Goal: Task Accomplishment & Management: Manage account settings

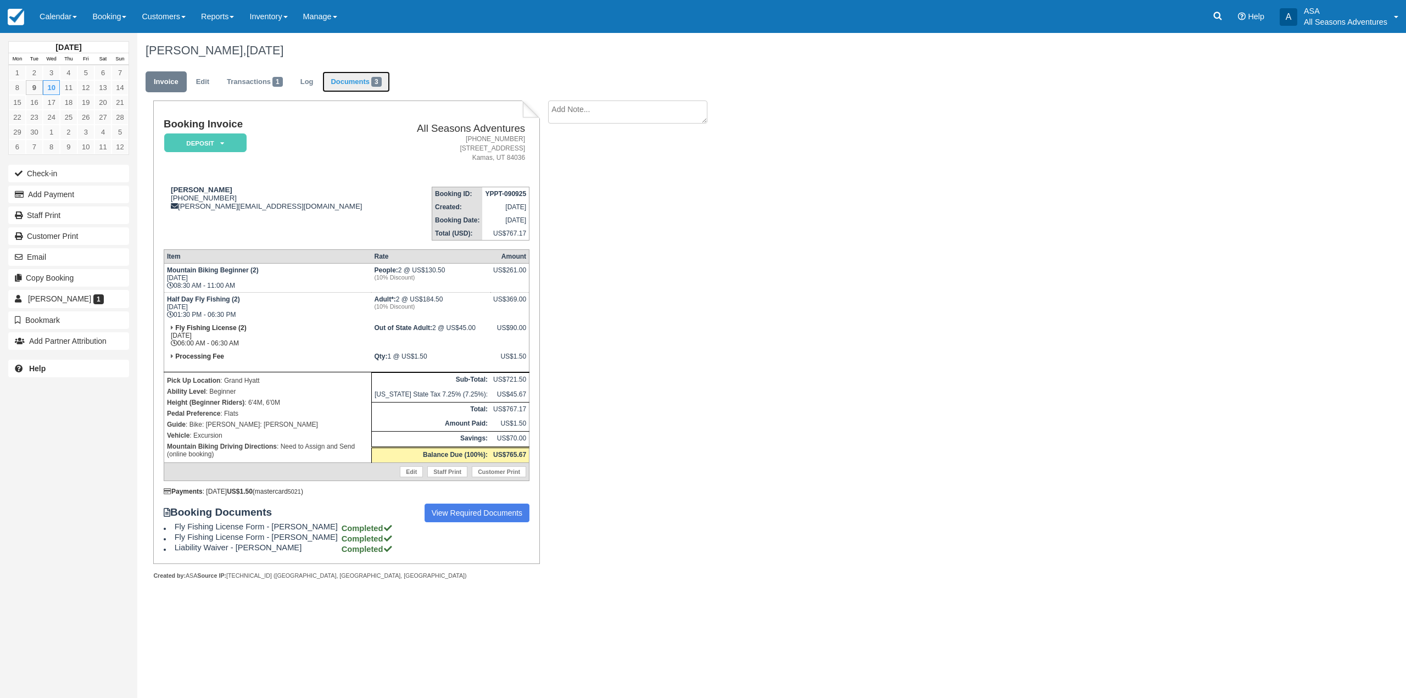
click at [354, 90] on link "Documents 3" at bounding box center [355, 81] width 67 height 21
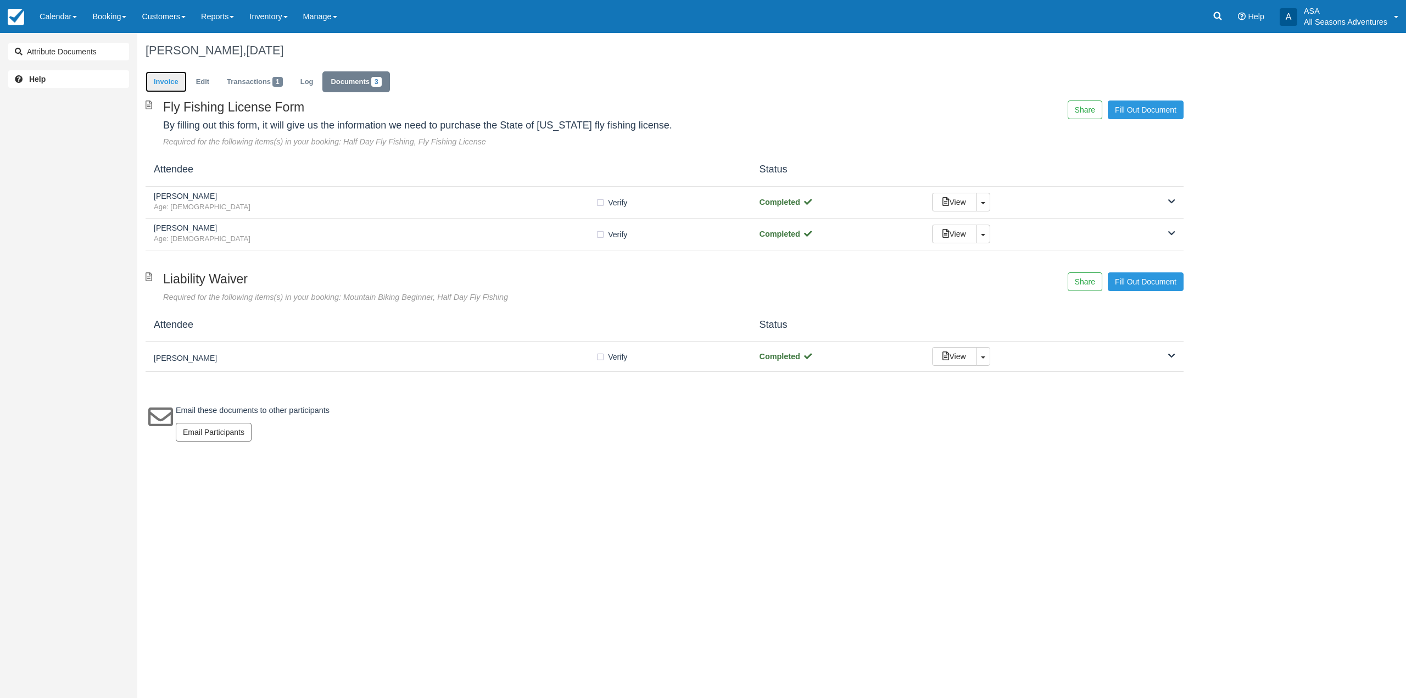
click at [166, 84] on link "Invoice" at bounding box center [166, 81] width 41 height 21
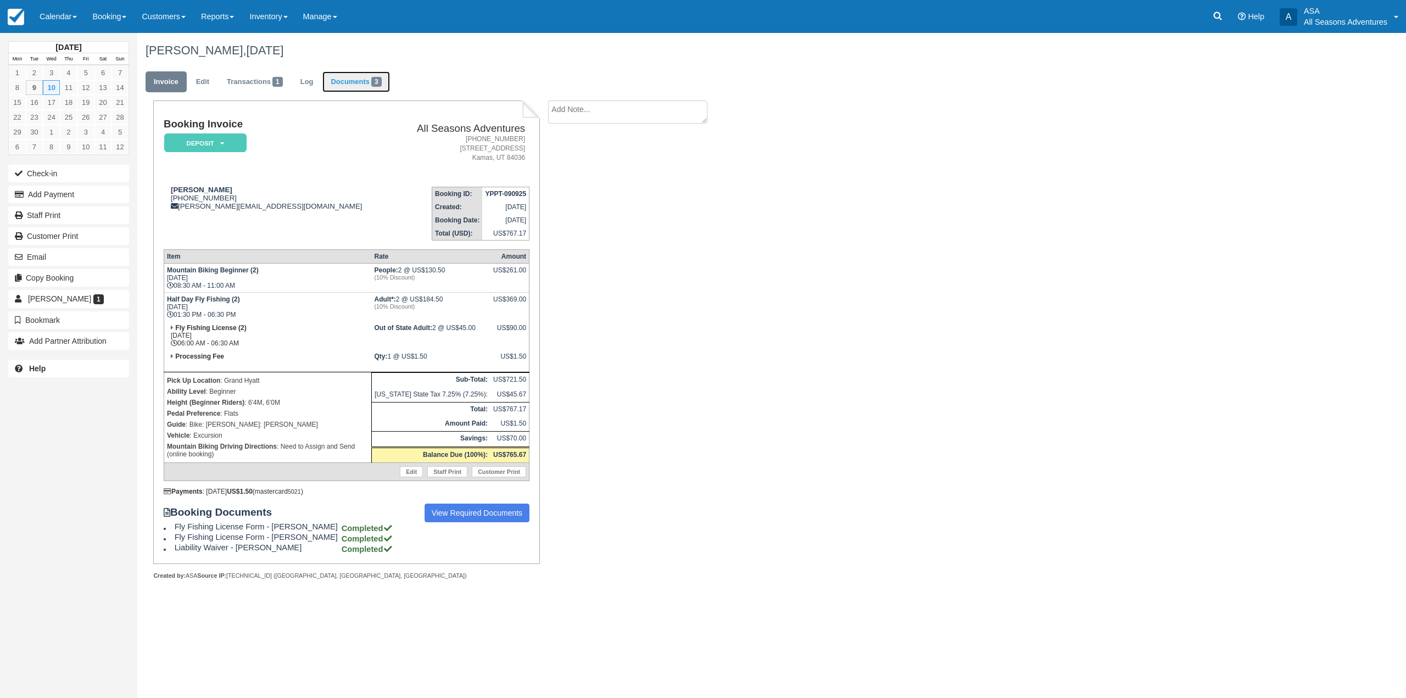
click at [336, 76] on link "Documents 3" at bounding box center [355, 81] width 67 height 21
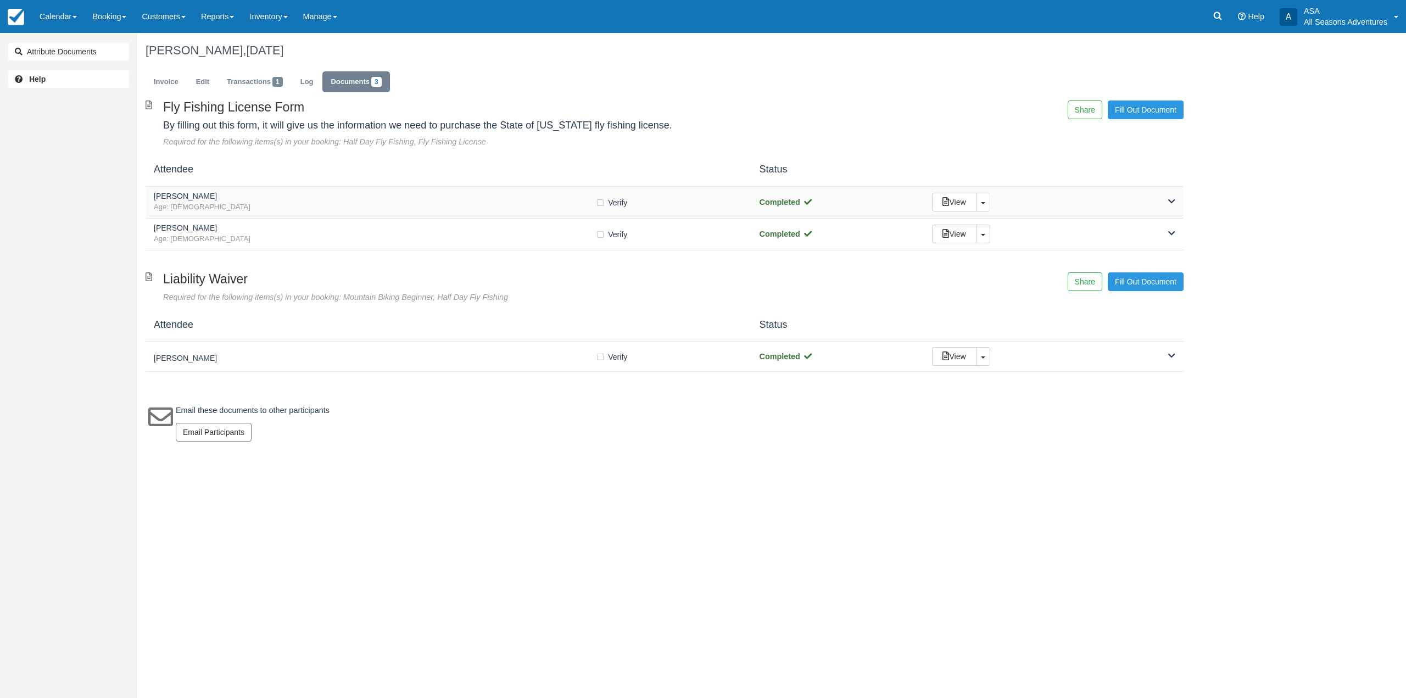
click at [531, 207] on span "Age: [DEMOGRAPHIC_DATA]" at bounding box center [375, 207] width 442 height 10
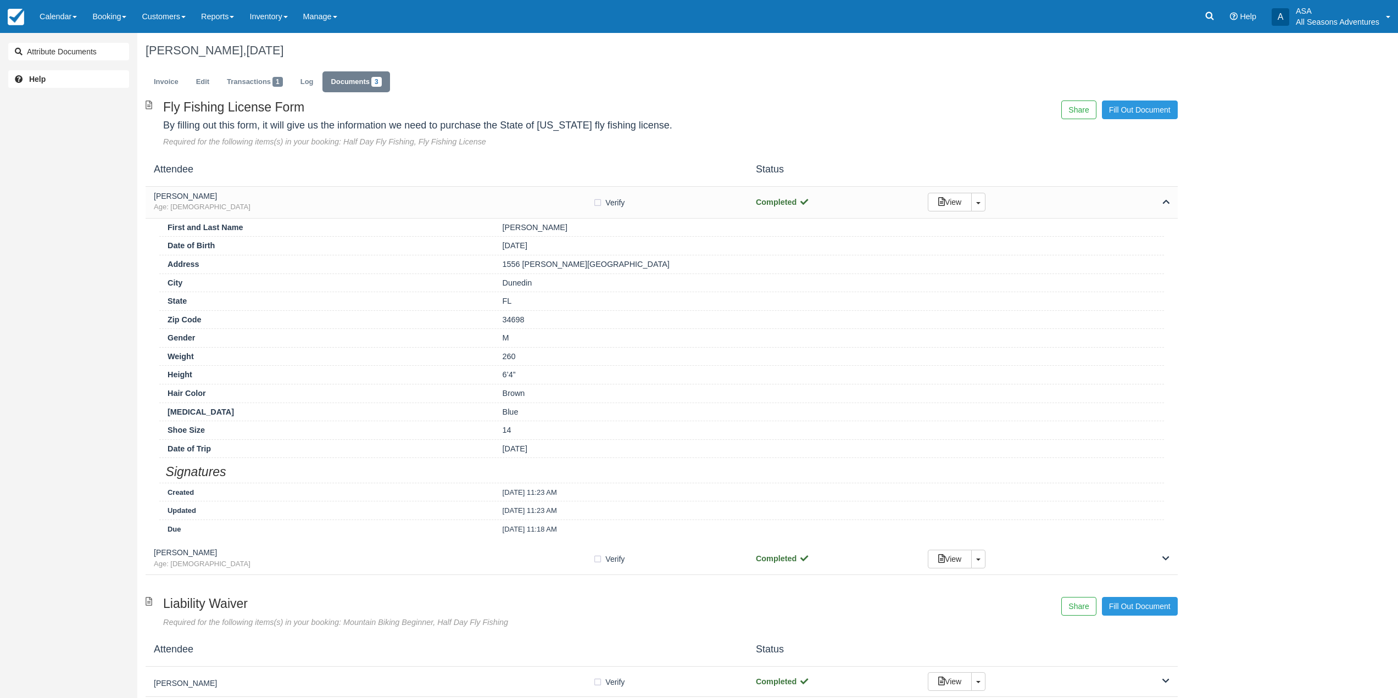
click at [913, 318] on div "34698" at bounding box center [829, 320] width 670 height 12
drag, startPoint x: 591, startPoint y: 265, endPoint x: 464, endPoint y: 266, distance: 126.9
click at [464, 266] on div "Address 1556 [PERSON_NAME][GEOGRAPHIC_DATA]" at bounding box center [661, 264] width 1005 height 19
copy div "1556 [PERSON_NAME][GEOGRAPHIC_DATA]"
drag, startPoint x: 537, startPoint y: 283, endPoint x: 468, endPoint y: 282, distance: 69.2
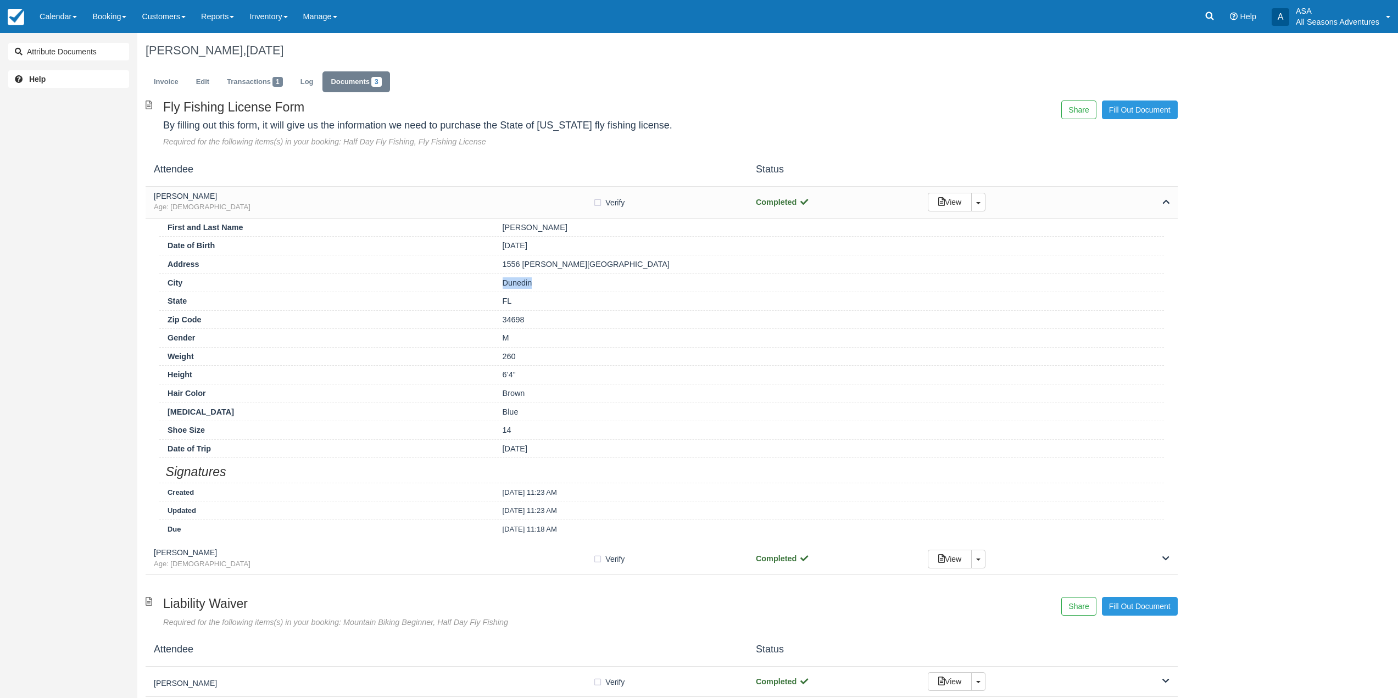
click at [468, 282] on div "City Dunedin" at bounding box center [661, 283] width 1005 height 19
copy div "Dunedin"
drag, startPoint x: 545, startPoint y: 319, endPoint x: 461, endPoint y: 318, distance: 84.1
click at [461, 318] on div "Zip Code 34698" at bounding box center [661, 319] width 1005 height 19
copy div "34698"
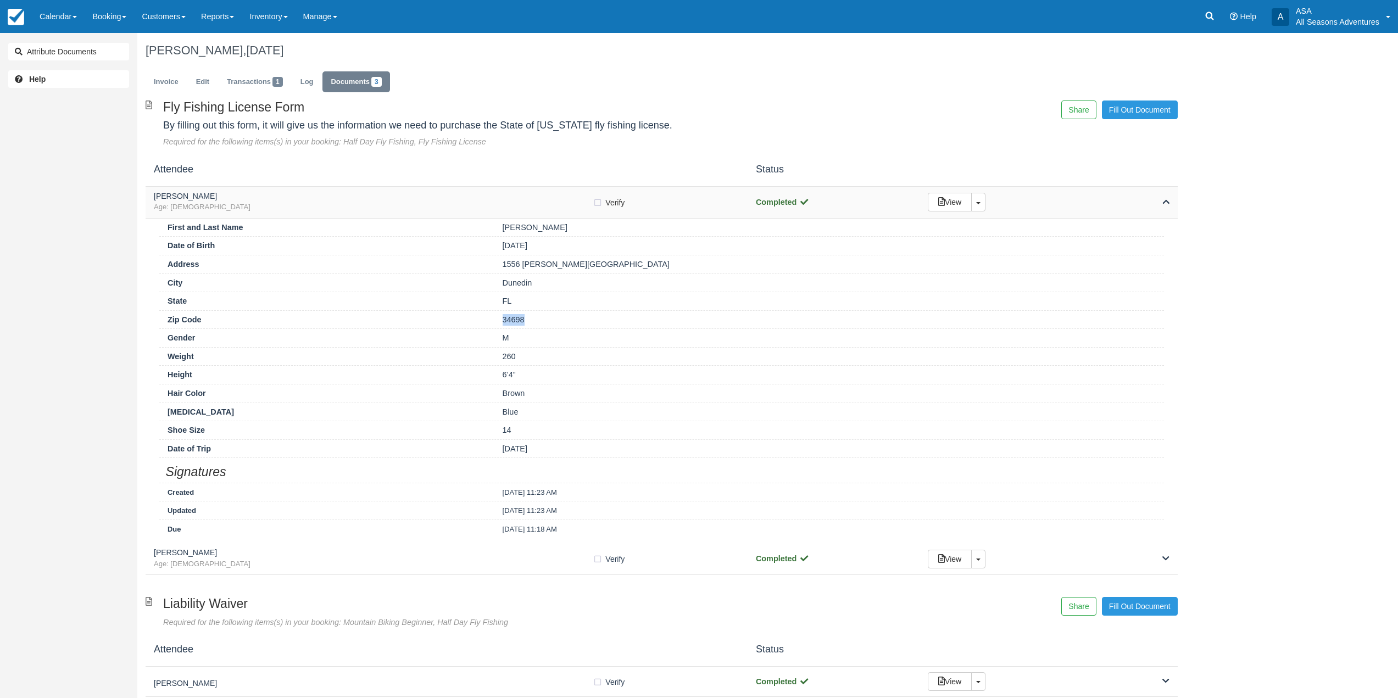
click at [601, 203] on label "Verify Verified" at bounding box center [612, 202] width 39 height 16
checkbox input "true"
click at [560, 207] on span "Age: 55" at bounding box center [373, 207] width 439 height 10
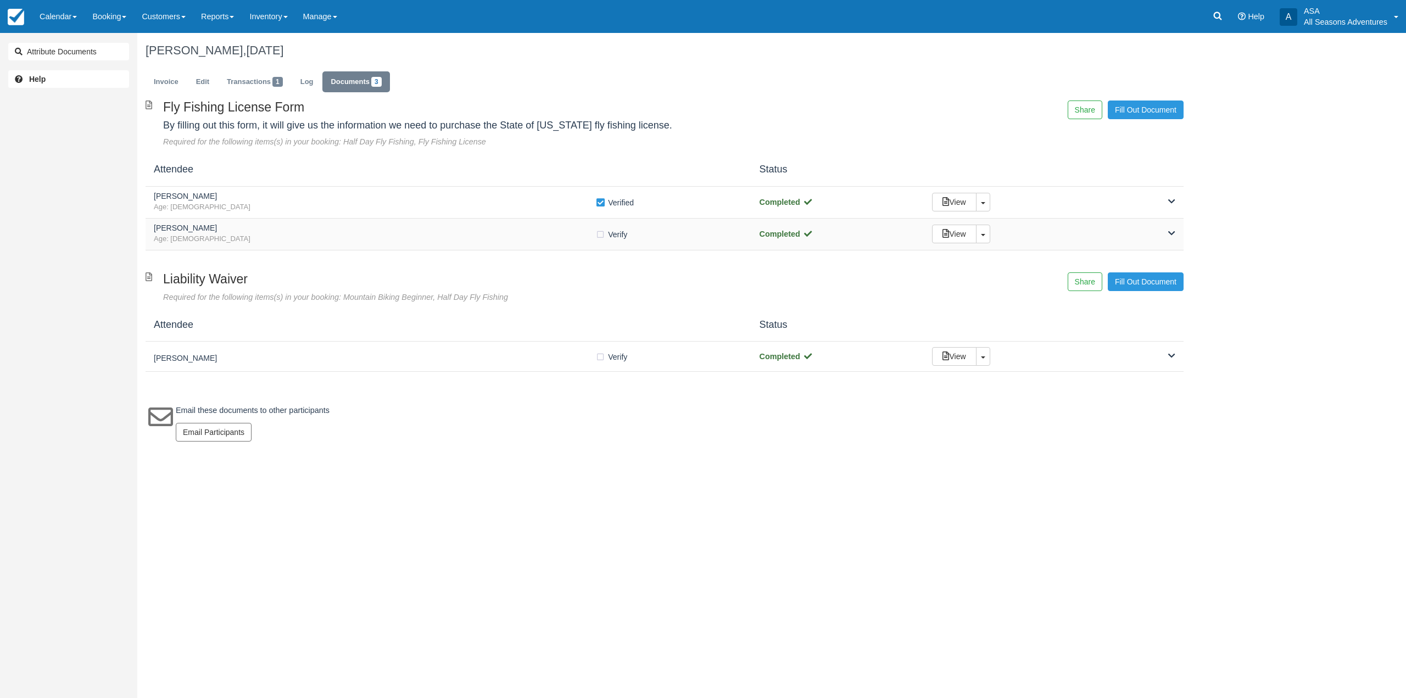
click at [492, 238] on span "Age: 29" at bounding box center [375, 239] width 442 height 10
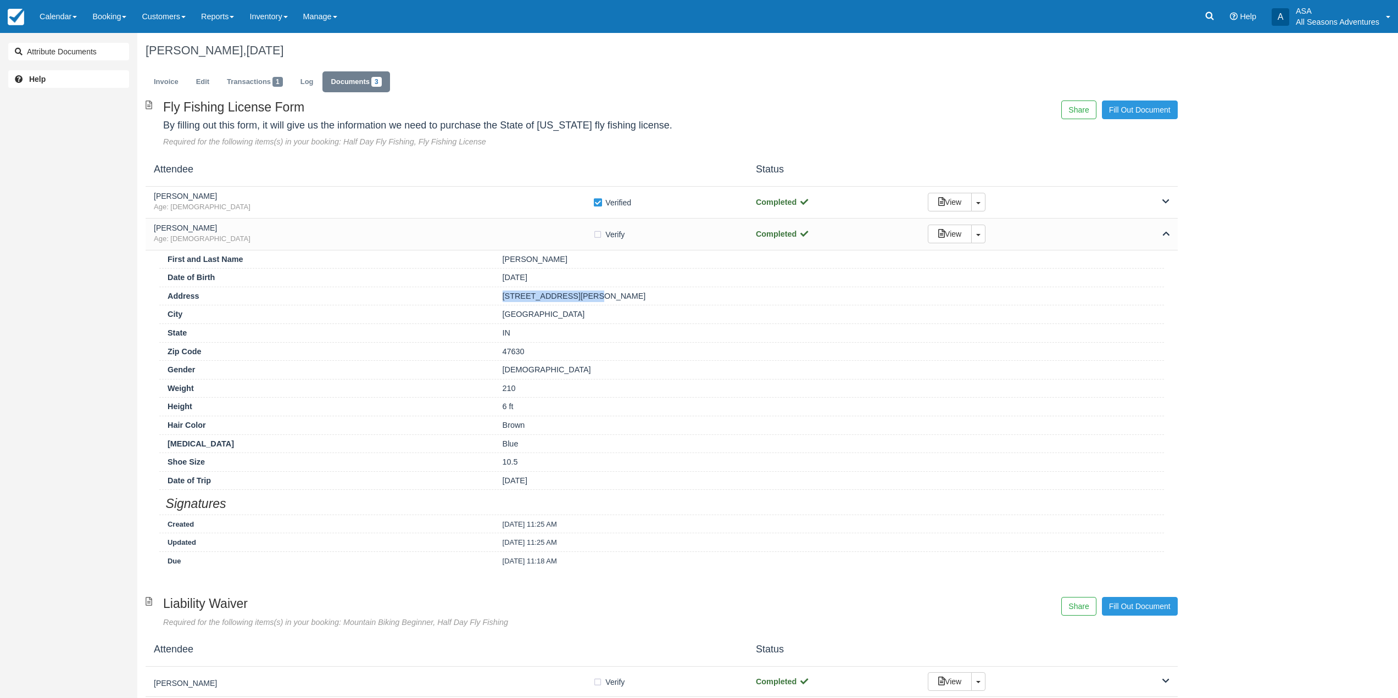
drag, startPoint x: 583, startPoint y: 297, endPoint x: 496, endPoint y: 294, distance: 87.4
click at [496, 294] on div "4333 Bell Rd Unit 308" at bounding box center [829, 297] width 670 height 12
copy div "4333 Bell Rd Unit 308"
drag, startPoint x: 558, startPoint y: 311, endPoint x: 470, endPoint y: 313, distance: 87.4
click at [470, 313] on div "City Newburgh" at bounding box center [661, 314] width 1005 height 19
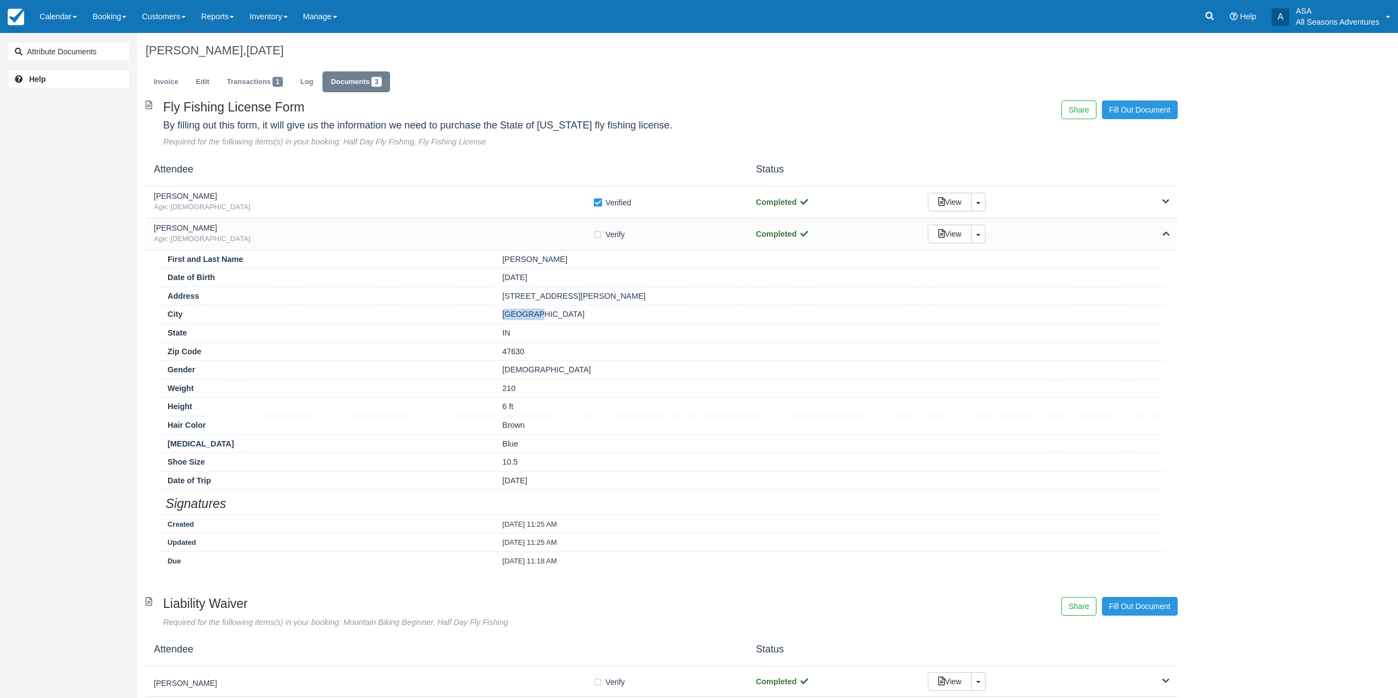
copy div "Newburgh"
drag, startPoint x: 541, startPoint y: 333, endPoint x: 486, endPoint y: 334, distance: 54.4
click at [486, 334] on div "State IN" at bounding box center [661, 333] width 1005 height 19
drag, startPoint x: 542, startPoint y: 348, endPoint x: 494, endPoint y: 352, distance: 48.0
click at [494, 352] on div "47630" at bounding box center [829, 352] width 670 height 12
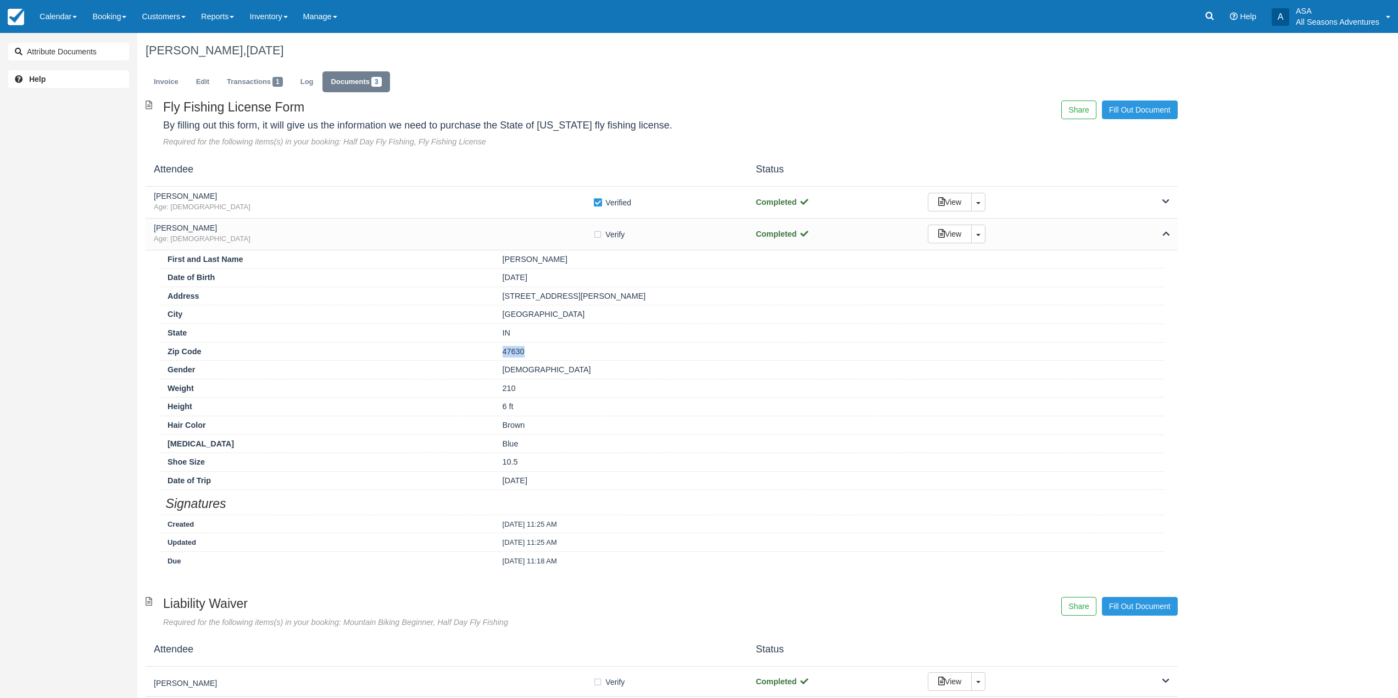
copy div "47630"
click at [169, 84] on link "Invoice" at bounding box center [166, 81] width 41 height 21
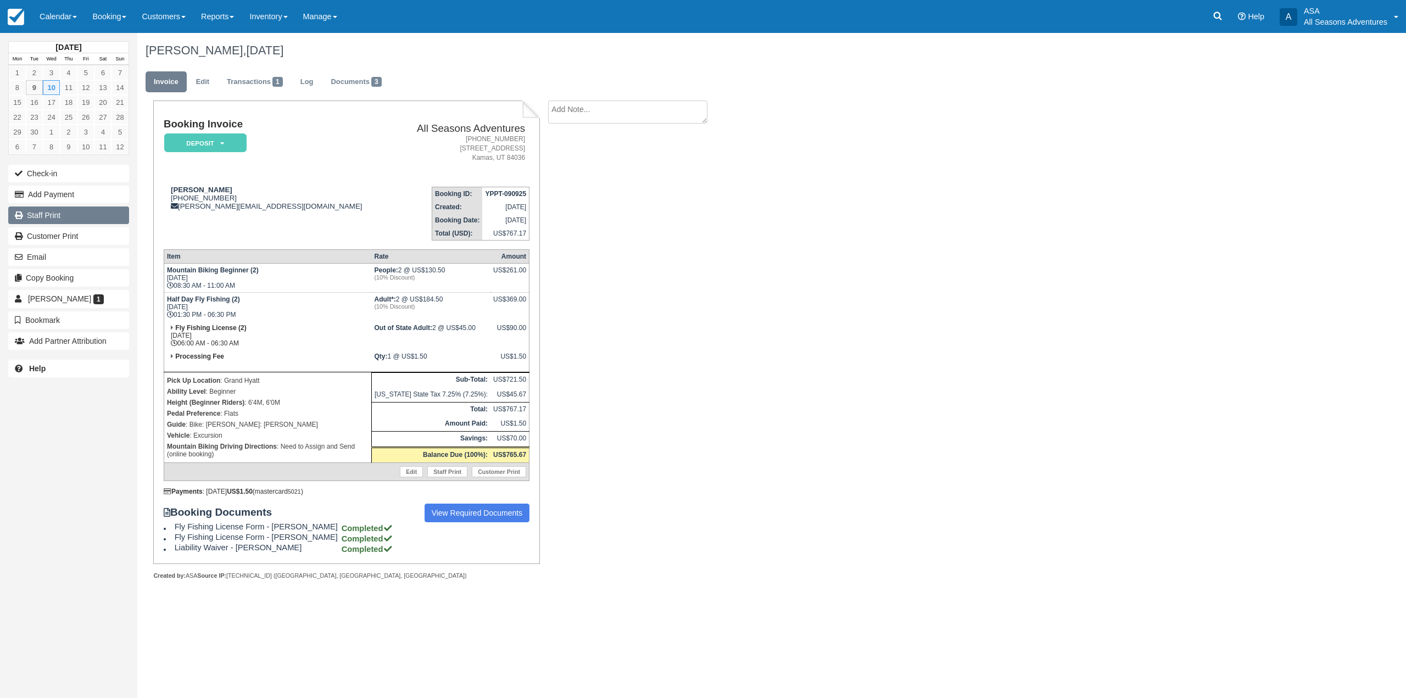
click at [32, 208] on link "Staff Print" at bounding box center [68, 216] width 121 height 18
click at [490, 514] on link "View Required Documents" at bounding box center [477, 513] width 105 height 19
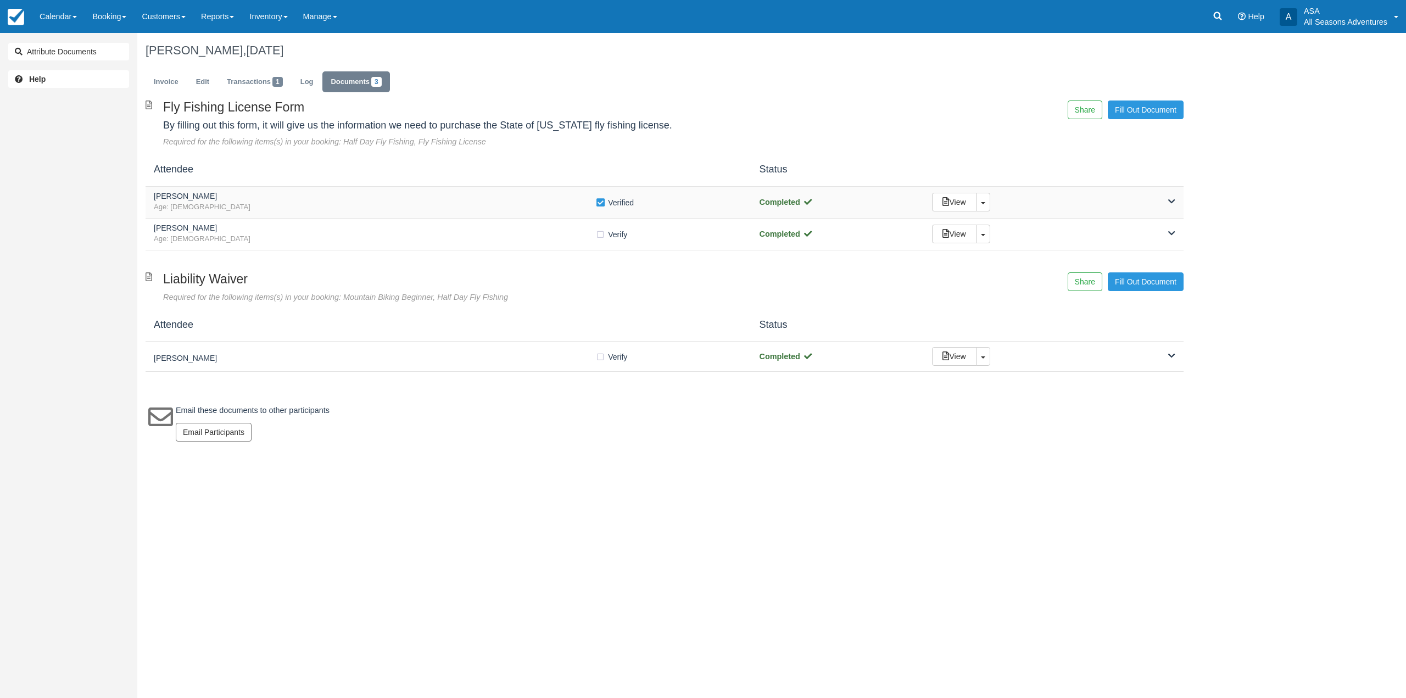
click at [368, 212] on span "Age: 55" at bounding box center [375, 207] width 442 height 10
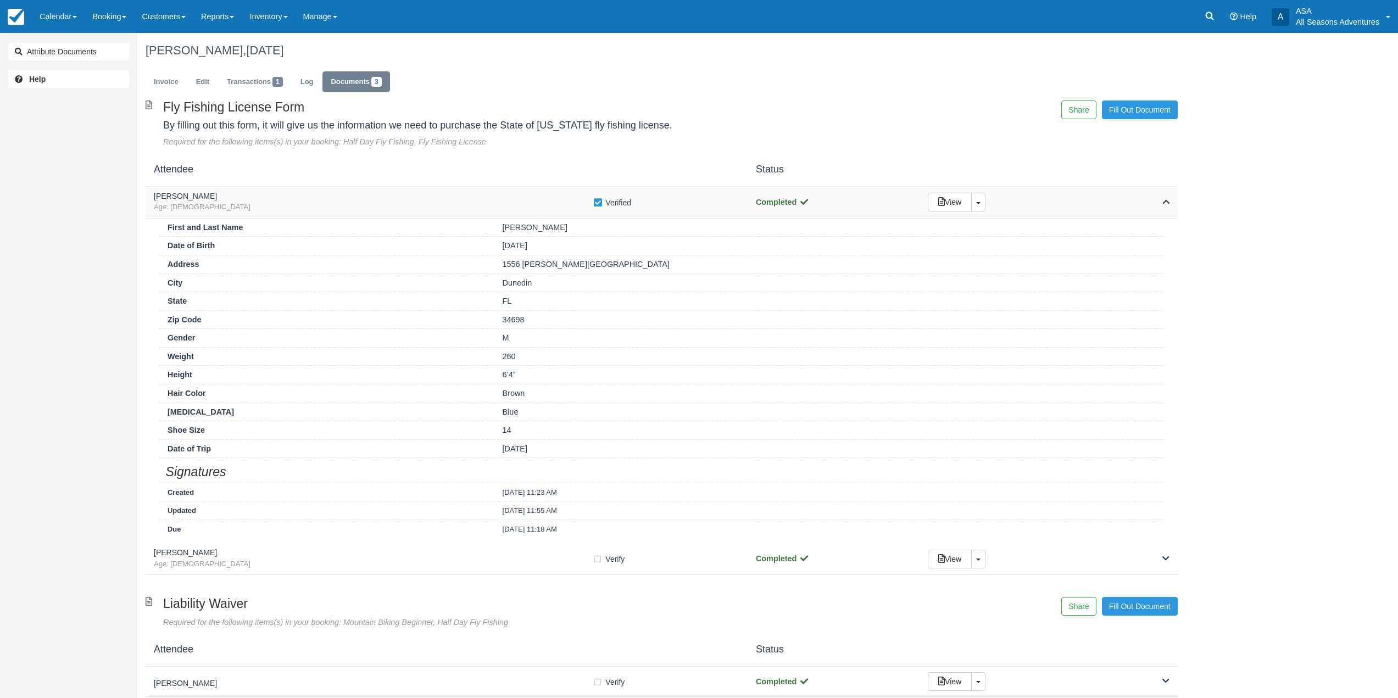
click at [354, 190] on div "Adam Roberts Age: 55 Verify Verified Completed View Toggle Dropdown Detach" at bounding box center [662, 203] width 1032 height 32
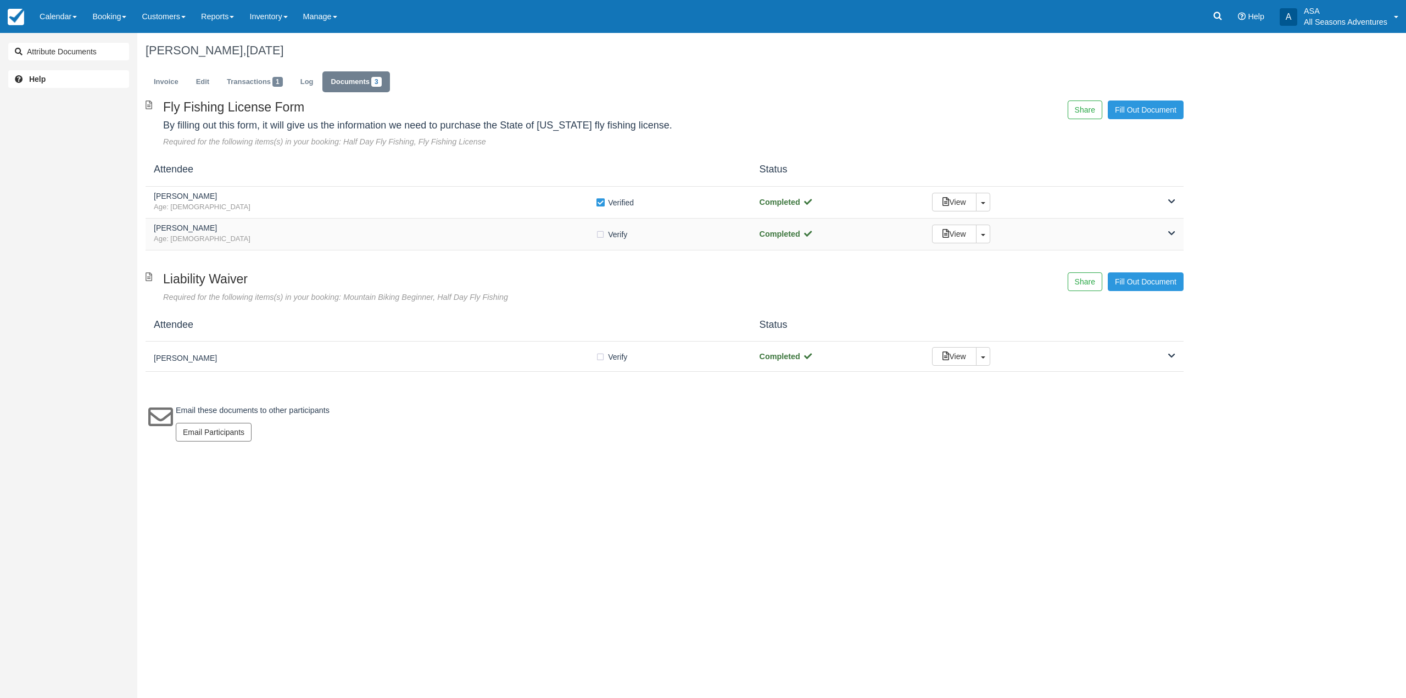
click at [401, 238] on span "Age: 29" at bounding box center [375, 239] width 442 height 10
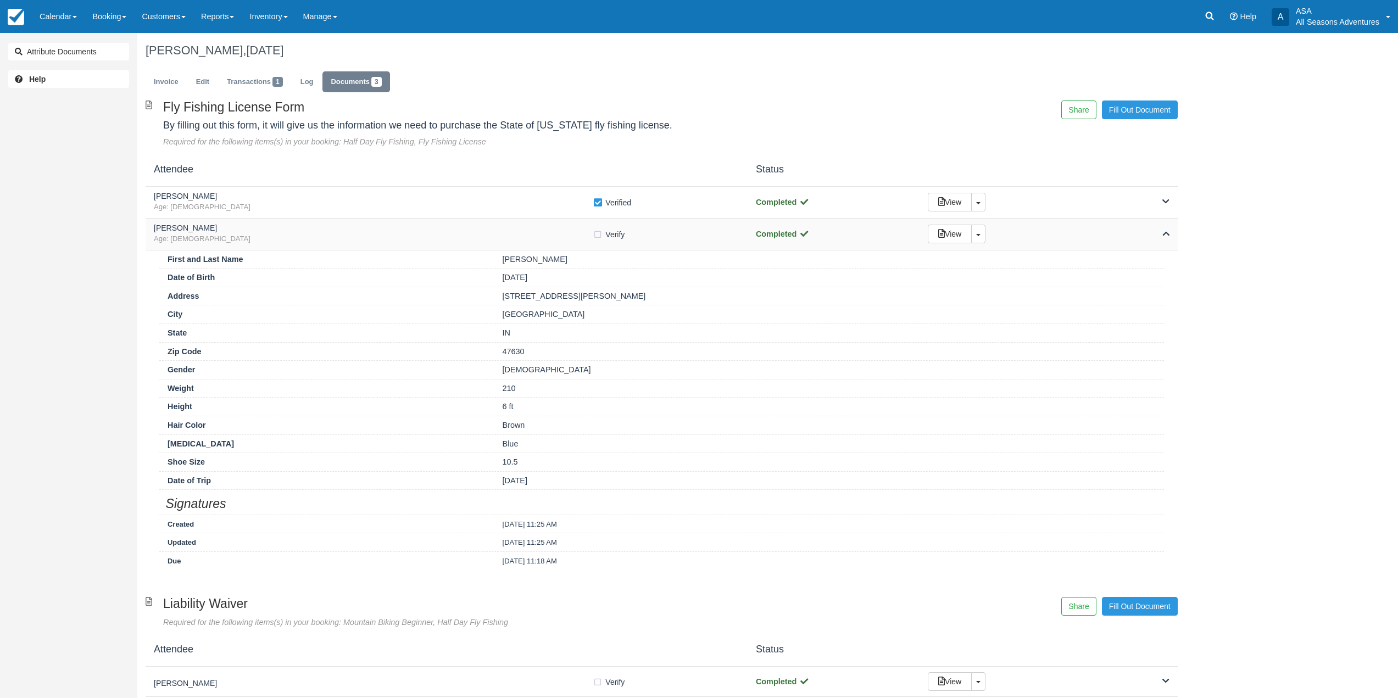
click at [381, 230] on h5 "Noah Roberts" at bounding box center [373, 228] width 439 height 8
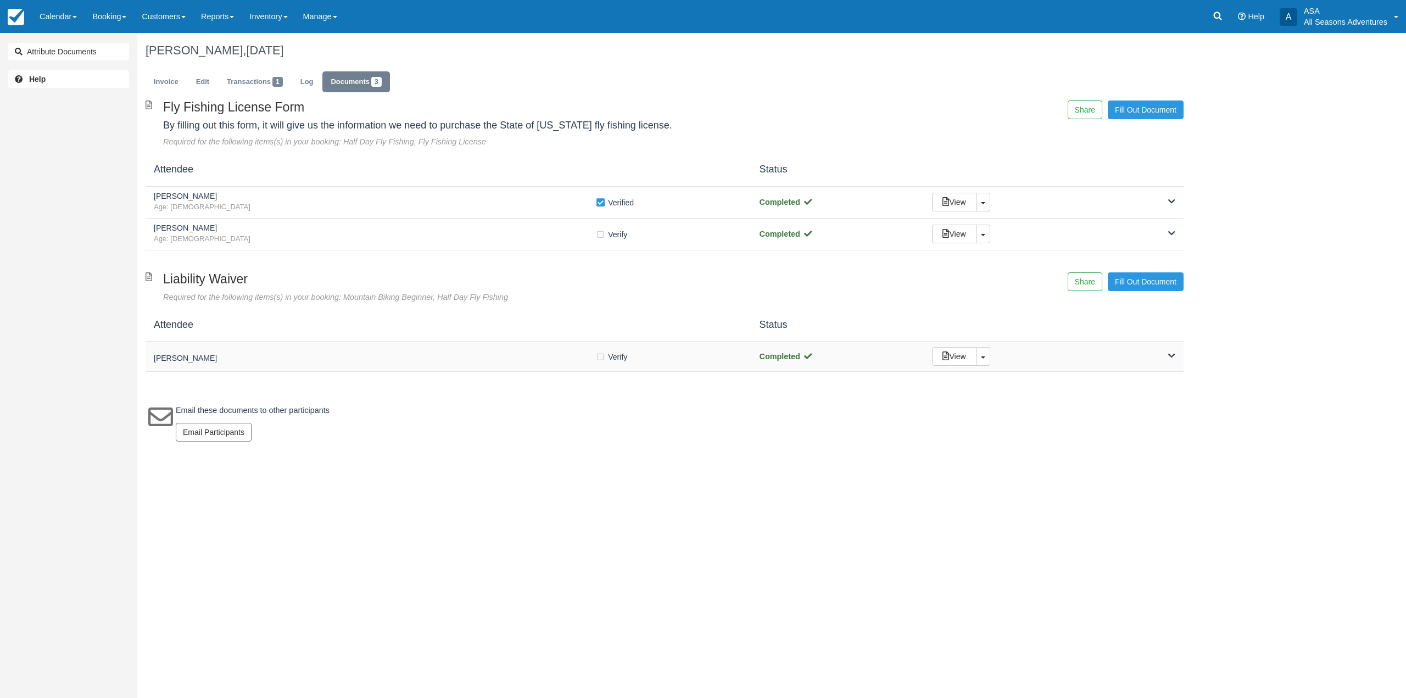
click at [442, 348] on div "Noah Roberts Verify Verified Completed View Toggle Dropdown Detach" at bounding box center [665, 357] width 1038 height 30
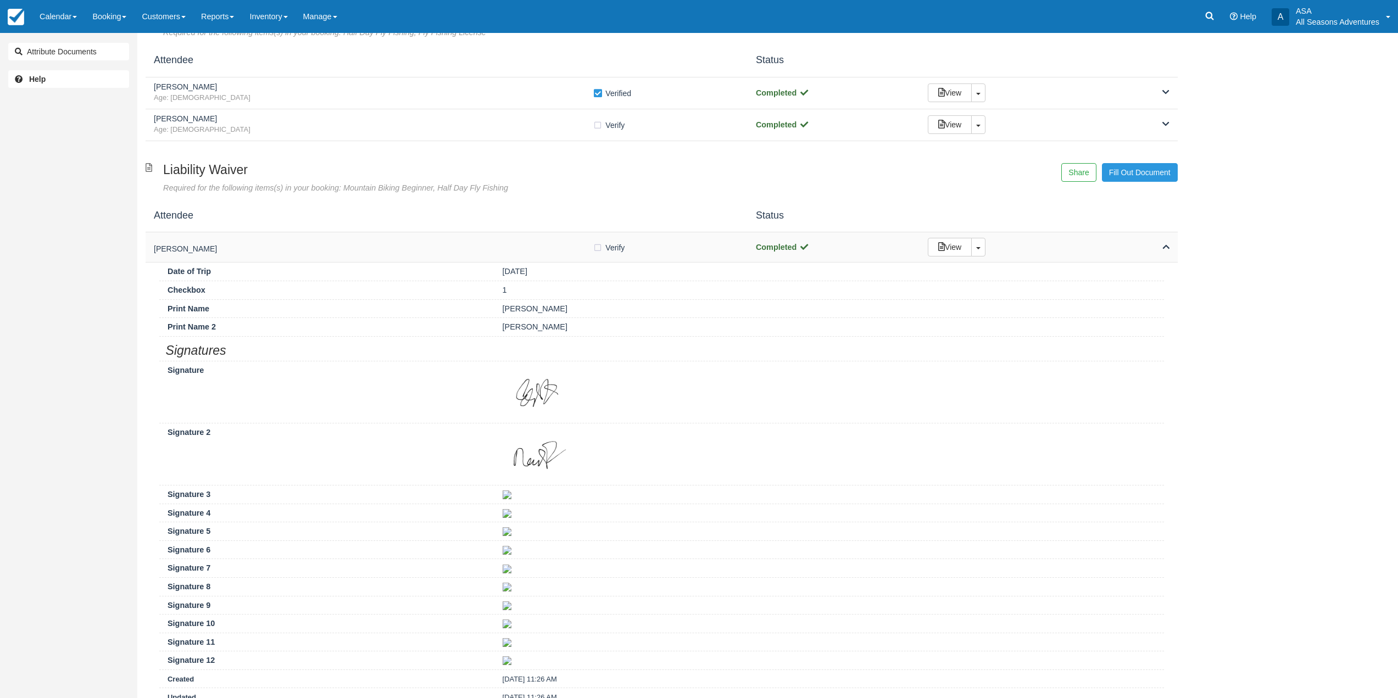
scroll to position [110, 0]
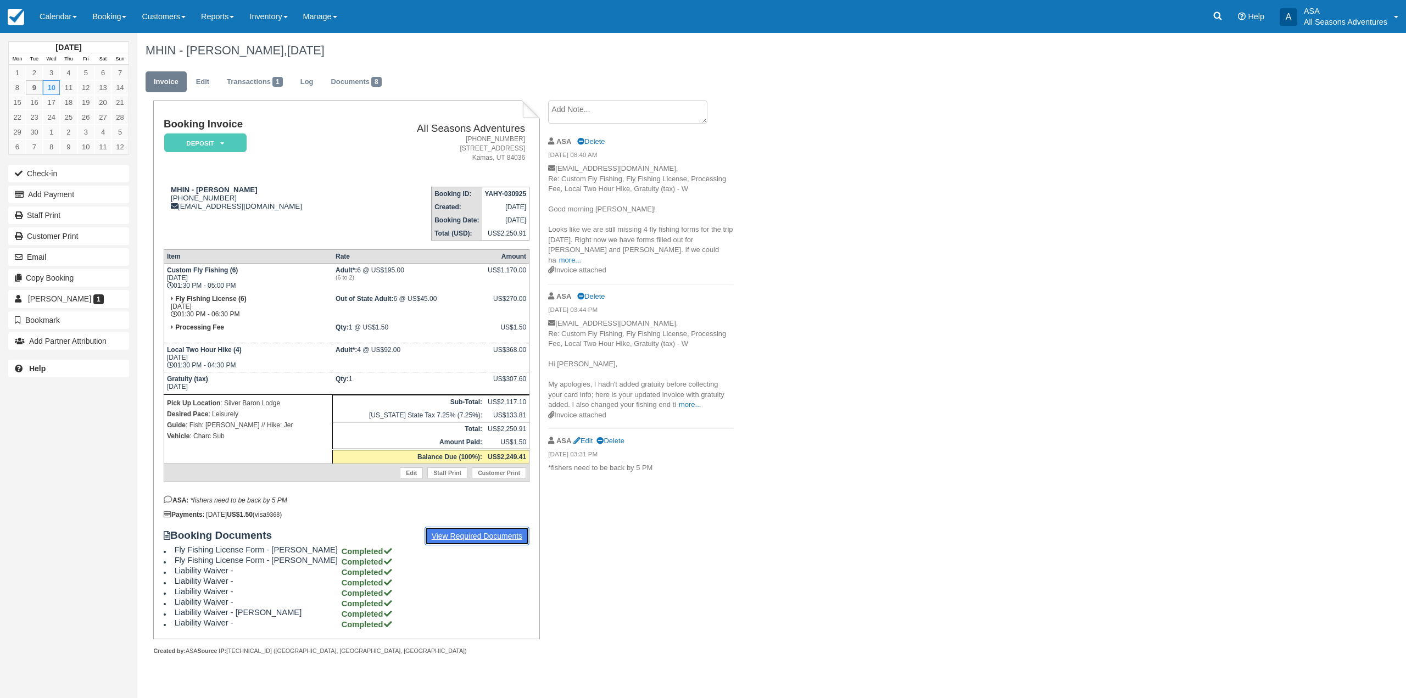
click at [462, 534] on link "View Required Documents" at bounding box center [477, 536] width 105 height 19
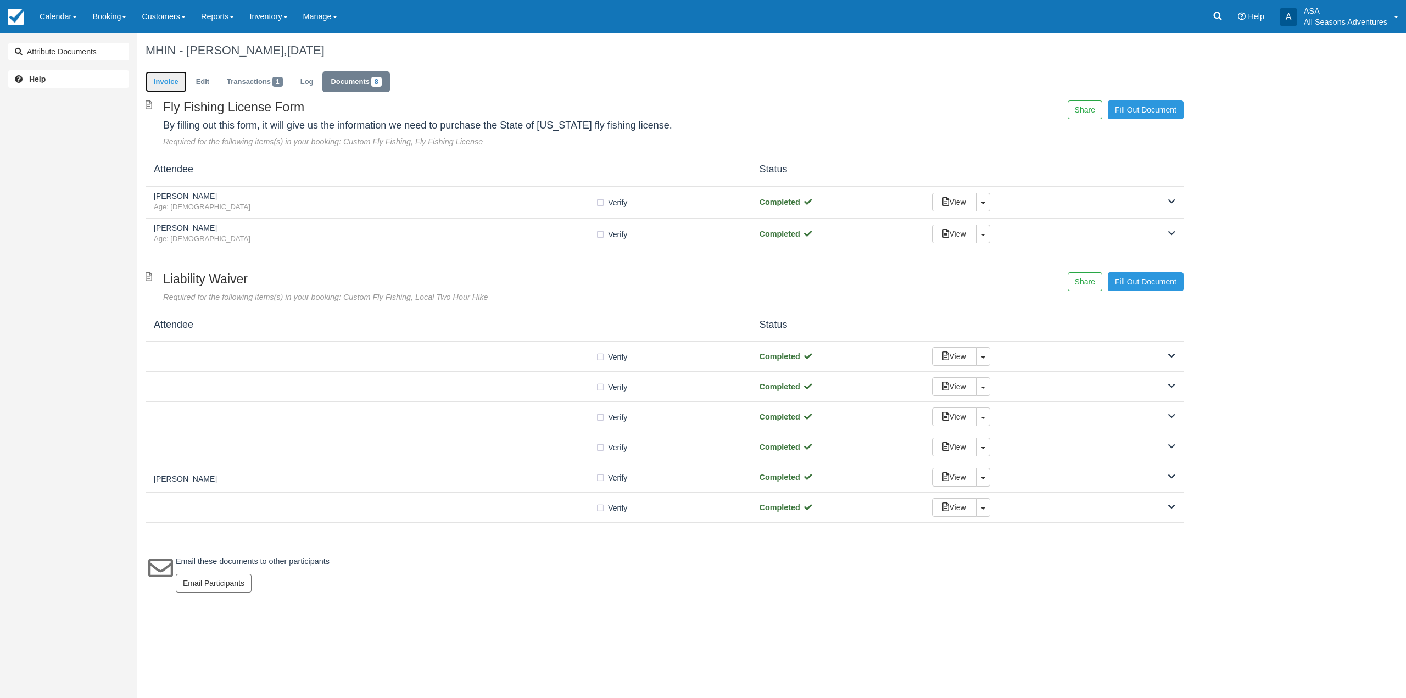
click at [180, 87] on link "Invoice" at bounding box center [166, 81] width 41 height 21
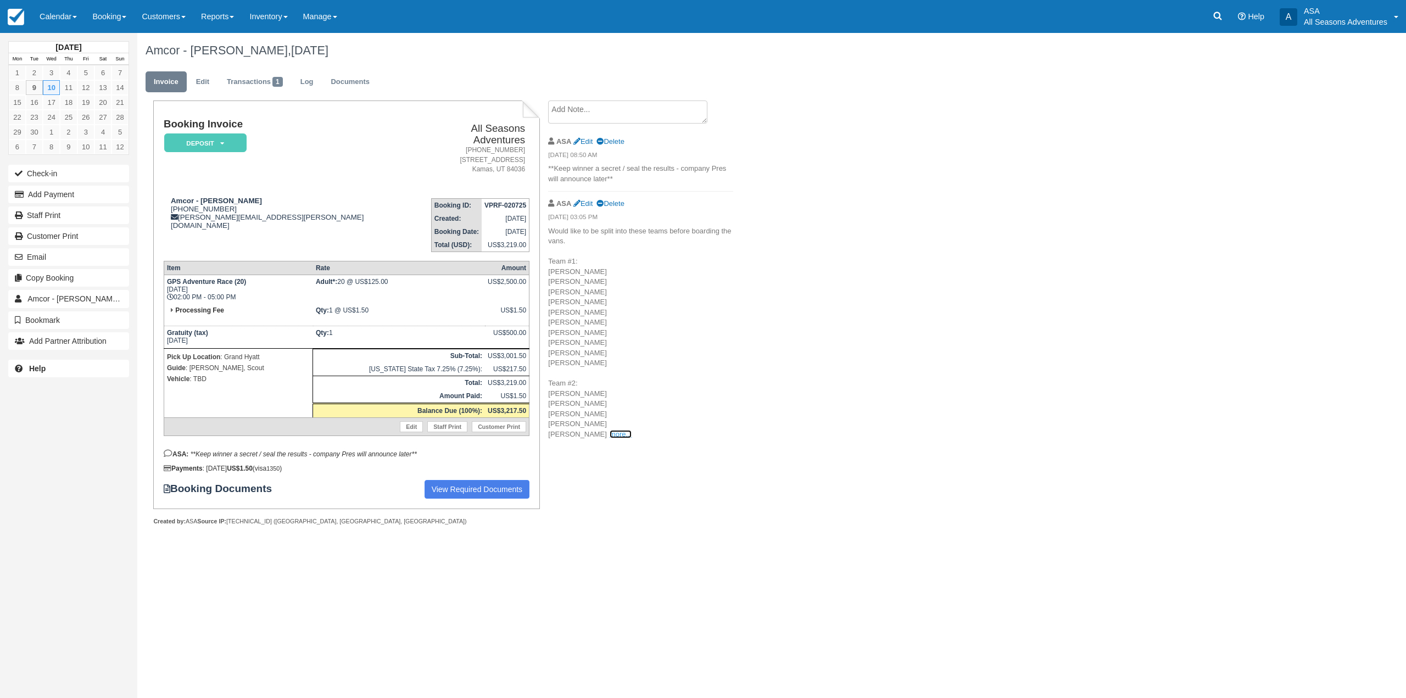
click at [610, 438] on link "more..." at bounding box center [621, 434] width 22 height 8
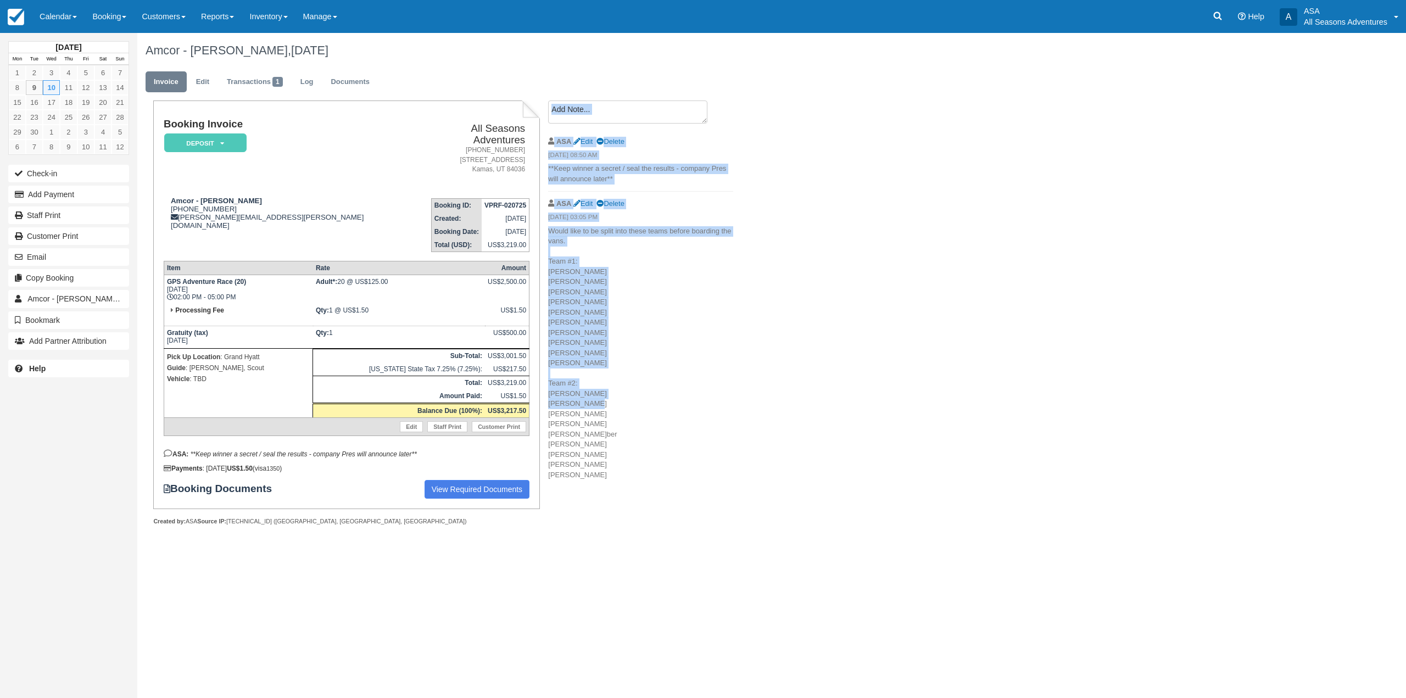
drag, startPoint x: 548, startPoint y: 257, endPoint x: 594, endPoint y: 408, distance: 158.1
click at [594, 408] on div "Create Show on invoice ASA Edit Delete 09/05/25 08:50 AM **Keep winner a secret…" at bounding box center [641, 294] width 202 height 387
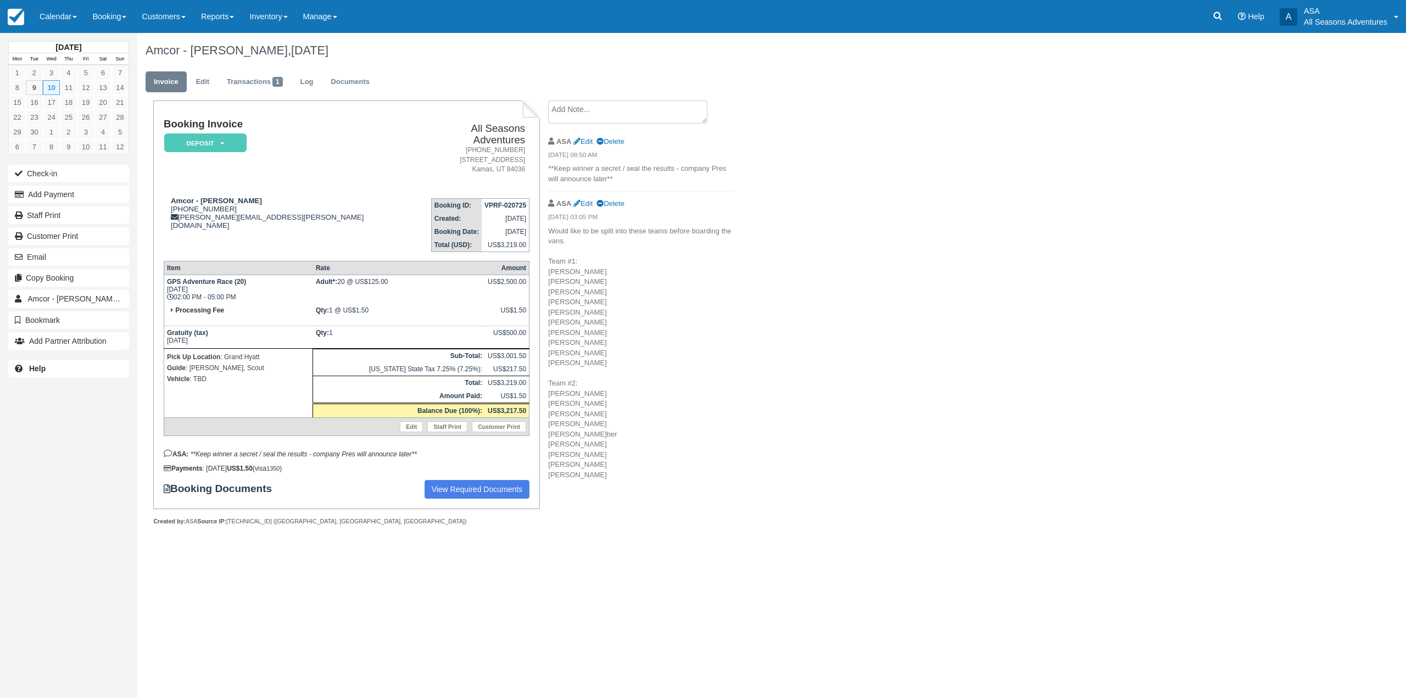
click at [600, 410] on p "Would like to be split into these teams before boarding the vans. Team #1: Ange…" at bounding box center [640, 353] width 185 height 254
drag, startPoint x: 602, startPoint y: 475, endPoint x: 558, endPoint y: 249, distance: 230.7
click p "Would like to be split into these teams before boarding the vans. Team #1: Ange…"
drag, startPoint x: 548, startPoint y: 260, endPoint x: 622, endPoint y: 476, distance: 228.3
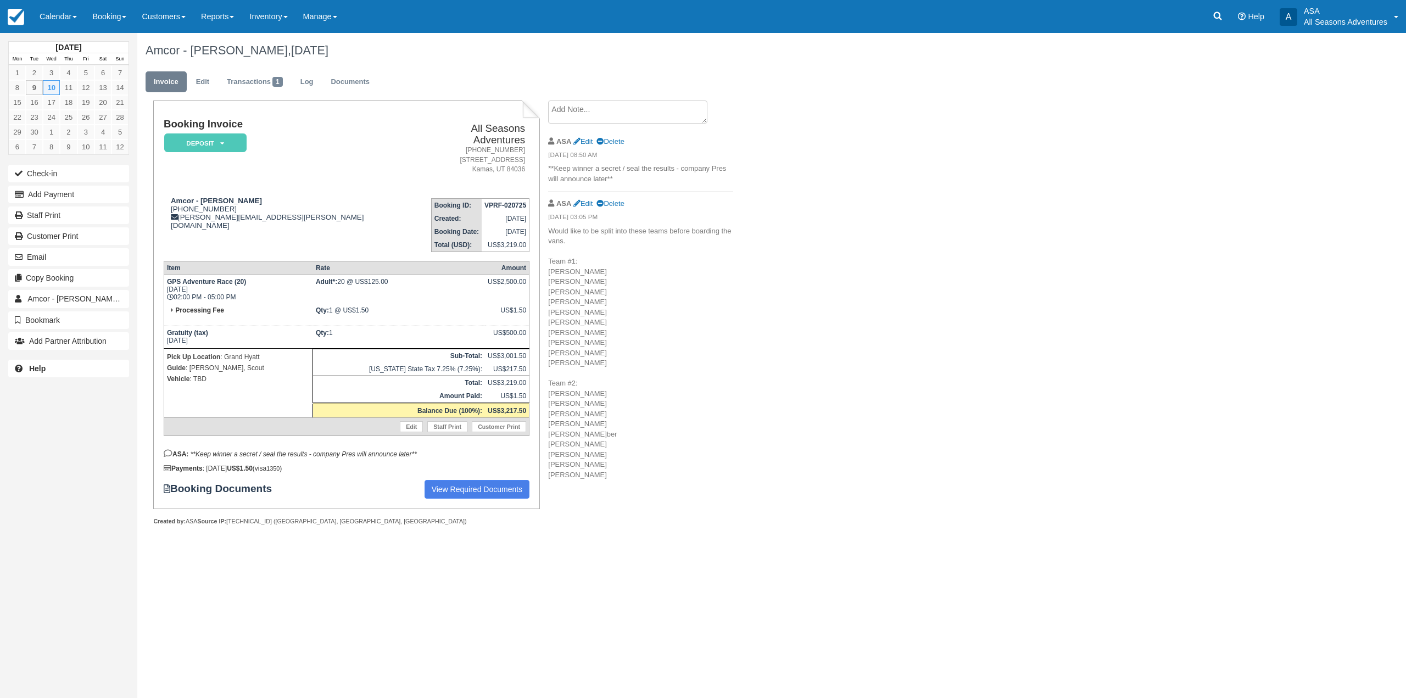
click p "Would like to be split into these teams before boarding the vans. Team #1: Ange…"
copy p "Team #1: Angela Lowe Art Castro Brian Carvill Ethan Haas Gary King Jason Stockt…"
click div "Amcor - Stacy Verwiel, September 10 2025 Invoice Edit Transactions 1 Log Docume…"
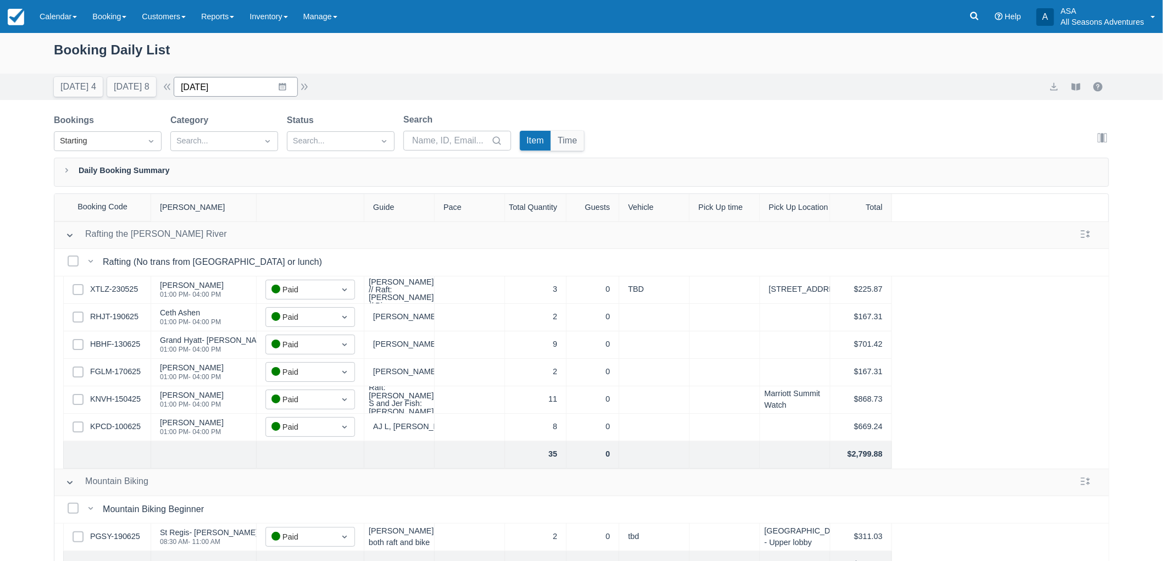
click at [249, 85] on input "06/20/25" at bounding box center [236, 87] width 124 height 20
click at [331, 133] on icon "Move forward to switch to the next month." at bounding box center [325, 132] width 10 height 10
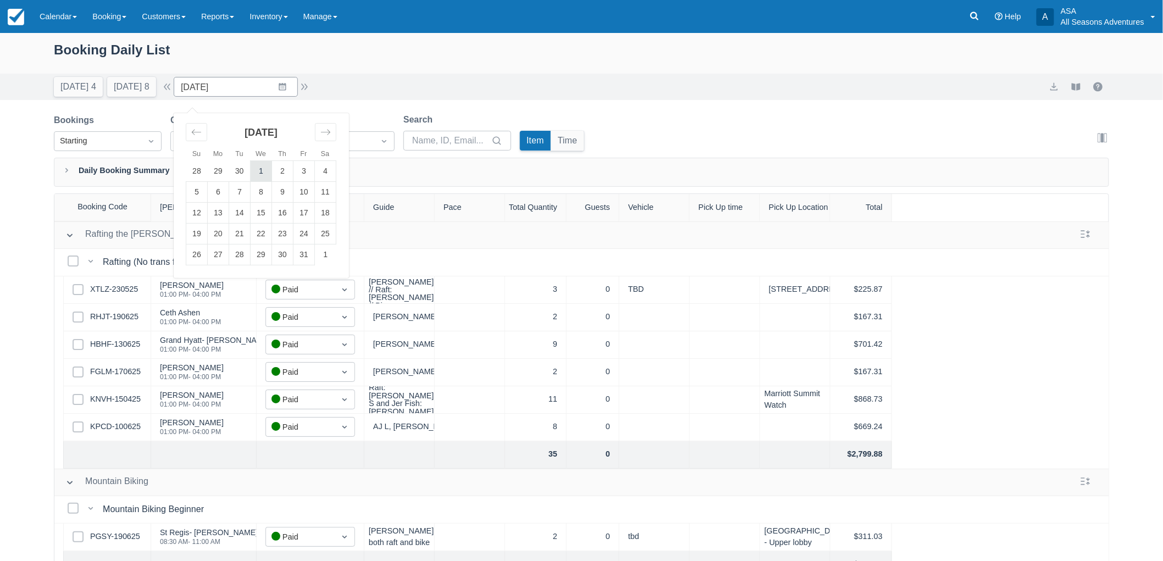
click at [271, 171] on td "1" at bounding box center [261, 171] width 21 height 21
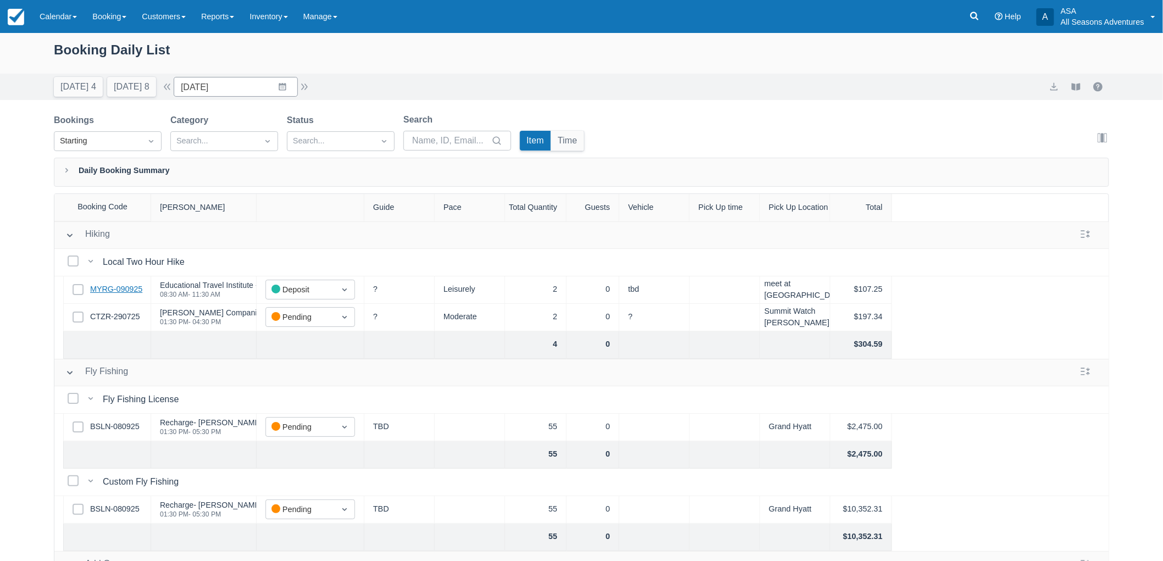
click at [129, 286] on link "MYRG-090925" at bounding box center [116, 289] width 52 height 12
click at [242, 92] on input "10/01/25" at bounding box center [236, 87] width 124 height 20
click at [196, 130] on div "Move backward to switch to the previous month." at bounding box center [196, 132] width 21 height 18
click at [267, 233] on td "24" at bounding box center [261, 234] width 21 height 21
type input "09/24/25"
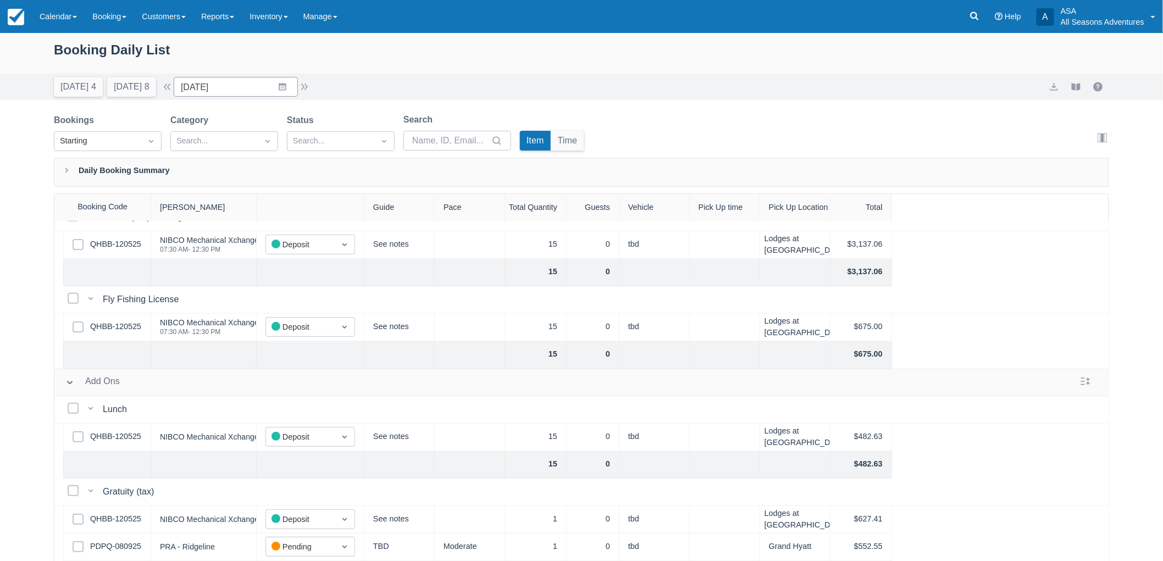
scroll to position [55, 0]
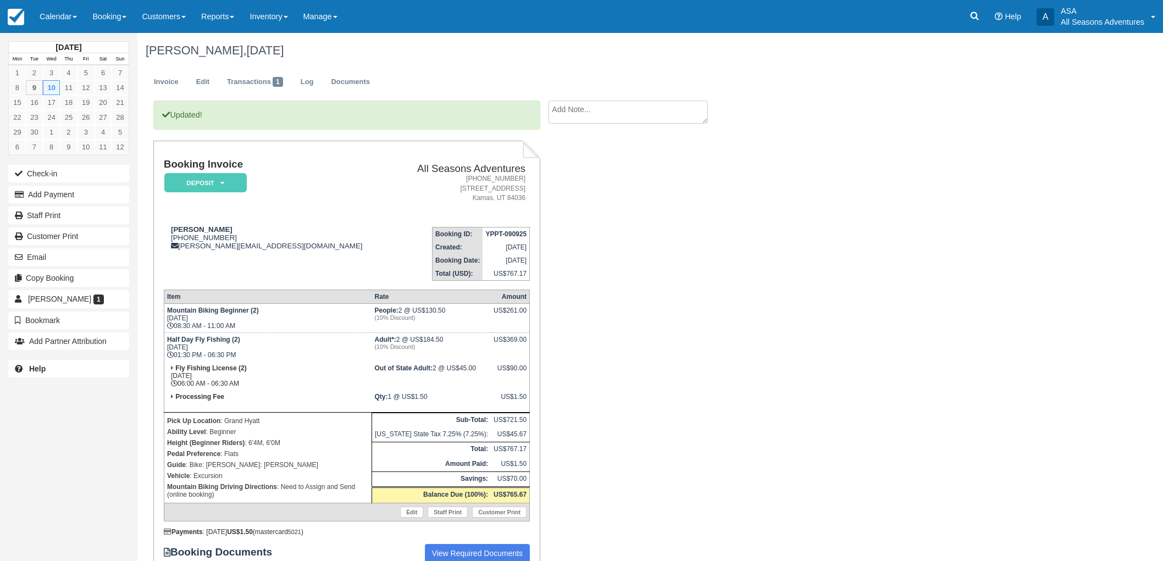
scroll to position [45, 0]
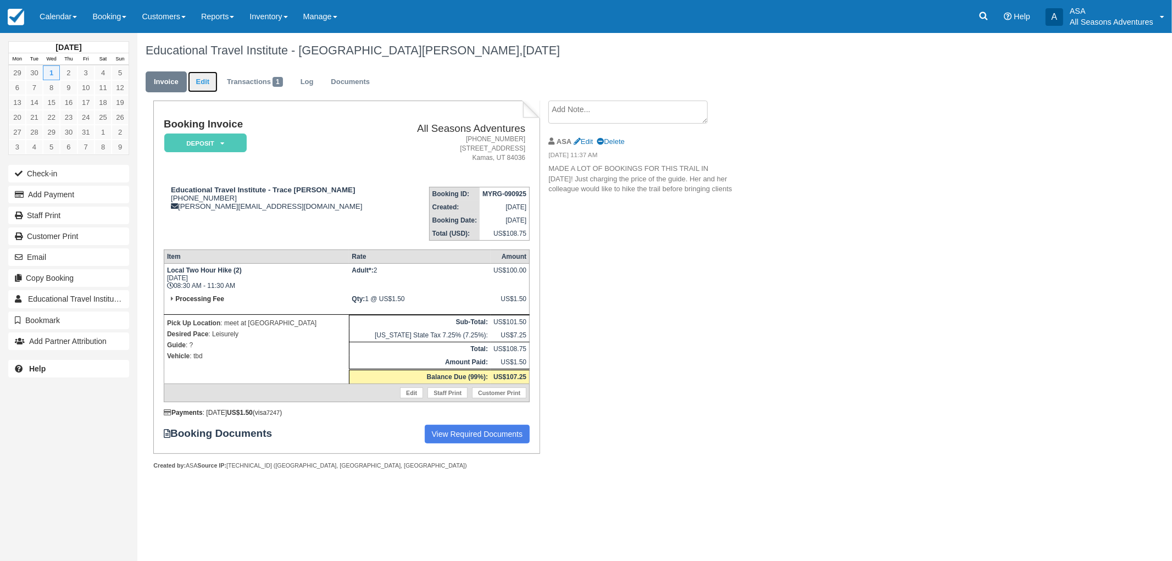
click at [215, 90] on link "Edit" at bounding box center [203, 81] width 30 height 21
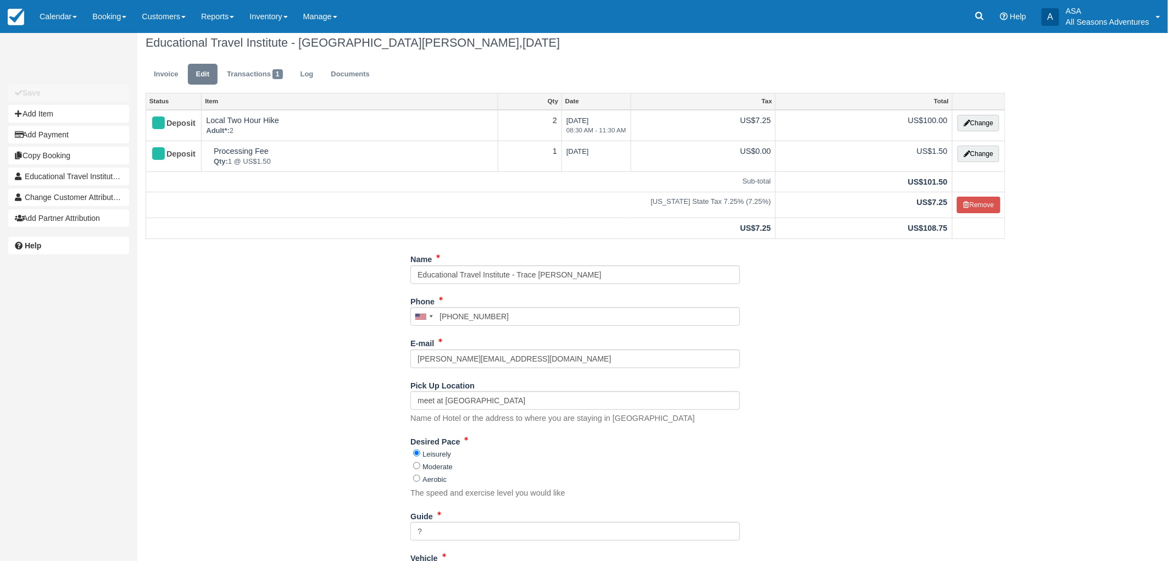
scroll to position [61, 0]
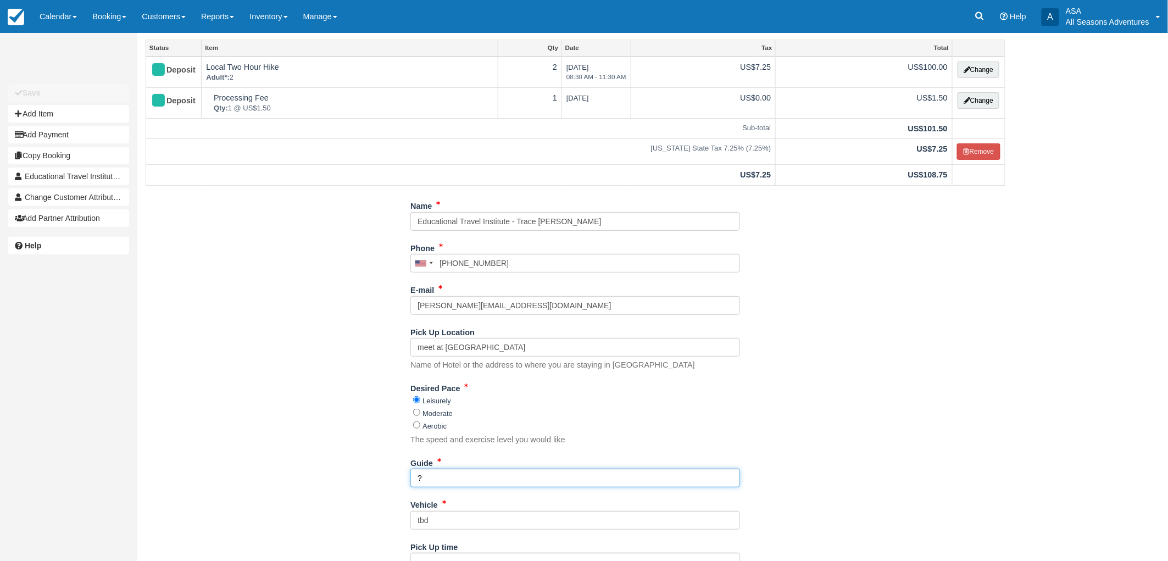
drag, startPoint x: 459, startPoint y: 483, endPoint x: 376, endPoint y: 491, distance: 83.3
click at [376, 491] on div "Name Educational Travel Institute - [GEOGRAPHIC_DATA][PERSON_NAME] Phone [GEOGR…" at bounding box center [575, 409] width 876 height 424
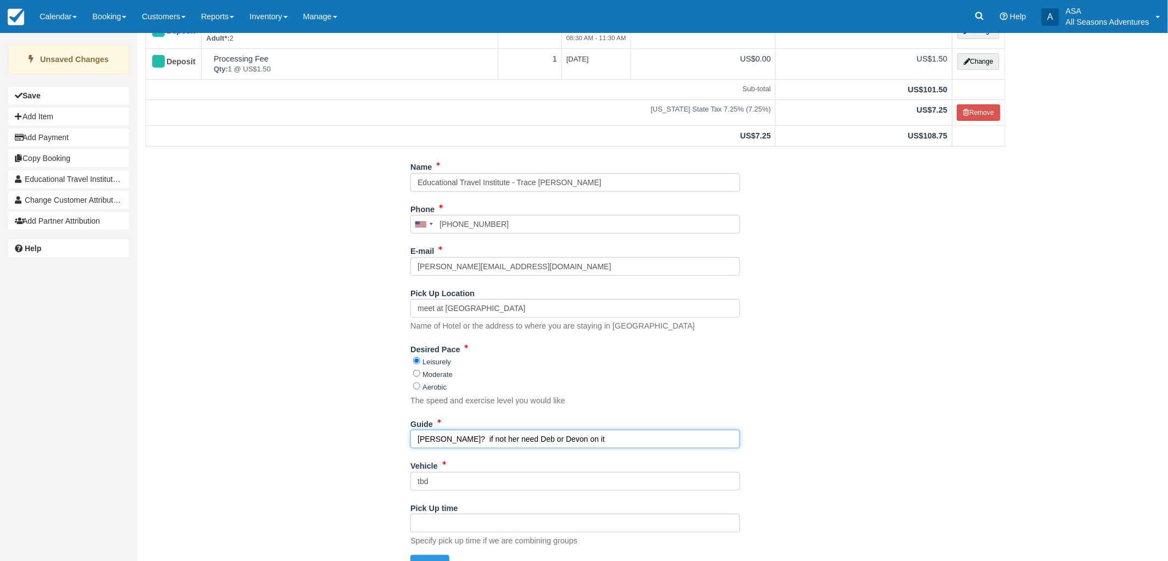
scroll to position [121, 0]
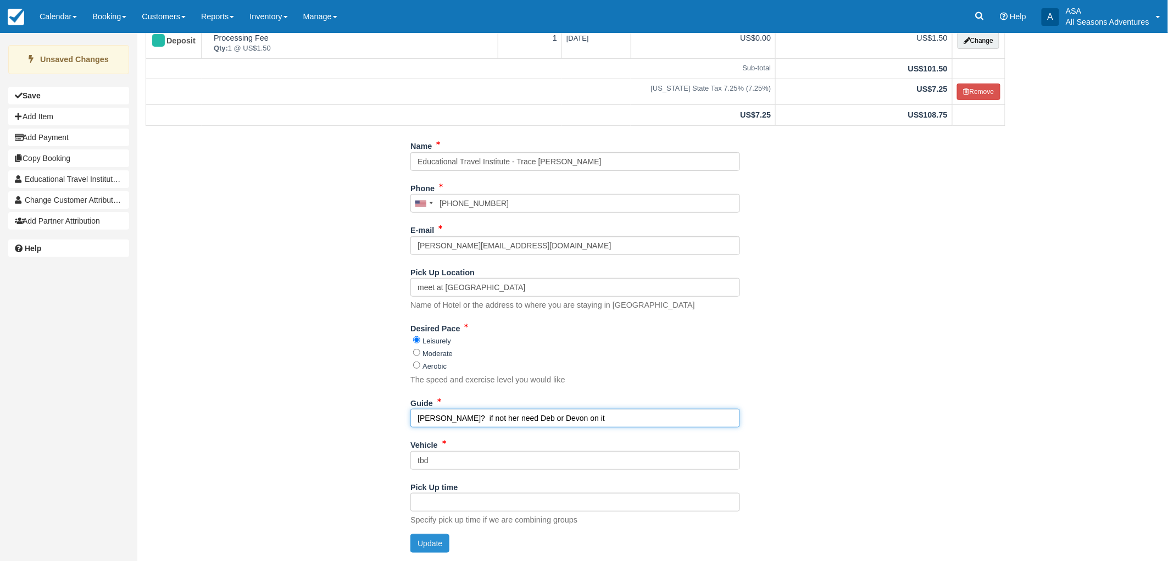
type input "[PERSON_NAME]? if not her need Deb or Devon on it"
click at [441, 544] on button "Update" at bounding box center [429, 543] width 39 height 19
type input "[PHONE_NUMBER]"
click at [426, 541] on button "Update" at bounding box center [429, 543] width 39 height 19
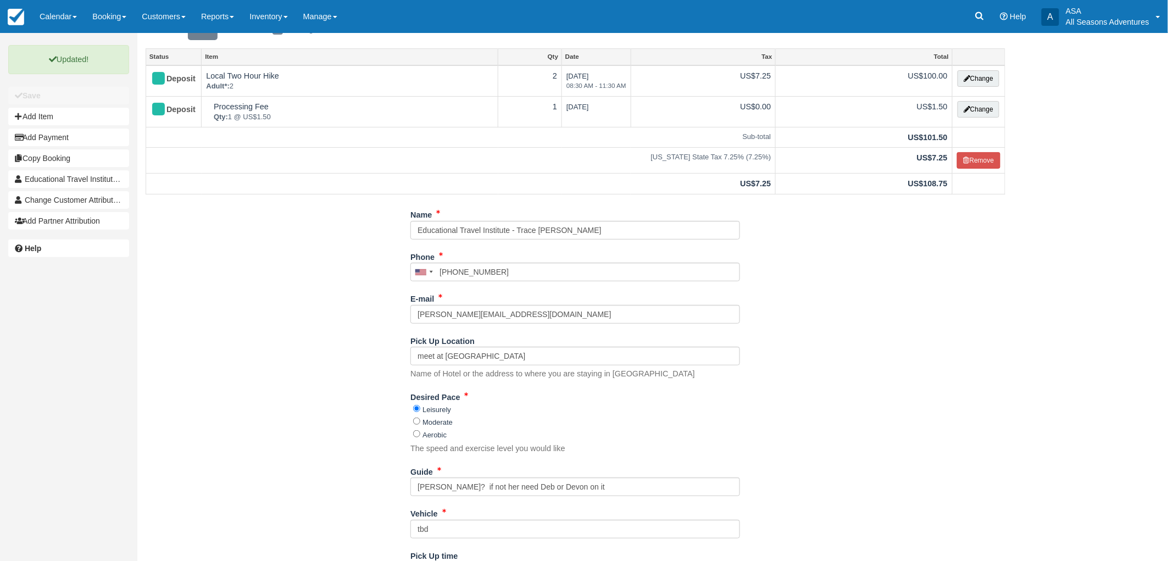
scroll to position [0, 0]
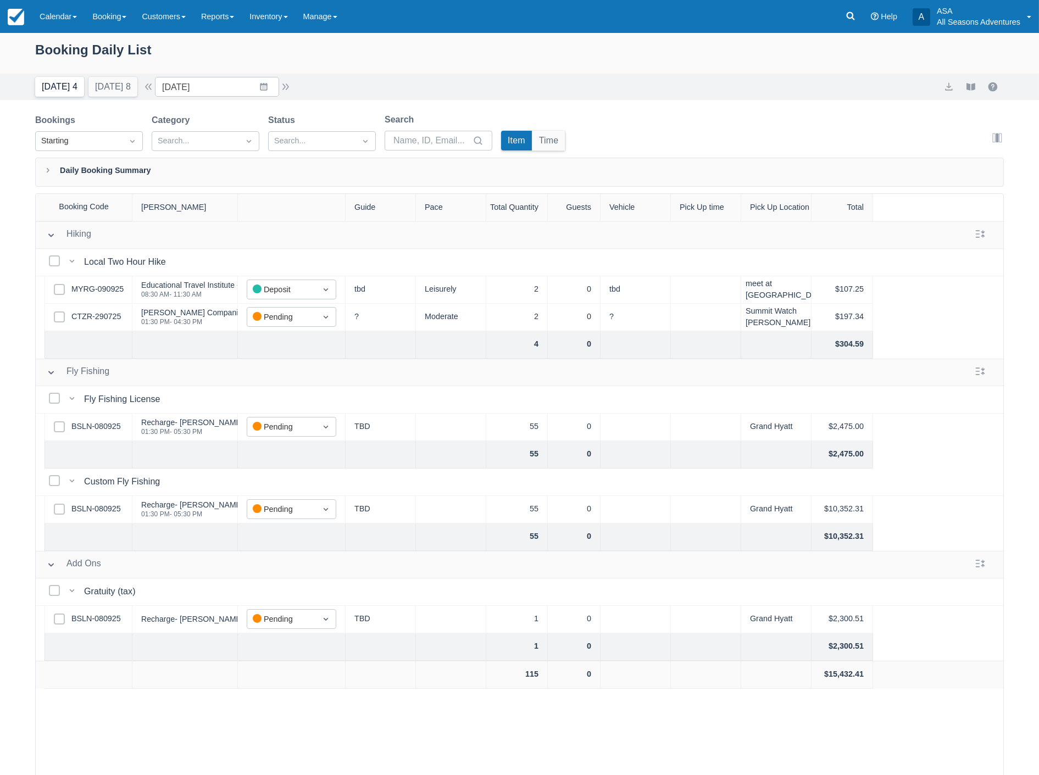
click at [51, 88] on button "Today 4" at bounding box center [59, 87] width 49 height 20
type input "[DATE]"
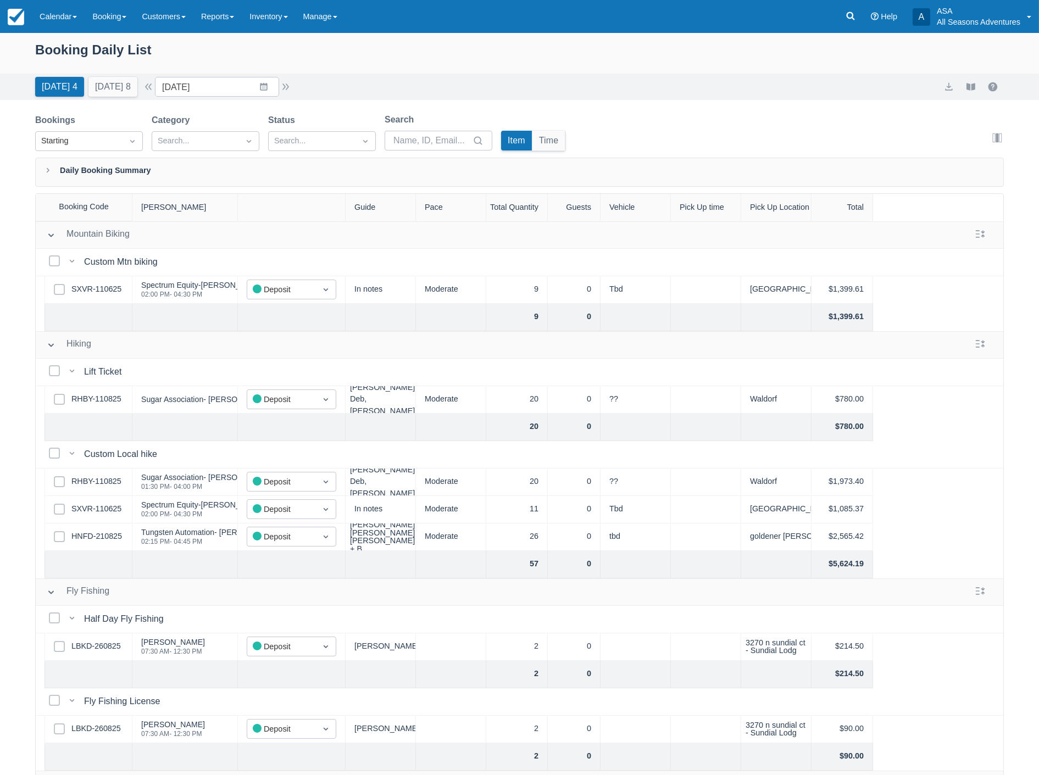
click at [65, 392] on div "Select Row RHBY-110825" at bounding box center [89, 399] width 88 height 27
click at [110, 401] on link "RHBY-110825" at bounding box center [96, 399] width 50 height 12
click at [86, 485] on link "RHBY-110825" at bounding box center [96, 482] width 50 height 12
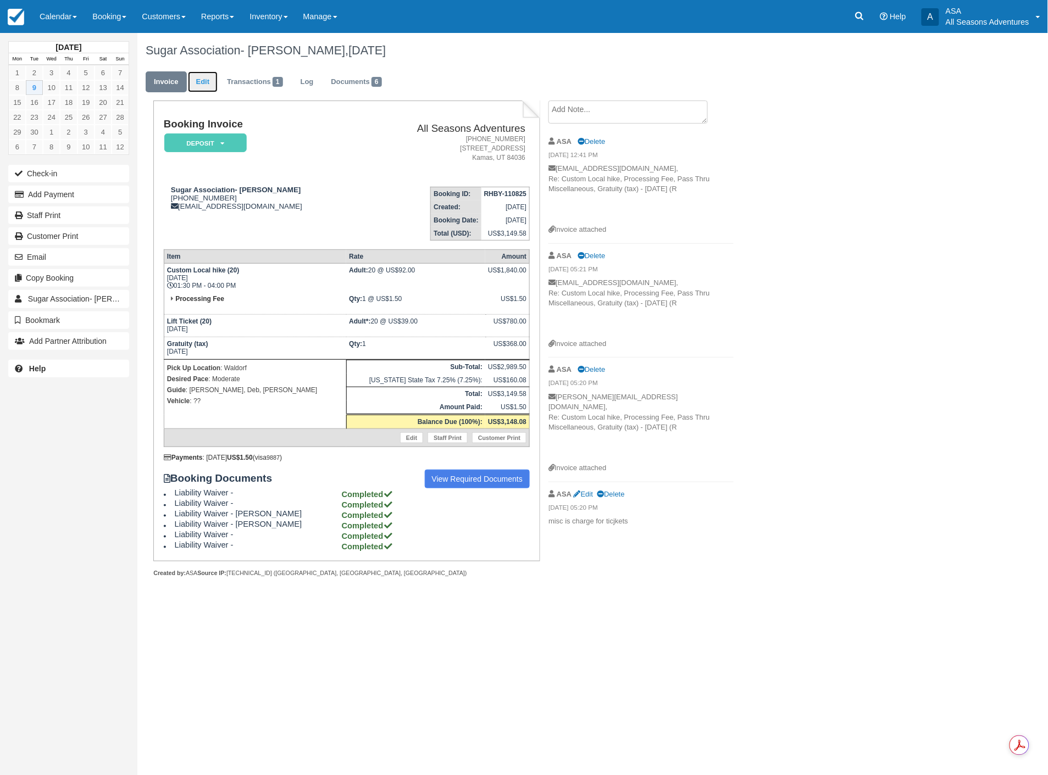
click at [205, 84] on link "Edit" at bounding box center [203, 81] width 30 height 21
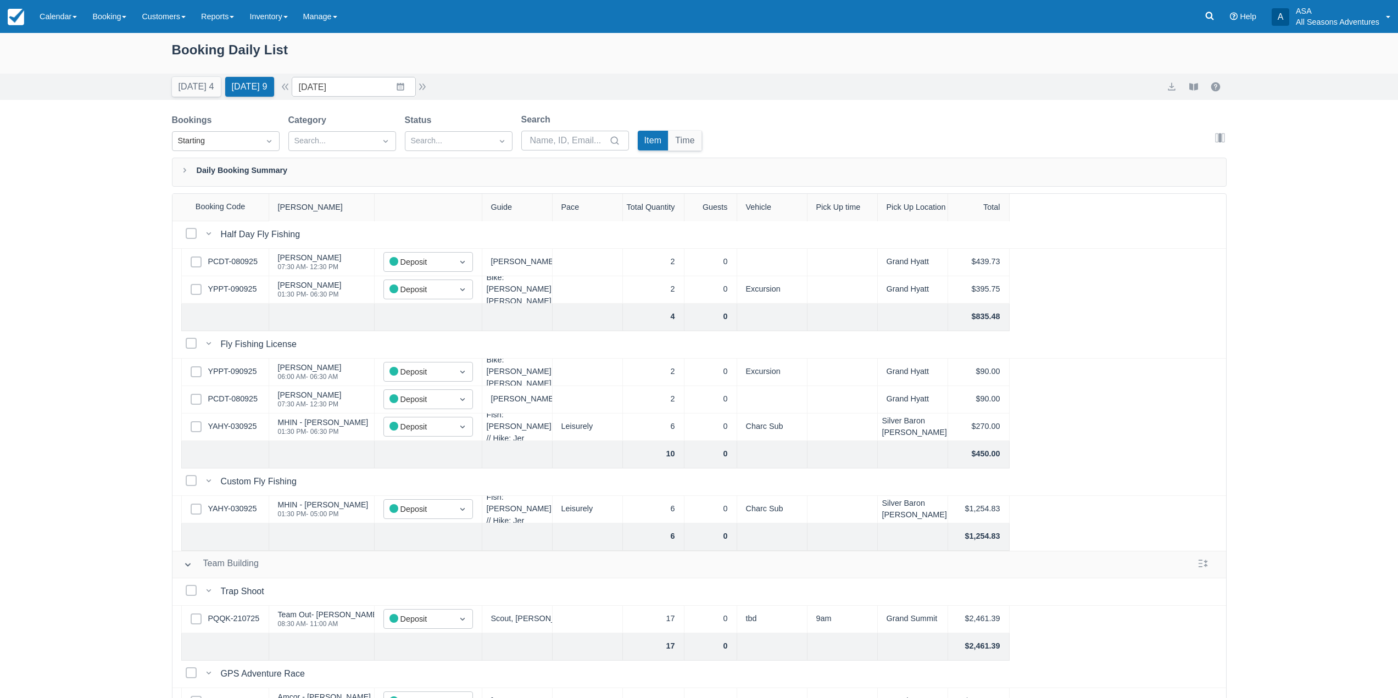
scroll to position [795, 0]
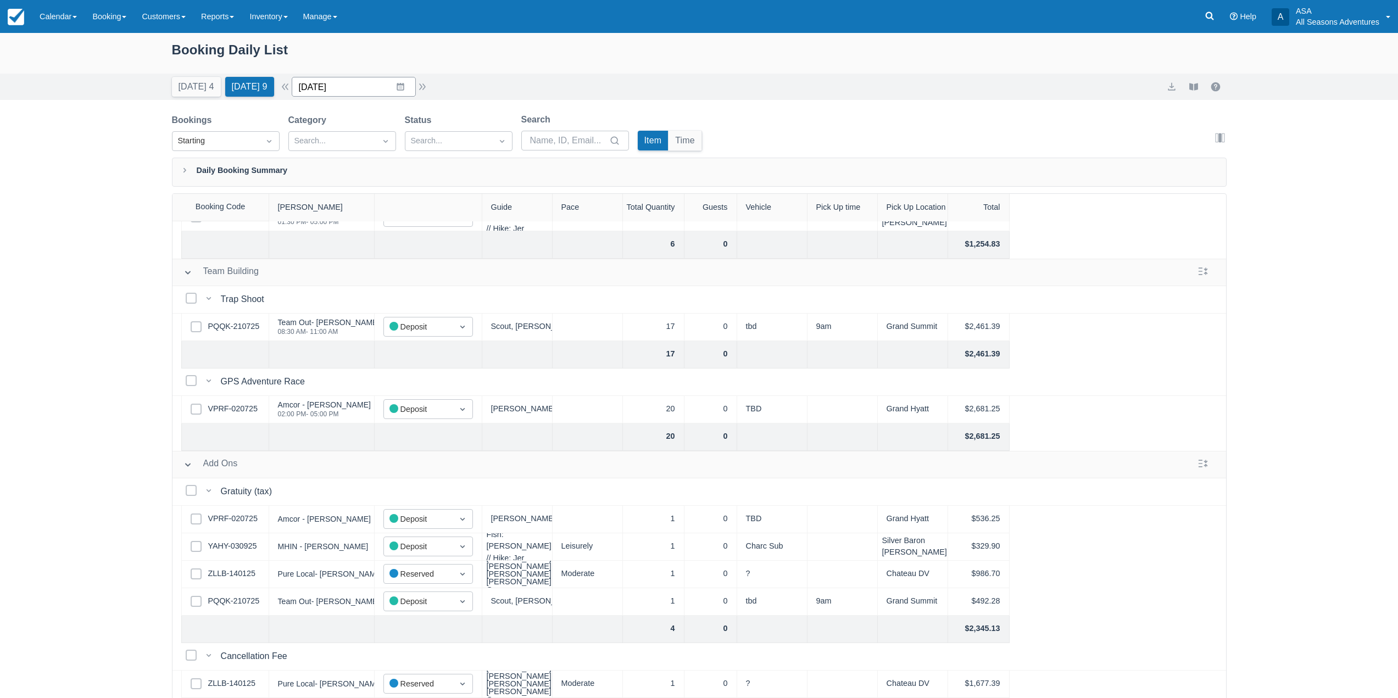
click at [404, 92] on input "09/10/25" at bounding box center [354, 87] width 124 height 20
click at [411, 189] on td "11" at bounding box center [400, 192] width 21 height 21
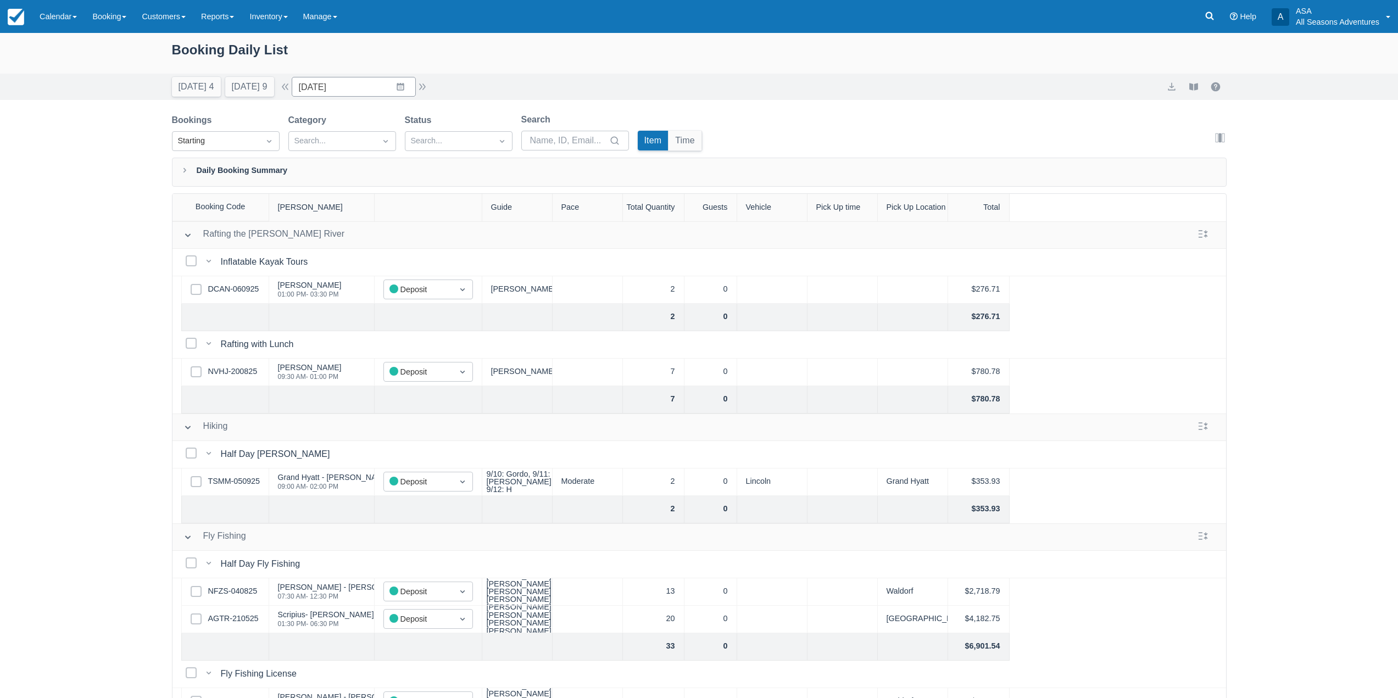
click at [435, 88] on div "Today 4 Tomorrow 9 Date 09/11/25 Navigate forward to interact with the calendar…" at bounding box center [699, 87] width 1055 height 20
click at [398, 85] on input "09/11/25" at bounding box center [354, 87] width 124 height 20
click at [347, 215] on td "15" at bounding box center [335, 213] width 21 height 21
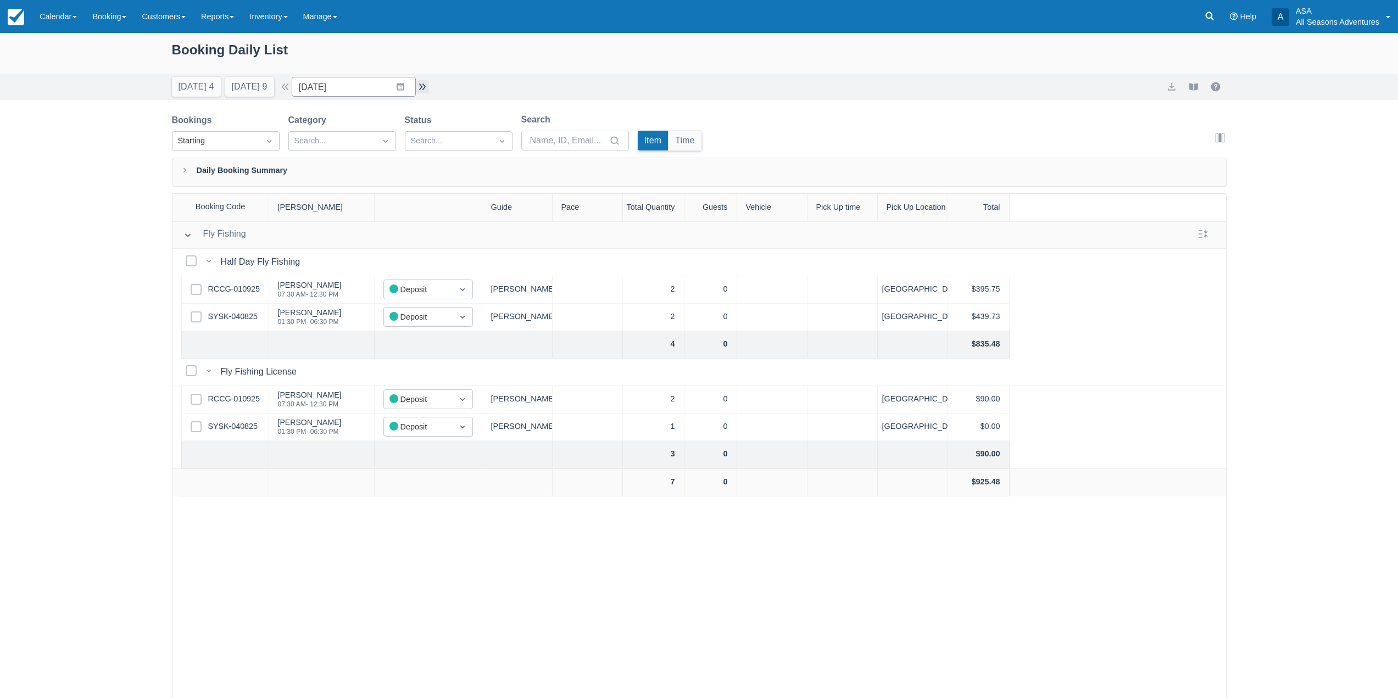
click at [421, 91] on button "button" at bounding box center [422, 86] width 13 height 13
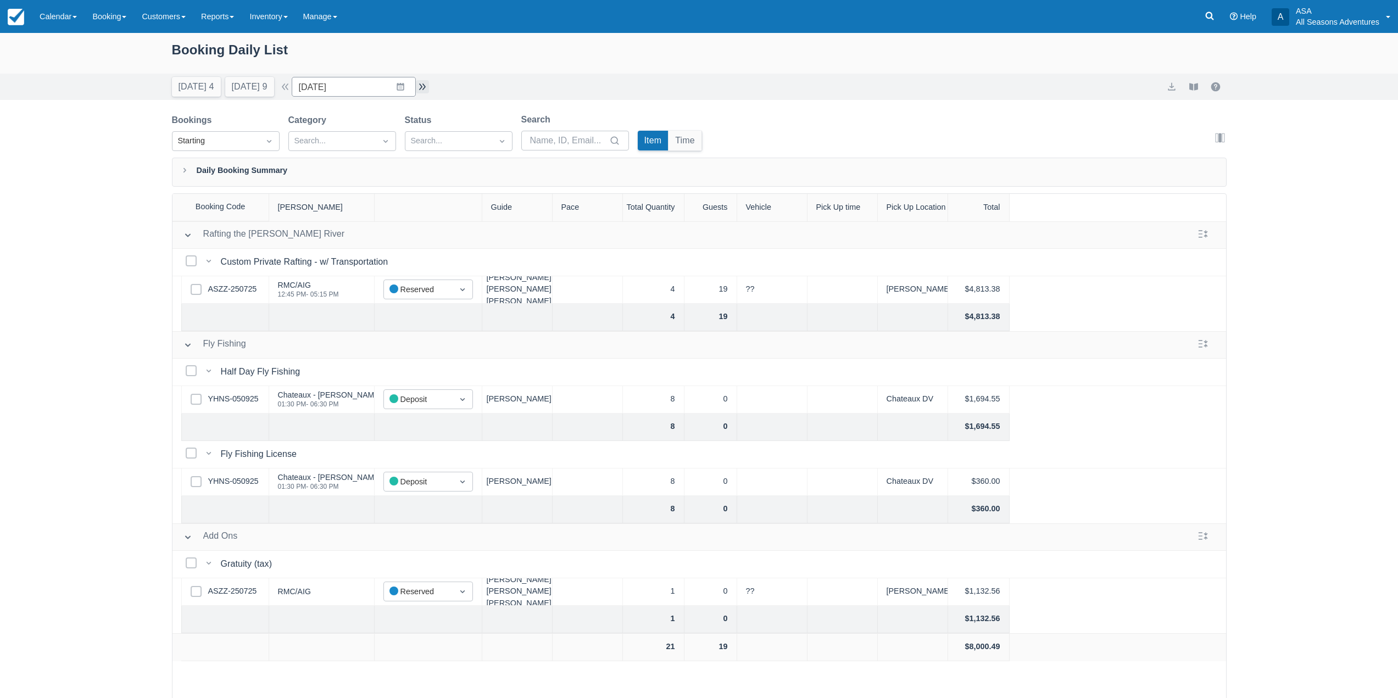
click at [421, 91] on button "button" at bounding box center [422, 86] width 13 height 13
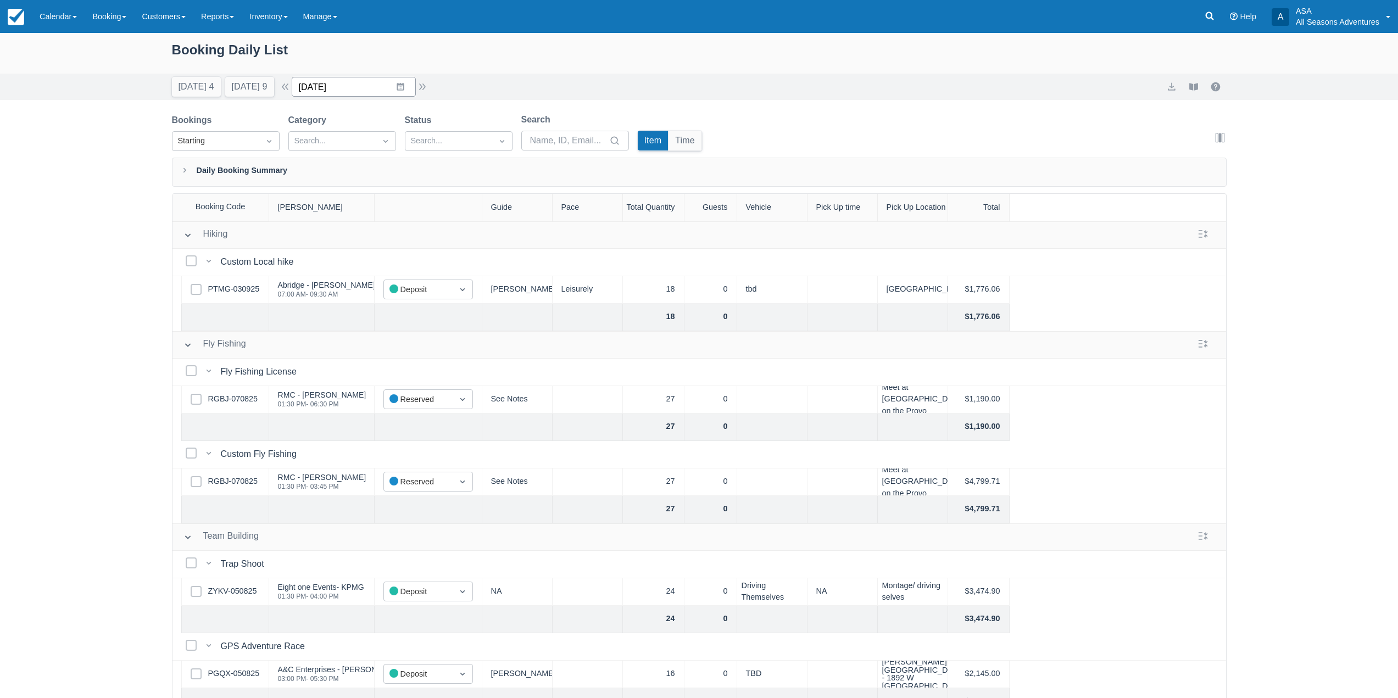
click at [412, 85] on input "09/17/25" at bounding box center [354, 87] width 124 height 20
click at [426, 85] on button "button" at bounding box center [422, 86] width 13 height 13
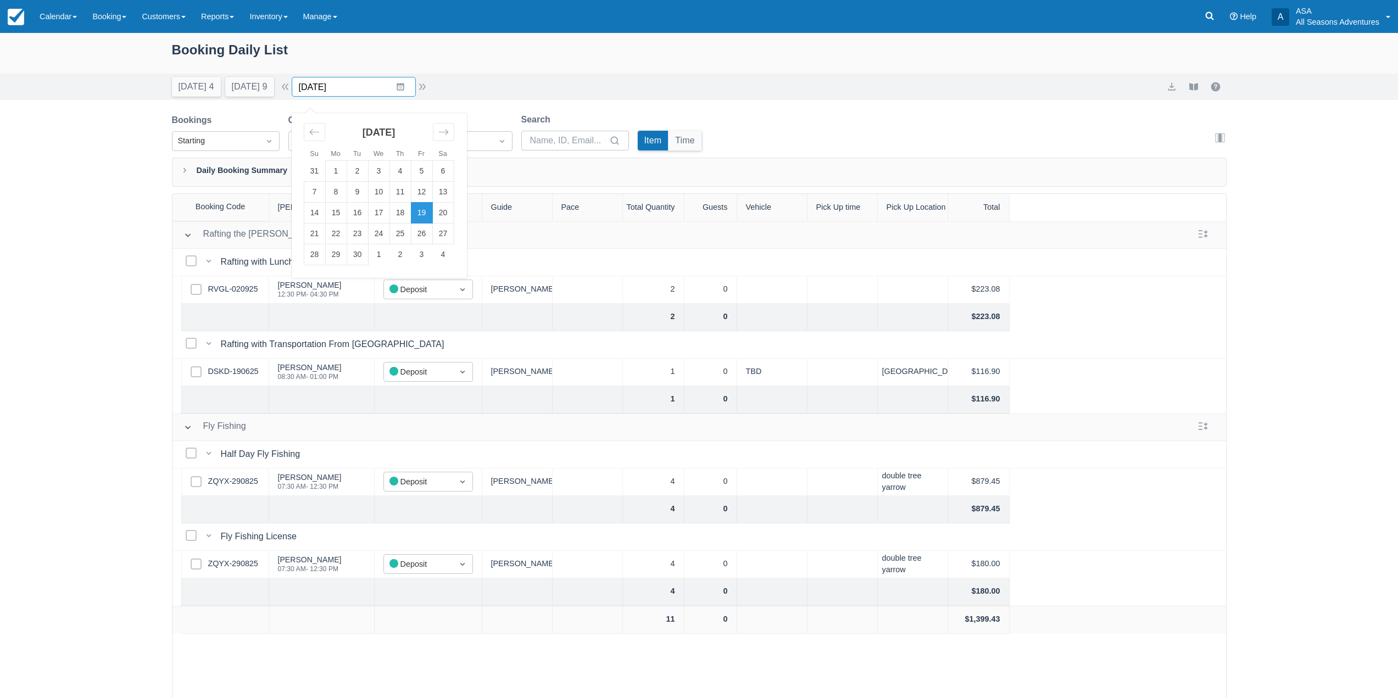
click at [406, 90] on input "09/19/25" at bounding box center [354, 87] width 124 height 20
click at [341, 236] on td "22" at bounding box center [335, 234] width 21 height 21
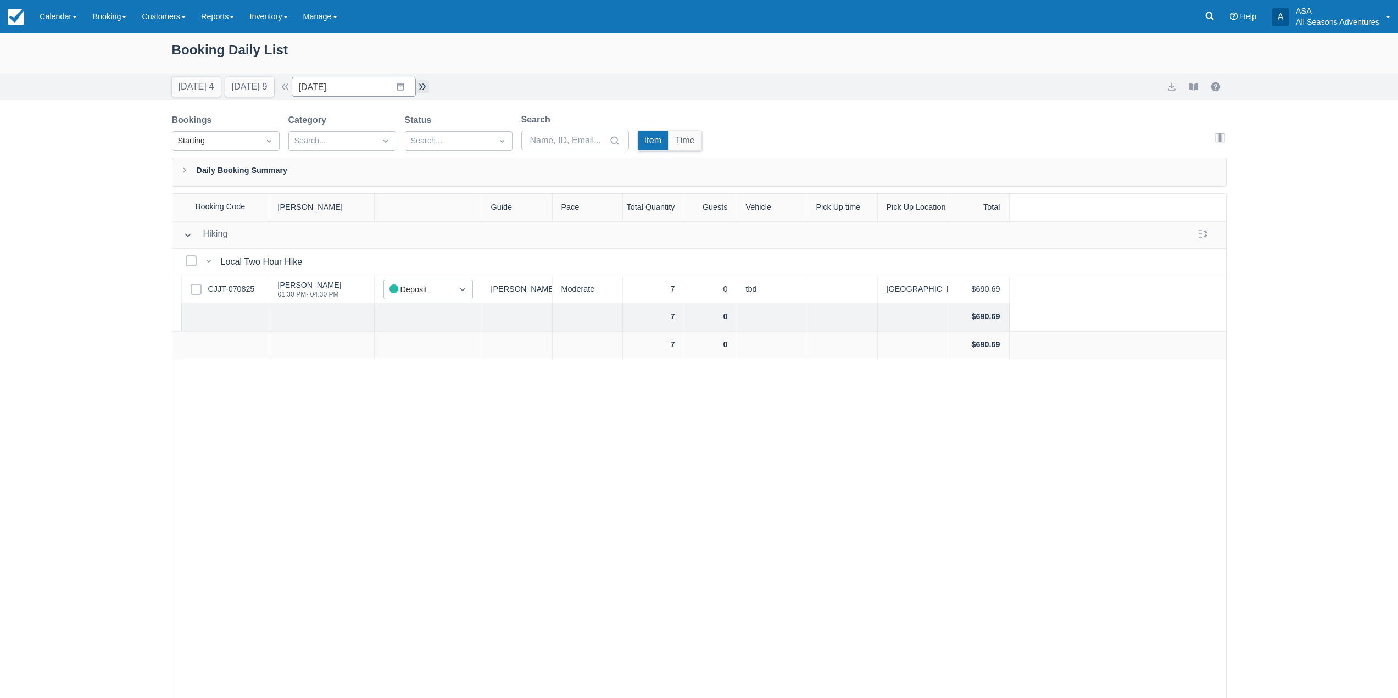
click at [429, 86] on button "button" at bounding box center [422, 86] width 13 height 13
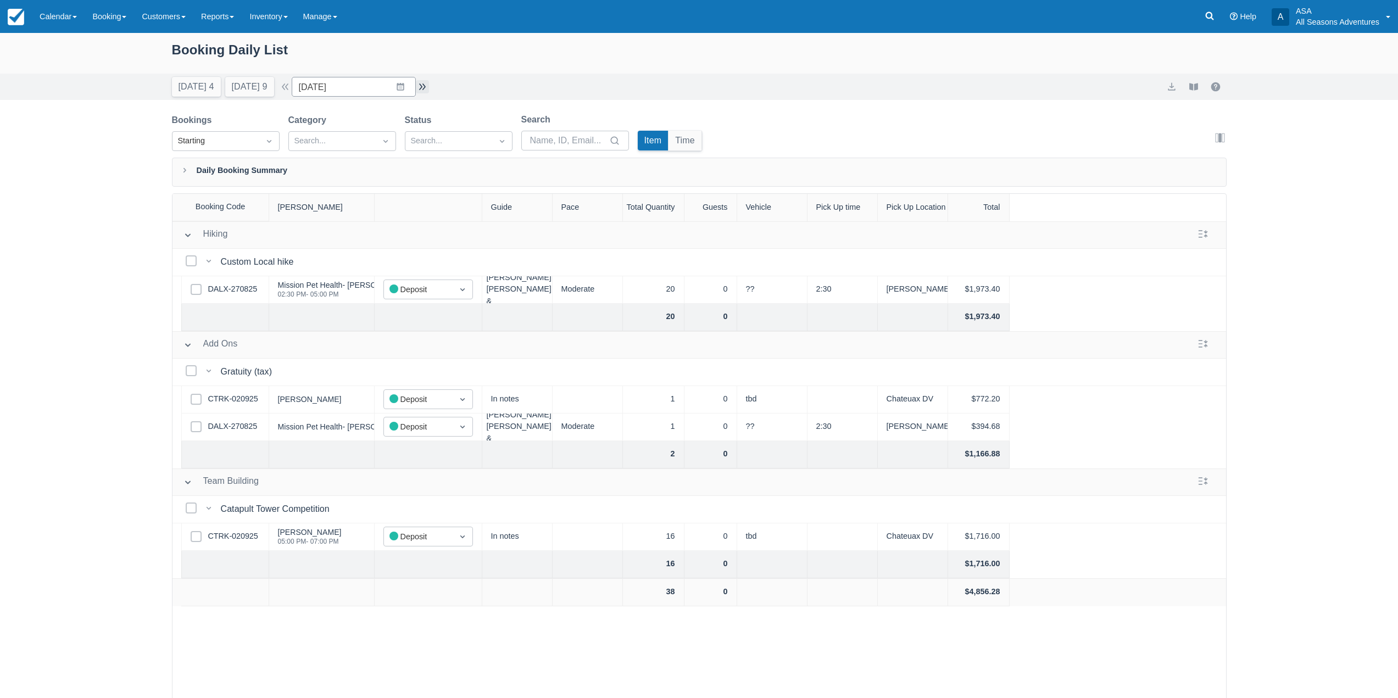
click at [429, 86] on button "button" at bounding box center [422, 86] width 13 height 13
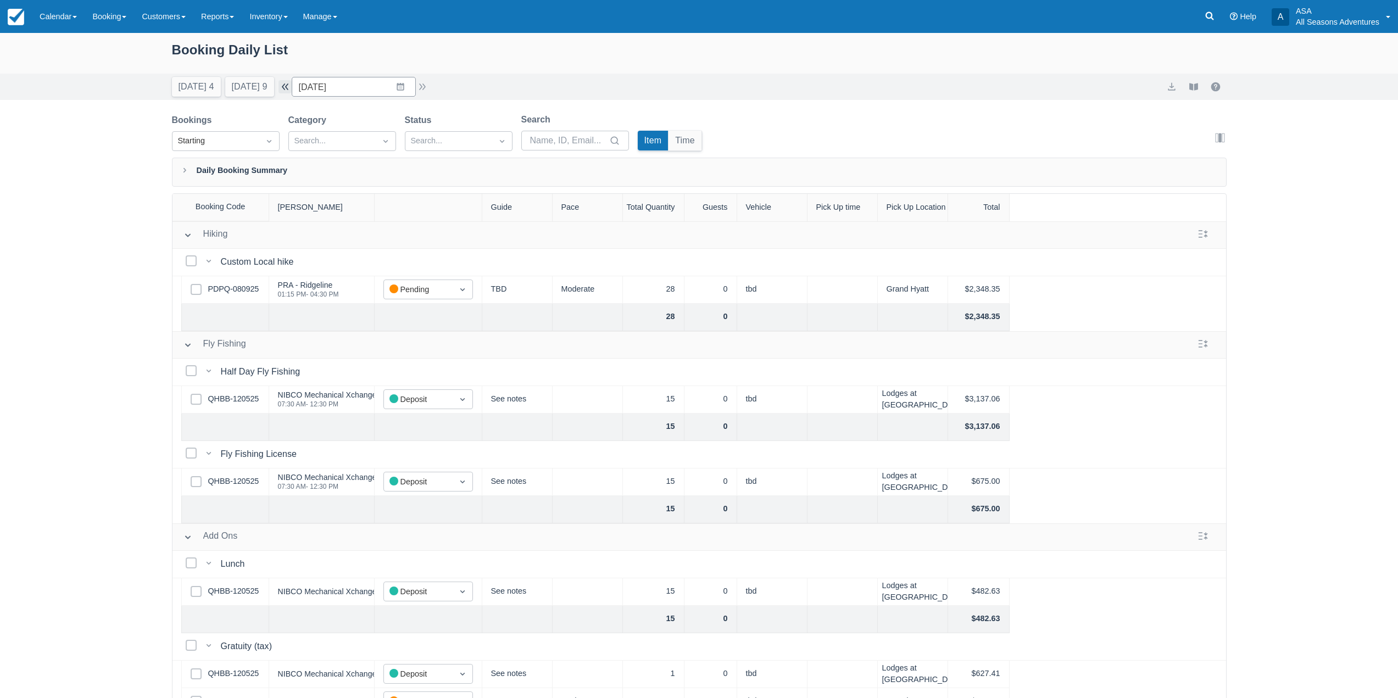
click at [292, 87] on button "button" at bounding box center [285, 86] width 13 height 13
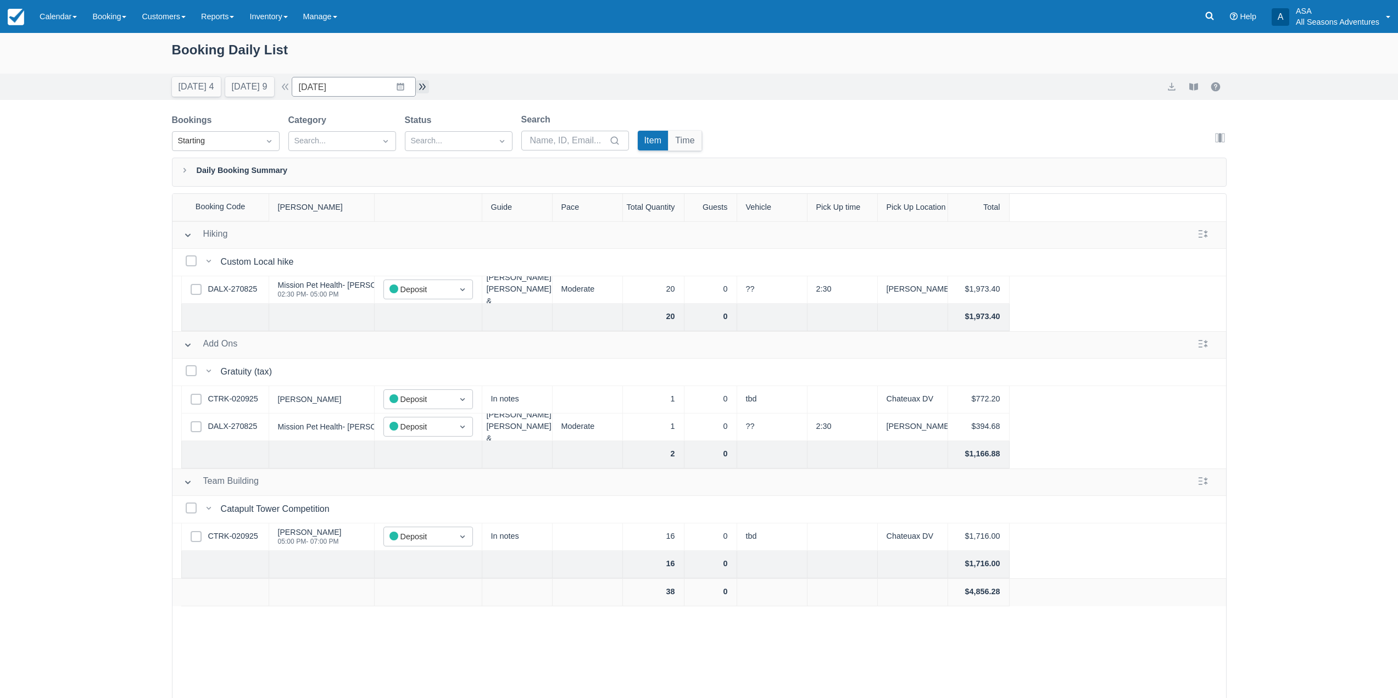
click at [429, 90] on button "button" at bounding box center [422, 86] width 13 height 13
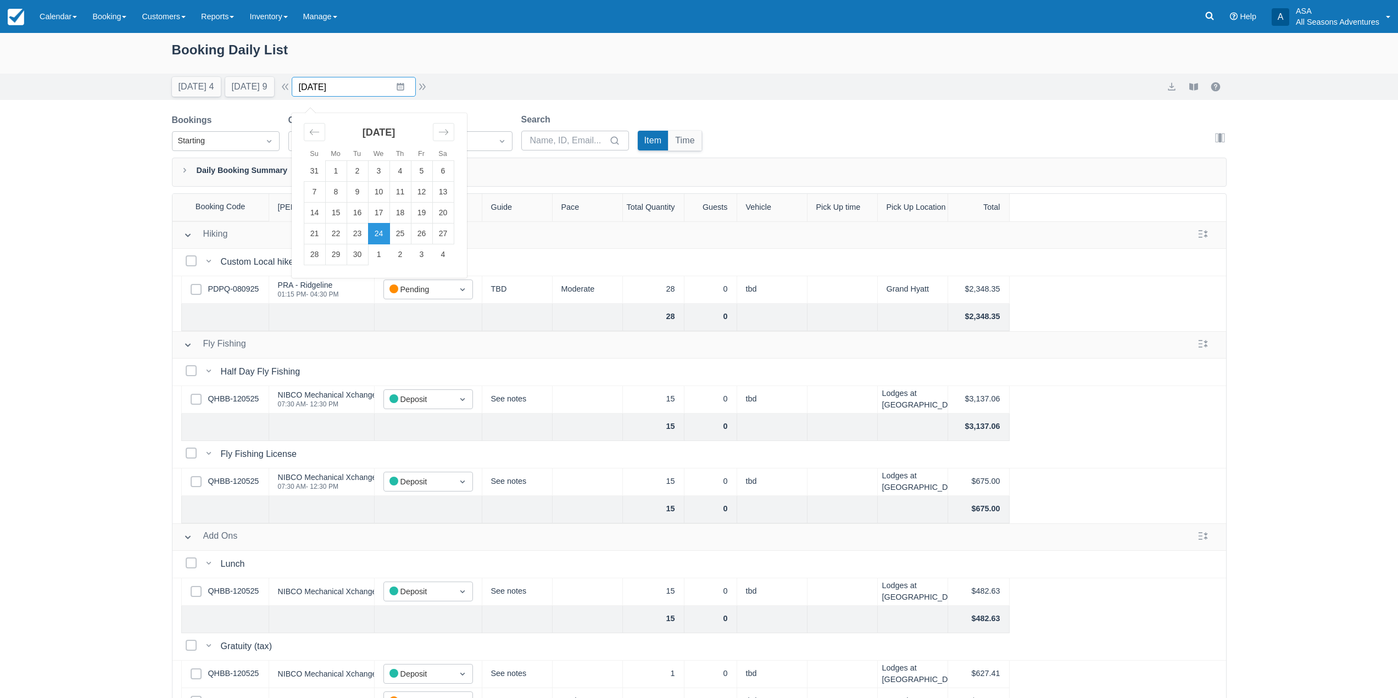
click at [405, 93] on input "09/24/25" at bounding box center [354, 87] width 124 height 20
click at [404, 225] on td "25" at bounding box center [400, 234] width 21 height 21
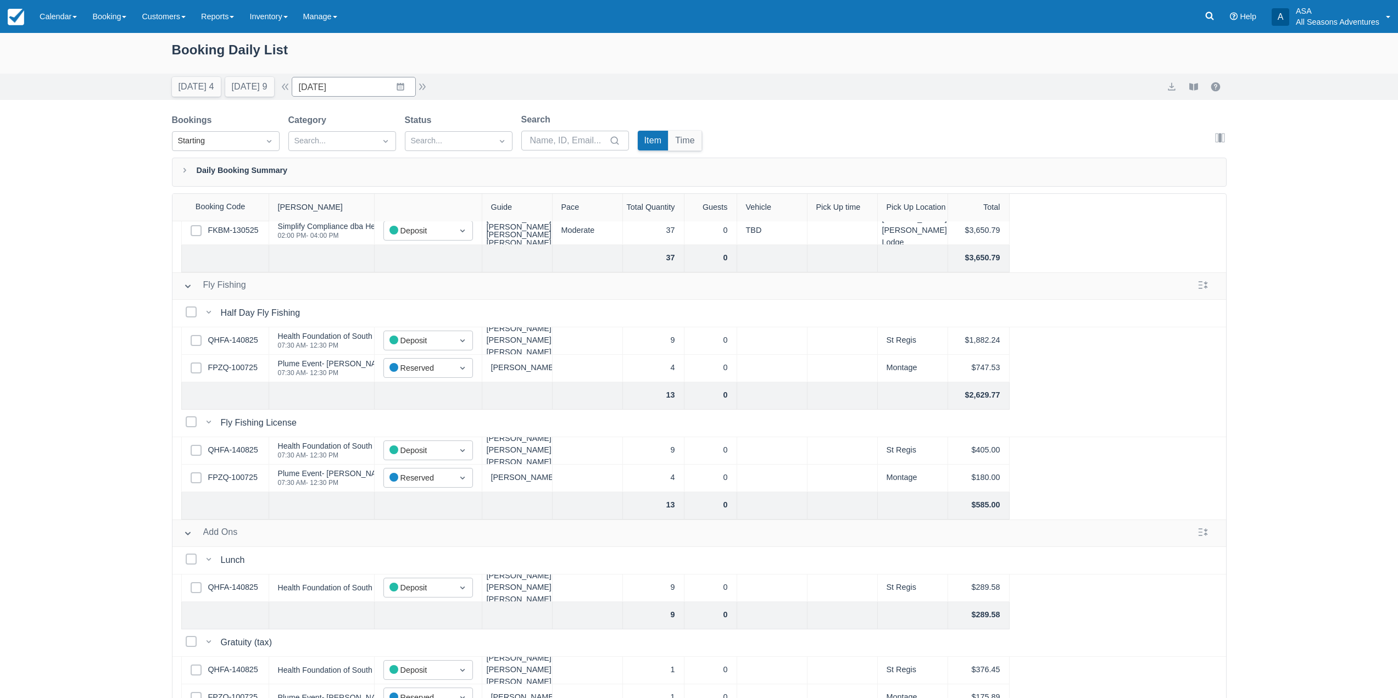
scroll to position [53, 0]
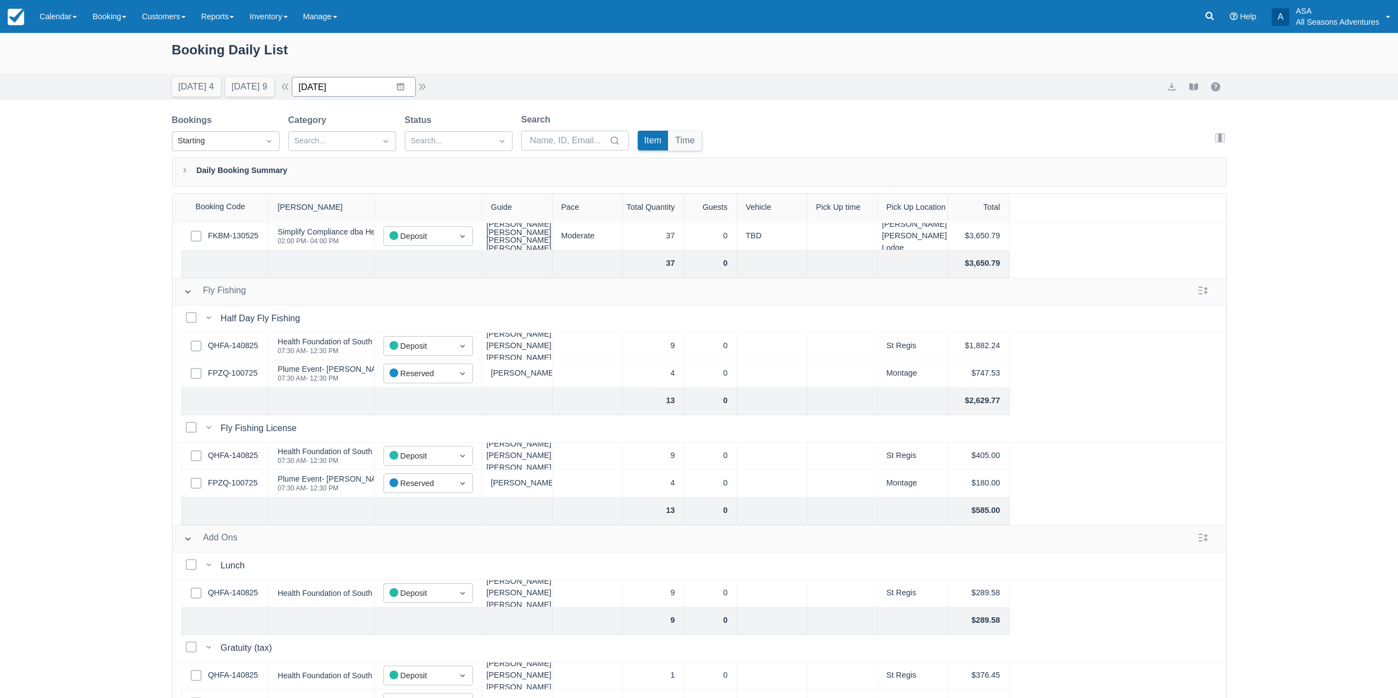
click at [407, 82] on input "09/25/25" at bounding box center [354, 87] width 124 height 20
click at [342, 259] on td "29" at bounding box center [335, 254] width 21 height 21
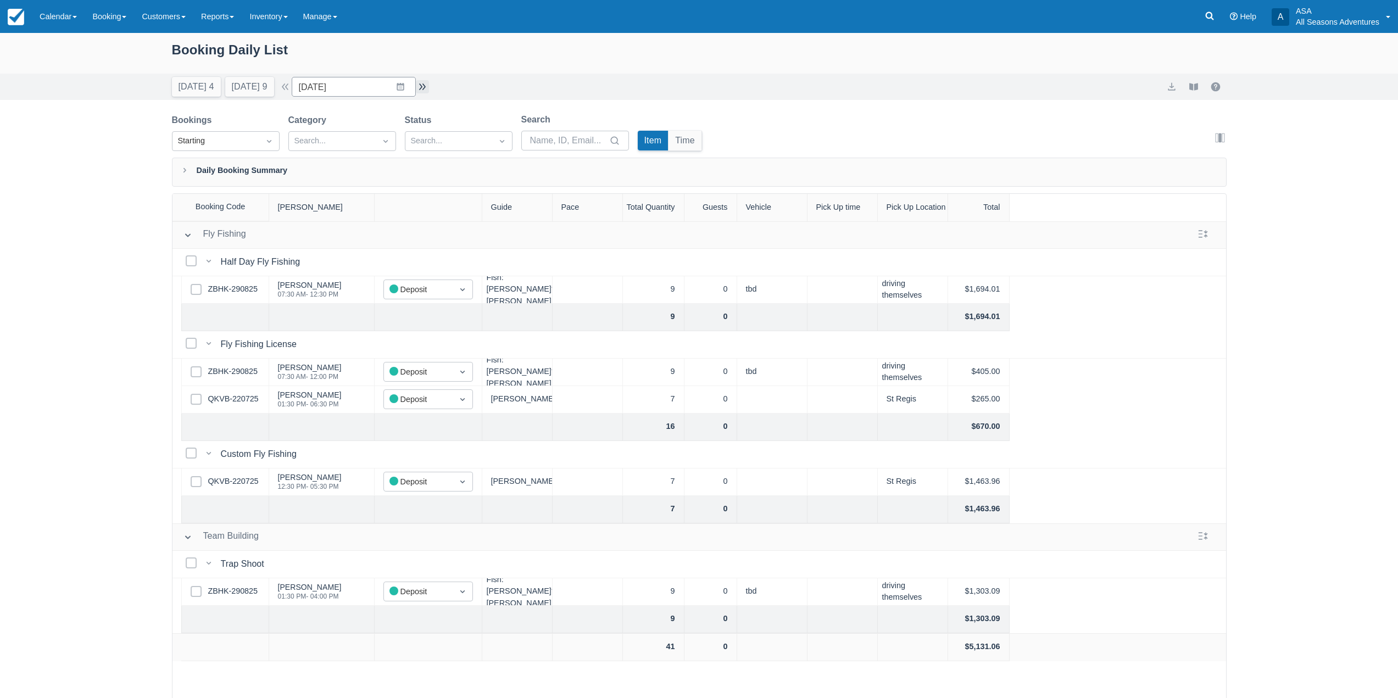
click at [427, 82] on button "button" at bounding box center [422, 86] width 13 height 13
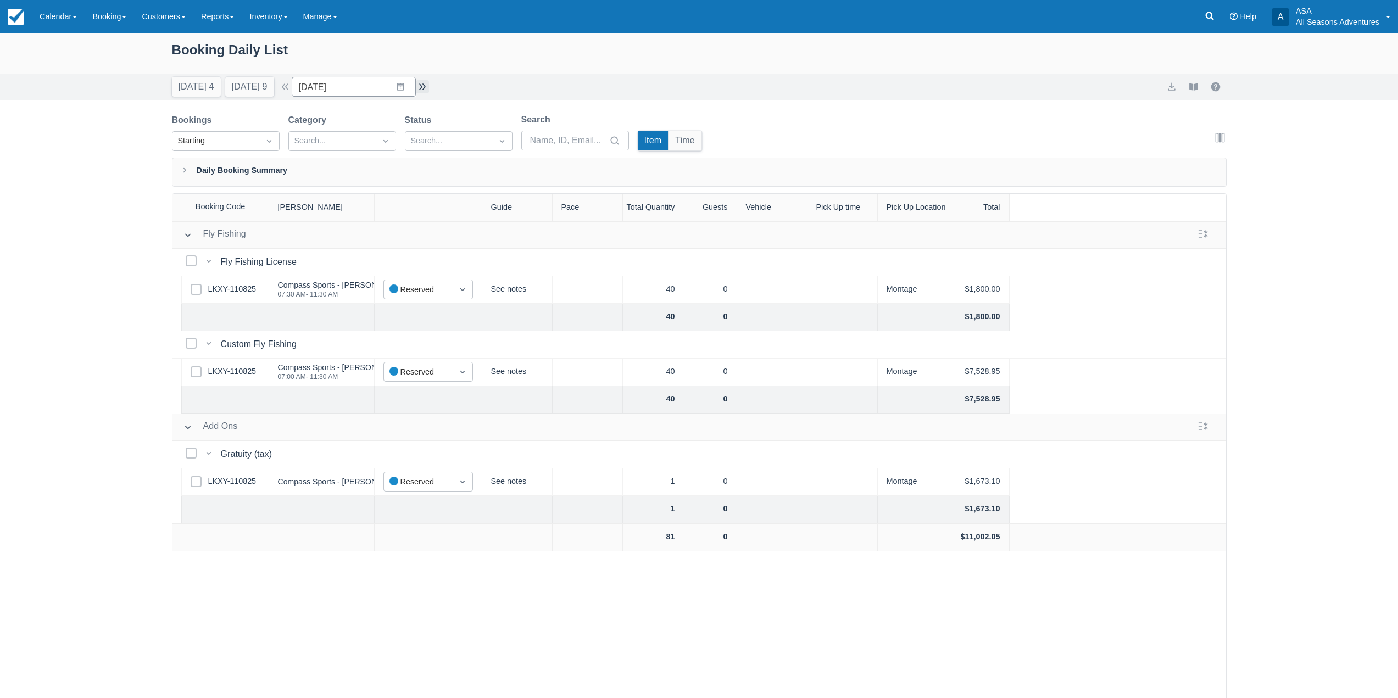
click at [427, 82] on button "button" at bounding box center [422, 86] width 13 height 13
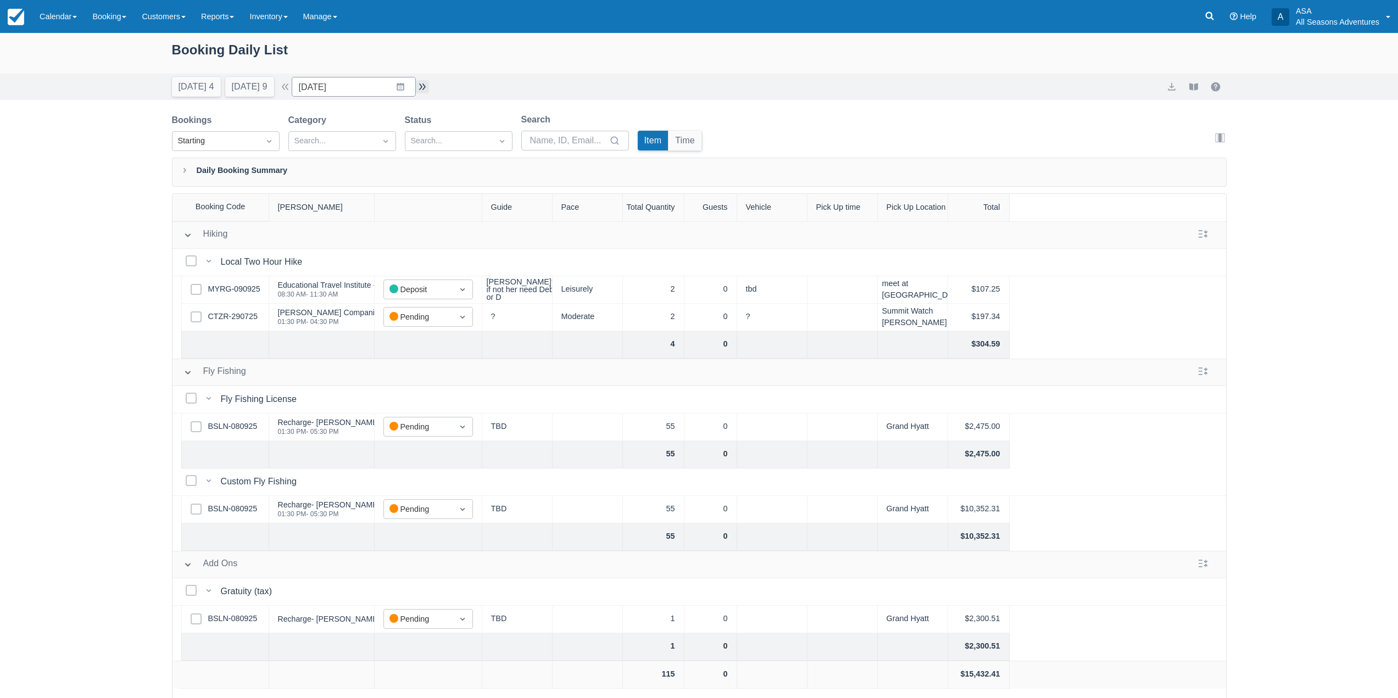
click at [427, 82] on button "button" at bounding box center [422, 86] width 13 height 13
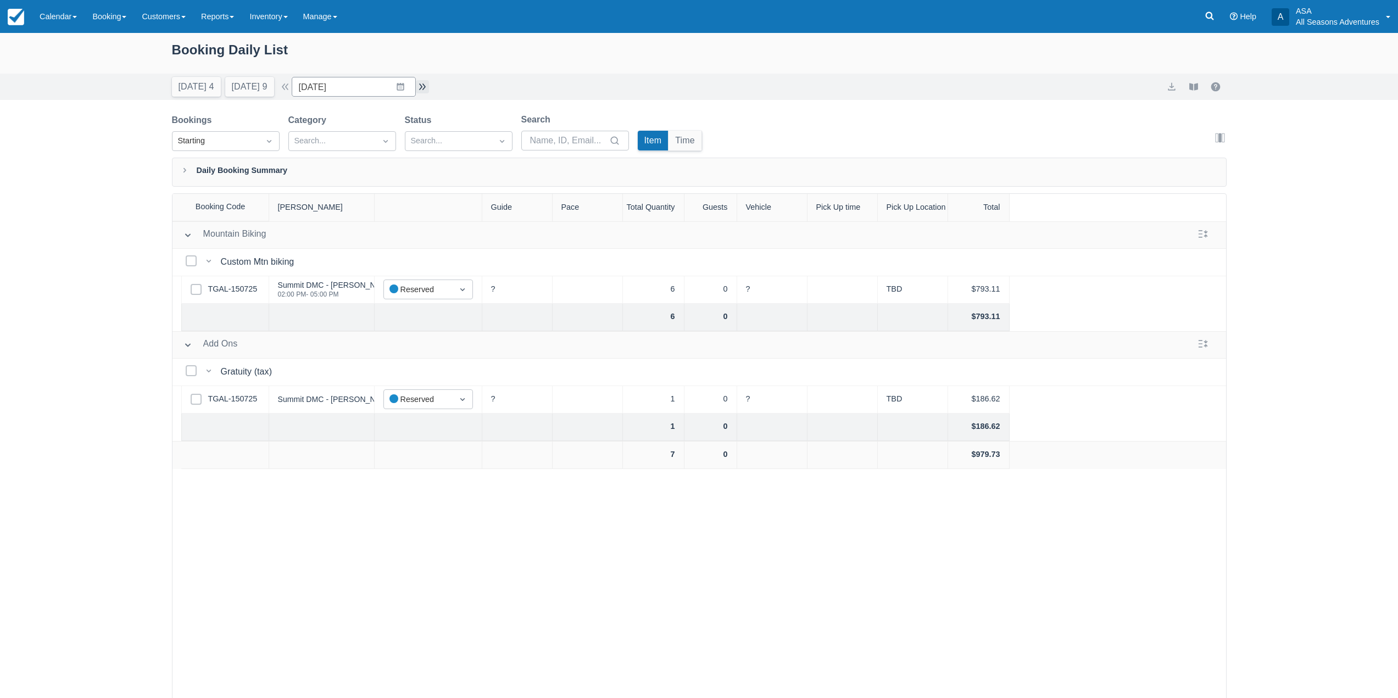
click at [427, 82] on button "button" at bounding box center [422, 86] width 13 height 13
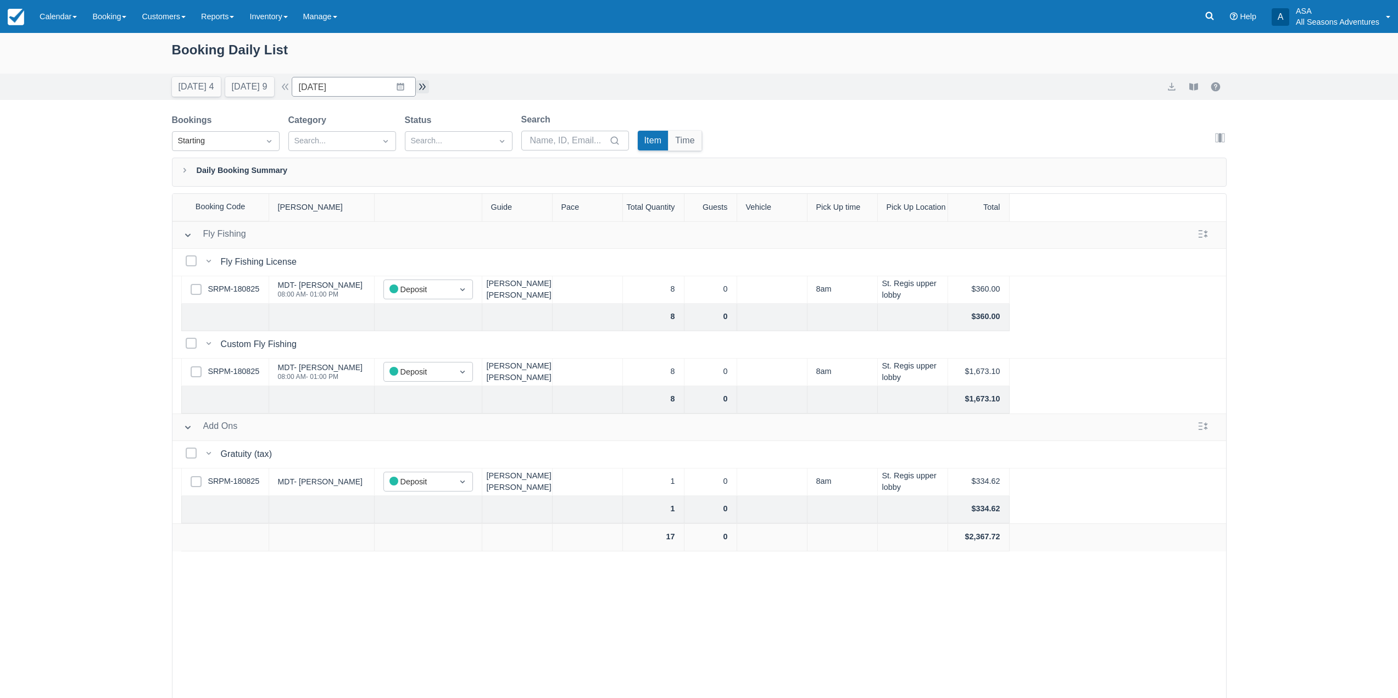
click at [429, 82] on button "button" at bounding box center [422, 86] width 13 height 13
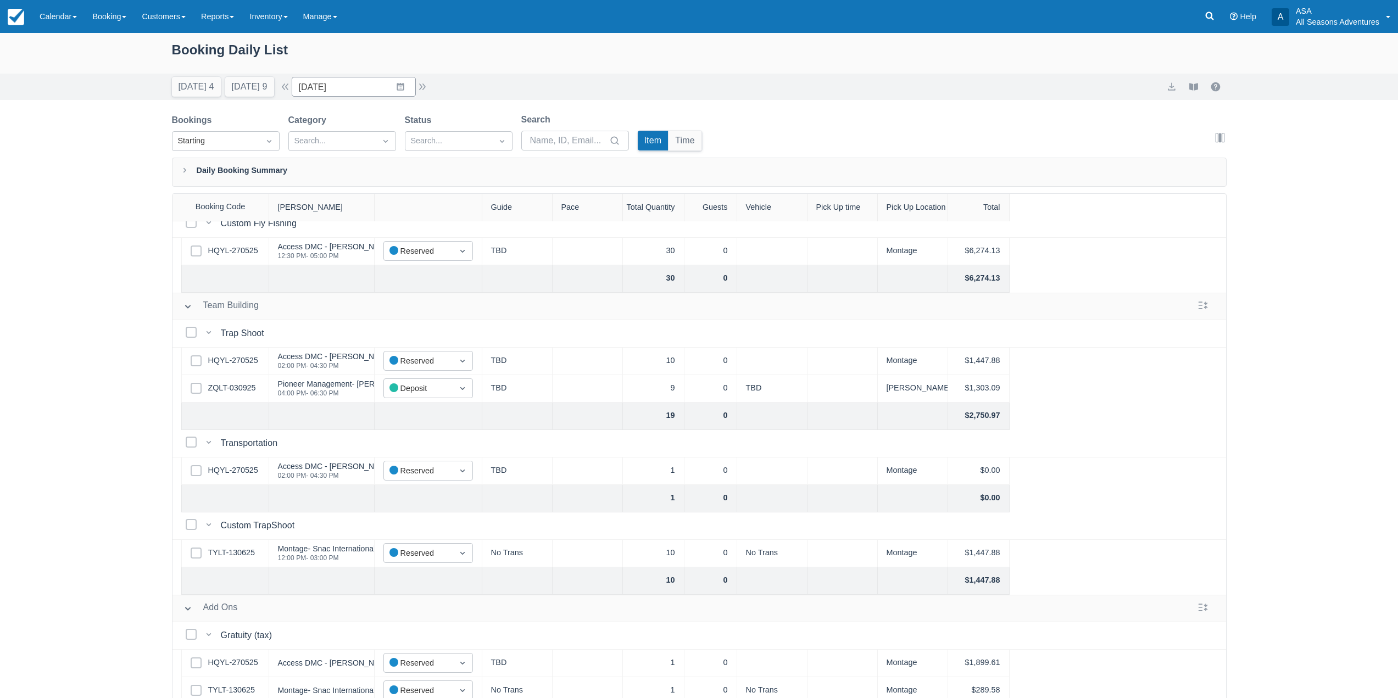
scroll to position [246, 0]
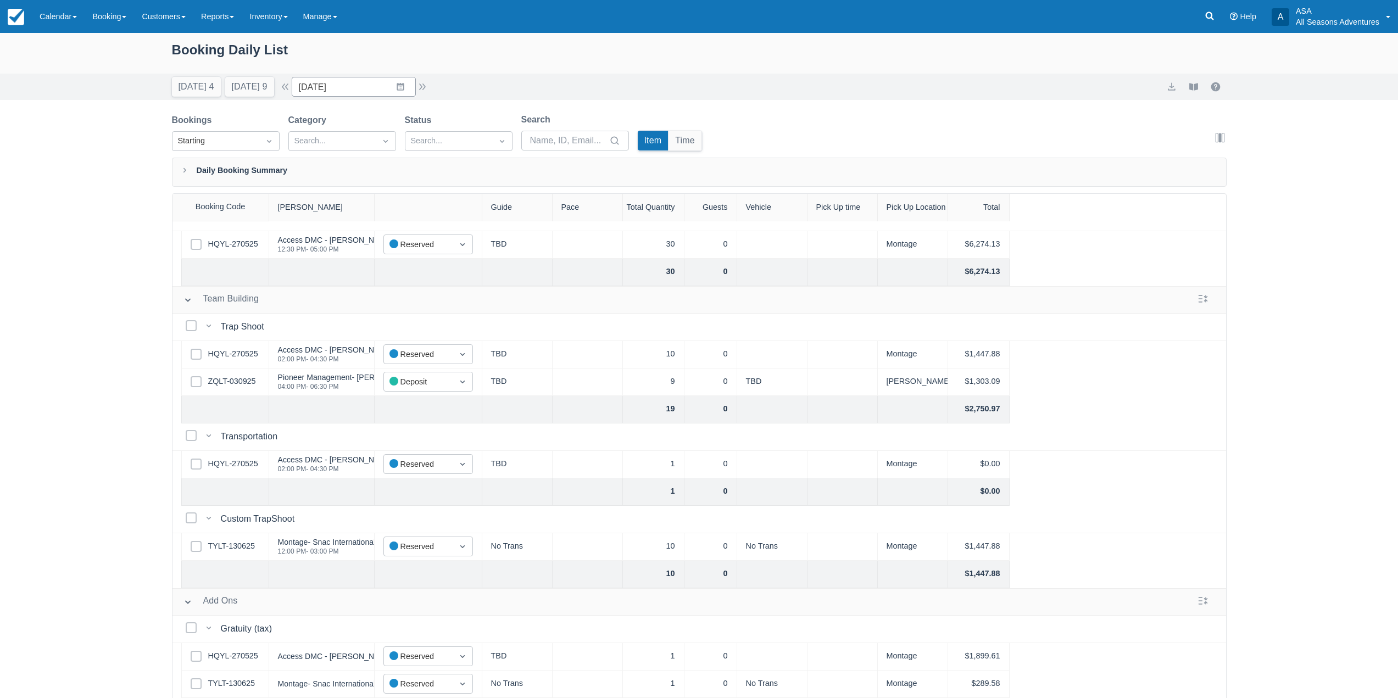
click at [429, 80] on div "Today 4 Tomorrow 9 Date 10/06/25 Navigate forward to interact with the calendar…" at bounding box center [300, 87] width 257 height 20
click at [425, 92] on button "button" at bounding box center [422, 86] width 13 height 13
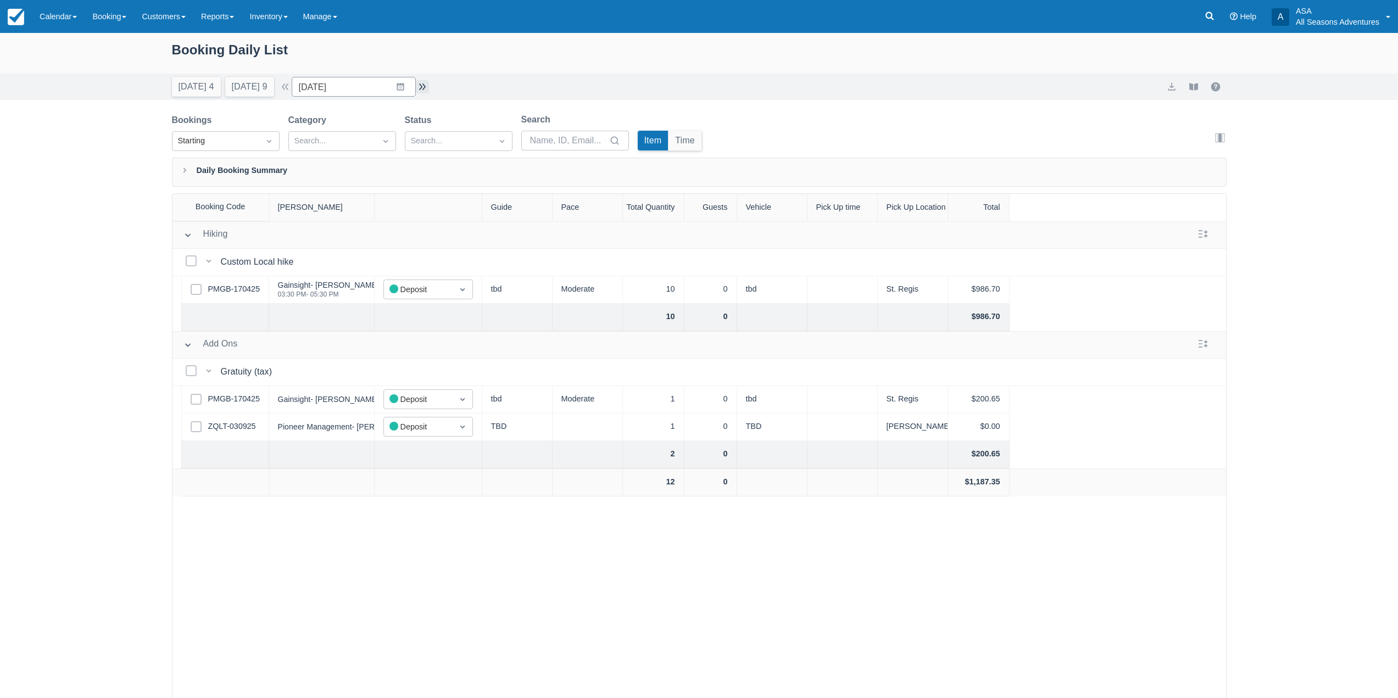
click at [425, 92] on button "button" at bounding box center [422, 86] width 13 height 13
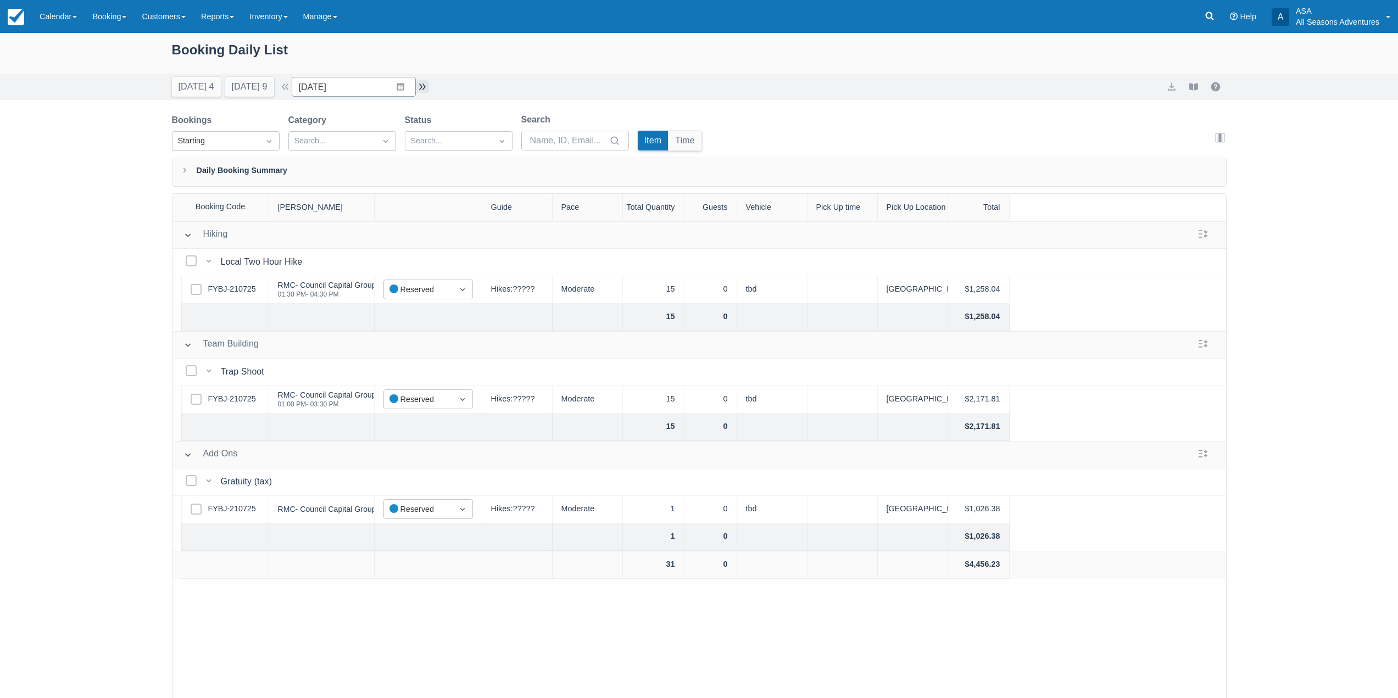
click at [425, 92] on button "button" at bounding box center [422, 86] width 13 height 13
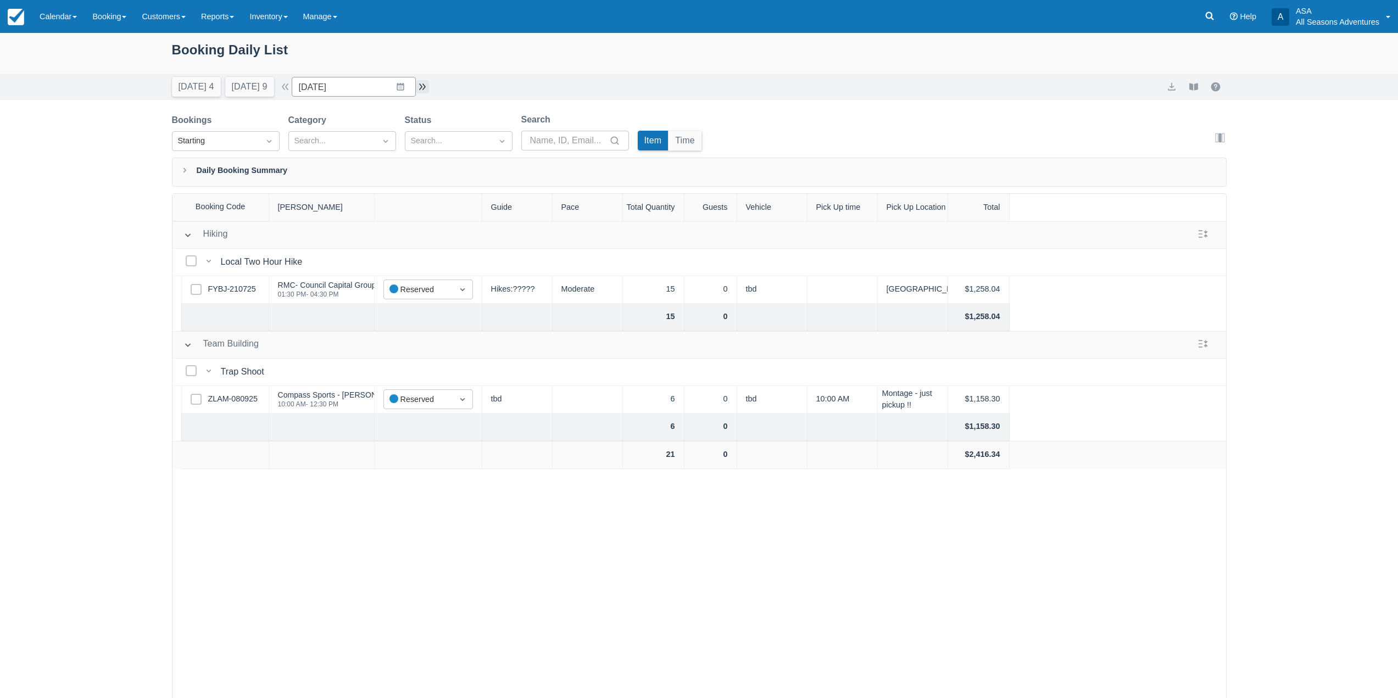
click at [425, 92] on button "button" at bounding box center [422, 86] width 13 height 13
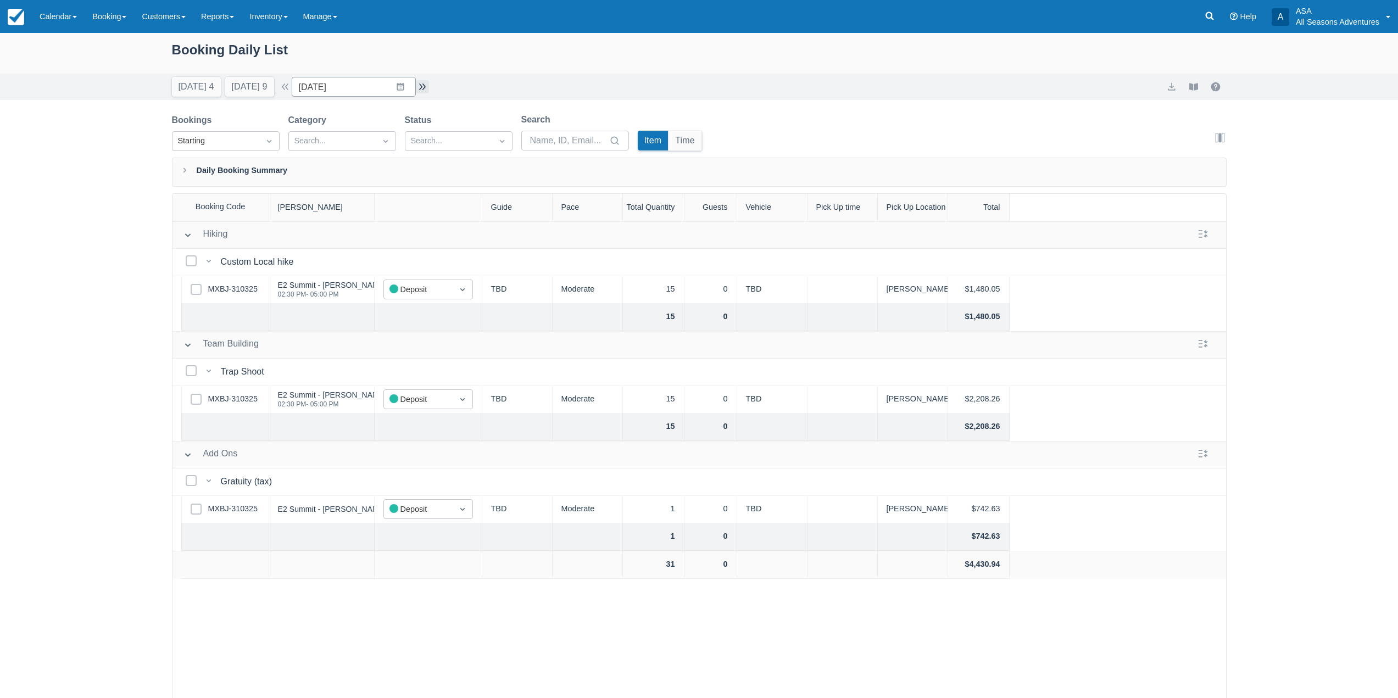
click at [425, 92] on button "button" at bounding box center [422, 86] width 13 height 13
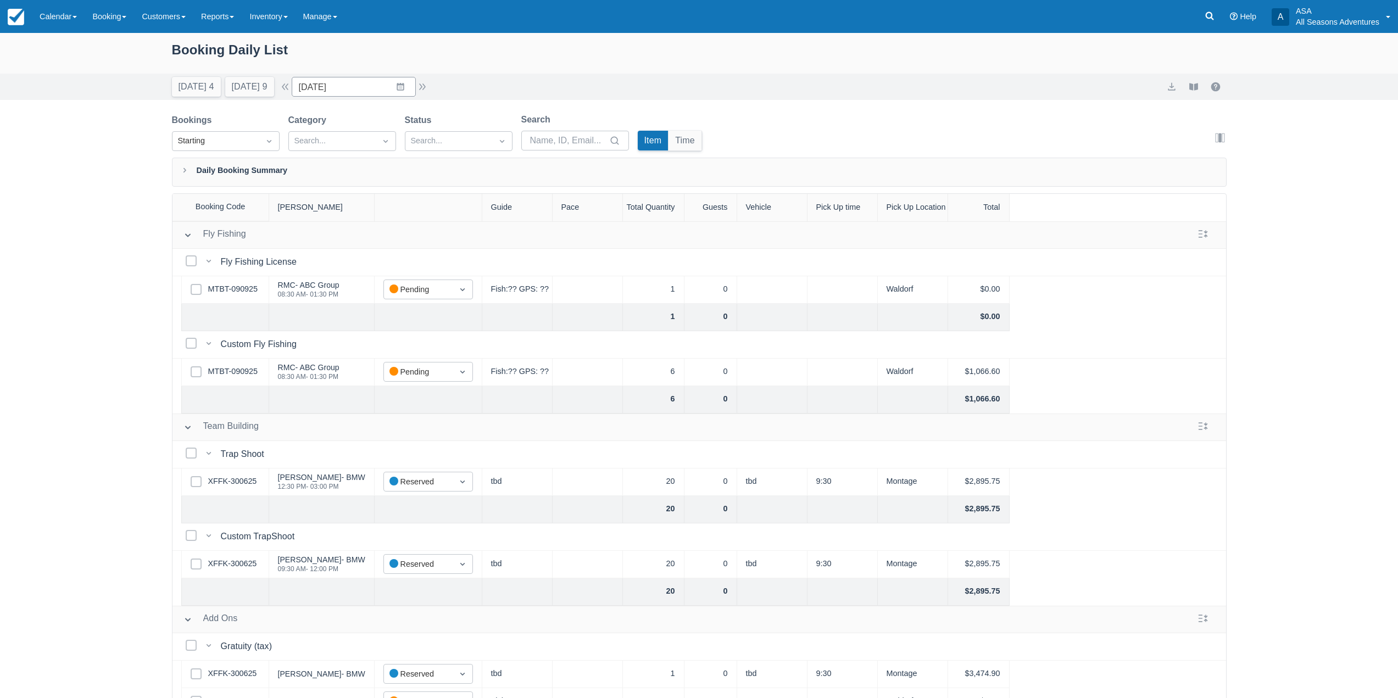
click at [425, 95] on div "Today 4 Tomorrow 9 Date 10/12/25 Navigate forward to interact with the calendar…" at bounding box center [300, 87] width 257 height 20
click at [429, 87] on button "button" at bounding box center [422, 86] width 13 height 13
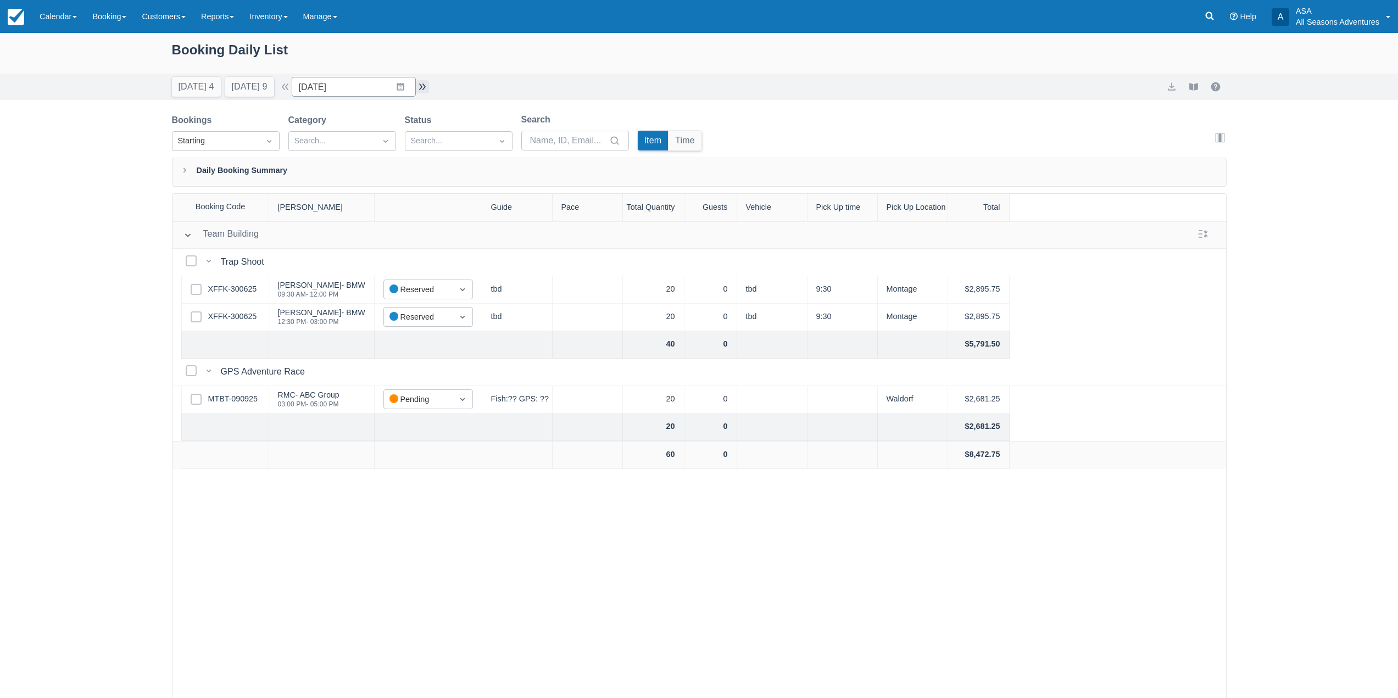
click at [429, 87] on button "button" at bounding box center [422, 86] width 13 height 13
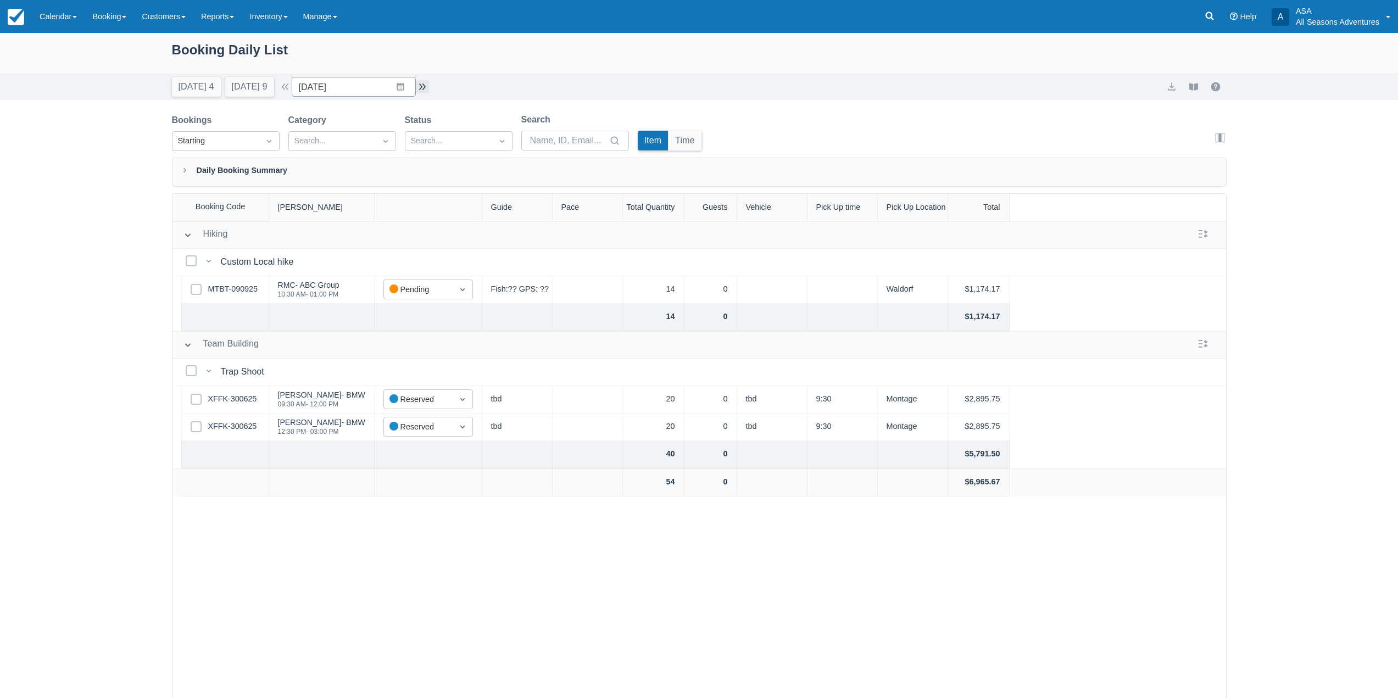
click at [429, 87] on button "button" at bounding box center [422, 86] width 13 height 13
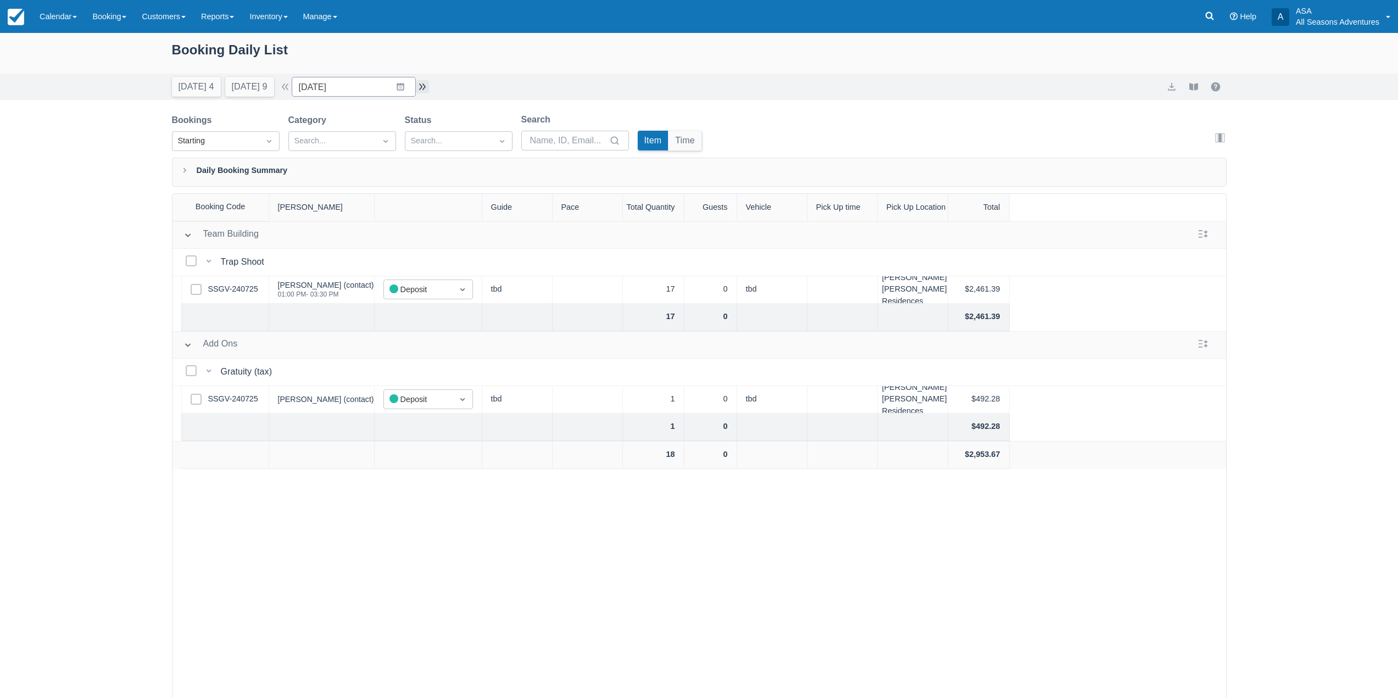
click at [429, 87] on button "button" at bounding box center [422, 86] width 13 height 13
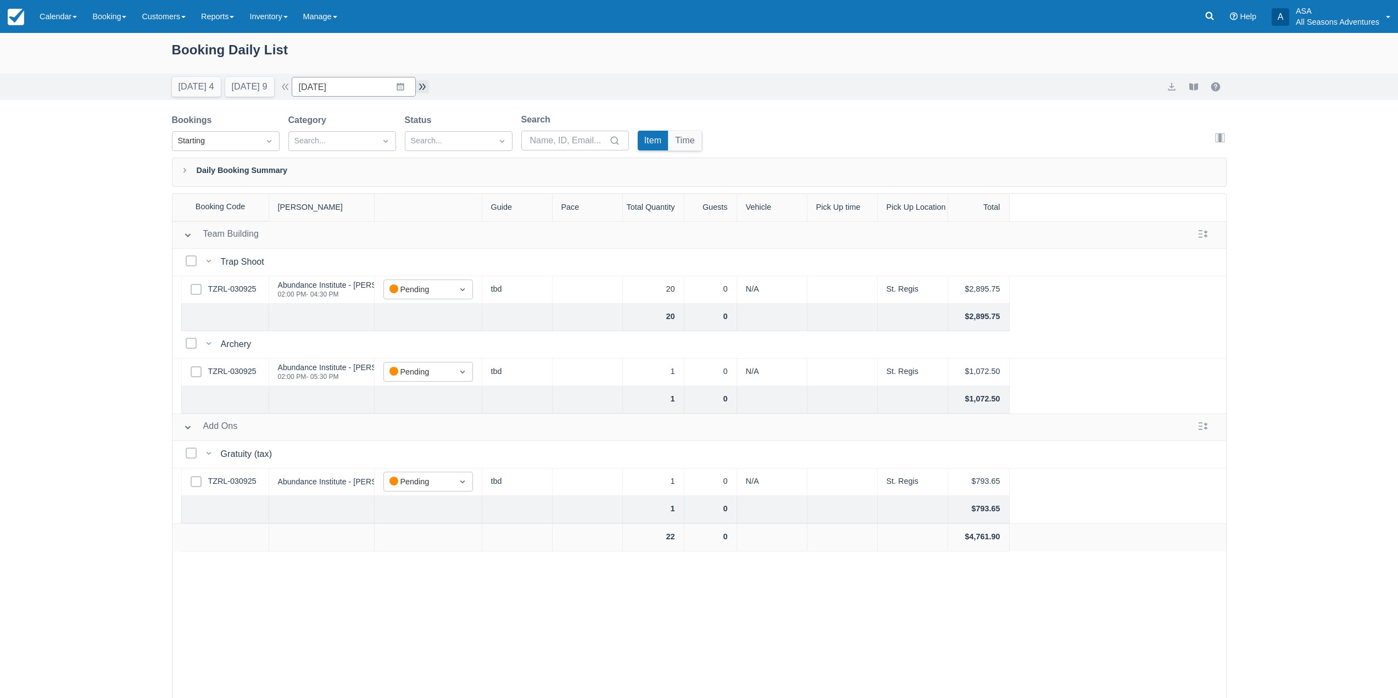
click at [429, 87] on button "button" at bounding box center [422, 86] width 13 height 13
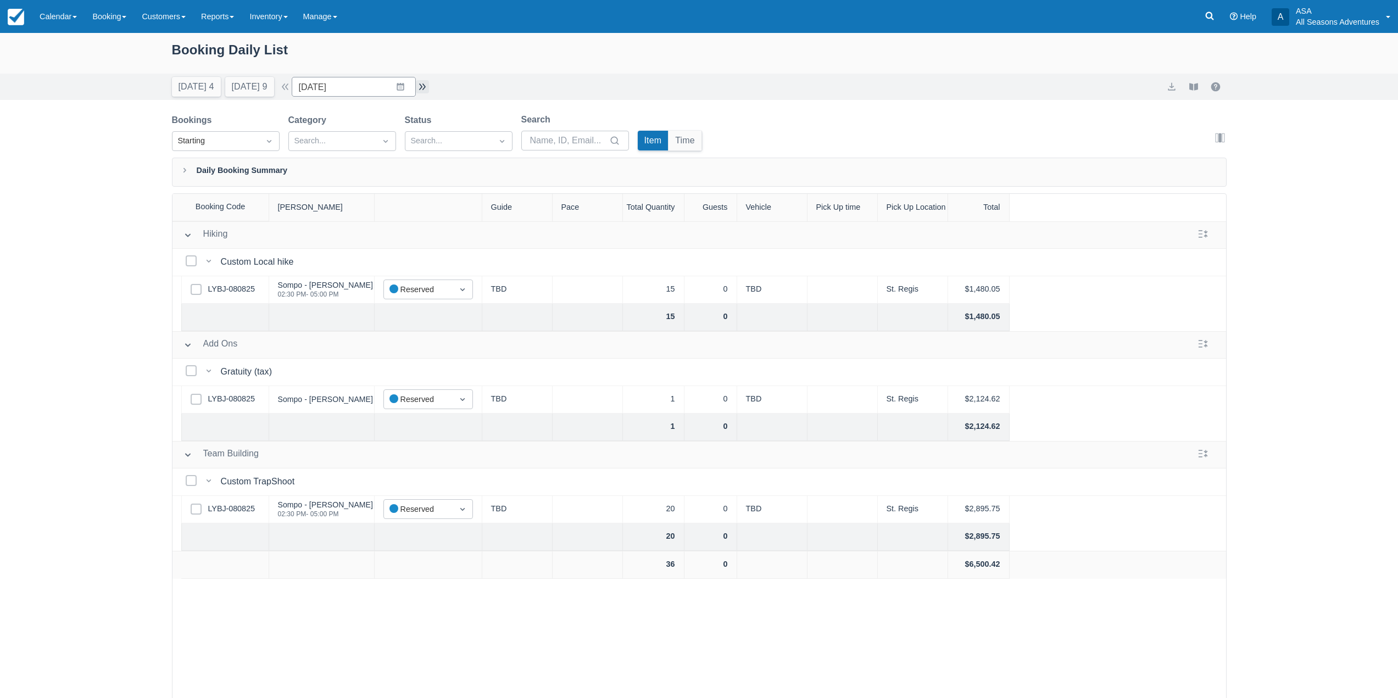
click at [429, 87] on button "button" at bounding box center [422, 86] width 13 height 13
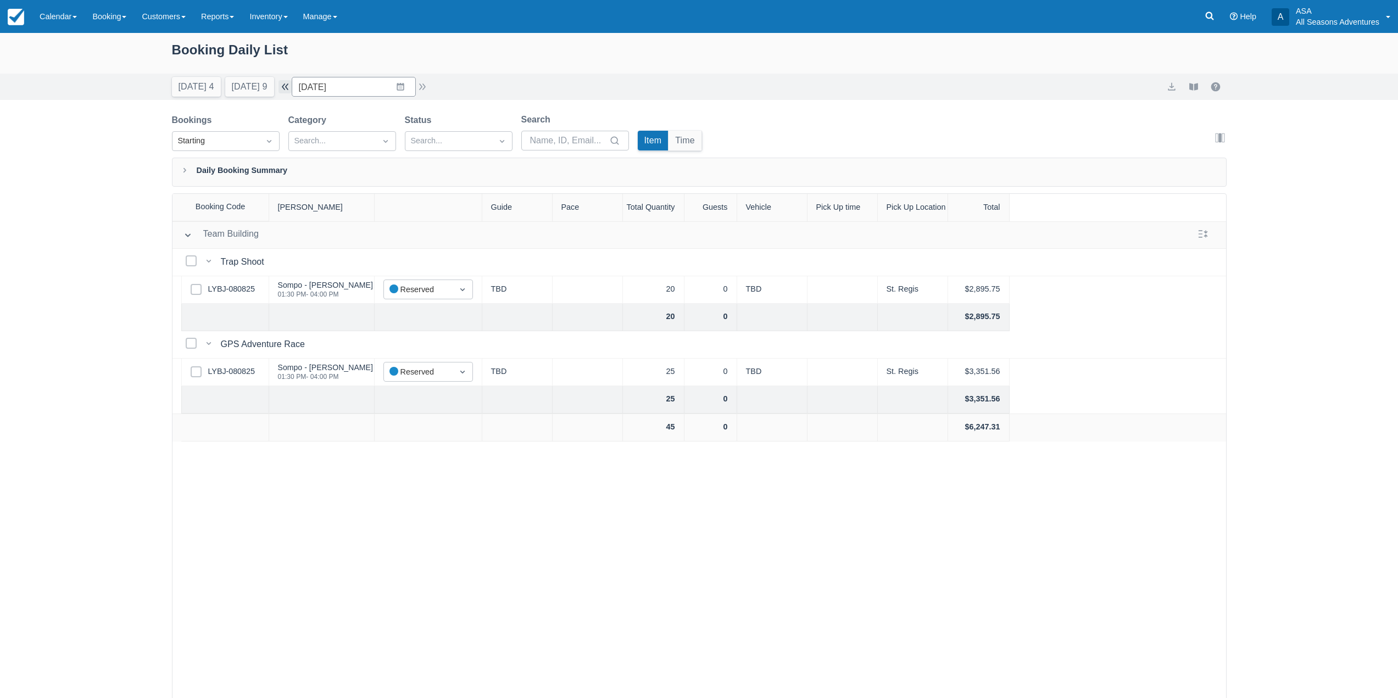
click at [292, 84] on button "button" at bounding box center [285, 86] width 13 height 13
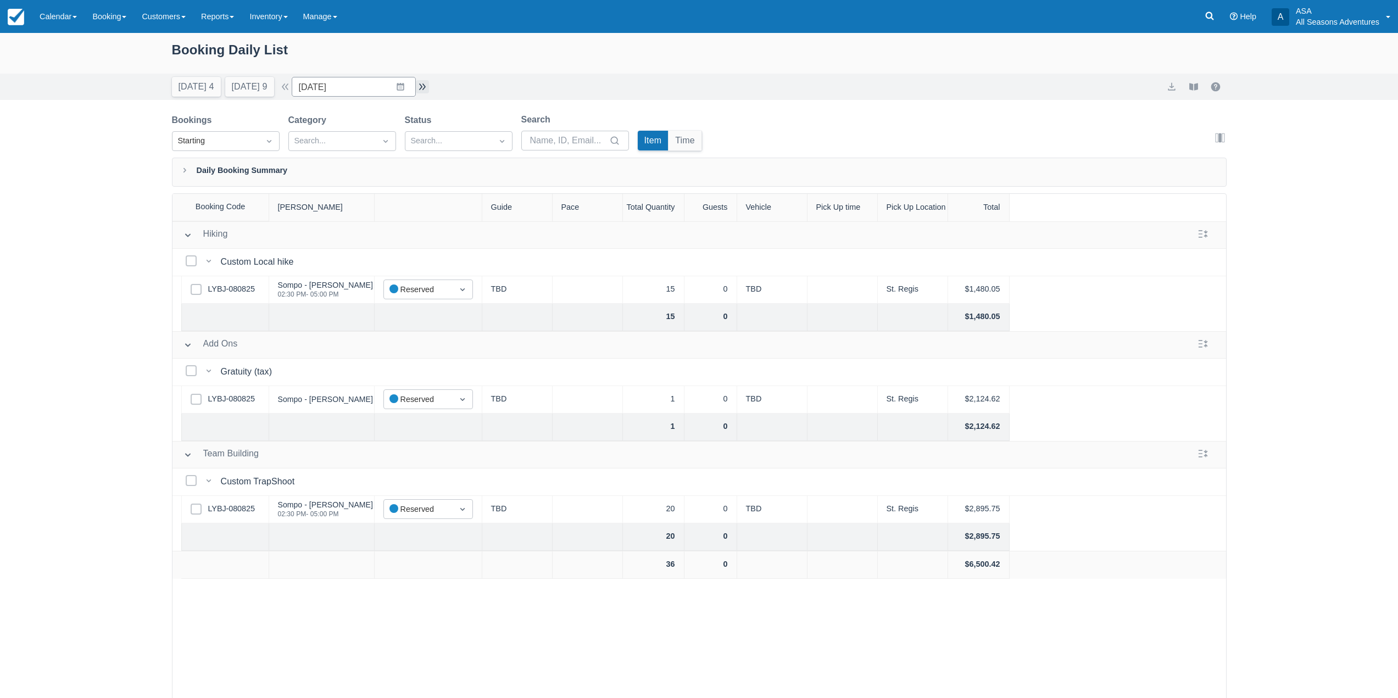
click at [427, 92] on button "button" at bounding box center [422, 86] width 13 height 13
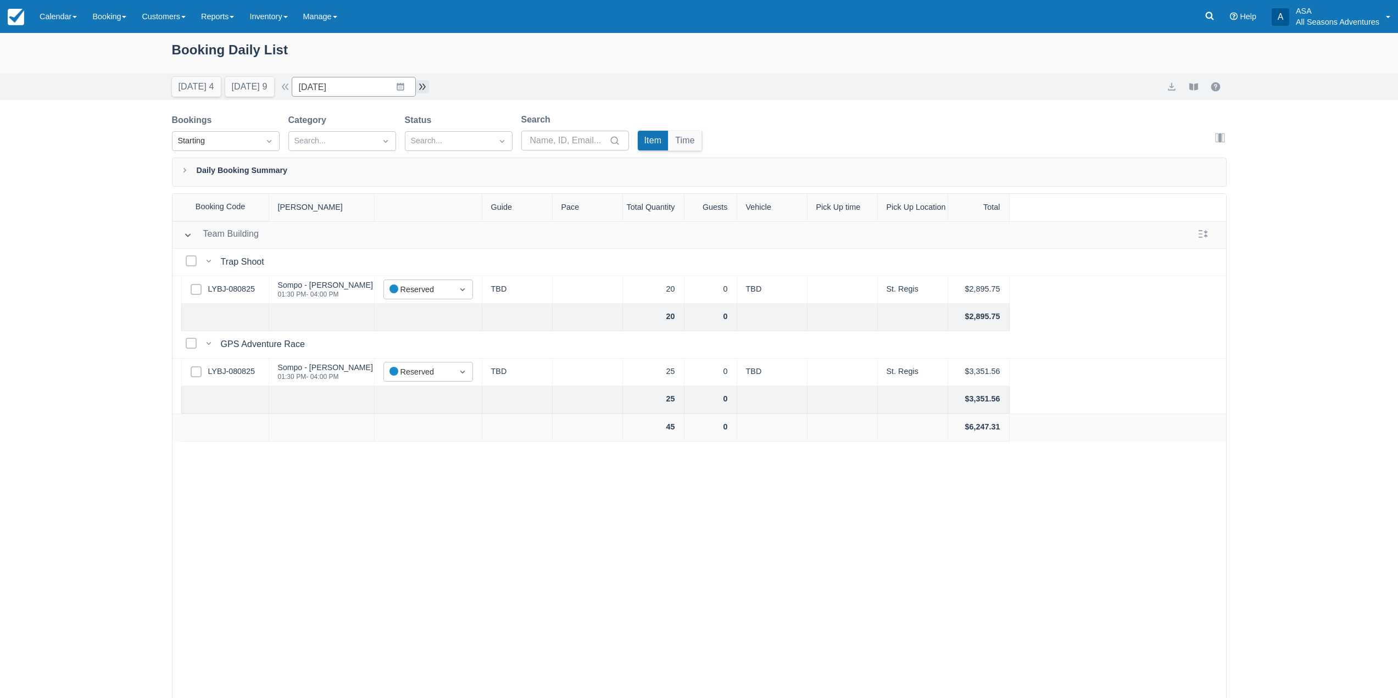
click at [422, 90] on button "button" at bounding box center [422, 86] width 13 height 13
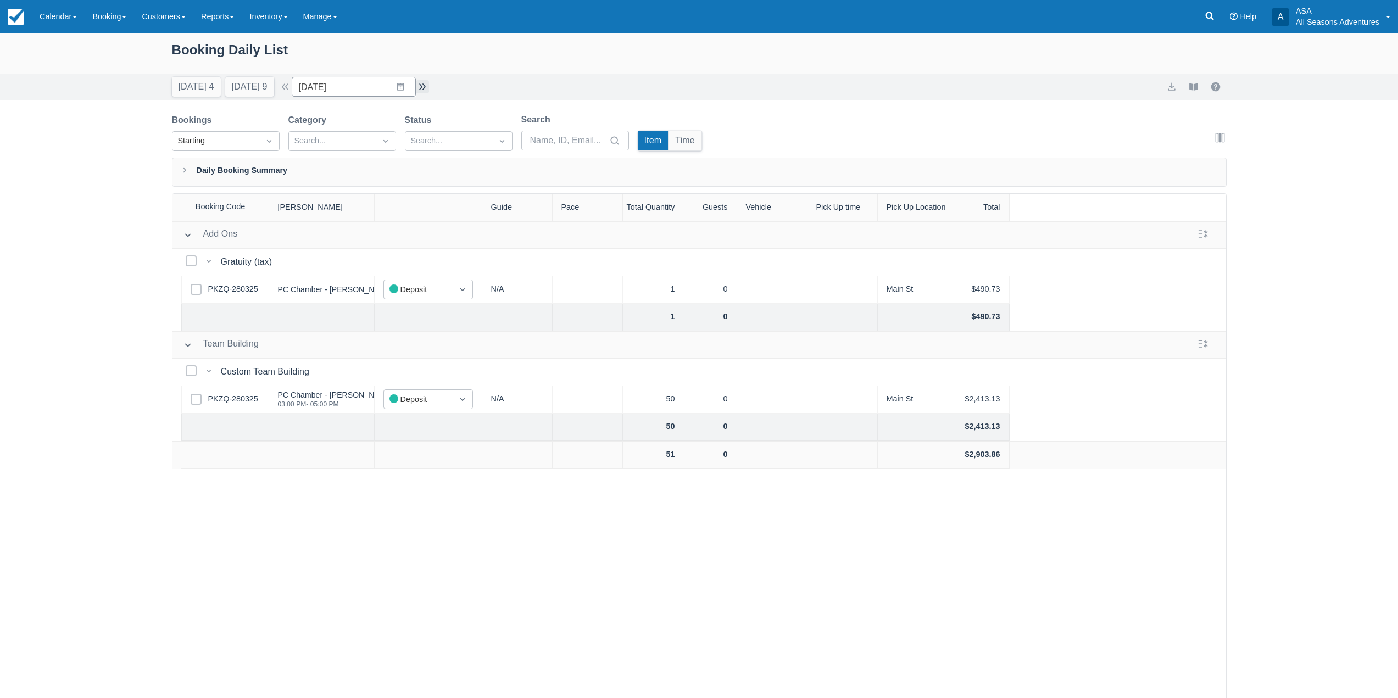
click at [423, 90] on button "button" at bounding box center [422, 86] width 13 height 13
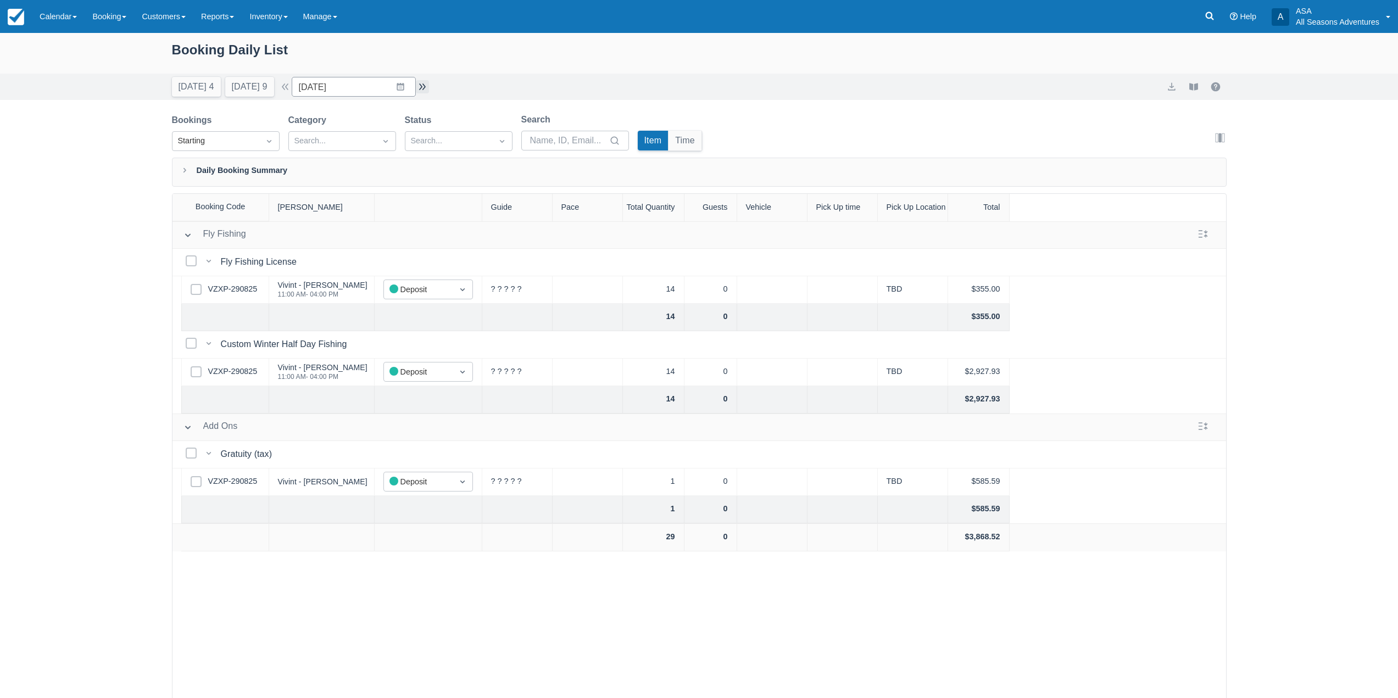
click at [423, 90] on button "button" at bounding box center [422, 86] width 13 height 13
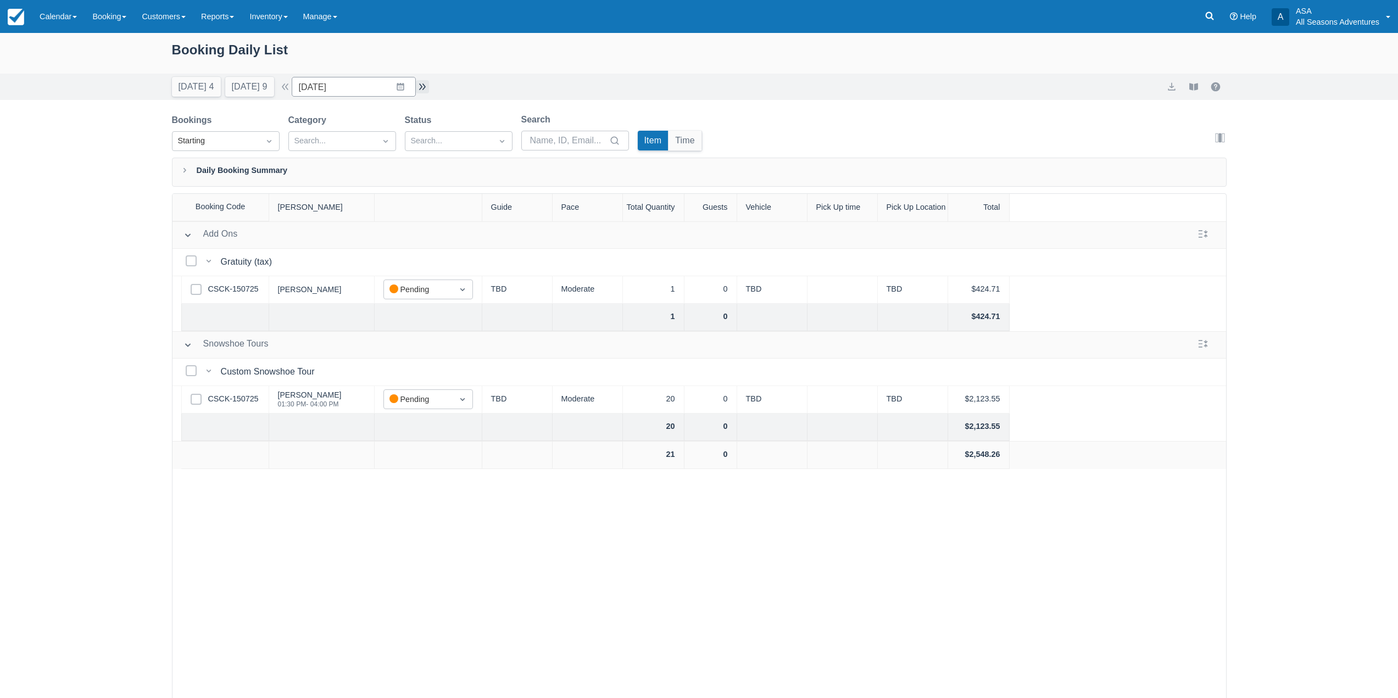
click at [423, 90] on button "button" at bounding box center [422, 86] width 13 height 13
click at [251, 90] on button "Tomorrow 9" at bounding box center [249, 87] width 49 height 20
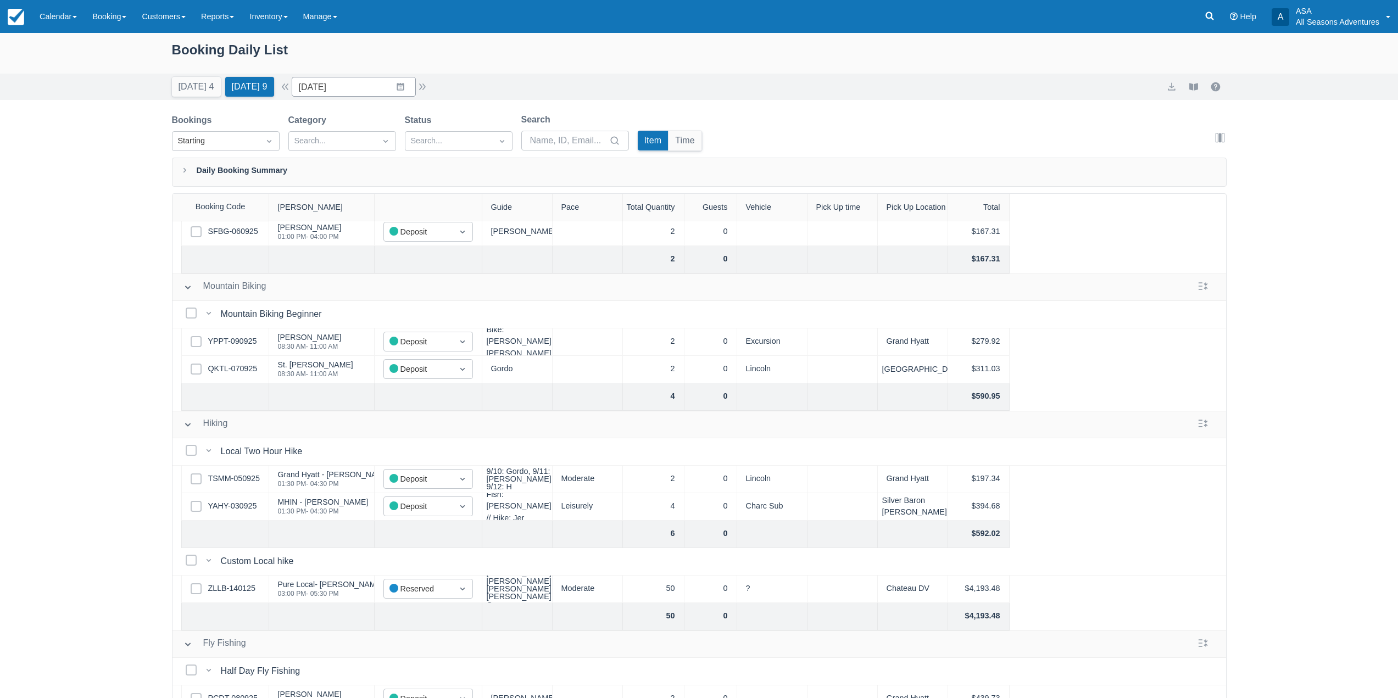
scroll to position [165, 0]
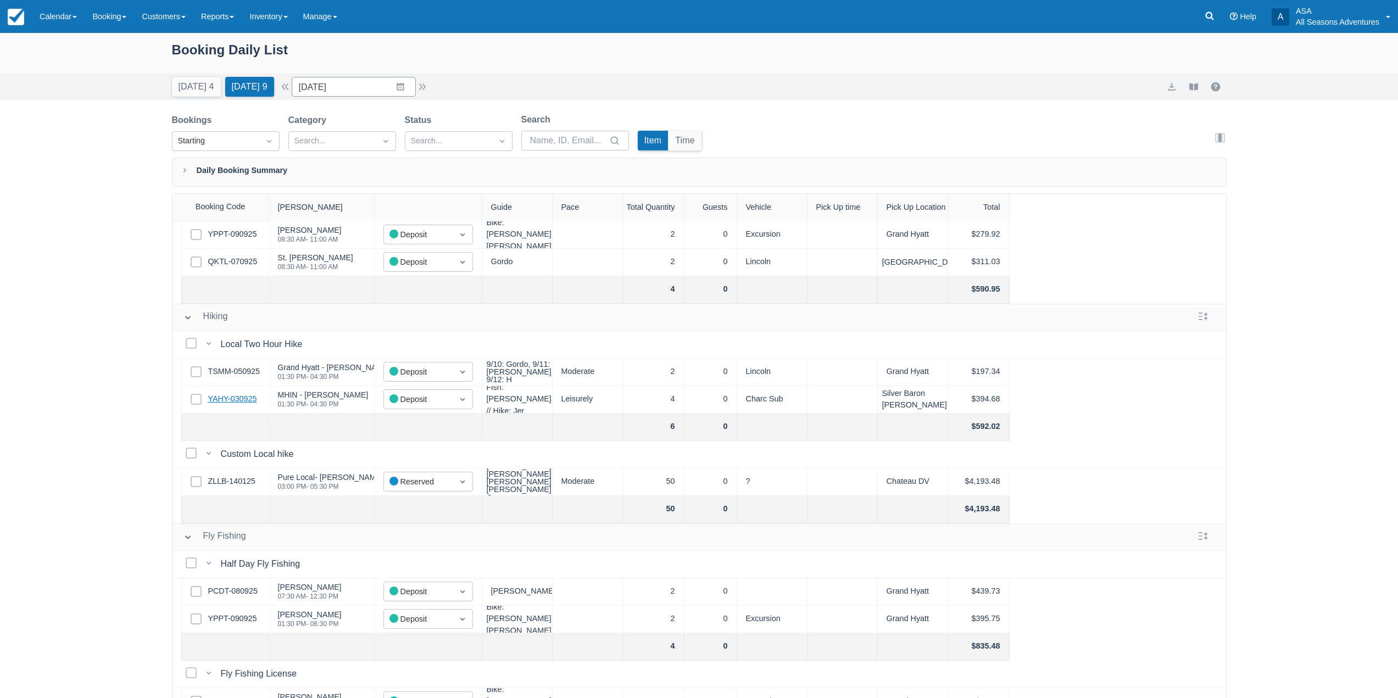
click at [235, 397] on link "YAHY-030925" at bounding box center [232, 399] width 49 height 12
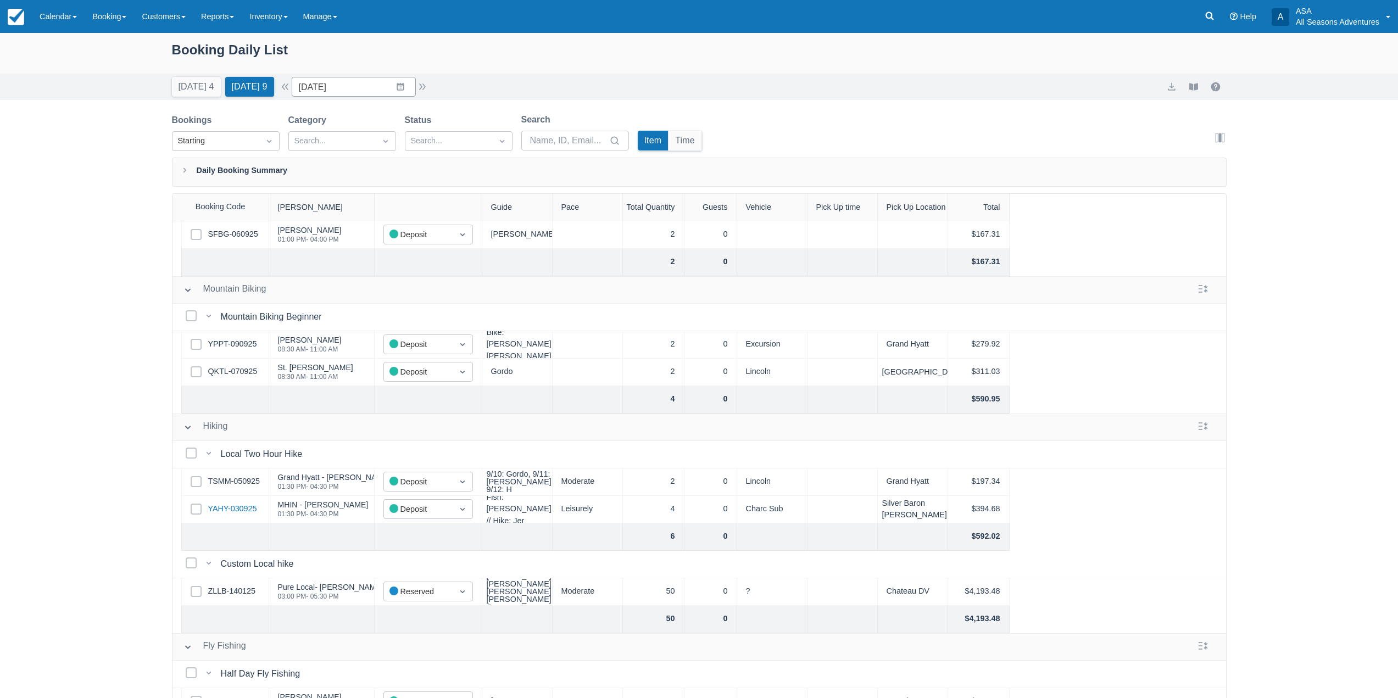
scroll to position [275, 0]
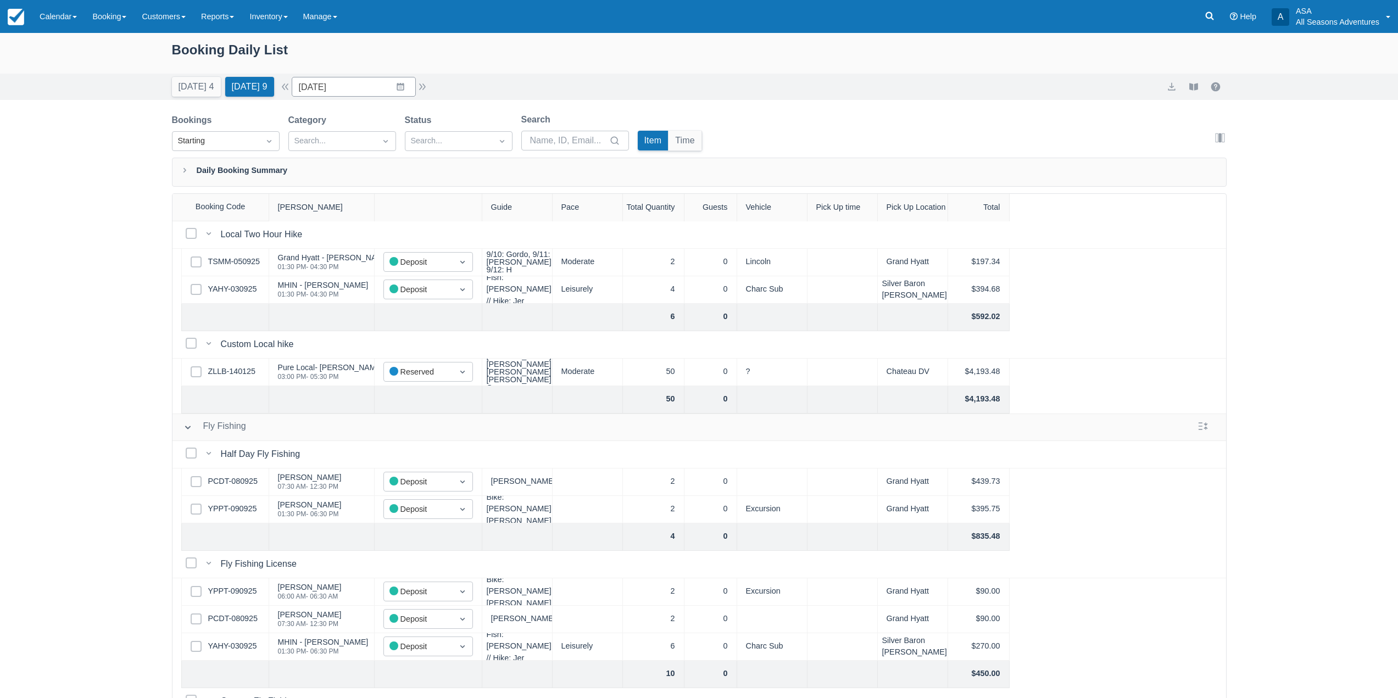
click at [204, 98] on div "Today 4 Tomorrow 9 Date 09/10/25 Navigate forward to interact with the calendar…" at bounding box center [699, 87] width 1398 height 26
click at [203, 89] on button "Today 4" at bounding box center [196, 87] width 49 height 20
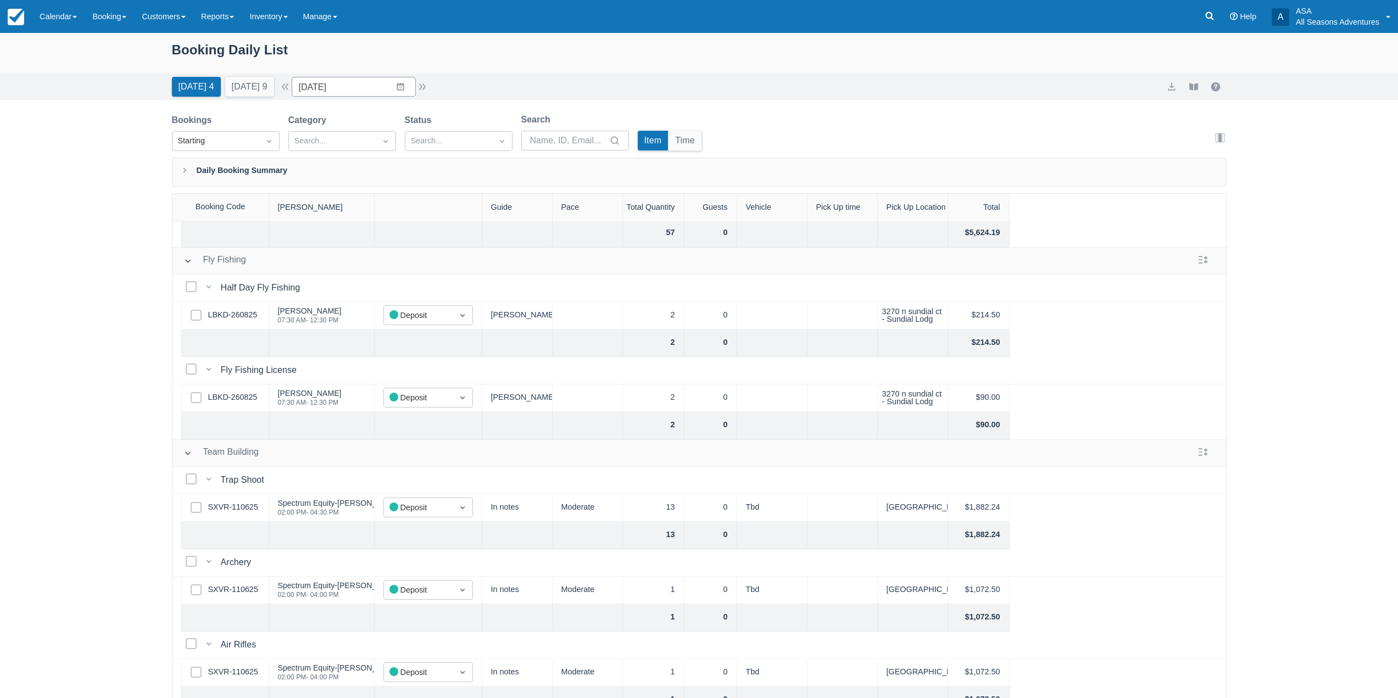
scroll to position [246, 0]
click at [232, 511] on link "SXVR-110625" at bounding box center [233, 511] width 50 height 12
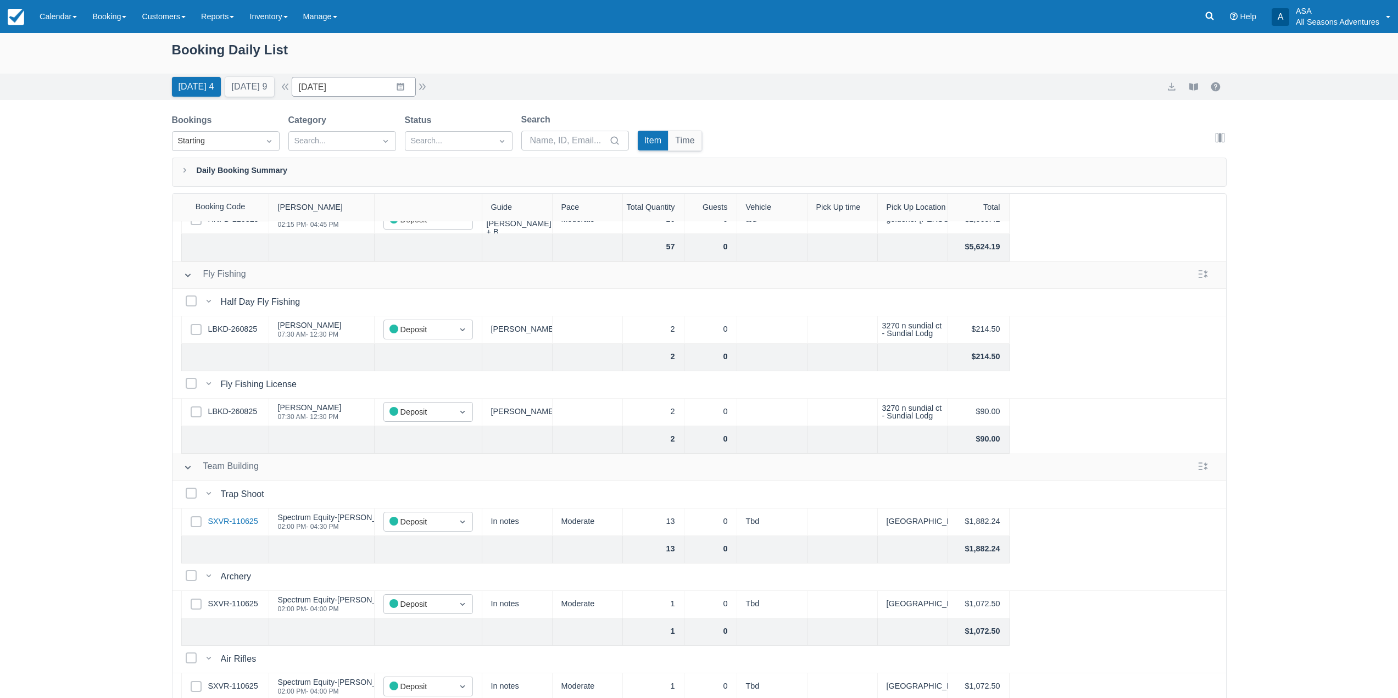
scroll to position [81, 0]
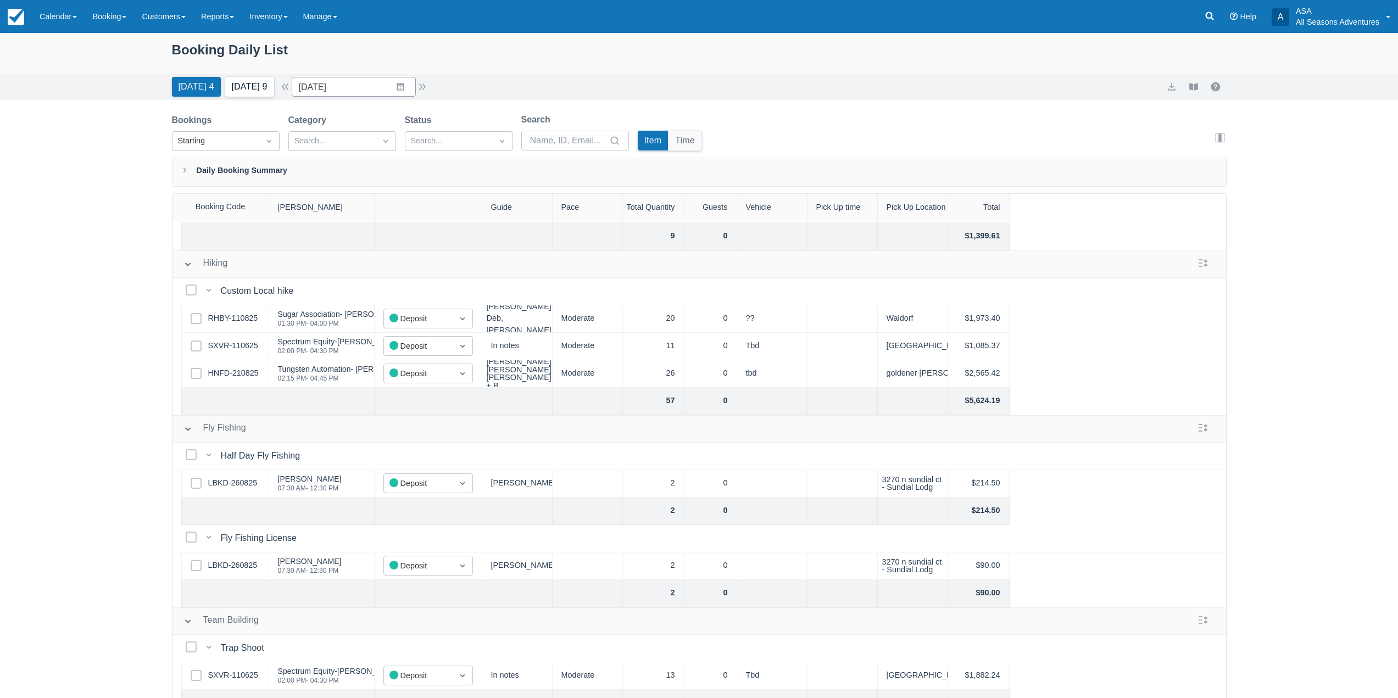
click at [258, 94] on button "Tomorrow 9" at bounding box center [249, 87] width 49 height 20
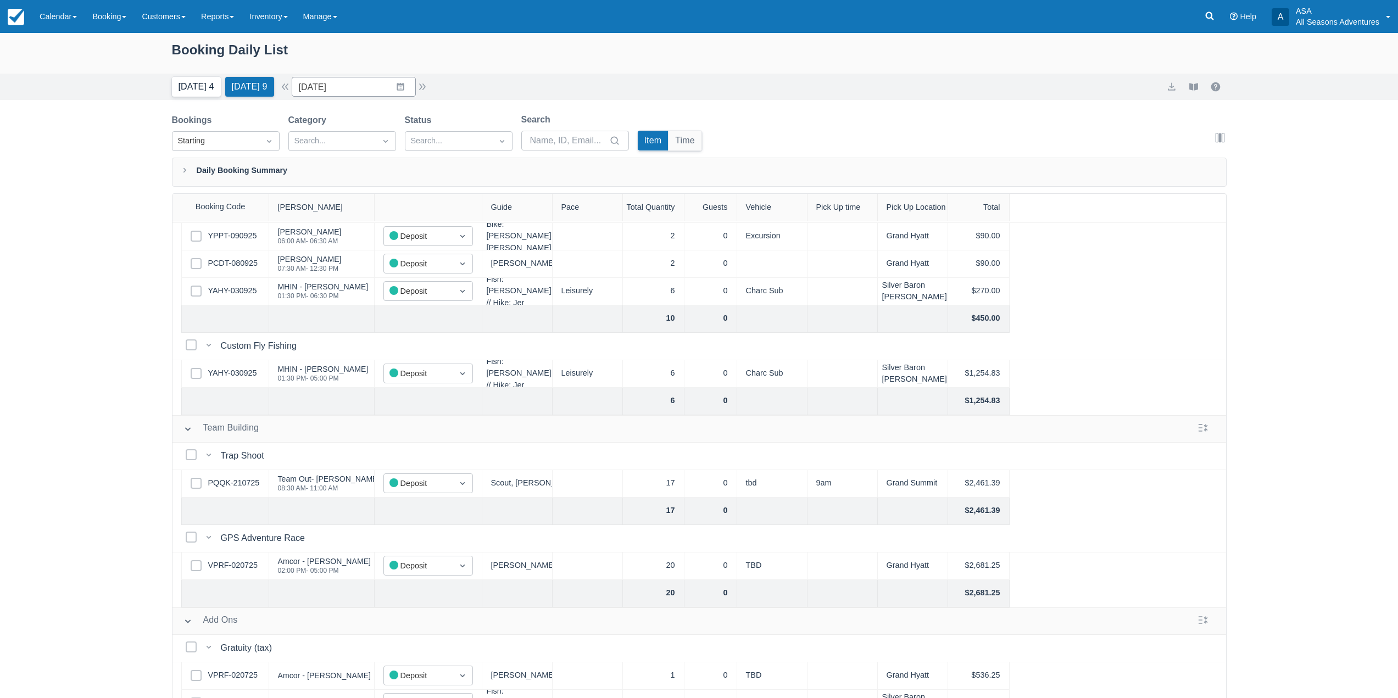
click at [207, 81] on div "Today 4 Tomorrow 9" at bounding box center [223, 85] width 111 height 24
click at [209, 88] on button "Today 4" at bounding box center [196, 87] width 49 height 20
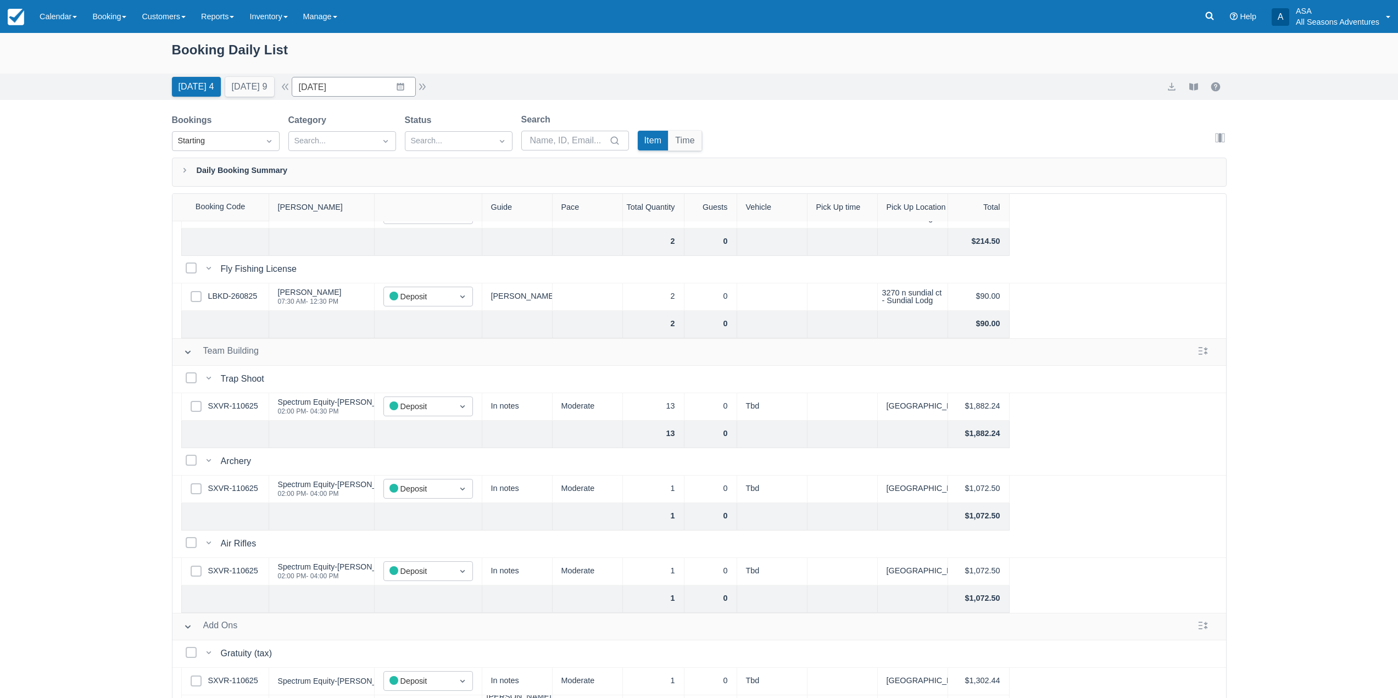
scroll to position [385, 0]
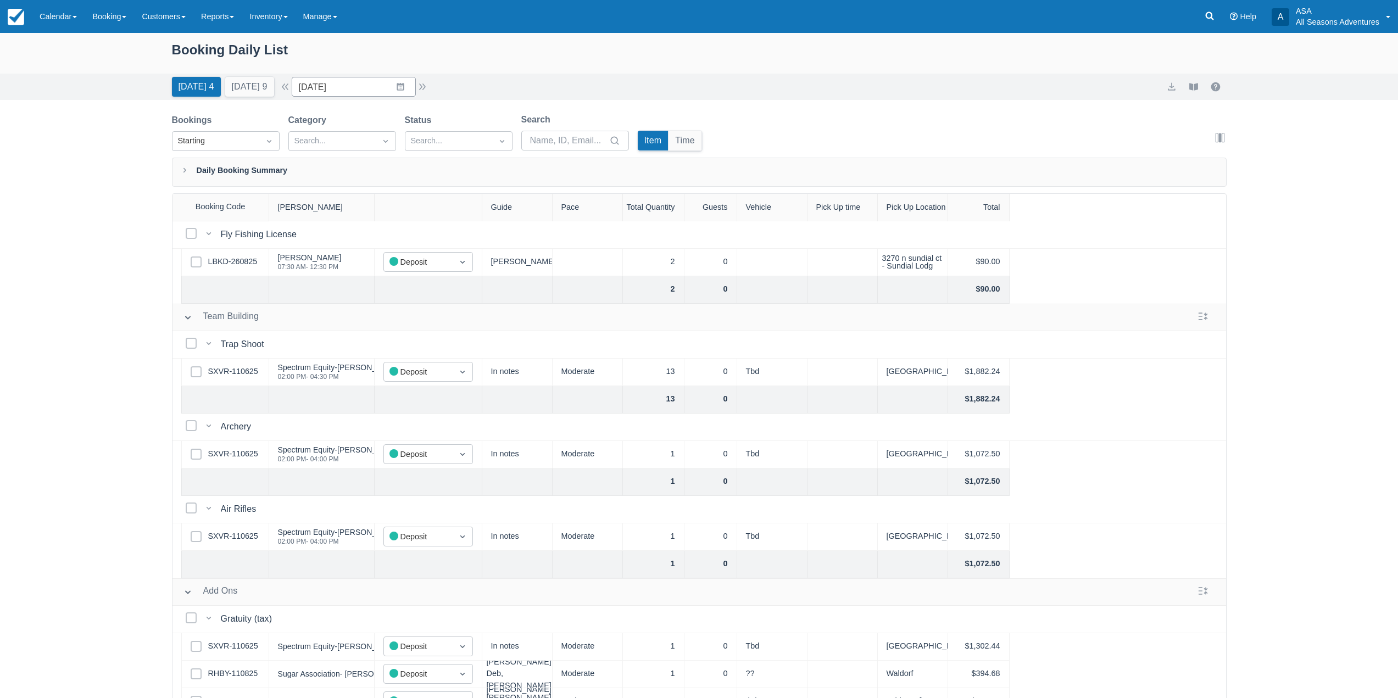
click at [535, 83] on div "Today 4 Tomorrow 9 Date 09/09/25 Navigate forward to interact with the calendar…" at bounding box center [699, 87] width 1055 height 20
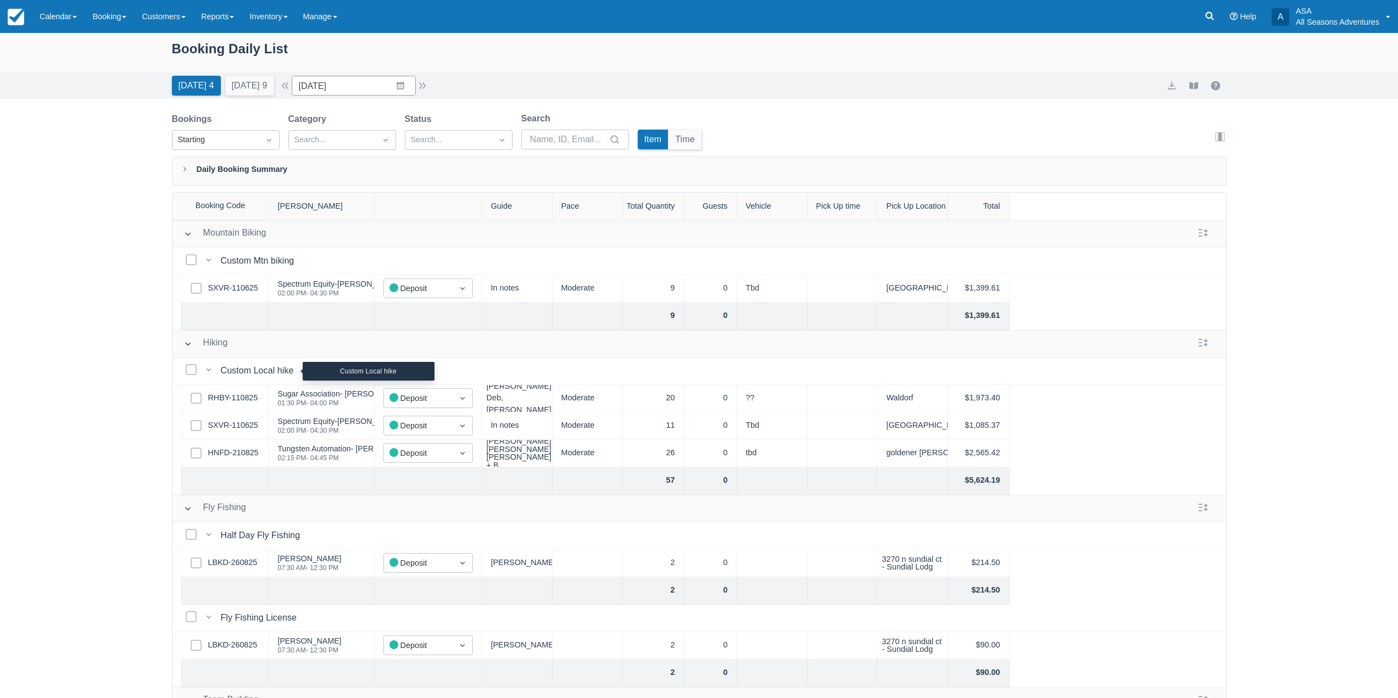
scroll to position [0, 0]
click at [263, 84] on button "Tomorrow 9" at bounding box center [249, 87] width 49 height 20
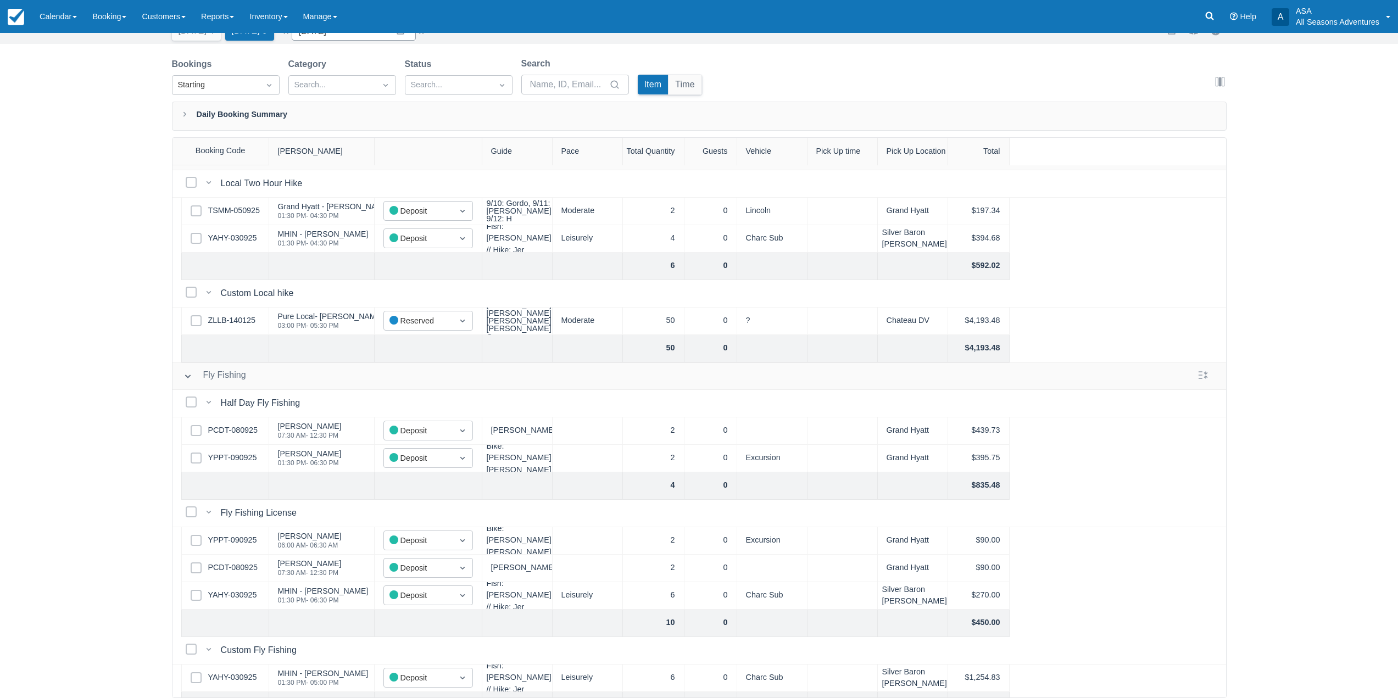
scroll to position [246, 0]
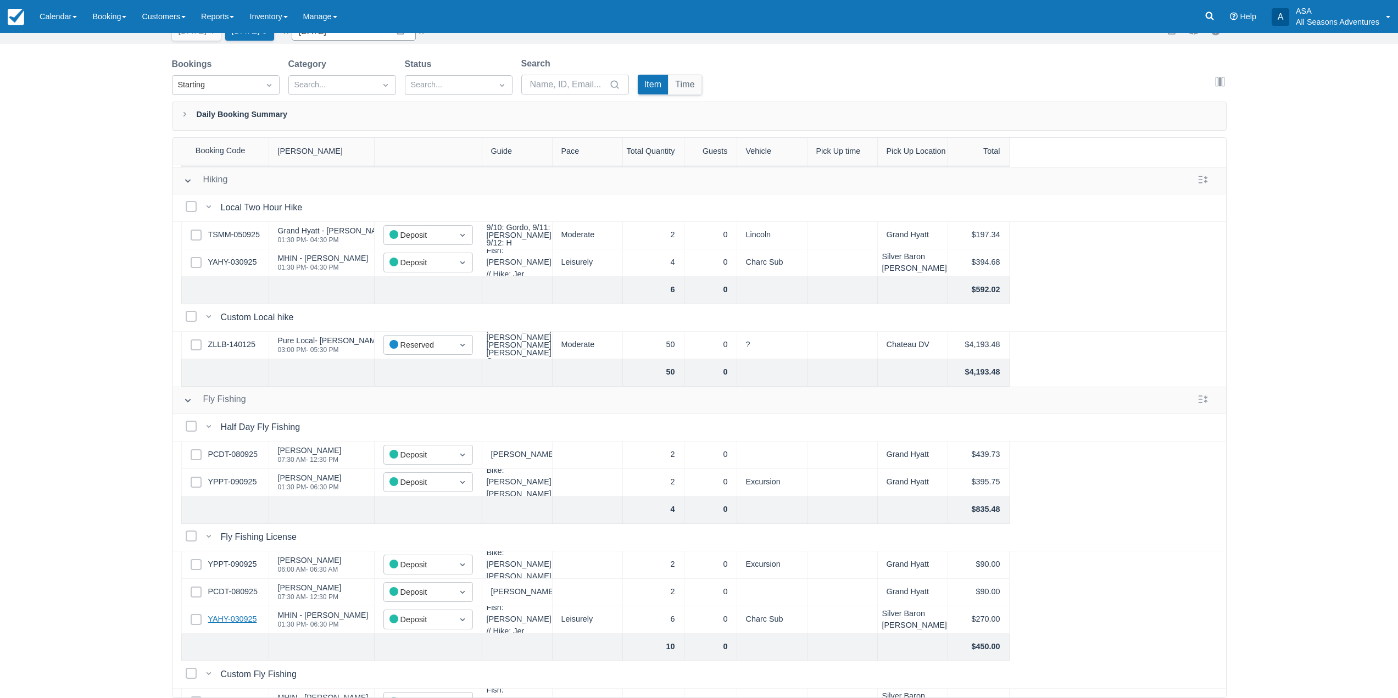
click at [235, 624] on link "YAHY-030925" at bounding box center [232, 620] width 49 height 12
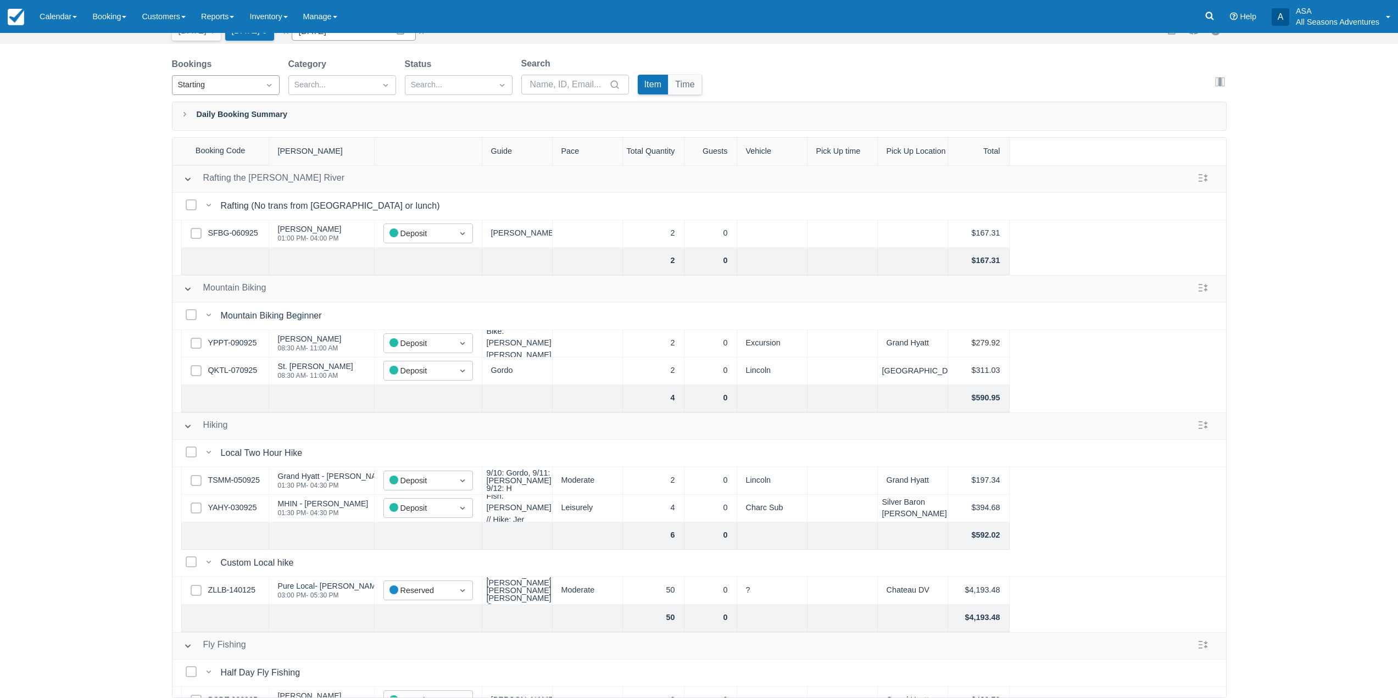
scroll to position [0, 0]
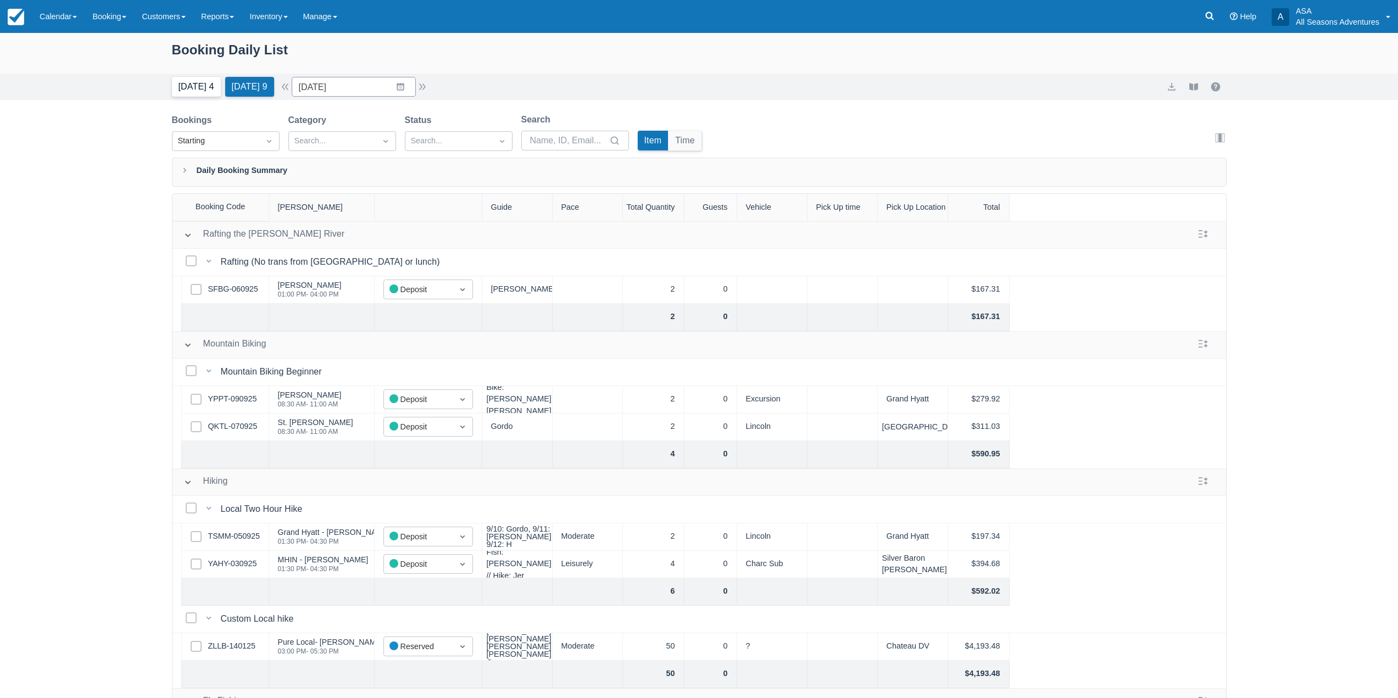
click at [185, 87] on button "[DATE] 4" at bounding box center [196, 87] width 49 height 20
type input "[DATE]"
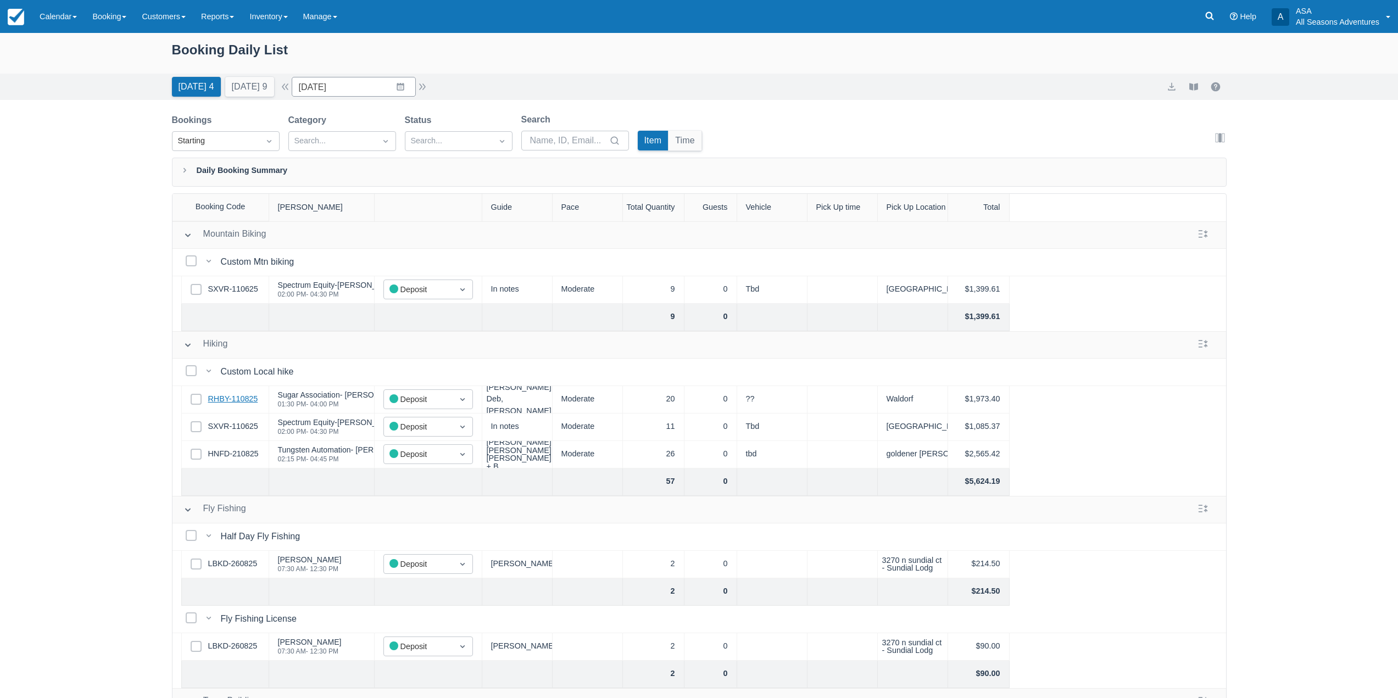
click at [245, 404] on link "RHBY-110825" at bounding box center [233, 399] width 50 height 12
click at [1216, 21] on link at bounding box center [1209, 16] width 25 height 33
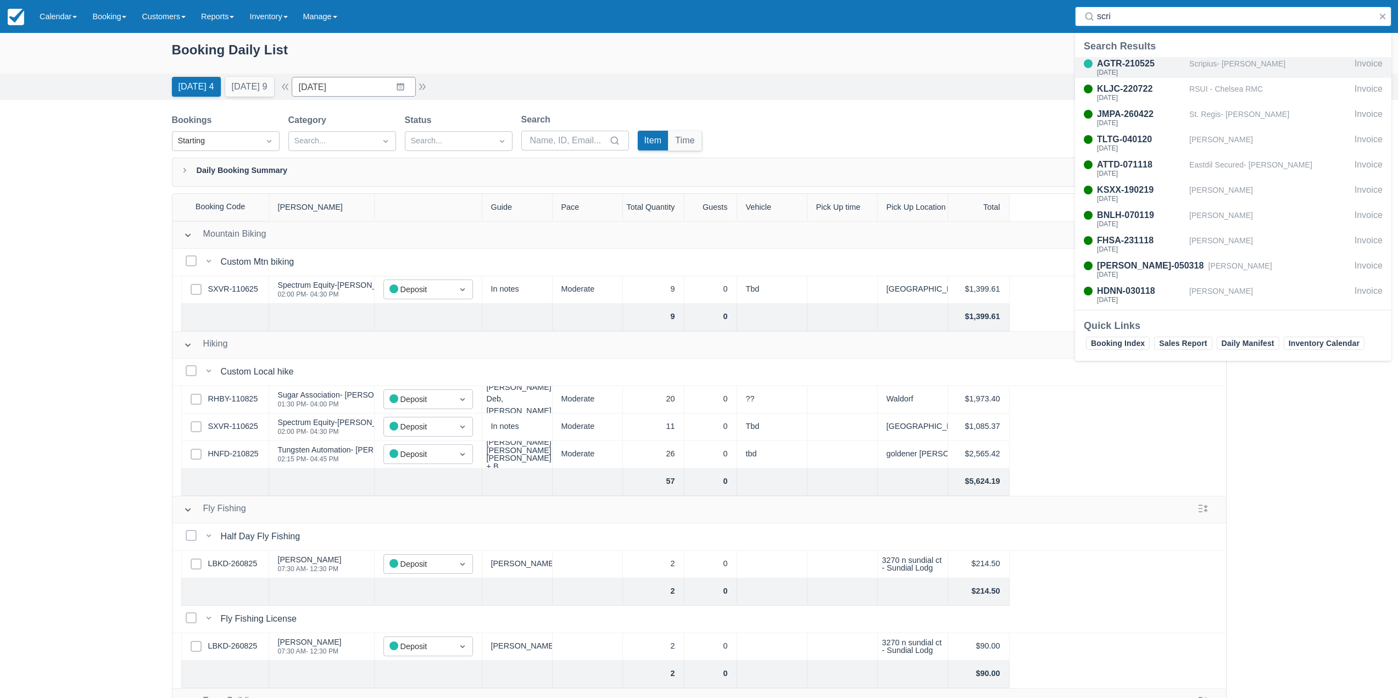
type input "scri"
click at [1170, 67] on div "AGTR-210525" at bounding box center [1141, 63] width 88 height 13
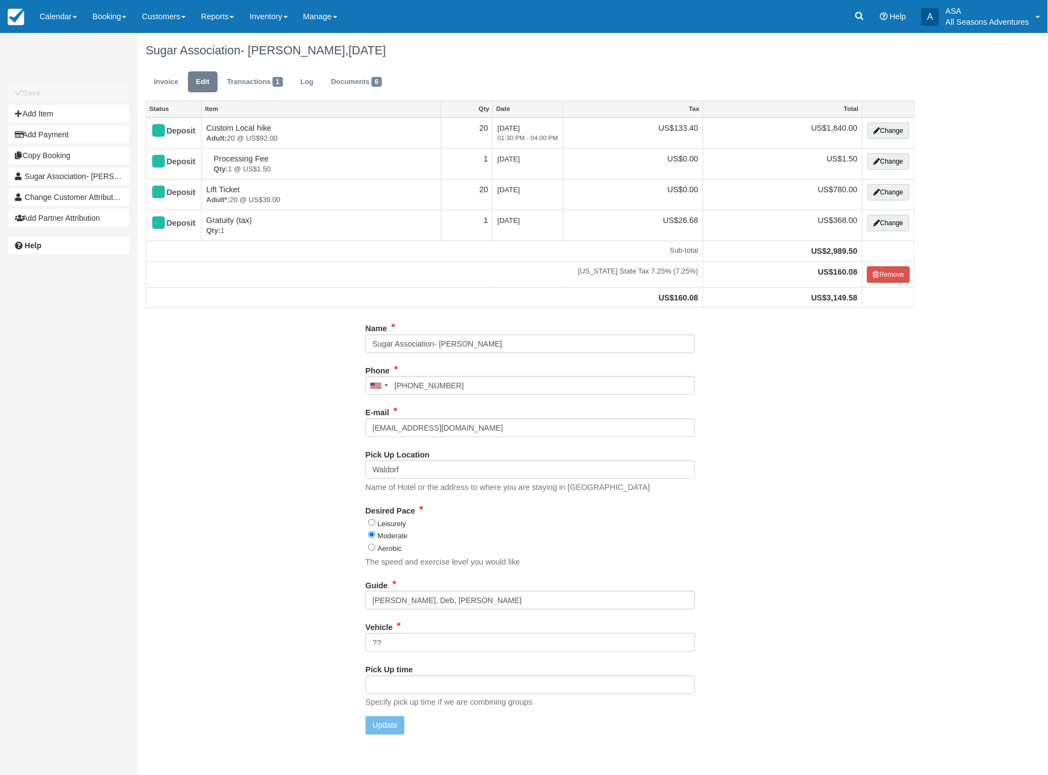
type input "[PHONE_NUMBER]"
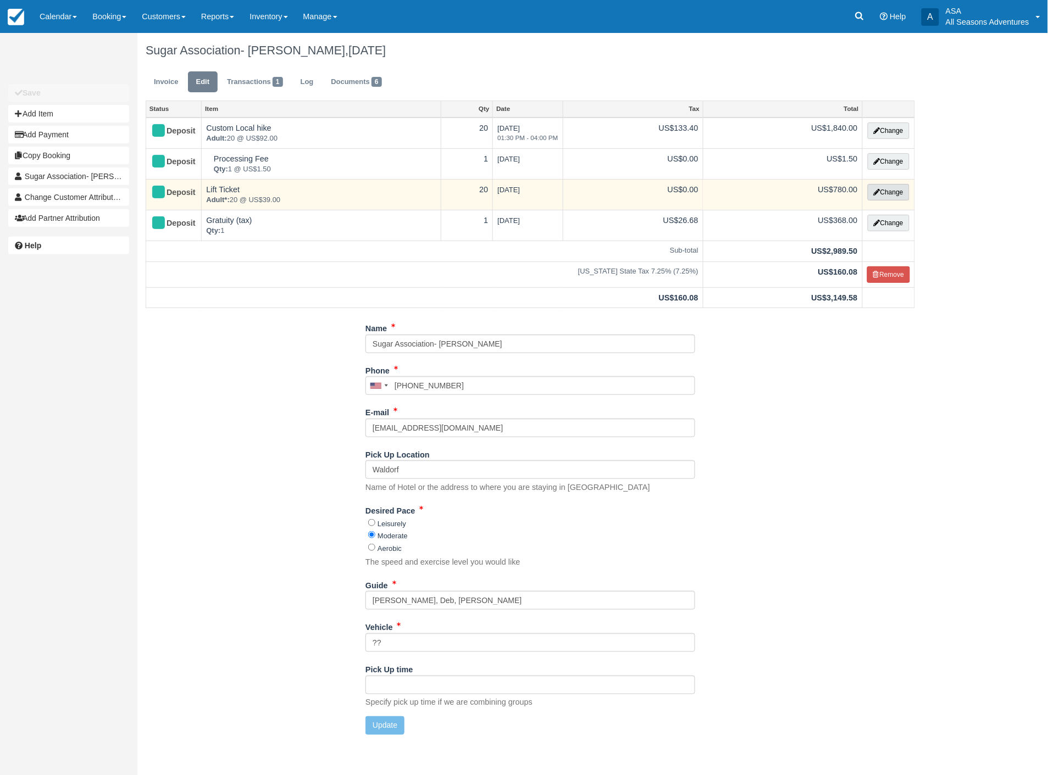
click at [886, 190] on button "Change" at bounding box center [889, 192] width 42 height 16
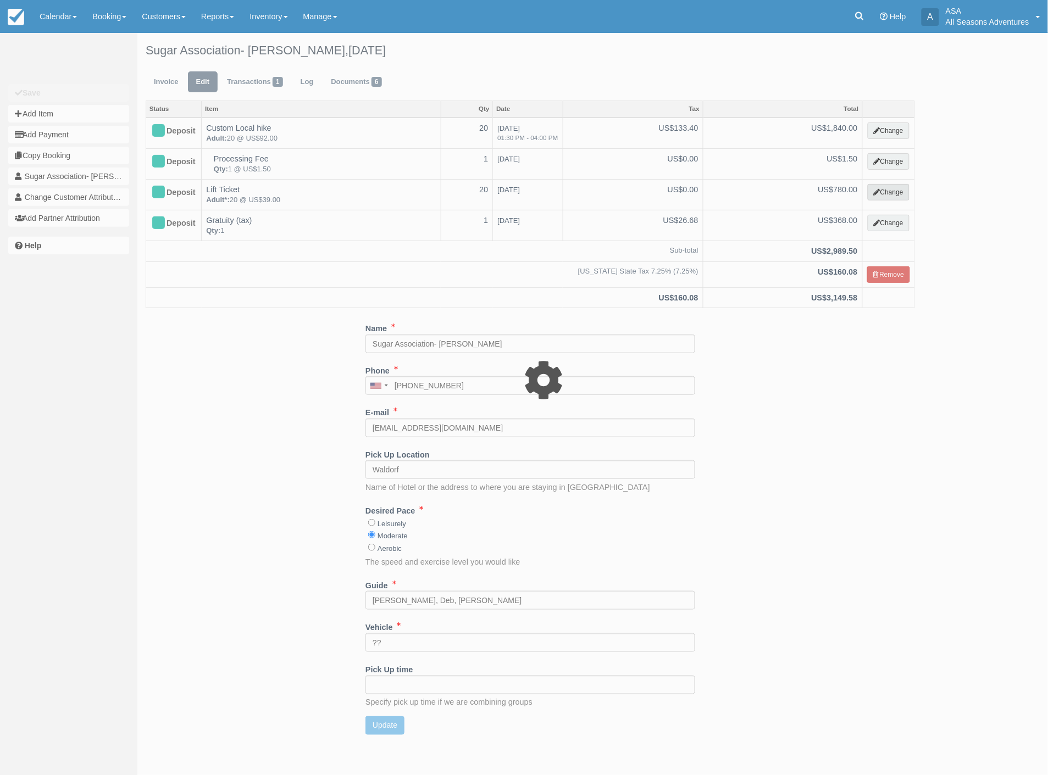
select select "2"
type input "780.00"
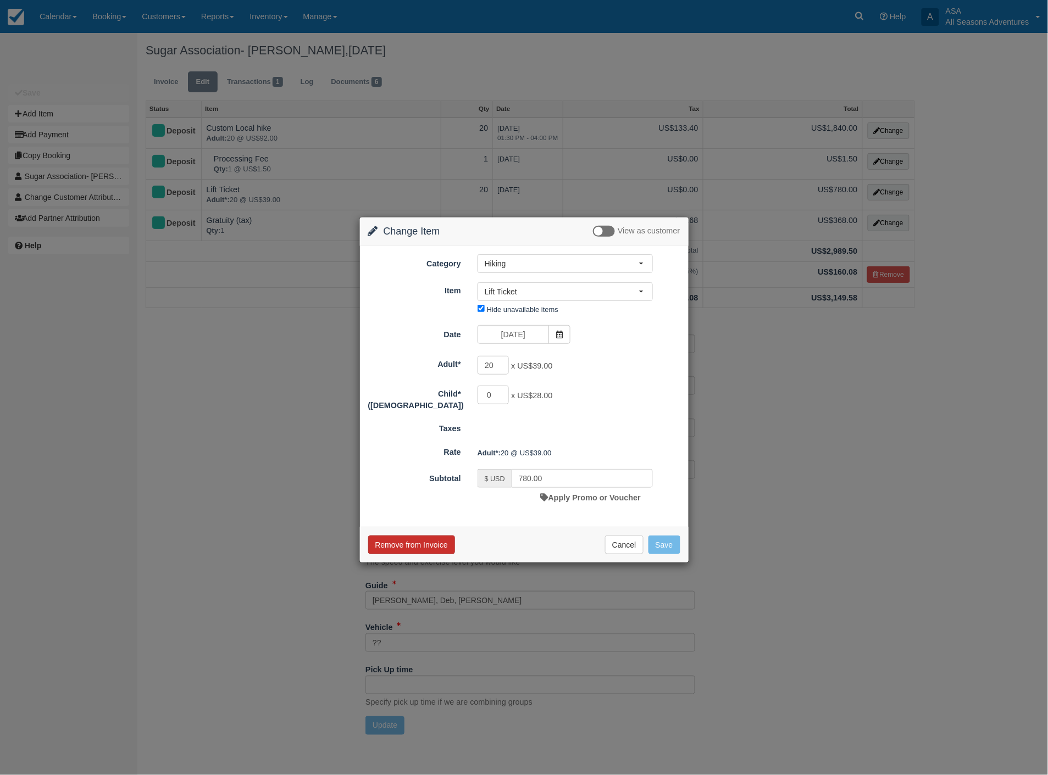
click at [408, 541] on button "Remove from Invoice" at bounding box center [411, 545] width 87 height 19
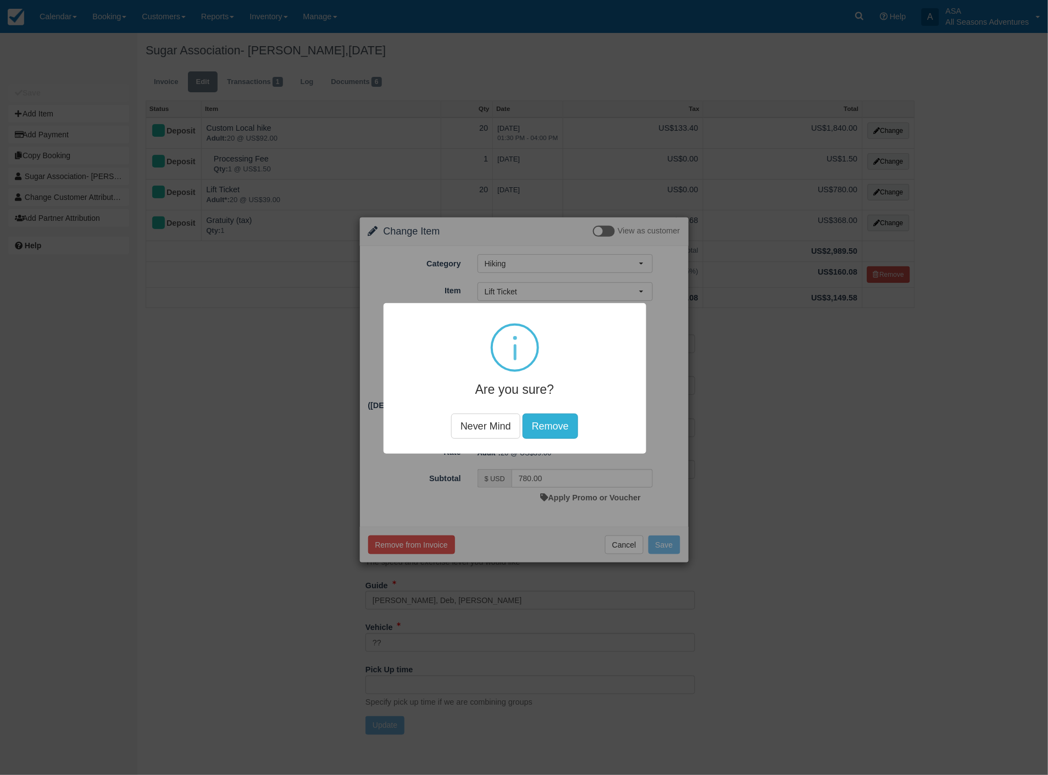
click at [542, 421] on button "Remove" at bounding box center [549, 426] width 55 height 25
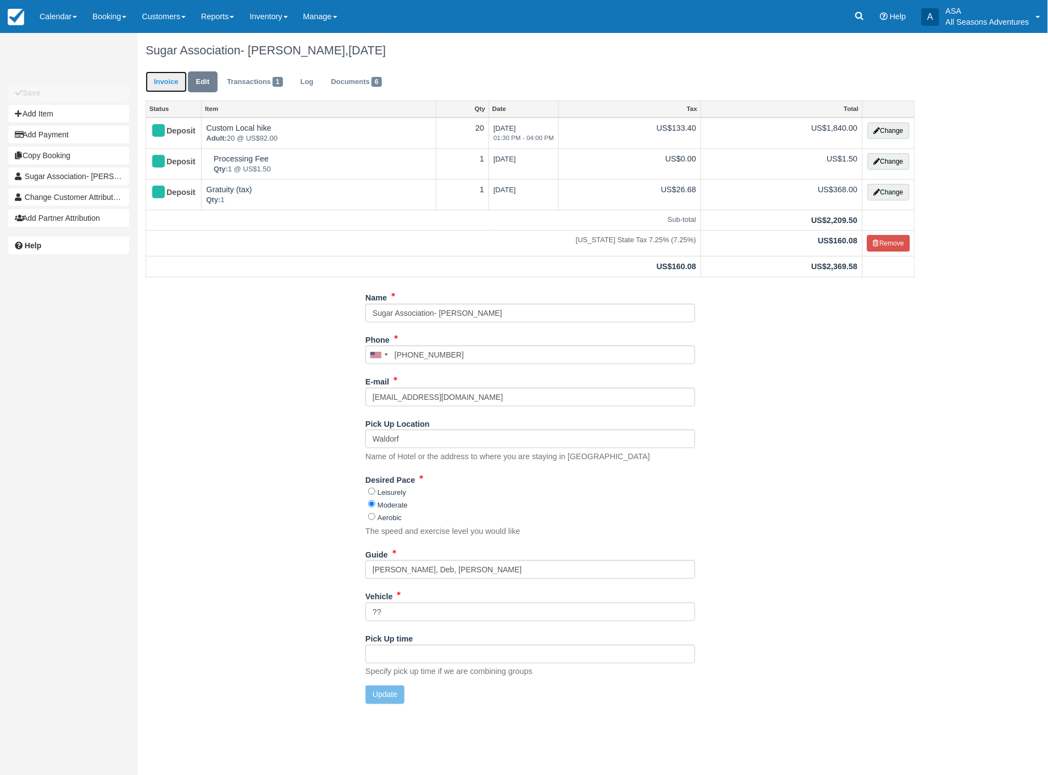
click at [152, 83] on link "Invoice" at bounding box center [166, 81] width 41 height 21
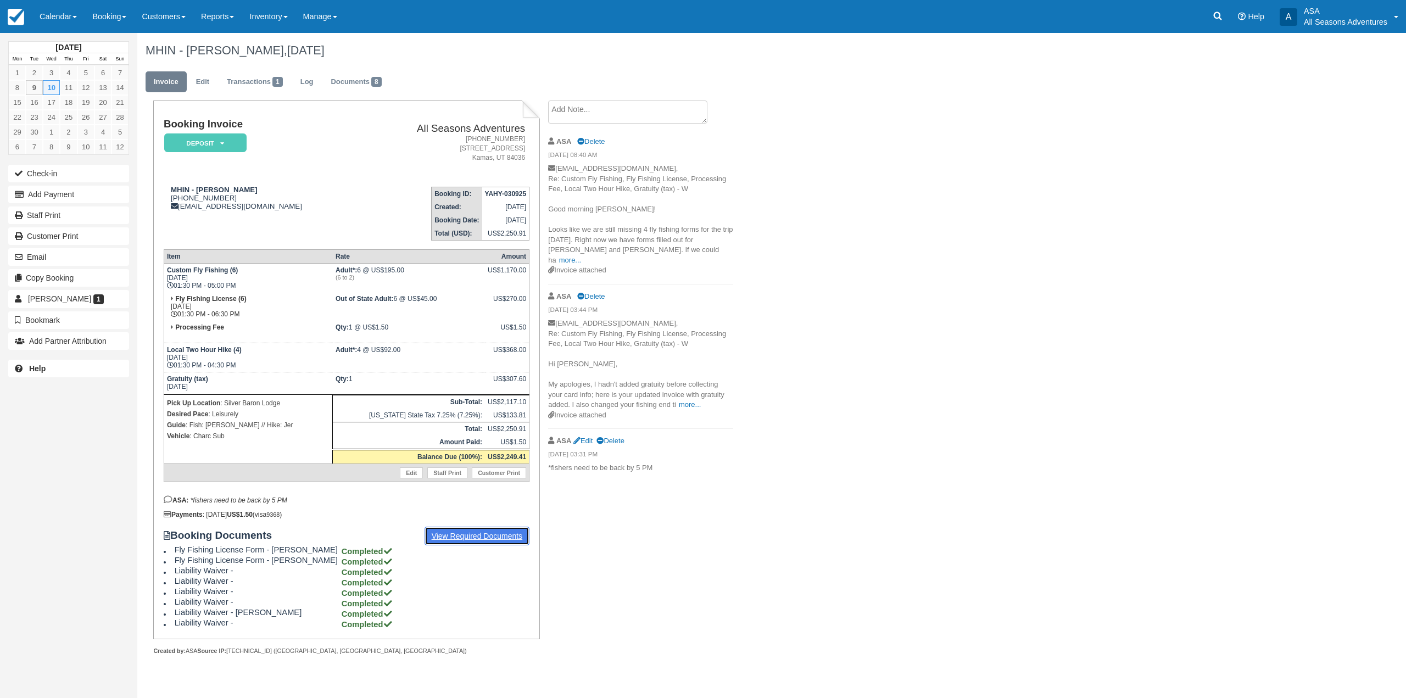
click at [486, 534] on link "View Required Documents" at bounding box center [477, 536] width 105 height 19
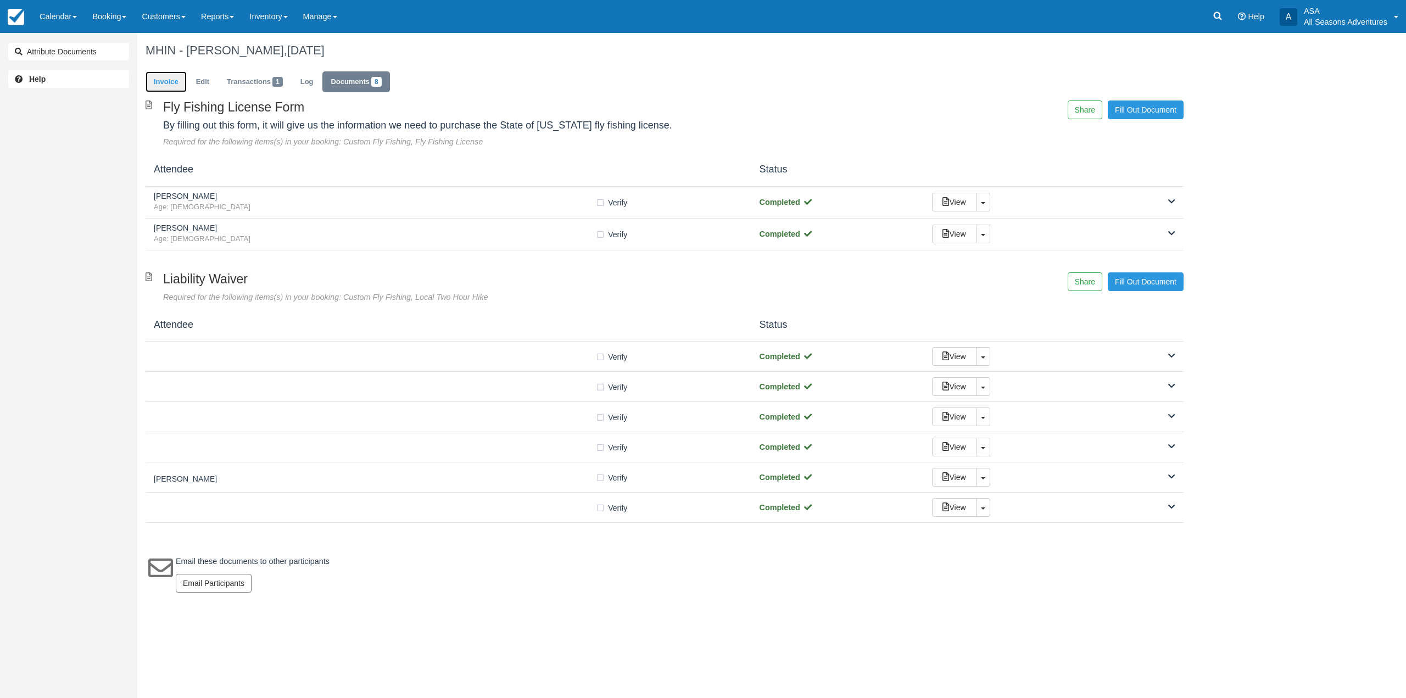
click at [174, 86] on link "Invoice" at bounding box center [166, 81] width 41 height 21
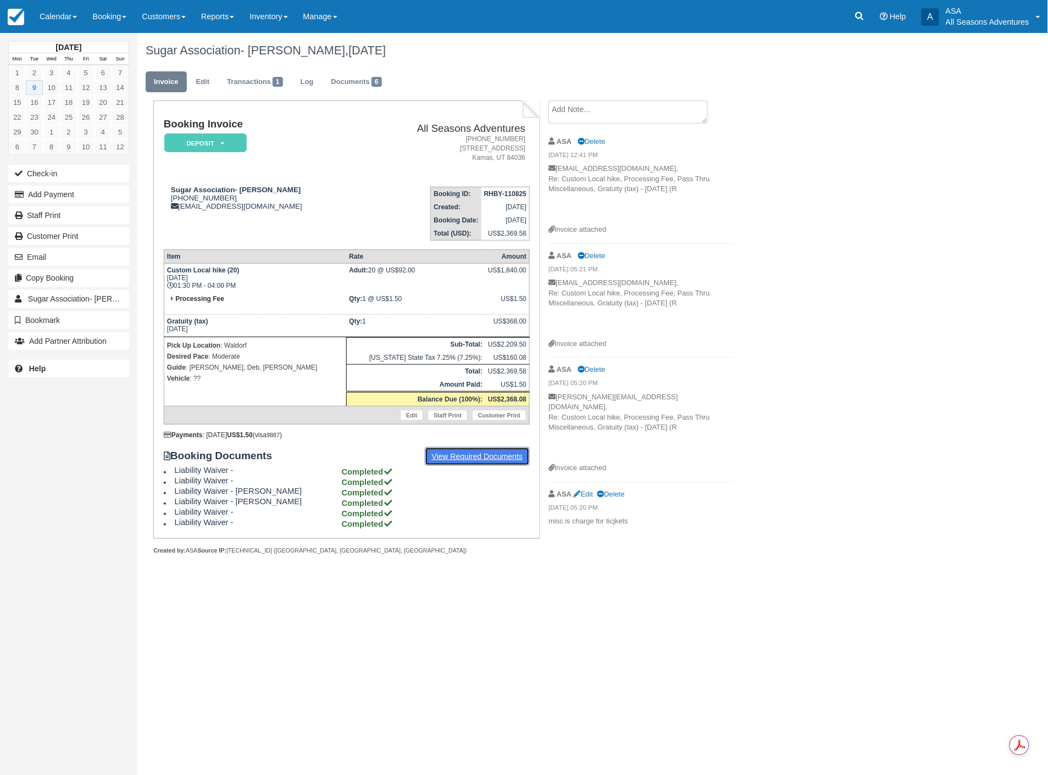
click at [471, 447] on link "View Required Documents" at bounding box center [477, 456] width 105 height 19
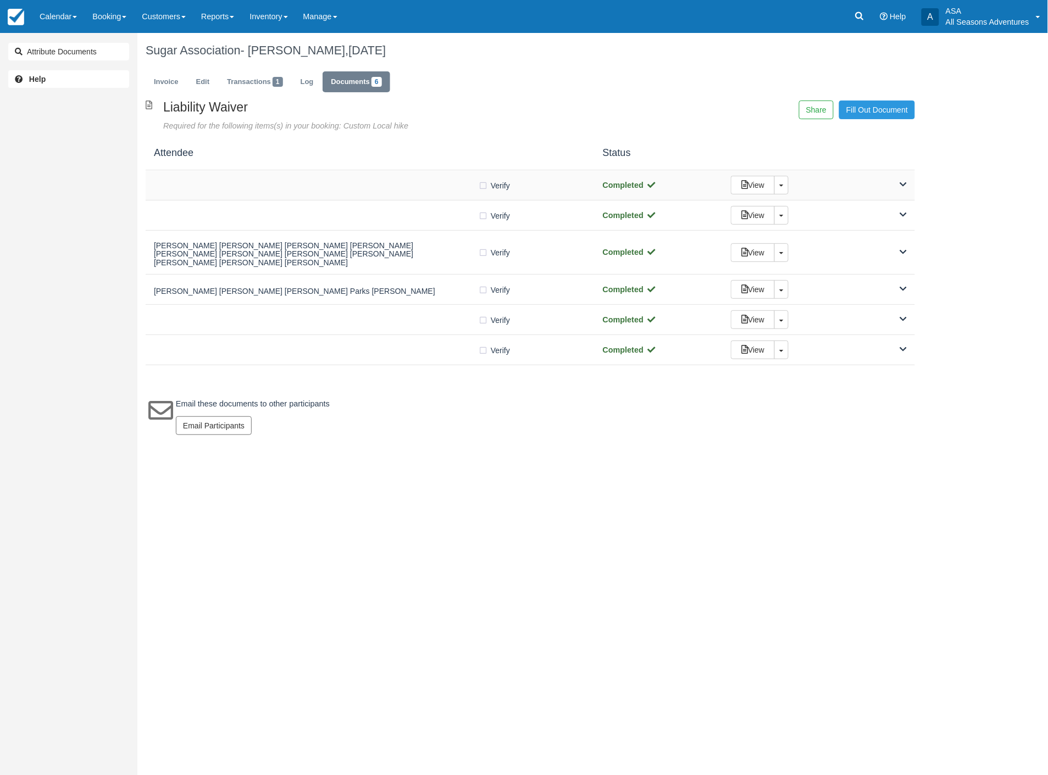
click at [891, 182] on div "View Toggle Dropdown Detach" at bounding box center [818, 185] width 192 height 19
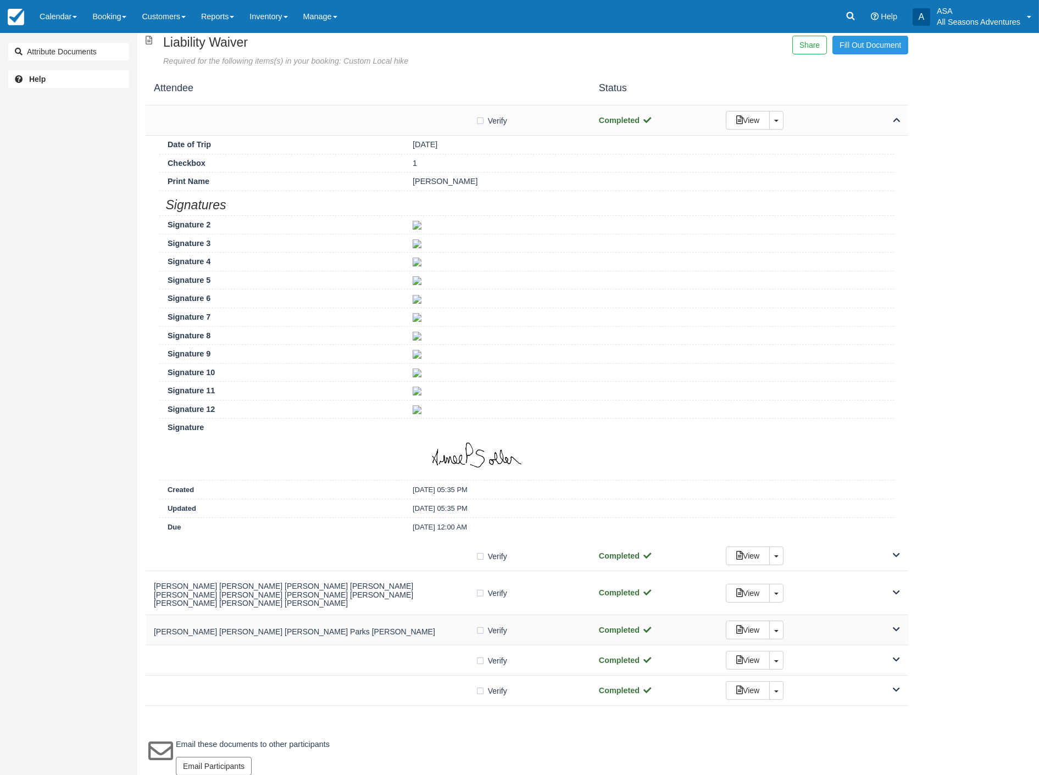
scroll to position [69, 0]
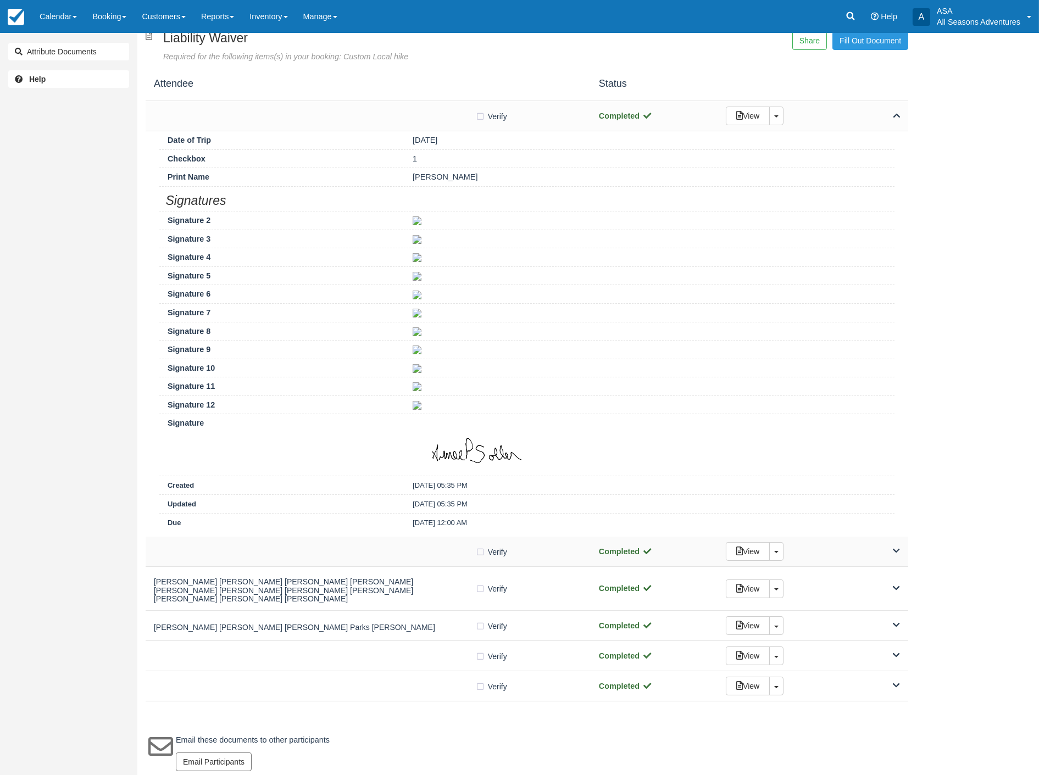
click at [891, 548] on div "View Toggle Dropdown Detach" at bounding box center [813, 551] width 191 height 19
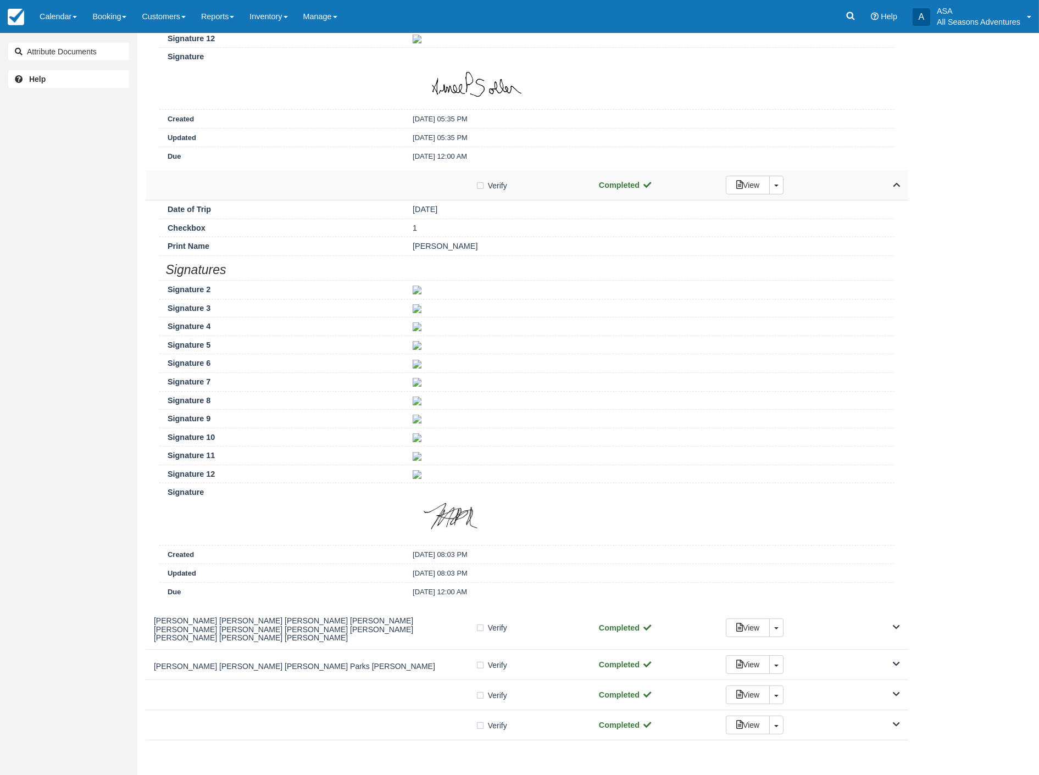
scroll to position [476, 0]
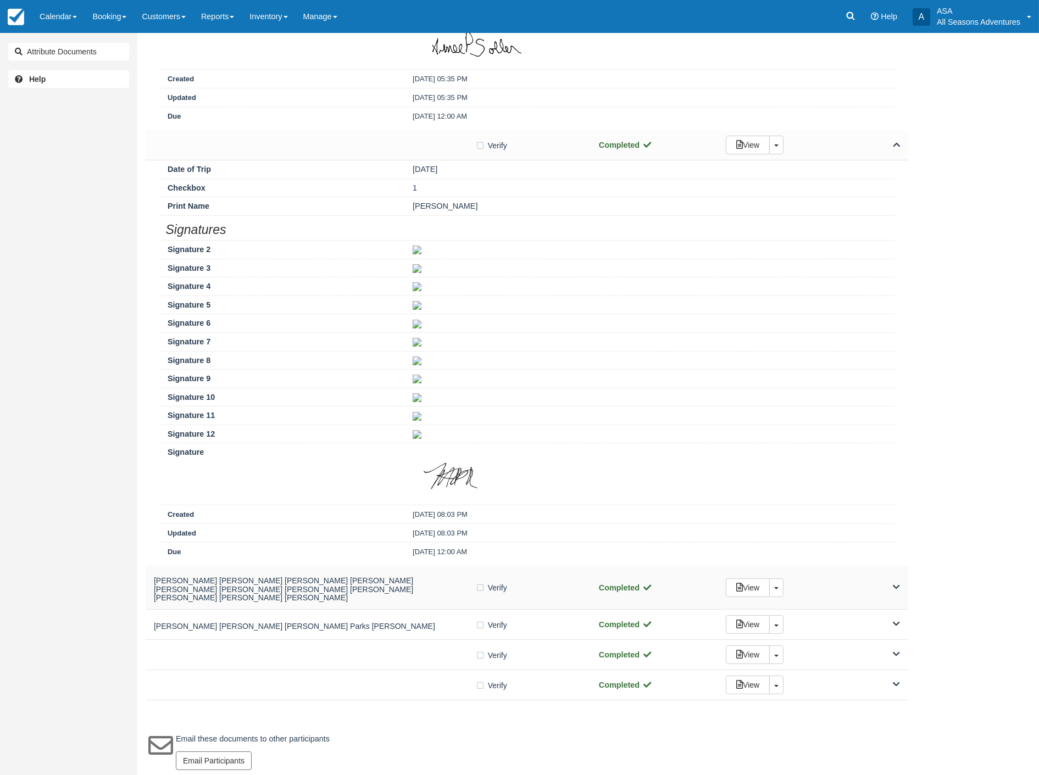
click at [897, 589] on span at bounding box center [896, 588] width 7 height 12
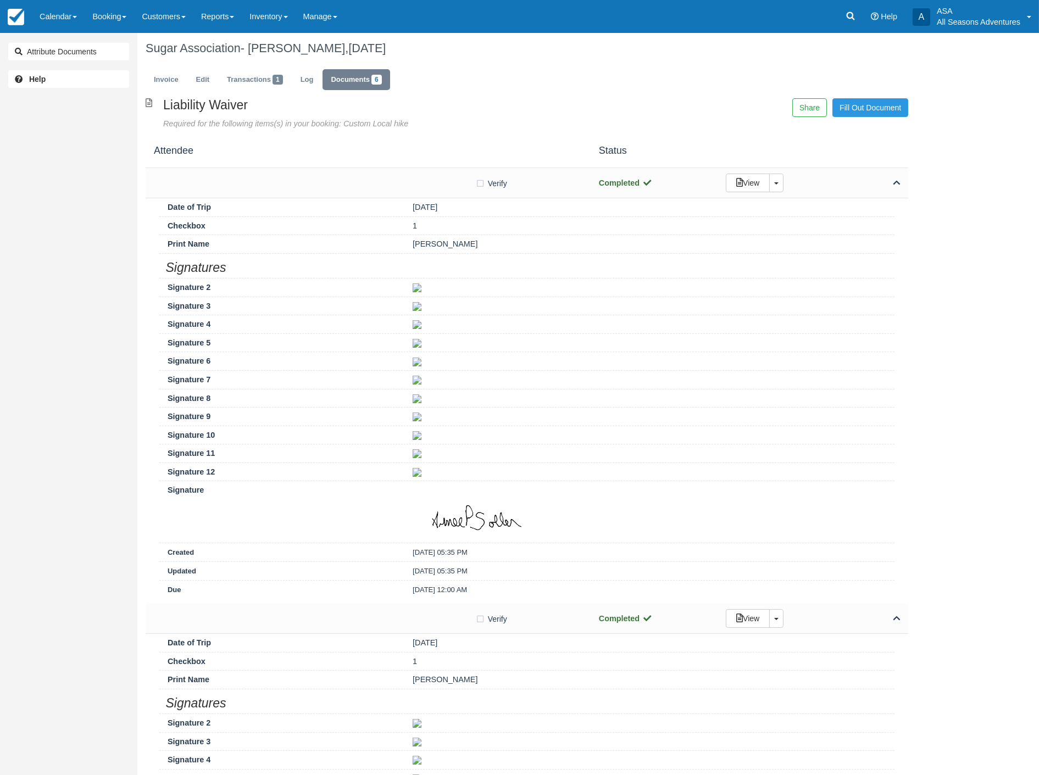
scroll to position [0, 0]
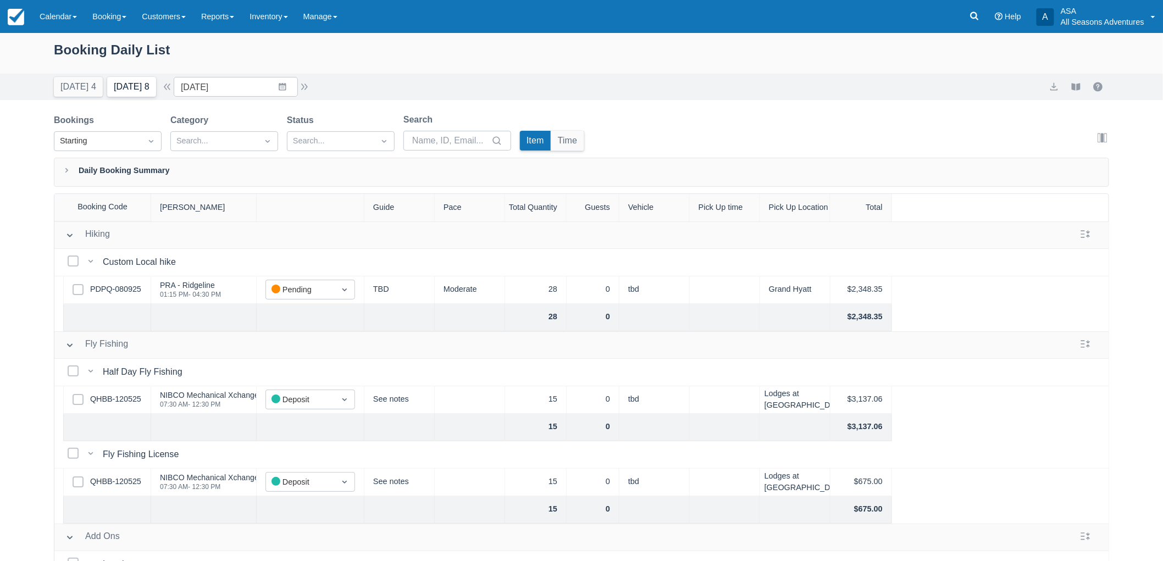
click at [145, 92] on button "Tomorrow 8" at bounding box center [131, 87] width 49 height 20
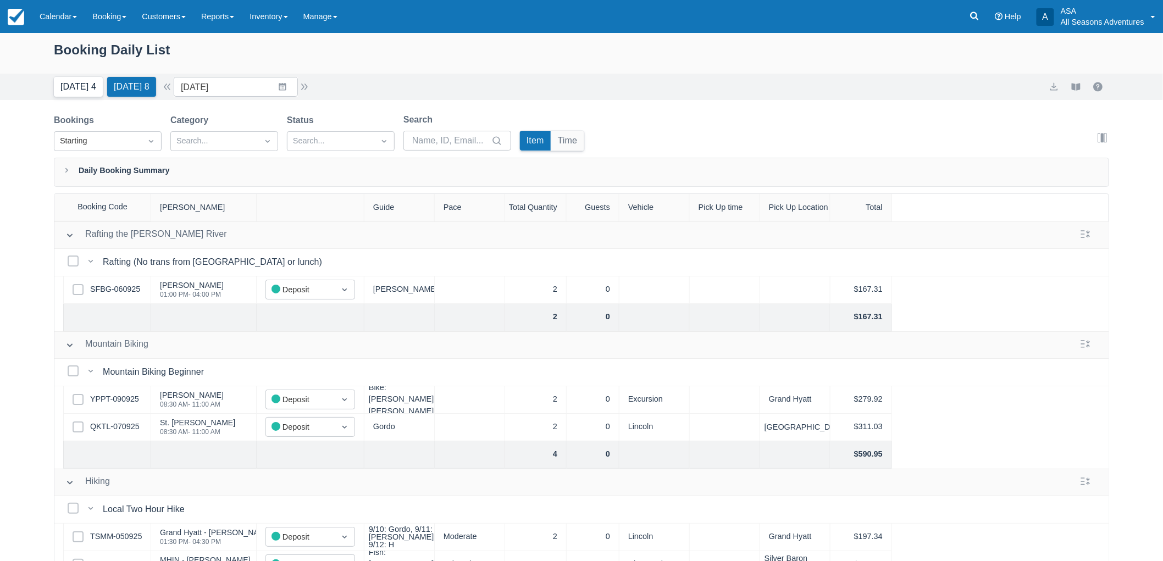
click at [70, 94] on button "Today 4" at bounding box center [78, 87] width 49 height 20
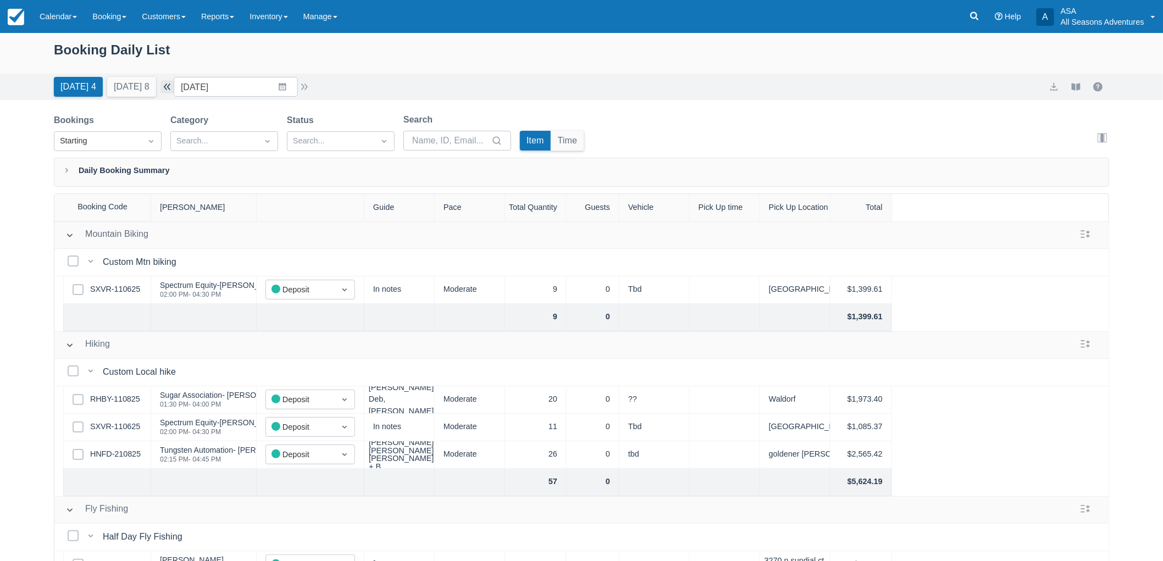
click at [173, 84] on button "button" at bounding box center [166, 86] width 13 height 13
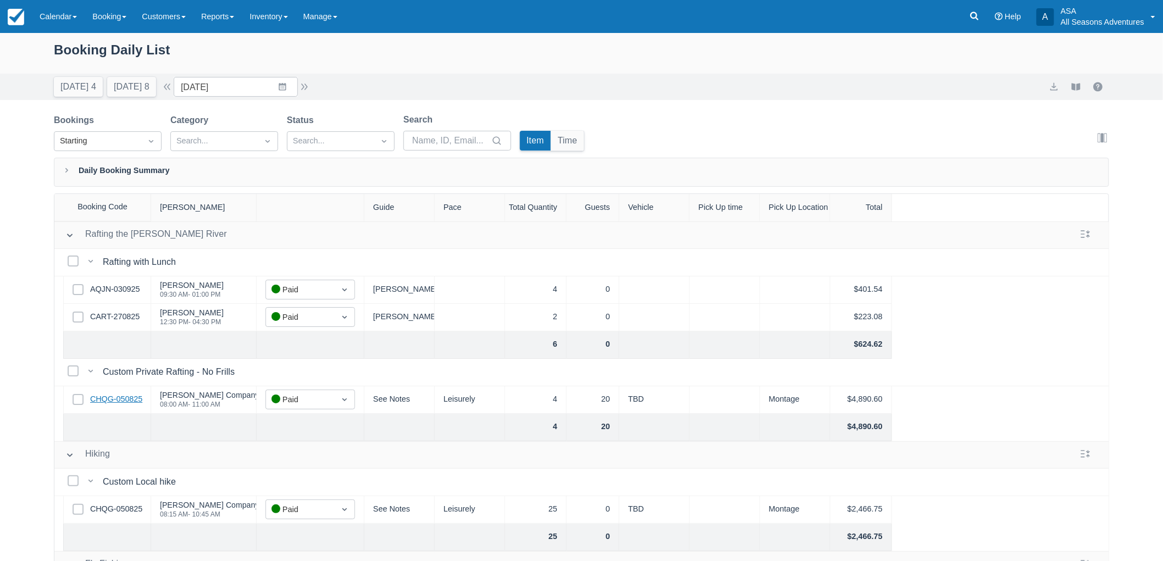
click at [119, 397] on link "CHQG-050825" at bounding box center [116, 399] width 52 height 12
click at [243, 78] on input "09/08/25" at bounding box center [236, 87] width 124 height 20
click at [205, 210] on td "14" at bounding box center [196, 213] width 21 height 21
type input "09/14/25"
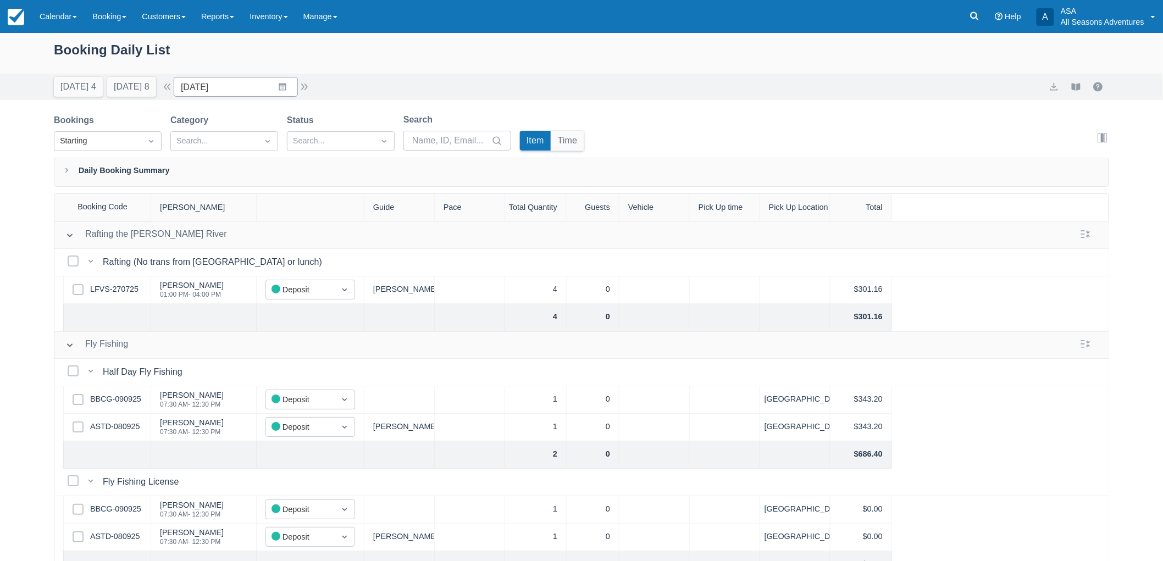
scroll to position [55, 0]
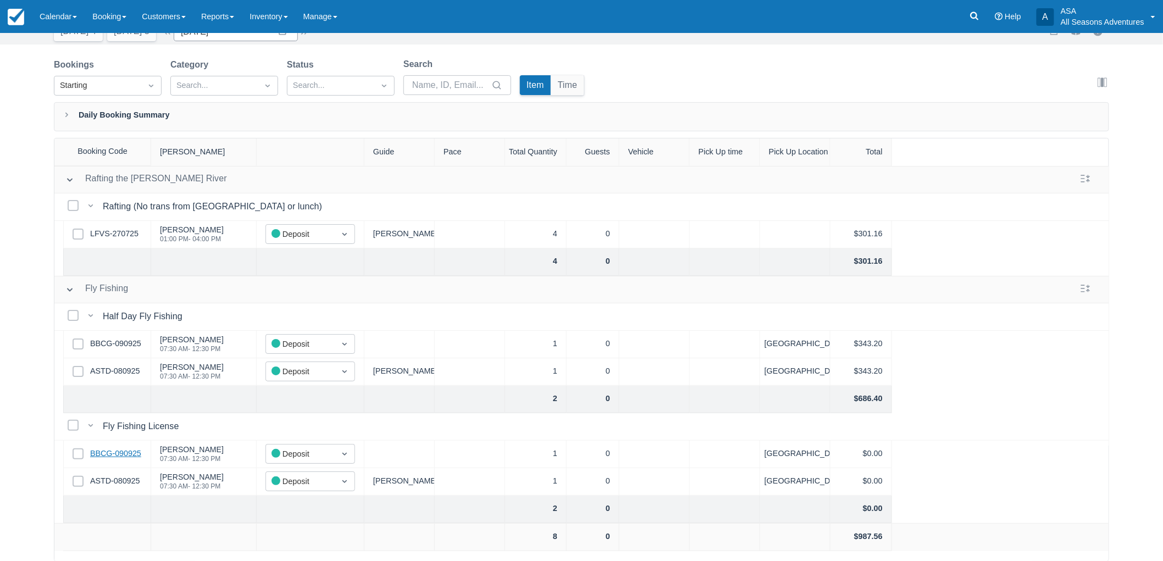
click at [127, 449] on link "BBCG-090925" at bounding box center [115, 454] width 51 height 12
click at [125, 486] on link "ASTD-080925" at bounding box center [114, 481] width 49 height 12
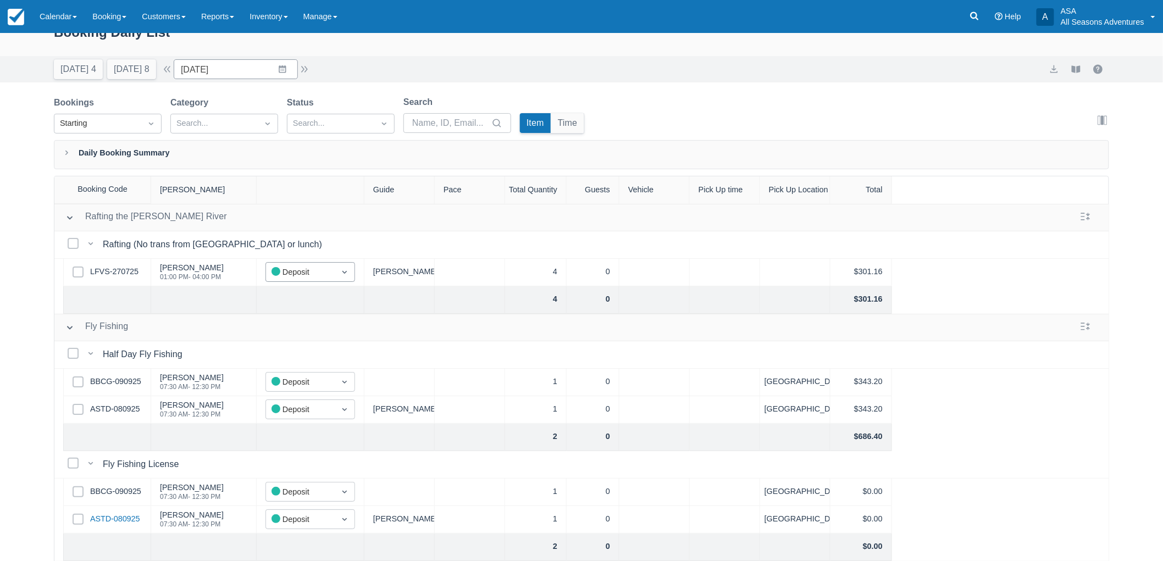
scroll to position [0, 0]
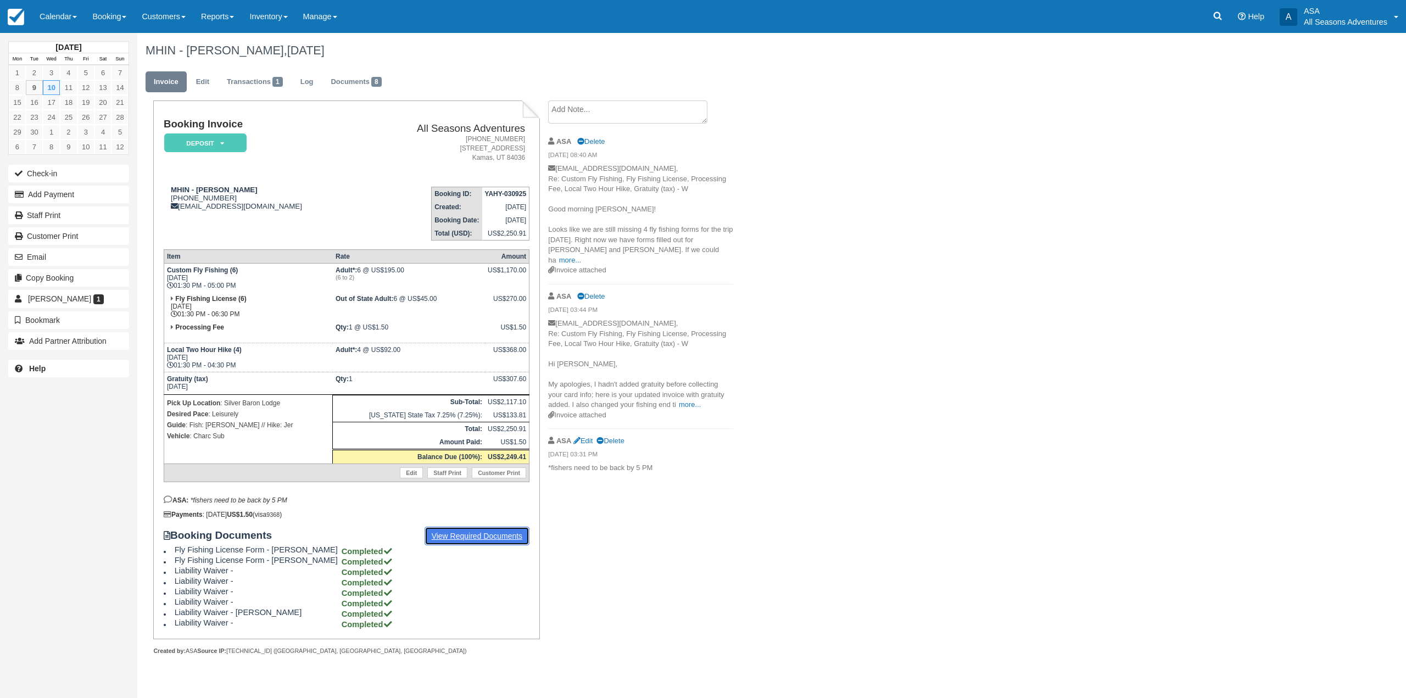
click at [459, 545] on link "View Required Documents" at bounding box center [477, 536] width 105 height 19
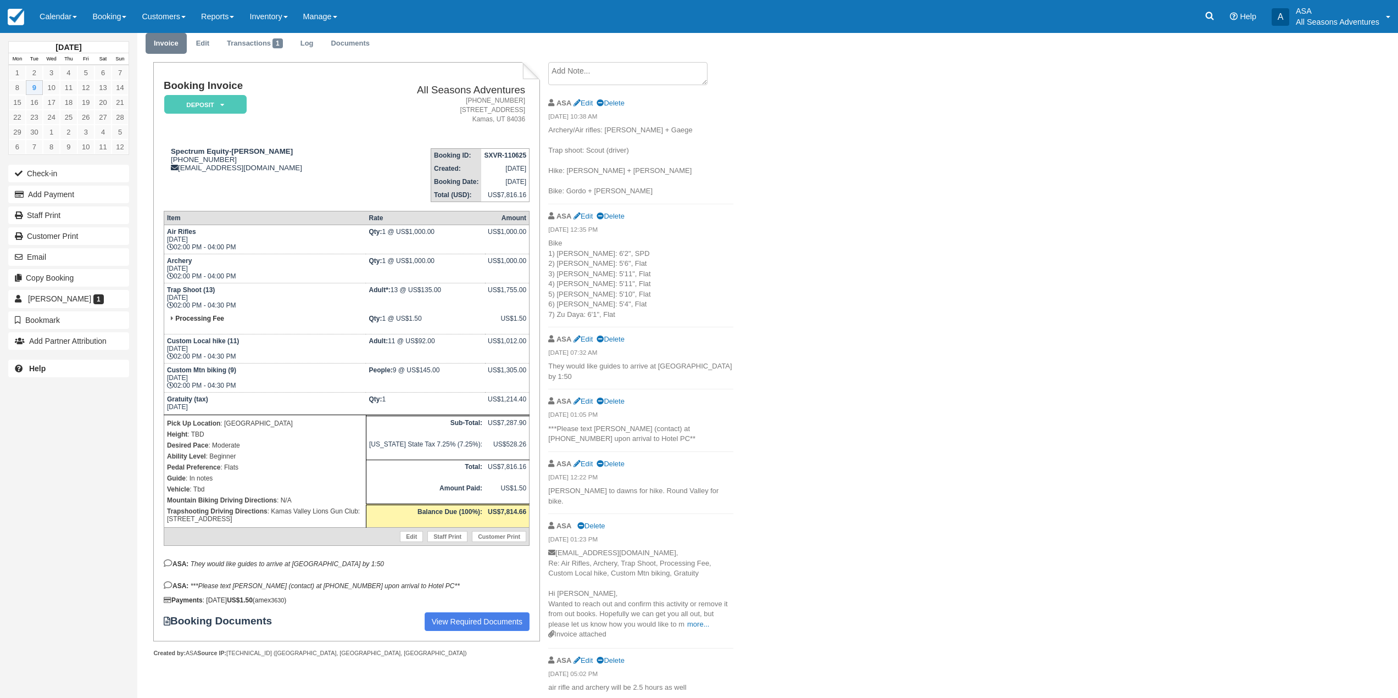
scroll to position [55, 0]
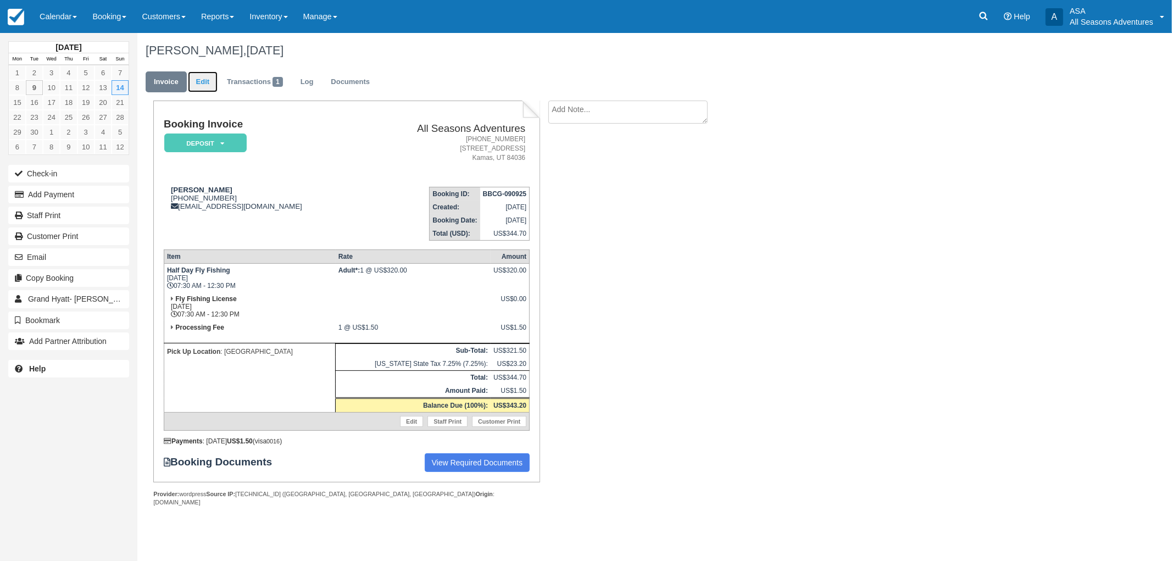
click at [210, 78] on link "Edit" at bounding box center [203, 81] width 30 height 21
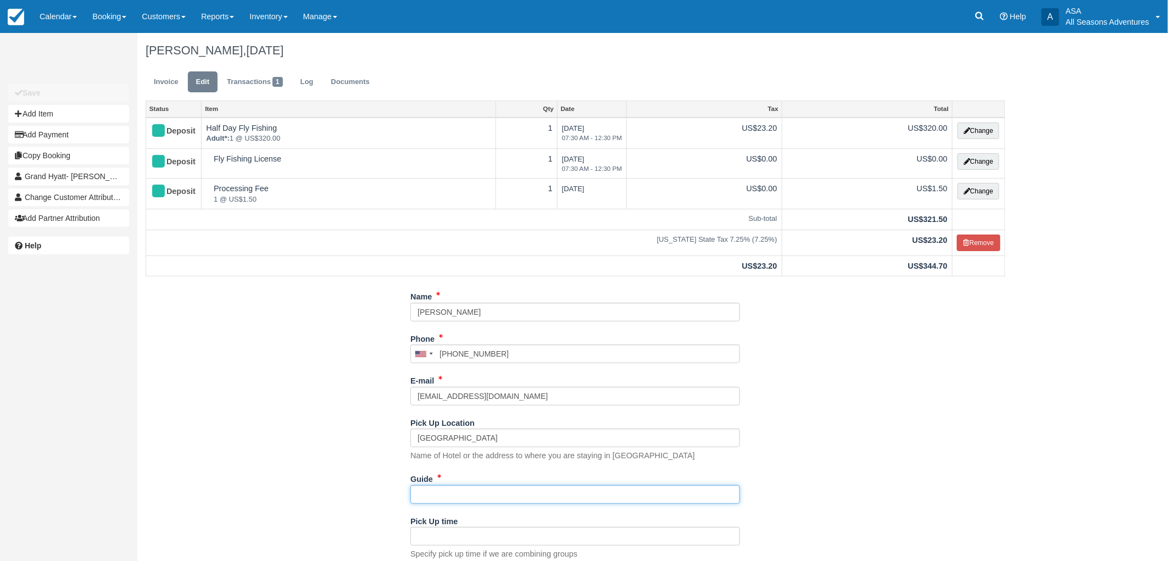
click at [501, 500] on input "Guide" at bounding box center [575, 494] width 330 height 19
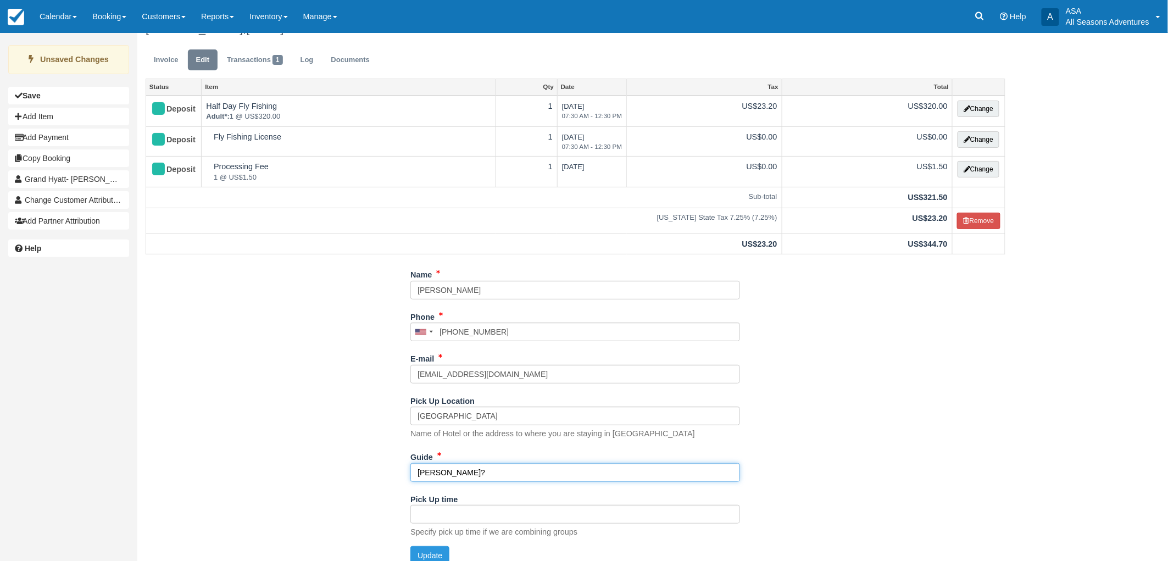
scroll to position [34, 0]
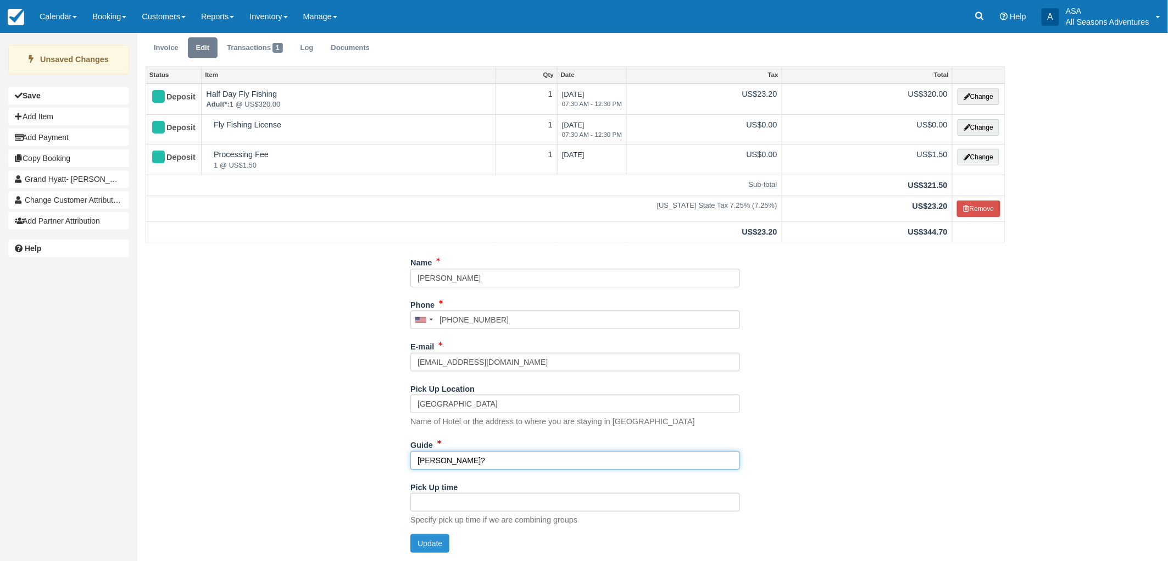
type input "Scott?"
click at [432, 539] on button "Update" at bounding box center [429, 543] width 39 height 19
type input "+16613274257"
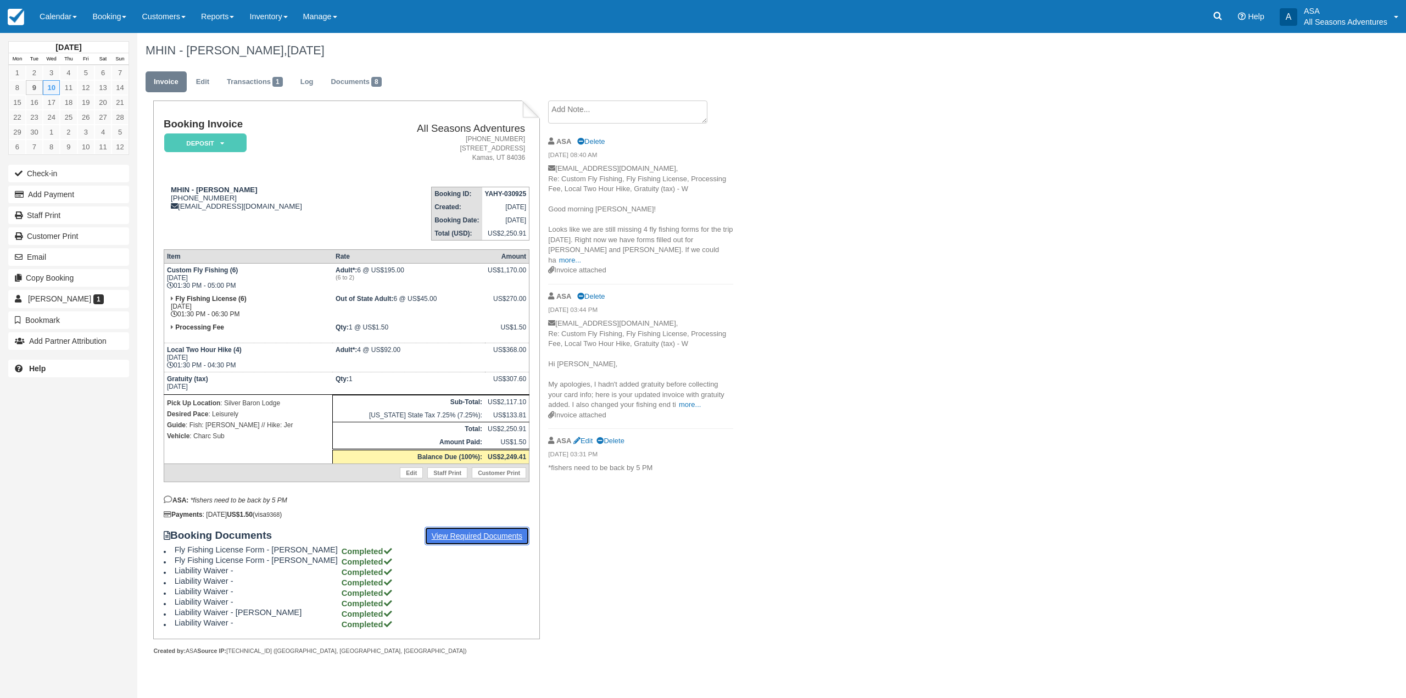
click at [440, 536] on link "View Required Documents" at bounding box center [477, 536] width 105 height 19
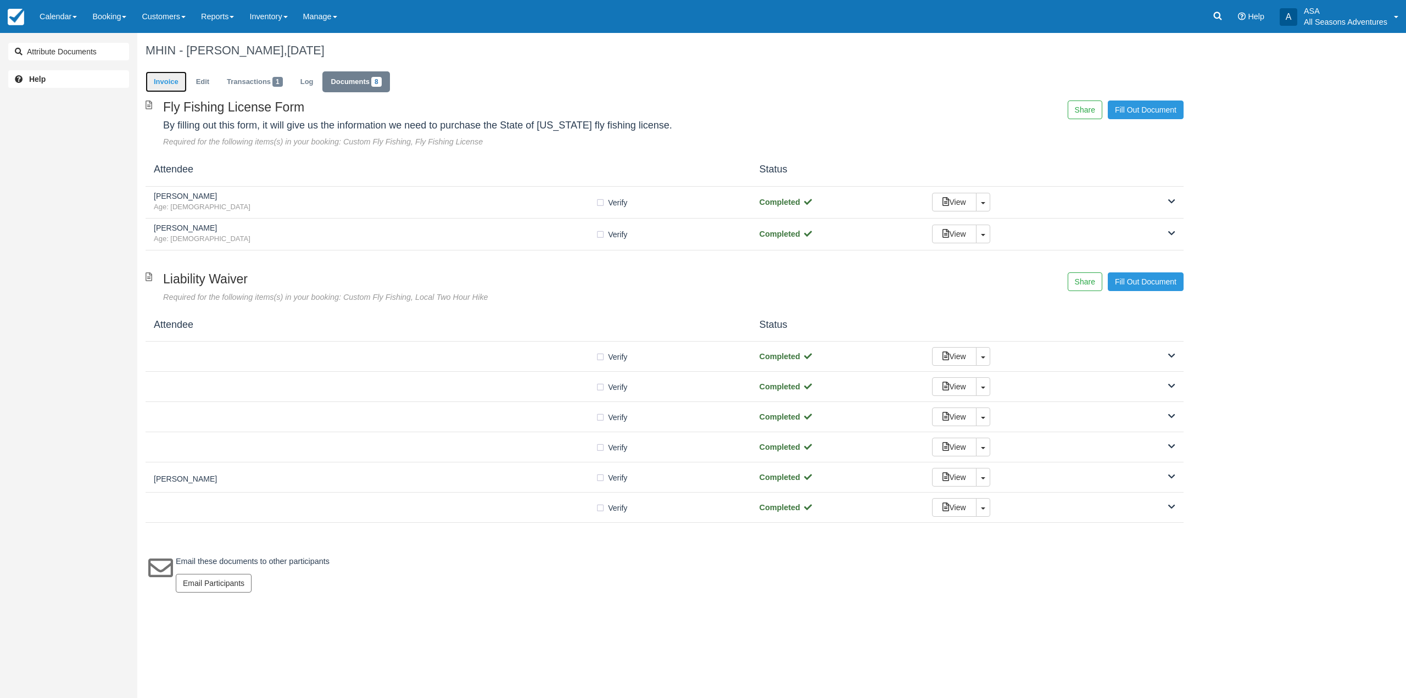
click at [185, 76] on link "Invoice" at bounding box center [166, 81] width 41 height 21
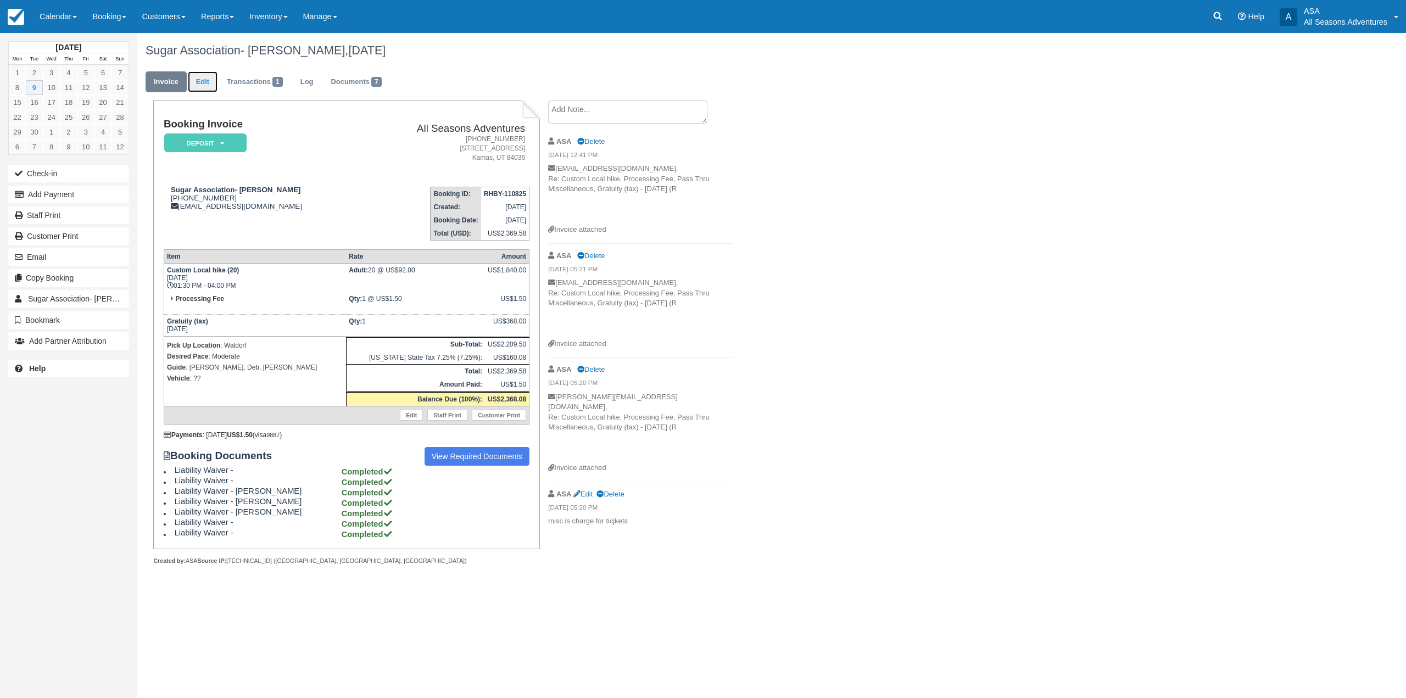
click at [212, 84] on link "Edit" at bounding box center [203, 81] width 30 height 21
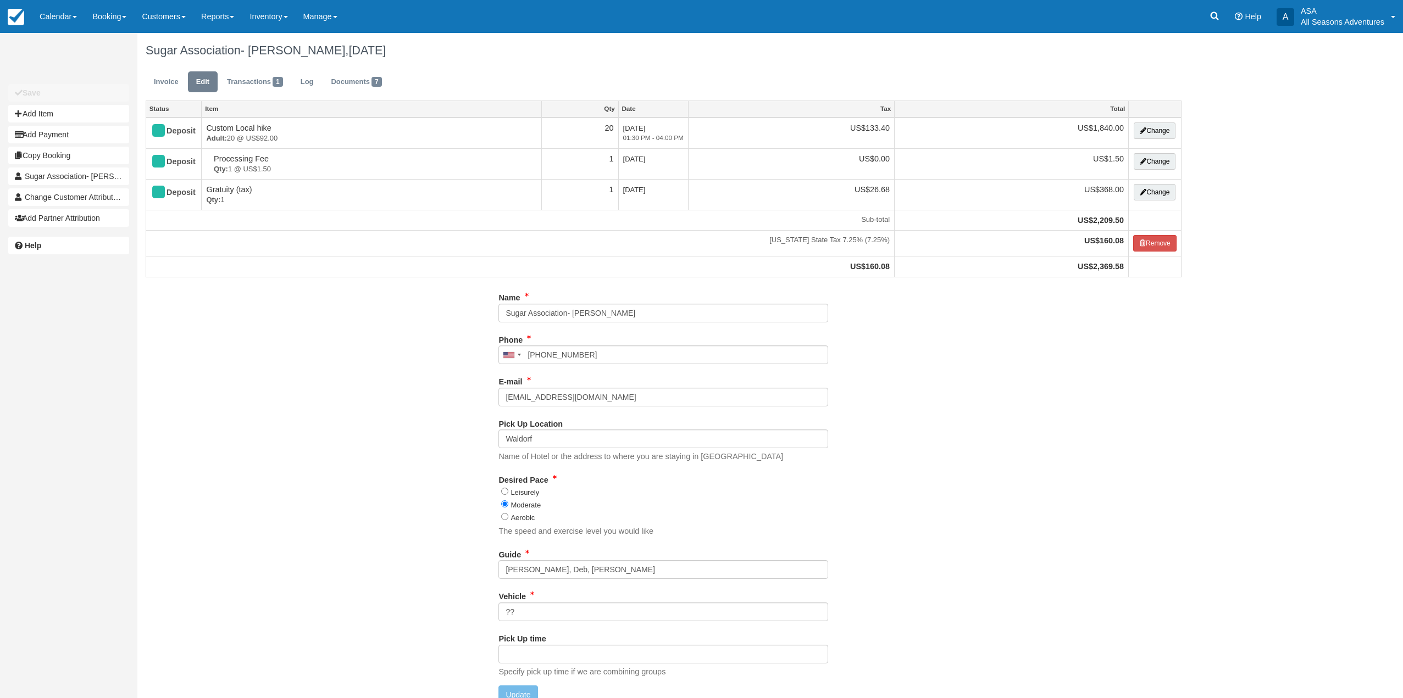
type input "[PHONE_NUMBER]"
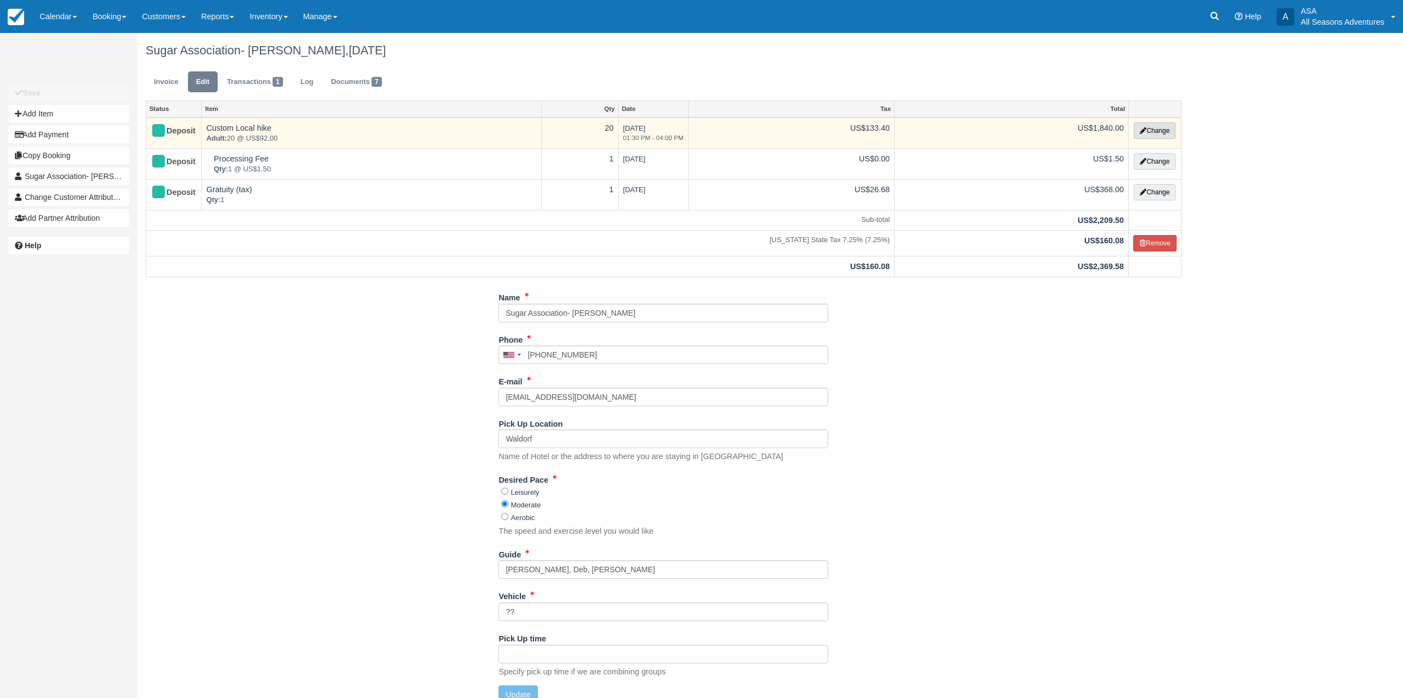
click at [1156, 129] on button "Change" at bounding box center [1154, 131] width 42 height 16
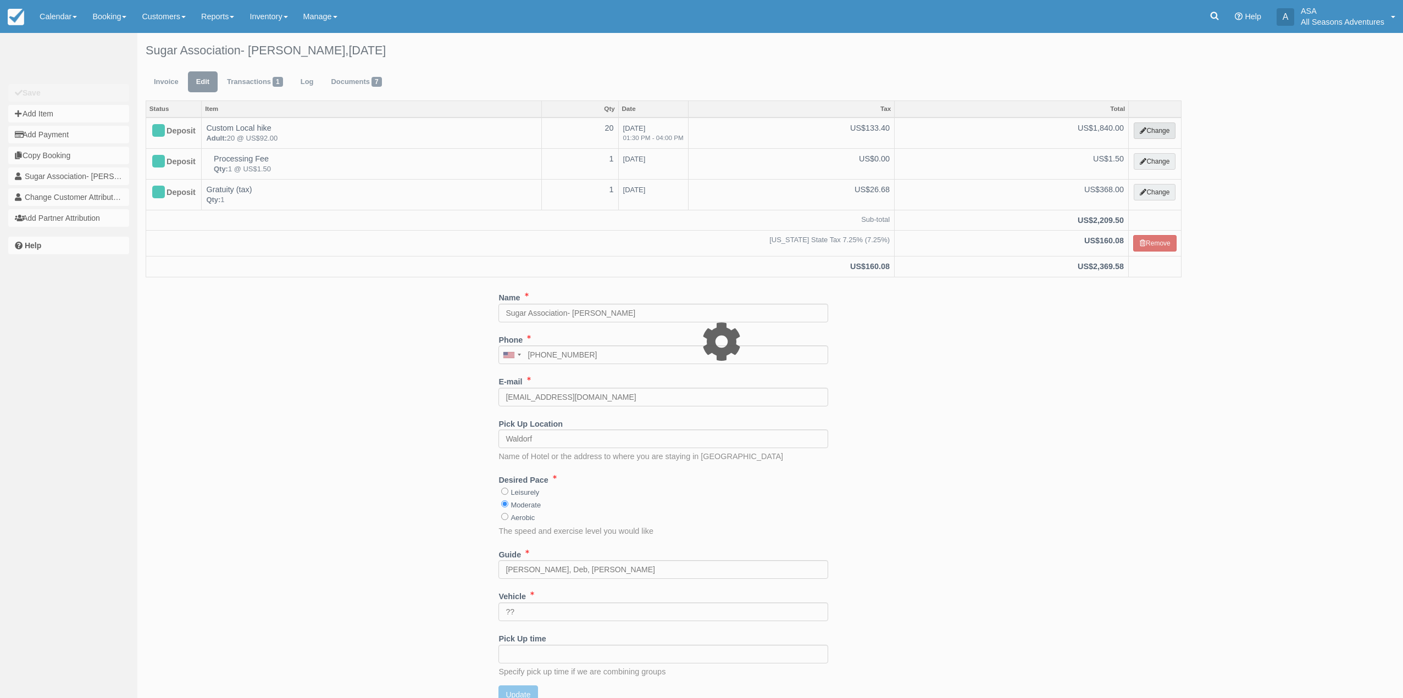
select select "2"
type input "1840.00"
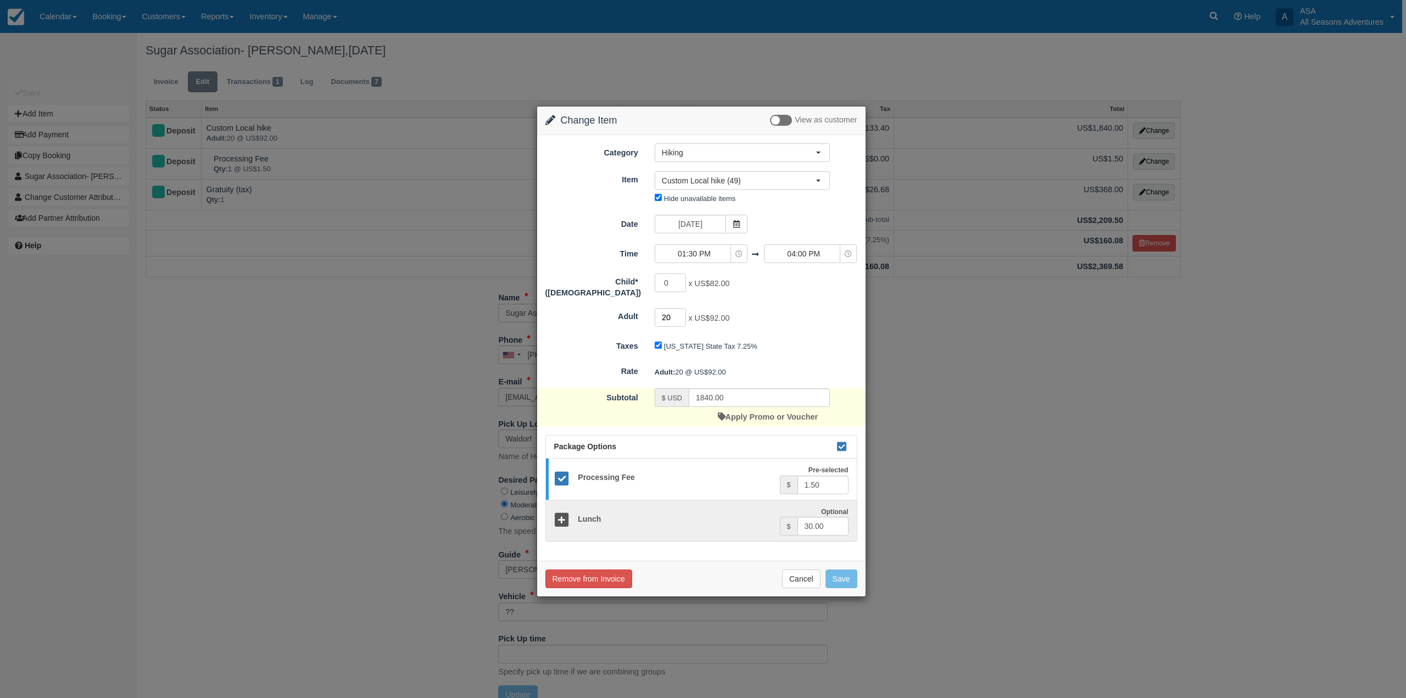
click at [671, 309] on input "20" at bounding box center [671, 317] width 32 height 19
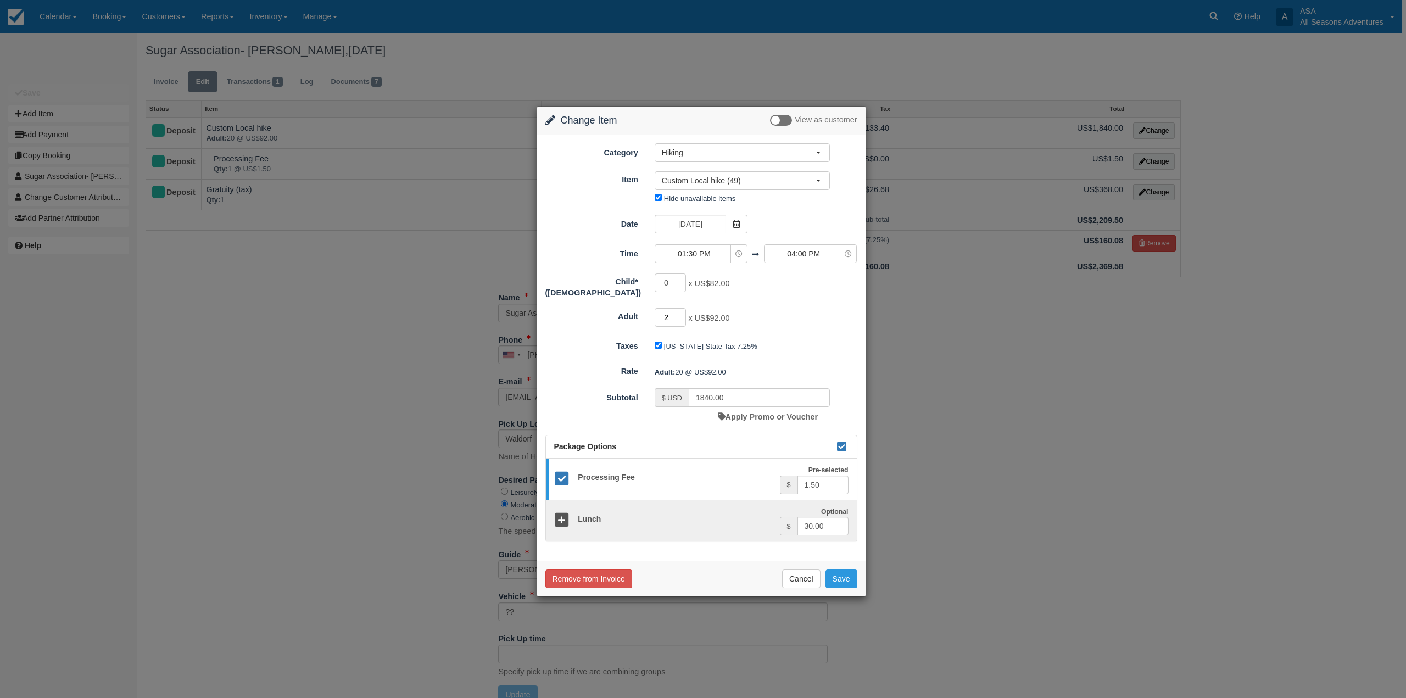
type input "23"
type input "2116.00"
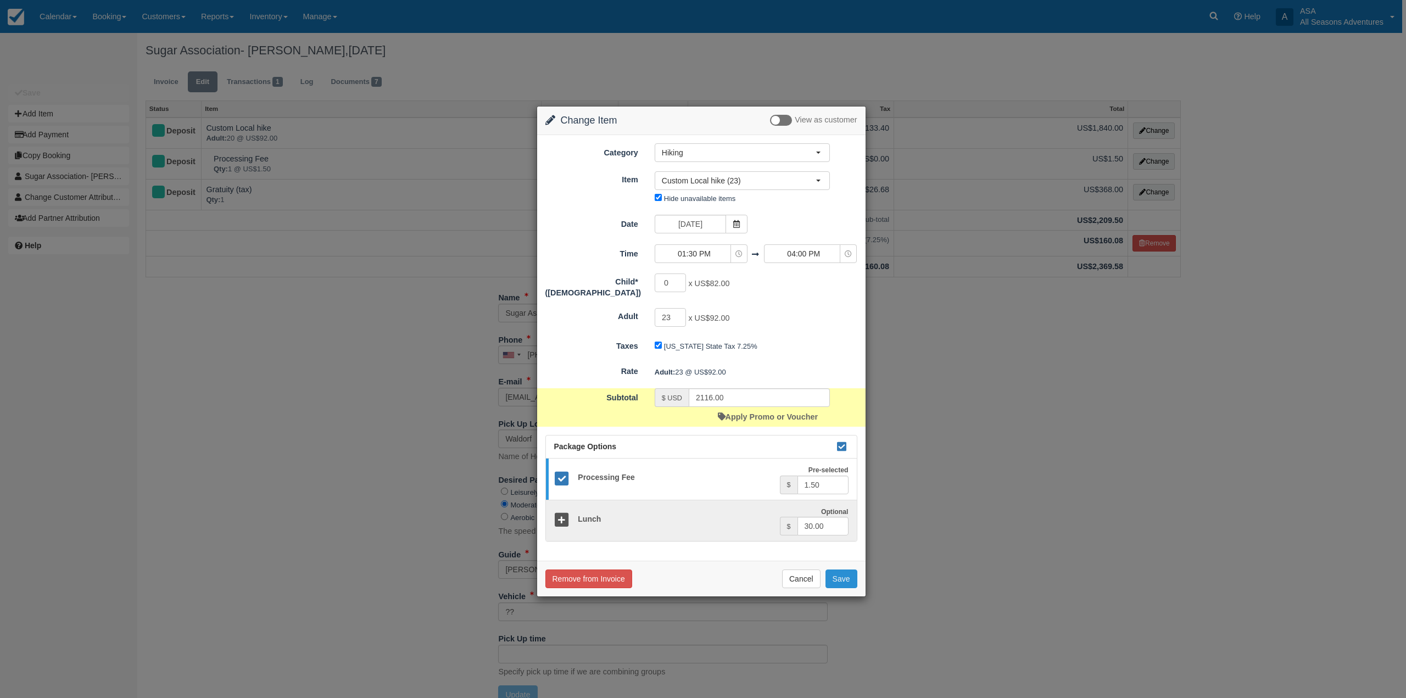
click at [848, 579] on button "Save" at bounding box center [842, 579] width 32 height 19
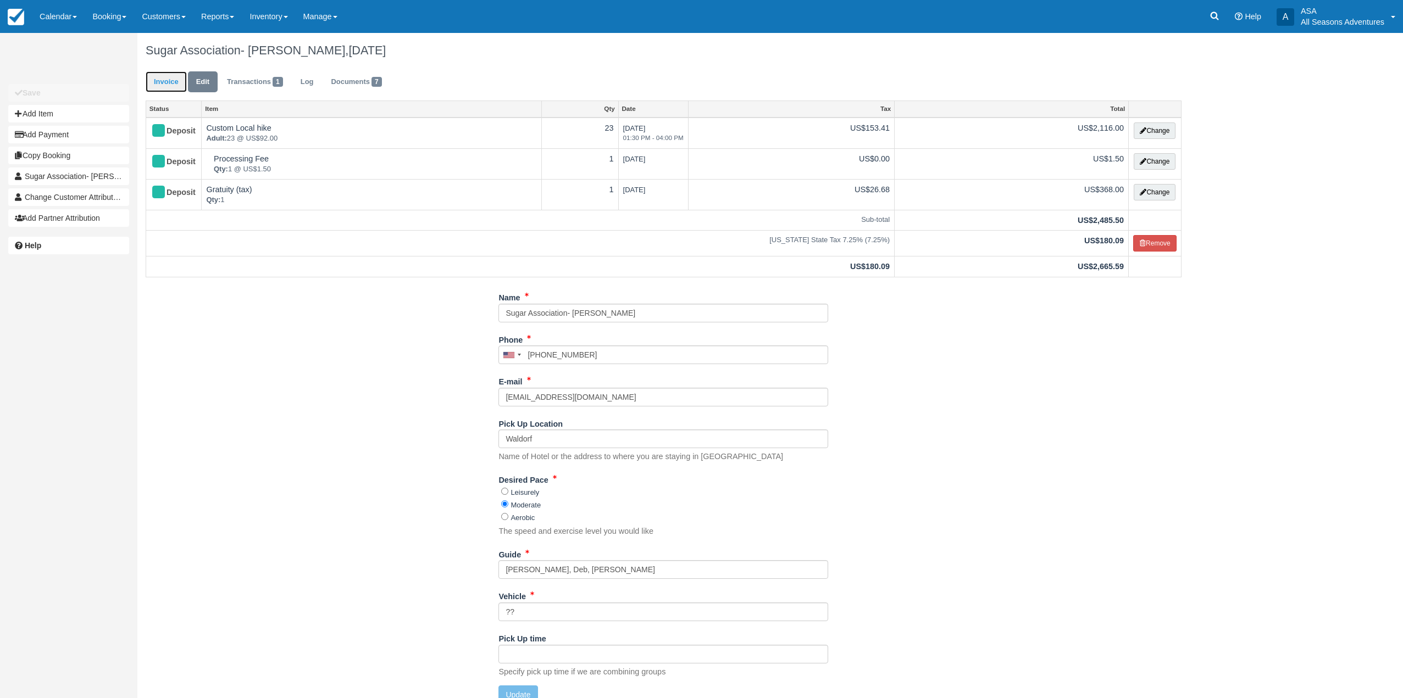
click at [167, 82] on link "Invoice" at bounding box center [166, 81] width 41 height 21
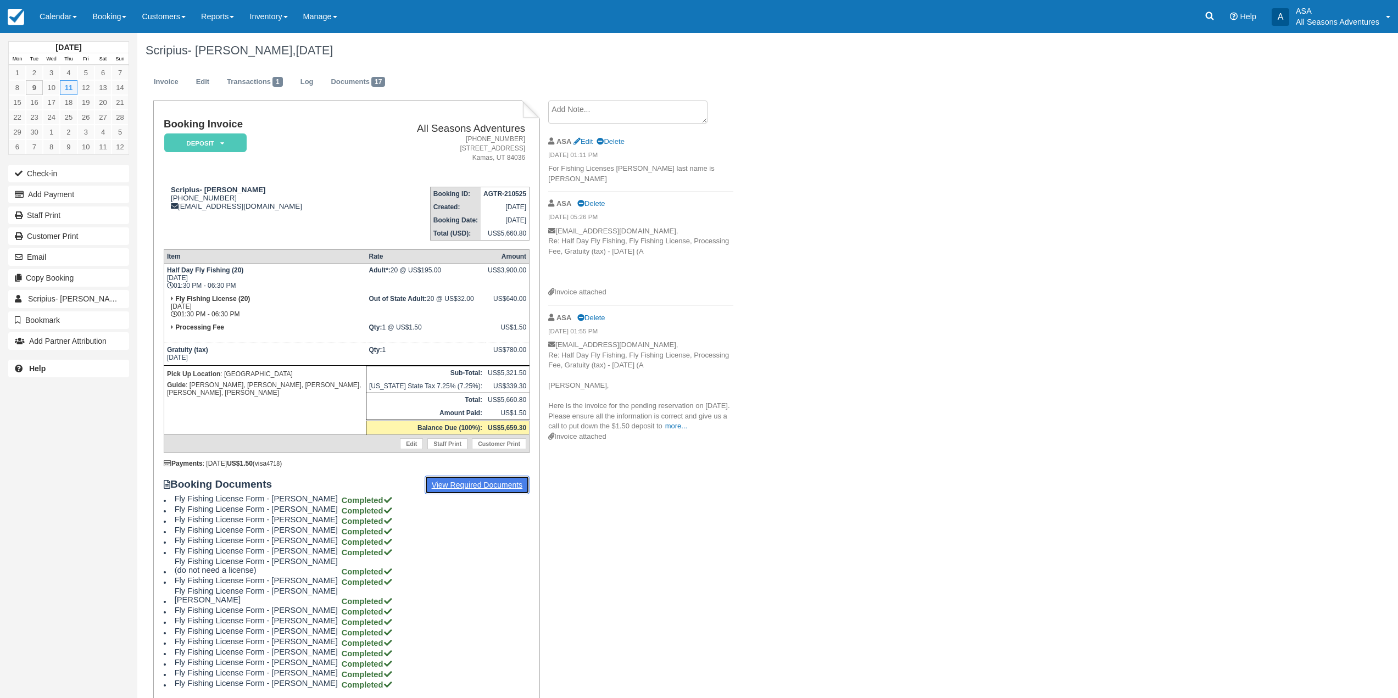
click at [487, 485] on link "View Required Documents" at bounding box center [477, 485] width 105 height 19
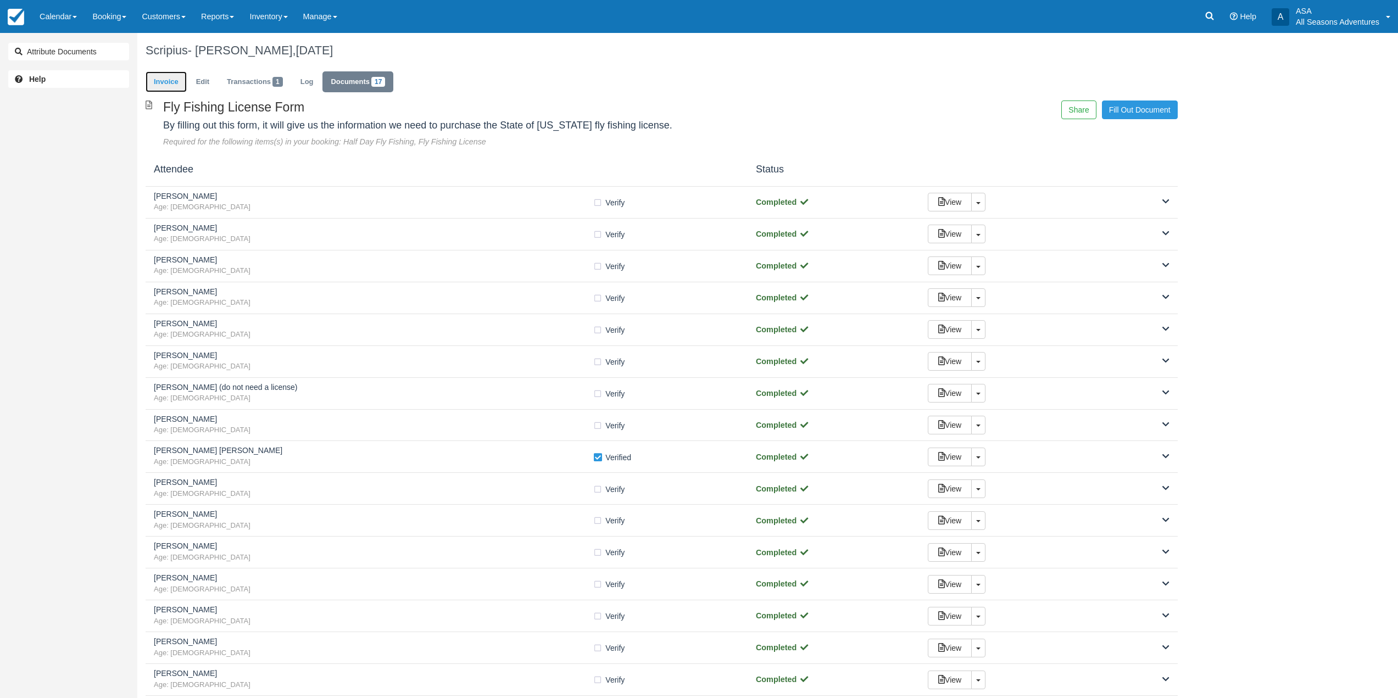
click at [163, 87] on link "Invoice" at bounding box center [166, 81] width 41 height 21
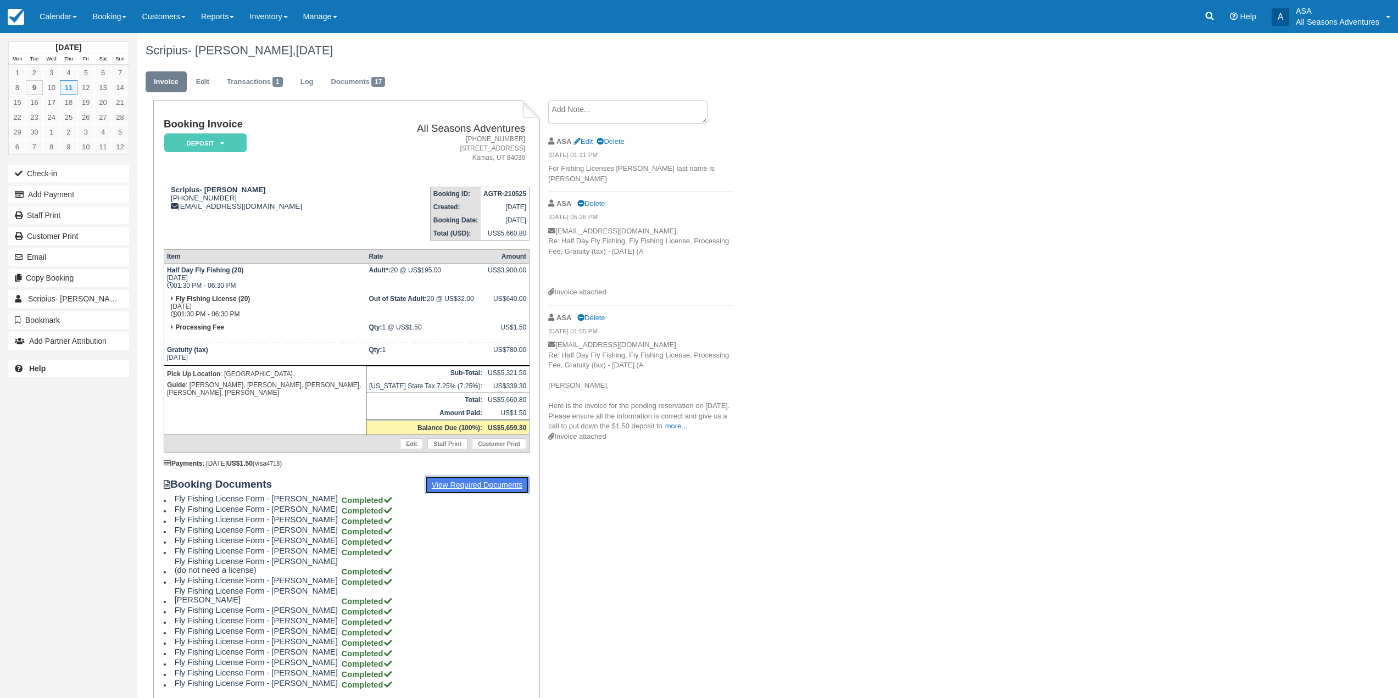
click at [490, 493] on link "View Required Documents" at bounding box center [477, 485] width 105 height 19
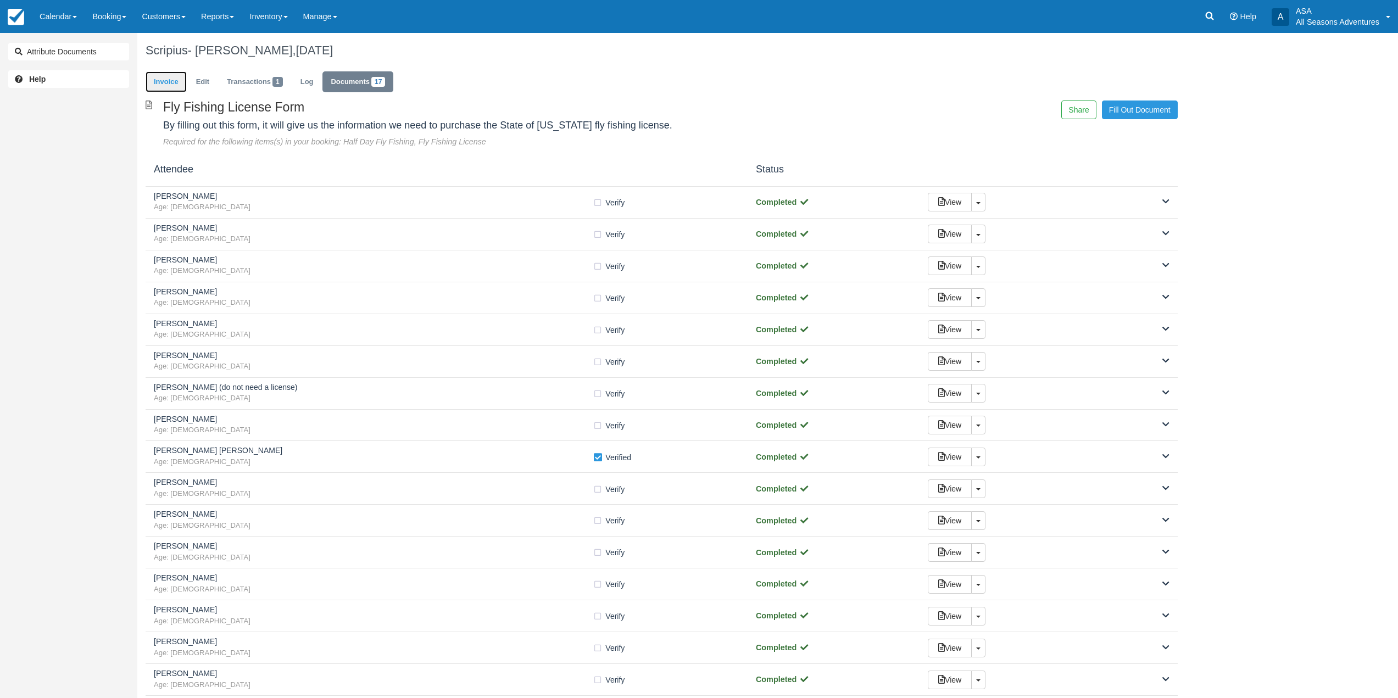
click at [169, 76] on link "Invoice" at bounding box center [166, 81] width 41 height 21
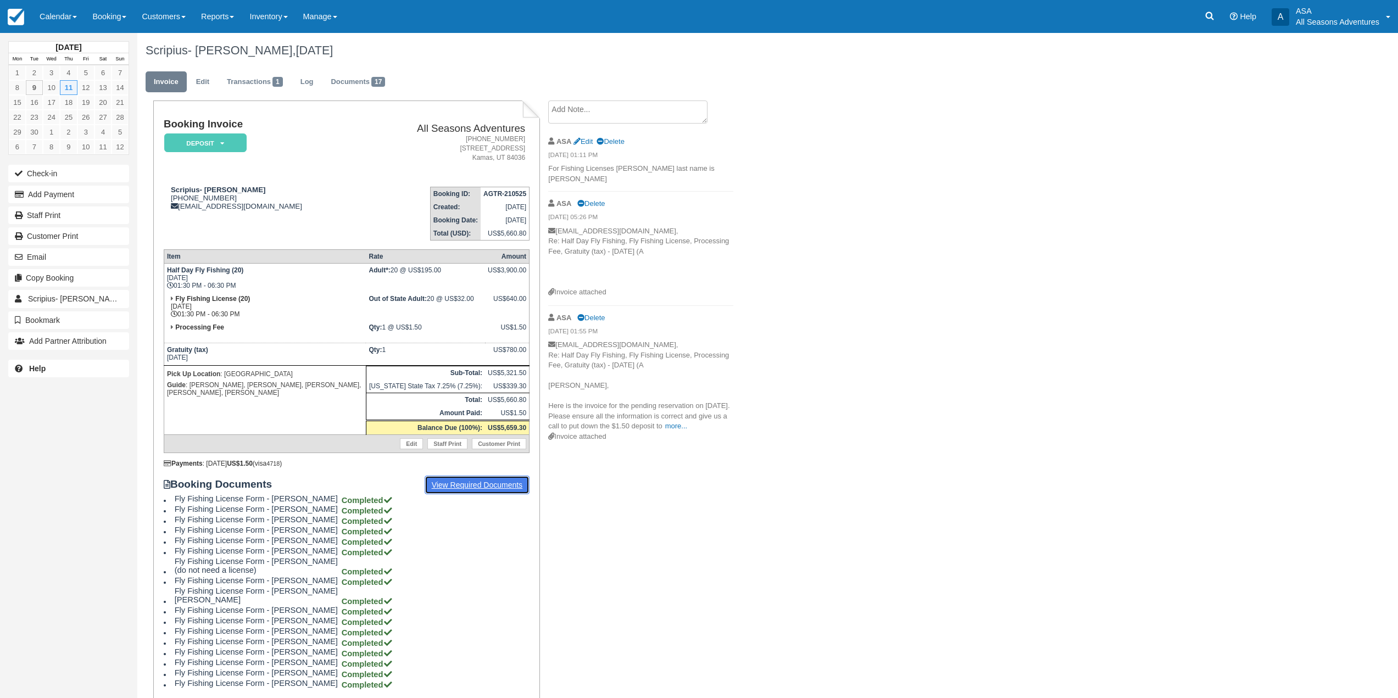
click at [492, 490] on link "View Required Documents" at bounding box center [477, 485] width 105 height 19
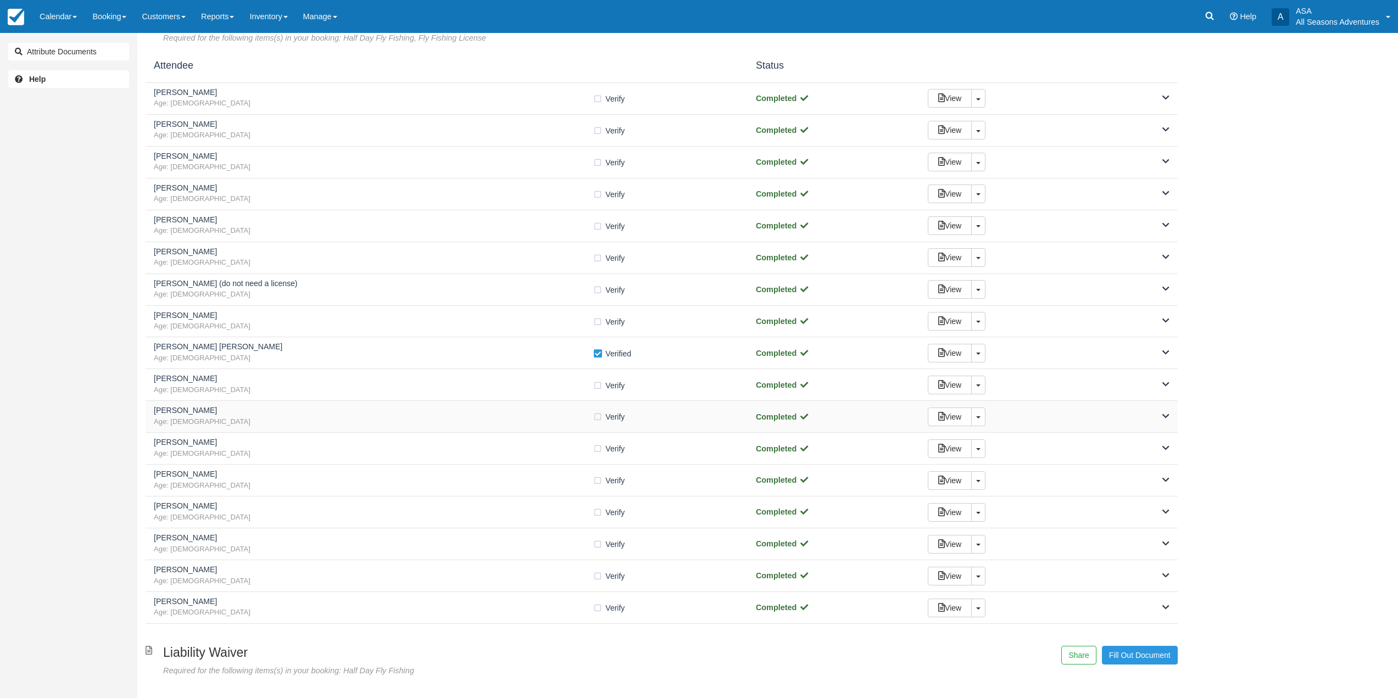
scroll to position [163, 0]
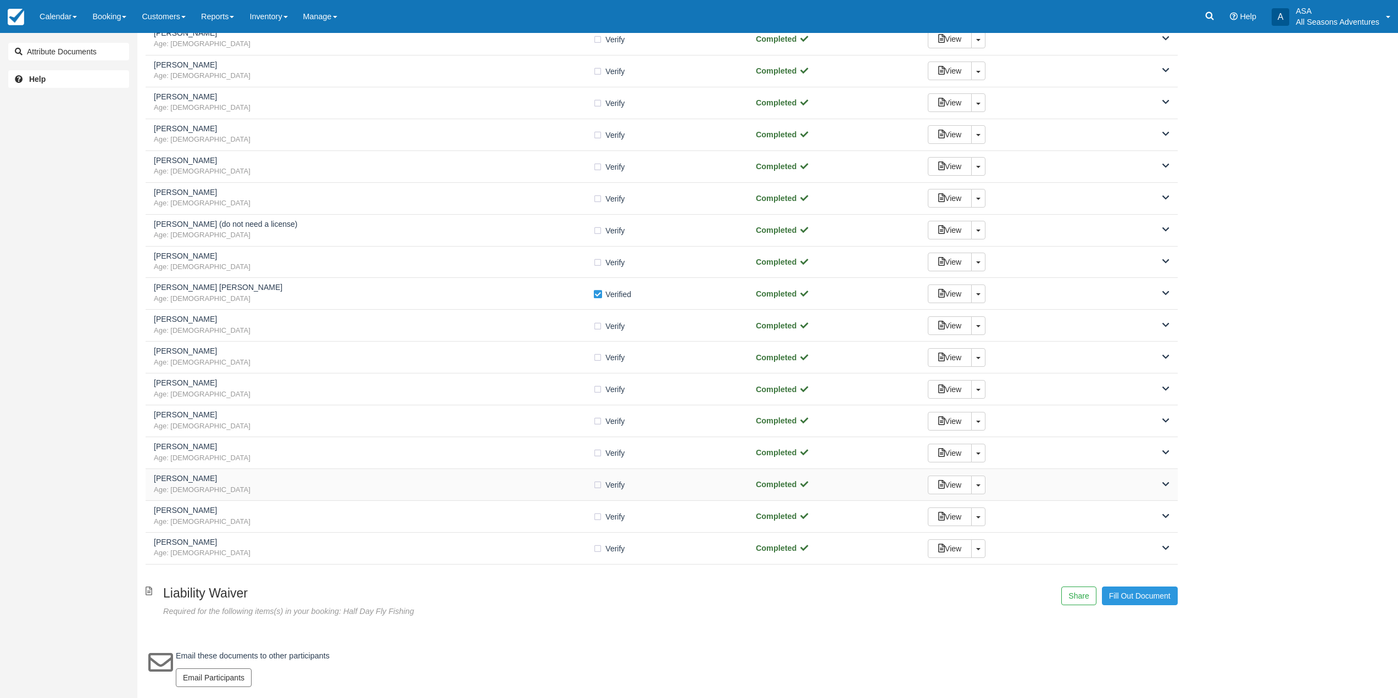
click at [410, 485] on span "Age: [DEMOGRAPHIC_DATA]" at bounding box center [373, 490] width 439 height 10
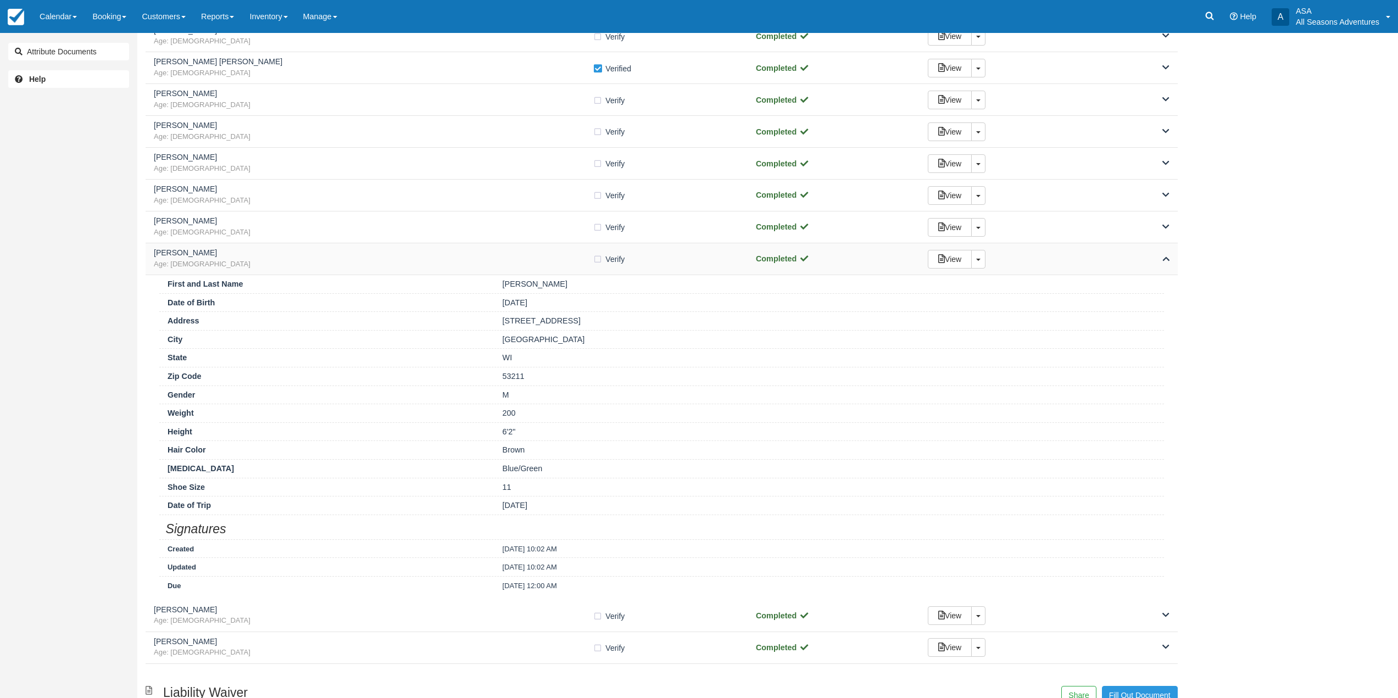
scroll to position [438, 0]
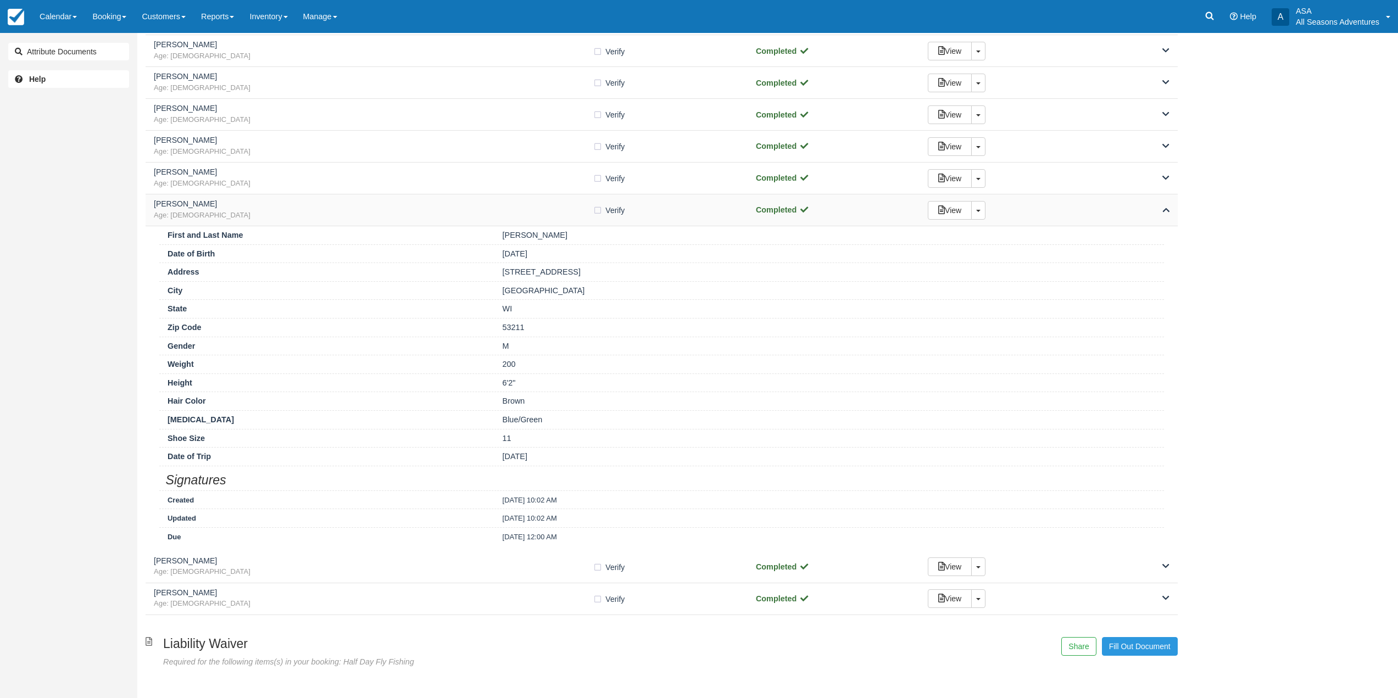
click at [531, 216] on span "Age: 31" at bounding box center [373, 215] width 439 height 10
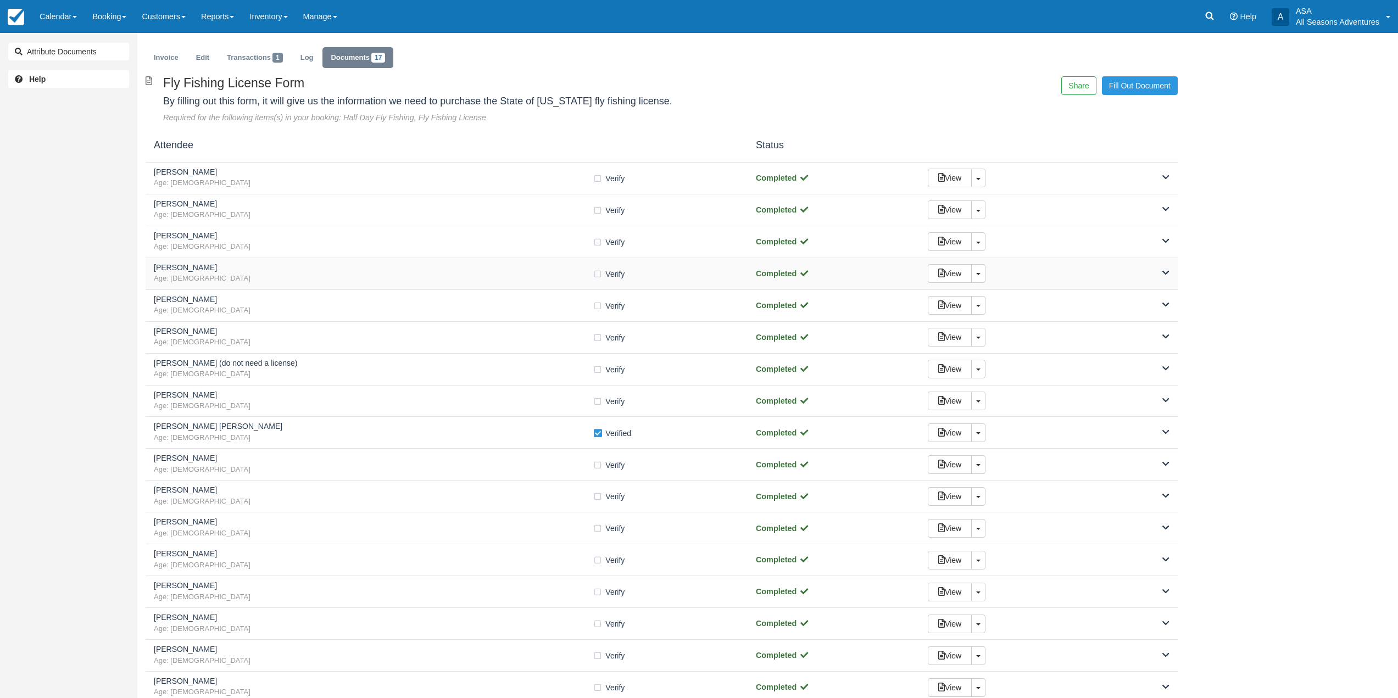
scroll to position [0, 0]
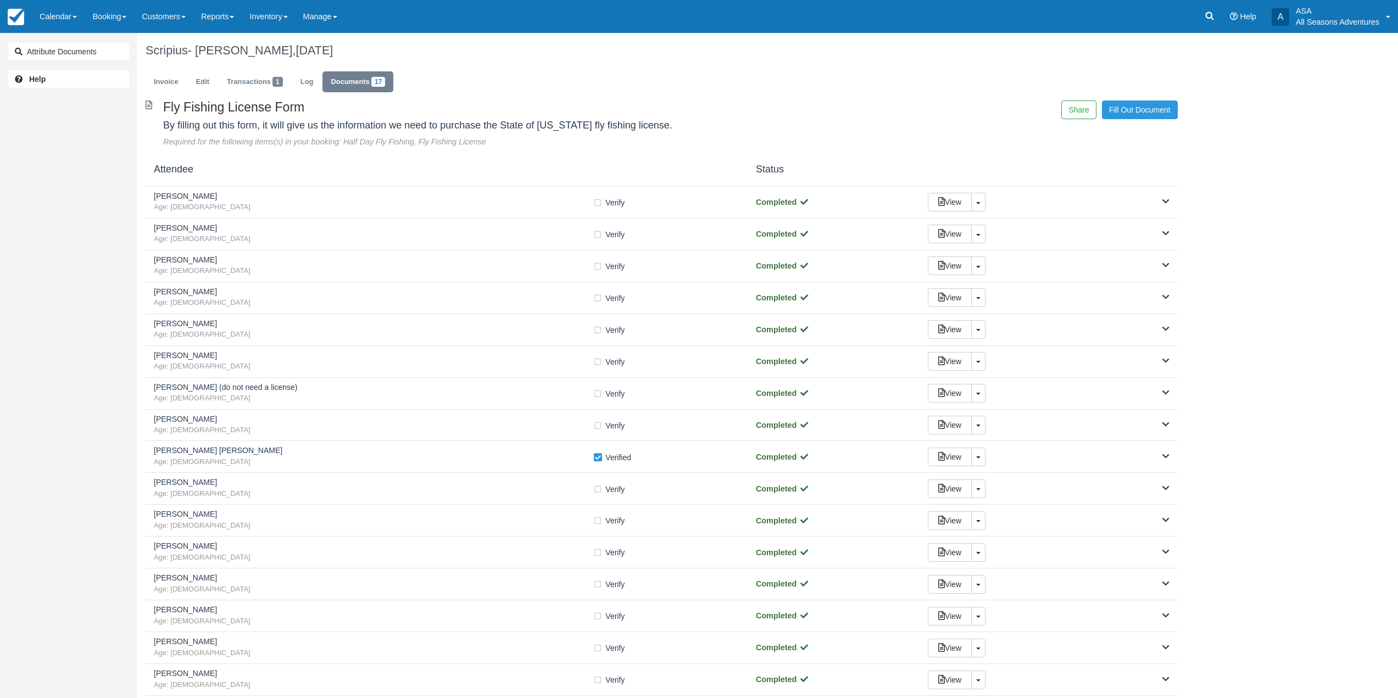
drag, startPoint x: 96, startPoint y: 30, endPoint x: 107, endPoint y: 37, distance: 13.4
click at [96, 30] on link "Booking" at bounding box center [109, 16] width 49 height 33
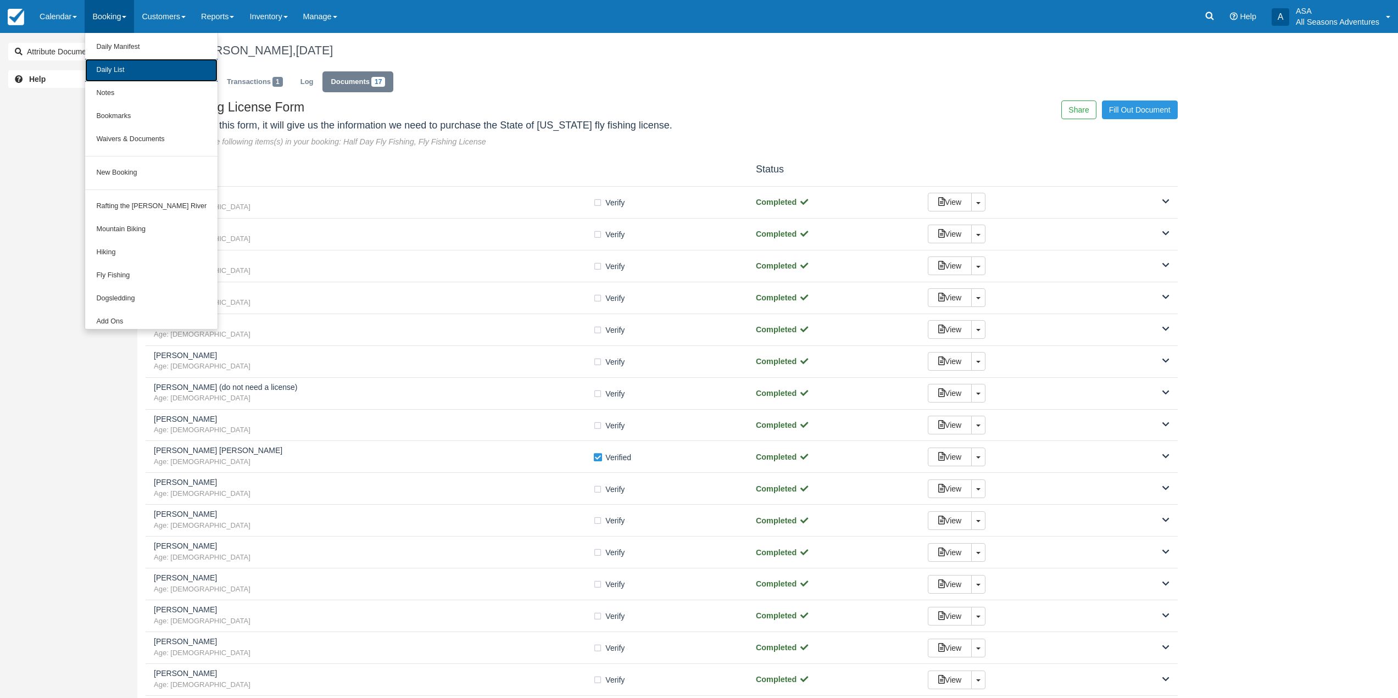
click at [126, 69] on link "Daily List" at bounding box center [151, 70] width 132 height 23
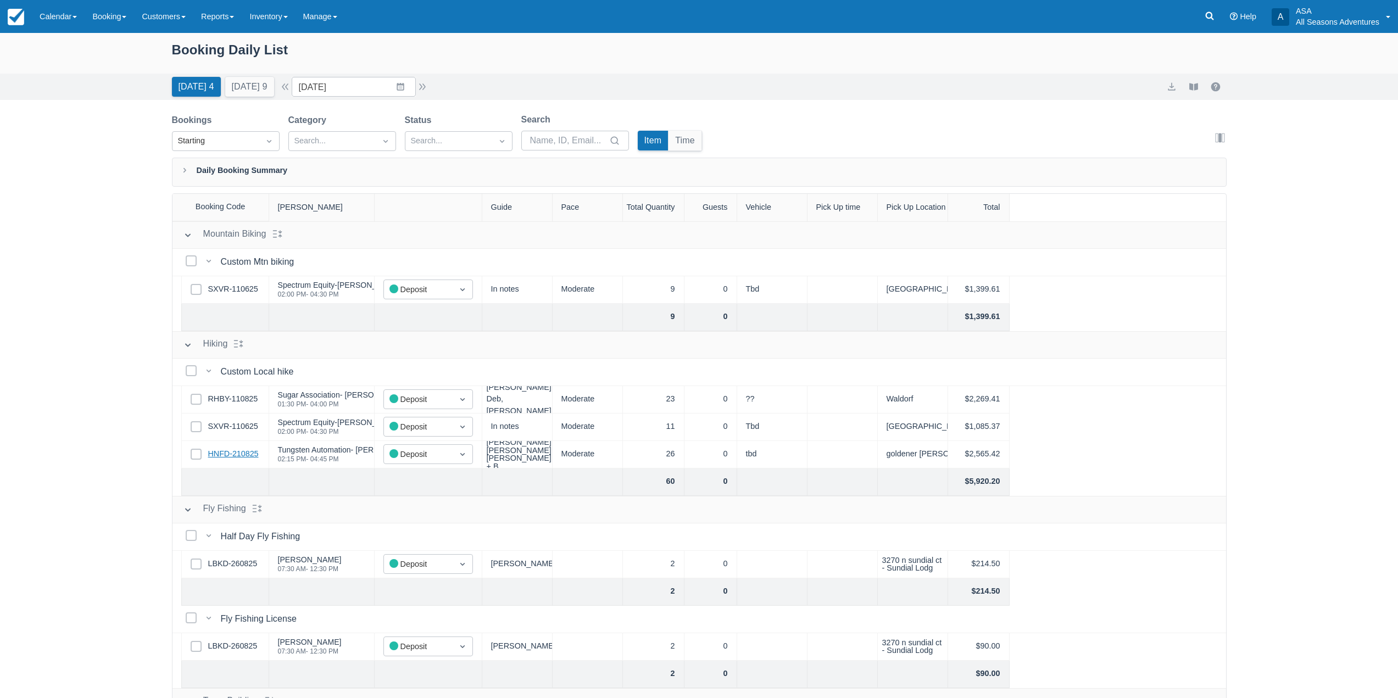
click at [232, 455] on link "HNFD-210825" at bounding box center [233, 454] width 51 height 12
click at [249, 90] on button "[DATE] 9" at bounding box center [249, 87] width 49 height 20
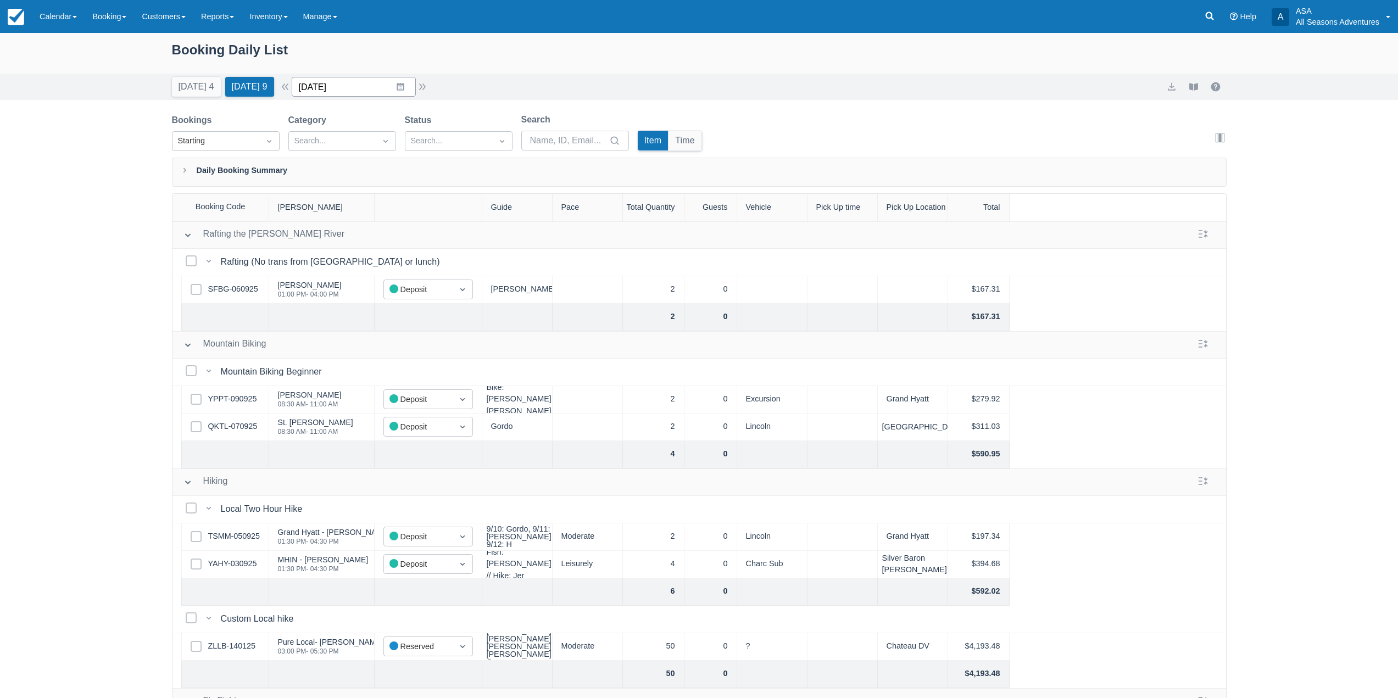
click at [397, 87] on input "09/10/25" at bounding box center [354, 87] width 124 height 20
click at [411, 201] on td "11" at bounding box center [400, 192] width 21 height 21
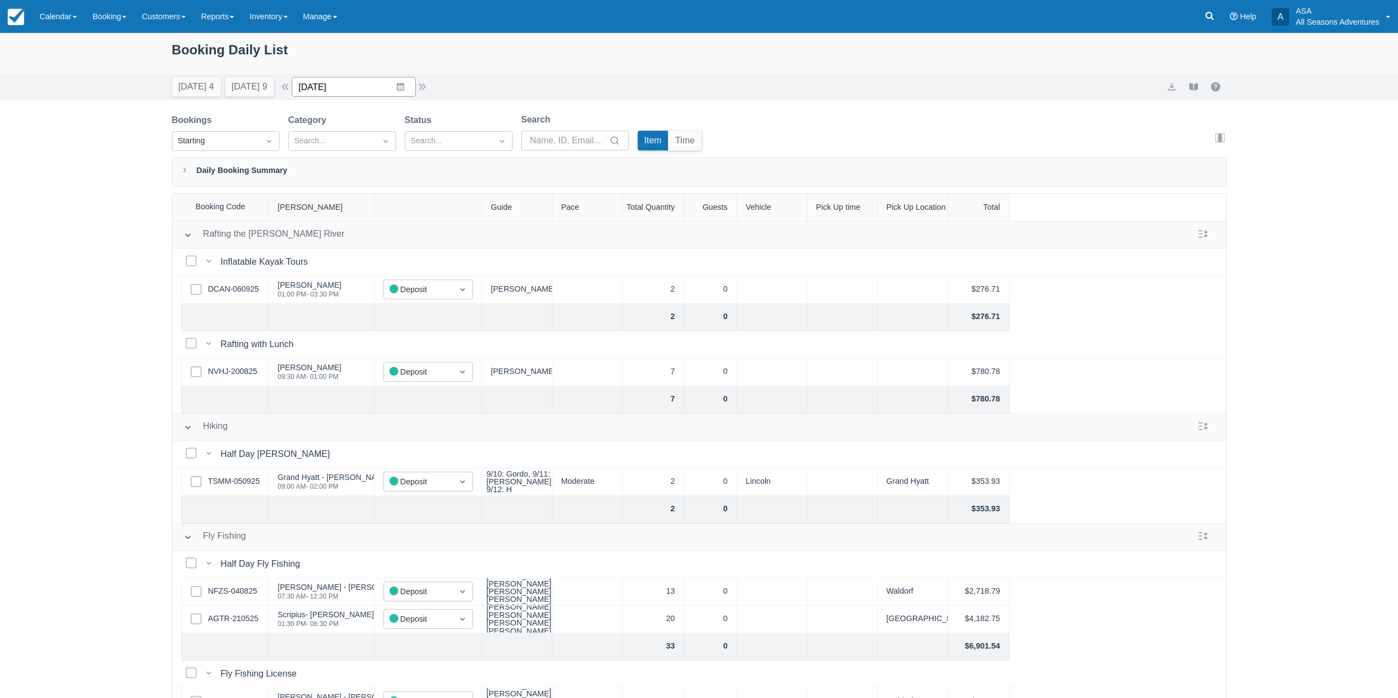
click at [401, 81] on input "09/11/25" at bounding box center [354, 87] width 124 height 20
click at [312, 136] on div "Move backward to switch to the previous month." at bounding box center [314, 132] width 21 height 18
click at [291, 88] on button "button" at bounding box center [285, 86] width 13 height 13
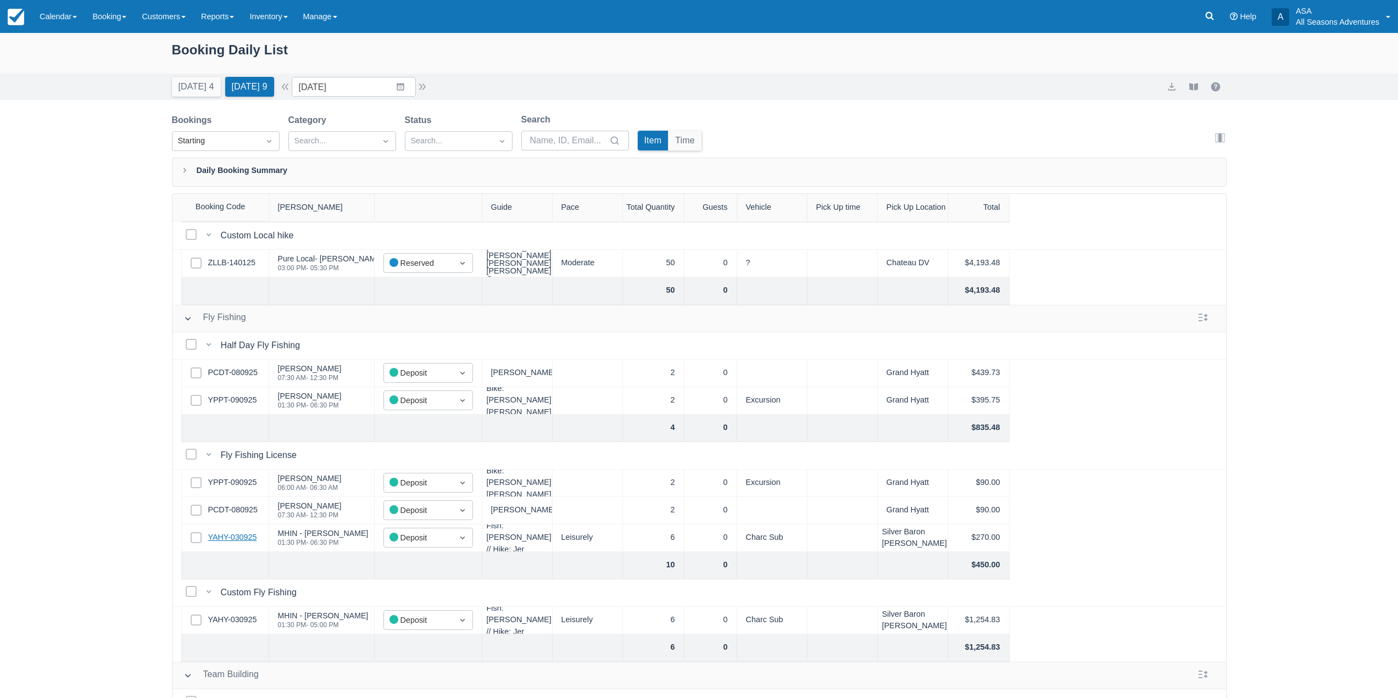
scroll to position [385, 0]
click at [231, 533] on link "YAHY-030925" at bounding box center [232, 537] width 49 height 12
click at [220, 266] on link "ZLLB-140125" at bounding box center [231, 262] width 47 height 12
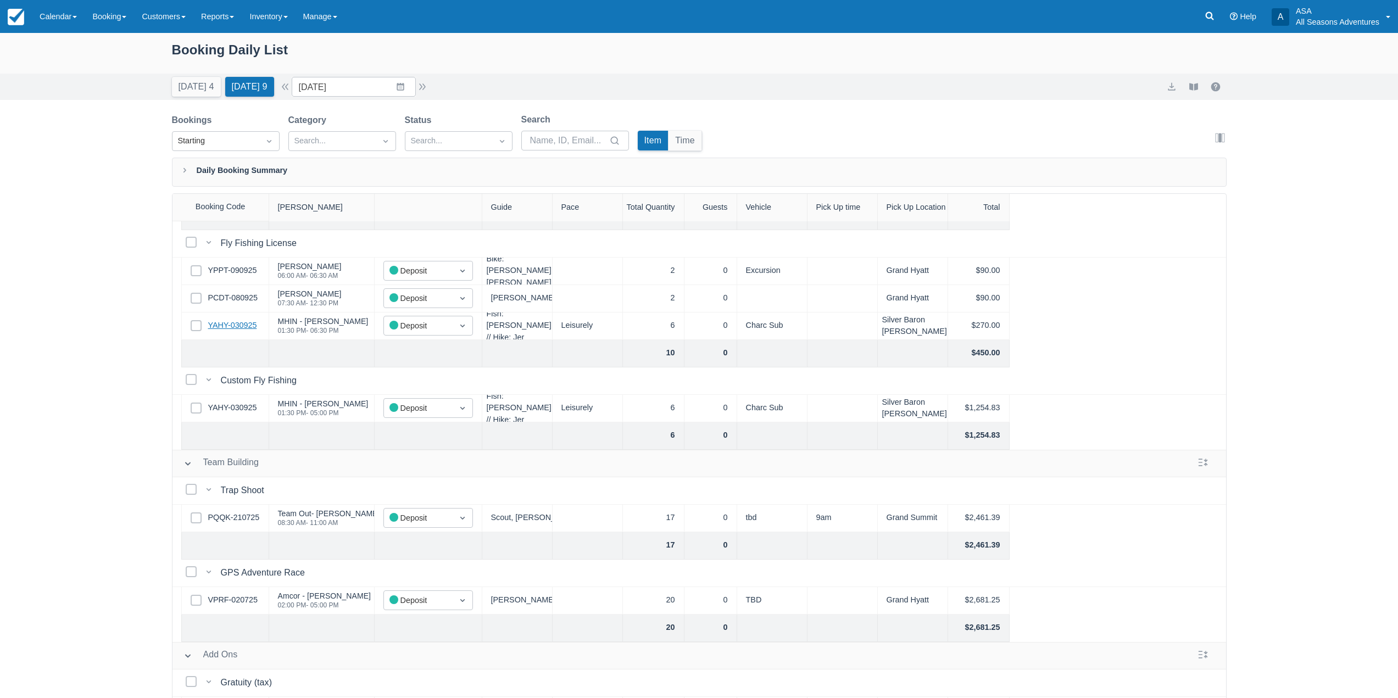
scroll to position [604, 0]
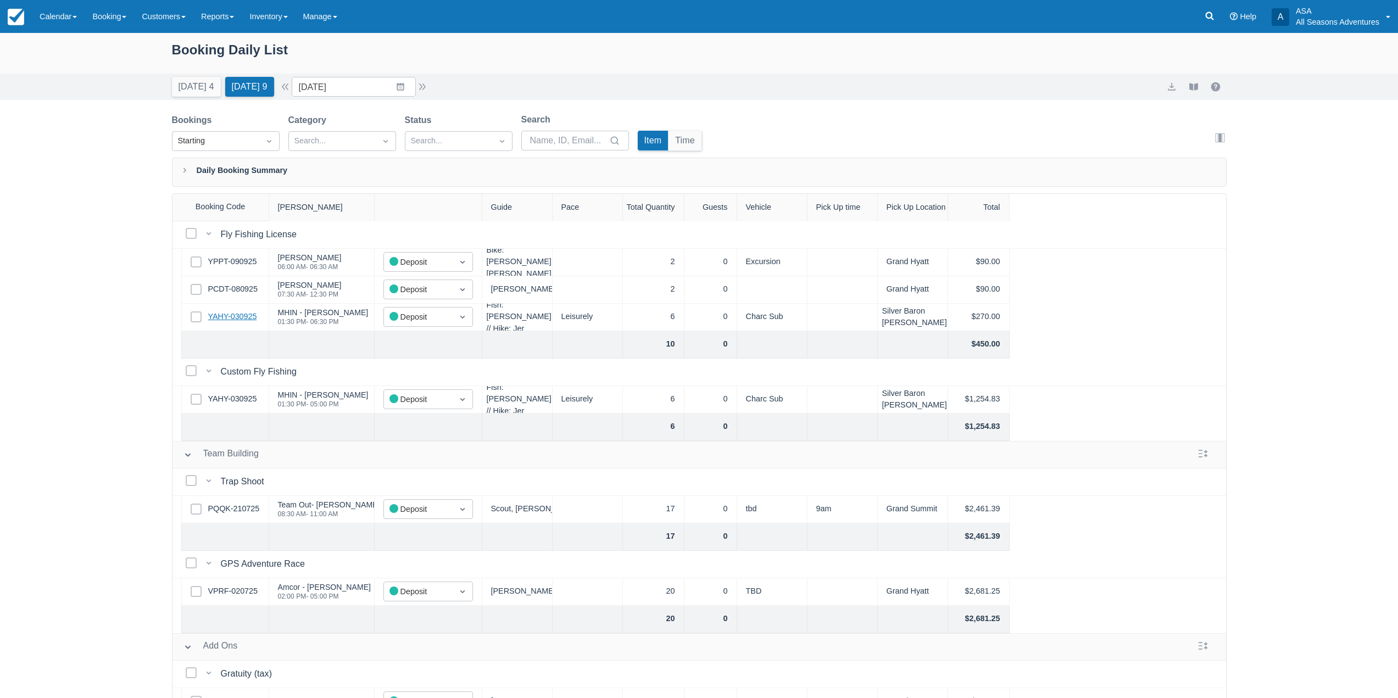
click at [218, 313] on link "YAHY-030925" at bounding box center [232, 317] width 49 height 12
click at [423, 90] on button "button" at bounding box center [422, 86] width 13 height 13
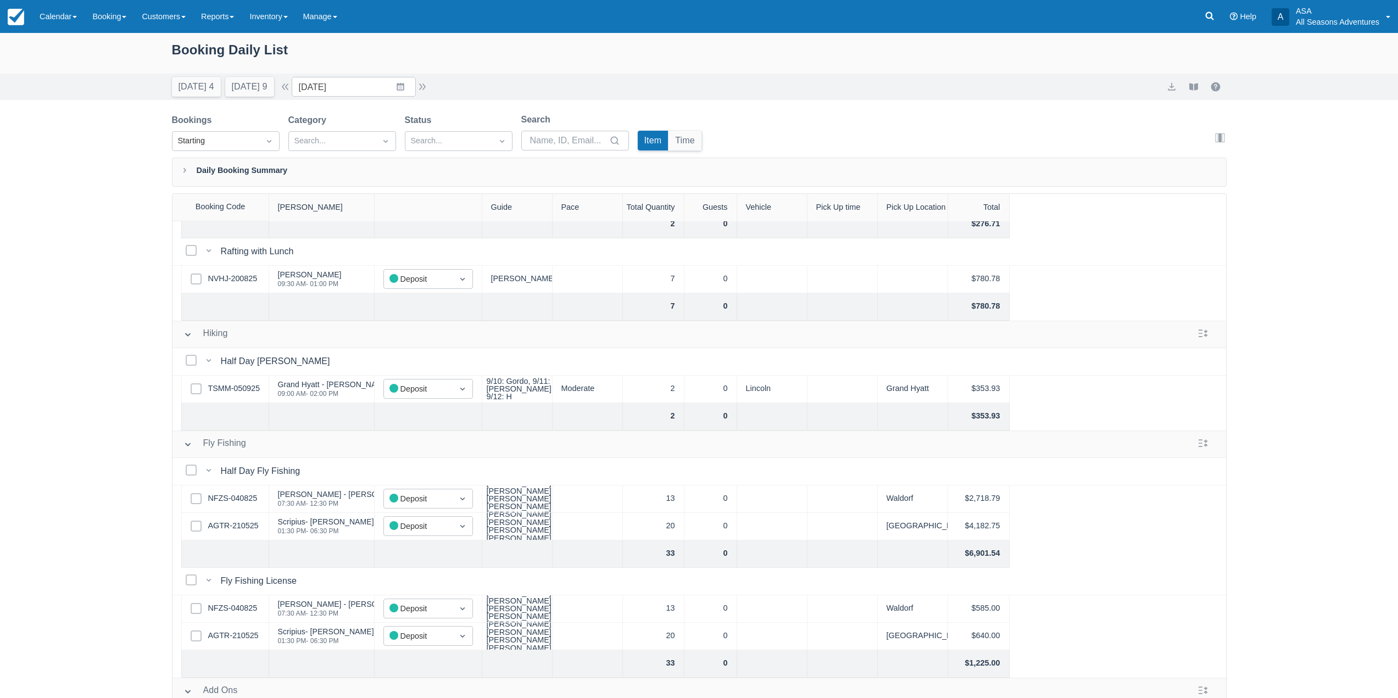
scroll to position [110, 0]
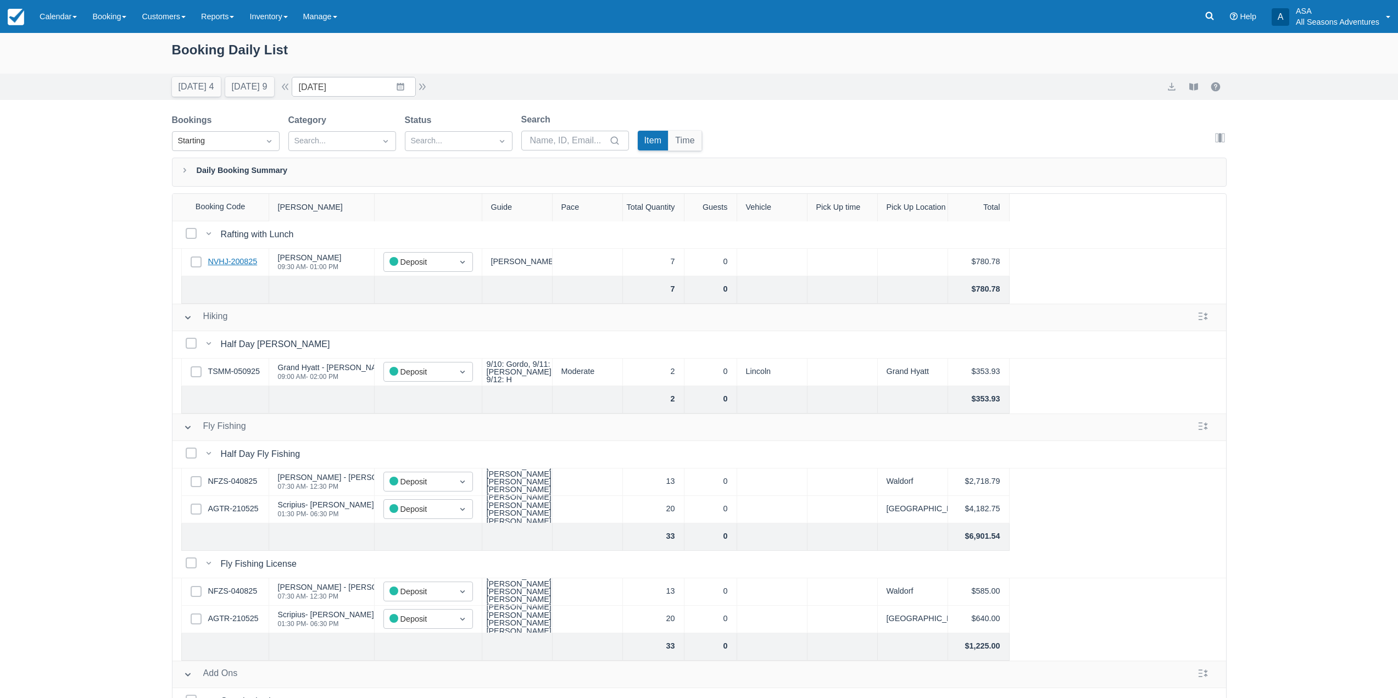
click at [240, 264] on link "NVHJ-200825" at bounding box center [232, 262] width 49 height 12
click at [405, 82] on input "09/11/25" at bounding box center [354, 87] width 124 height 20
click at [387, 254] on td "1" at bounding box center [378, 254] width 21 height 21
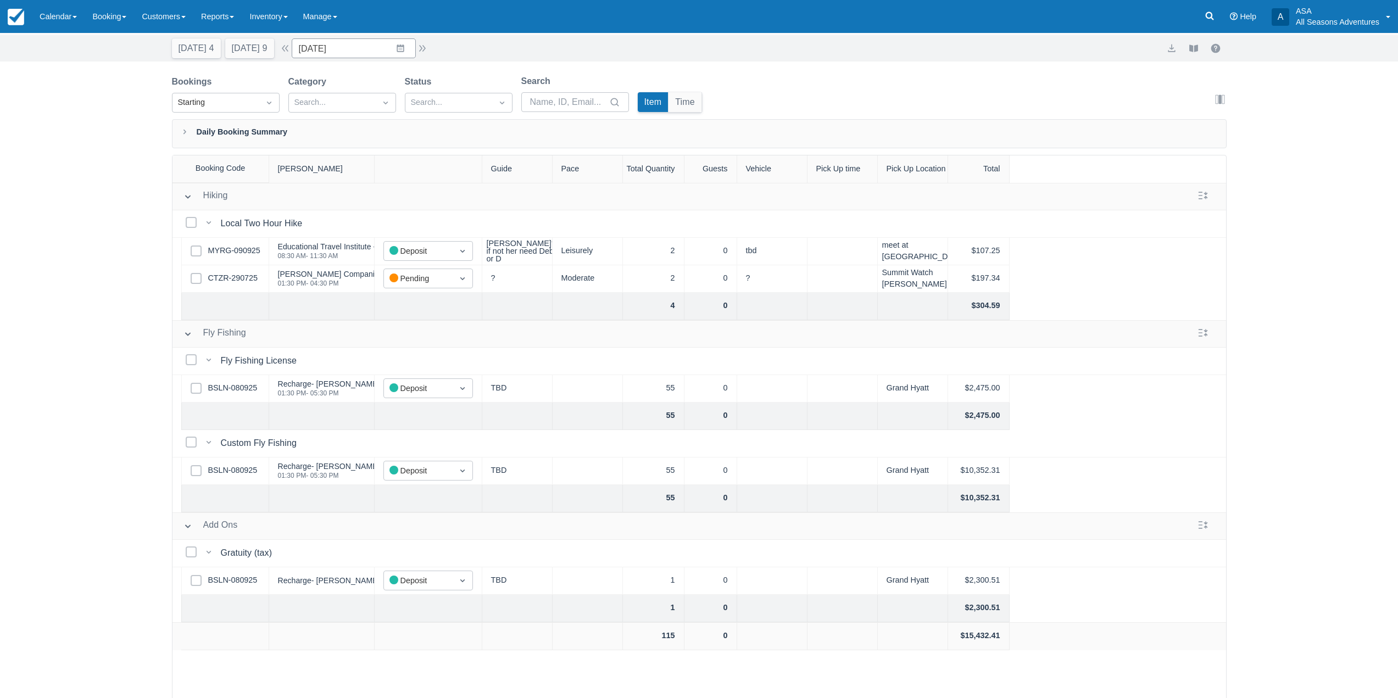
scroll to position [55, 0]
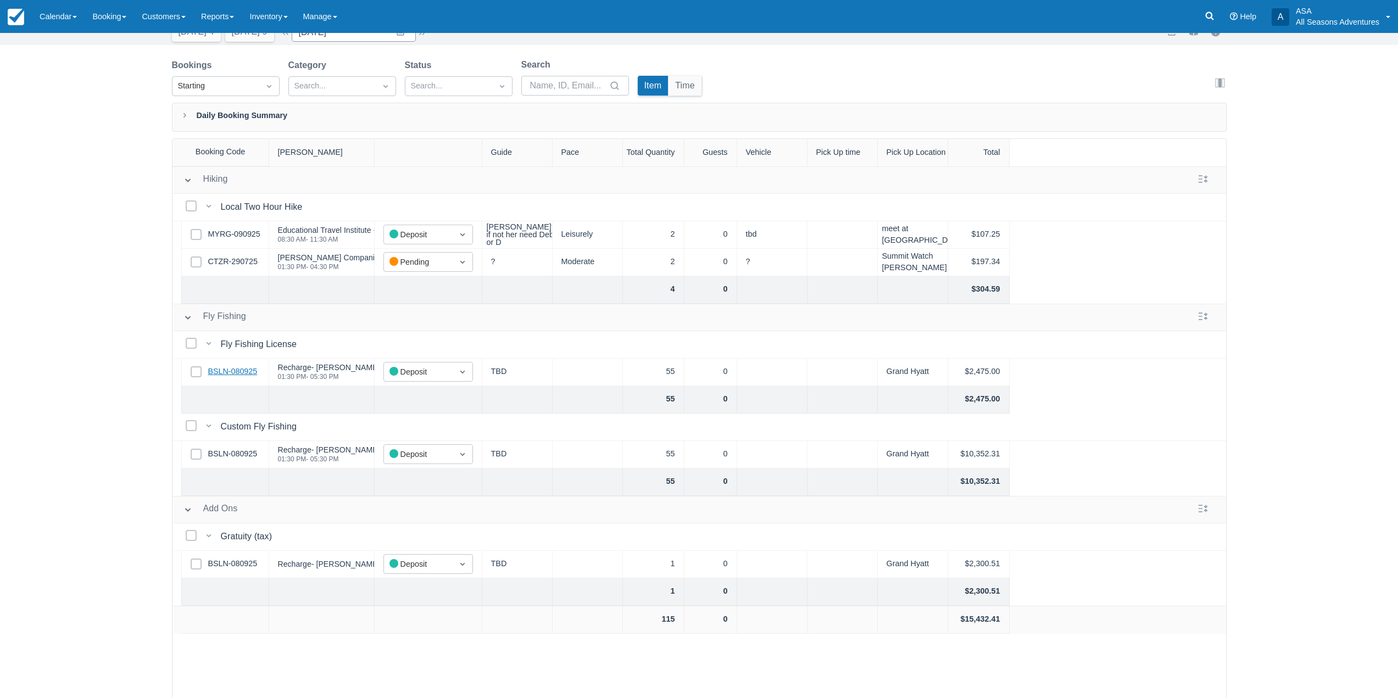
click at [250, 372] on link "BSLN-080925" at bounding box center [232, 372] width 49 height 12
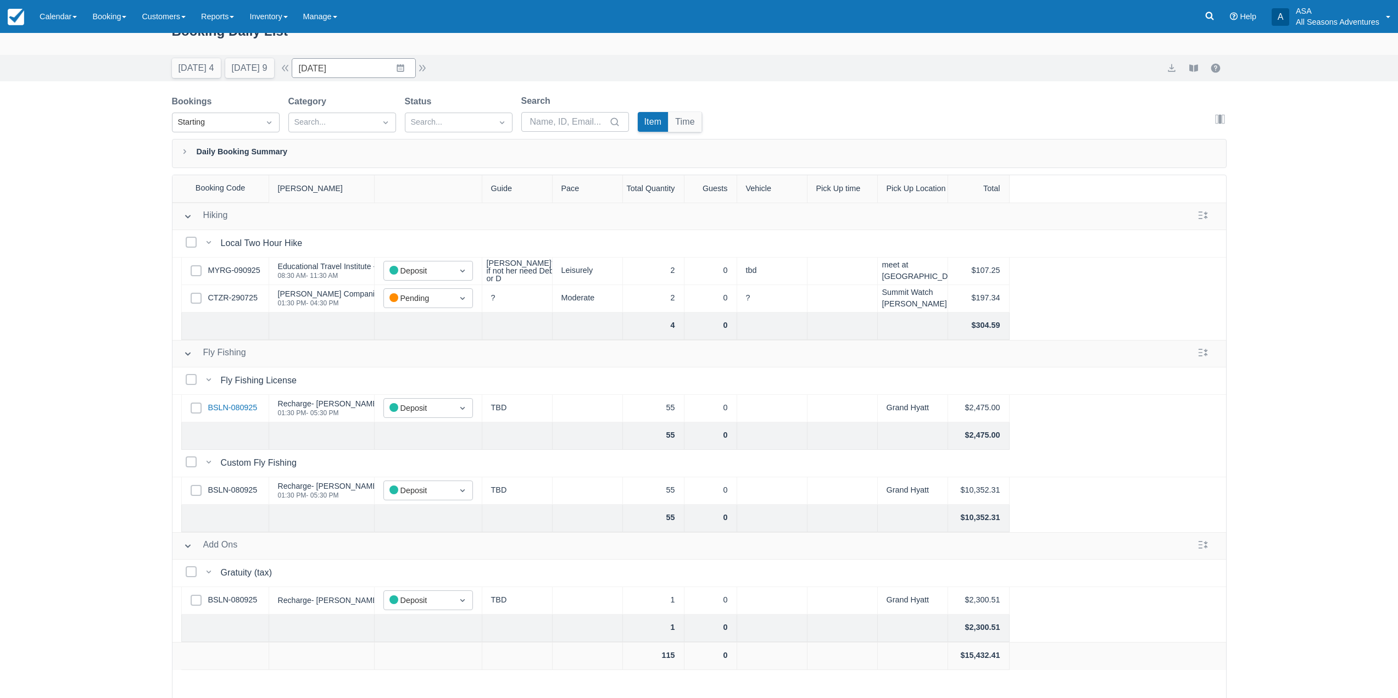
scroll to position [0, 0]
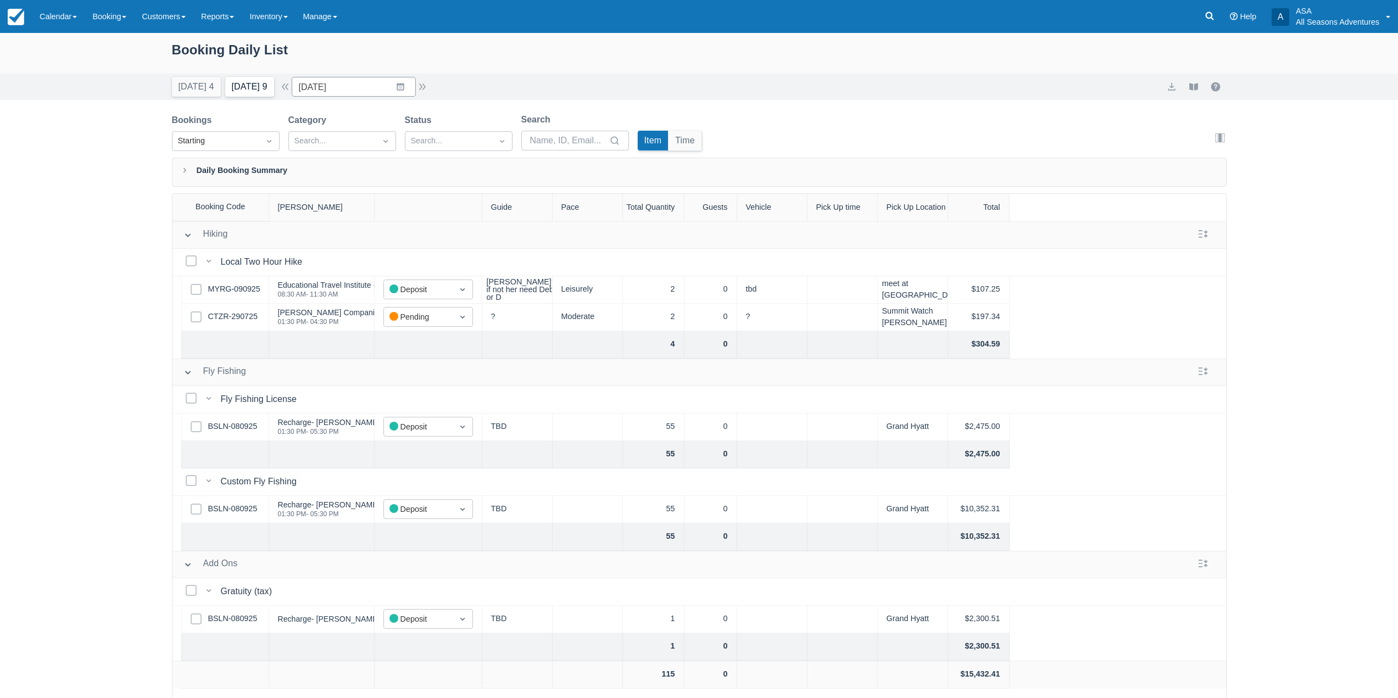
click at [270, 94] on button "Tomorrow 9" at bounding box center [249, 87] width 49 height 20
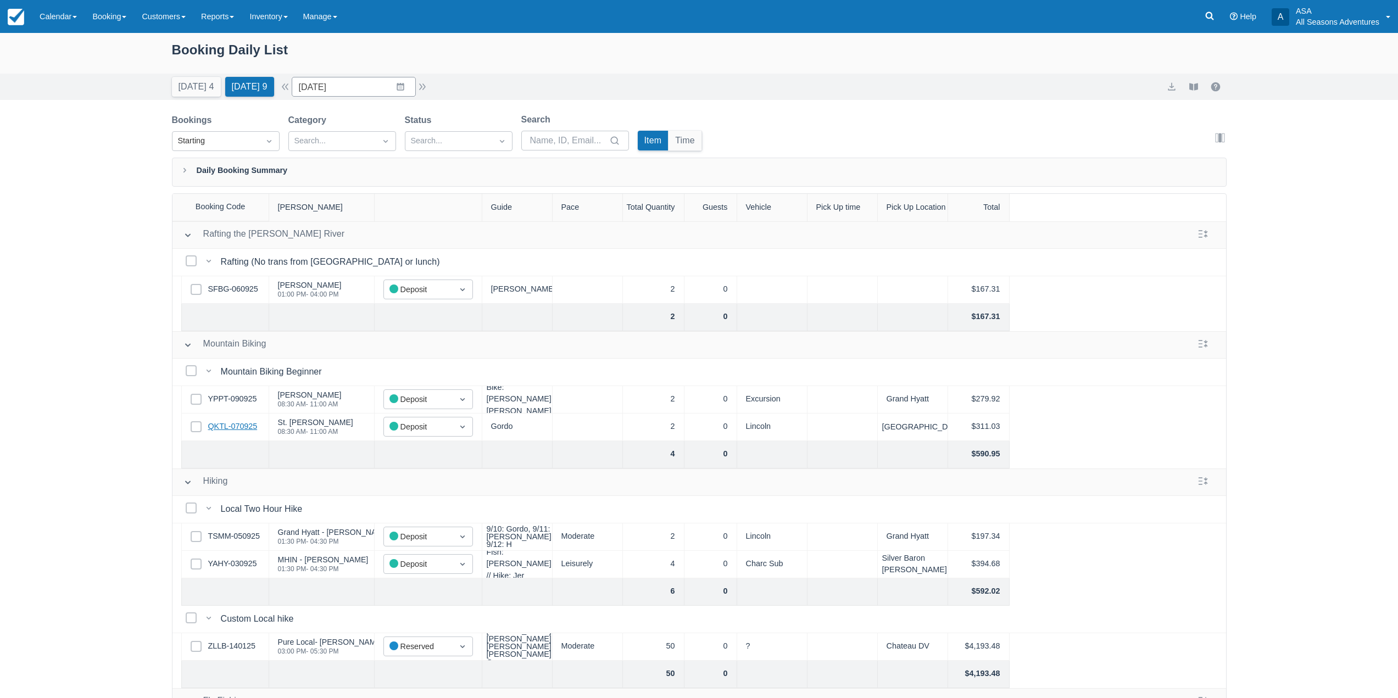
click at [227, 429] on link "QKTL-070925" at bounding box center [232, 427] width 49 height 12
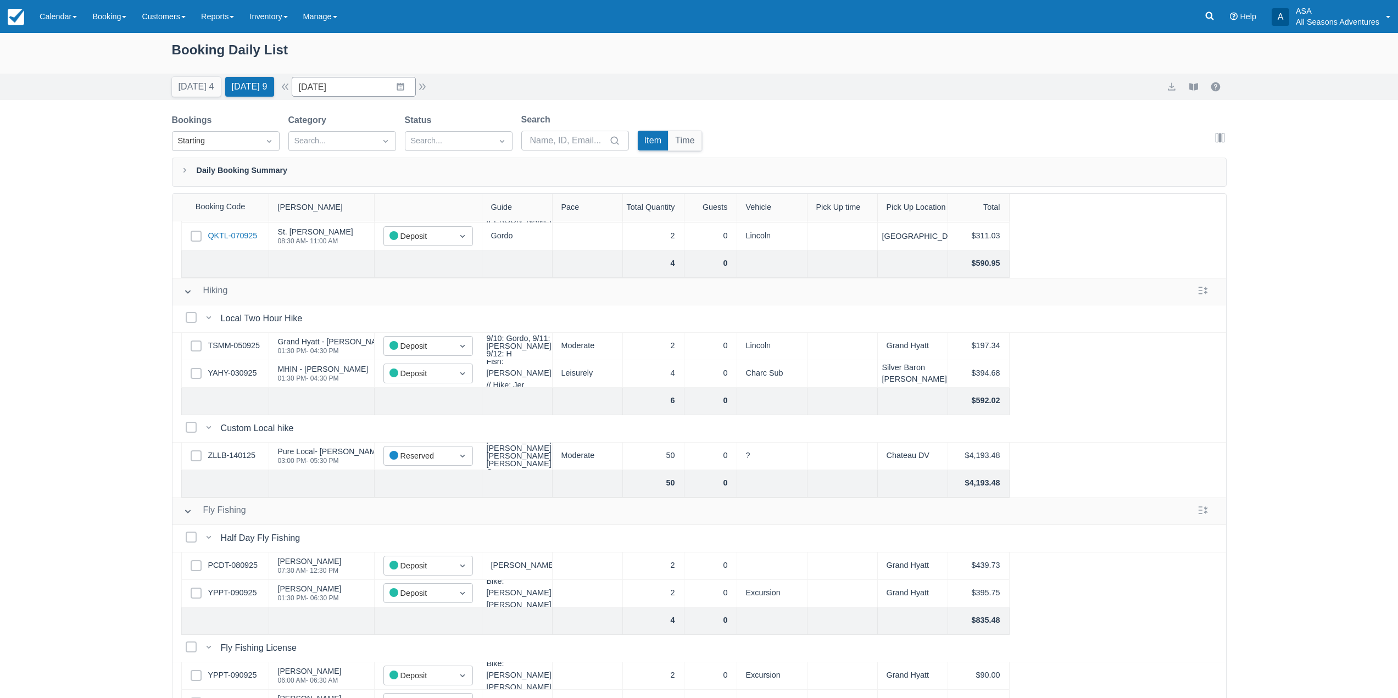
scroll to position [246, 0]
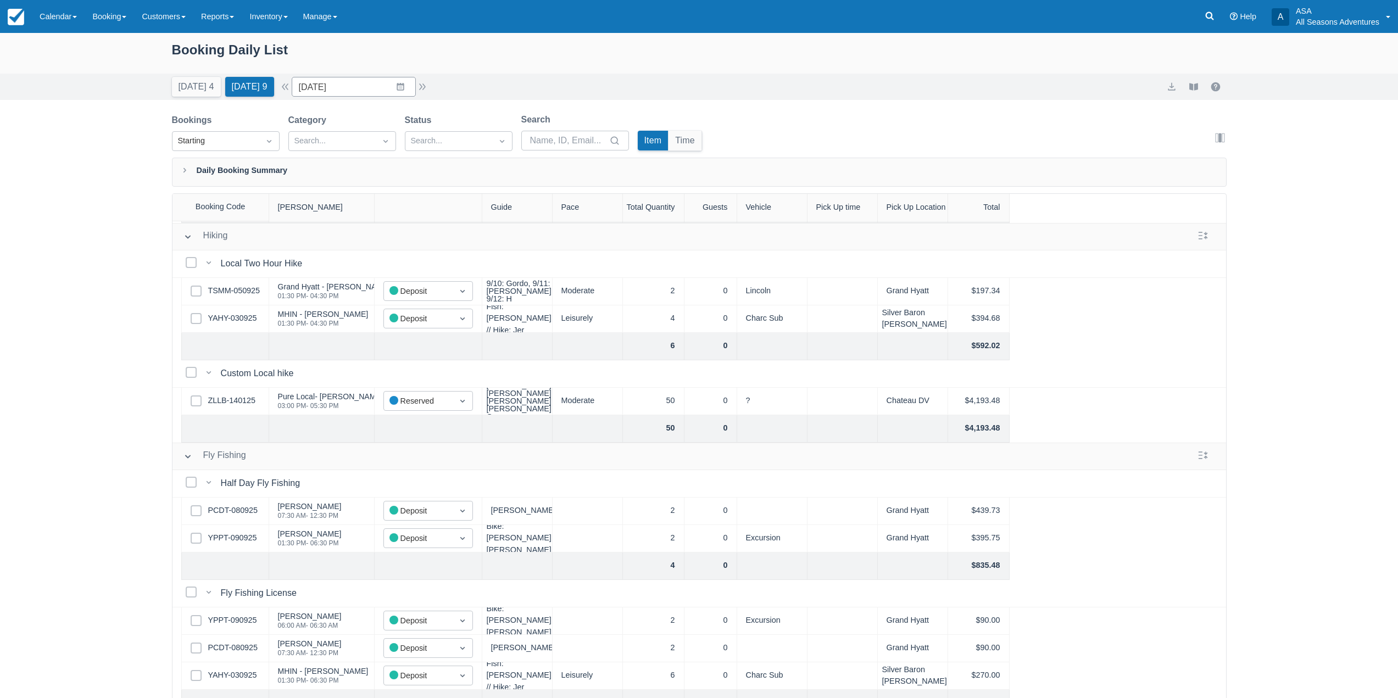
click at [241, 326] on div "Select Row YAHY-030925" at bounding box center [225, 318] width 88 height 27
click at [238, 322] on link "YAHY-030925" at bounding box center [232, 319] width 49 height 12
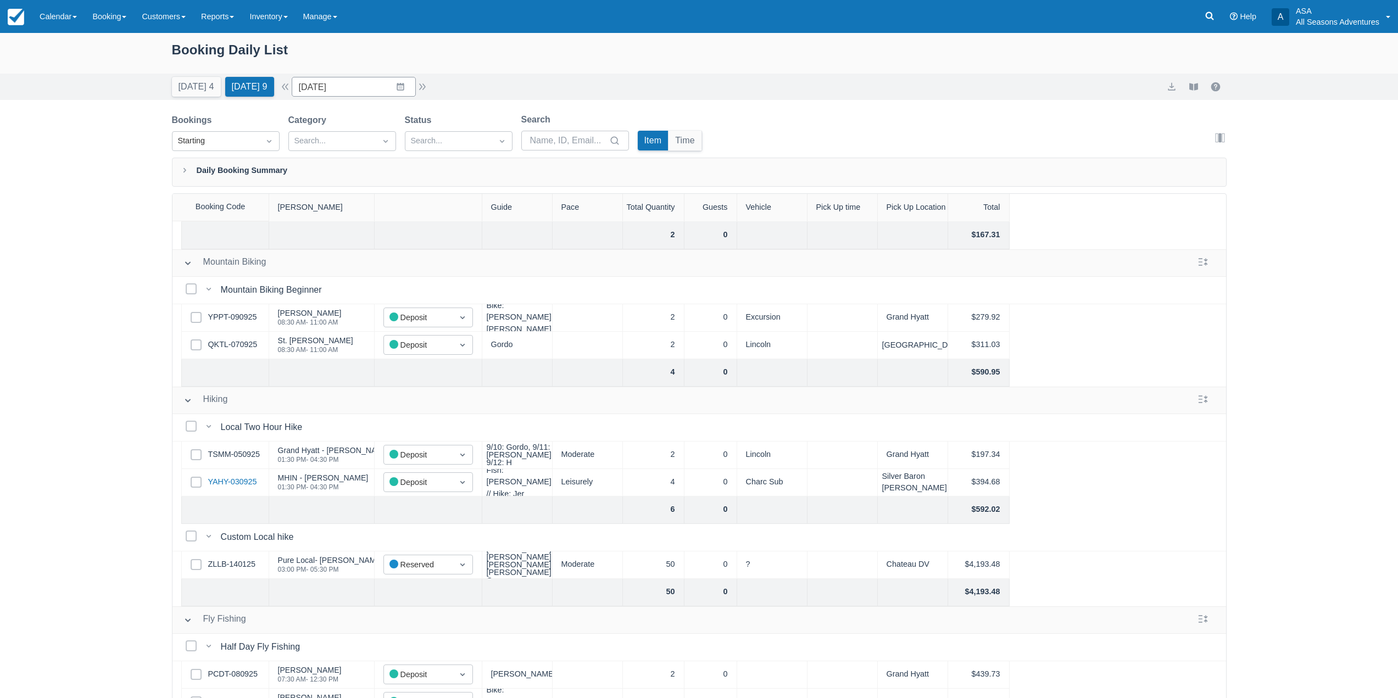
scroll to position [220, 0]
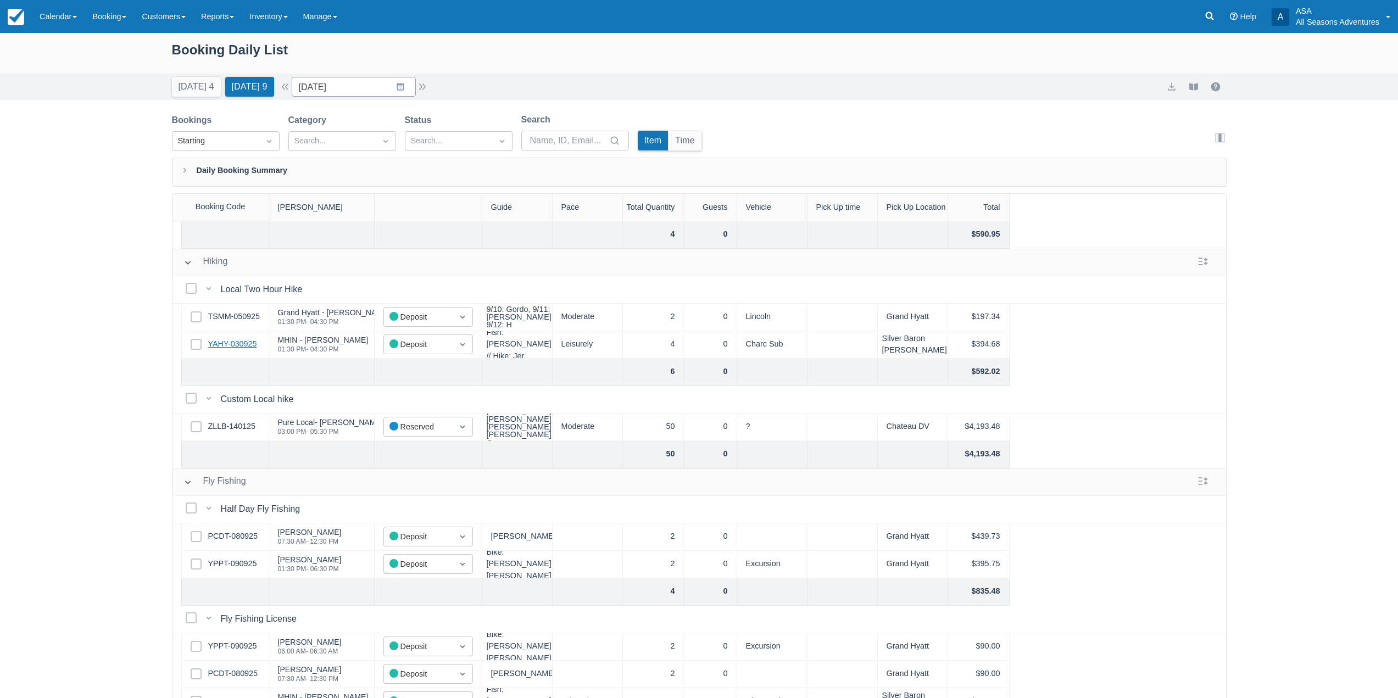
click at [224, 341] on link "YAHY-030925" at bounding box center [232, 344] width 49 height 12
click at [403, 88] on input "[DATE]" at bounding box center [354, 87] width 124 height 20
click at [386, 254] on td "1" at bounding box center [378, 254] width 21 height 21
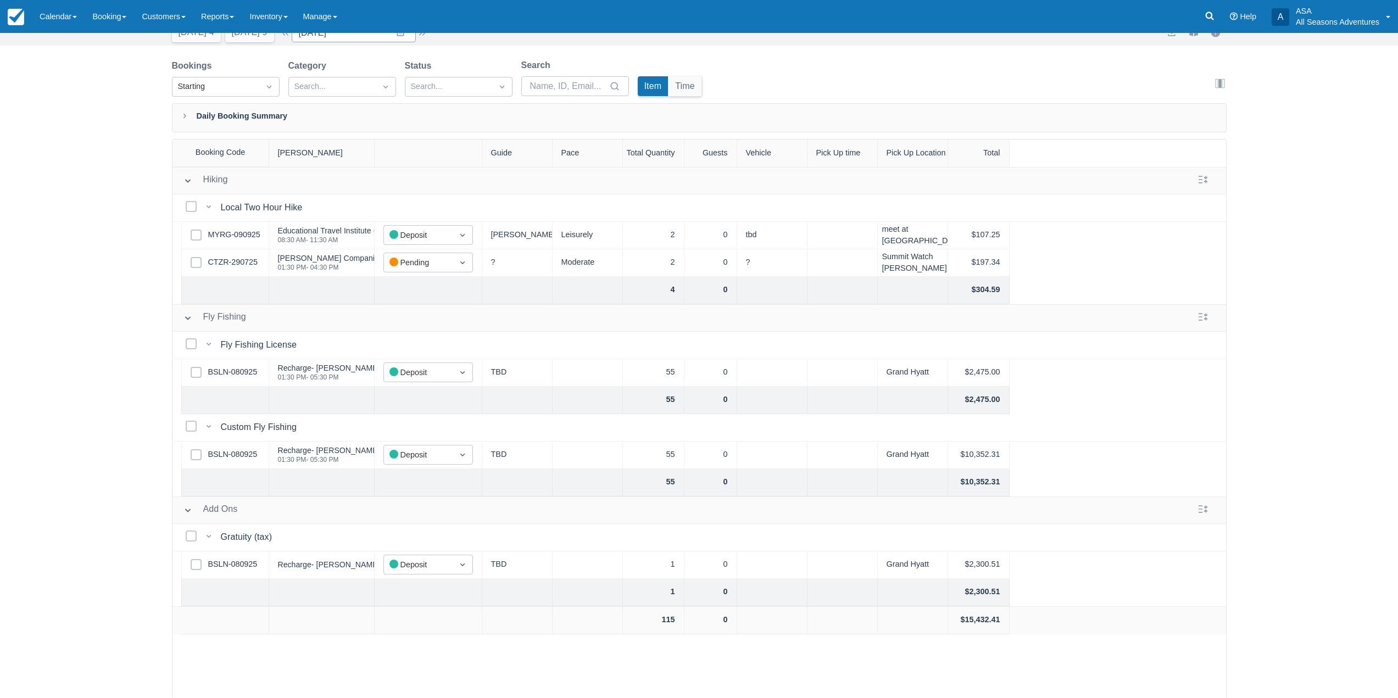
scroll to position [56, 0]
click at [230, 363] on div "Select Row BSLN-080925" at bounding box center [225, 371] width 88 height 27
click at [230, 367] on link "BSLN-080925" at bounding box center [232, 371] width 49 height 12
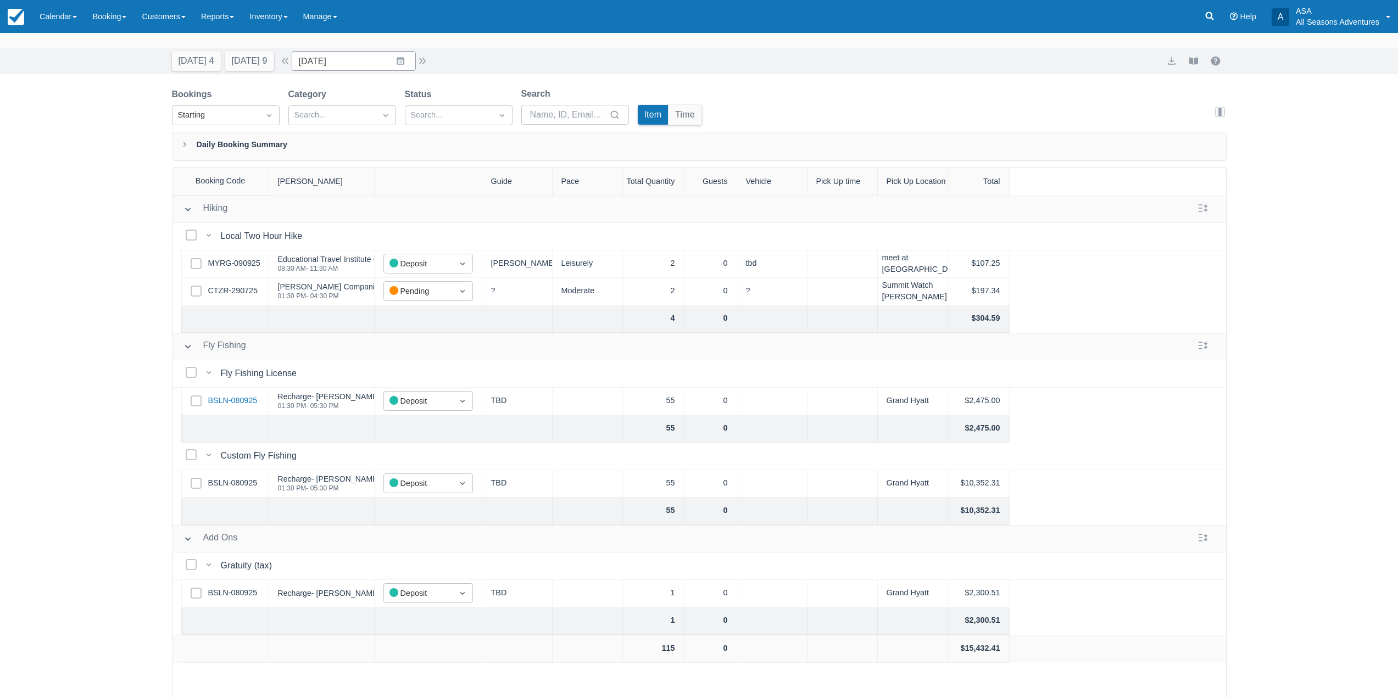
scroll to position [0, 0]
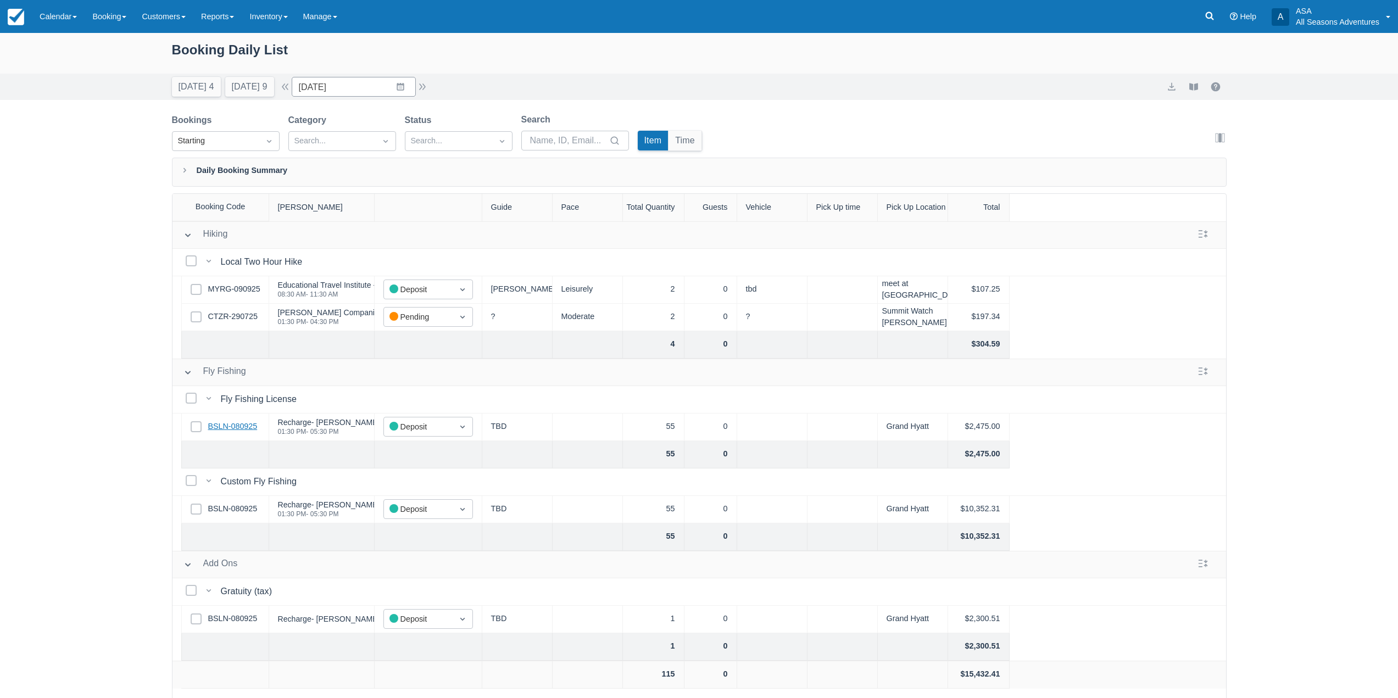
click at [236, 423] on link "BSLN-080925" at bounding box center [232, 427] width 49 height 12
click at [199, 82] on button "Today 4" at bounding box center [196, 87] width 49 height 20
type input "09/09/25"
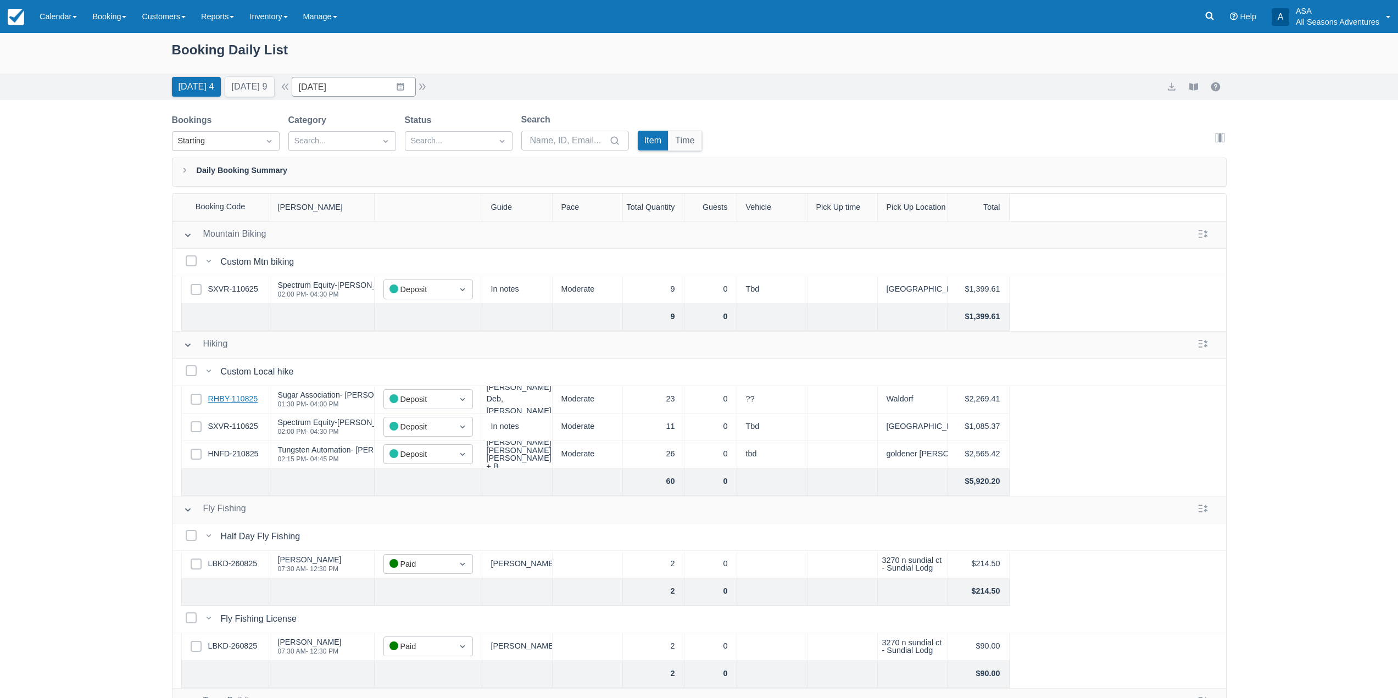
click at [234, 398] on link "RHBY-110825" at bounding box center [233, 399] width 50 height 12
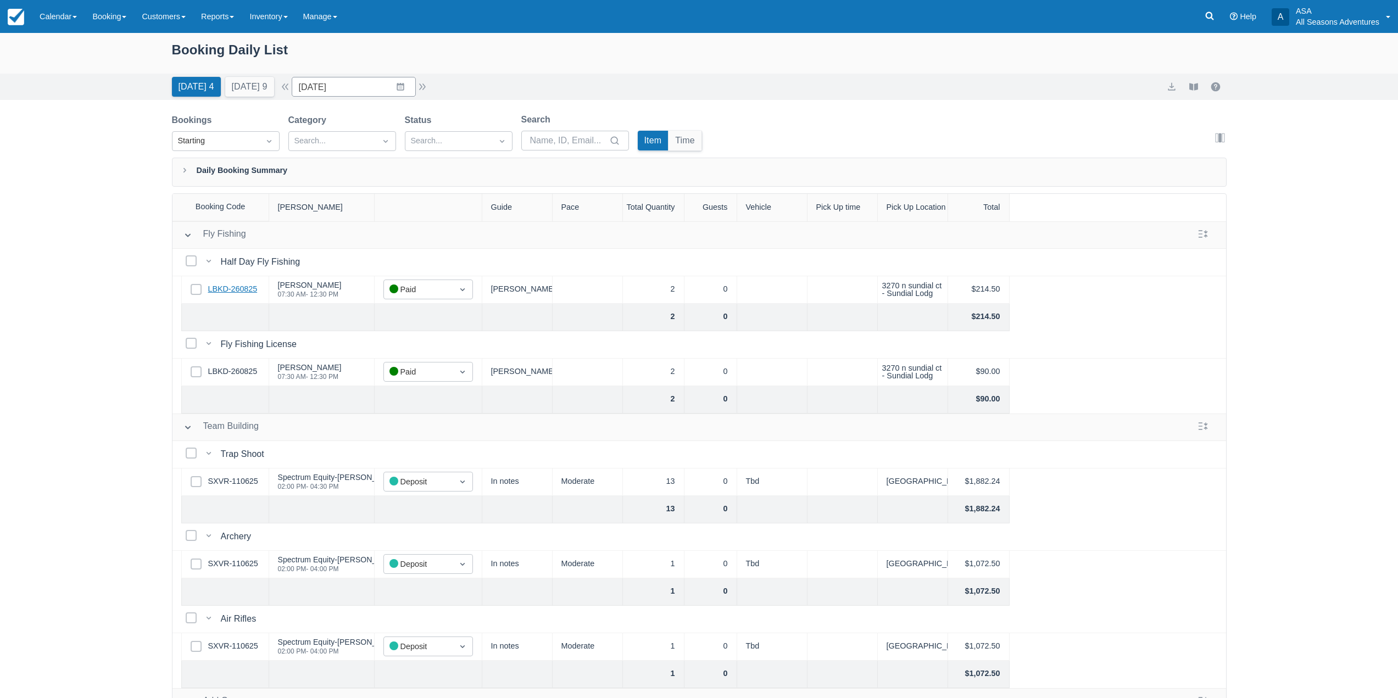
click at [252, 283] on link "LBKD-260825" at bounding box center [232, 289] width 49 height 12
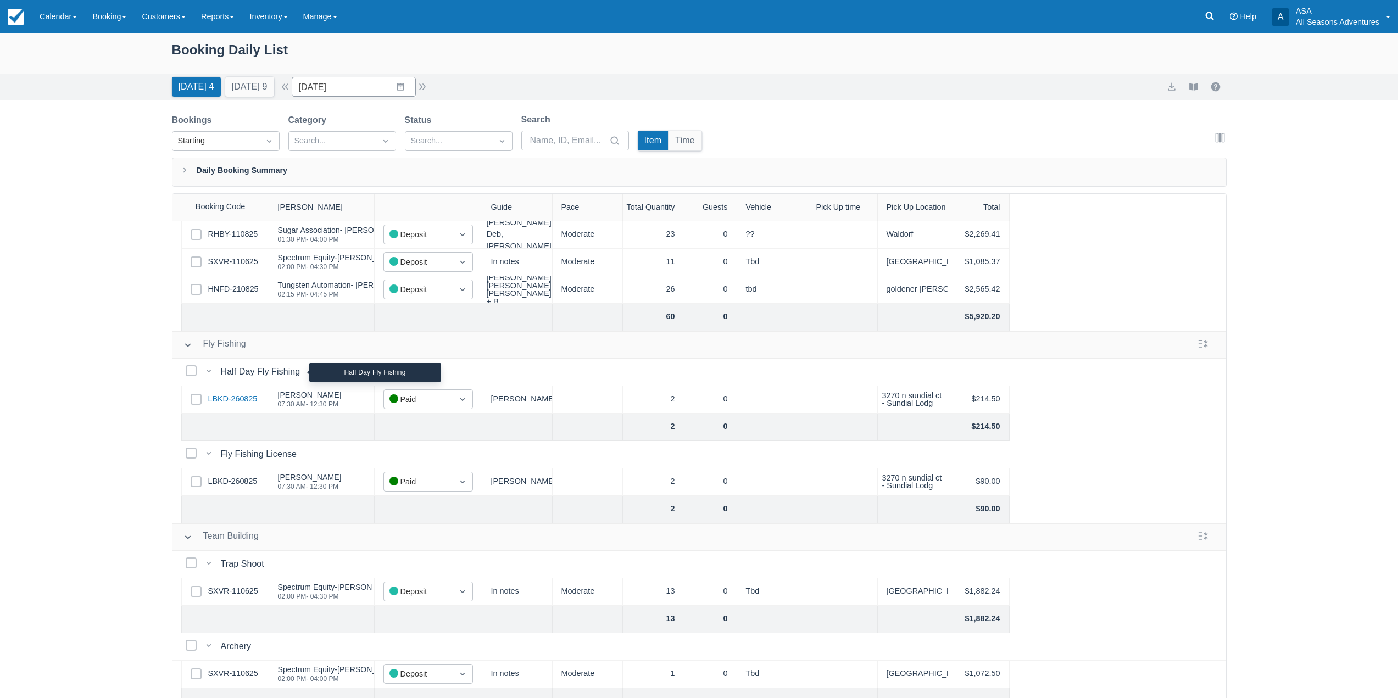
scroll to position [0, 0]
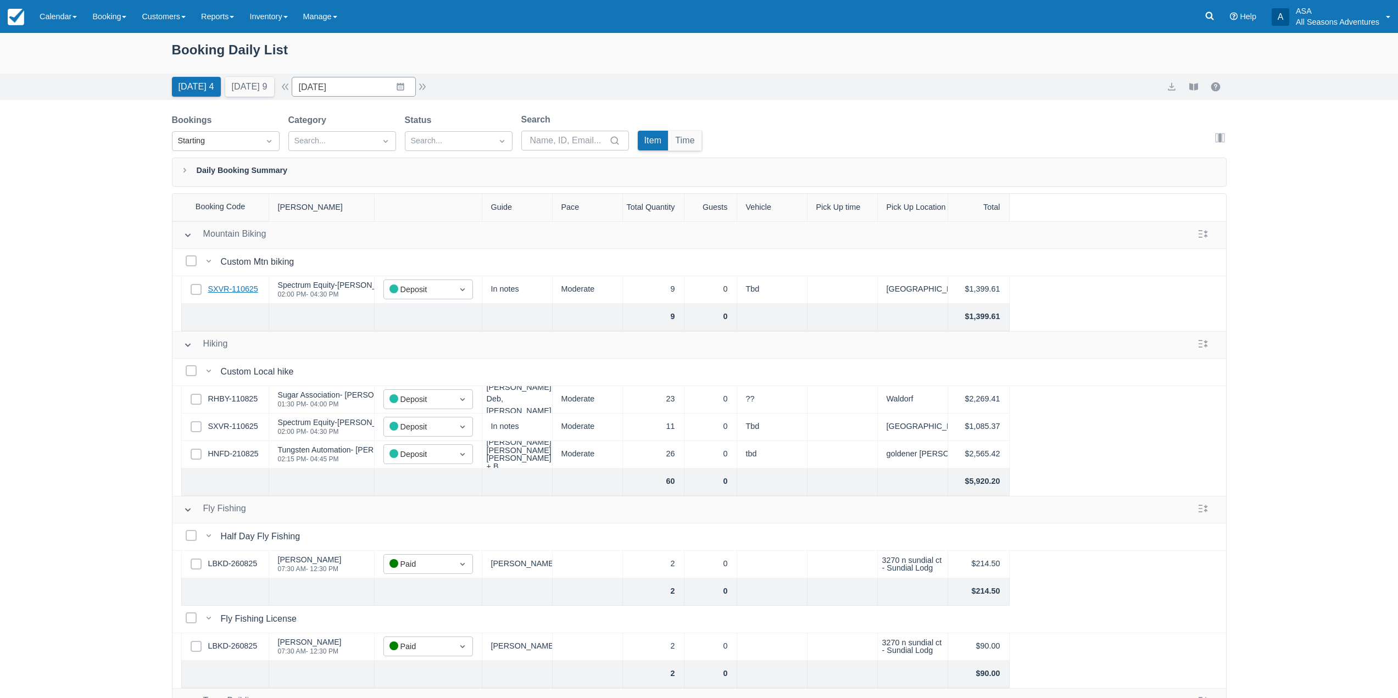
click at [238, 288] on link "SXVR-110625" at bounding box center [233, 289] width 50 height 12
click at [236, 290] on link "SXVR-110625" at bounding box center [233, 289] width 50 height 12
click at [229, 395] on link "RHBY-110825" at bounding box center [233, 399] width 50 height 12
click at [251, 450] on link "HNFD-210825" at bounding box center [233, 454] width 51 height 12
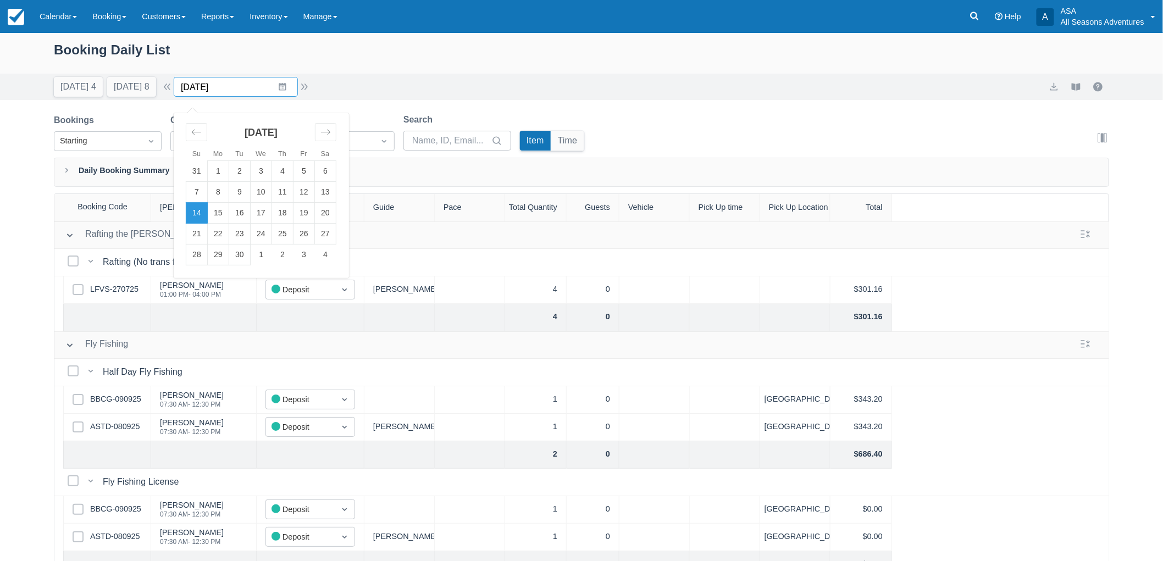
click at [229, 84] on input "[DATE]" at bounding box center [236, 87] width 124 height 20
click at [260, 233] on td "24" at bounding box center [261, 234] width 21 height 21
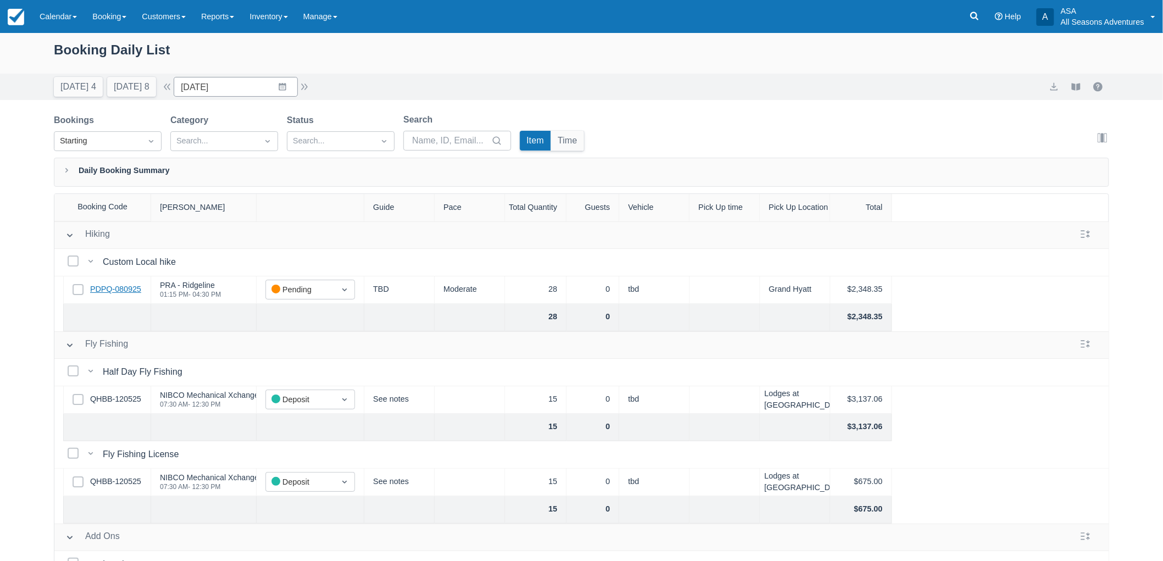
click at [109, 288] on link "PDPQ-080925" at bounding box center [115, 289] width 51 height 12
click at [133, 89] on button "[DATE] 8" at bounding box center [131, 87] width 49 height 20
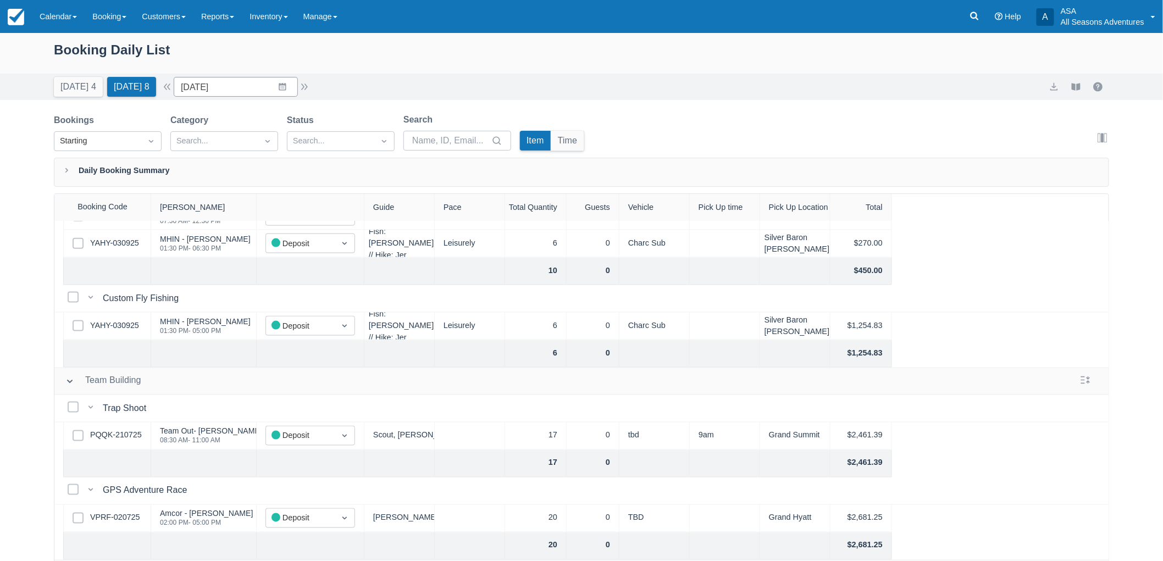
scroll to position [793, 0]
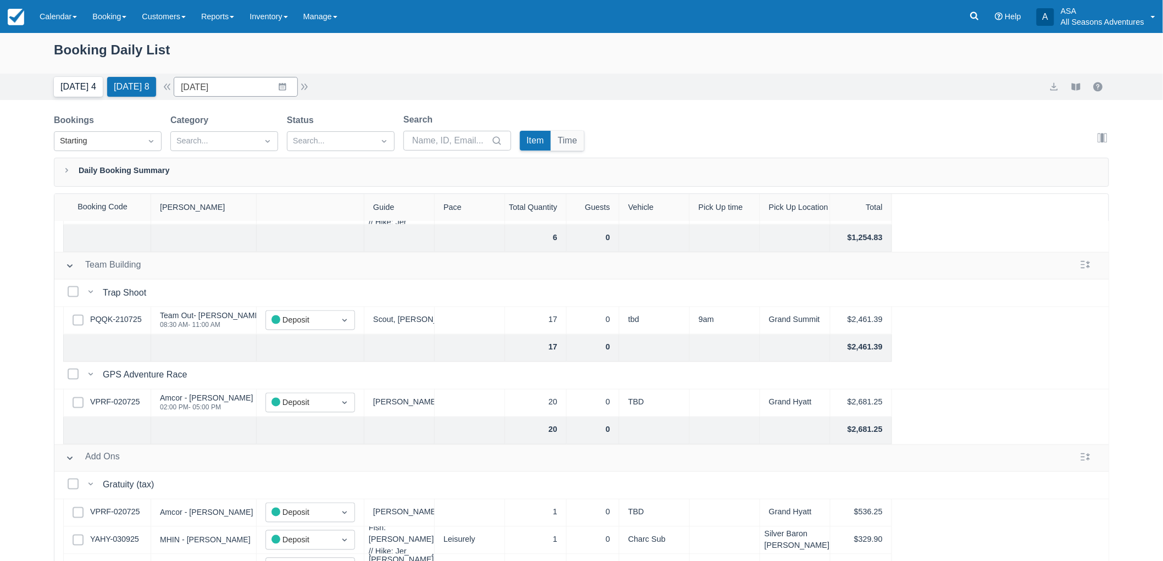
click at [73, 85] on button "Today 4" at bounding box center [78, 87] width 49 height 20
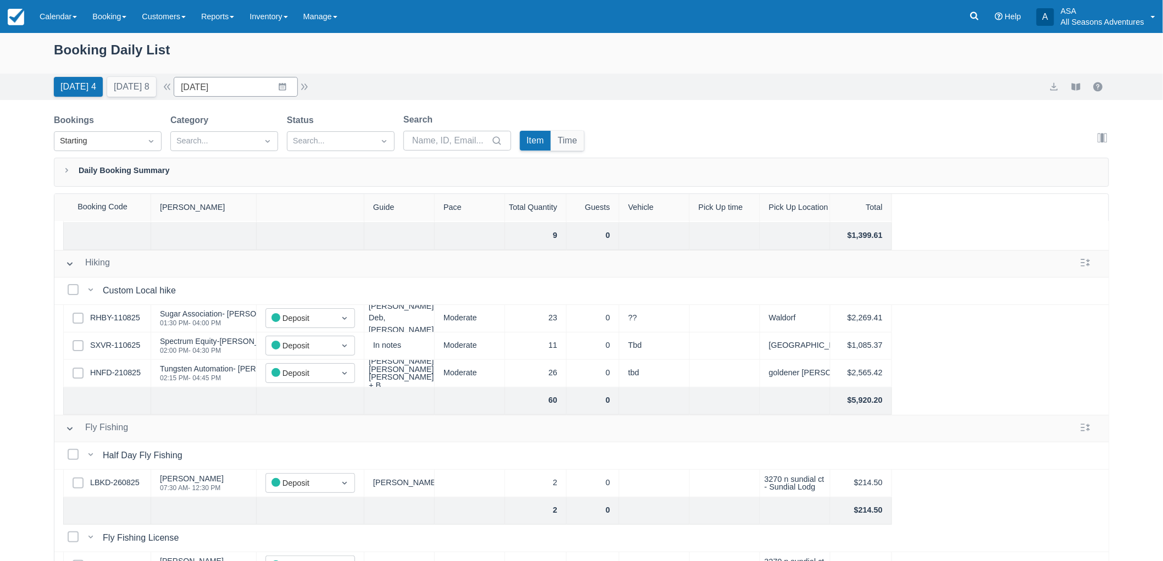
scroll to position [244, 0]
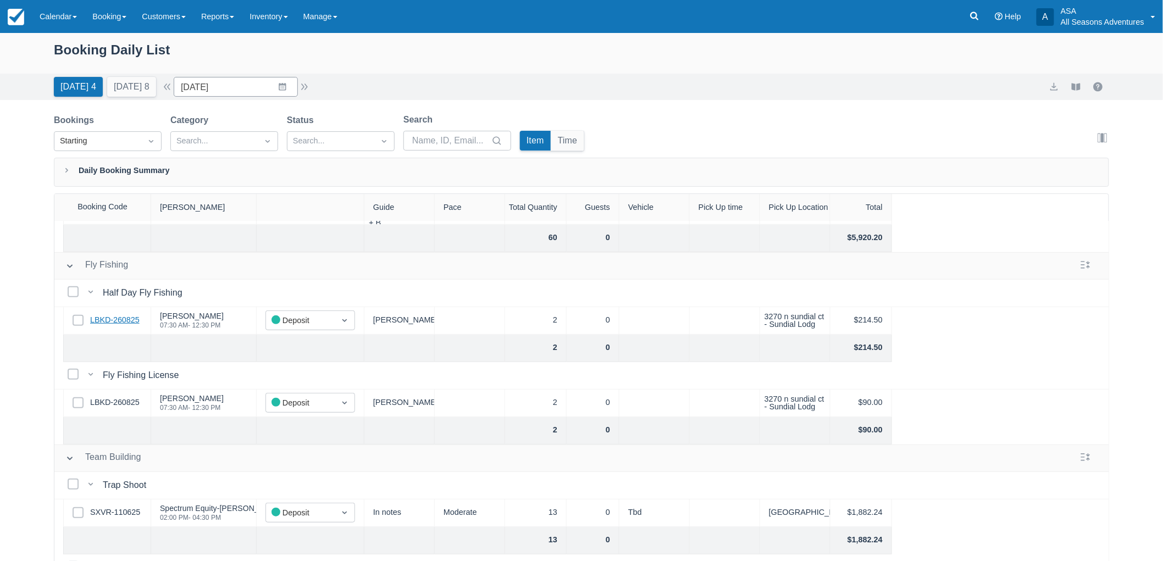
click at [115, 319] on link "LBKD-260825" at bounding box center [114, 320] width 49 height 12
click at [112, 91] on button "Tomorrow 8" at bounding box center [131, 87] width 49 height 20
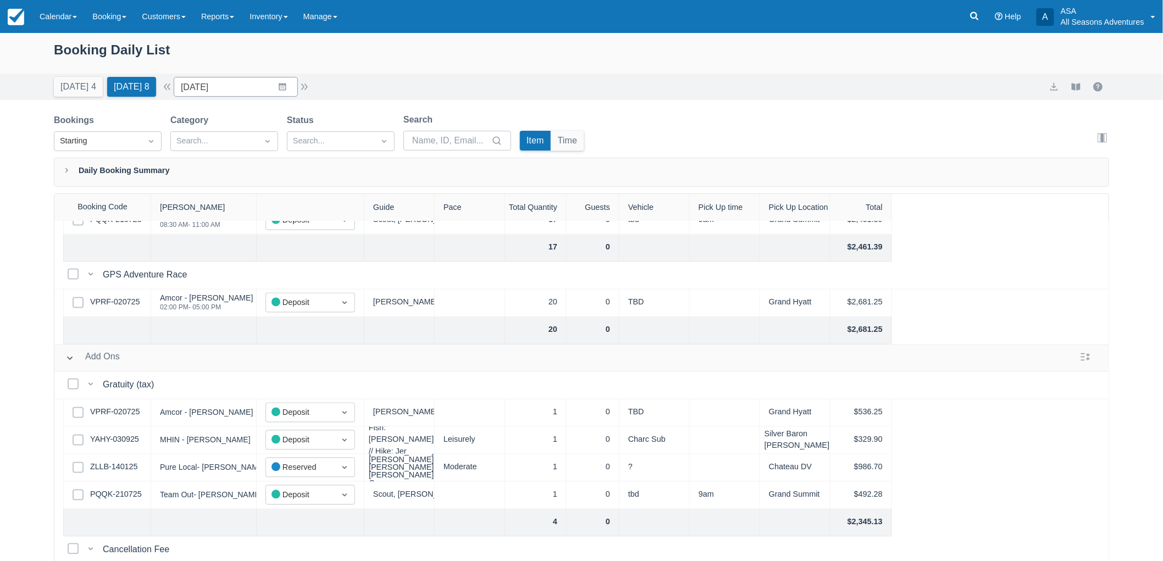
scroll to position [915, 0]
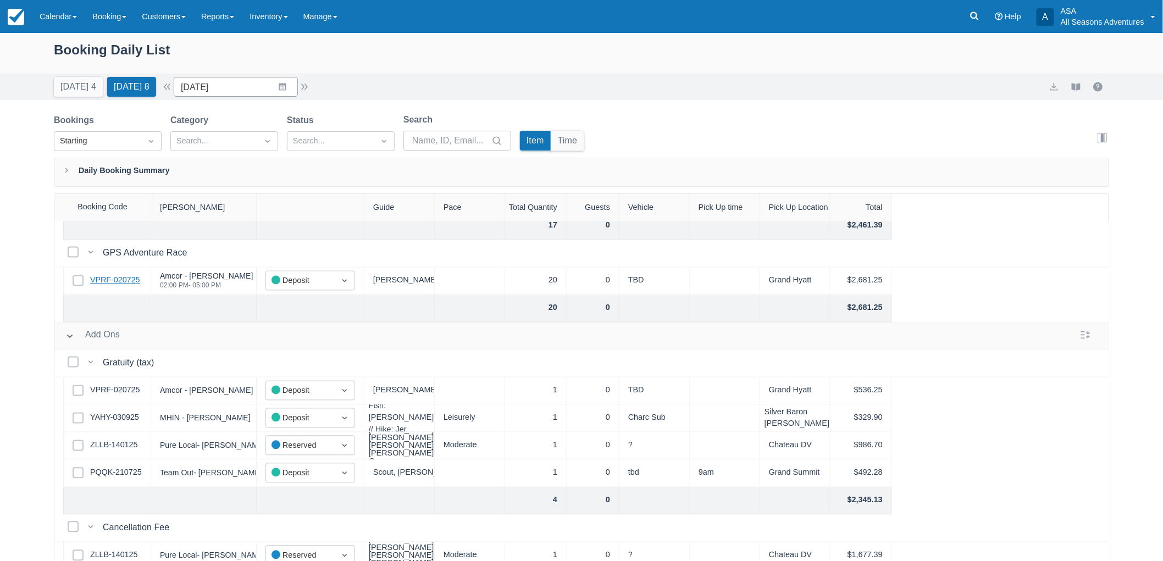
click at [109, 282] on link "VPRF-020725" at bounding box center [114, 281] width 49 height 12
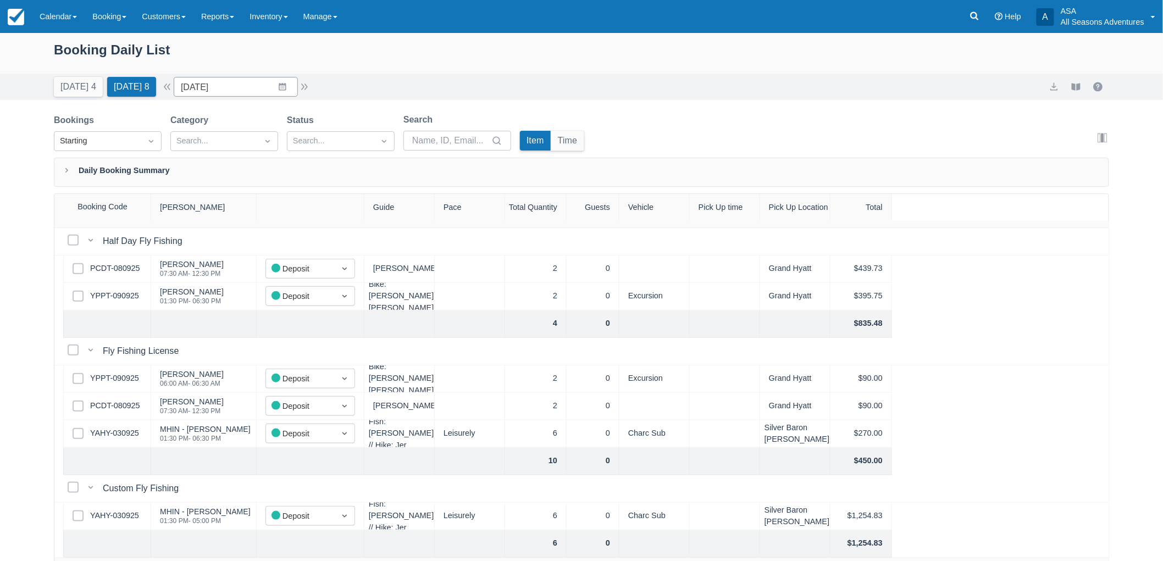
scroll to position [549, 0]
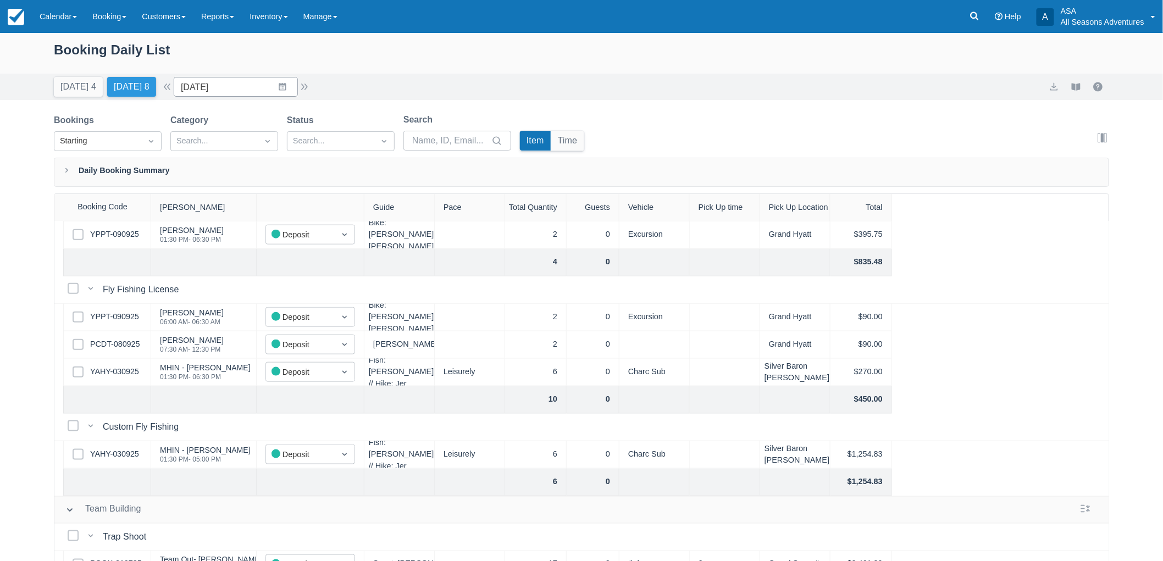
click at [124, 84] on button "Tomorrow 8" at bounding box center [131, 87] width 49 height 20
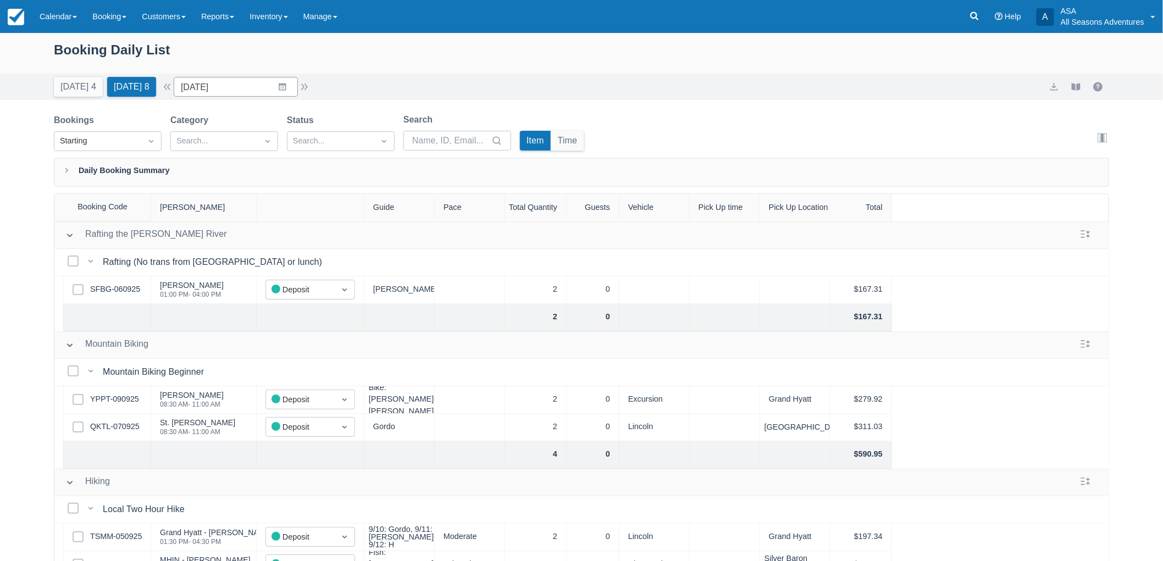
scroll to position [122, 0]
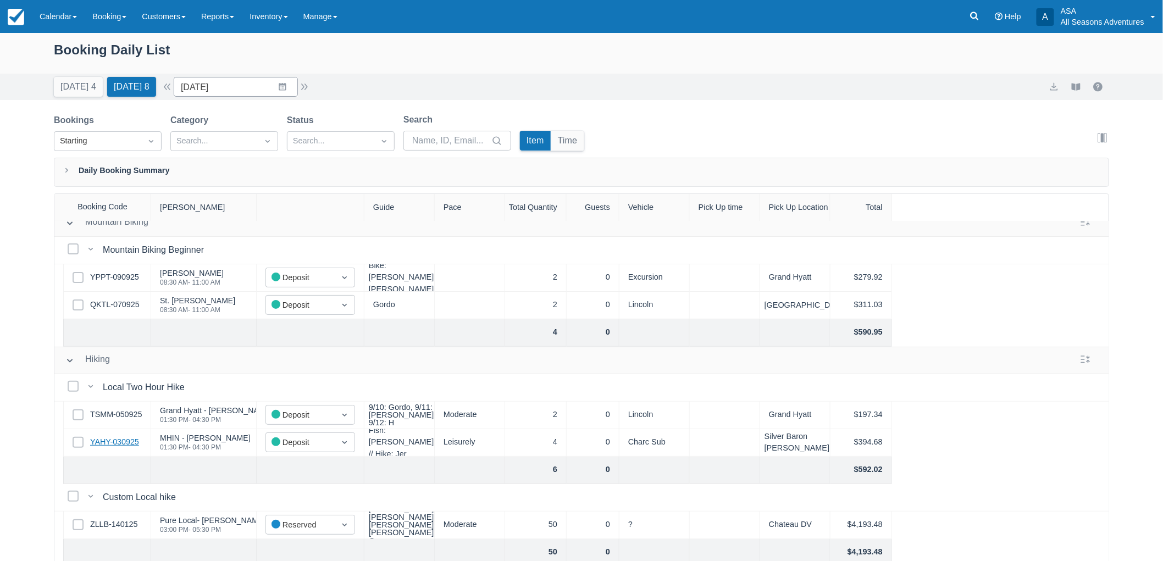
click at [120, 442] on link "YAHY-030925" at bounding box center [114, 442] width 49 height 12
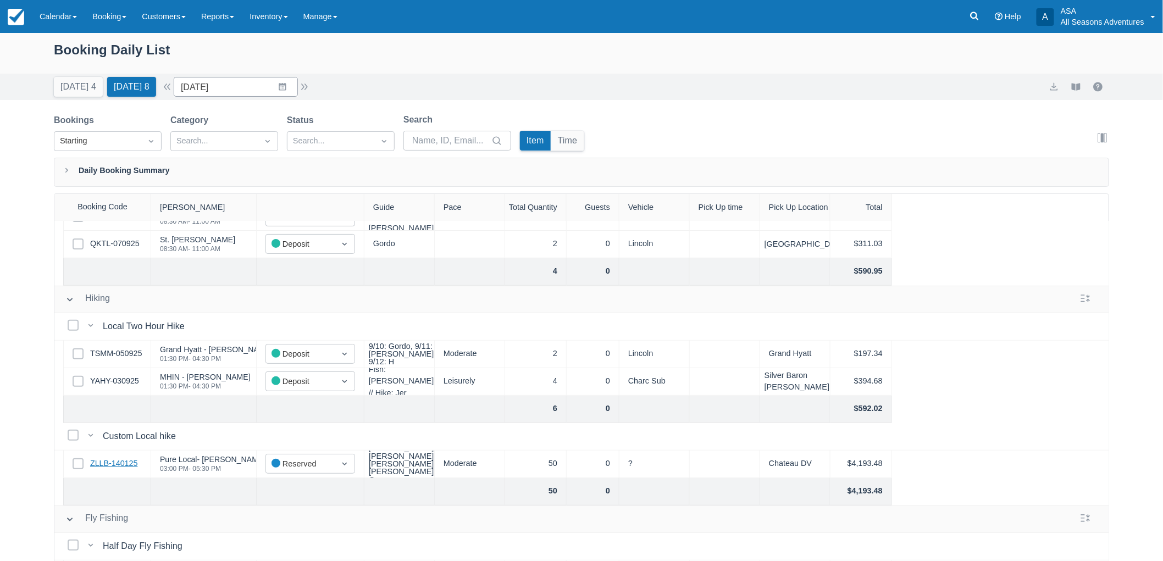
click at [110, 460] on link "ZLLB-140125" at bounding box center [113, 464] width 47 height 12
click at [102, 463] on link "ZLLB-140125" at bounding box center [113, 464] width 47 height 12
click at [72, 91] on button "Today 4" at bounding box center [78, 87] width 49 height 20
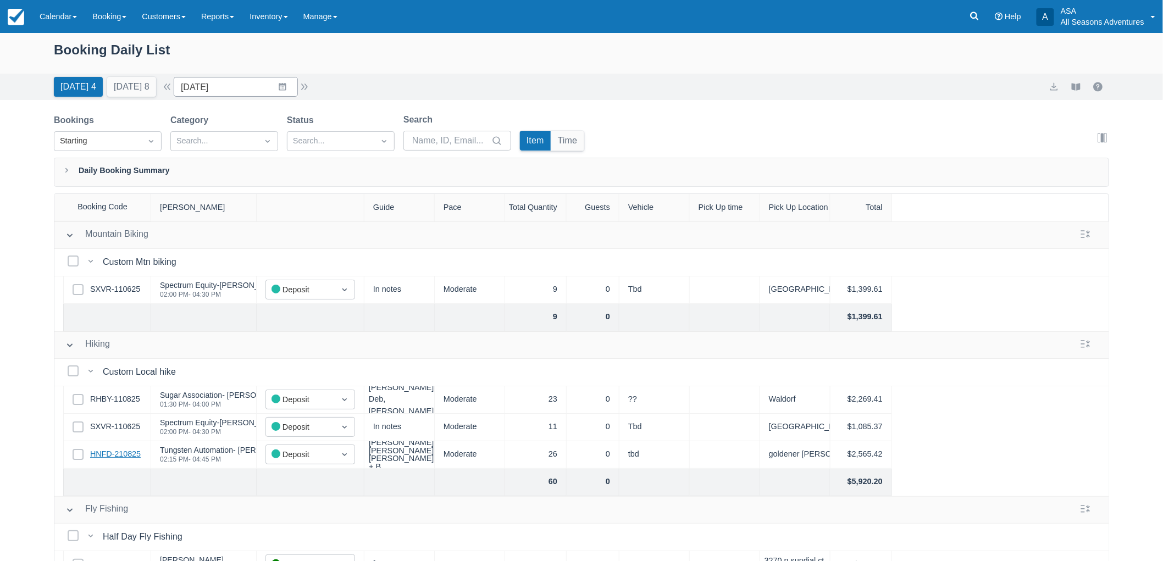
click at [112, 456] on link "HNFD-210825" at bounding box center [115, 454] width 51 height 12
click at [112, 453] on link "HNFD-210825" at bounding box center [115, 454] width 51 height 12
click at [246, 86] on input "09/09/25" at bounding box center [236, 87] width 124 height 20
click at [272, 259] on td "1" at bounding box center [261, 254] width 21 height 21
type input "10/01/25"
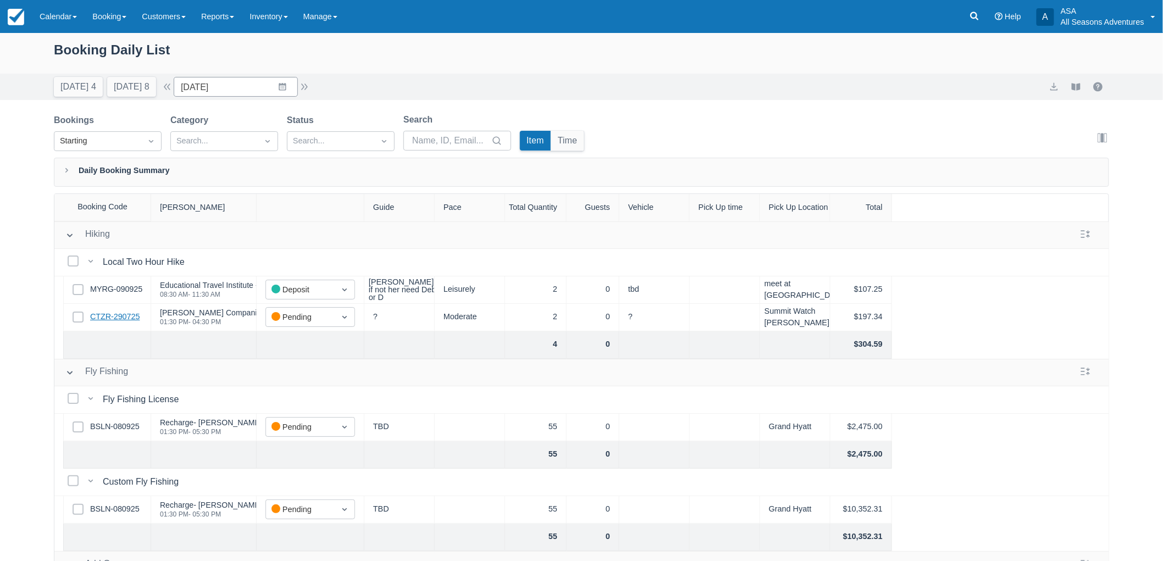
click at [126, 316] on link "CTZR-290725" at bounding box center [114, 317] width 49 height 12
click at [110, 426] on link "BSLN-080925" at bounding box center [114, 427] width 49 height 12
click at [127, 289] on link "MYRG-090925" at bounding box center [116, 289] width 52 height 12
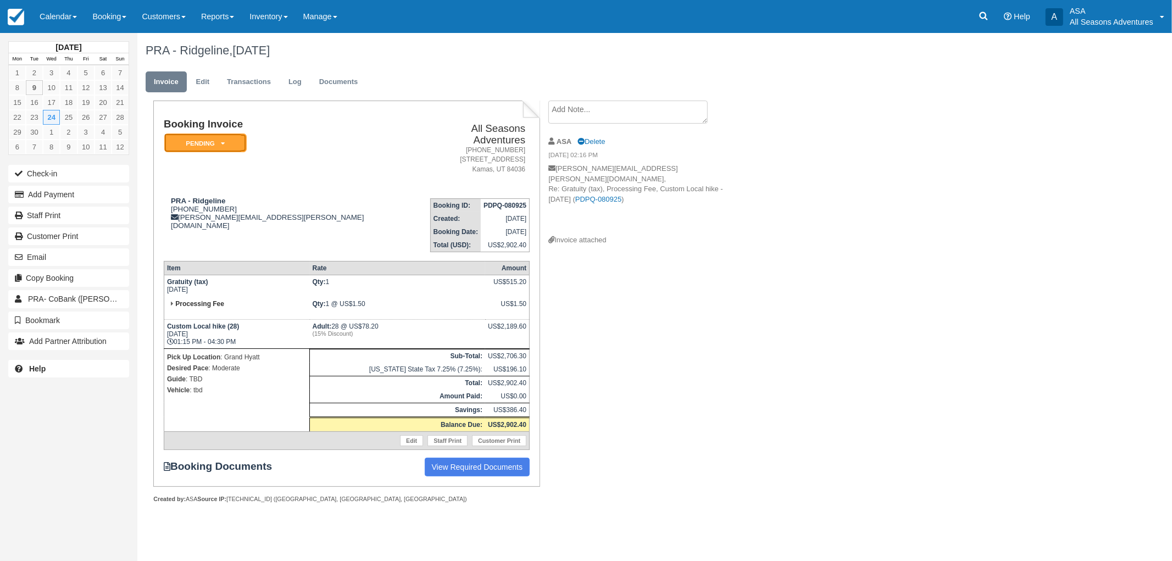
click at [213, 145] on em "Pending" at bounding box center [205, 143] width 82 height 19
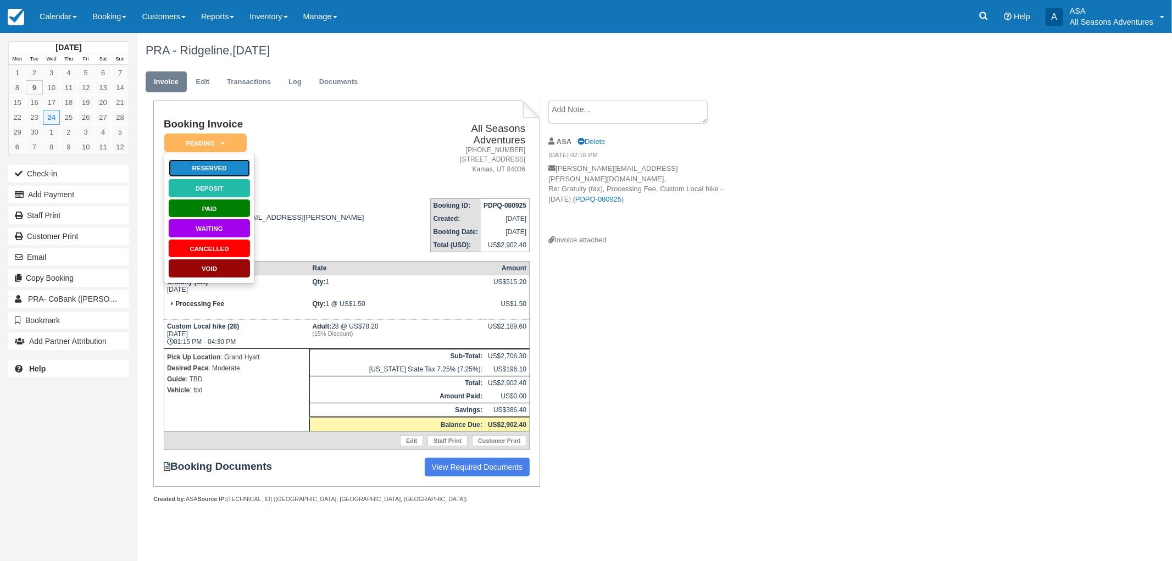
click at [207, 169] on link "Reserved" at bounding box center [209, 168] width 82 height 19
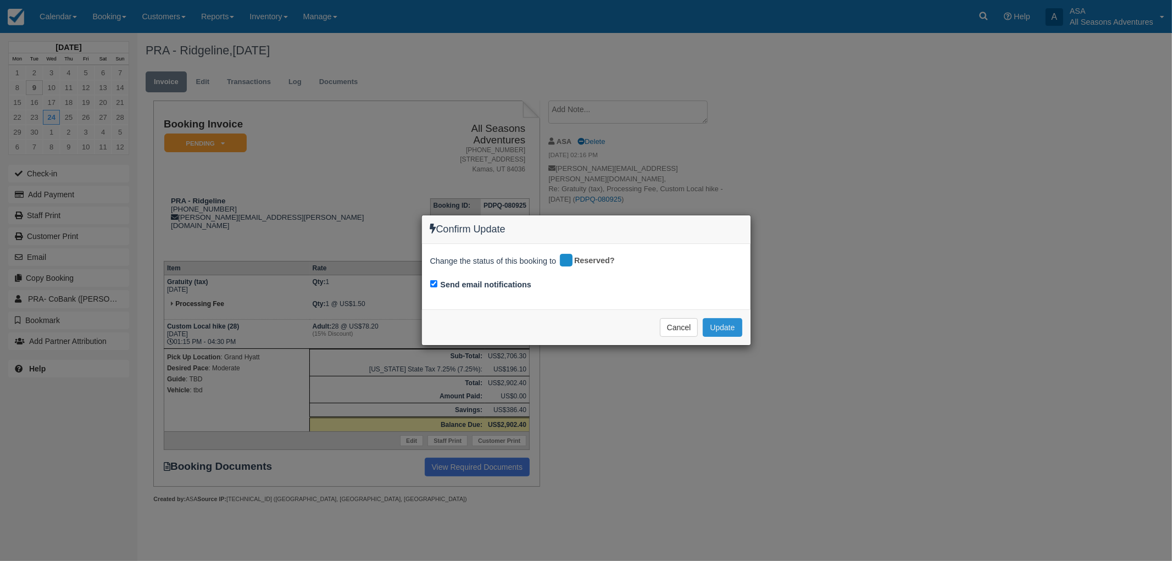
click at [714, 336] on button "Update" at bounding box center [722, 327] width 39 height 19
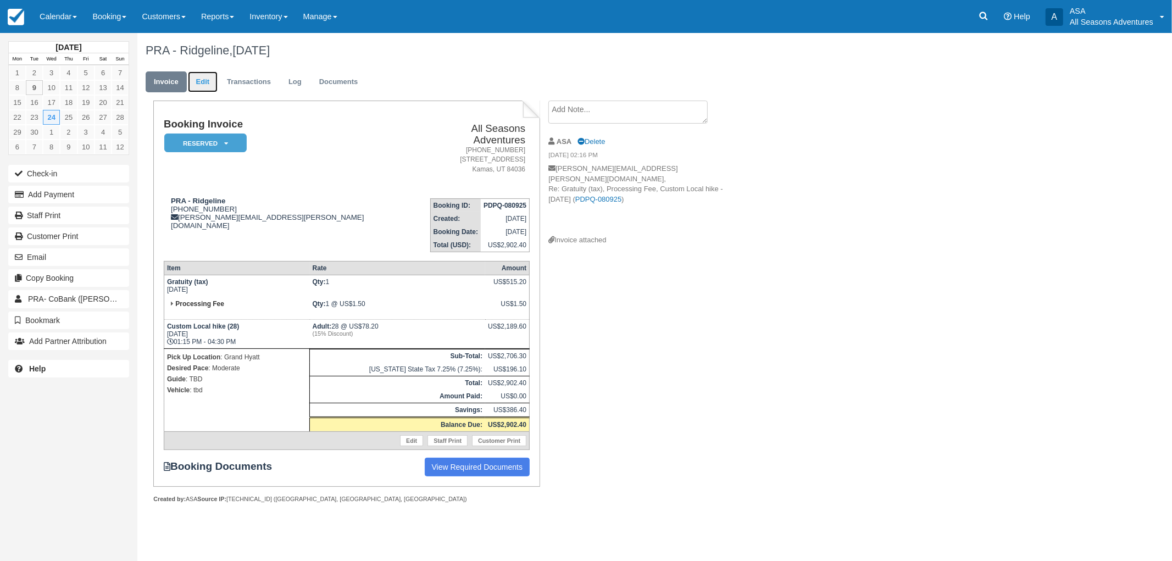
click at [194, 84] on link "Edit" at bounding box center [203, 81] width 30 height 21
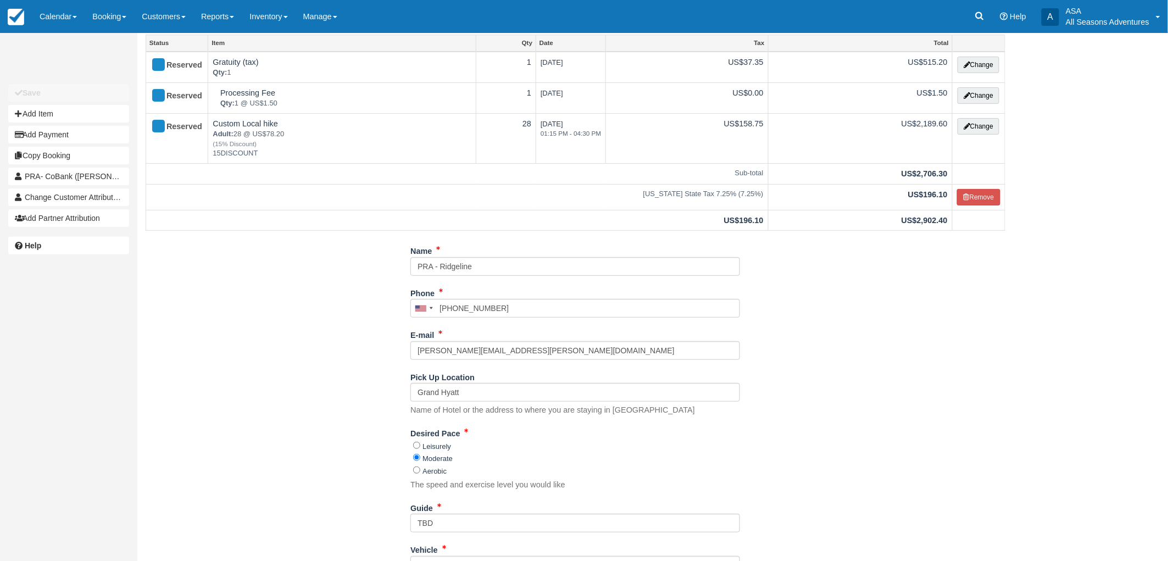
scroll to position [171, 0]
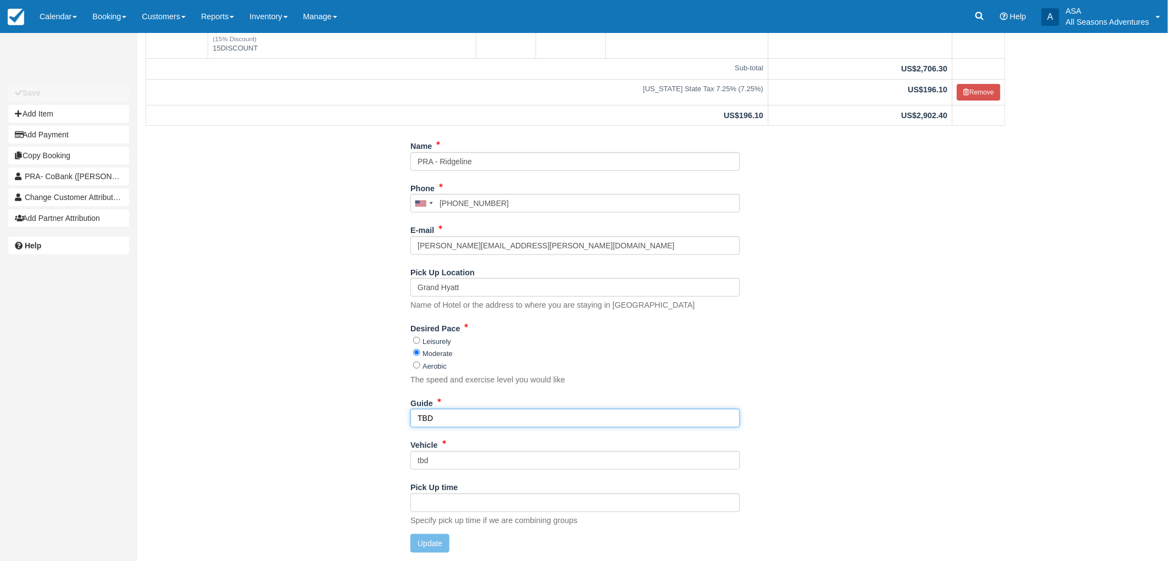
drag, startPoint x: 505, startPoint y: 421, endPoint x: 478, endPoint y: 427, distance: 28.3
click at [478, 427] on div "Guide TBD" at bounding box center [575, 415] width 330 height 42
click at [478, 427] on input "TBD" at bounding box center [575, 418] width 330 height 19
drag, startPoint x: 480, startPoint y: 425, endPoint x: 381, endPoint y: 431, distance: 98.6
click at [381, 431] on div "Name PRA - Ridgeline Phone United States +1 Canada +1 United Kingdom +44 Afghan…" at bounding box center [575, 349] width 876 height 424
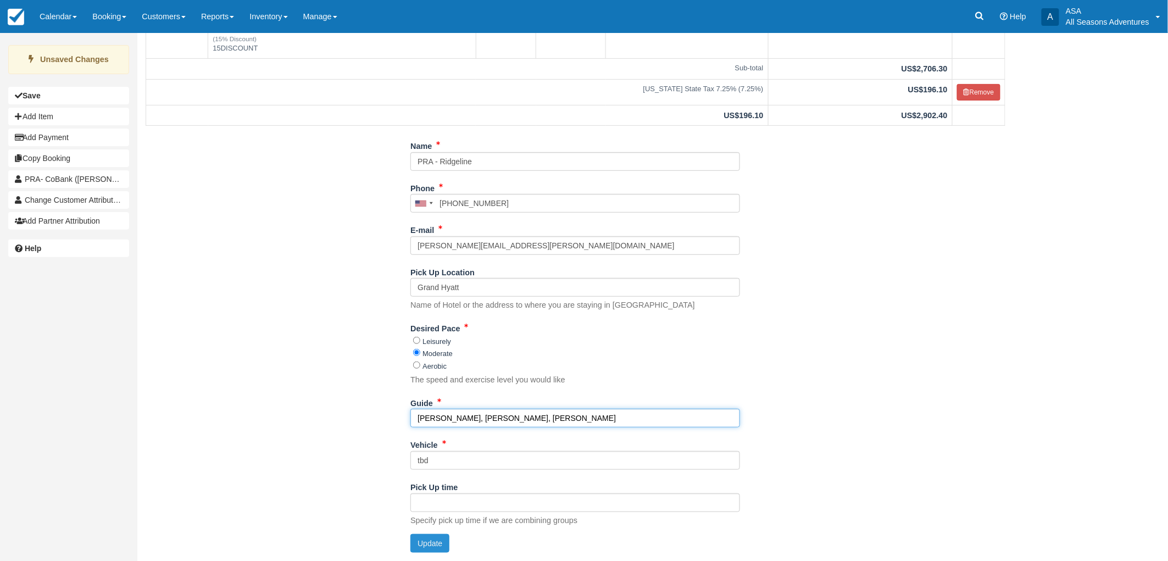
type input "Gordo, Gaege, Noah, Shakira"
click at [415, 550] on button "Update" at bounding box center [429, 543] width 39 height 19
type input "+14356152182"
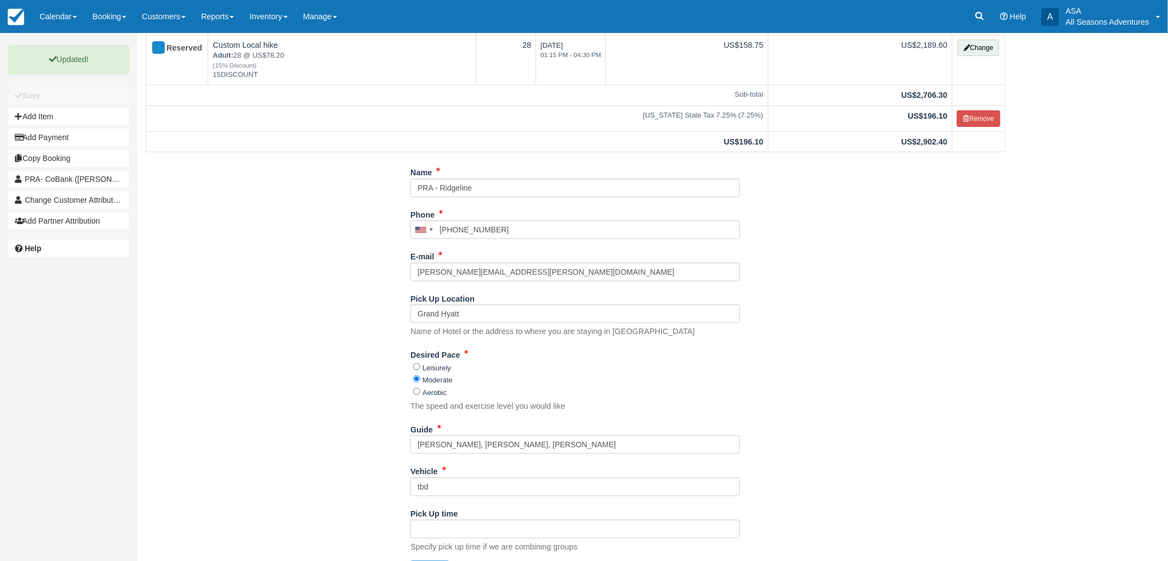
scroll to position [0, 0]
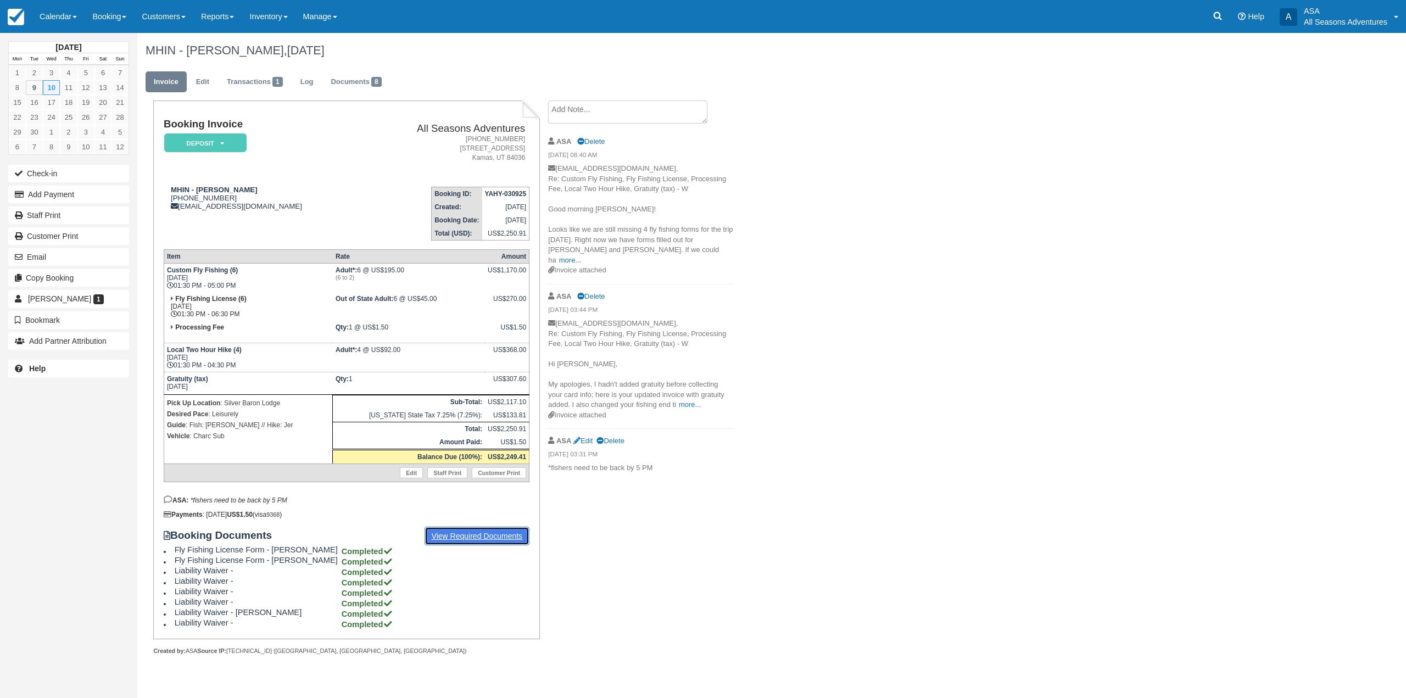
click at [505, 537] on link "View Required Documents" at bounding box center [477, 536] width 105 height 19
click at [39, 261] on button "Email" at bounding box center [68, 257] width 121 height 18
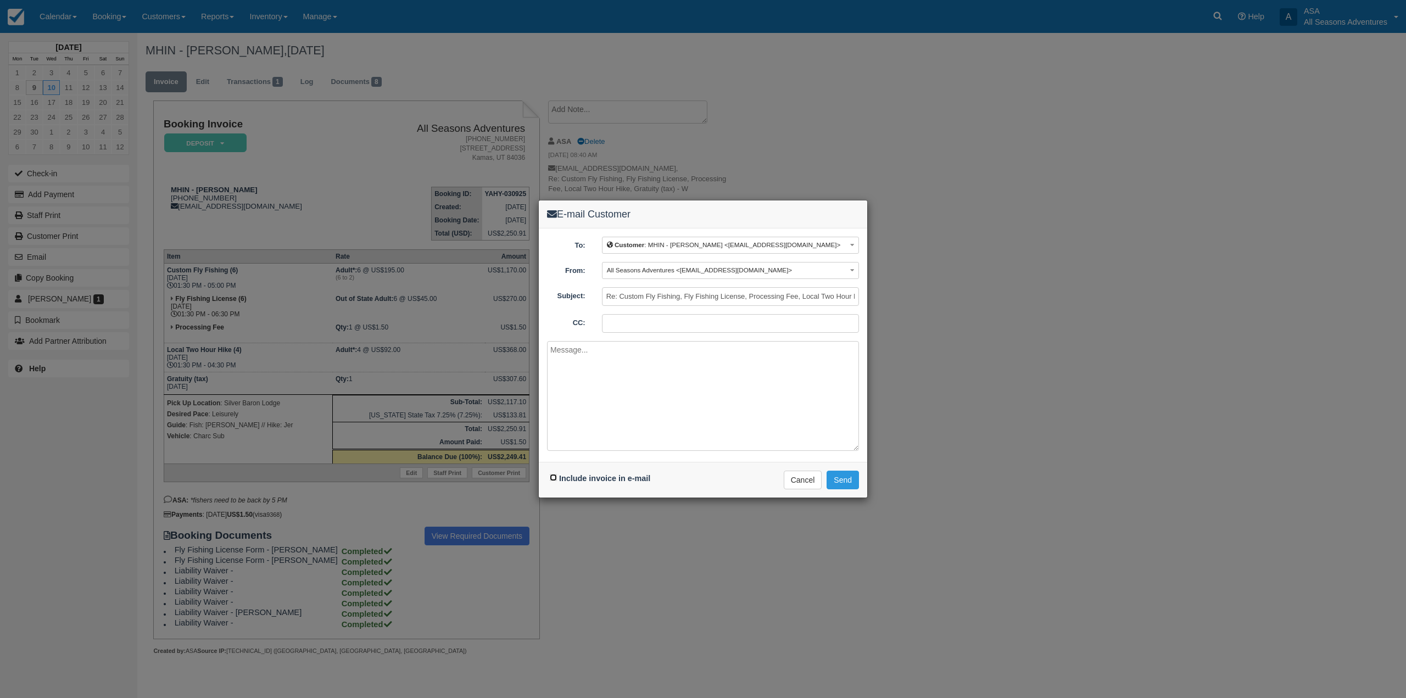
click at [552, 476] on input "Include invoice in e-mail" at bounding box center [553, 477] width 7 height 7
checkbox input "true"
click at [615, 417] on textarea at bounding box center [703, 396] width 312 height 110
click at [800, 487] on button "Cancel" at bounding box center [803, 480] width 38 height 19
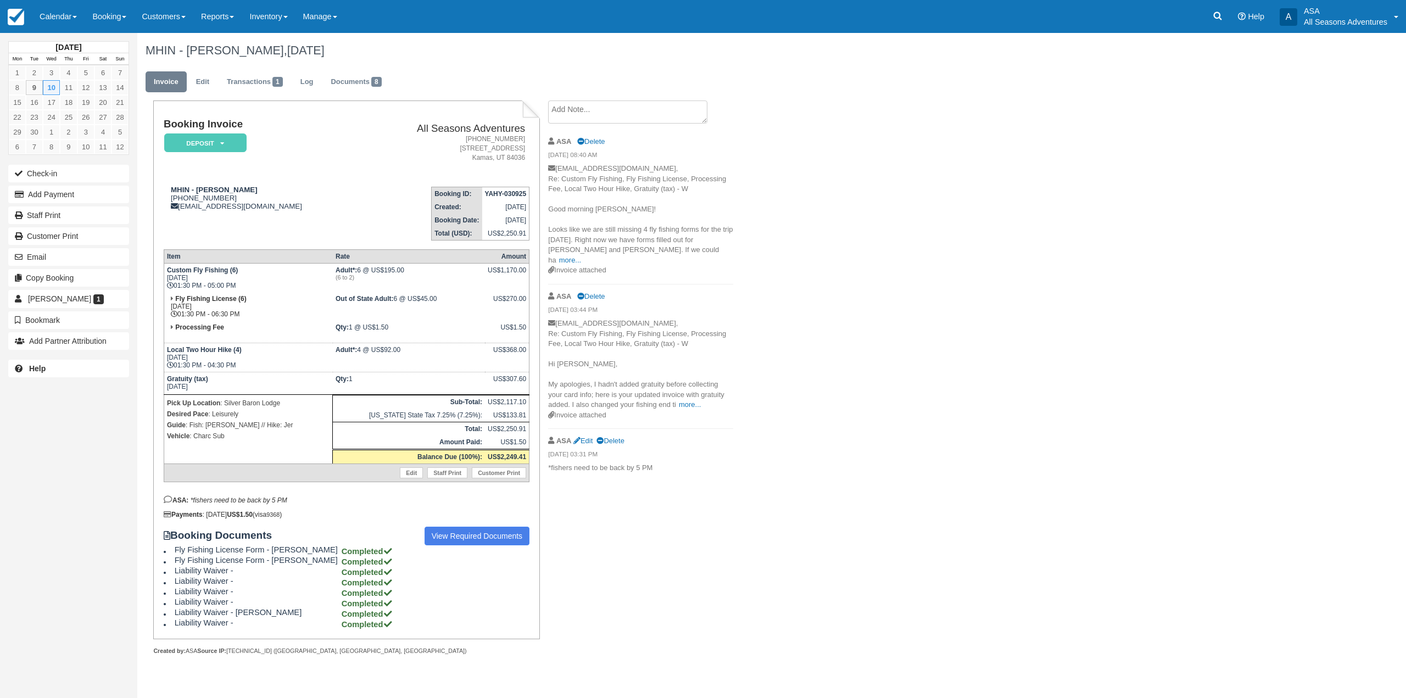
click at [663, 255] on p "lkittredgepr@gmail.com, Re: Custom Fly Fishing, Fly Fishing License, Processing…" at bounding box center [640, 215] width 185 height 102
click at [581, 256] on link "more..." at bounding box center [570, 260] width 22 height 8
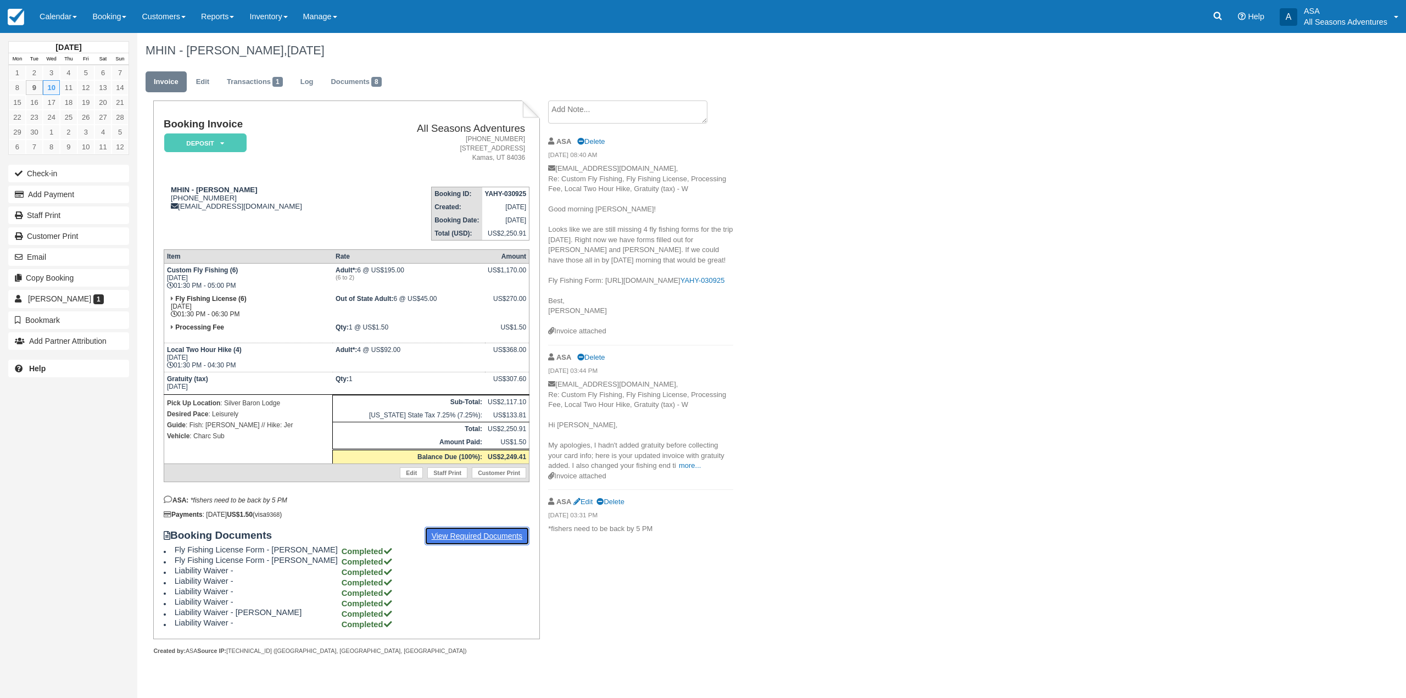
click at [485, 535] on link "View Required Documents" at bounding box center [477, 536] width 105 height 19
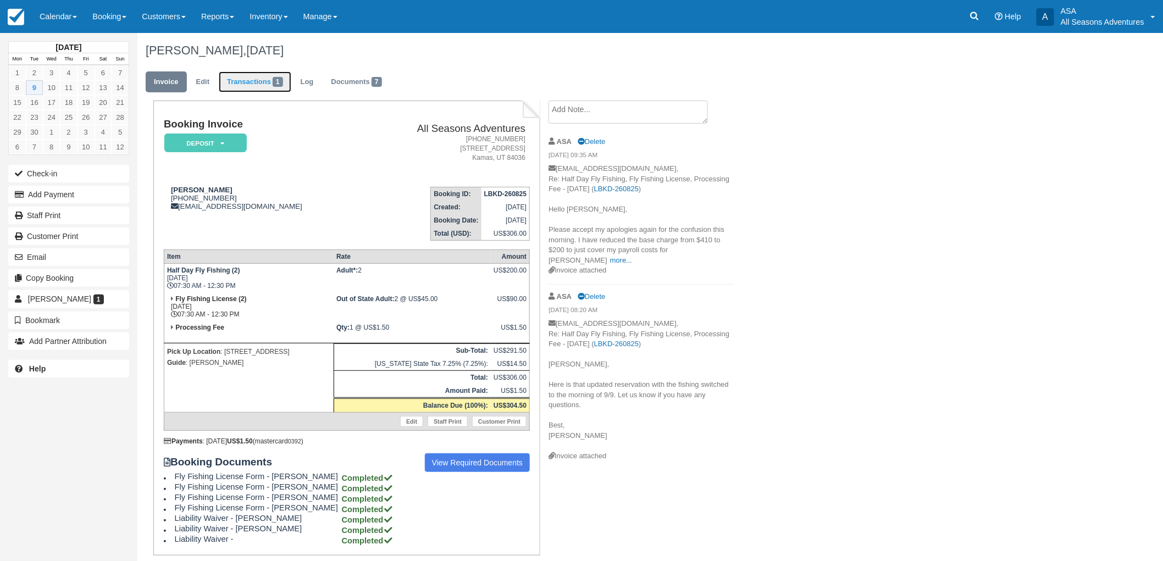
click at [246, 84] on link "Transactions 1" at bounding box center [255, 81] width 73 height 21
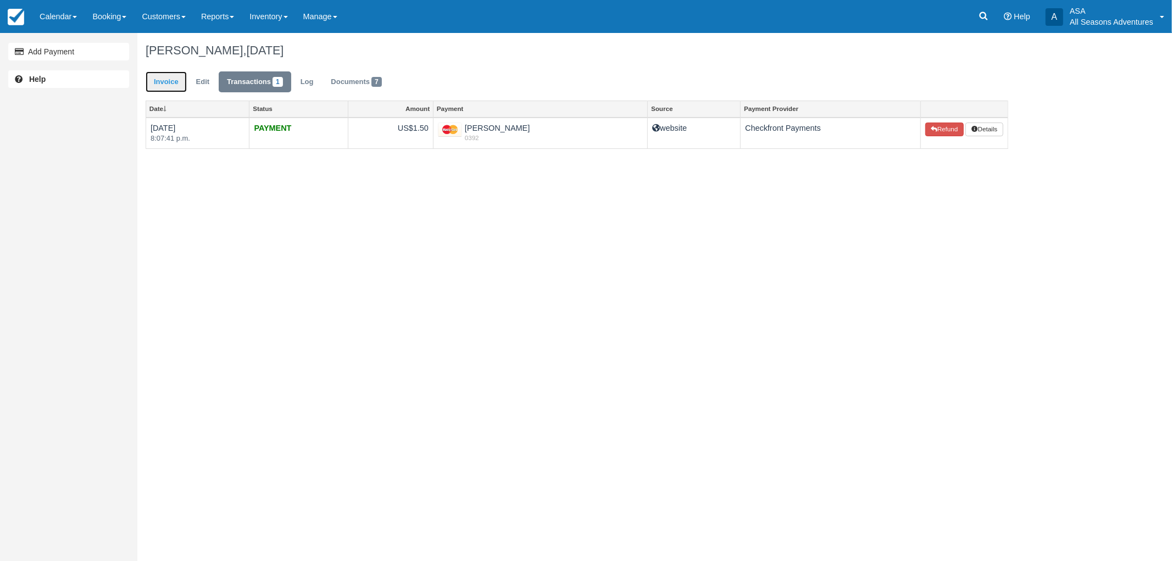
click at [171, 85] on link "Invoice" at bounding box center [166, 81] width 41 height 21
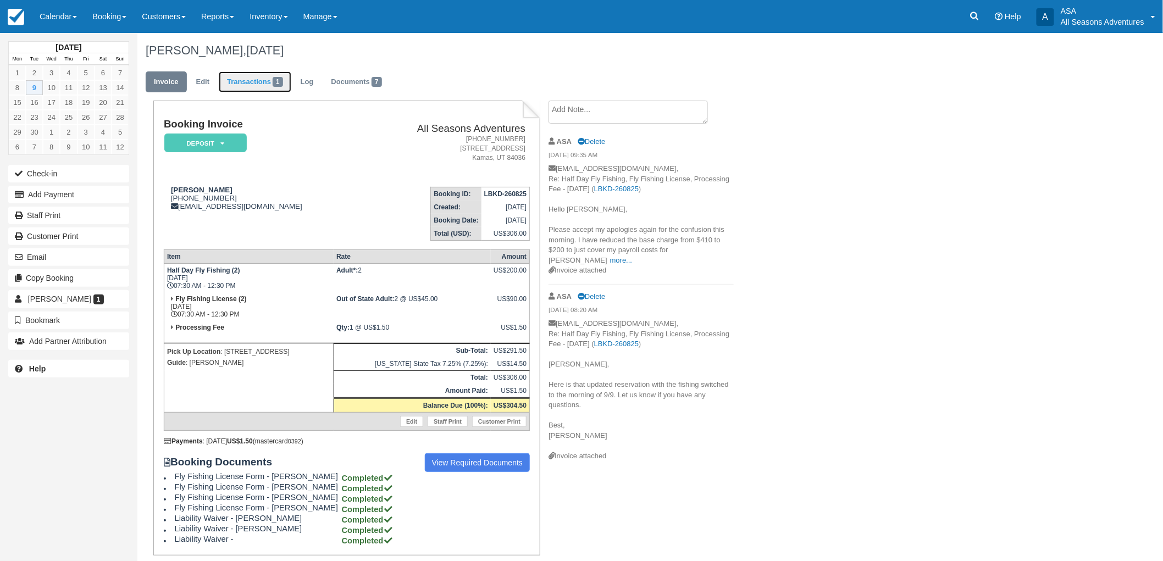
click at [250, 91] on link "Transactions 1" at bounding box center [255, 81] width 73 height 21
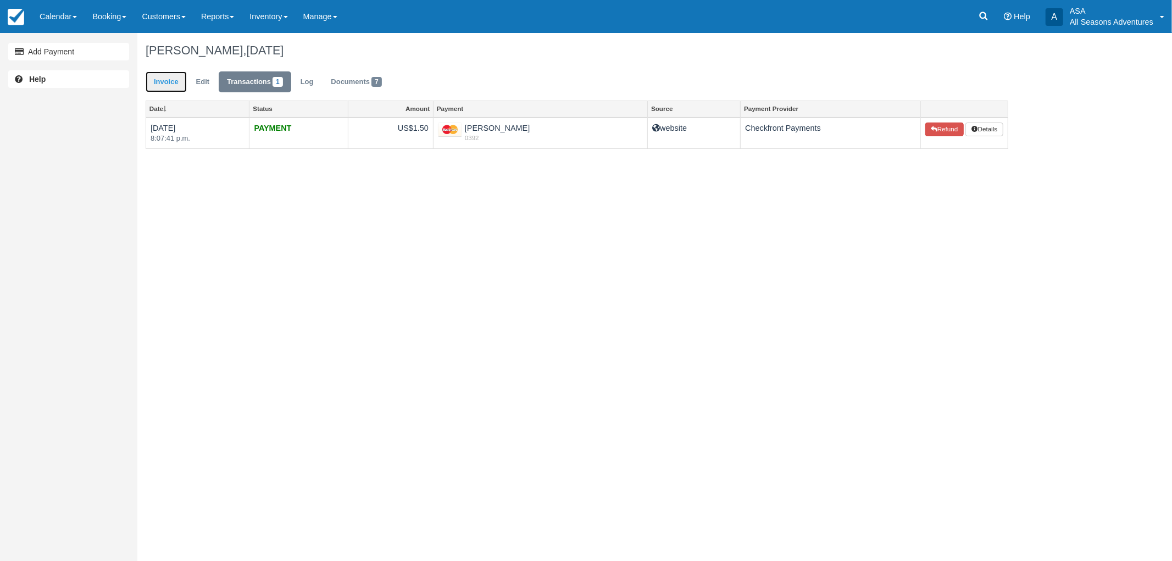
click at [157, 77] on link "Invoice" at bounding box center [166, 81] width 41 height 21
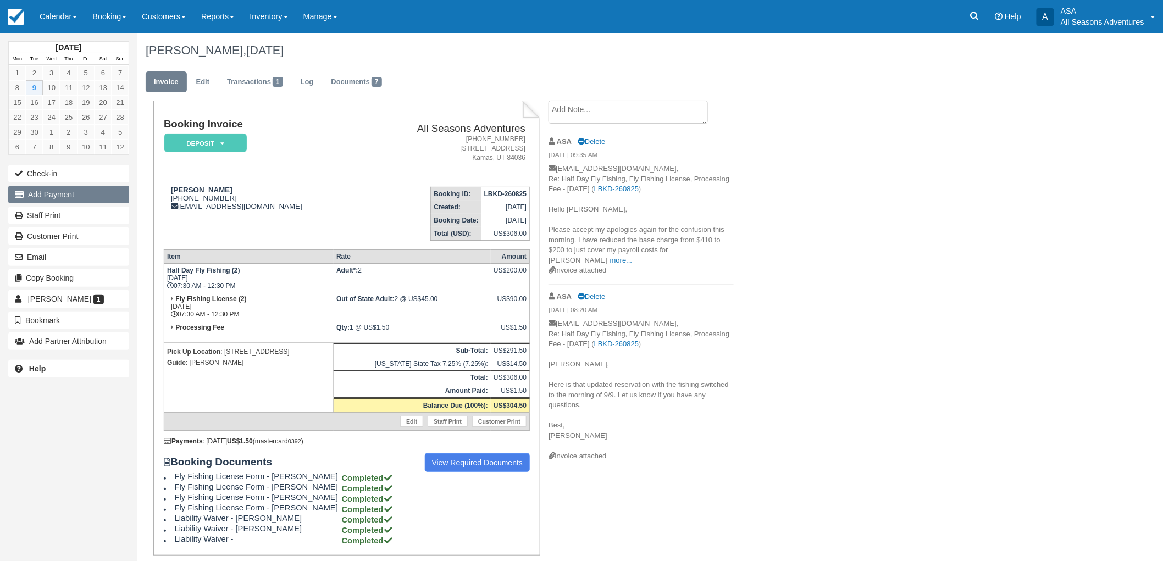
click at [77, 194] on button "Add Payment" at bounding box center [68, 195] width 121 height 18
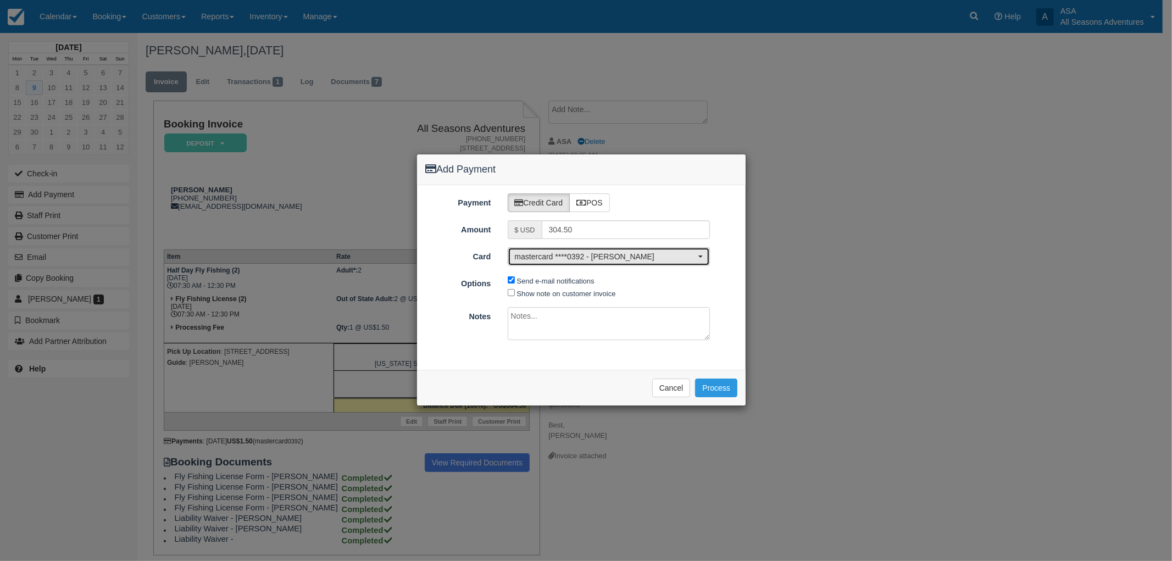
click at [617, 264] on button "mastercard ****0392 - Kristena Lippert" at bounding box center [609, 256] width 203 height 19
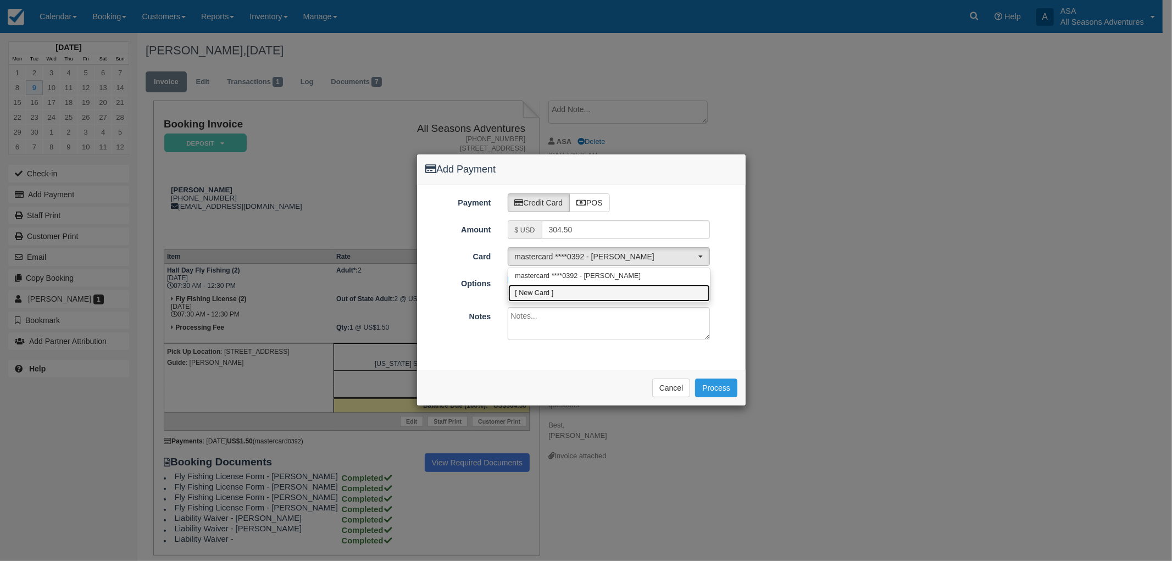
click at [563, 291] on link "[ New Card ]" at bounding box center [609, 293] width 202 height 17
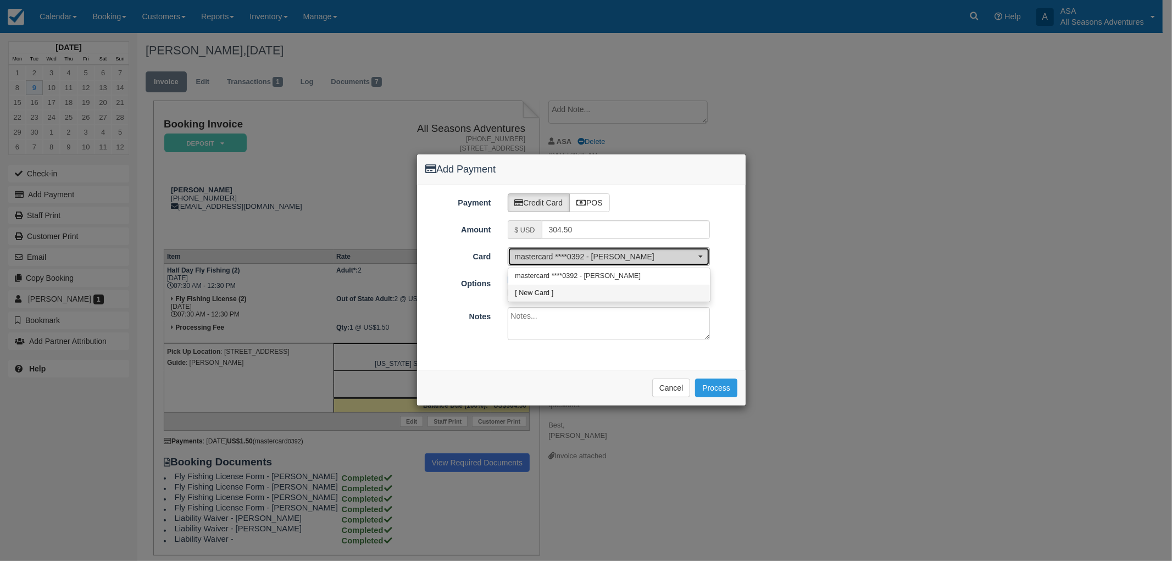
select select "0"
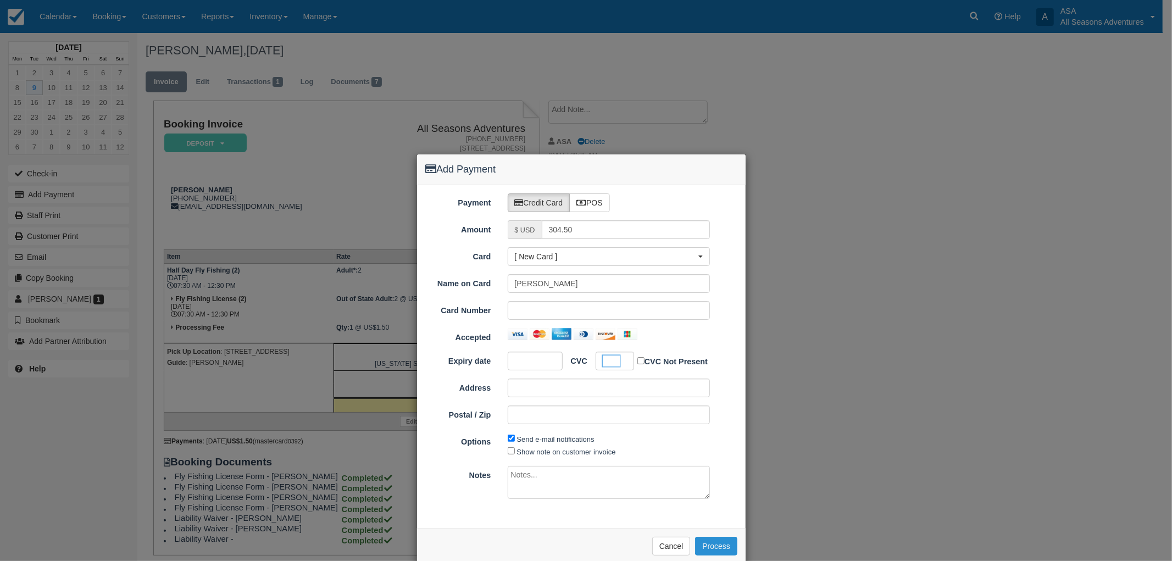
click at [712, 538] on button "Process" at bounding box center [716, 546] width 42 height 19
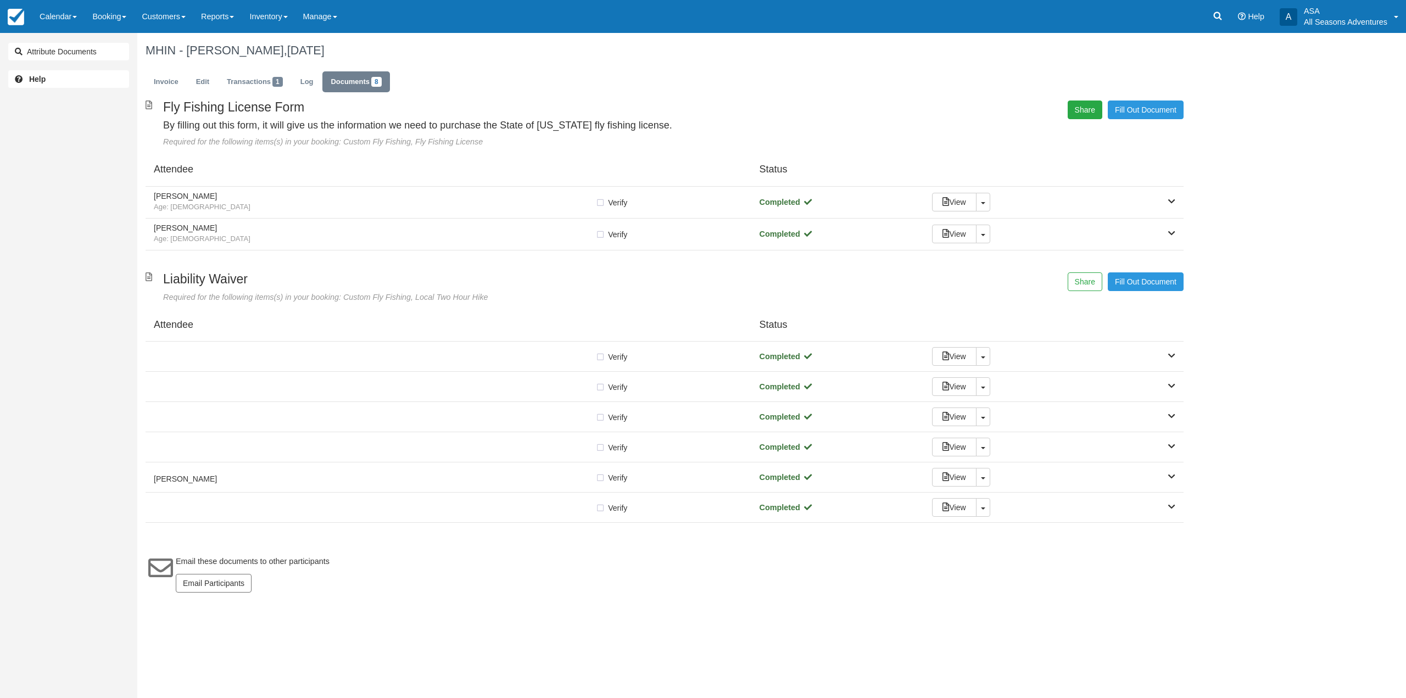
click at [1087, 107] on button "Share" at bounding box center [1085, 110] width 35 height 19
click at [1124, 80] on span "Copy" at bounding box center [1136, 80] width 32 height 19
click at [173, 77] on link "Invoice" at bounding box center [166, 81] width 41 height 21
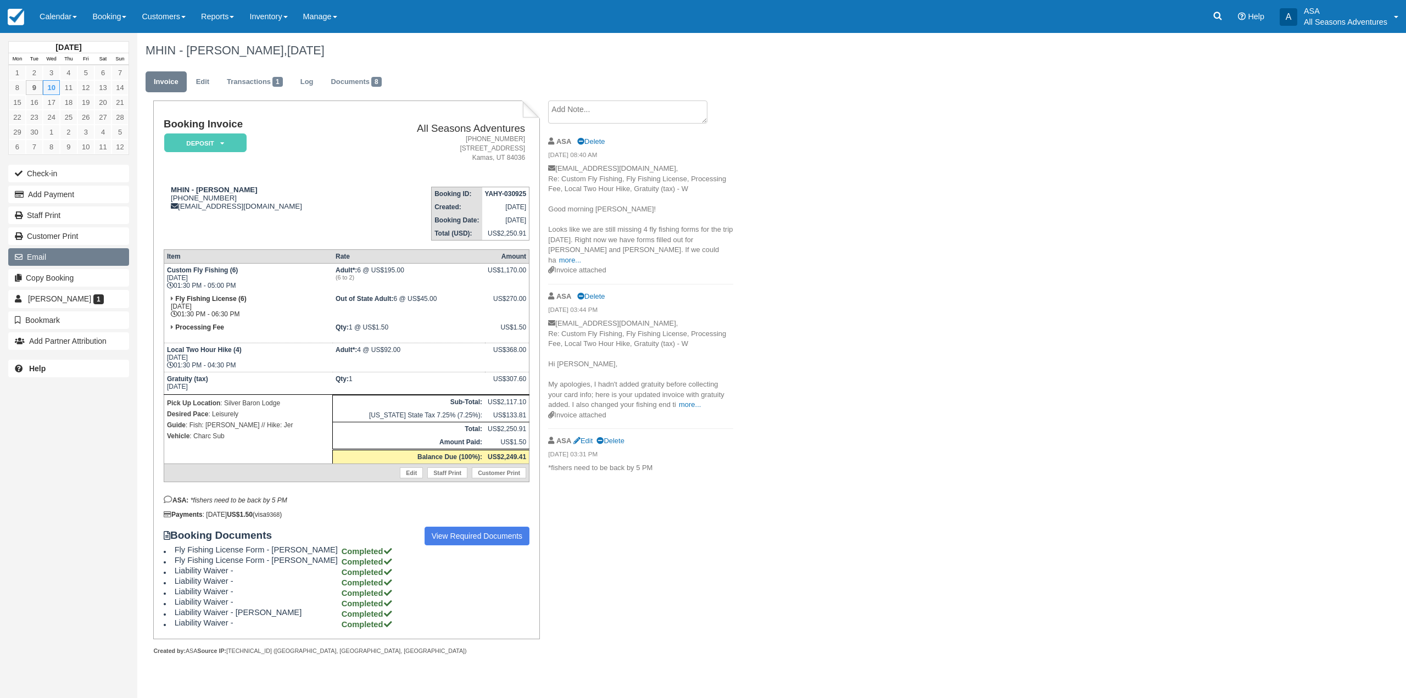
click at [84, 252] on button "Email" at bounding box center [68, 257] width 121 height 18
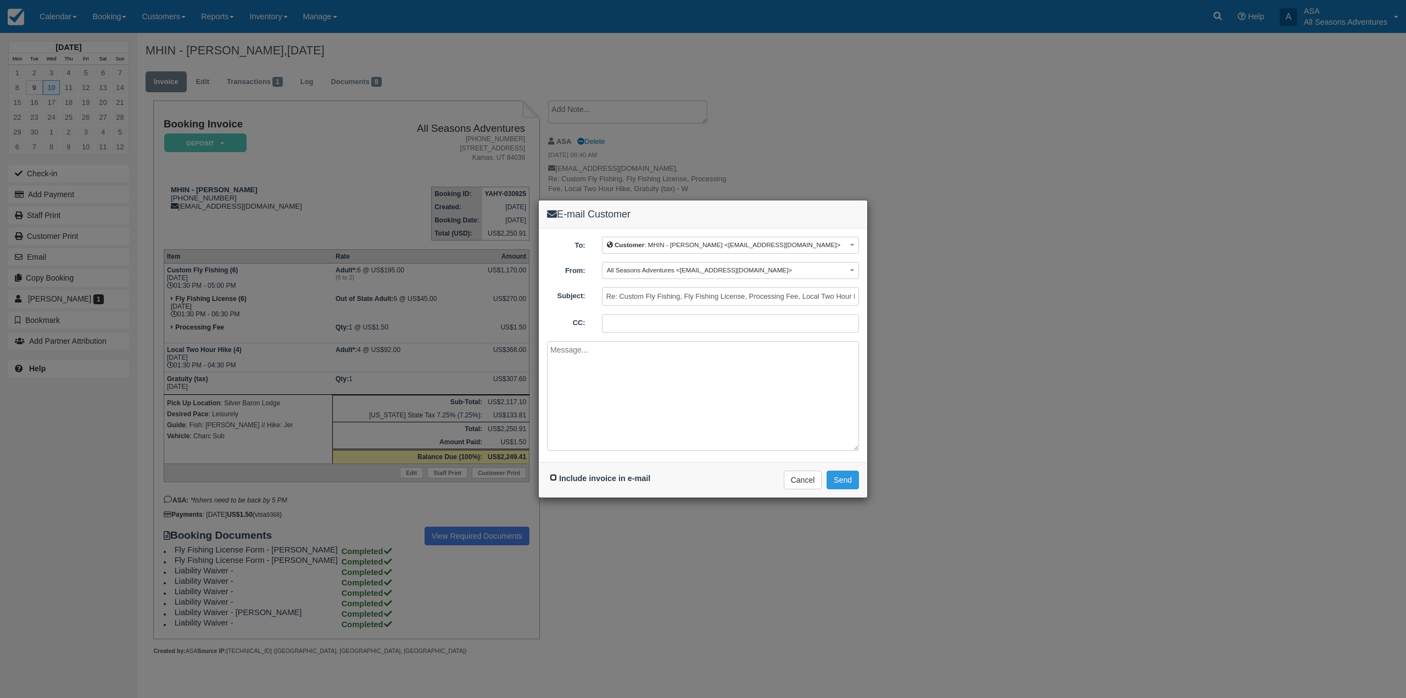
click at [552, 480] on input "Include invoice in e-mail" at bounding box center [553, 477] width 7 height 7
checkbox input "true"
click at [631, 404] on textarea at bounding box center [703, 396] width 312 height 110
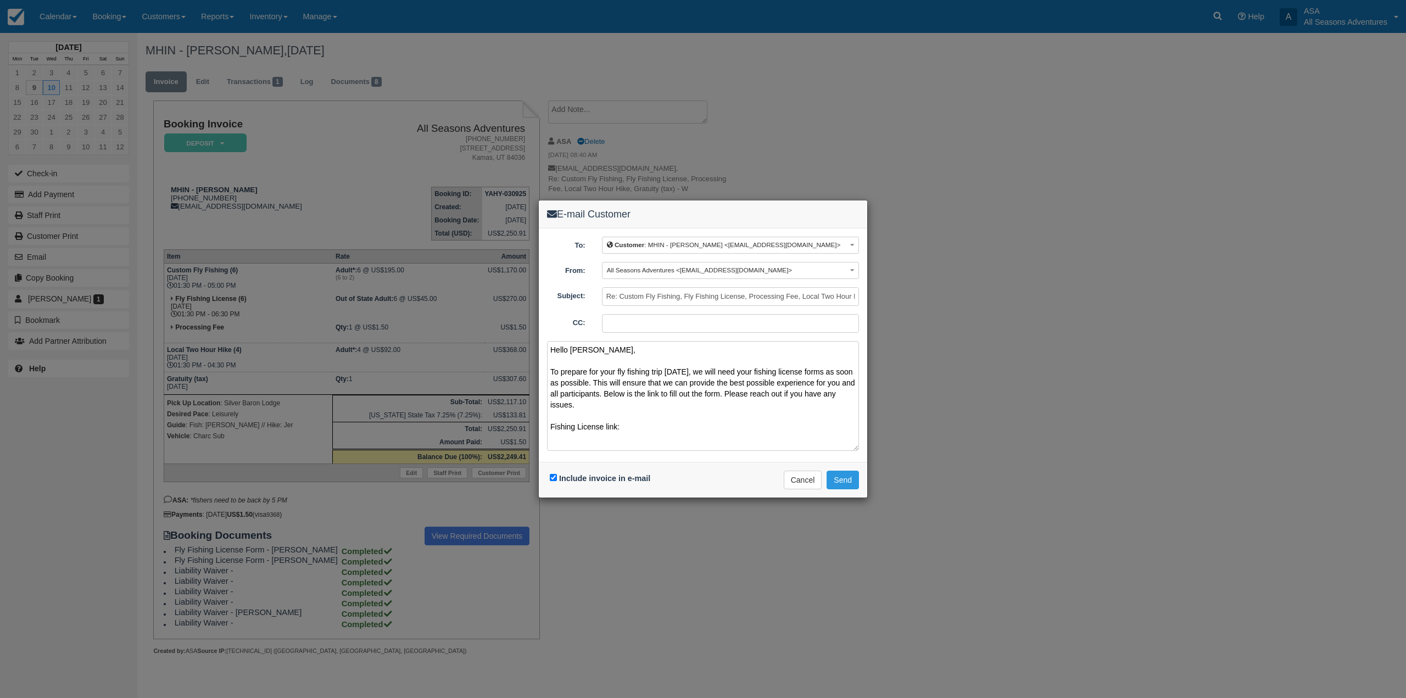
paste textarea "https://allseasonsadventures.checkfront.com/reserve/document/?template_id=4&id=…"
type textarea "Hello Laura, To prepare for your fly fishing trip tomorrow, we will need your f…"
click at [847, 483] on button "Send" at bounding box center [843, 480] width 32 height 19
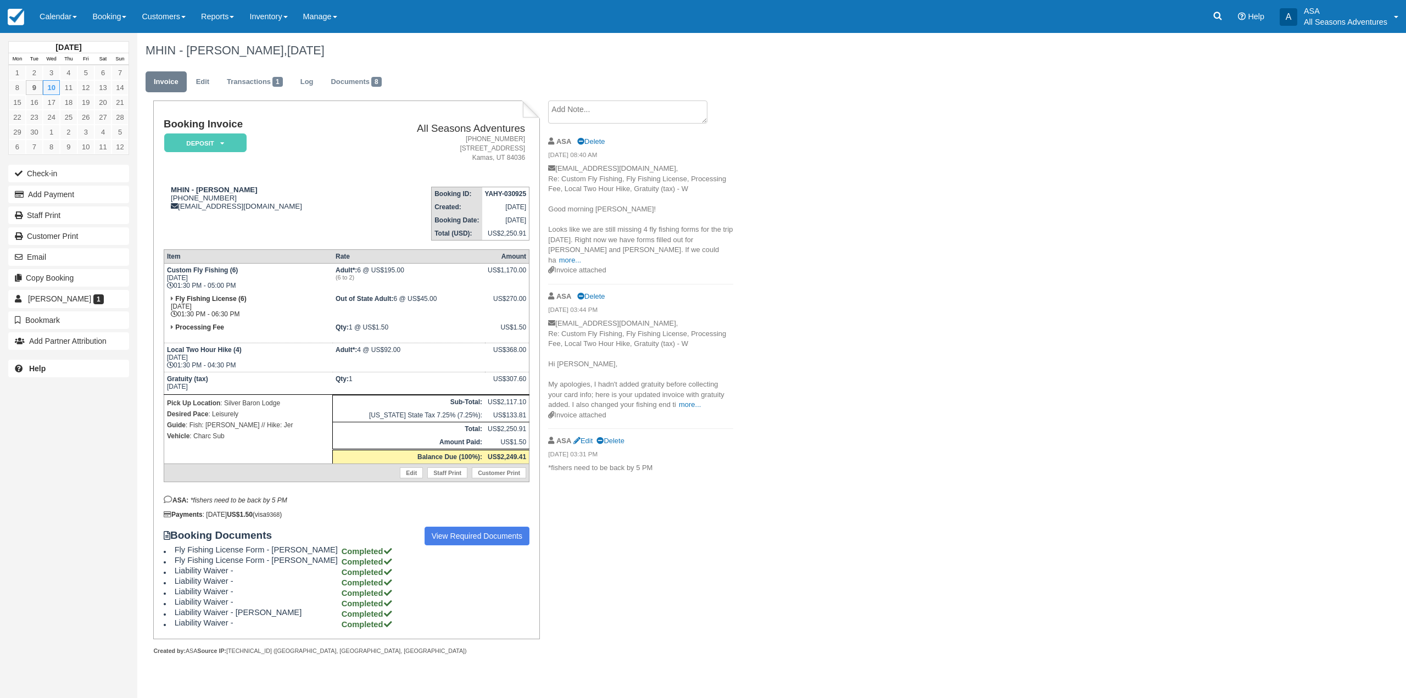
click at [450, 526] on div "Booking Invoice Deposit   Pending Reserved Paid Waiting Cancelled All Seasons A…" at bounding box center [347, 374] width 366 height 510
click at [453, 533] on link "View Required Documents" at bounding box center [477, 536] width 105 height 19
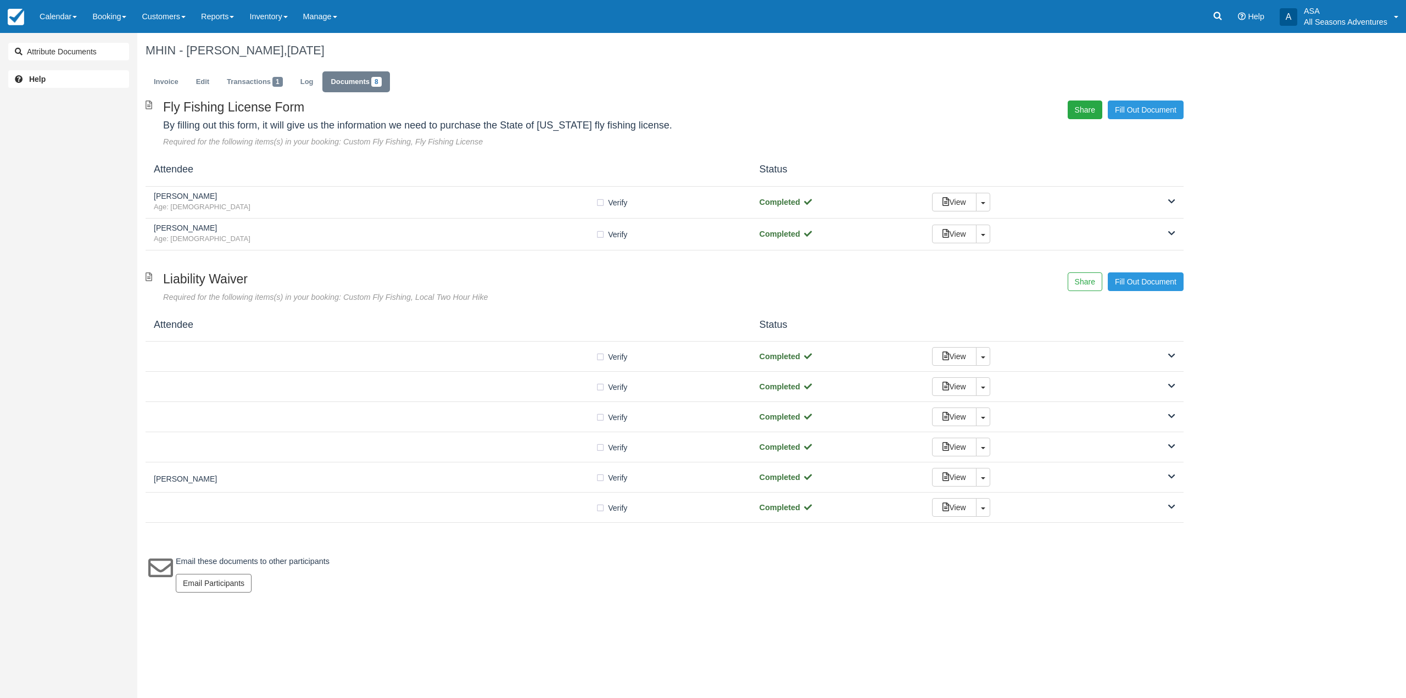
click at [1076, 104] on button "Share" at bounding box center [1085, 110] width 35 height 19
click at [1131, 86] on span "Copy" at bounding box center [1136, 80] width 32 height 19
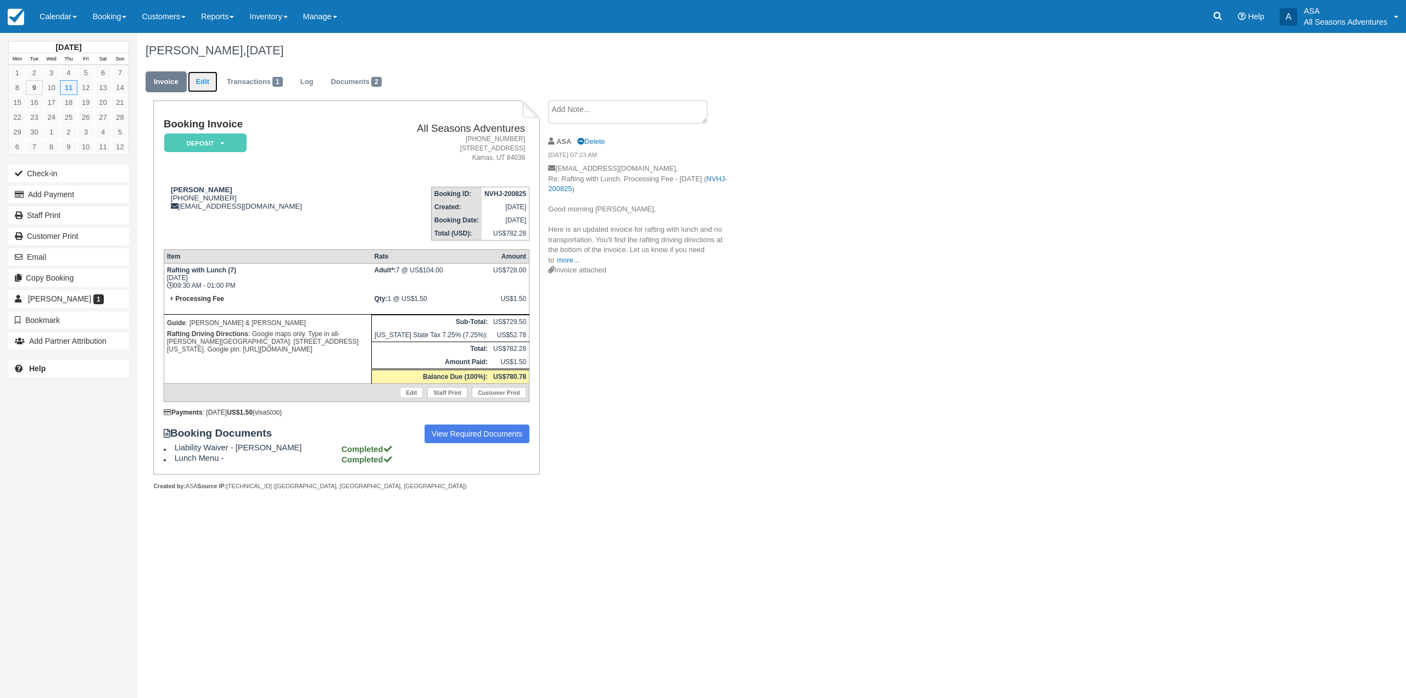
click at [202, 82] on link "Edit" at bounding box center [203, 81] width 30 height 21
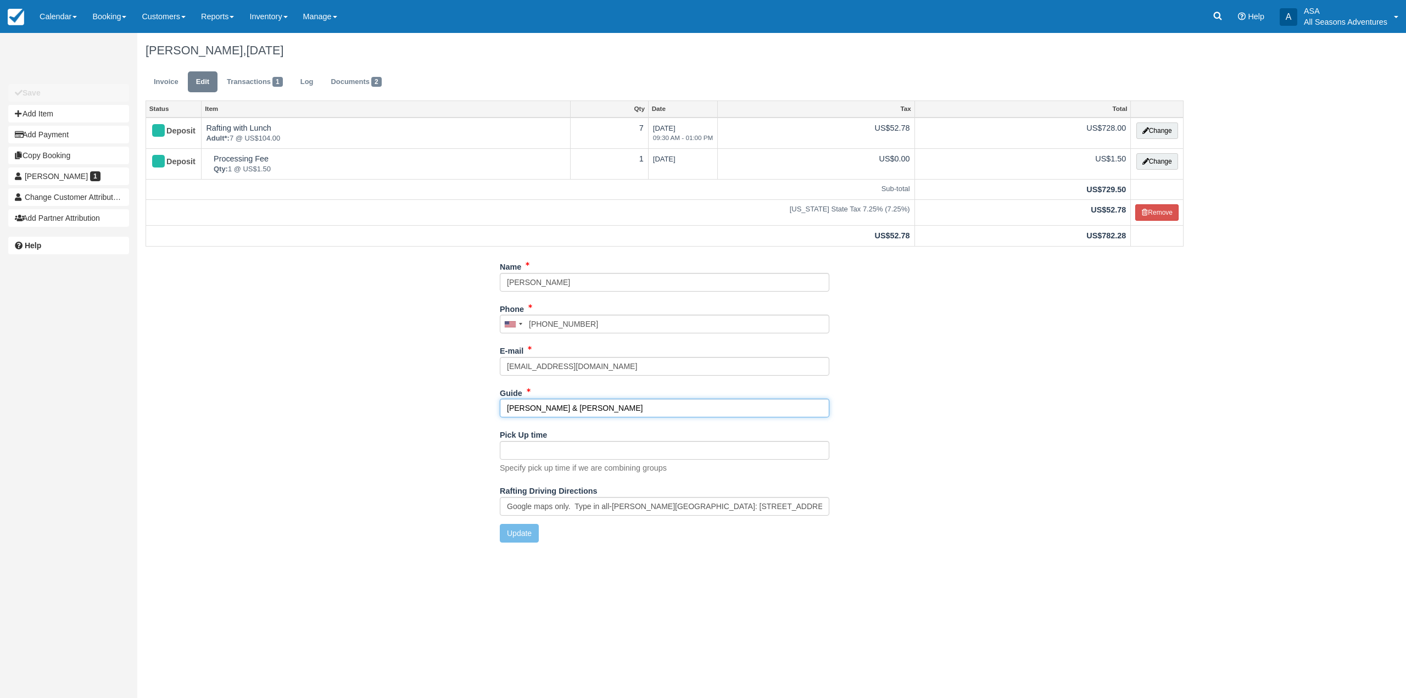
click at [524, 407] on input "Mitch & Harry" at bounding box center [665, 408] width 330 height 19
drag, startPoint x: 524, startPoint y: 407, endPoint x: 494, endPoint y: 420, distance: 32.2
click at [494, 420] on div "Name Anne MacLeod Phone United States +1 Canada +1 United Kingdom +44 Afghanist…" at bounding box center [664, 404] width 1055 height 293
type input "AJ L & Harry"
click at [520, 529] on button "Update" at bounding box center [519, 533] width 39 height 19
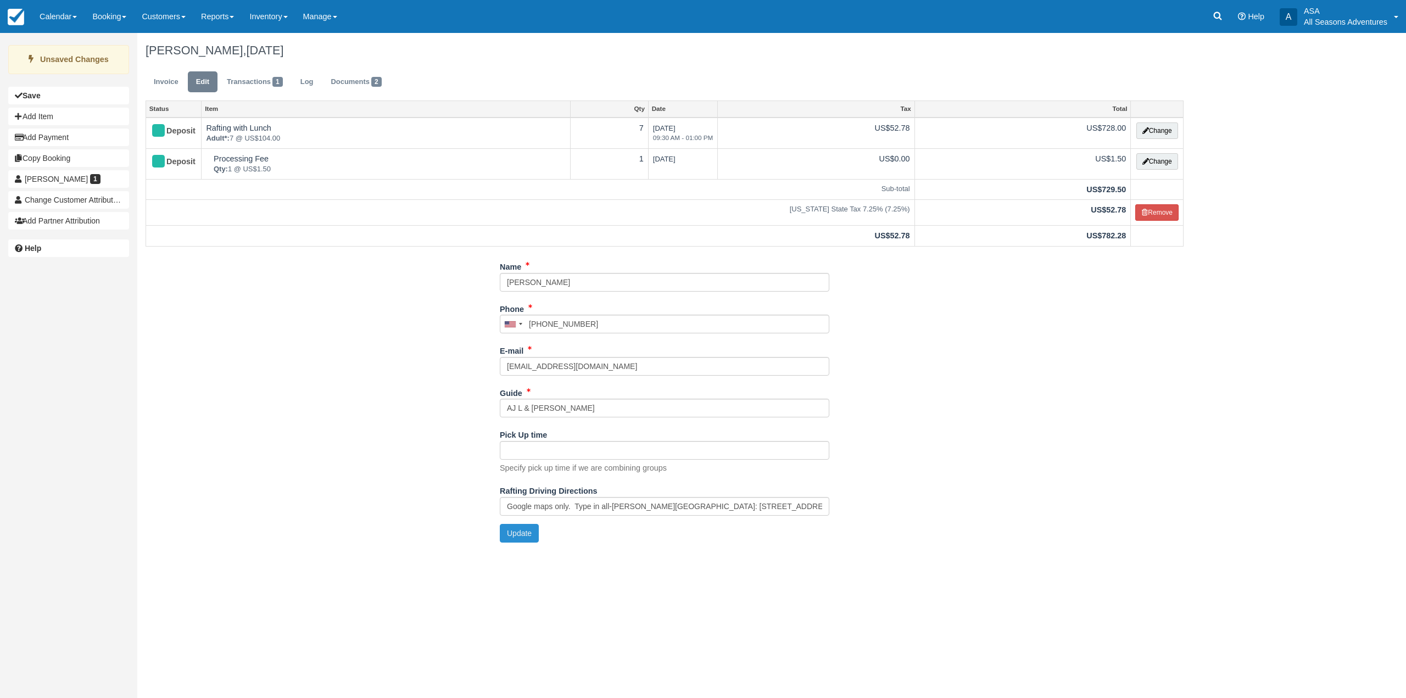
type input "+18479774866"
click at [153, 84] on link "Invoice" at bounding box center [166, 81] width 41 height 21
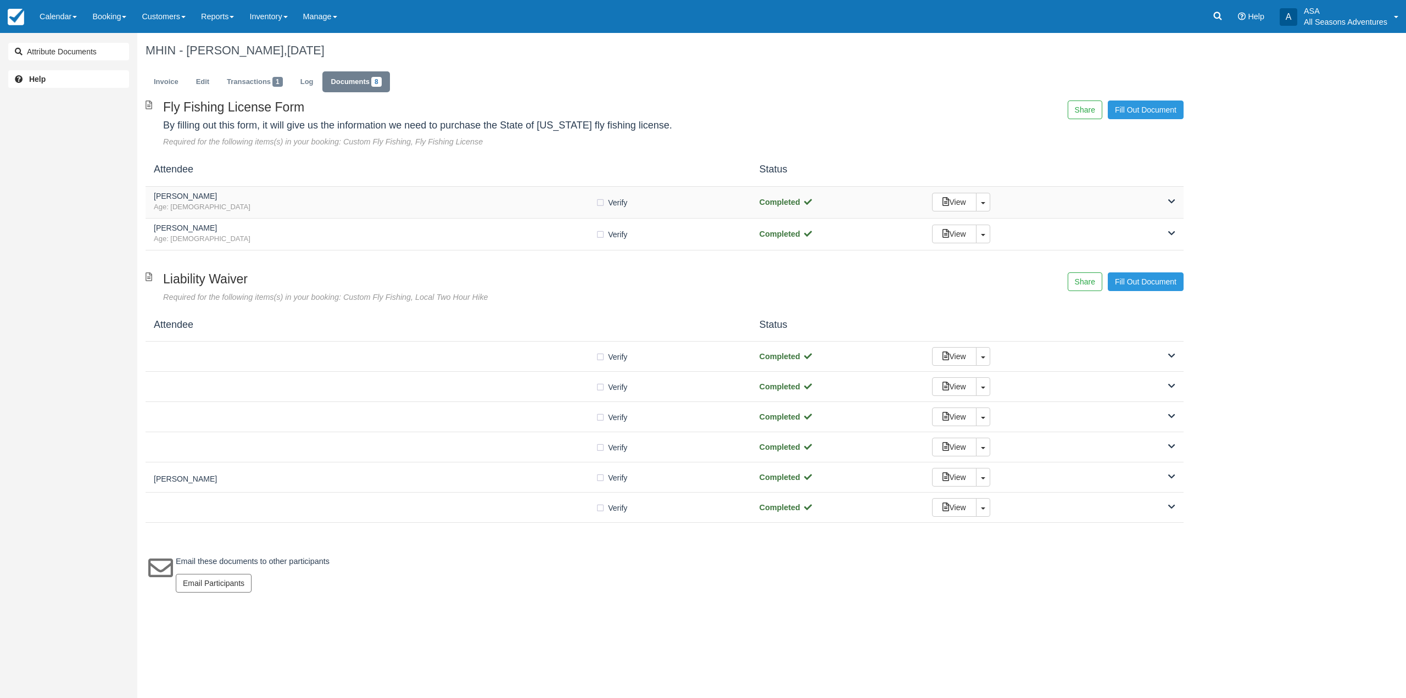
click at [500, 214] on div "[PERSON_NAME] Age: [DEMOGRAPHIC_DATA] Verify Verified Completed View Toggle Dro…" at bounding box center [665, 203] width 1038 height 32
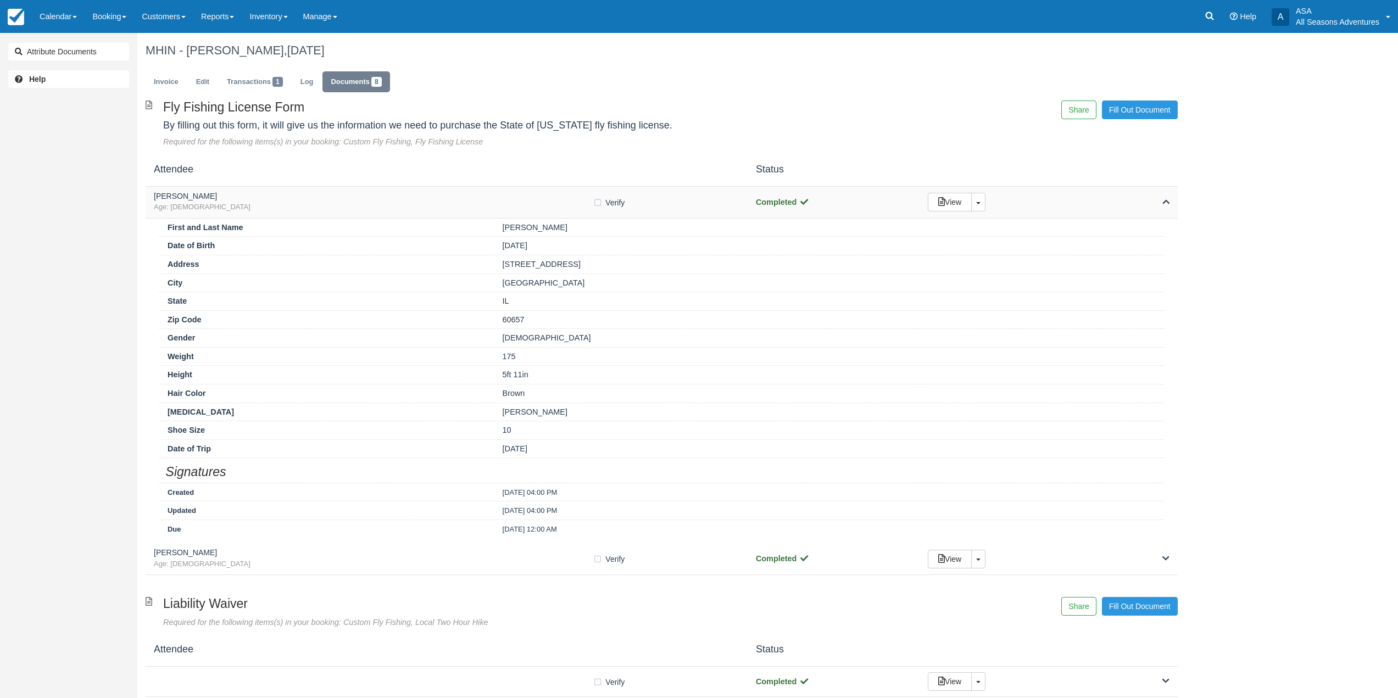
click at [500, 214] on div "[PERSON_NAME] Age: [DEMOGRAPHIC_DATA] Verify Verified Completed View Toggle Dro…" at bounding box center [662, 203] width 1032 height 32
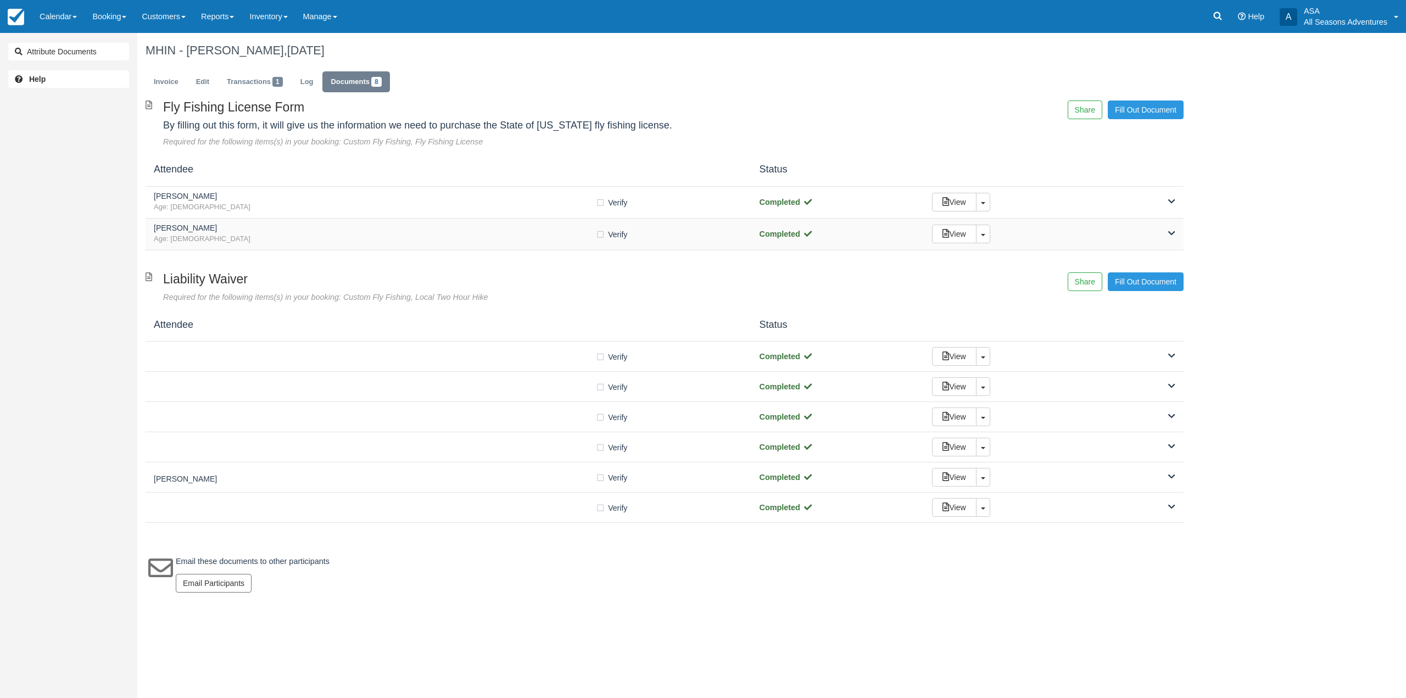
click at [510, 232] on h5 "Ryan Collins" at bounding box center [375, 228] width 442 height 8
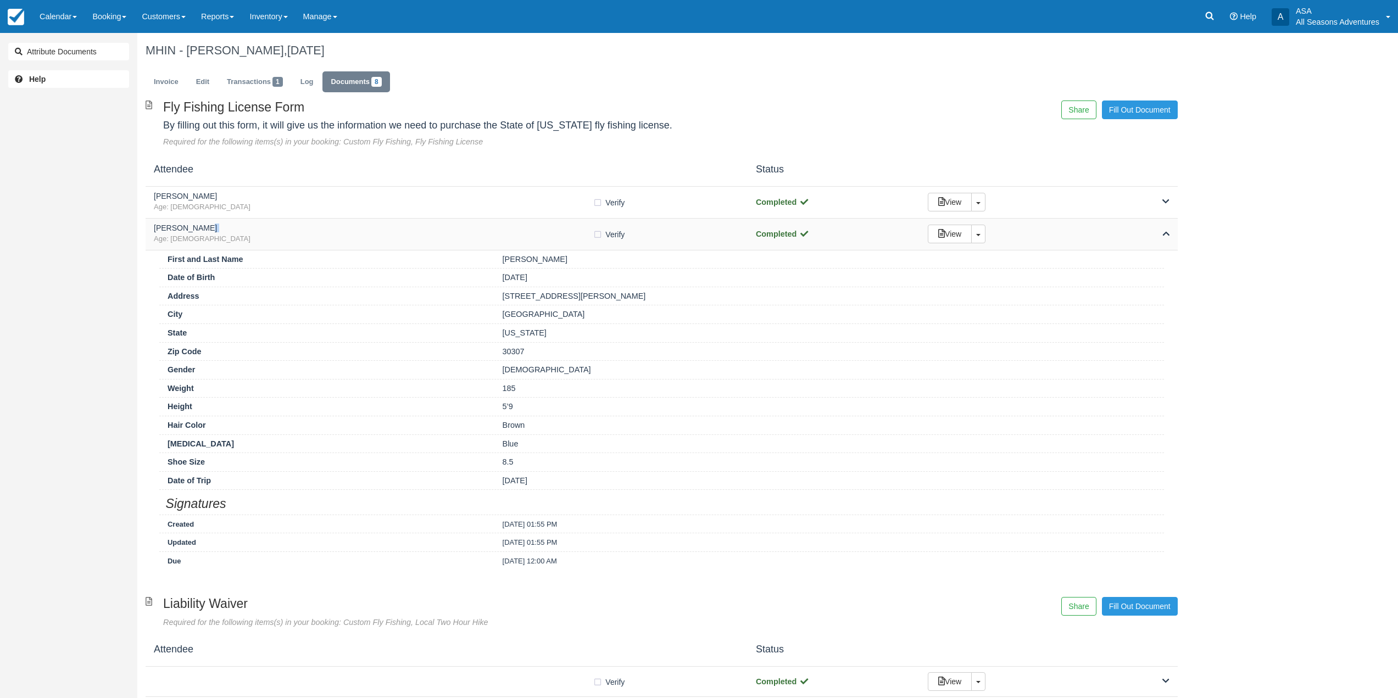
click at [510, 232] on h5 "Ryan Collins" at bounding box center [373, 228] width 439 height 8
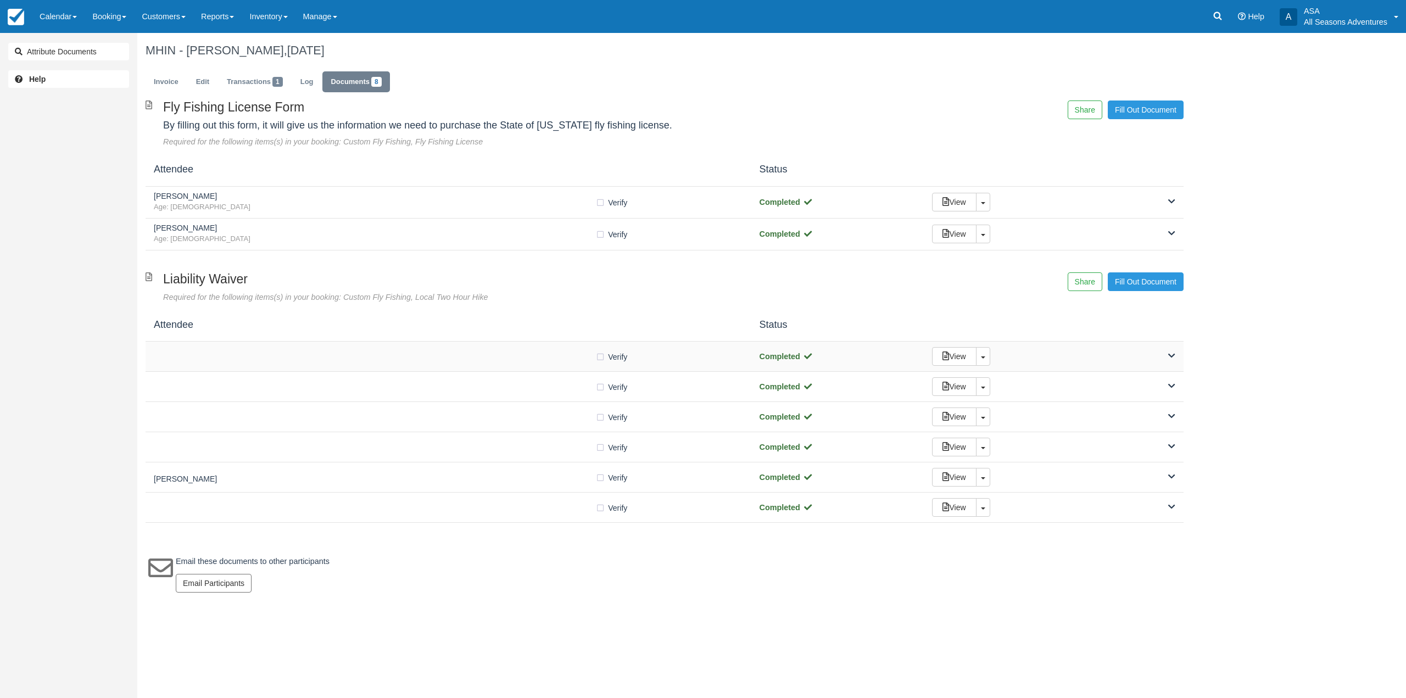
click at [499, 355] on div at bounding box center [375, 356] width 442 height 5
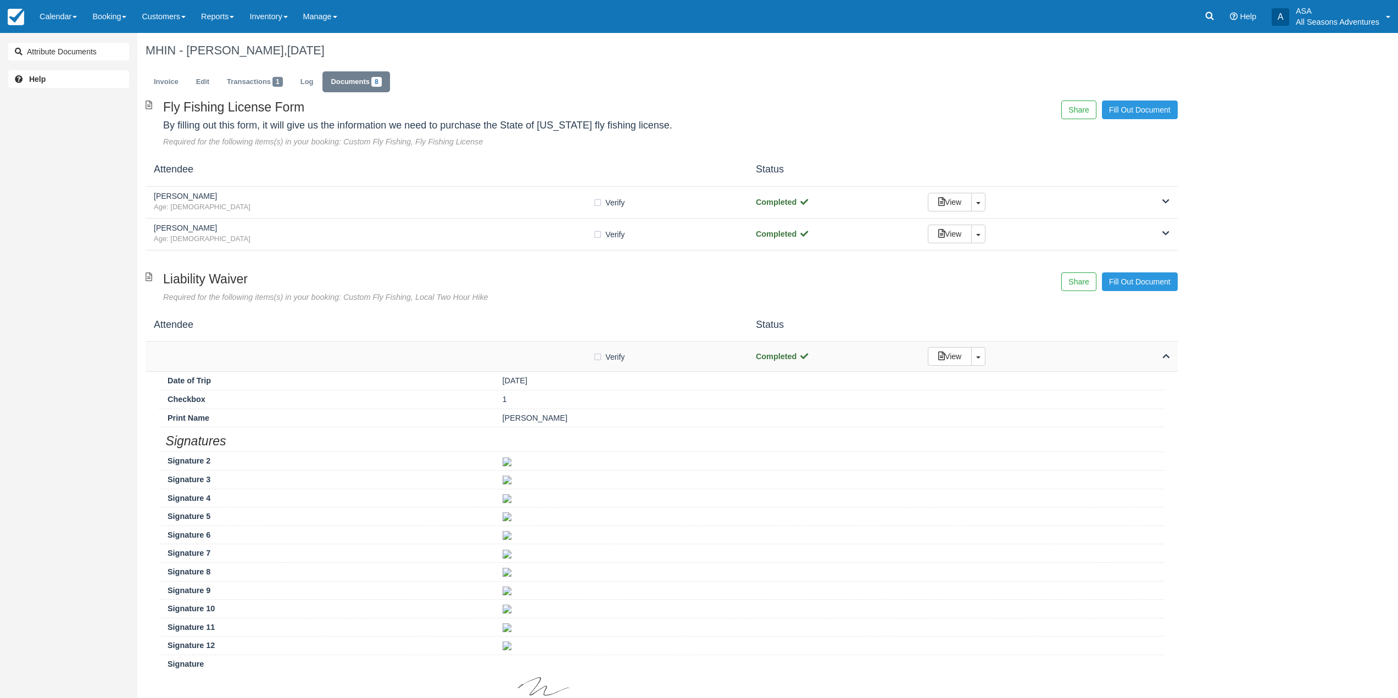
click at [499, 355] on div at bounding box center [373, 356] width 439 height 5
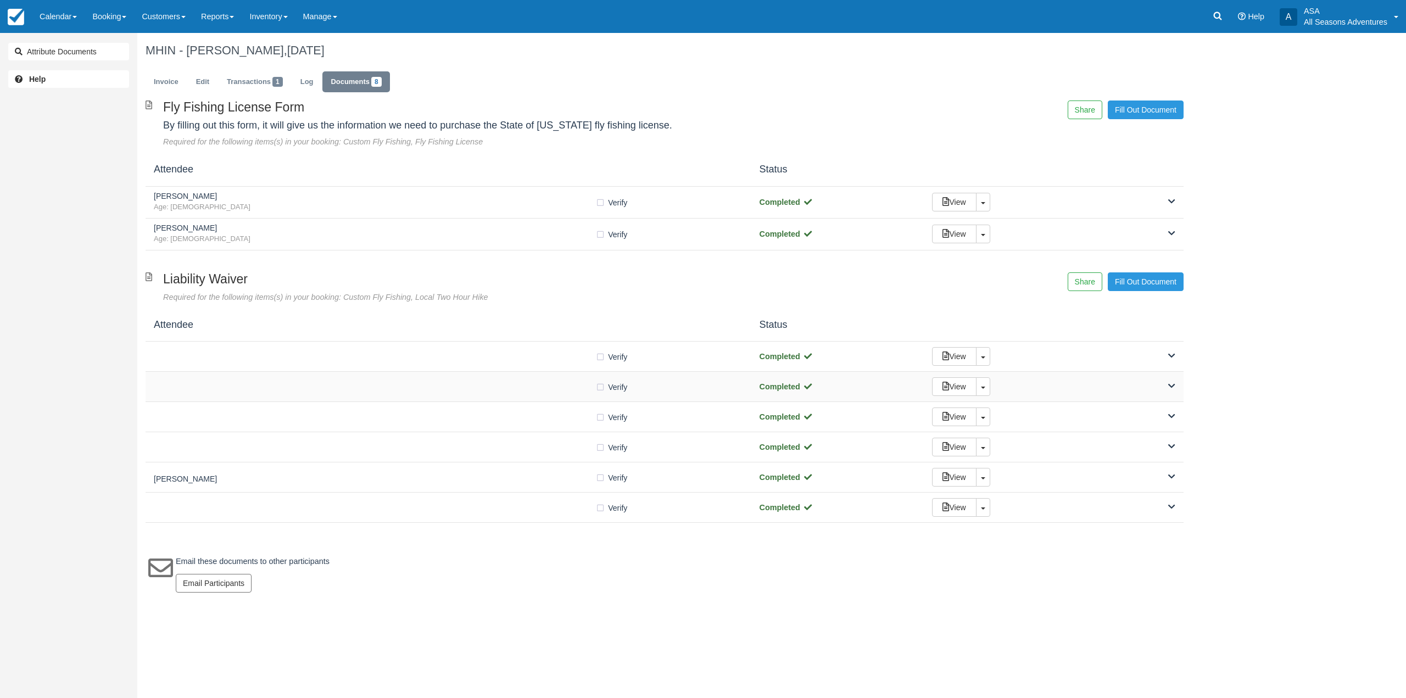
click at [496, 390] on div "Verify Verified" at bounding box center [449, 387] width 590 height 12
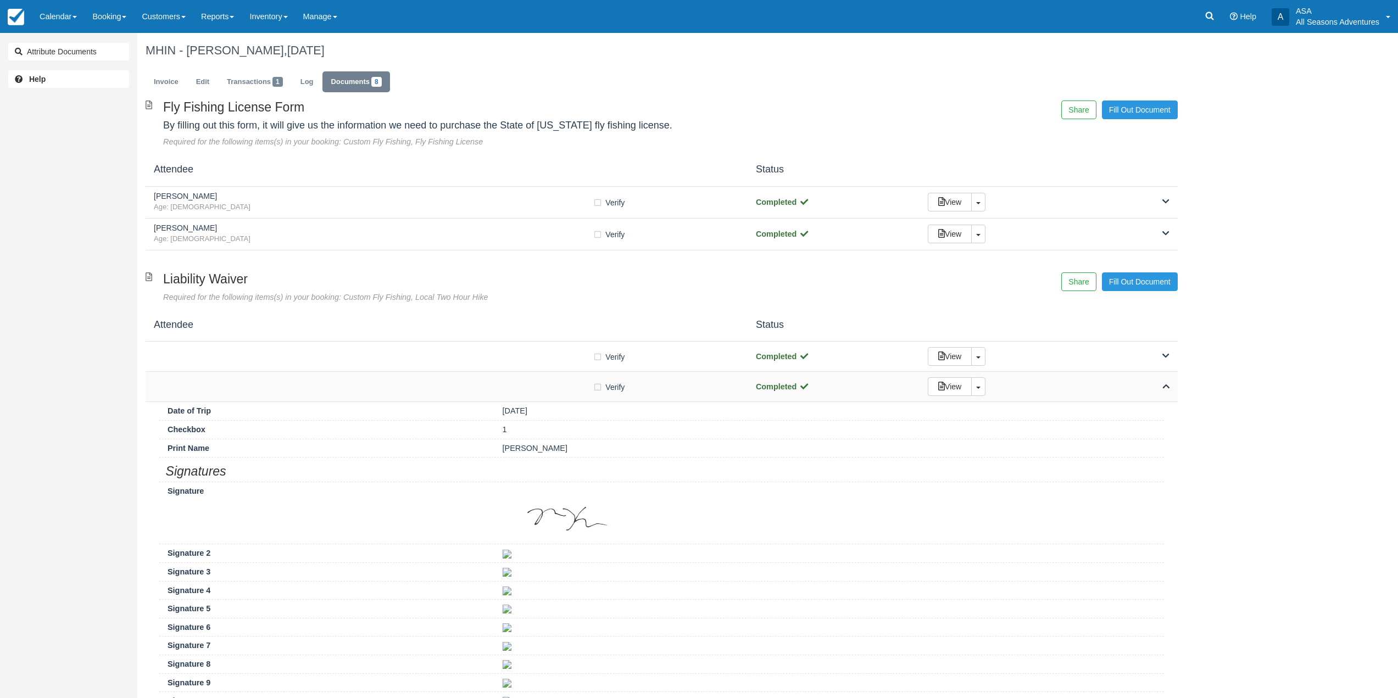
click at [496, 390] on div "Verify Verified" at bounding box center [447, 387] width 586 height 12
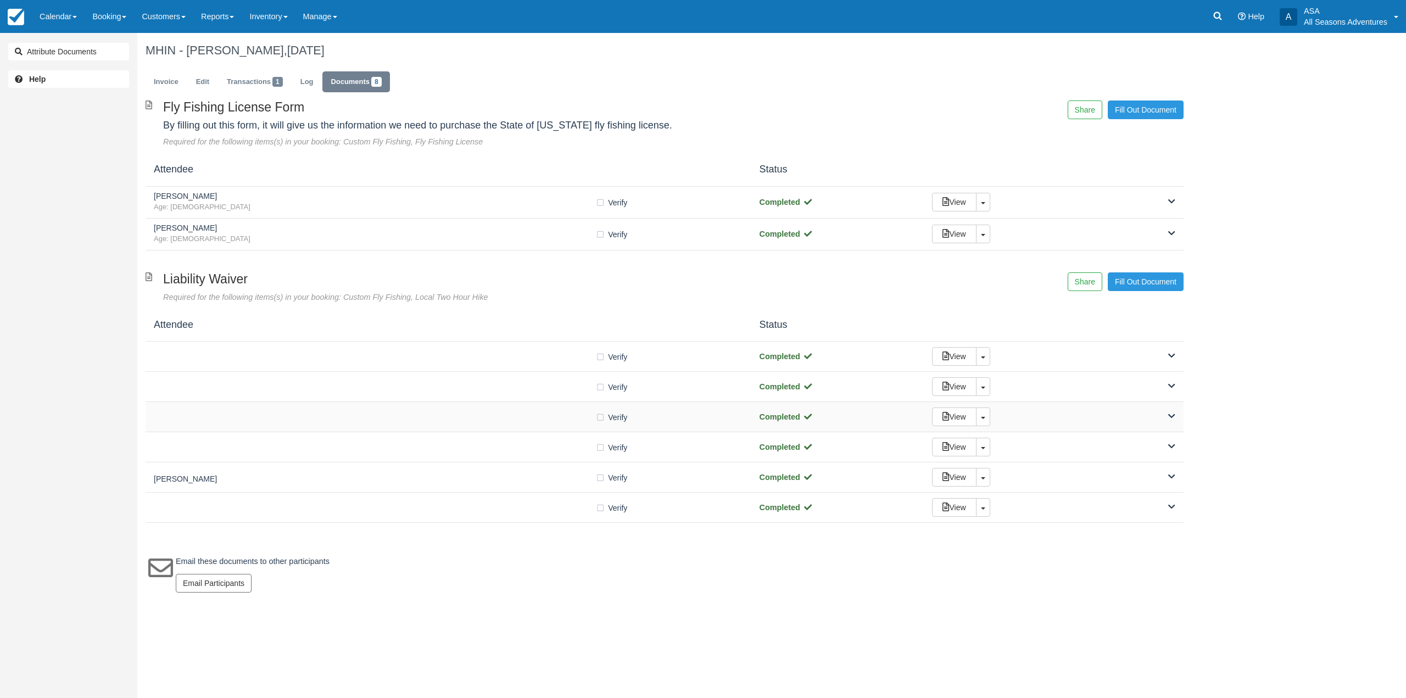
click at [497, 417] on div at bounding box center [375, 416] width 442 height 5
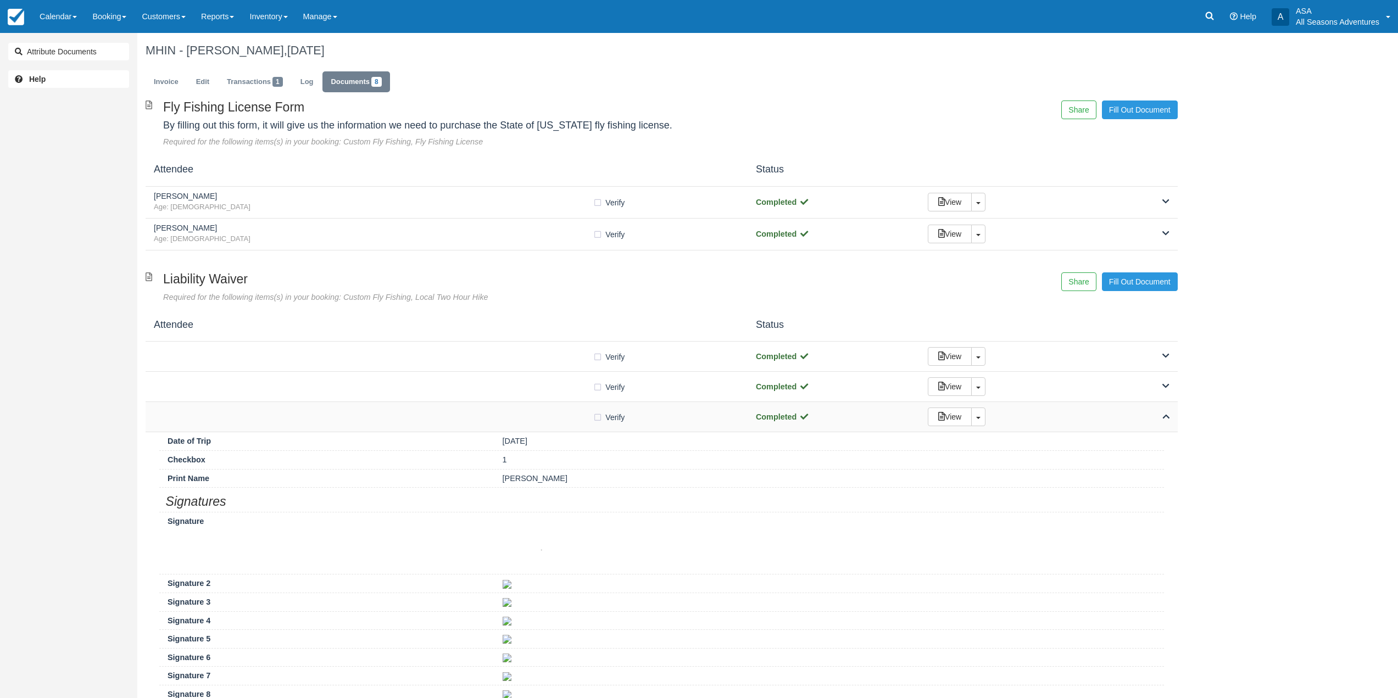
click at [497, 417] on div at bounding box center [373, 416] width 439 height 5
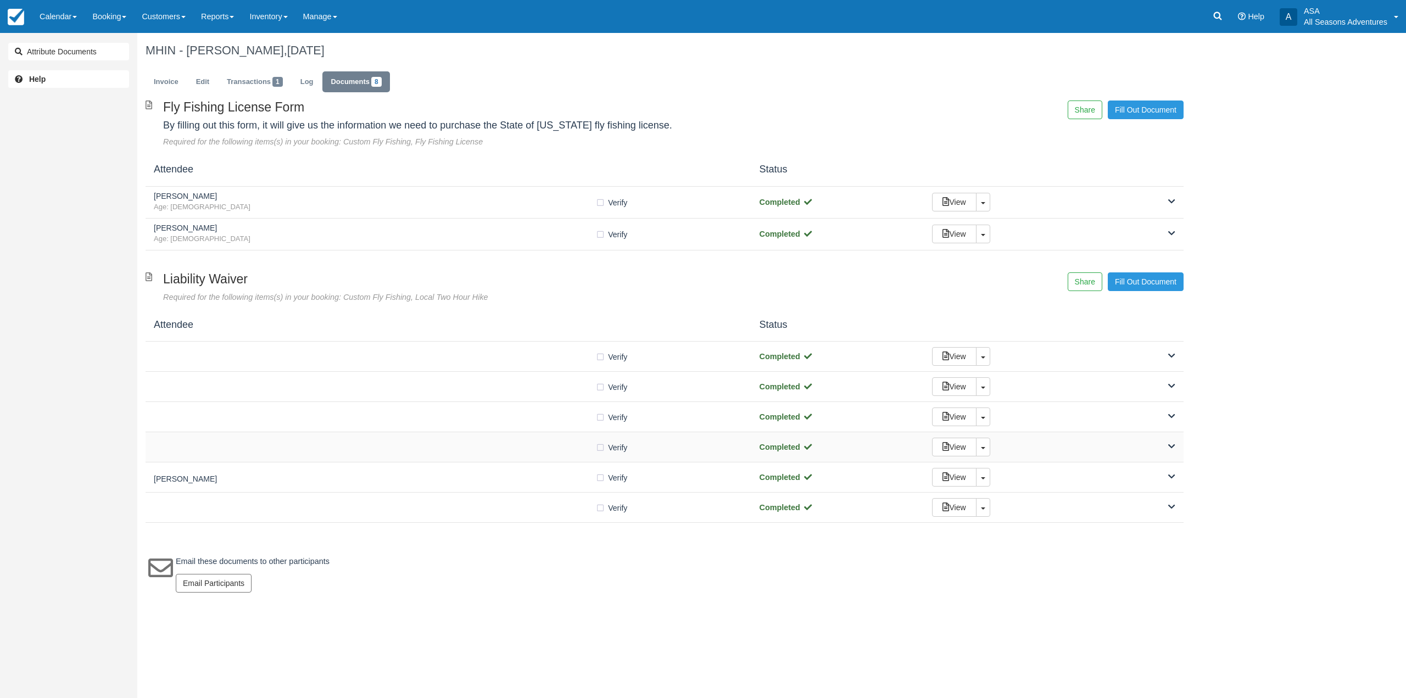
click at [501, 448] on div at bounding box center [375, 446] width 442 height 5
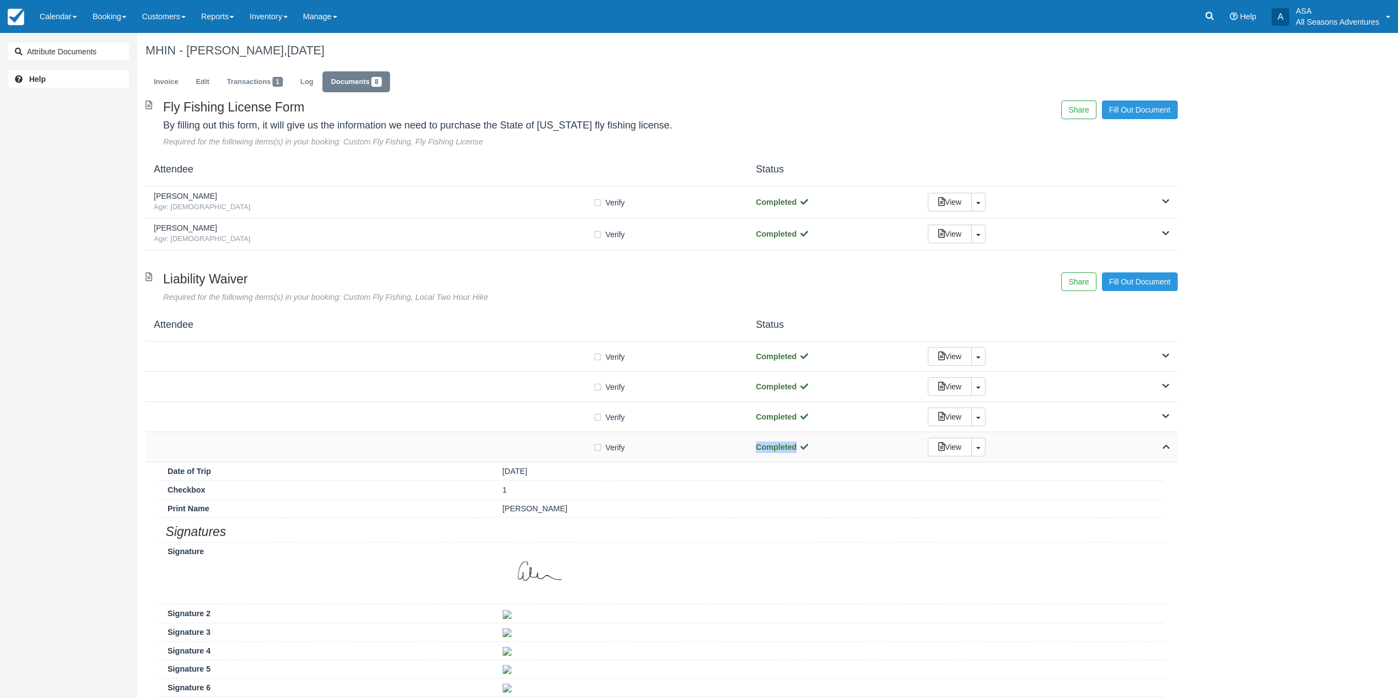
click at [501, 448] on div at bounding box center [373, 446] width 439 height 5
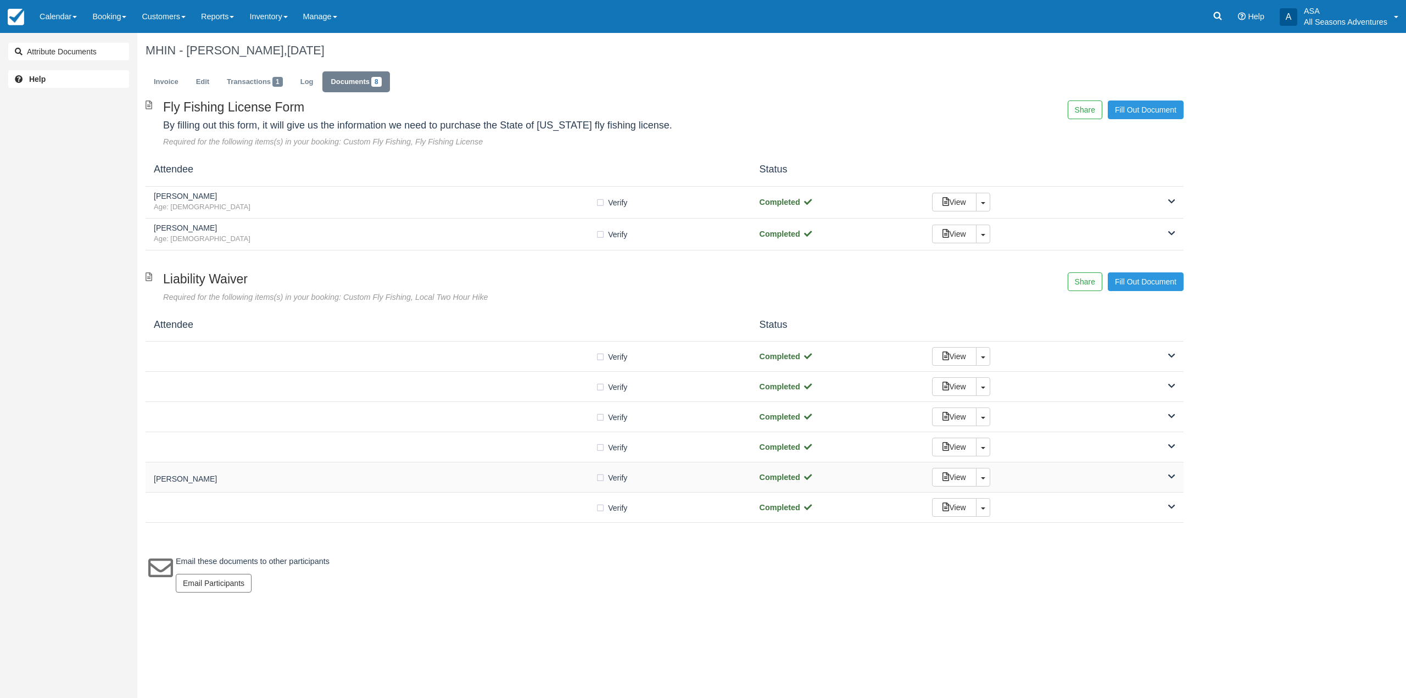
click at [504, 483] on h5 "[PERSON_NAME]" at bounding box center [375, 479] width 442 height 8
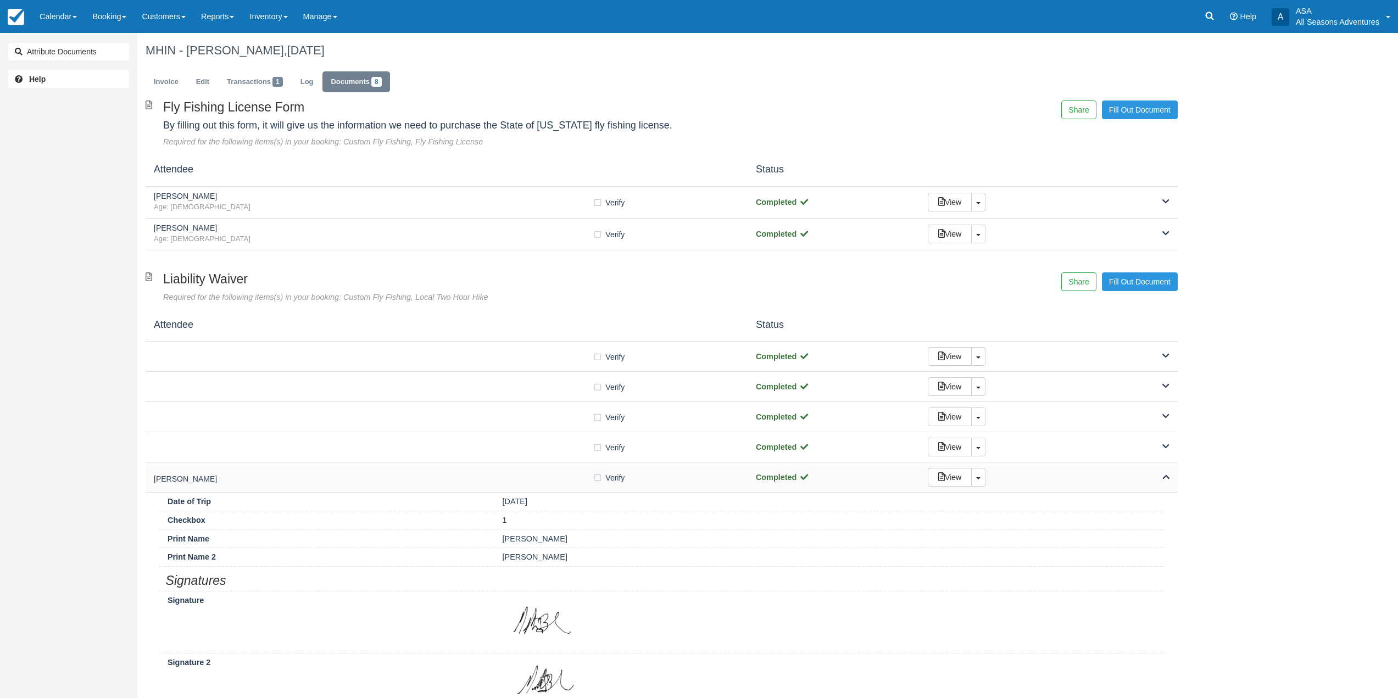
click at [504, 483] on h5 "[PERSON_NAME]" at bounding box center [373, 479] width 439 height 8
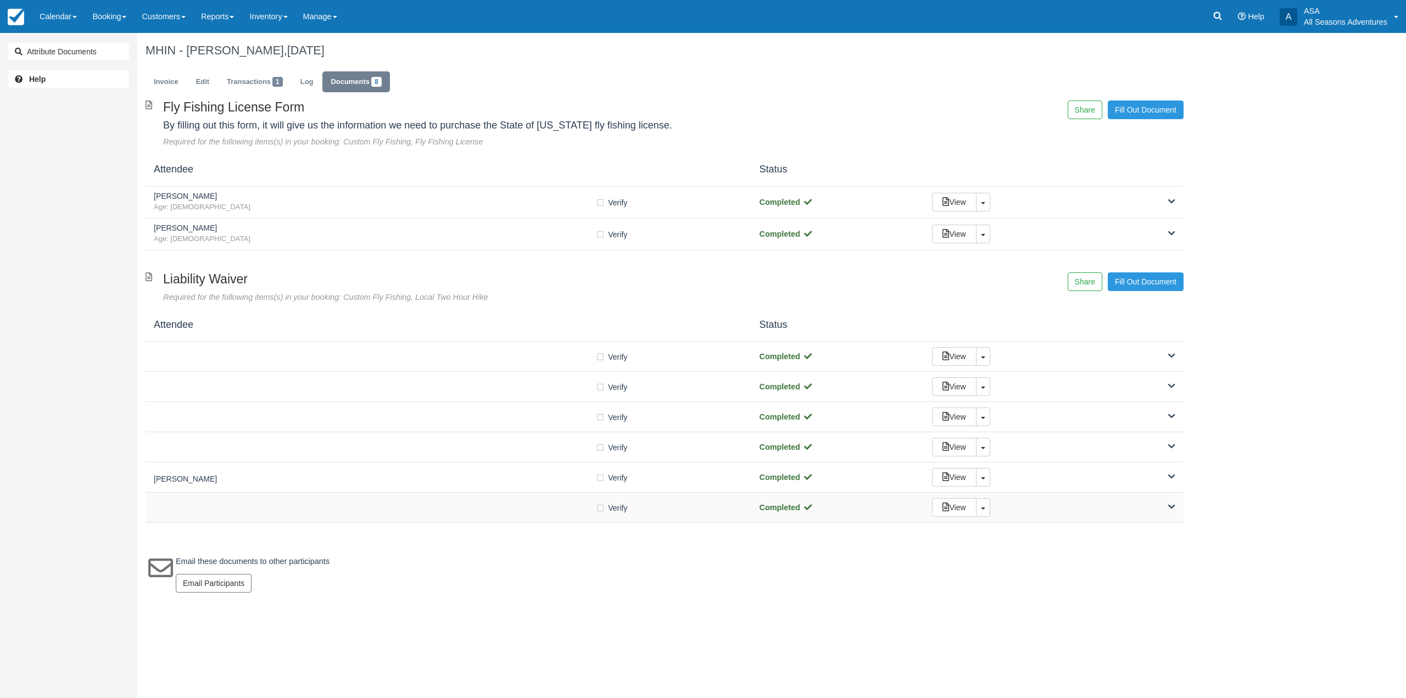
click at [505, 511] on div "Verify Verified" at bounding box center [449, 508] width 590 height 12
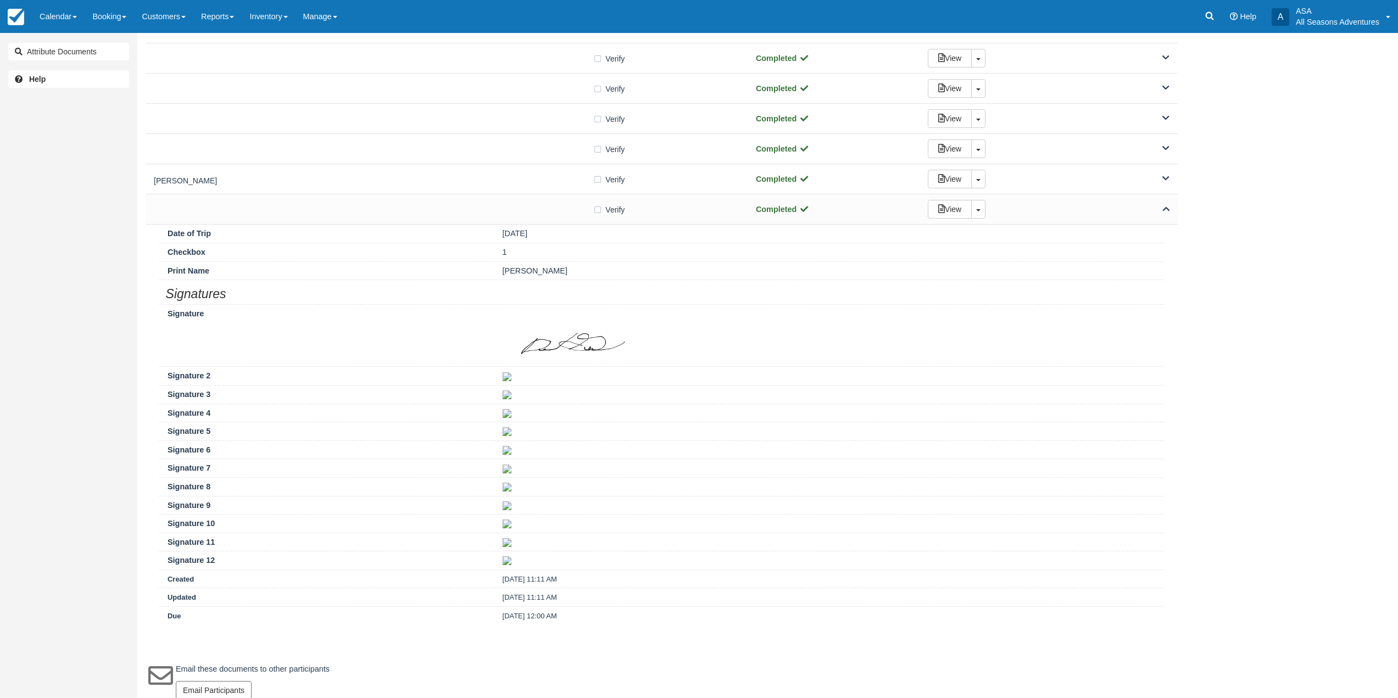
scroll to position [311, 0]
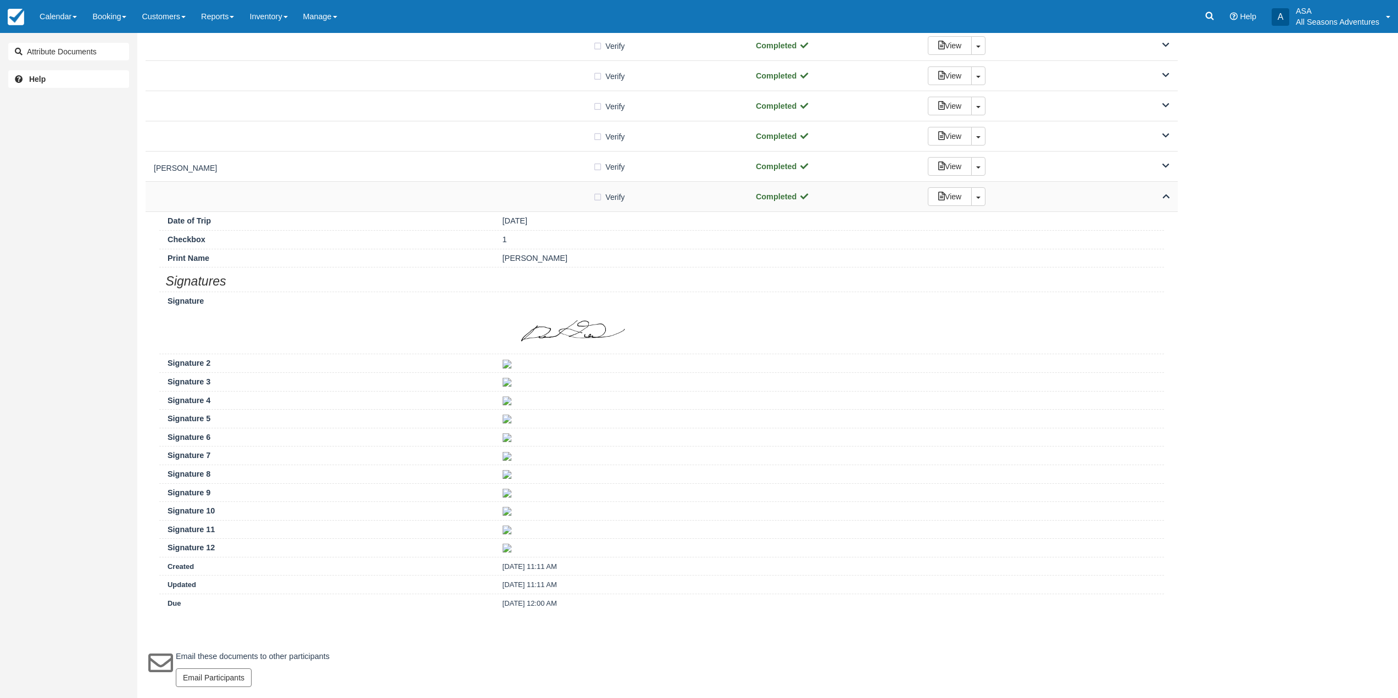
click at [498, 198] on div at bounding box center [373, 196] width 439 height 5
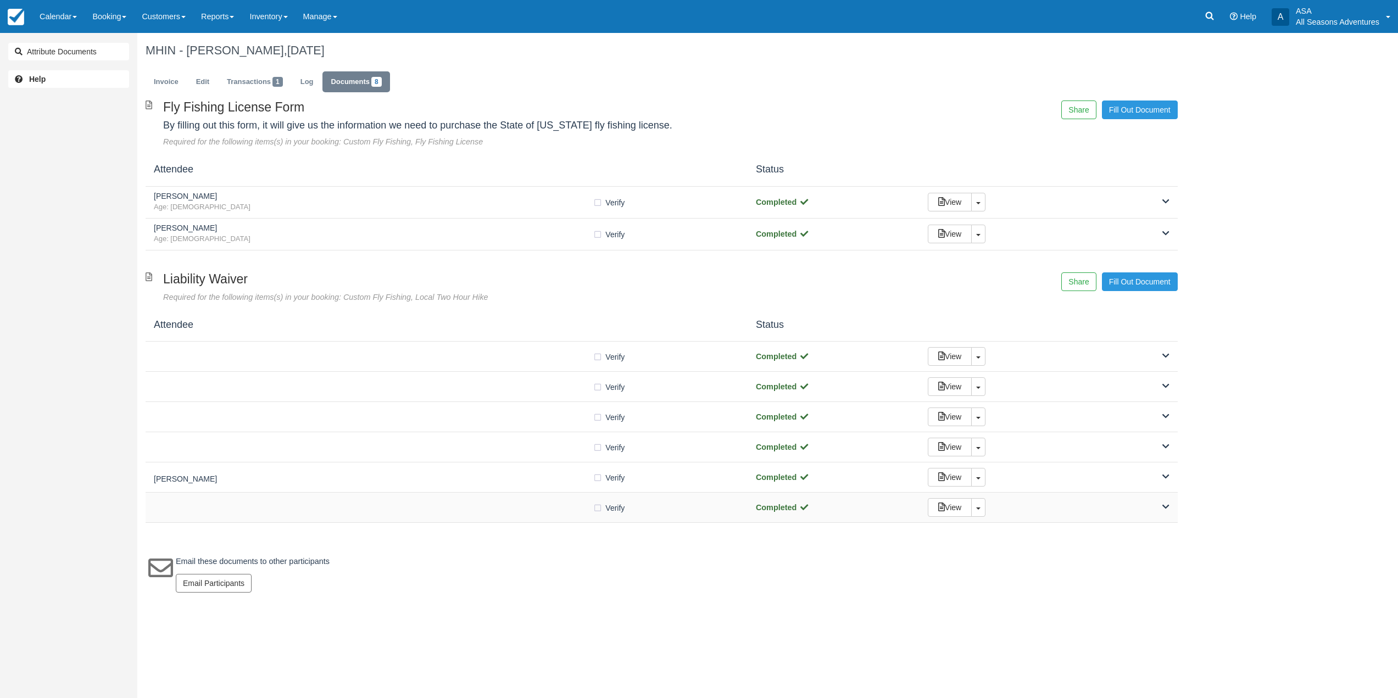
scroll to position [0, 0]
click at [472, 397] on div "Verify Verified Completed View Toggle Dropdown Detach" at bounding box center [665, 387] width 1038 height 30
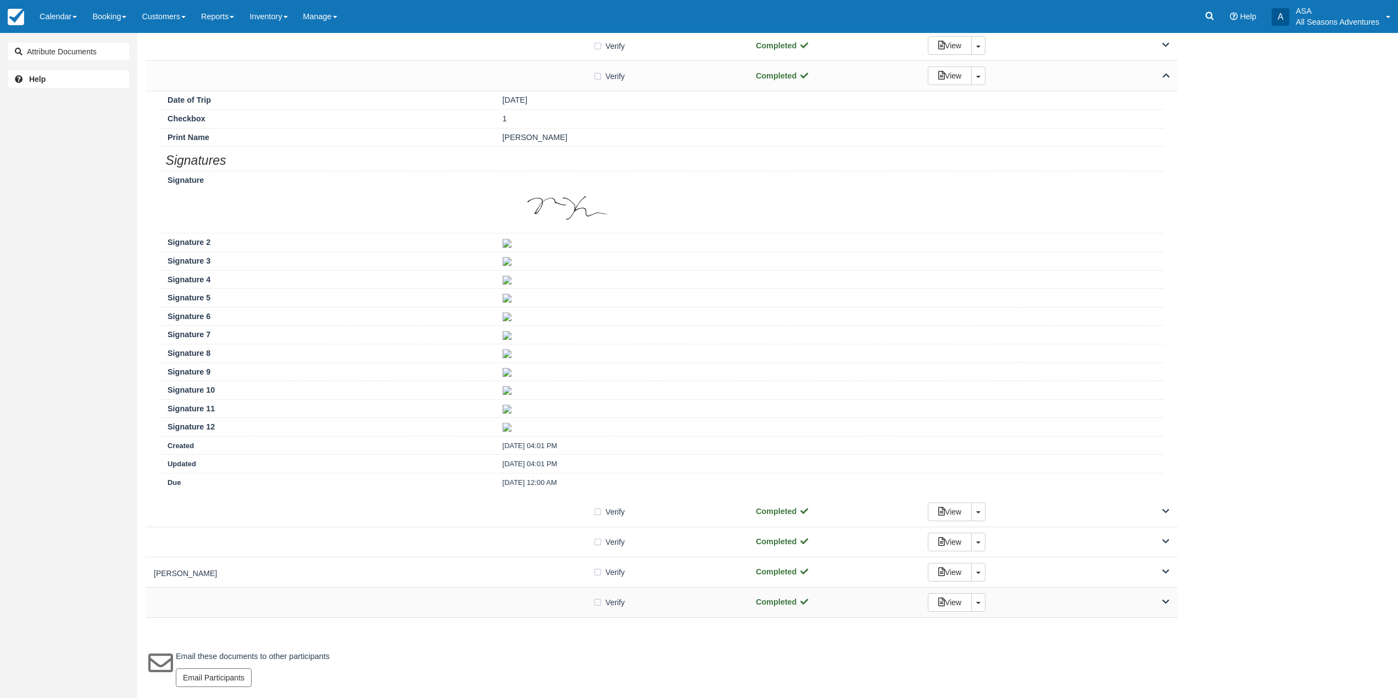
scroll to position [36, 0]
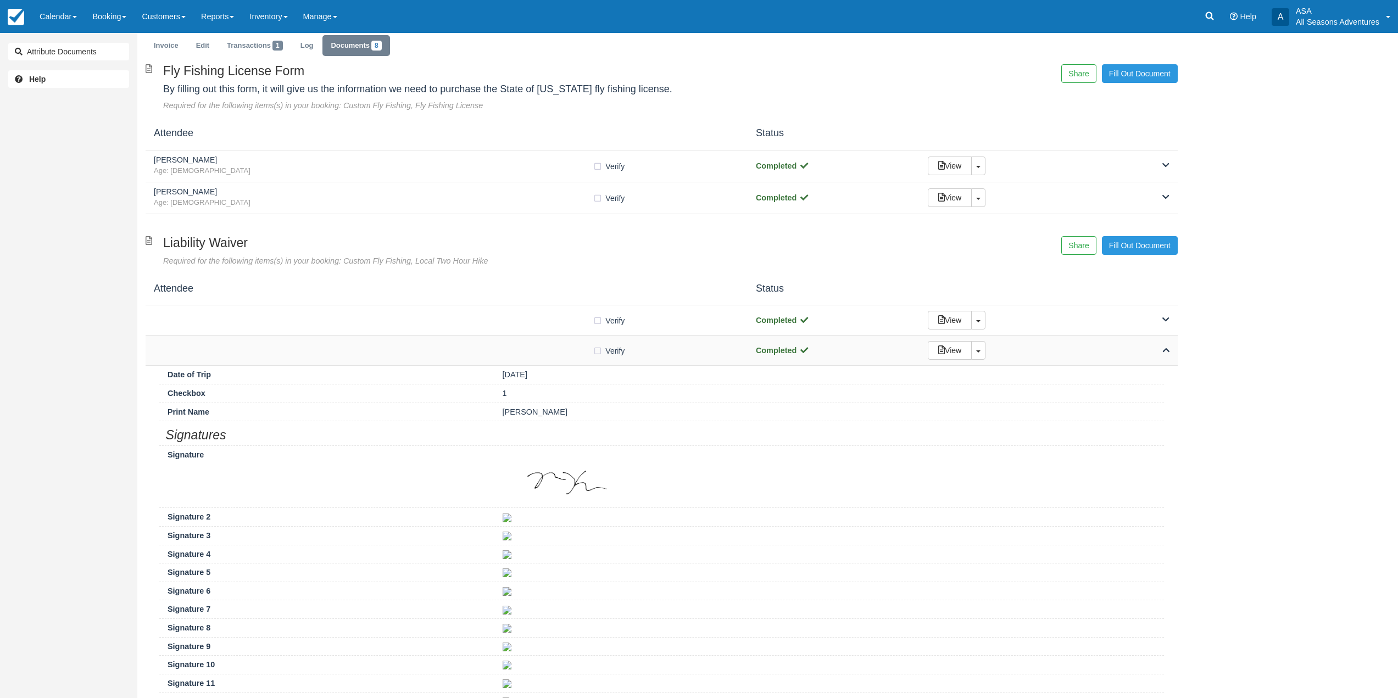
click at [488, 338] on div "Verify Verified Completed View Toggle Dropdown Detach" at bounding box center [662, 351] width 1032 height 30
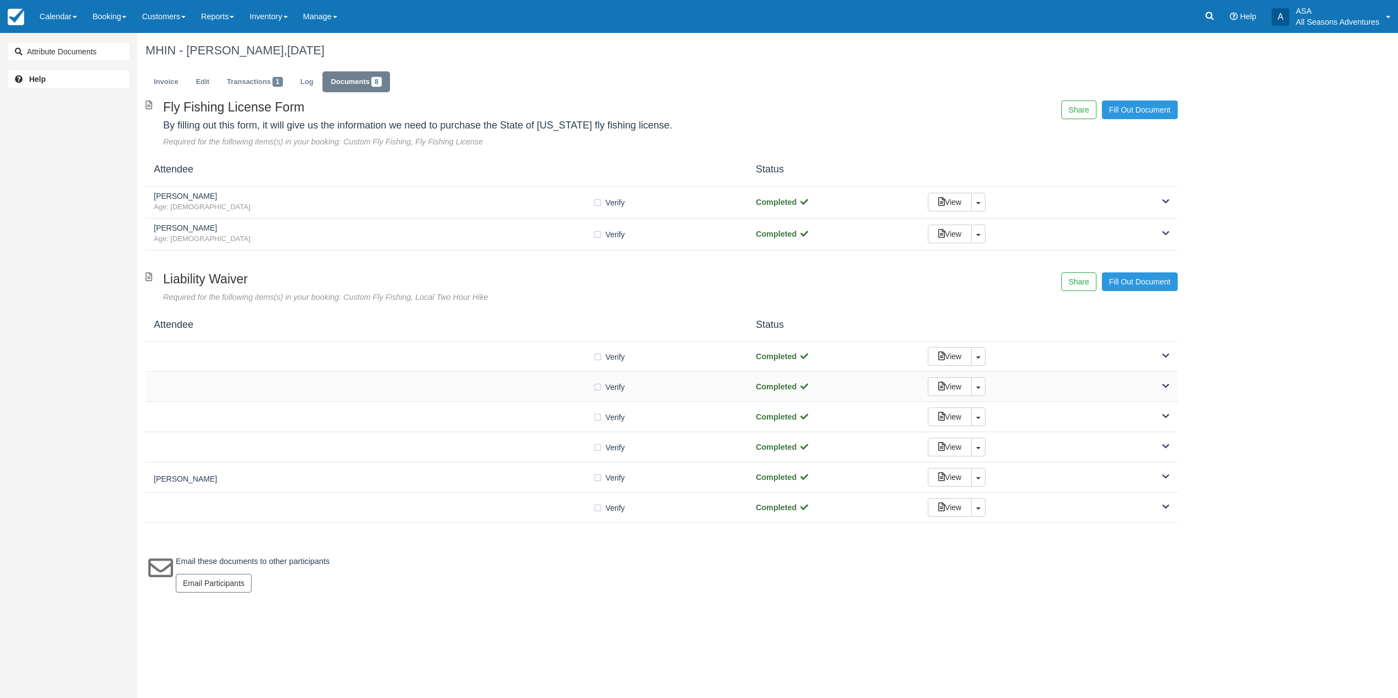
scroll to position [0, 0]
click at [388, 180] on div "Attendee Status" at bounding box center [665, 170] width 1038 height 34
click at [392, 196] on h5 "Michael Kaushansky" at bounding box center [375, 196] width 442 height 8
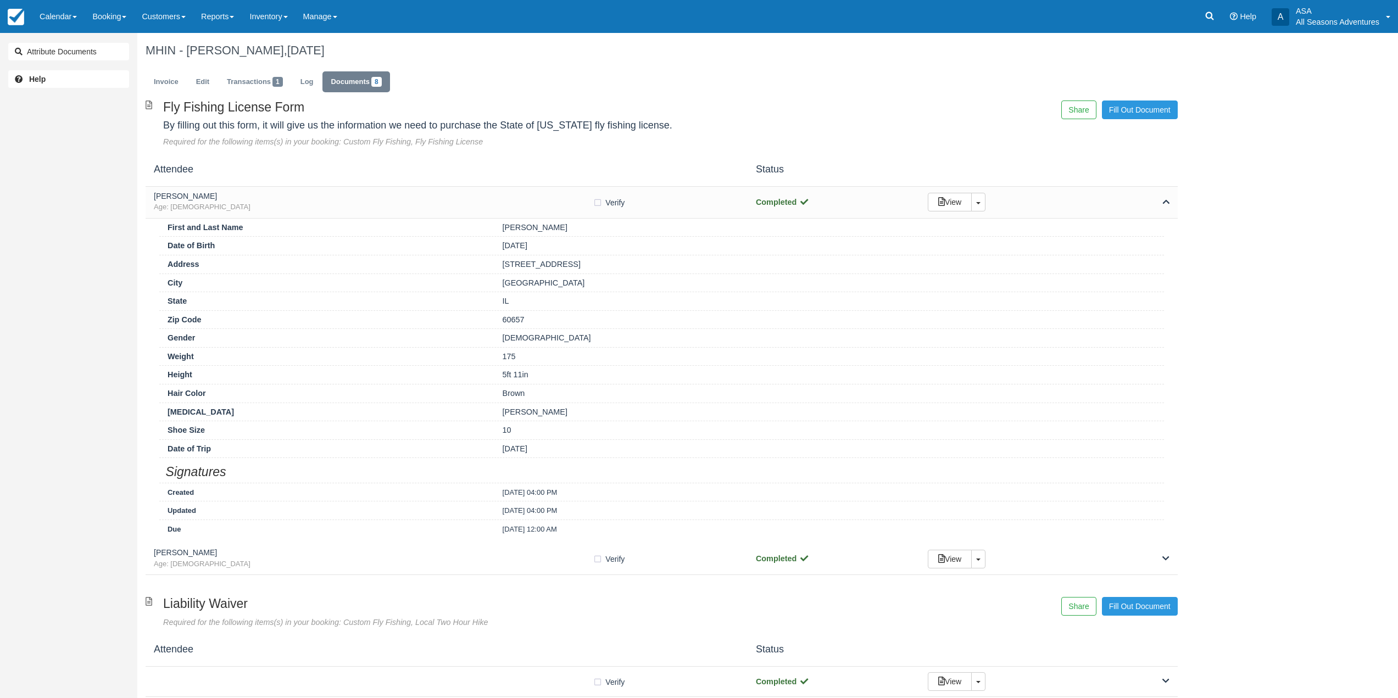
click at [167, 69] on ul "Invoice Edit Transactions 1 Log Documents 8" at bounding box center [662, 84] width 1032 height 33
click at [167, 71] on link "Invoice" at bounding box center [166, 81] width 41 height 21
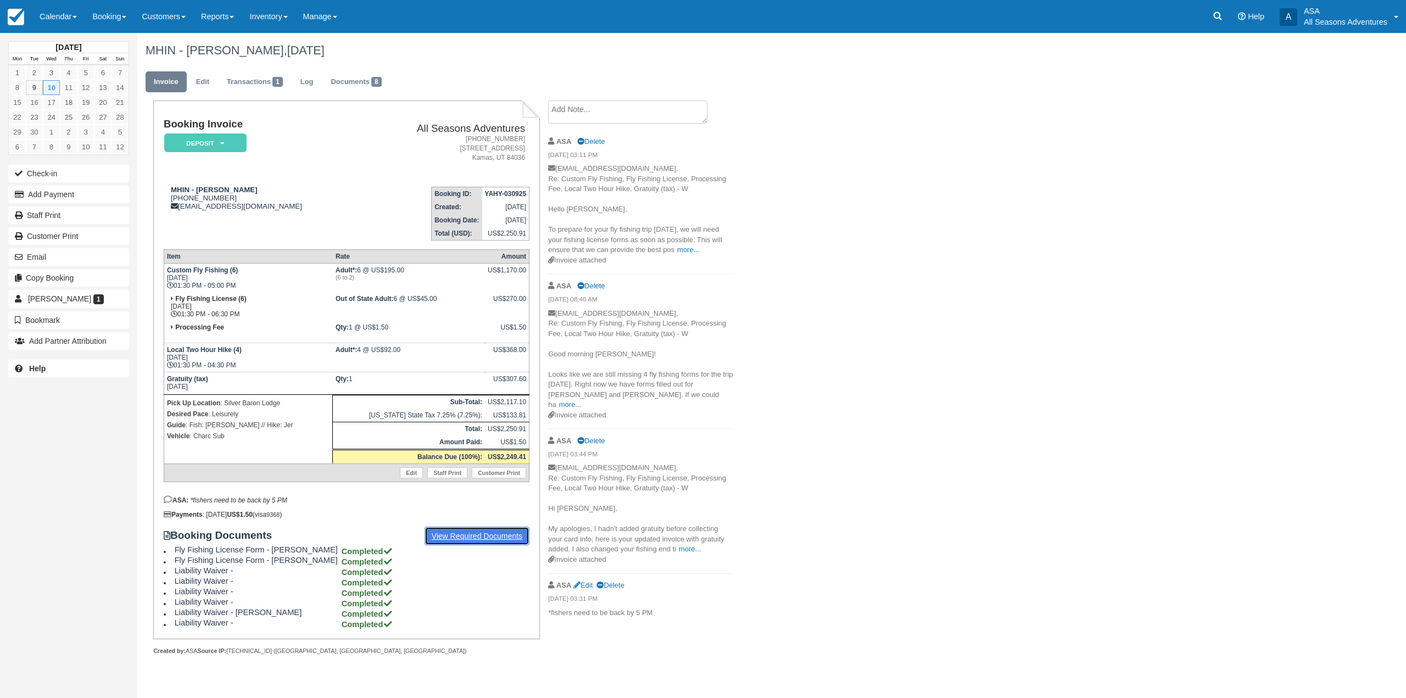
click at [481, 536] on link "View Required Documents" at bounding box center [477, 536] width 105 height 19
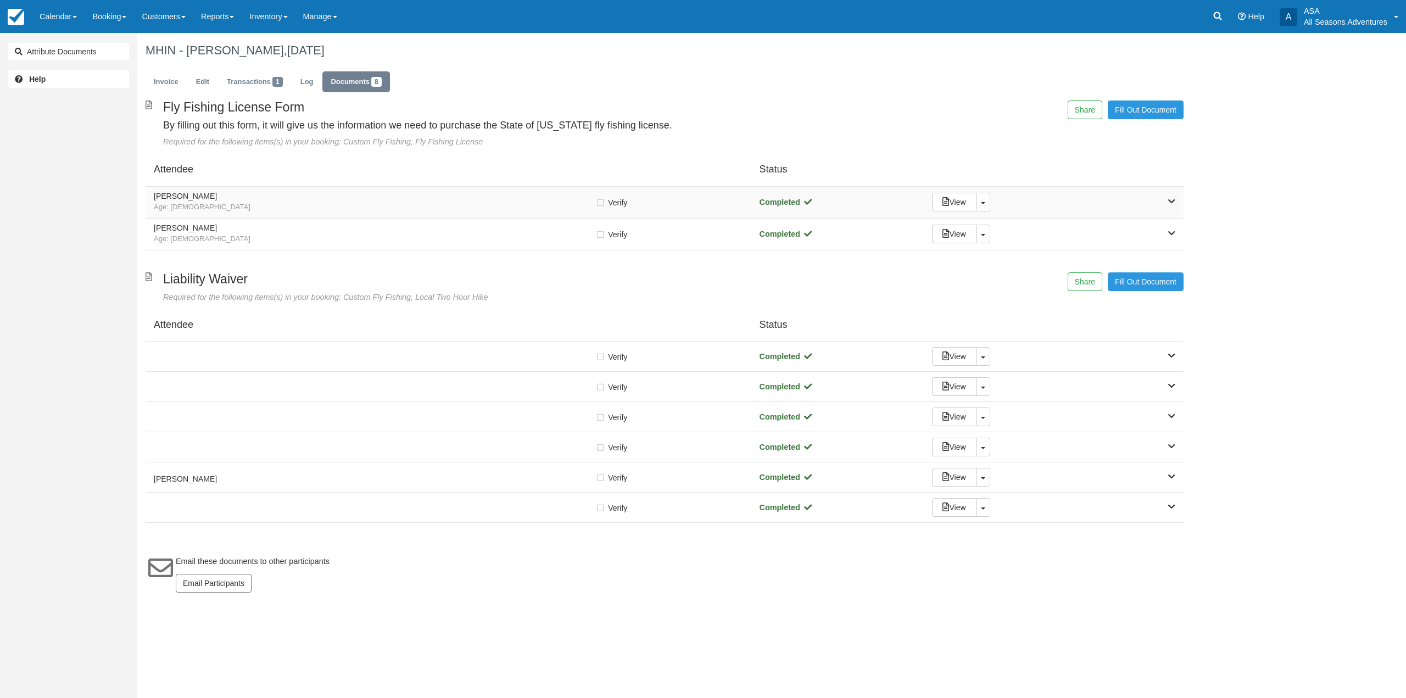
click at [520, 201] on h5 "[PERSON_NAME]" at bounding box center [375, 196] width 442 height 8
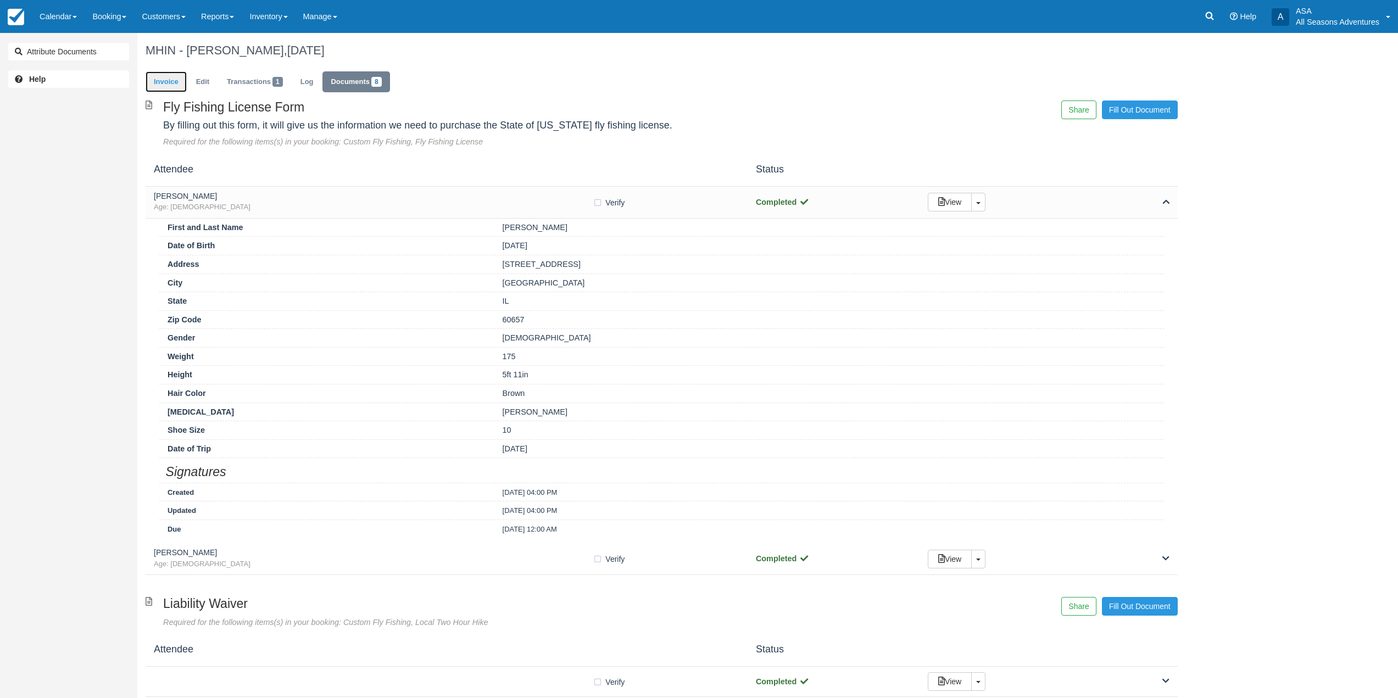
click at [181, 86] on link "Invoice" at bounding box center [166, 81] width 41 height 21
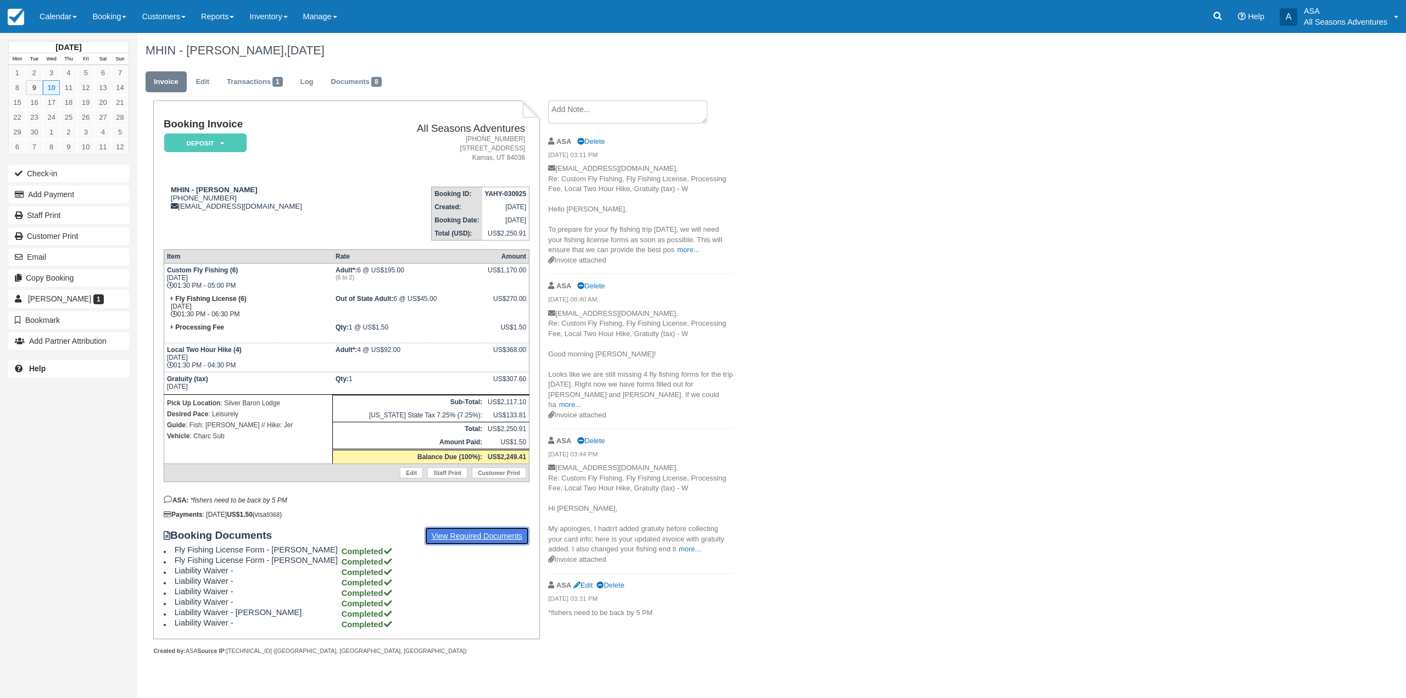
click at [436, 535] on link "View Required Documents" at bounding box center [477, 536] width 105 height 19
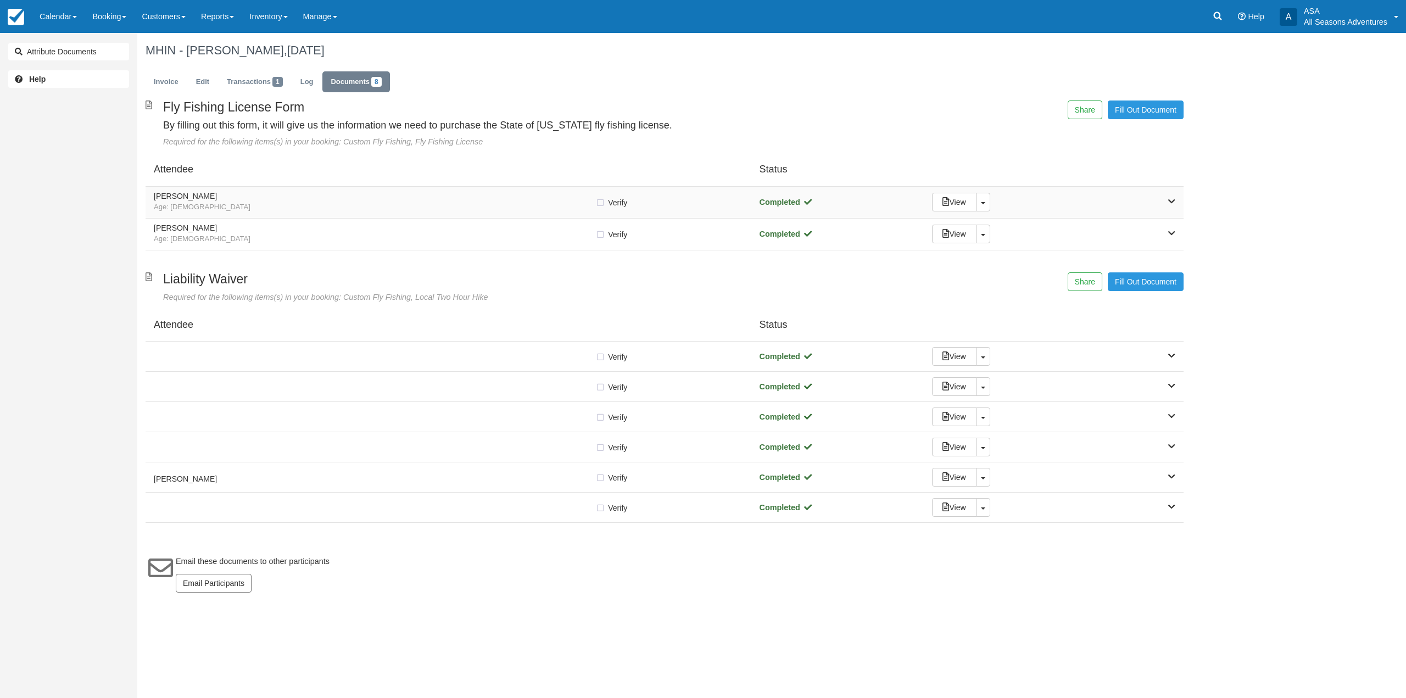
click at [347, 195] on h5 "[PERSON_NAME]" at bounding box center [375, 196] width 442 height 8
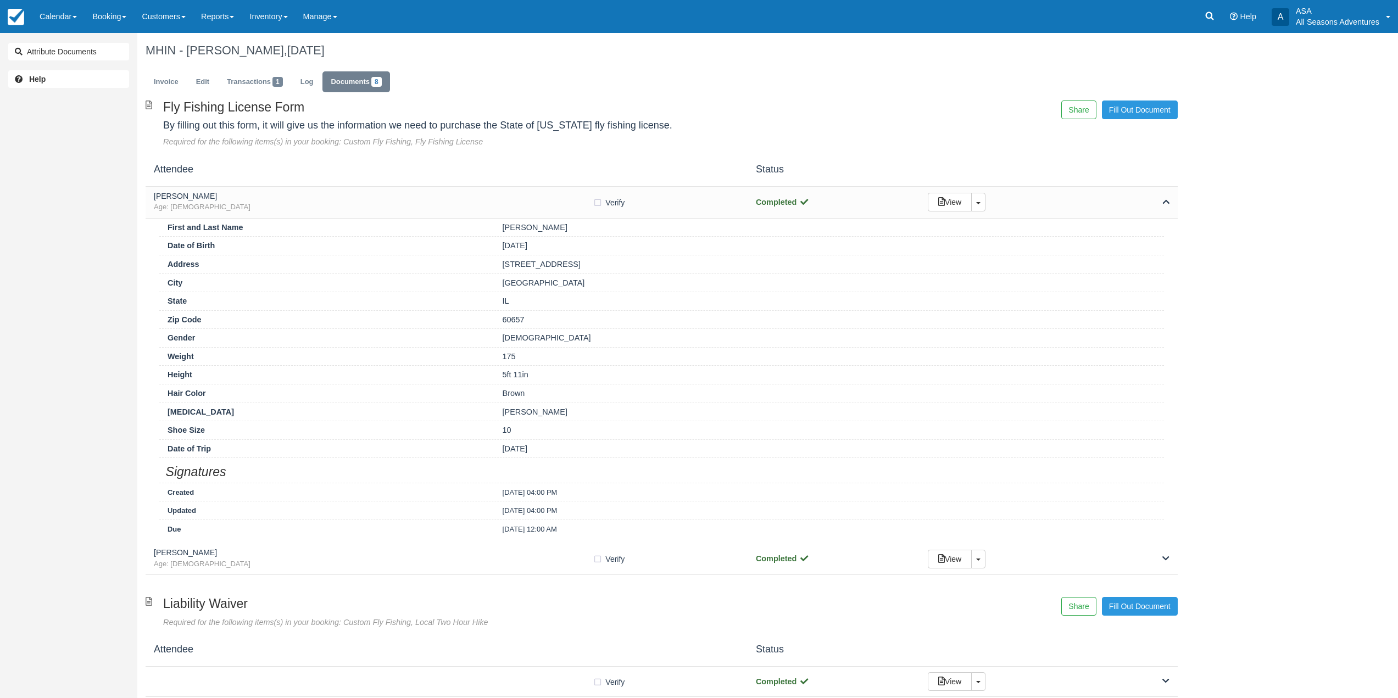
drag, startPoint x: 597, startPoint y: 269, endPoint x: 500, endPoint y: 260, distance: 97.0
click at [500, 260] on div "509 W Roscoe St Apt 3E" at bounding box center [829, 265] width 670 height 12
copy div "509 W Roscoe St Apt 3E"
drag, startPoint x: 540, startPoint y: 283, endPoint x: 482, endPoint y: 282, distance: 57.7
click at [482, 282] on div "City Chicago" at bounding box center [661, 283] width 1005 height 19
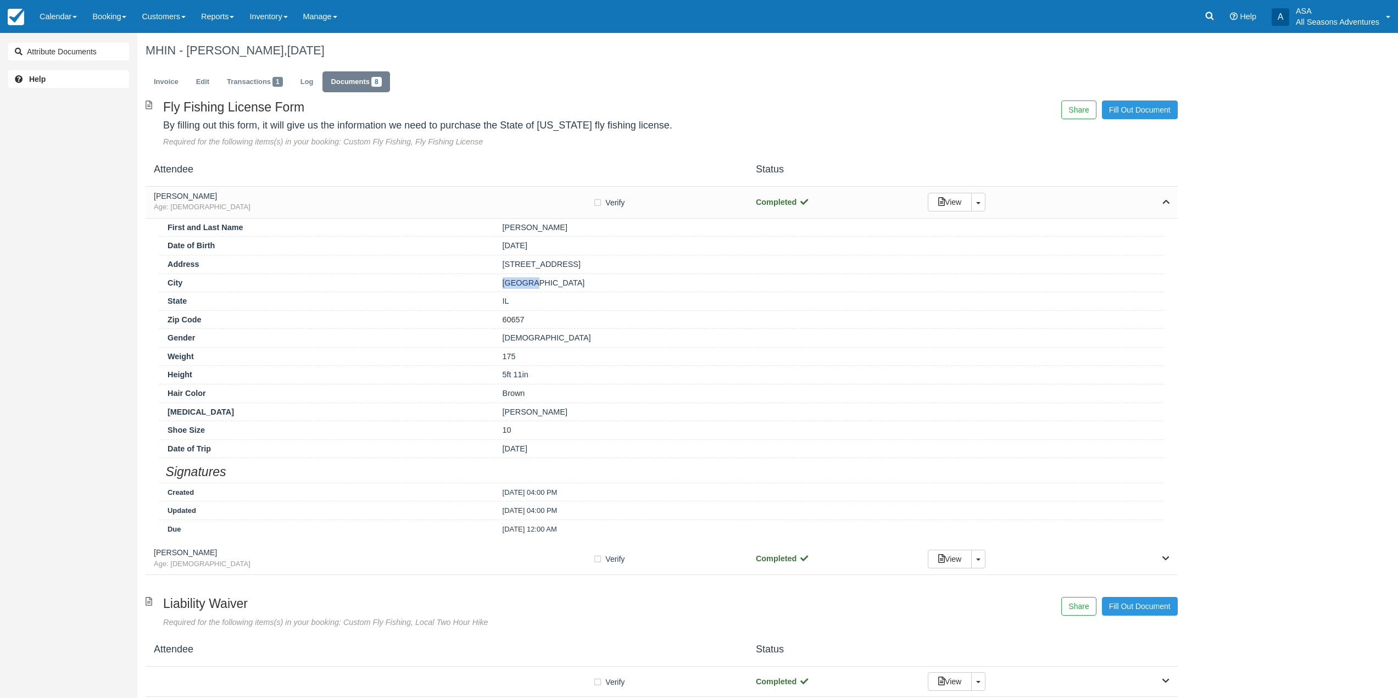
copy div "Chicago"
drag, startPoint x: 528, startPoint y: 316, endPoint x: 496, endPoint y: 320, distance: 32.6
click at [496, 320] on div "60657" at bounding box center [829, 320] width 670 height 12
copy div "60657"
click at [553, 204] on span "Age: 28" at bounding box center [373, 207] width 439 height 10
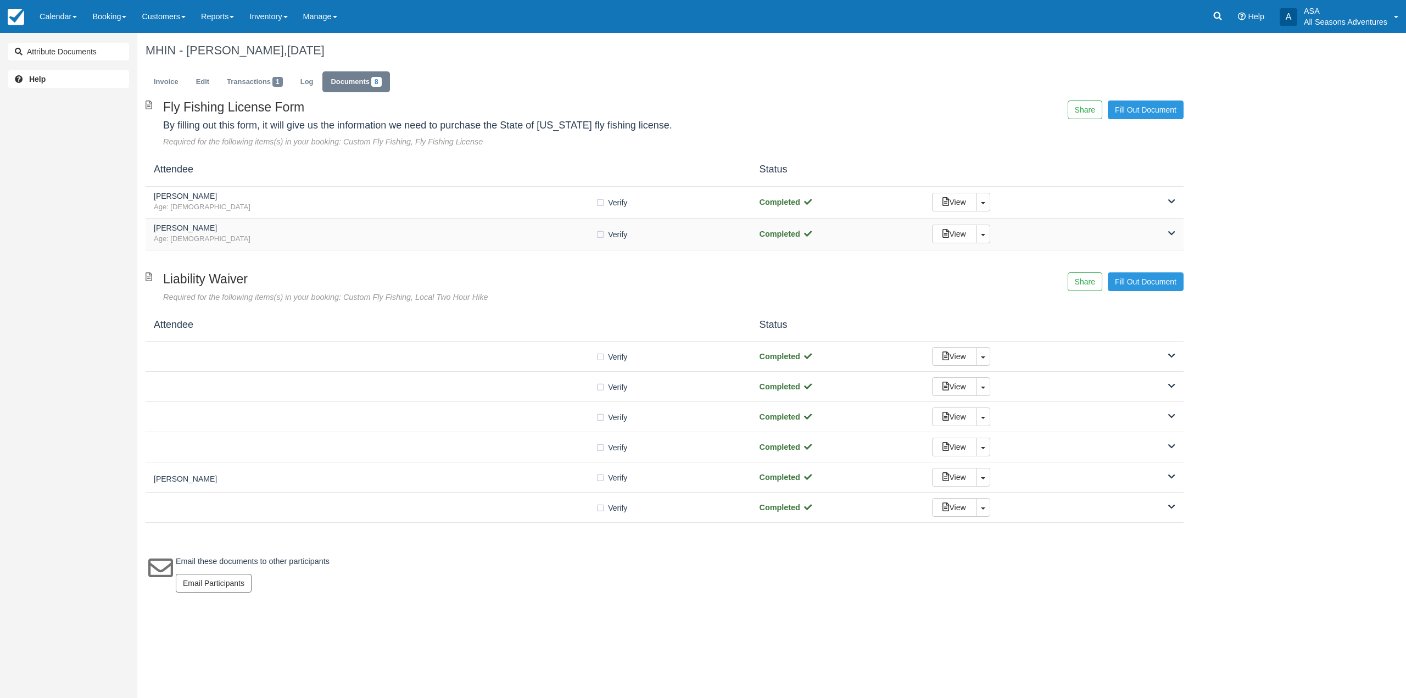
click at [551, 234] on span "Age: 34" at bounding box center [375, 239] width 442 height 10
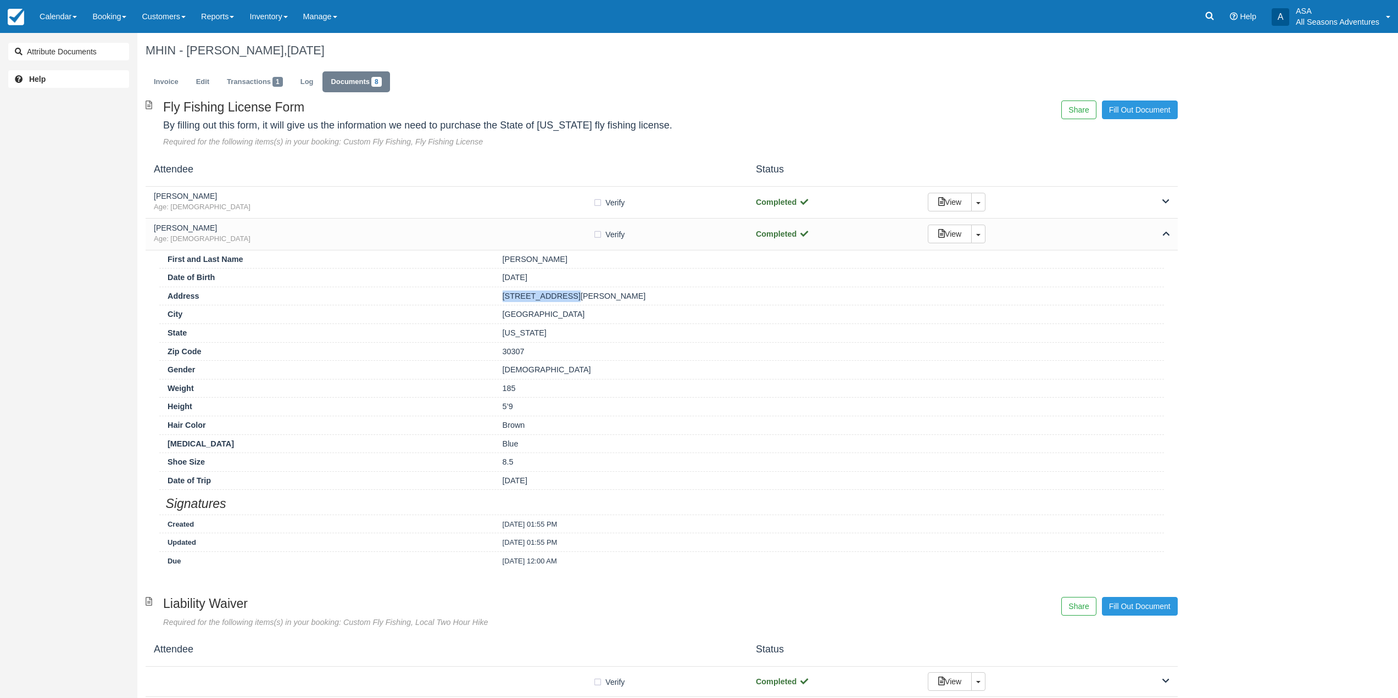
drag, startPoint x: 579, startPoint y: 291, endPoint x: 492, endPoint y: 294, distance: 86.9
click at [492, 294] on div "Address 845 Virgil St NE" at bounding box center [661, 296] width 1005 height 19
copy div "845 Virgil St NE"
drag, startPoint x: 552, startPoint y: 351, endPoint x: 492, endPoint y: 351, distance: 59.3
click at [492, 351] on div "Zip Code 30307" at bounding box center [661, 351] width 1005 height 19
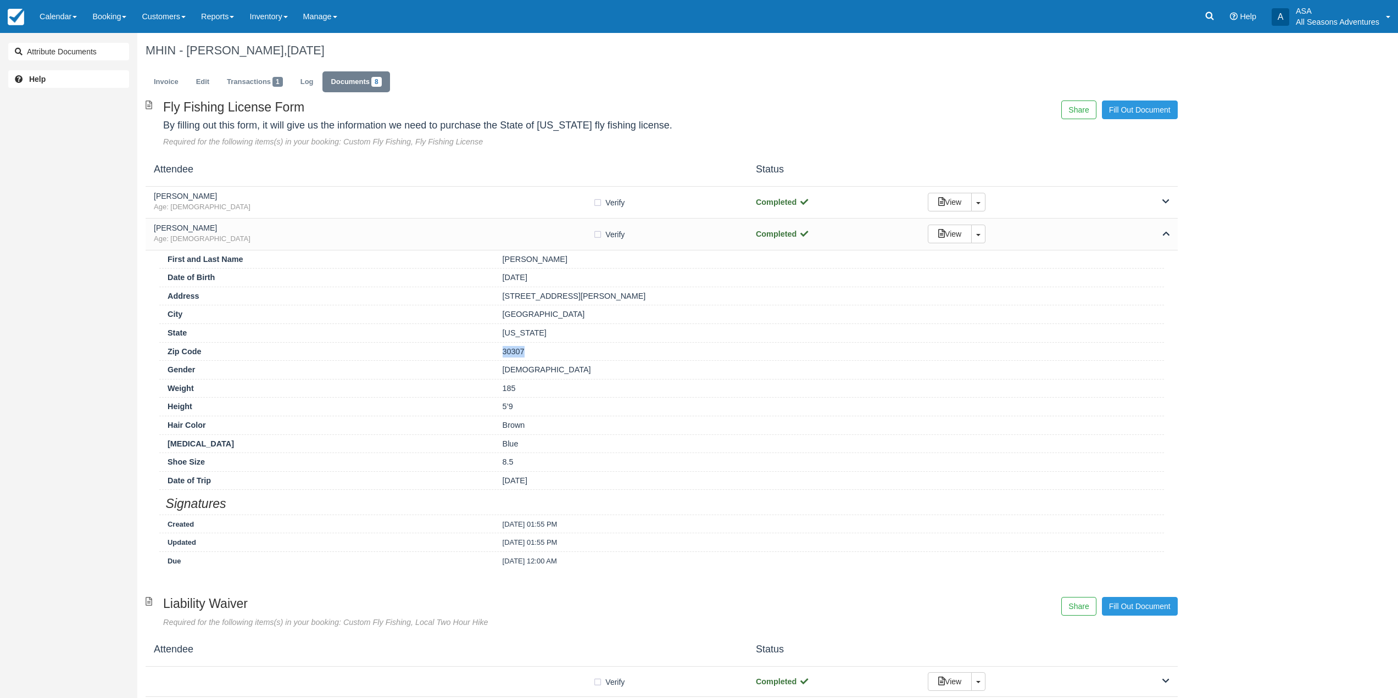
copy div "30307"
click at [155, 84] on link "Invoice" at bounding box center [166, 81] width 41 height 21
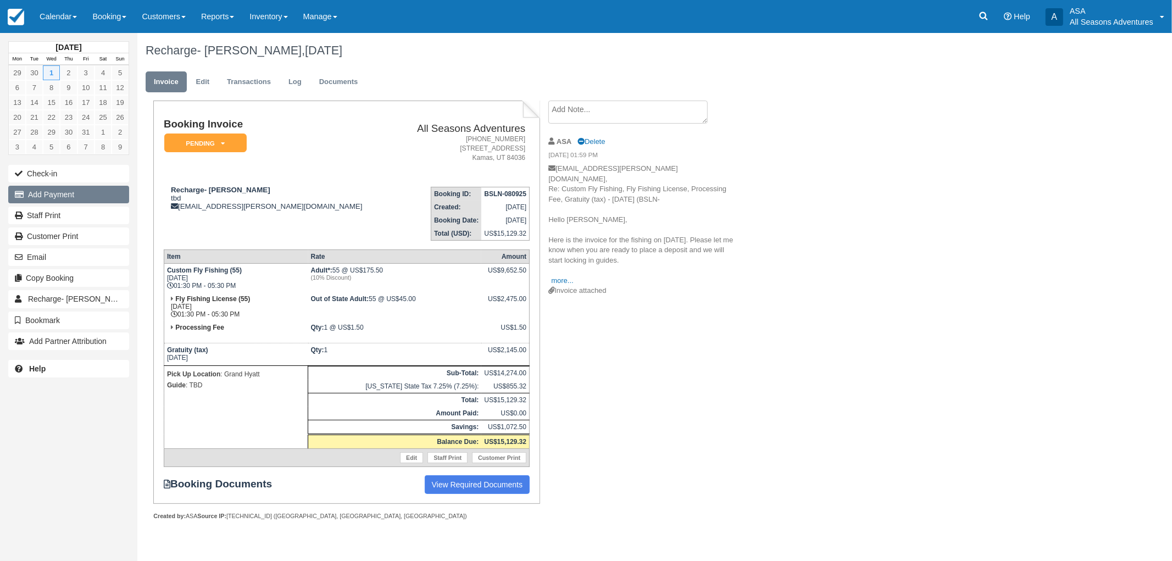
click at [48, 200] on button "Add Payment" at bounding box center [68, 195] width 121 height 18
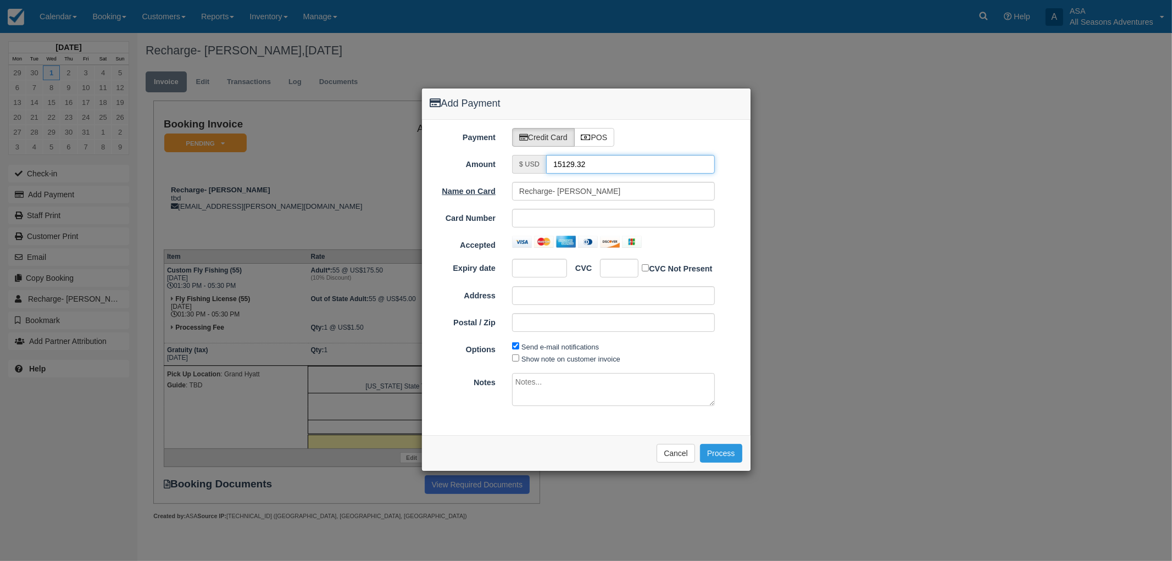
drag, startPoint x: 607, startPoint y: 166, endPoint x: 424, endPoint y: 185, distance: 183.9
click at [424, 185] on div "Payment Credit Card POS Amount $ USD 15129.32 Name on Card Recharge- [PERSON_NA…" at bounding box center [586, 278] width 329 height 316
type input "1.50"
click at [715, 449] on button "Process" at bounding box center [721, 453] width 42 height 19
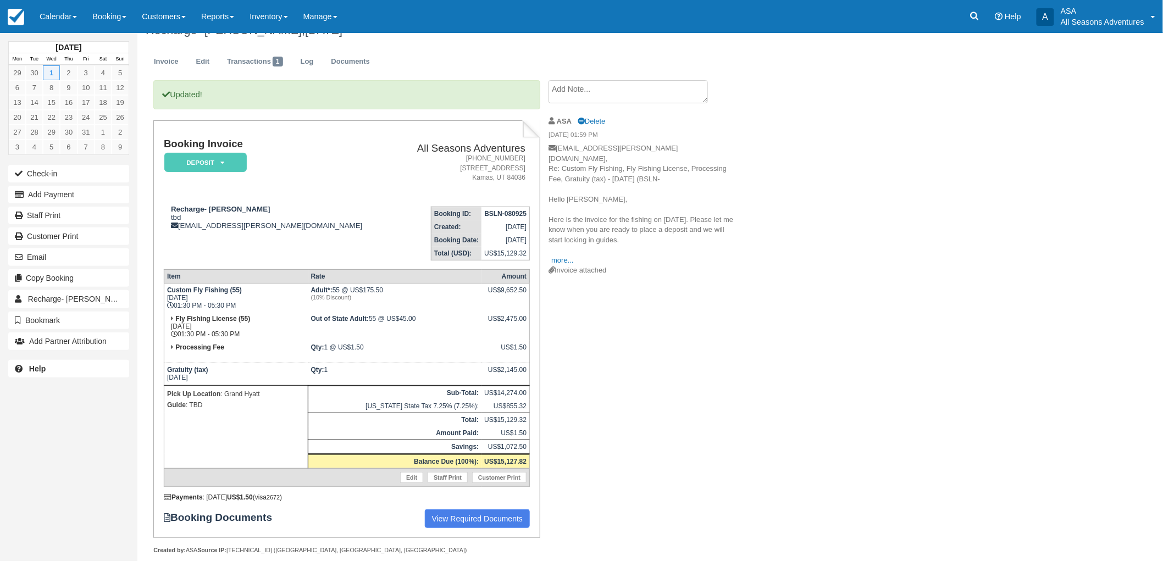
scroll to position [31, 0]
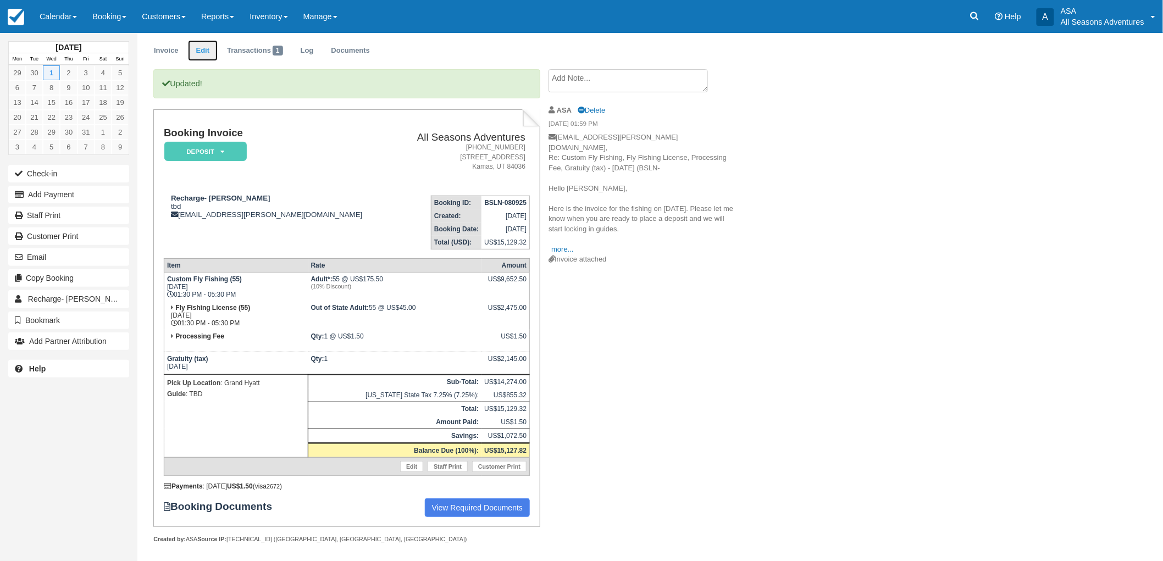
click at [204, 55] on link "Edit" at bounding box center [203, 50] width 30 height 21
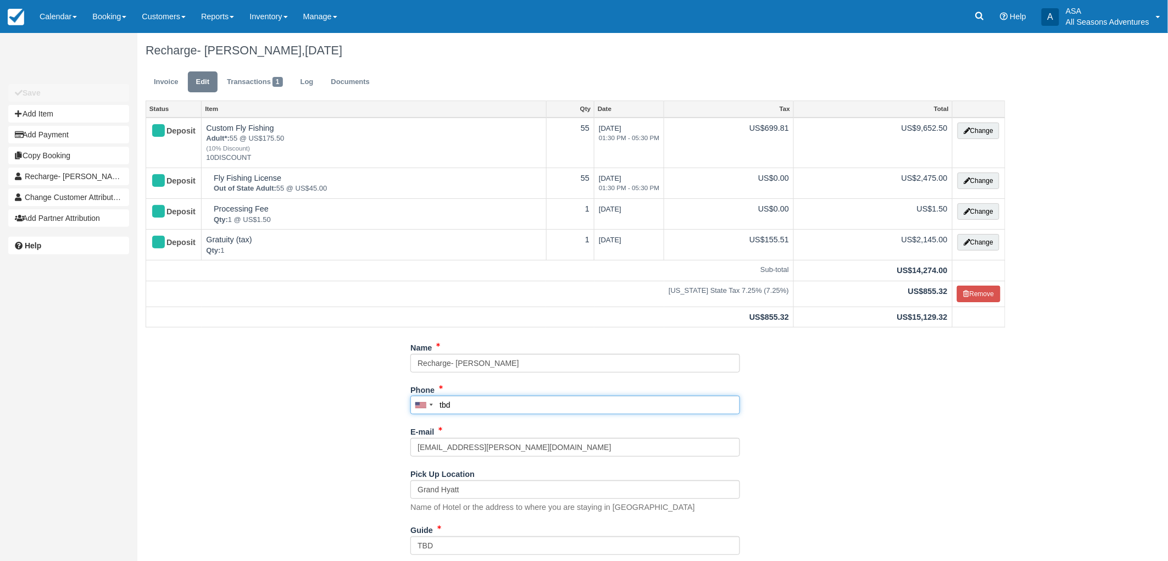
drag, startPoint x: 509, startPoint y: 398, endPoint x: 420, endPoint y: 421, distance: 91.9
click at [420, 421] on div "Phone [GEOGRAPHIC_DATA] +1 [GEOGRAPHIC_DATA] +1 [GEOGRAPHIC_DATA] +44 [GEOGRAPH…" at bounding box center [575, 402] width 330 height 42
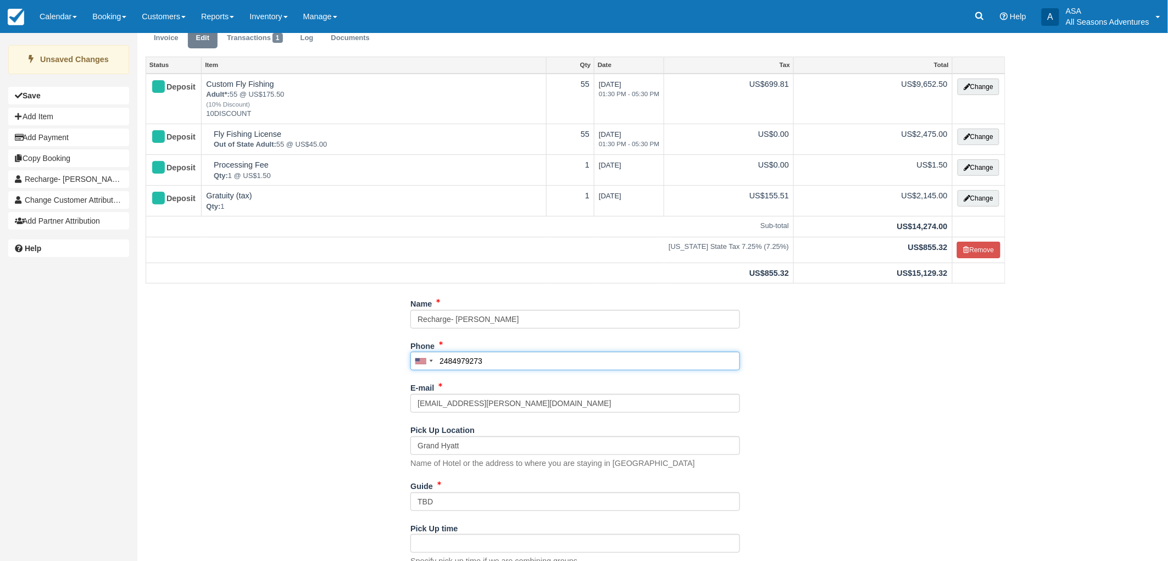
scroll to position [85, 0]
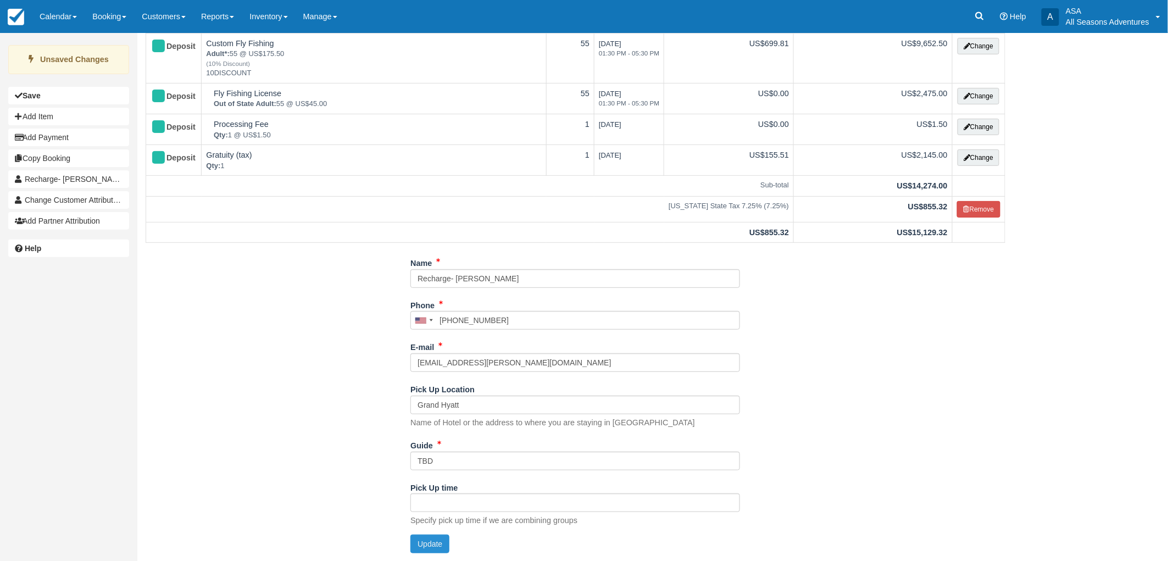
click at [429, 541] on button "Update" at bounding box center [429, 544] width 39 height 19
type input "[PHONE_NUMBER]"
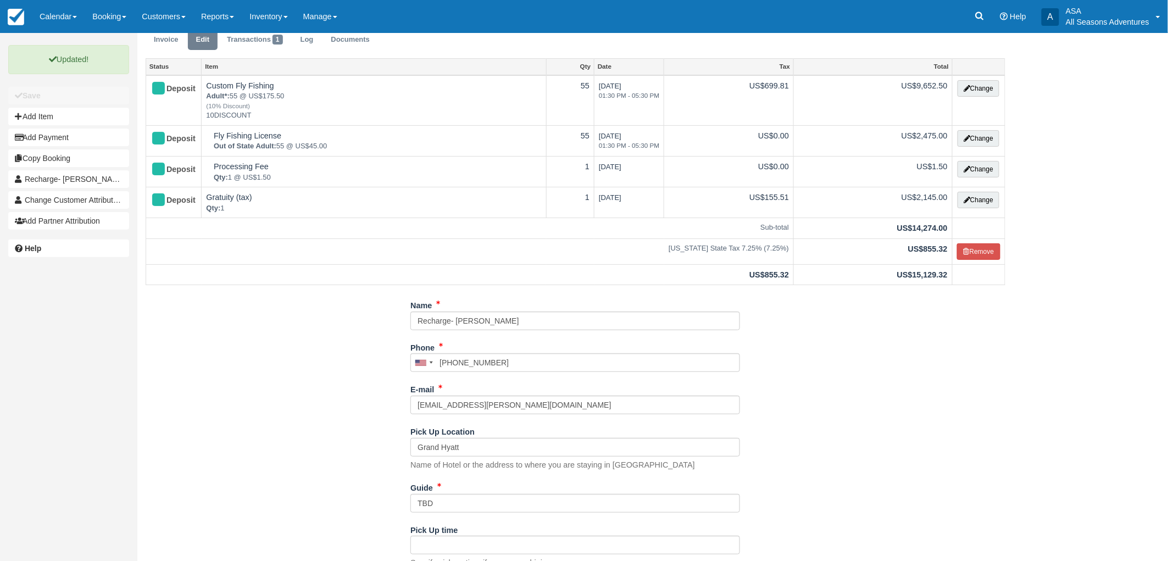
scroll to position [0, 0]
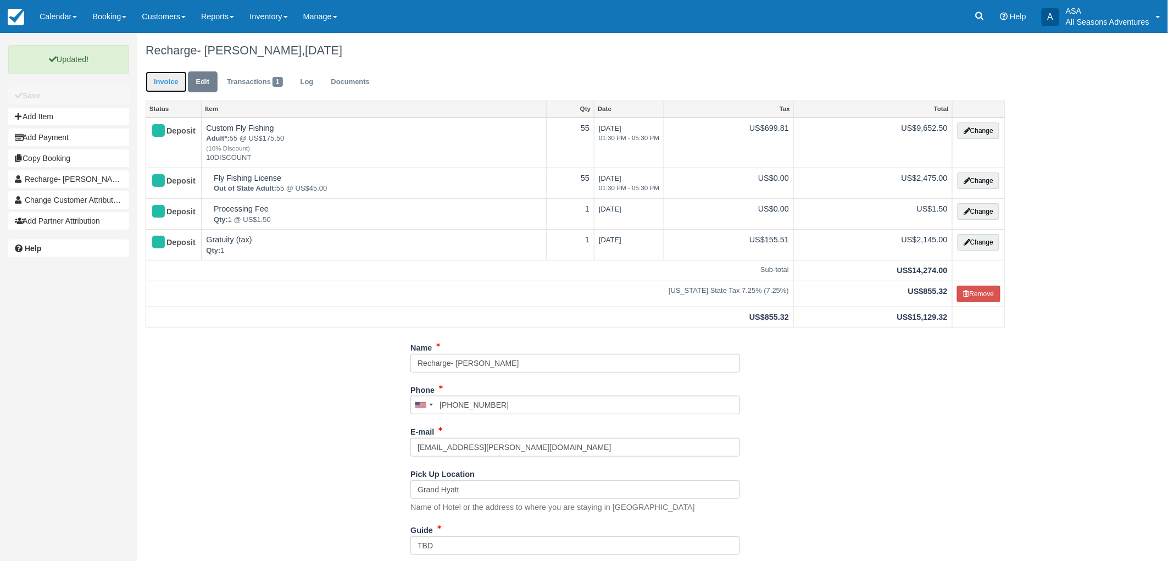
click at [169, 78] on link "Invoice" at bounding box center [166, 81] width 41 height 21
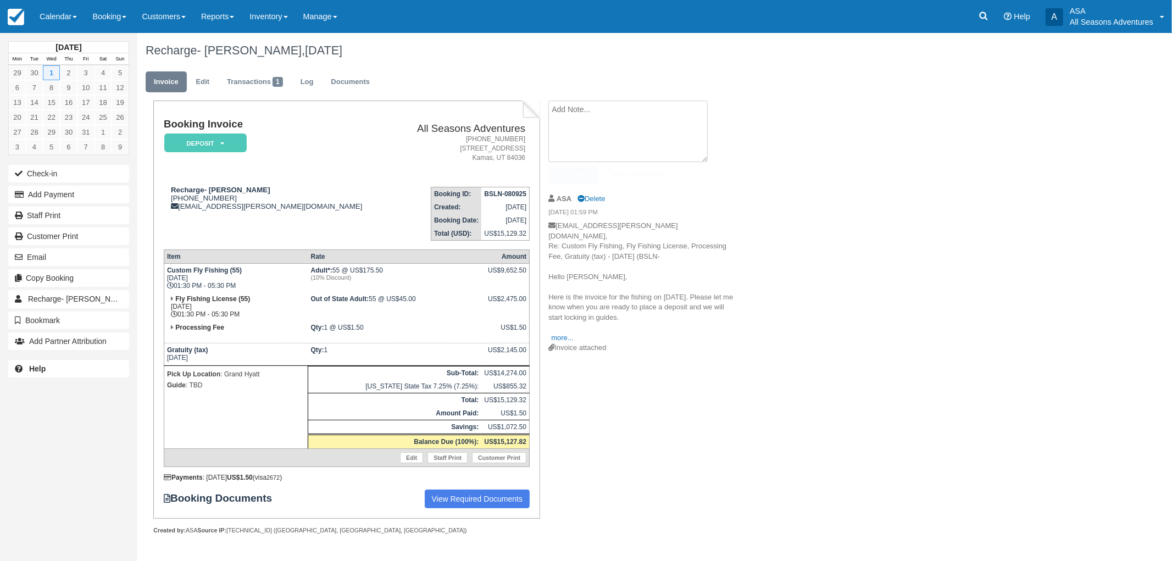
click at [588, 106] on textarea at bounding box center [627, 132] width 159 height 62
click at [564, 169] on button "Create" at bounding box center [572, 174] width 49 height 19
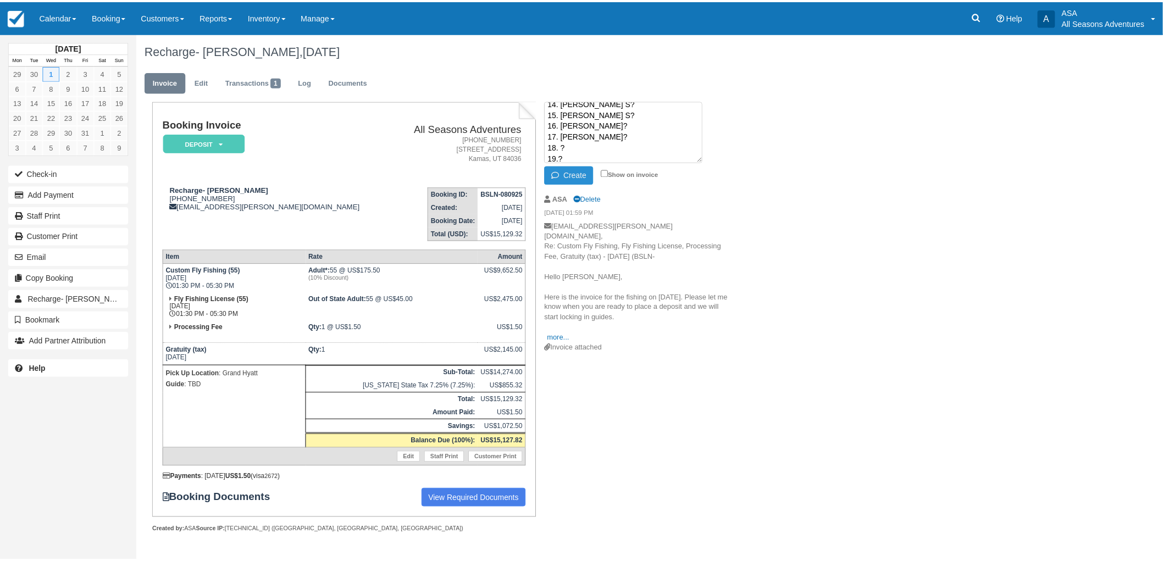
scroll to position [0, 0]
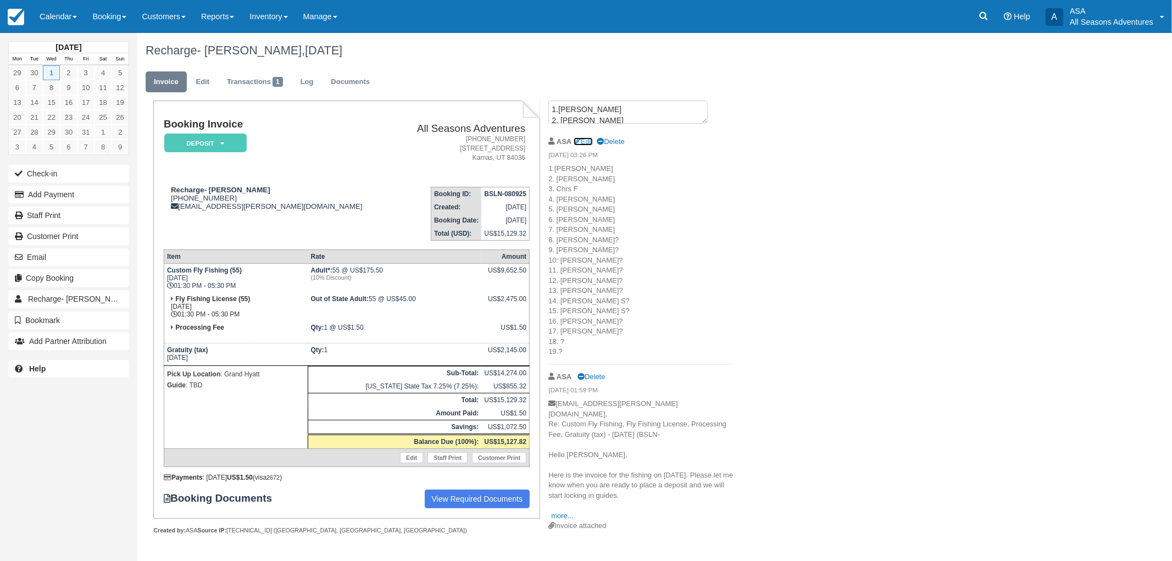
click at [582, 140] on link "Edit" at bounding box center [583, 141] width 19 height 8
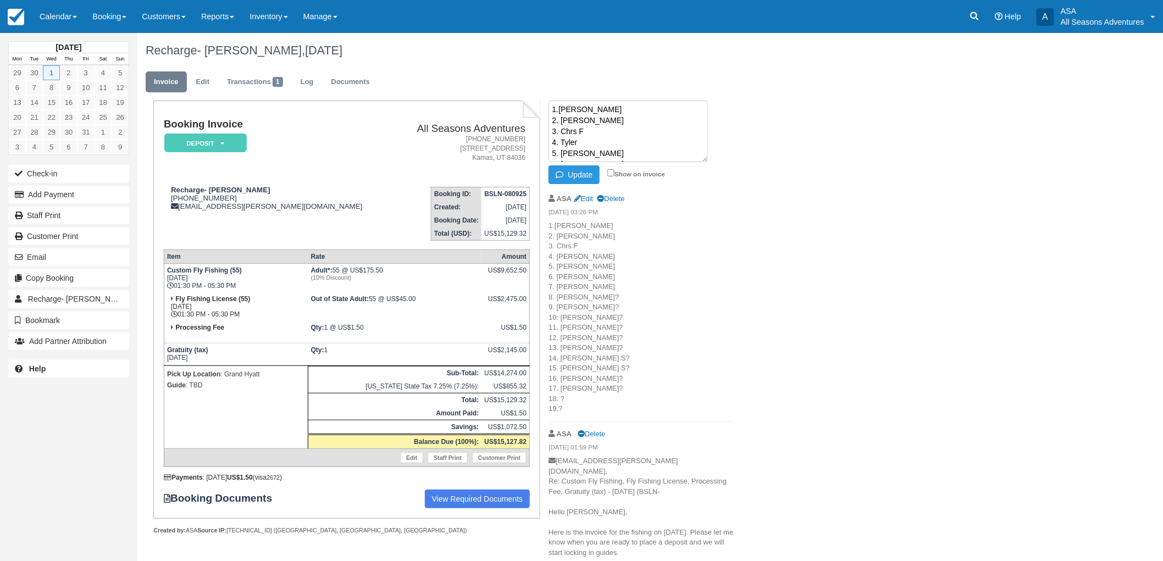
click at [603, 102] on textarea "1.Scott 2. Clark 3. Chrs F 4. Tyler 5. Sammy 6. James 7. Lucas 8. Jake M? 9. Ti…" at bounding box center [627, 132] width 159 height 62
click at [583, 122] on textarea "1.Scott? 2. Clark 3. Chrs F 4. Tyler 5. Sammy 6. James 7. Lucas 8. Jake M? 9. T…" at bounding box center [627, 132] width 159 height 62
click at [586, 127] on textarea "1.Scott? 2. Clark? 3. Chrs F 4. Tyler 5. Sammy 6. James 7. Lucas 8. Jake M? 9. …" at bounding box center [627, 132] width 159 height 62
click at [584, 141] on textarea "1.Scott? 2. Clark? 3. Chrs F? 4. Tyler 5. Sammy 6. James 7. Lucas 8. Jake M? 9.…" at bounding box center [627, 132] width 159 height 62
click at [592, 151] on textarea "1.Scott? 2. Clark? 3. Chrs F? 4. Tyler? 5. Sammy 6. James 7. Lucas 8. Jake M? 9…" at bounding box center [627, 132] width 159 height 62
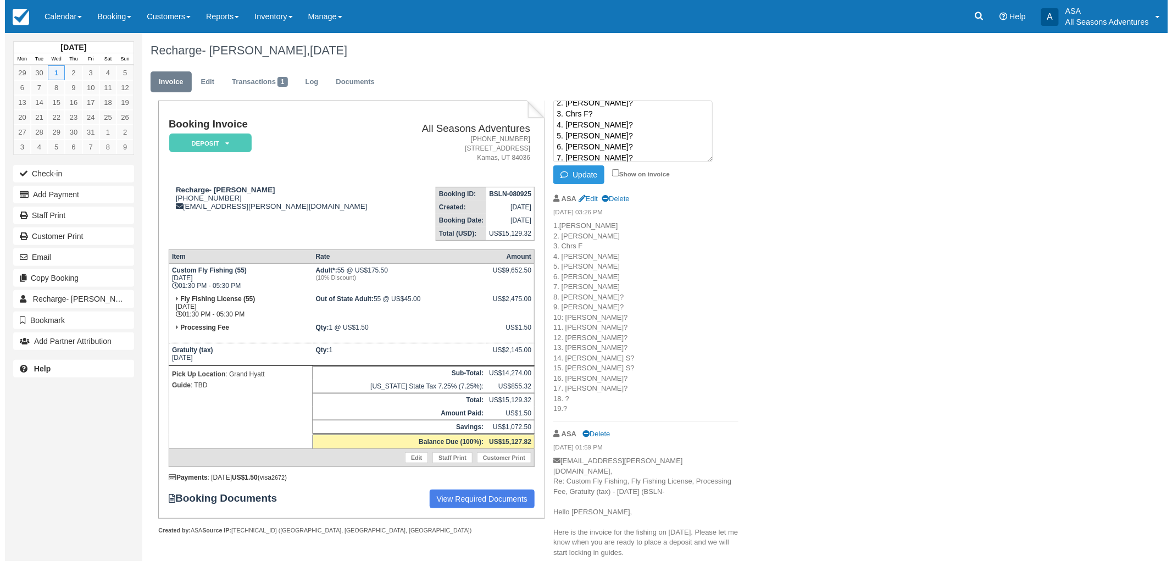
scroll to position [29, 0]
click at [580, 177] on button "Update" at bounding box center [573, 174] width 51 height 19
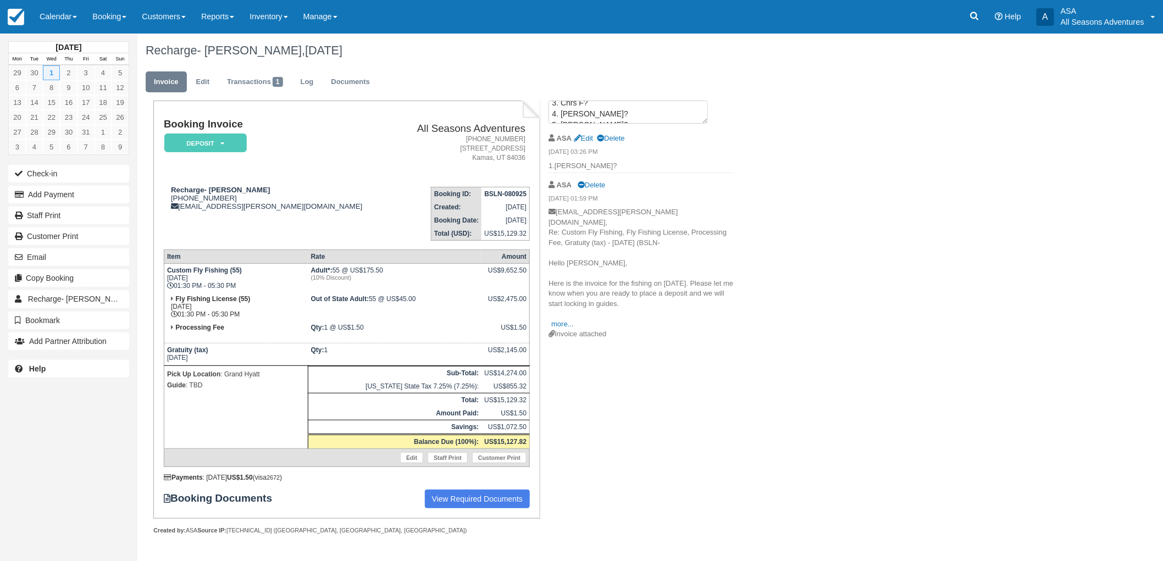
scroll to position [0, 0]
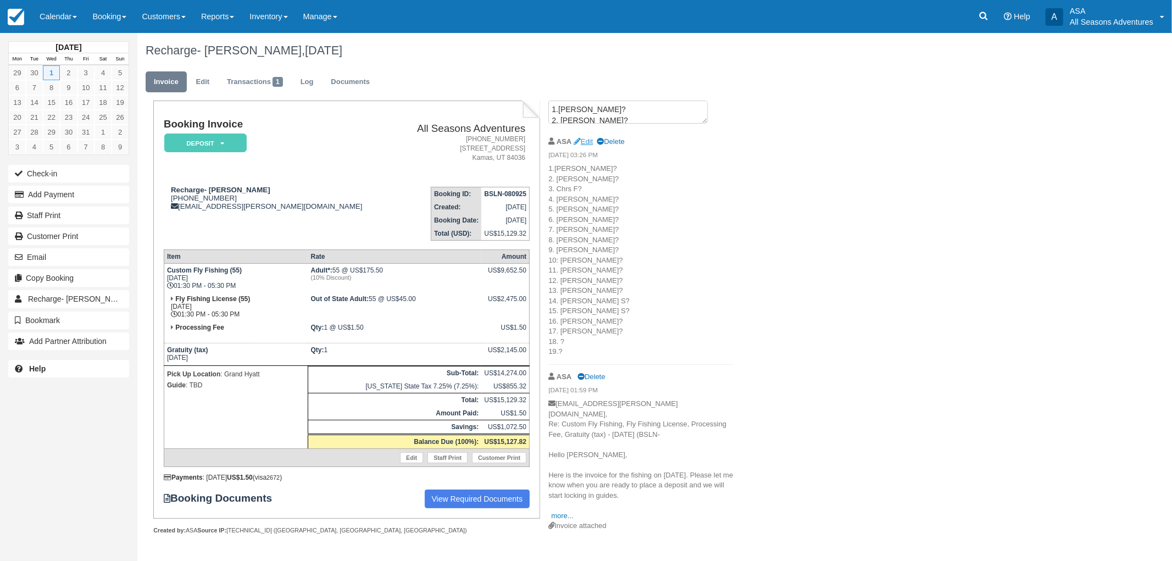
drag, startPoint x: 597, startPoint y: 142, endPoint x: 590, endPoint y: 144, distance: 7.1
click at [597, 142] on span "Edit Delete" at bounding box center [599, 141] width 51 height 8
click at [590, 144] on link "Edit" at bounding box center [583, 141] width 19 height 8
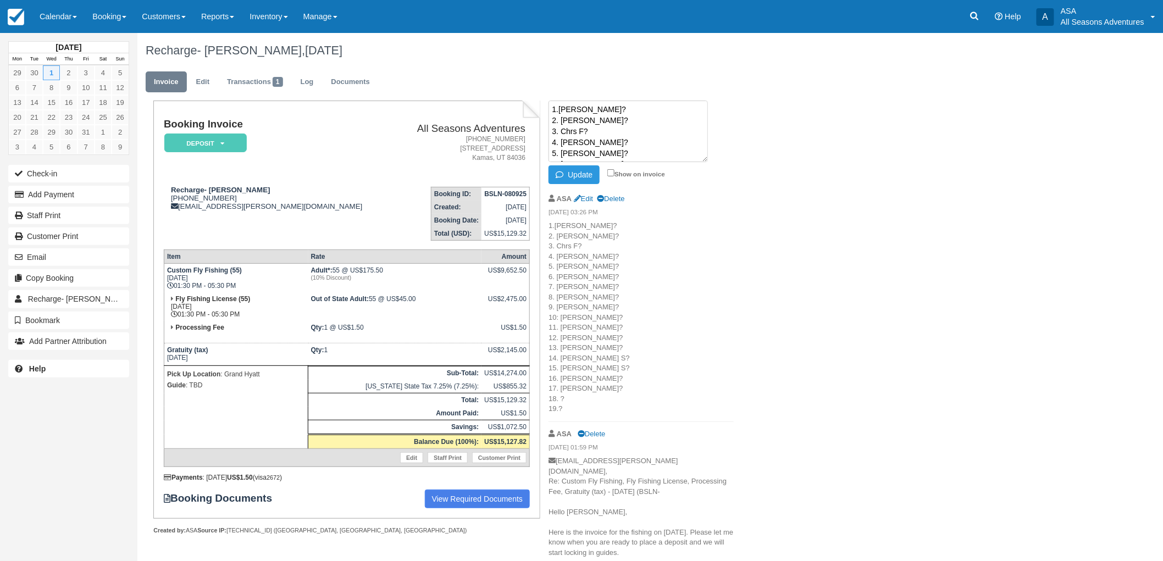
click at [620, 118] on textarea "1.Scott? 2. Clark? 3. Chrs F? 4. Tyler? 5. Sammy? 6. James? 7. Lucas? 8. Jake M…" at bounding box center [627, 132] width 159 height 62
click at [603, 130] on textarea "1.Scott? 2. Clark 9/9 3. Chrs F? 4. Tyler? 5. Sammy? 6. James? 7. Lucas? 8. Jak…" at bounding box center [627, 132] width 159 height 62
click at [611, 111] on textarea "1.Scott? 2. Clark 9/9 3. Chrs F 9/9 4. Tyler? 5. Sammy? 6. James? 7. Lucas? 8. …" at bounding box center [627, 132] width 159 height 62
click at [609, 149] on textarea "1.Scott 9/9 2. Clark 9/9 3. Chrs F 9/9 4. Tyler? 5. Sammy? 6. James? 7. Lucas? …" at bounding box center [627, 132] width 159 height 62
click at [592, 141] on textarea "1.Scott 9/9 2. Clark 9/9 3. Chrs F 9/9 4. Tyler? 5. Sammy? 6. James? 7. Lucas? …" at bounding box center [627, 132] width 159 height 62
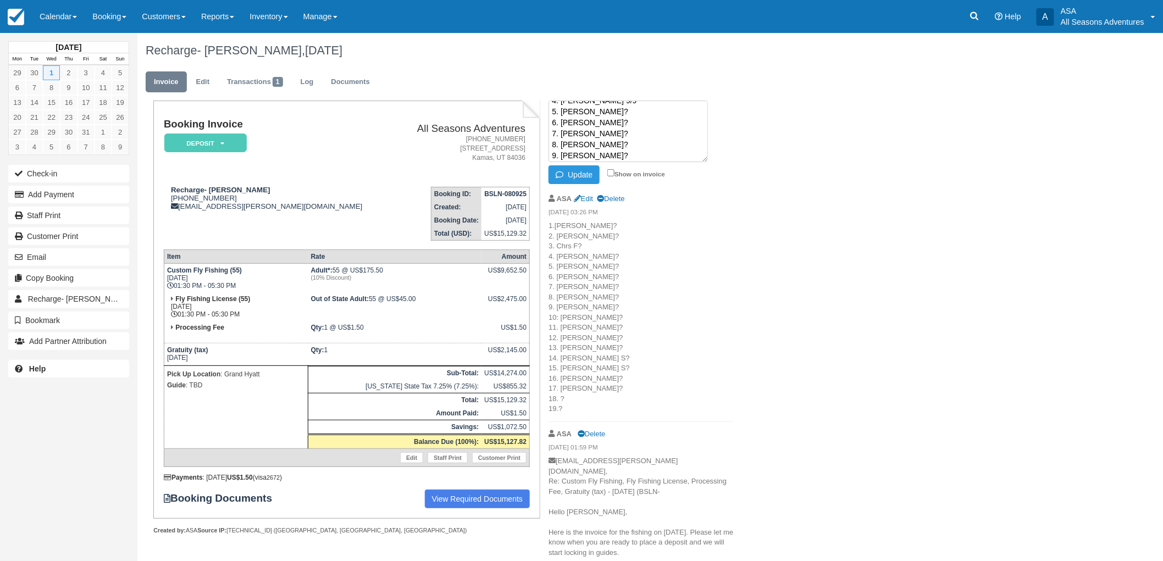
scroll to position [61, 0]
click at [613, 123] on textarea "1.Scott 9/9 2. Clark 9/9 3. Chrs F 9/9 4. Tyler 9/9 5. Sammy? 6. James? 7. Luca…" at bounding box center [627, 132] width 159 height 62
click at [612, 139] on textarea "1.Scott 9/9 2. Clark 9/9 3. Chrs F 9/9 4. Tyler 9/9 5. Sammy? 6. James? 7. Luca…" at bounding box center [627, 132] width 159 height 62
click at [573, 176] on button "Update" at bounding box center [573, 174] width 51 height 19
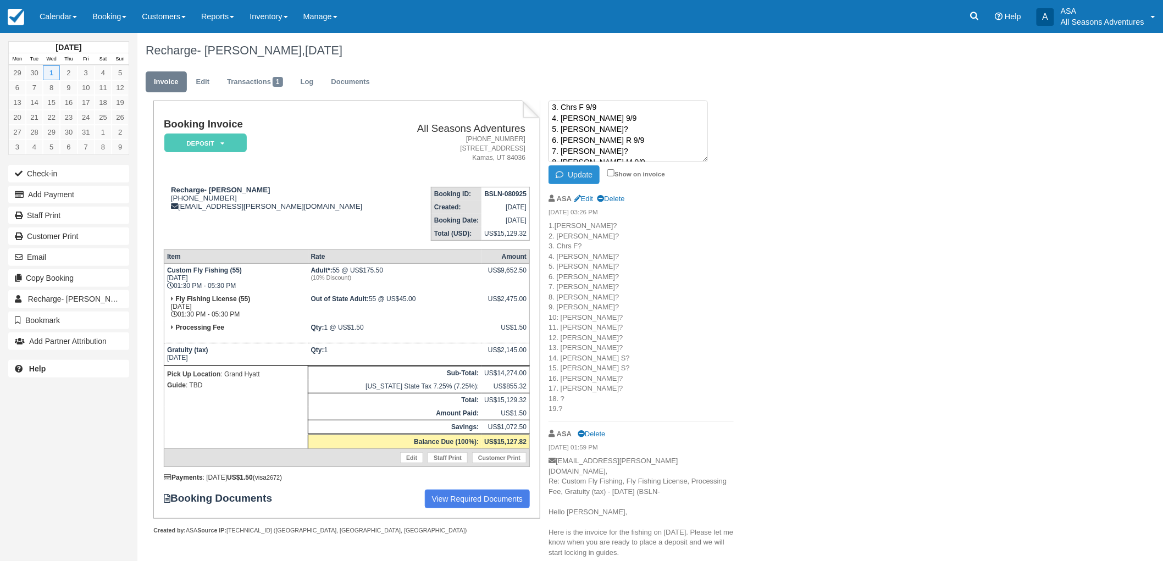
scroll to position [0, 0]
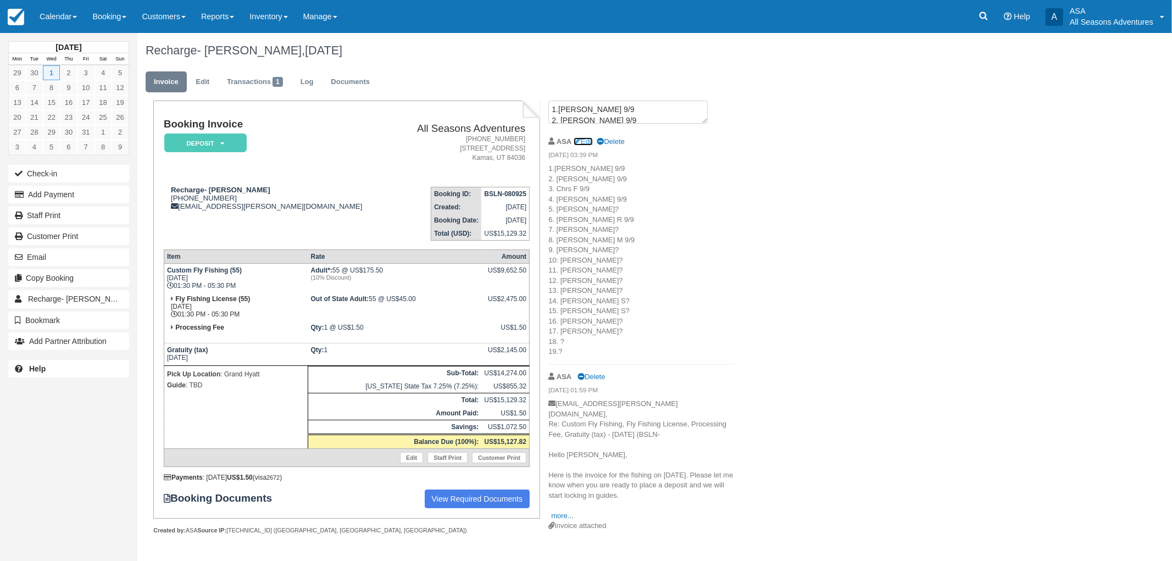
click at [585, 144] on link "Edit" at bounding box center [583, 141] width 19 height 8
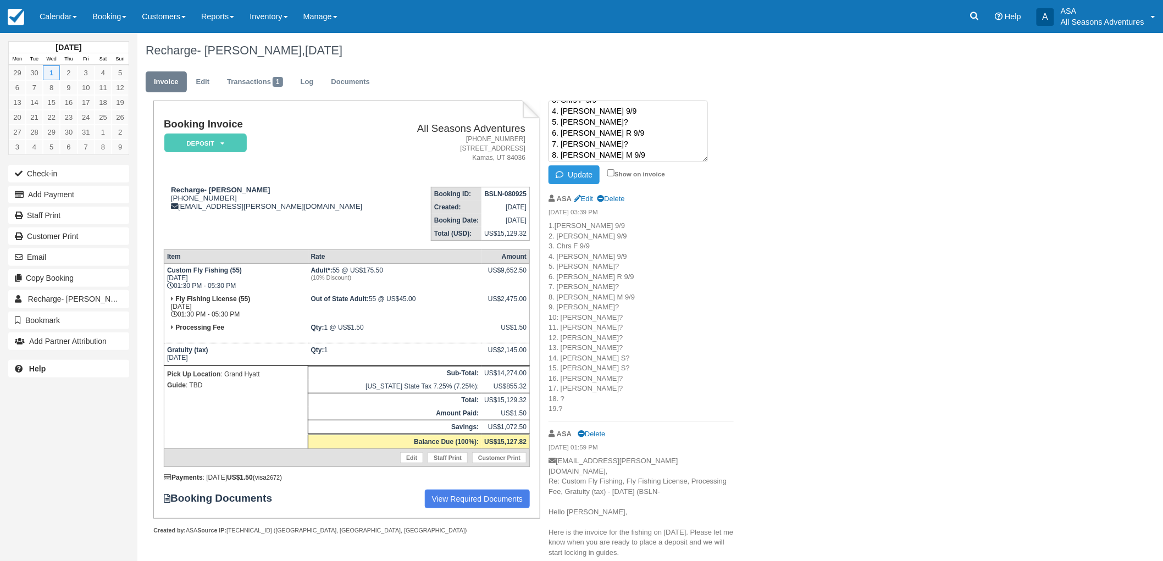
scroll to position [56, 0]
click at [602, 136] on textarea "1.Scott 9/9 2. Clark 9/9 3. Chrs F 9/9 4. Tyler 9/9 5. Sammy? 6. James R 9/9 7.…" at bounding box center [627, 132] width 159 height 62
click at [613, 124] on textarea "1.Scott 9/9 2. Clark 9/9 3. Chrs F 9/9 4. Tyler 9/9 5. Sammy? 6. James R 9/9 7.…" at bounding box center [627, 132] width 159 height 62
click at [570, 175] on button "Update" at bounding box center [573, 174] width 51 height 19
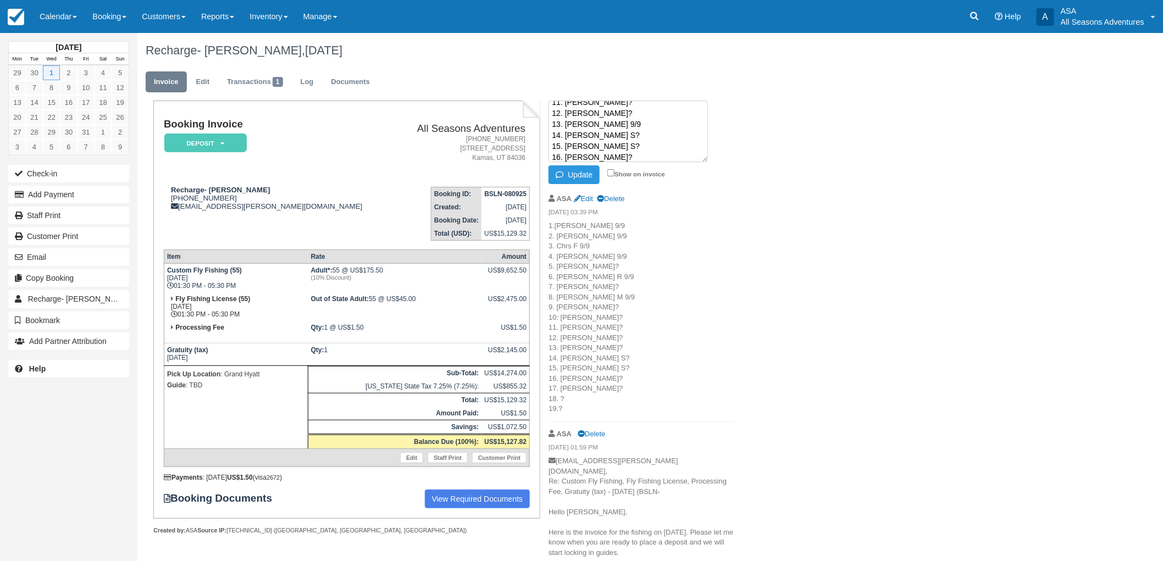
scroll to position [0, 0]
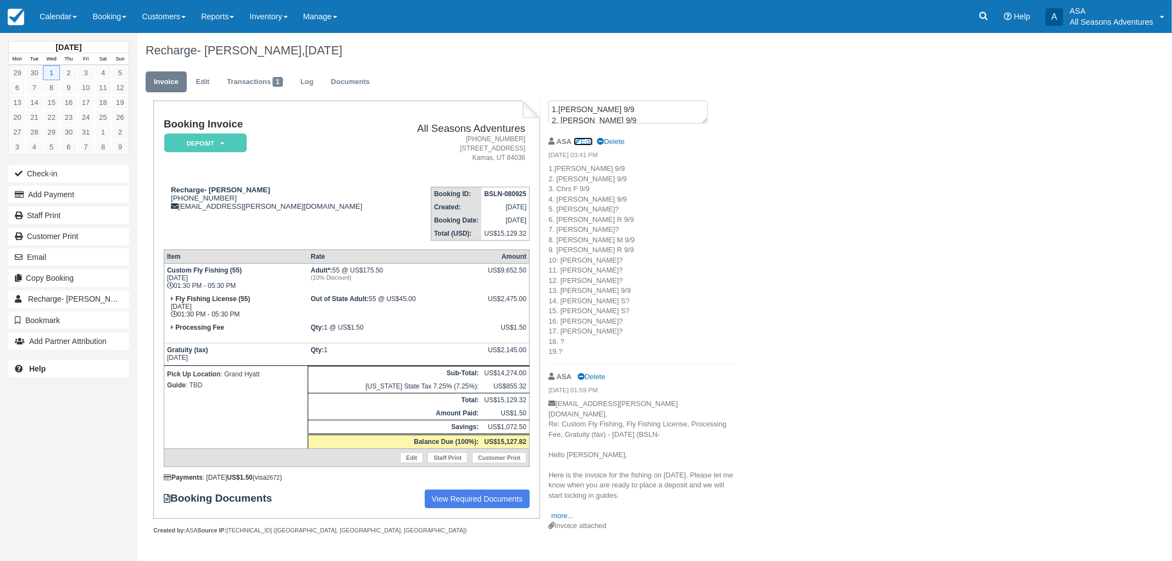
click at [592, 143] on link "Edit" at bounding box center [583, 141] width 19 height 8
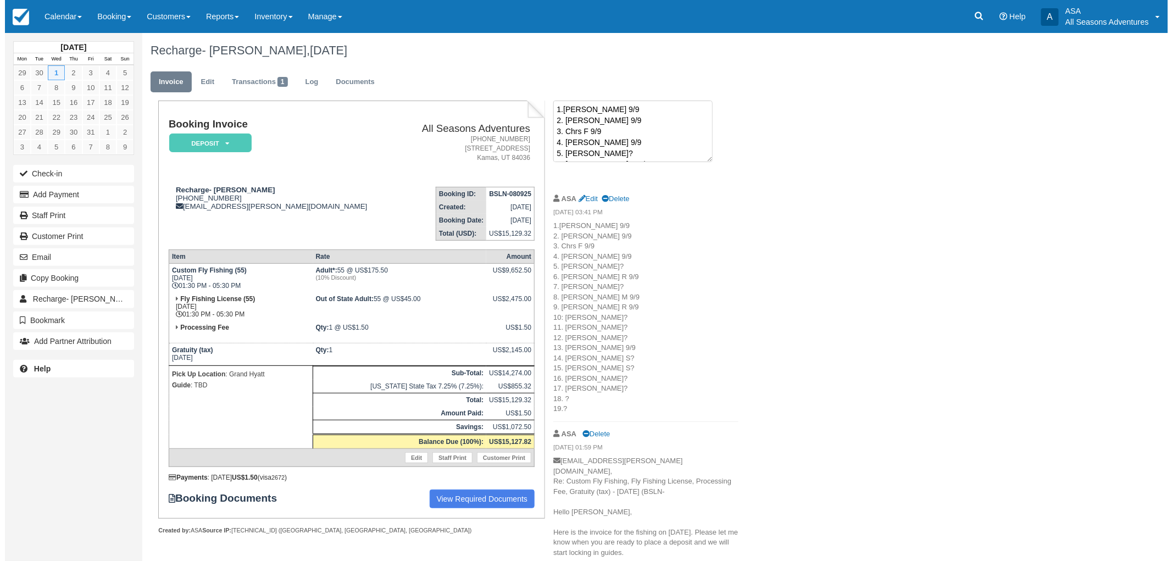
scroll to position [154, 0]
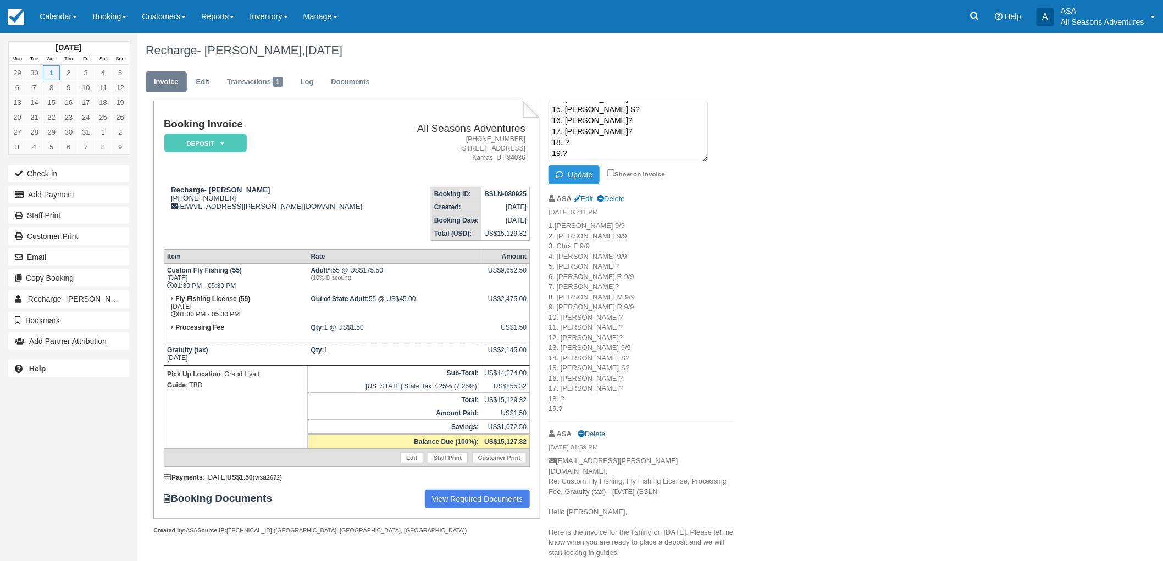
click at [589, 138] on textarea "1.Scott 9/9 2. Clark 9/9 3. Chrs F 9/9 4. Tyler 9/9 5. Sammy? 6. James R 9/9 7.…" at bounding box center [627, 132] width 159 height 62
click at [578, 180] on button "Update" at bounding box center [573, 174] width 51 height 19
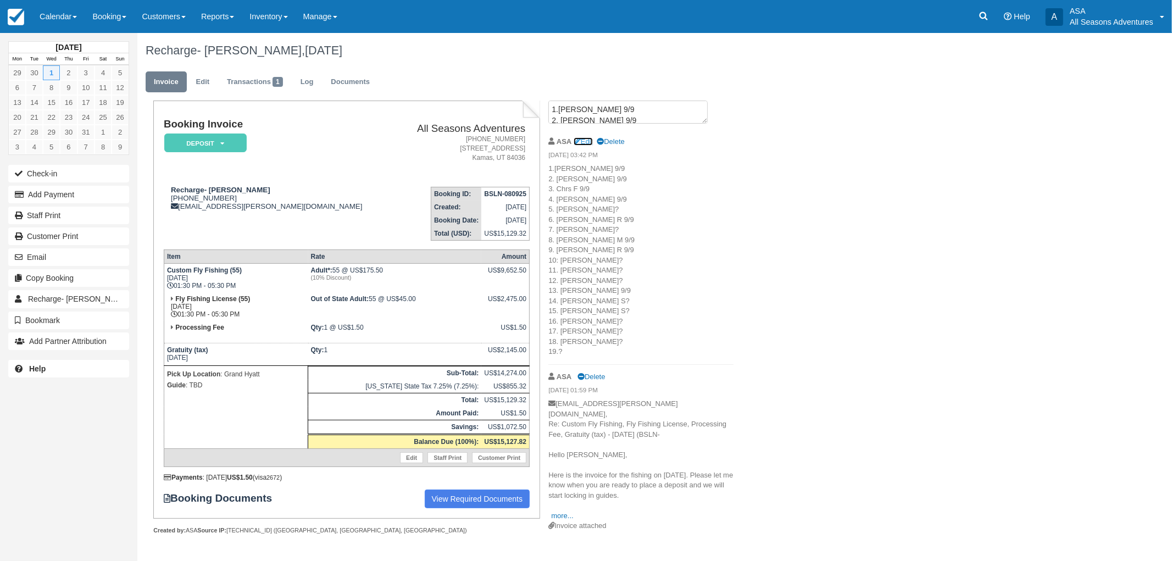
click at [593, 143] on link "Edit" at bounding box center [583, 141] width 19 height 8
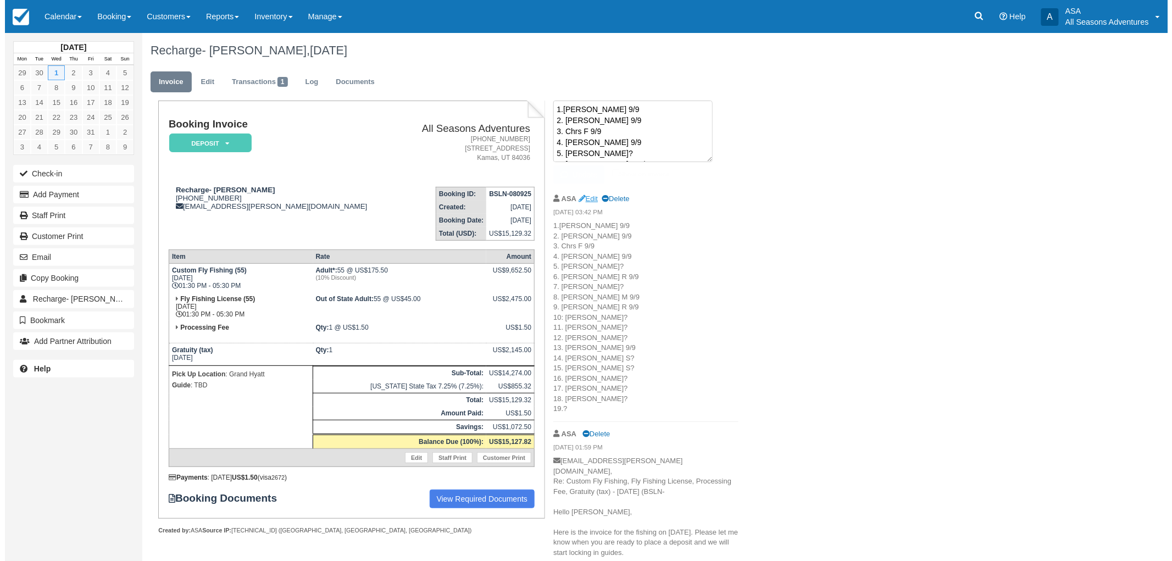
scroll to position [154, 0]
click at [584, 178] on button "Update" at bounding box center [573, 174] width 51 height 19
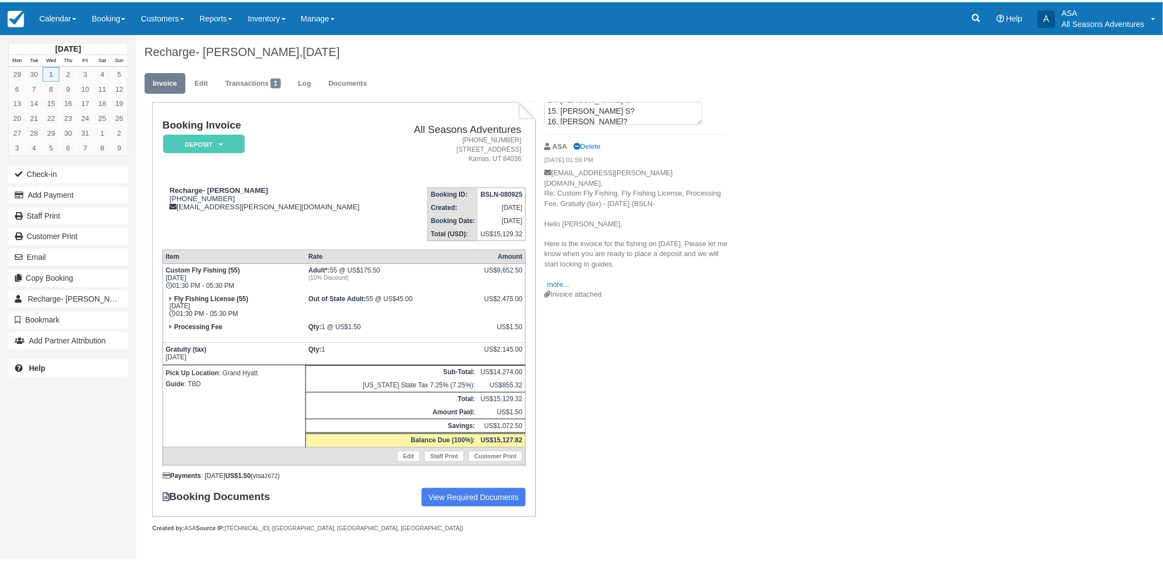
scroll to position [0, 0]
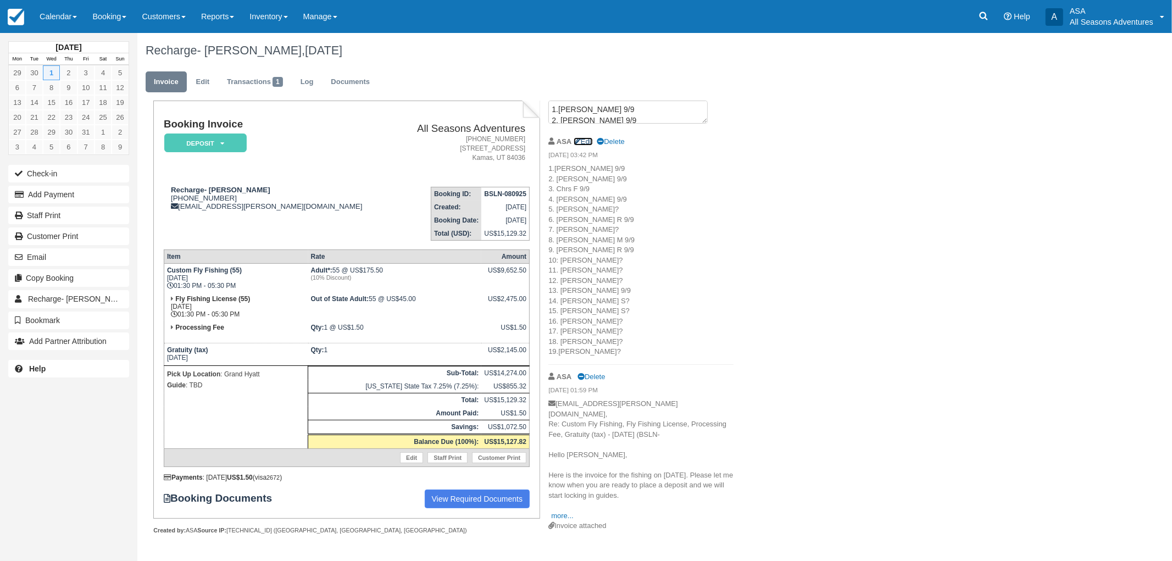
click at [593, 142] on link "Edit" at bounding box center [583, 141] width 19 height 8
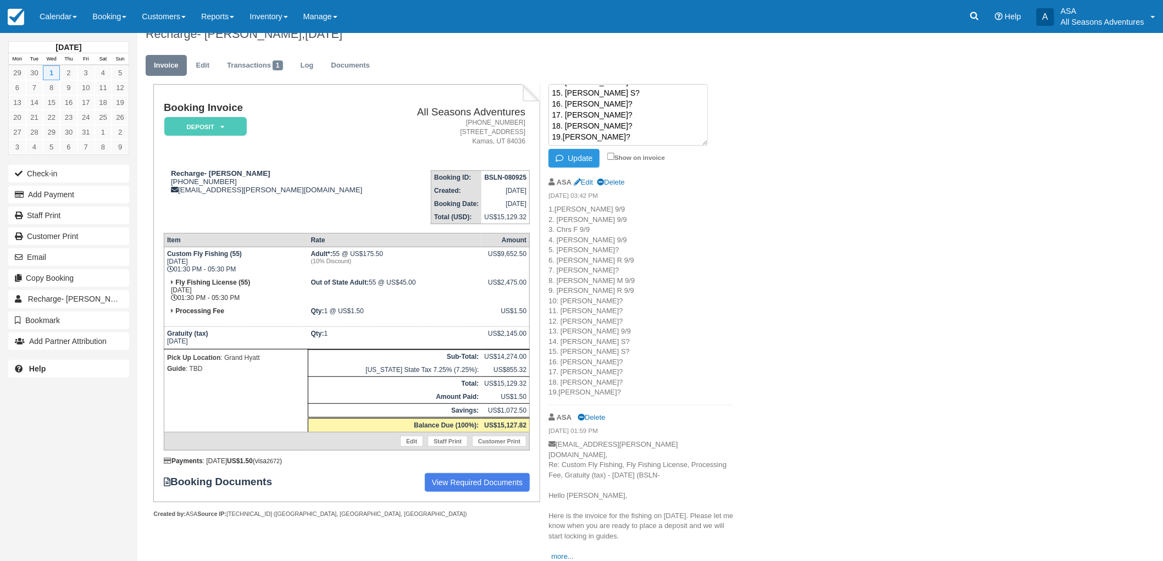
scroll to position [25, 0]
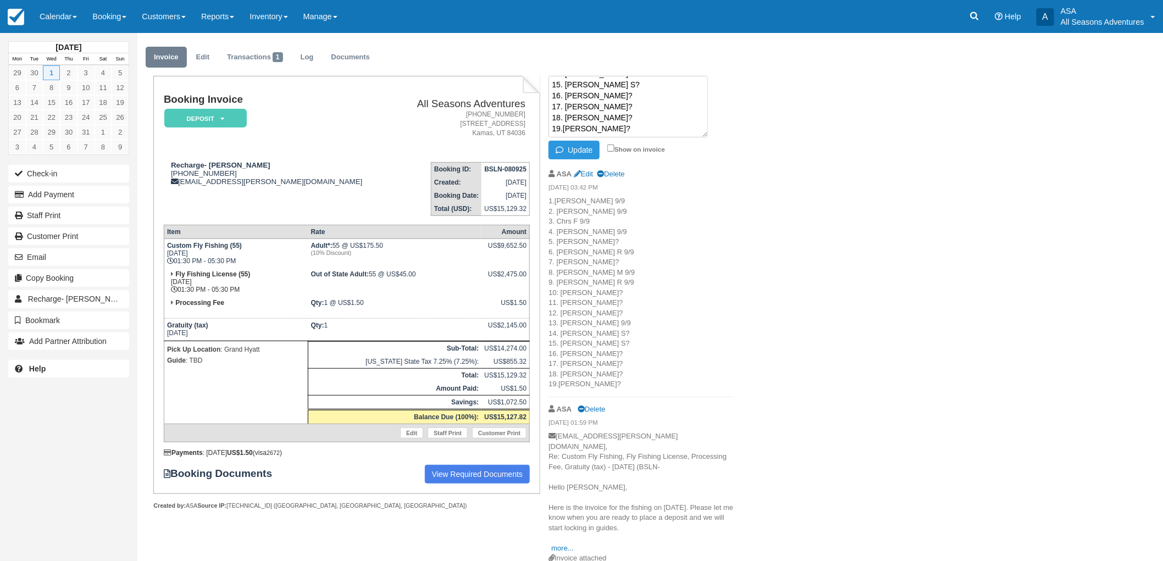
drag, startPoint x: 617, startPoint y: 118, endPoint x: 564, endPoint y: 121, distance: 52.8
click at [564, 121] on textarea "1.Scott 9/9 2. Clark 9/9 3. Chrs F 9/9 4. Tyler 9/9 5. Sammy? 6. James R 9/9 7.…" at bounding box center [627, 107] width 159 height 62
click at [602, 112] on textarea "1.Scott 9/9 2. Clark 9/9 3. Chrs F 9/9 4. Tyler 9/9 5. Sammy? 6. James R 9/9 7.…" at bounding box center [627, 107] width 159 height 62
click at [569, 154] on button "Update" at bounding box center [573, 150] width 51 height 19
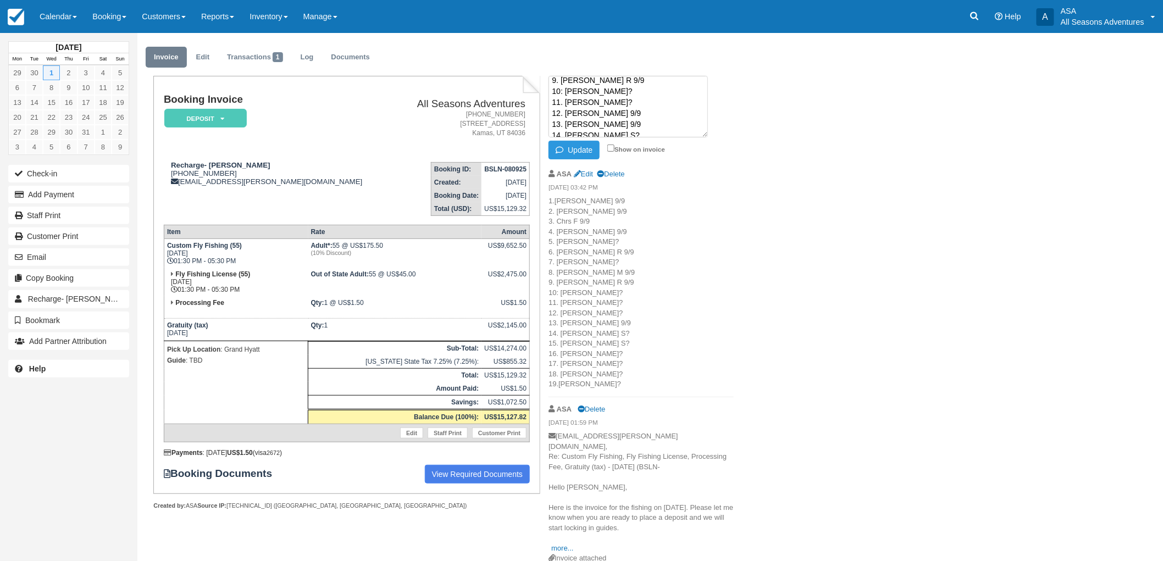
scroll to position [0, 0]
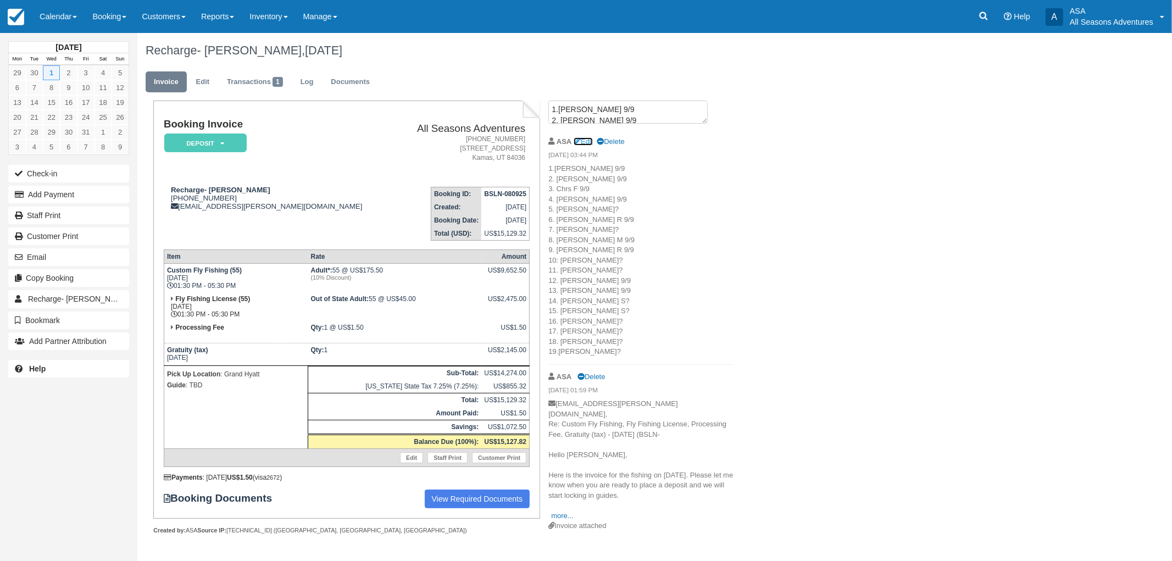
click at [587, 138] on link "Edit" at bounding box center [583, 141] width 19 height 8
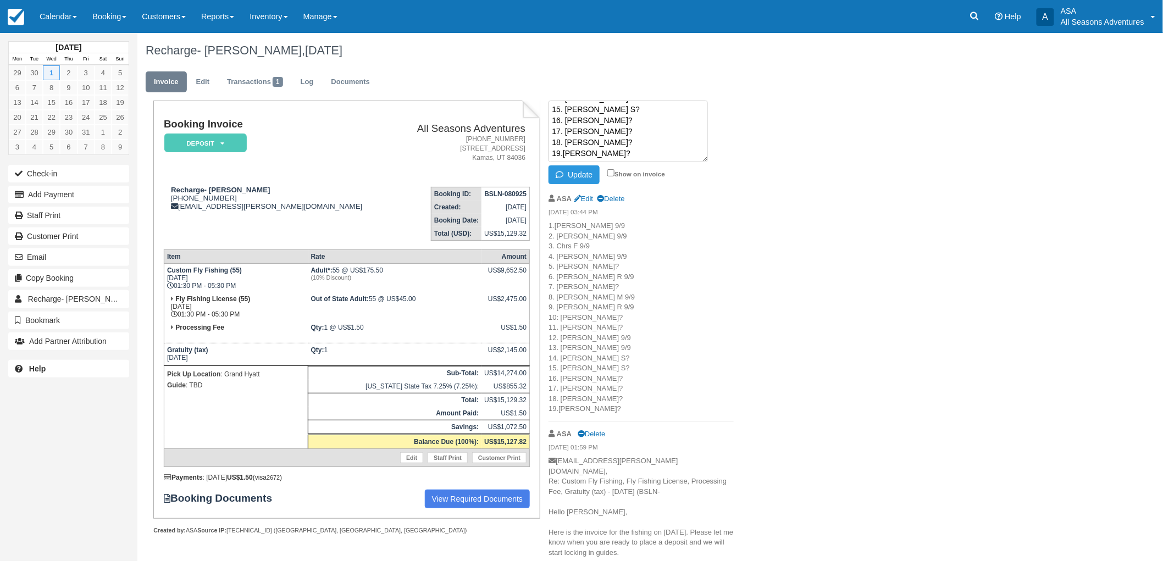
click at [607, 138] on textarea "1.Scott 9/9 2. Clark 9/9 3. Chrs F 9/9 4. Tyler 9/9 5. Sammy? 6. James R 9/9 7.…" at bounding box center [627, 132] width 159 height 62
click at [584, 176] on button "Update" at bounding box center [573, 174] width 51 height 19
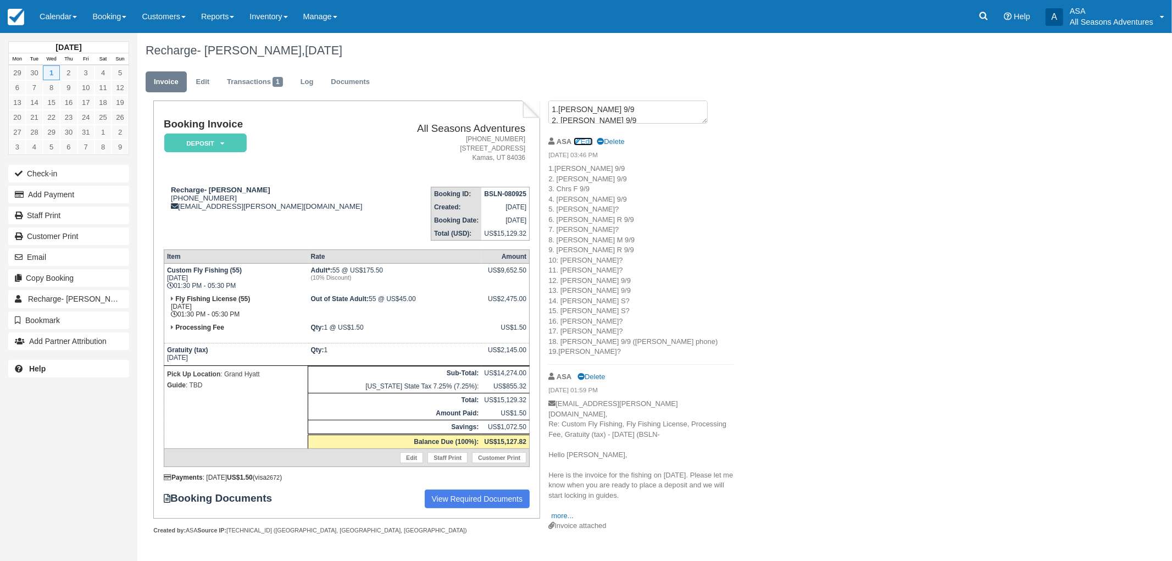
click at [588, 140] on link "Edit" at bounding box center [583, 141] width 19 height 8
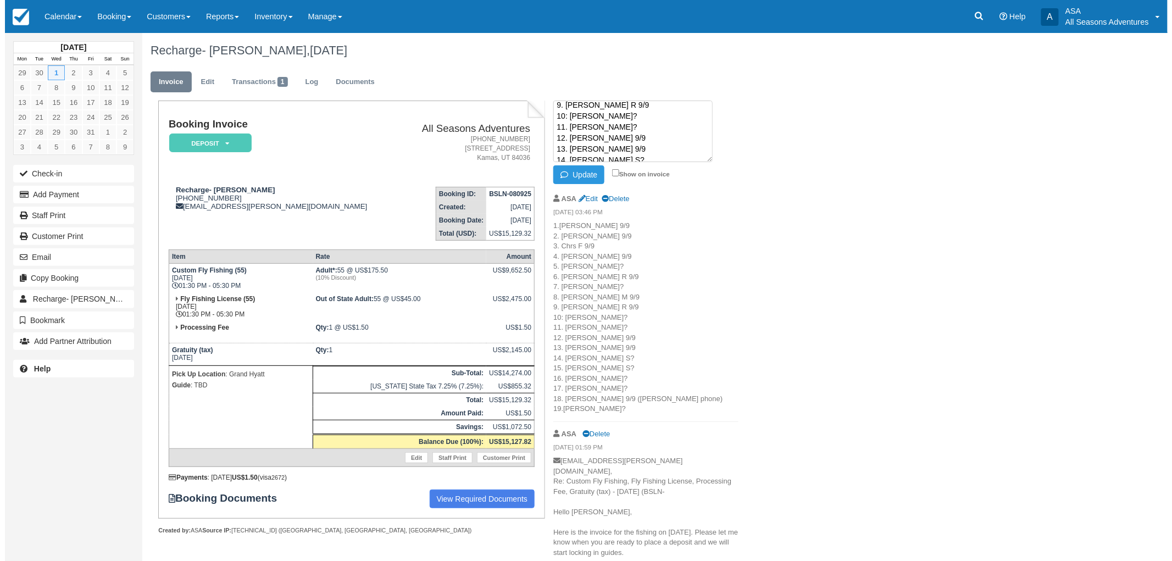
scroll to position [31, 0]
click at [603, 140] on textarea "1.Scott 9/9 2. Clark 9/9 3. Chrs F 9/9 4. Tyler 9/9 5. Sammy? 6. James R 9/9 7.…" at bounding box center [627, 132] width 159 height 62
type textarea "1.Scott 9/9 2. Clark 9/9 3. Chrs F 9/9 4. Tyler 9/9 5. Sammy? 6. James R 9/9 7.…"
click at [569, 177] on button "Update" at bounding box center [573, 174] width 51 height 19
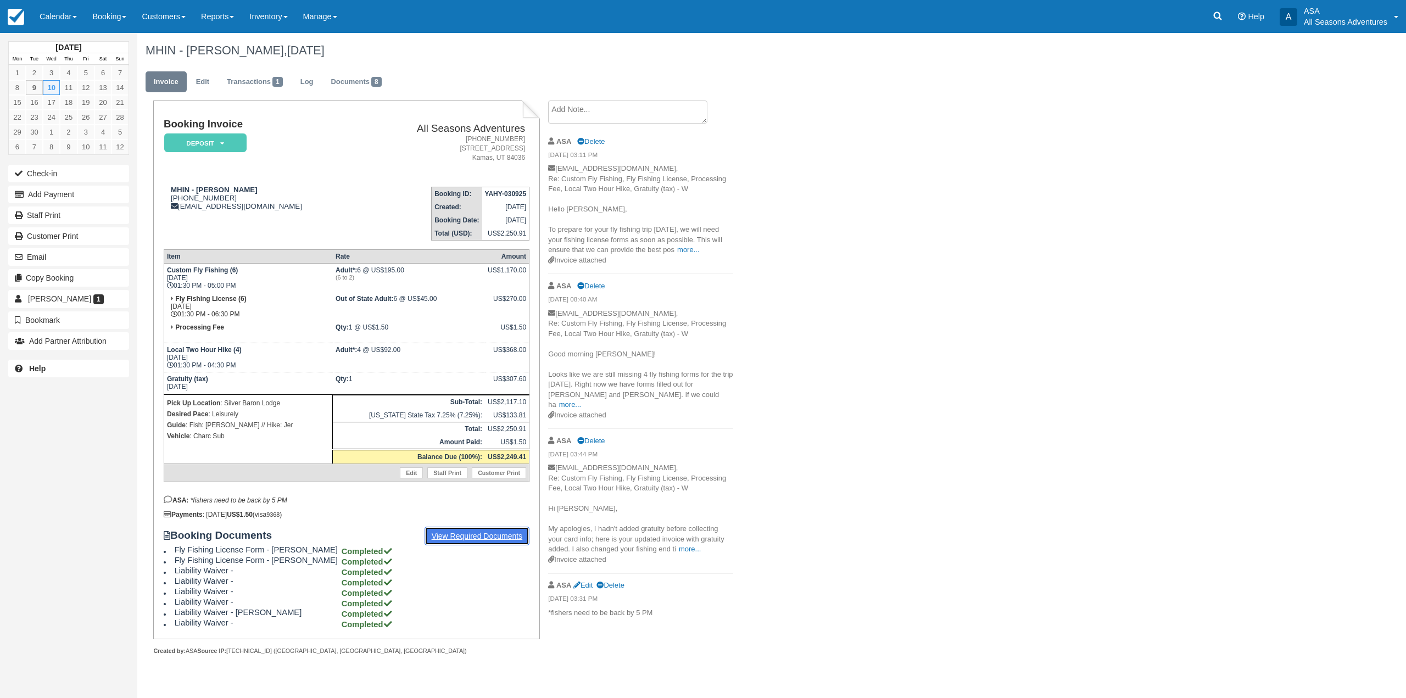
click at [441, 538] on link "View Required Documents" at bounding box center [477, 536] width 105 height 19
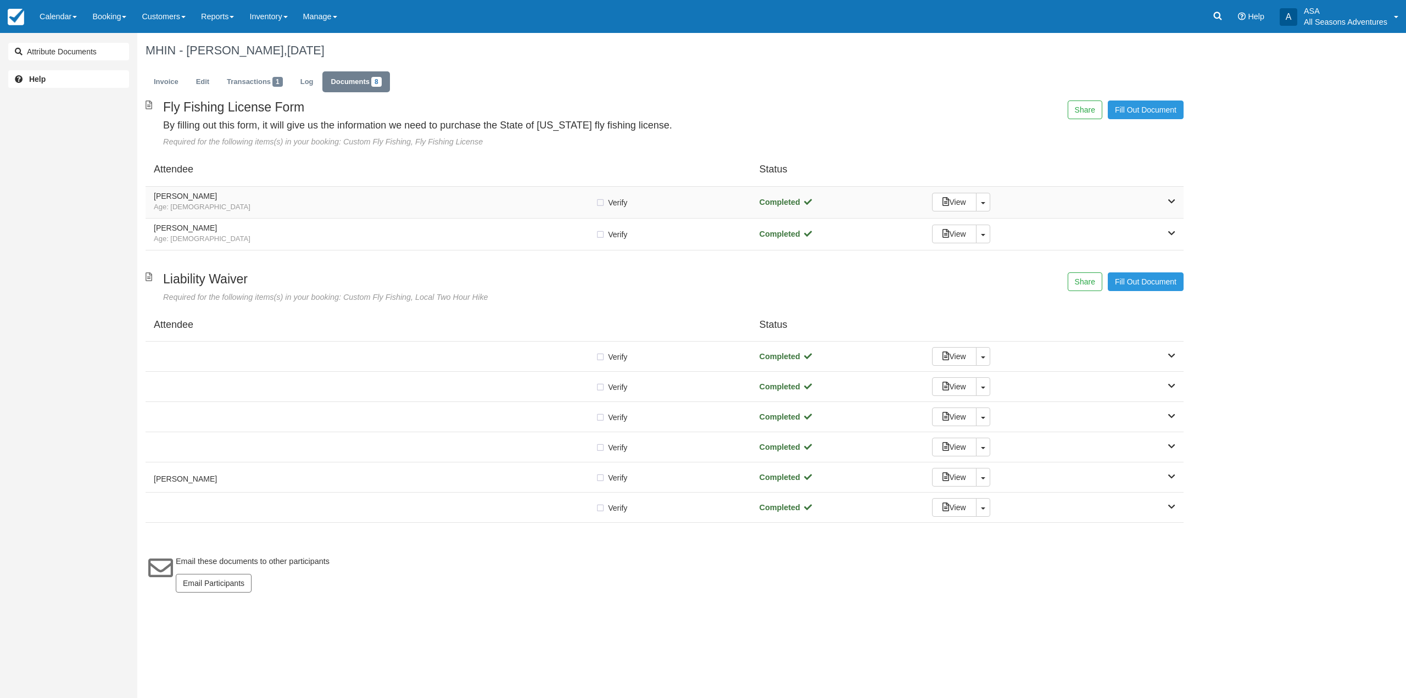
click at [352, 193] on h5 "[PERSON_NAME]" at bounding box center [375, 196] width 442 height 8
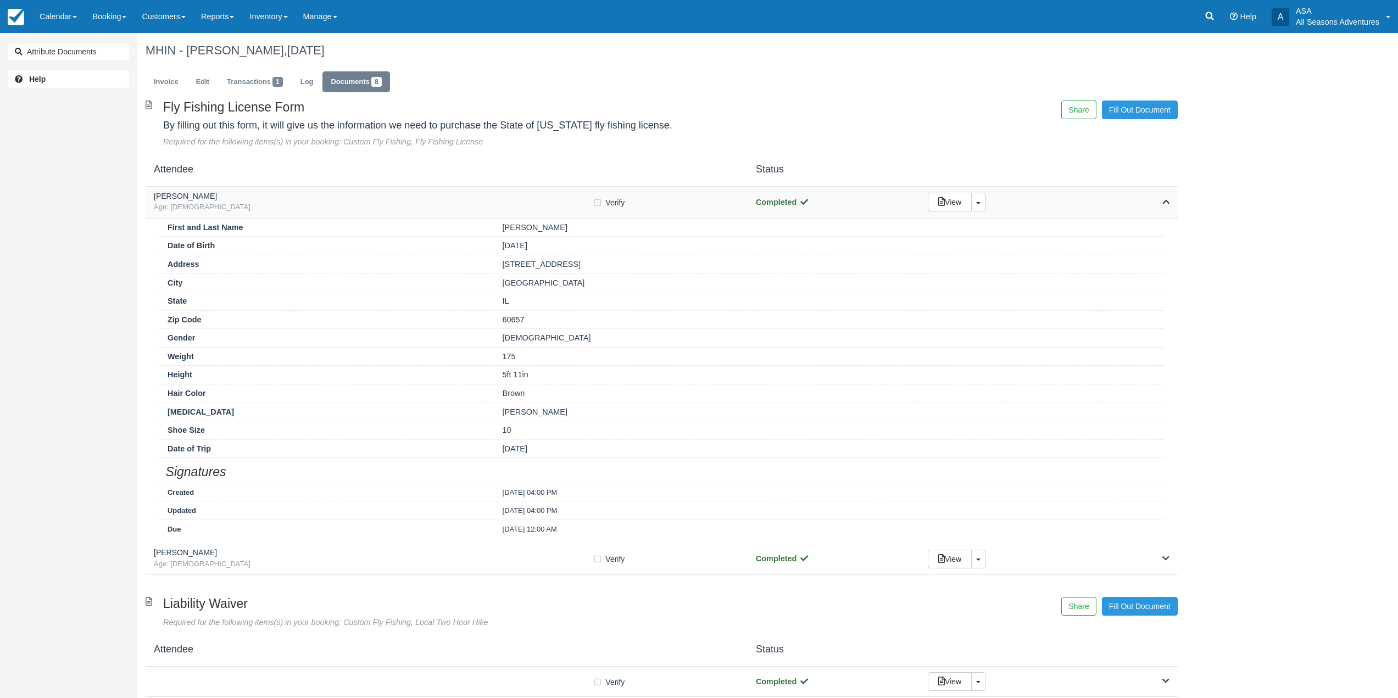
click at [352, 193] on h5 "[PERSON_NAME]" at bounding box center [373, 196] width 439 height 8
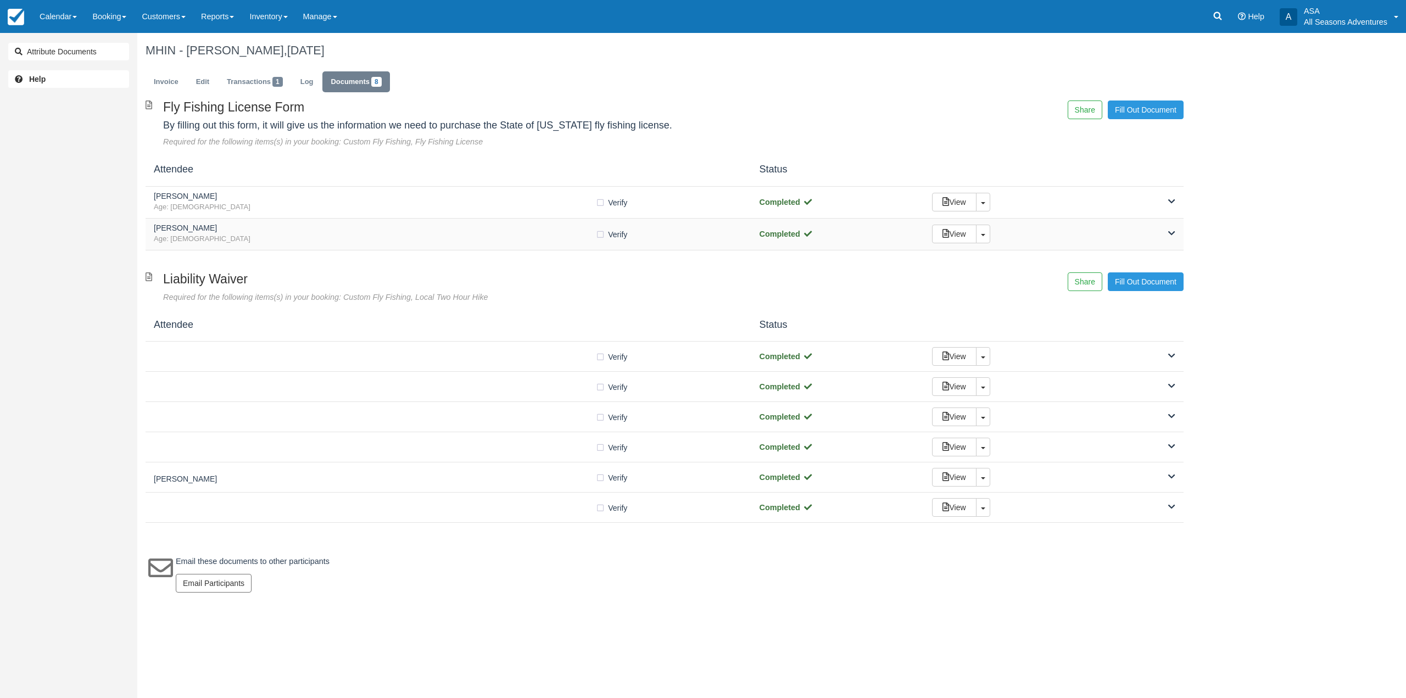
click at [375, 243] on span "Age: [DEMOGRAPHIC_DATA]" at bounding box center [375, 239] width 442 height 10
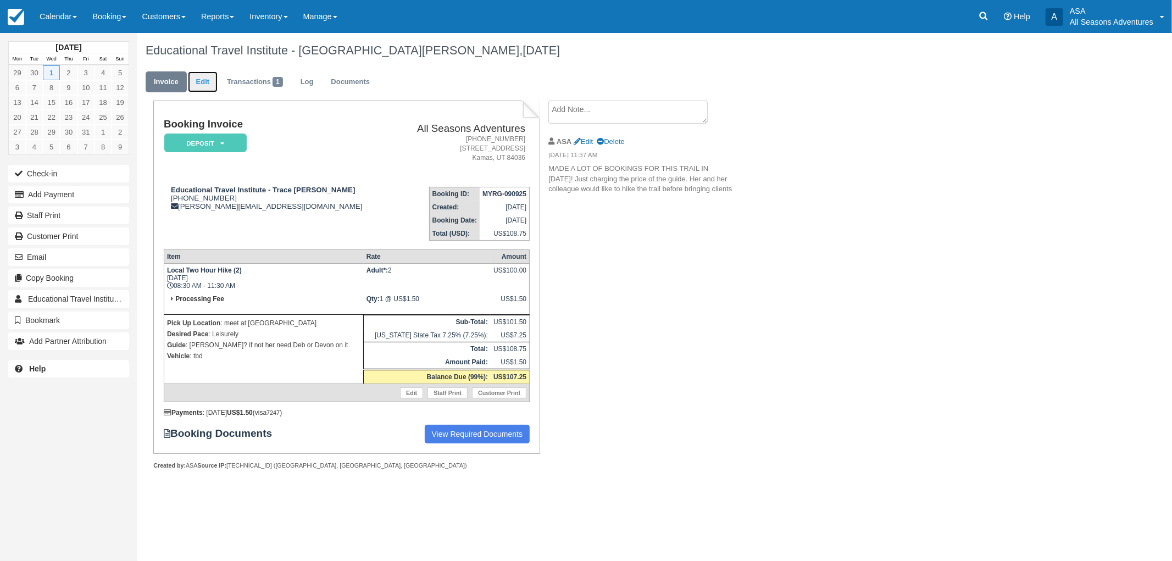
click at [196, 87] on link "Edit" at bounding box center [203, 81] width 30 height 21
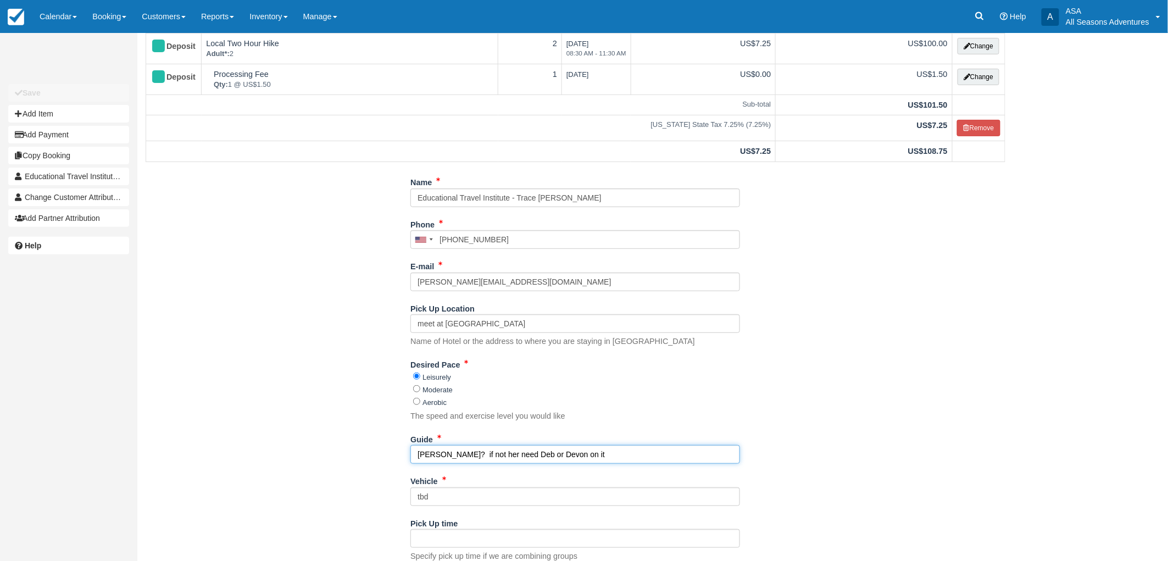
scroll to position [121, 0]
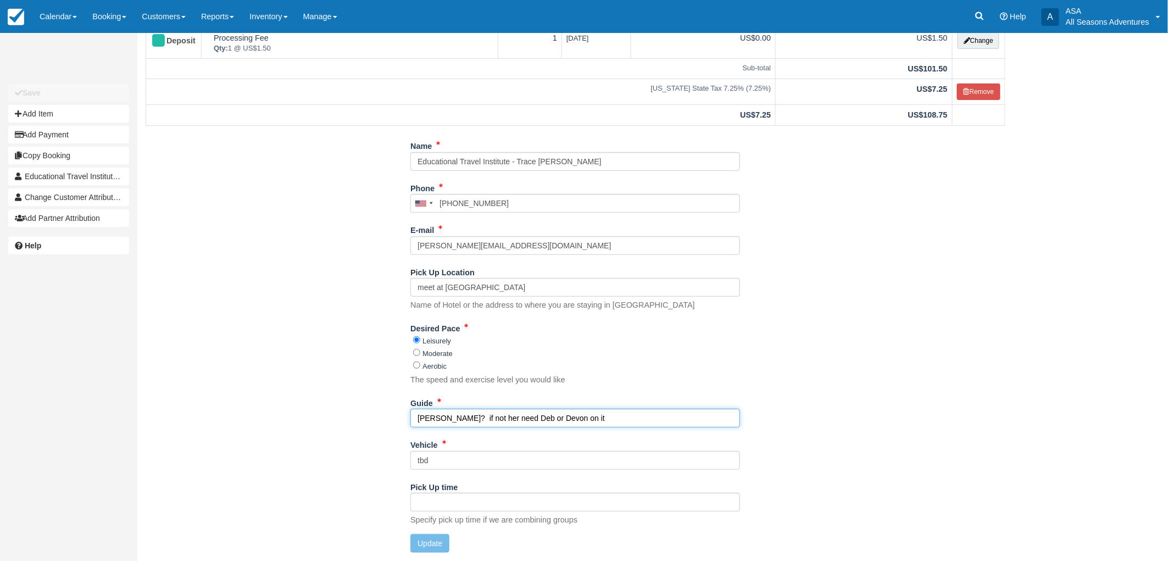
drag, startPoint x: 433, startPoint y: 570, endPoint x: 410, endPoint y: 415, distance: 156.6
click at [410, 415] on input "[PERSON_NAME]? if not her need Deb or Devon on it" at bounding box center [575, 418] width 330 height 19
type input "[PERSON_NAME]"
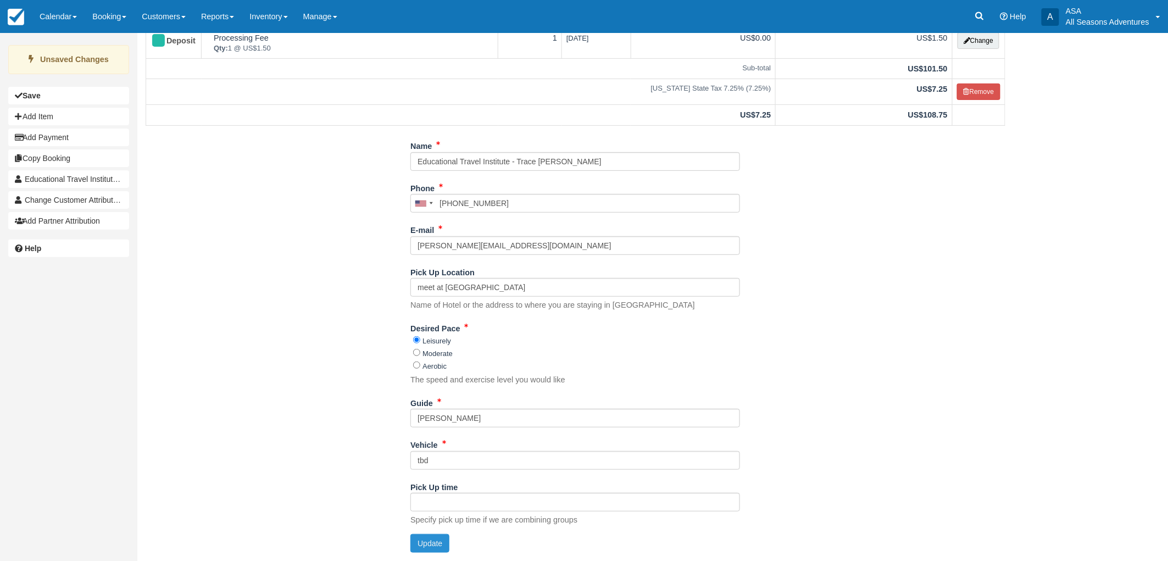
click at [424, 541] on button "Update" at bounding box center [429, 543] width 39 height 19
type input "[PHONE_NUMBER]"
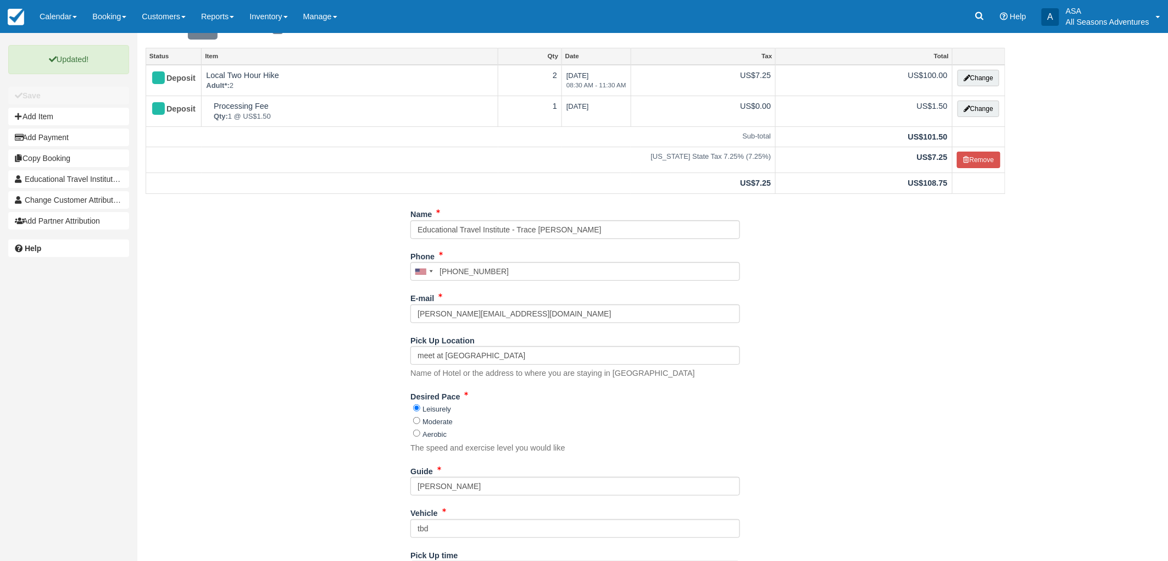
scroll to position [0, 0]
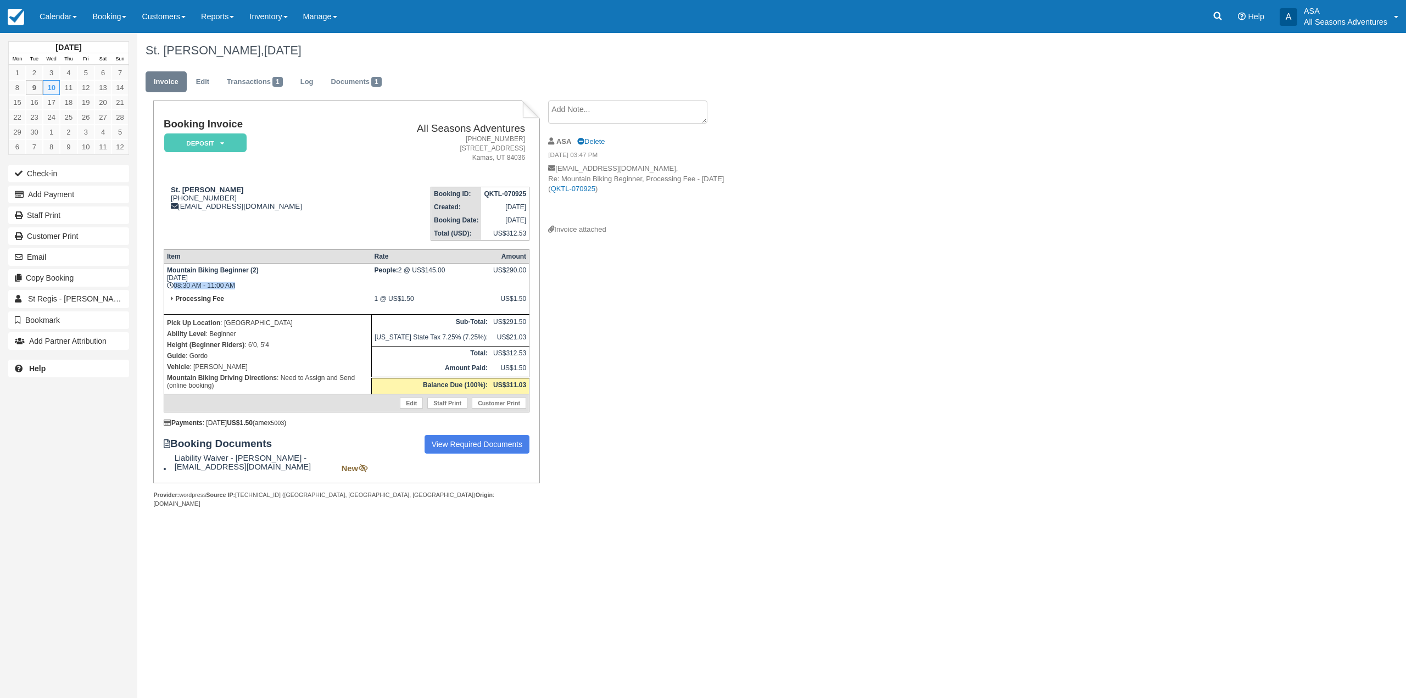
drag, startPoint x: 172, startPoint y: 288, endPoint x: 231, endPoint y: 288, distance: 59.3
click at [231, 288] on td "Mountain Biking Beginner (2) Wed Sept 10, 2025 08:30 AM - 11:00 AM" at bounding box center [268, 278] width 208 height 29
drag, startPoint x: 242, startPoint y: 288, endPoint x: 181, endPoint y: 286, distance: 60.5
click at [181, 286] on td "Mountain Biking Beginner (2) Wed Sept 10, 2025 08:30 AM - 11:00 AM" at bounding box center [268, 278] width 208 height 29
click at [211, 283] on td "Mountain Biking Beginner (2) Wed Sept 10, 2025 08:30 AM - 11:00 AM" at bounding box center [268, 278] width 208 height 29
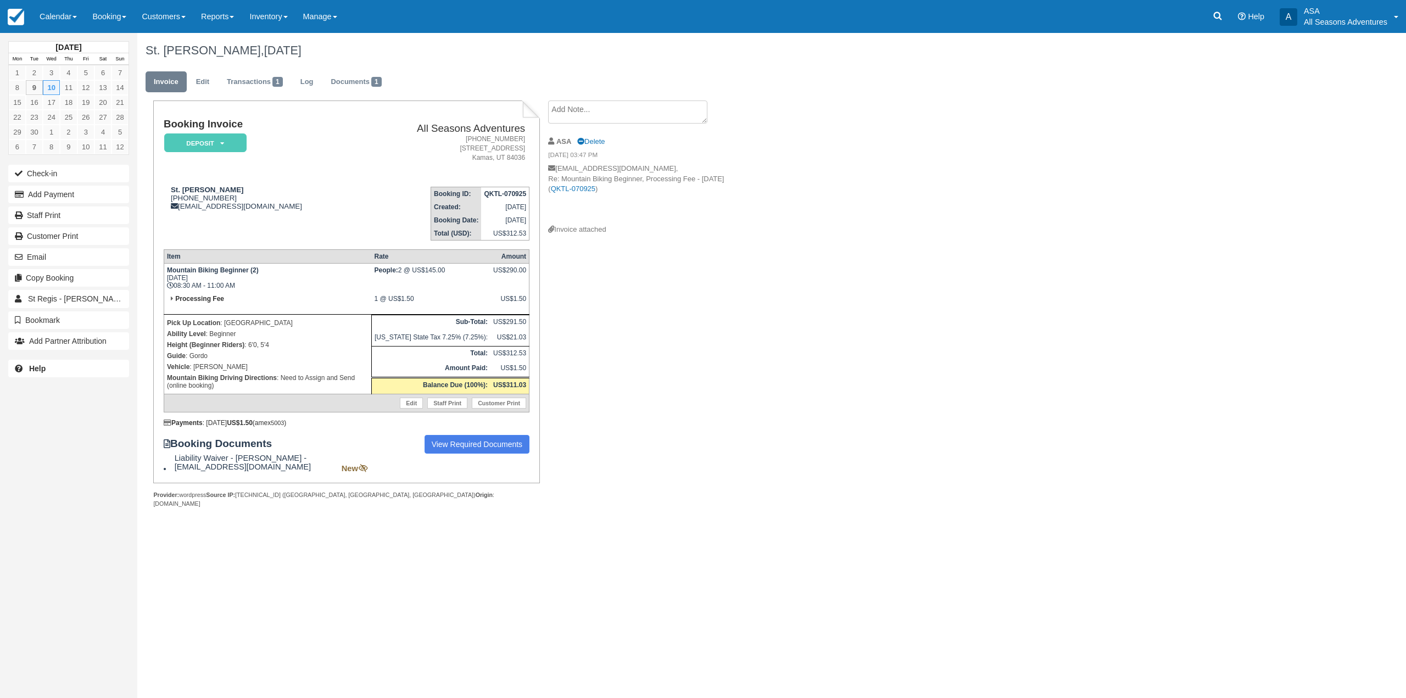
drag, startPoint x: 239, startPoint y: 281, endPoint x: 241, endPoint y: 292, distance: 11.1
click at [240, 292] on td "Mountain Biking Beginner (2) Wed Sept 10, 2025 08:30 AM - 11:00 AM" at bounding box center [268, 278] width 208 height 29
click at [246, 290] on td "Mountain Biking Beginner (2) Wed Sept 10, 2025 08:30 AM - 11:00 AM" at bounding box center [268, 278] width 208 height 29
drag, startPoint x: 244, startPoint y: 286, endPoint x: 176, endPoint y: 287, distance: 68.1
click at [176, 287] on td "Mountain Biking Beginner (2) Wed Sept 10, 2025 08:30 AM - 11:00 AM" at bounding box center [268, 278] width 208 height 29
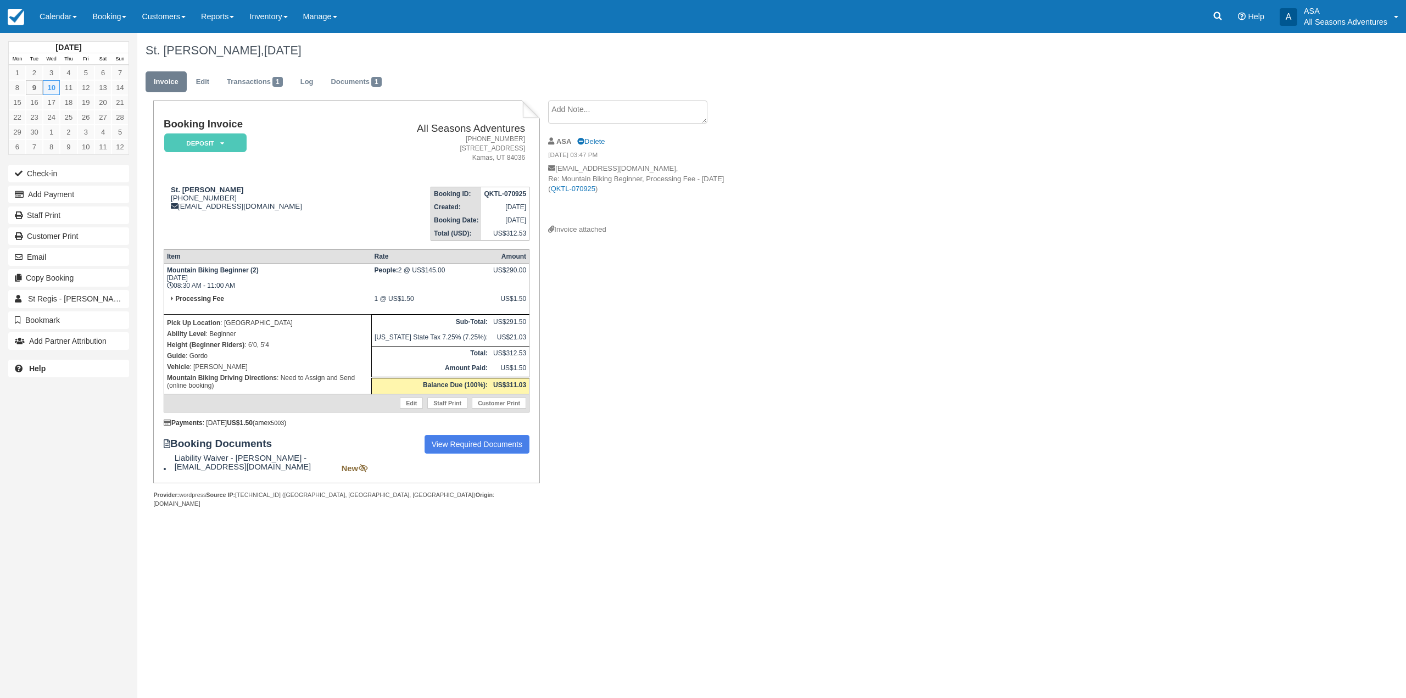
click at [622, 291] on div "Booking Invoice Deposit   Pending Reserved Paid Waiting Cancelled All Seasons A…" at bounding box center [439, 316] width 604 height 431
drag, startPoint x: 251, startPoint y: 287, endPoint x: 238, endPoint y: 290, distance: 12.9
click at [227, 294] on tbody "Mountain Biking Beginner (2) Wed Sept 10, 2025 08:30 AM - 11:00 AM People: 2 @ …" at bounding box center [346, 338] width 365 height 149
drag, startPoint x: 166, startPoint y: 266, endPoint x: 230, endPoint y: 300, distance: 72.3
click at [230, 300] on tbody "Mountain Biking Beginner (2) Wed Sept 10, 2025 08:30 AM - 11:00 AM People: 2 @ …" at bounding box center [346, 338] width 365 height 149
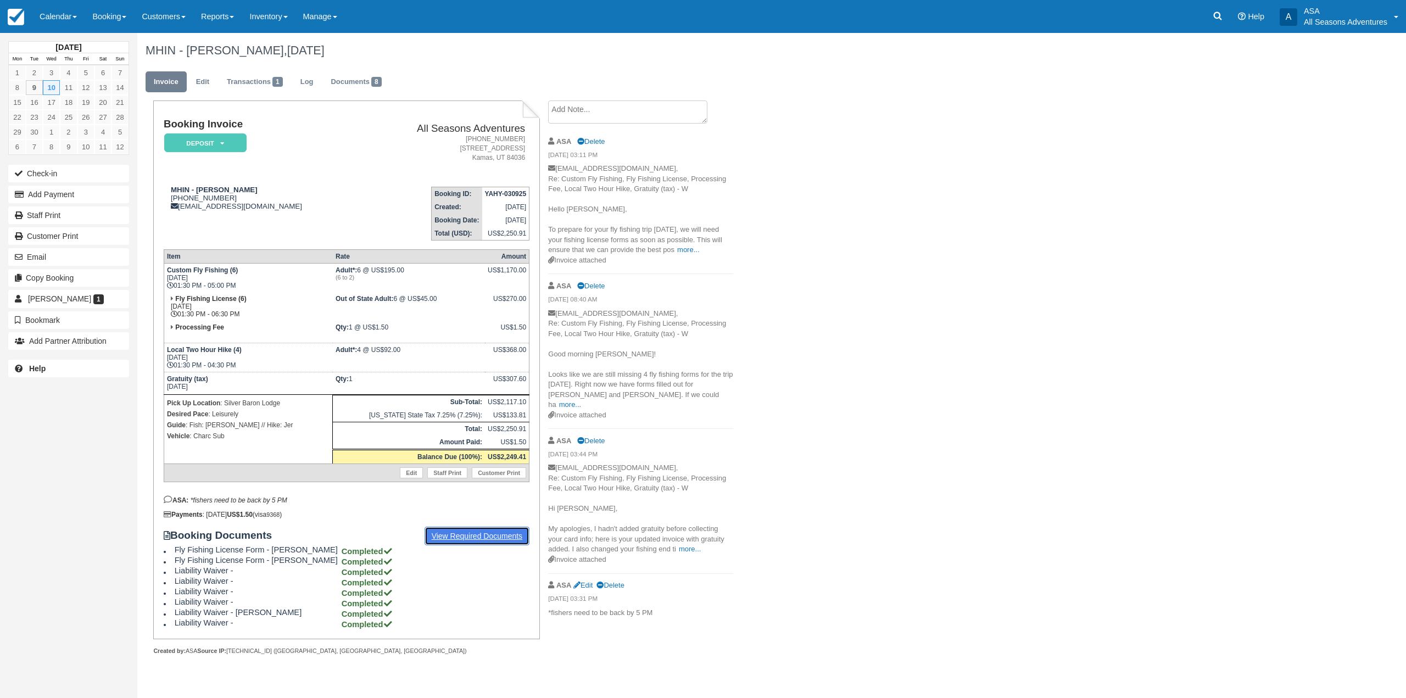
click at [473, 531] on link "View Required Documents" at bounding box center [477, 536] width 105 height 19
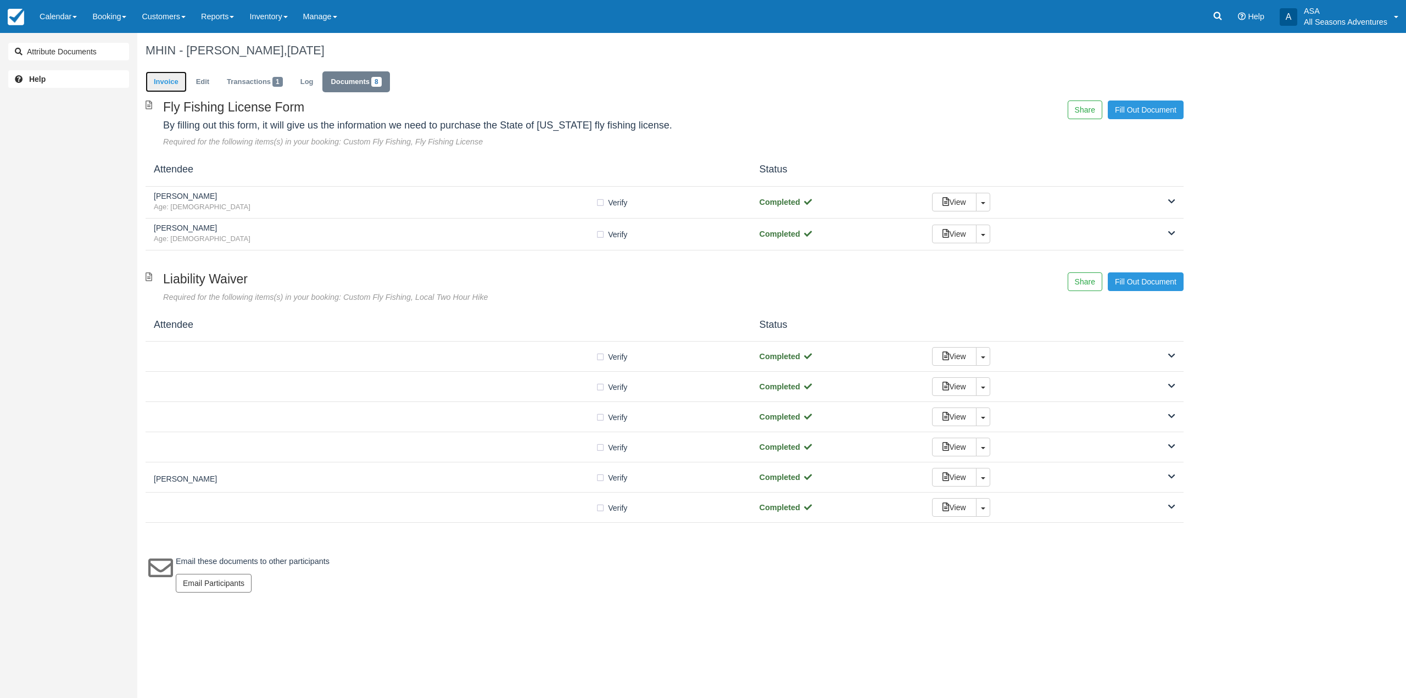
click at [173, 71] on link "Invoice" at bounding box center [166, 81] width 41 height 21
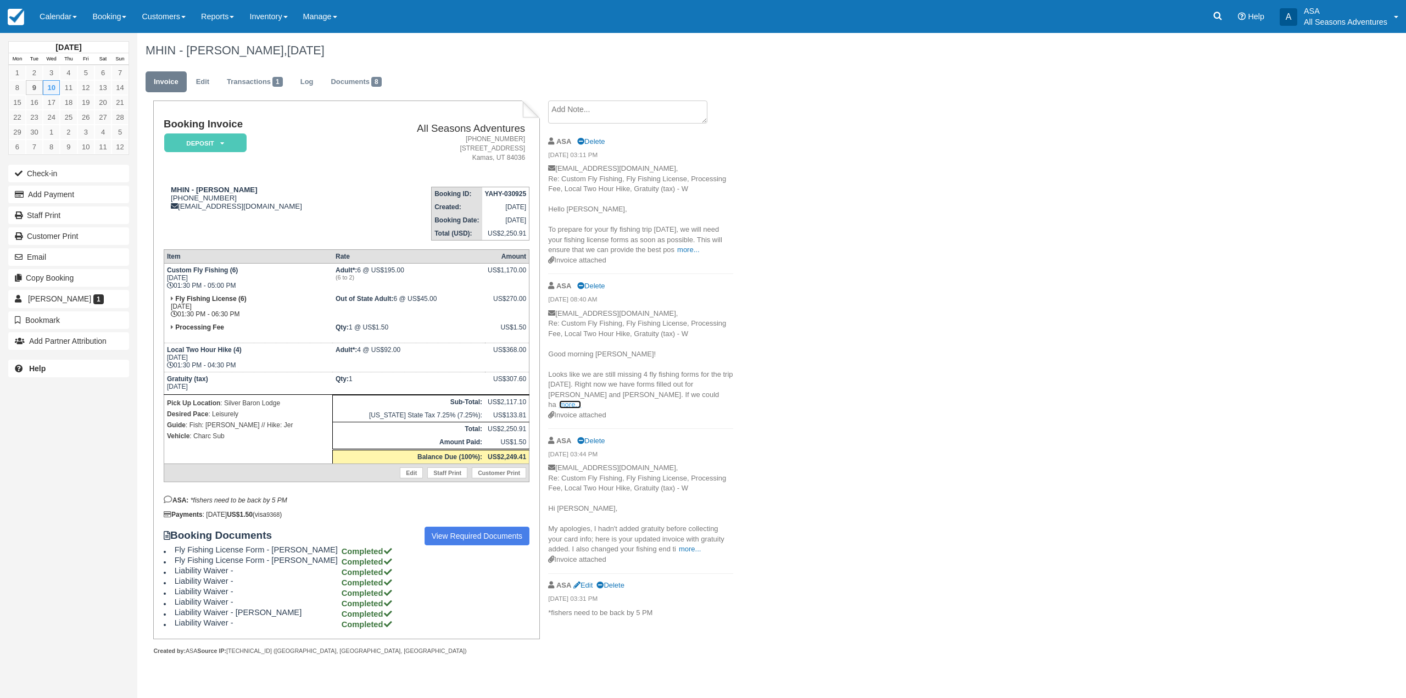
click at [581, 401] on link "more..." at bounding box center [570, 405] width 22 height 8
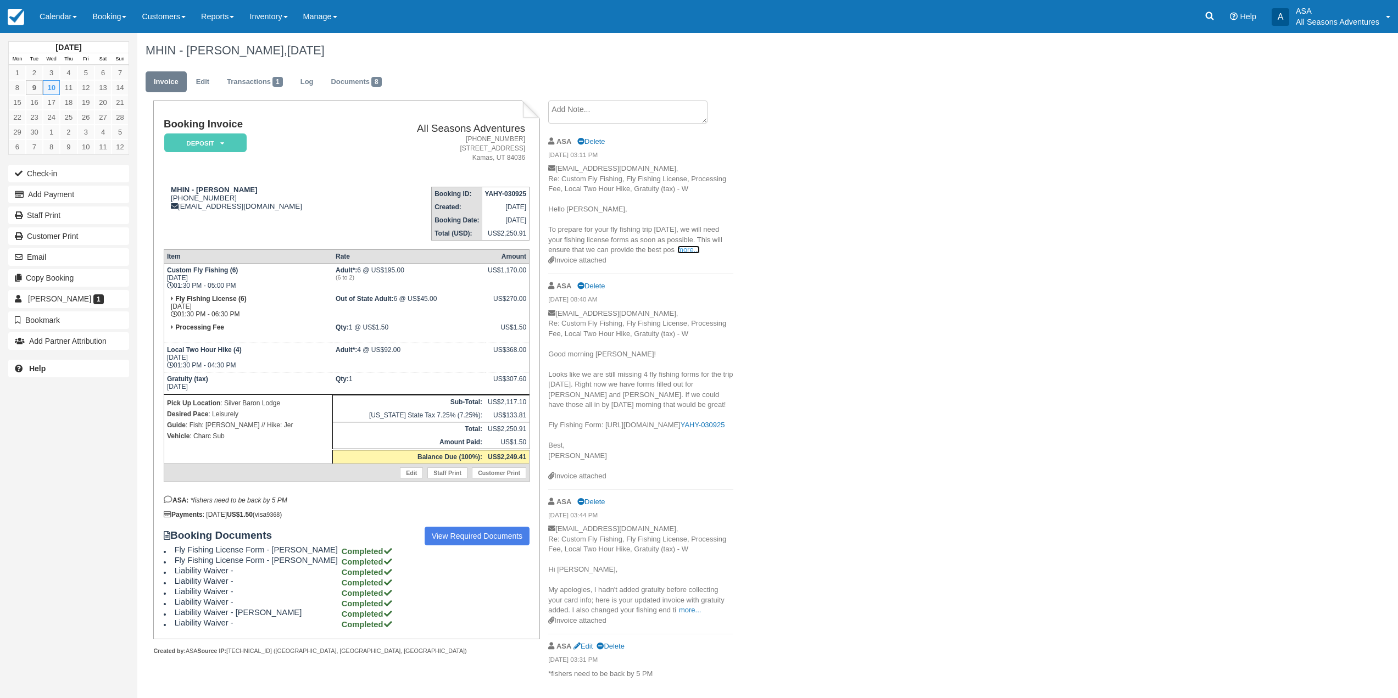
click at [687, 249] on link "more..." at bounding box center [688, 250] width 22 height 8
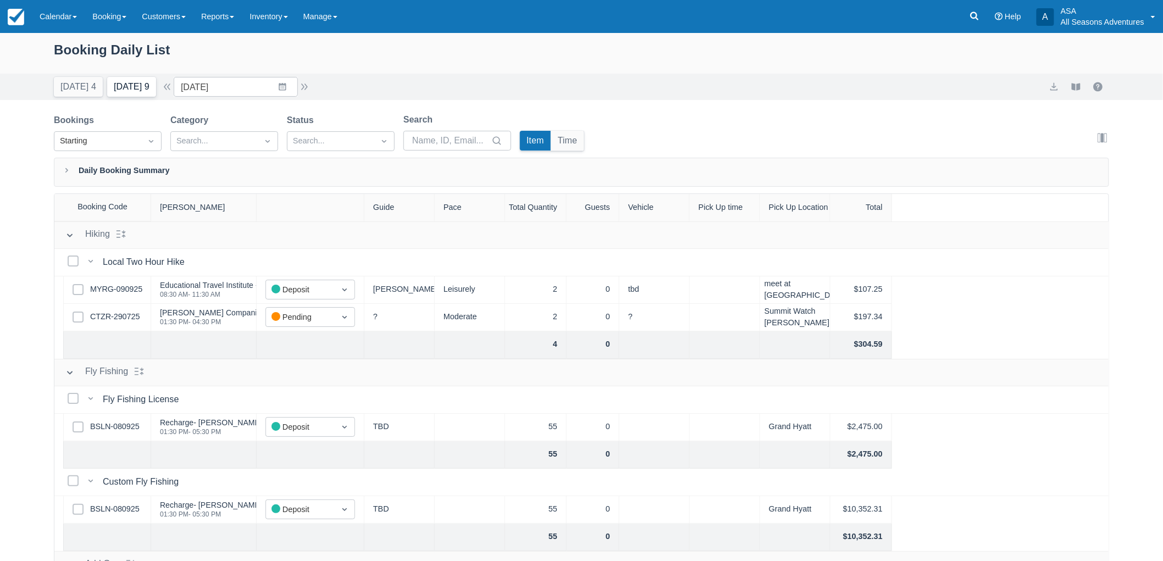
click at [118, 85] on button "[DATE] 9" at bounding box center [131, 87] width 49 height 20
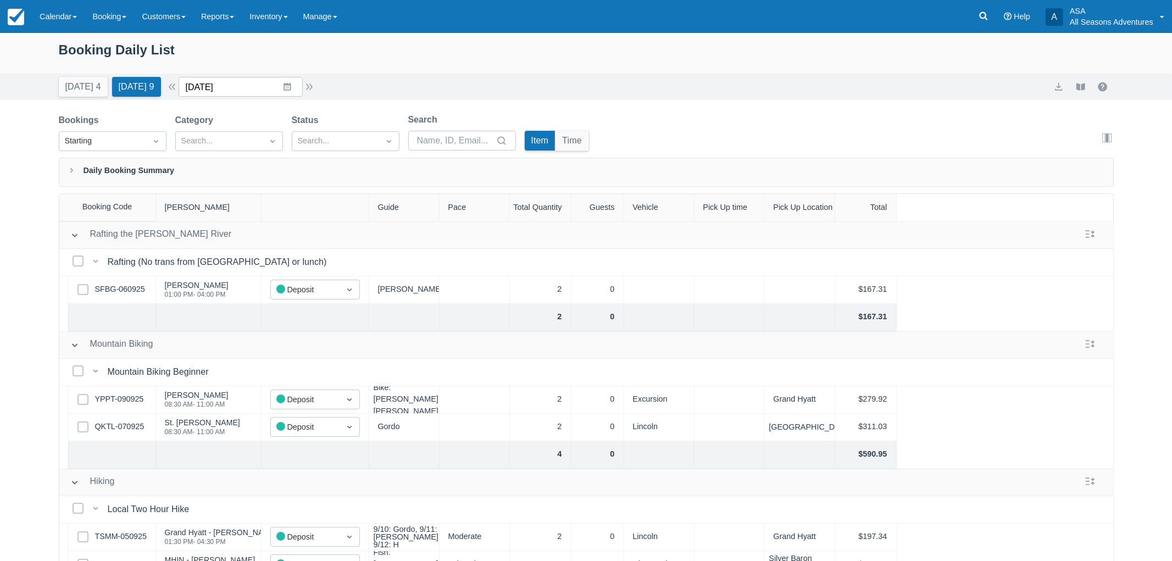
click at [236, 79] on input "09/10/25" at bounding box center [241, 87] width 124 height 20
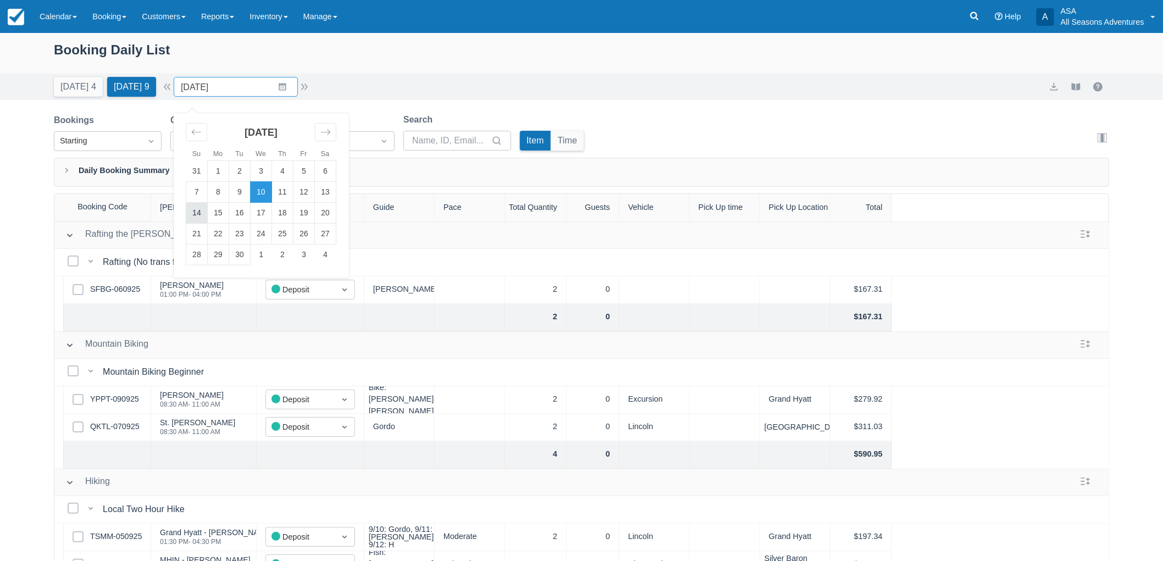
click at [203, 216] on td "14" at bounding box center [196, 213] width 21 height 21
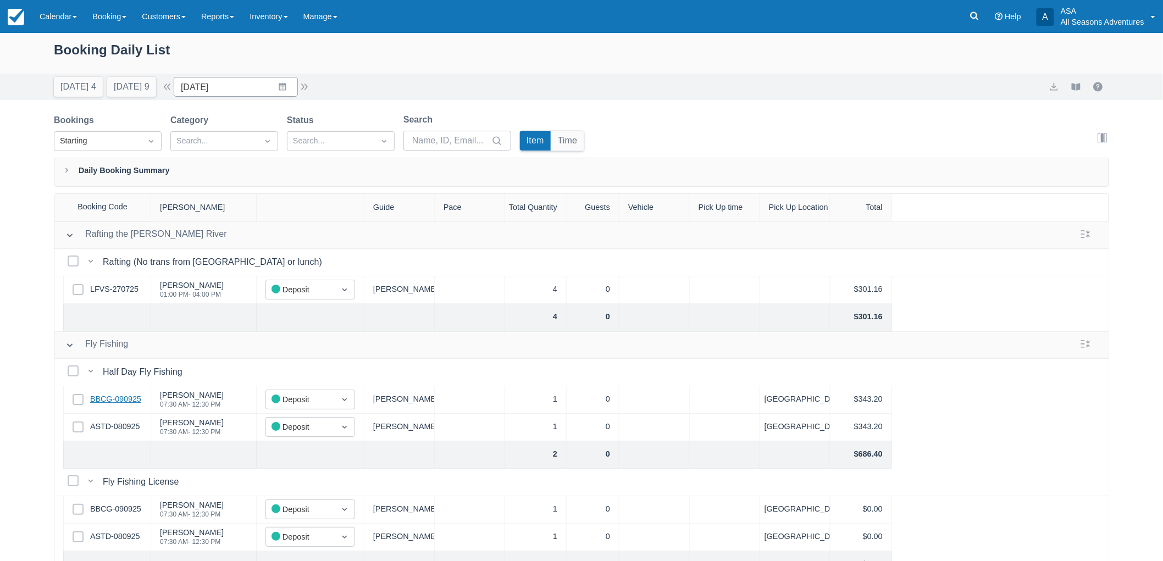
click at [116, 402] on link "BBCG-090925" at bounding box center [115, 399] width 51 height 12
click at [119, 397] on link "BBCG-090925" at bounding box center [115, 399] width 51 height 12
click at [223, 84] on input "09/14/25" at bounding box center [236, 87] width 124 height 20
click at [265, 253] on td "1" at bounding box center [261, 254] width 21 height 21
type input "10/01/25"
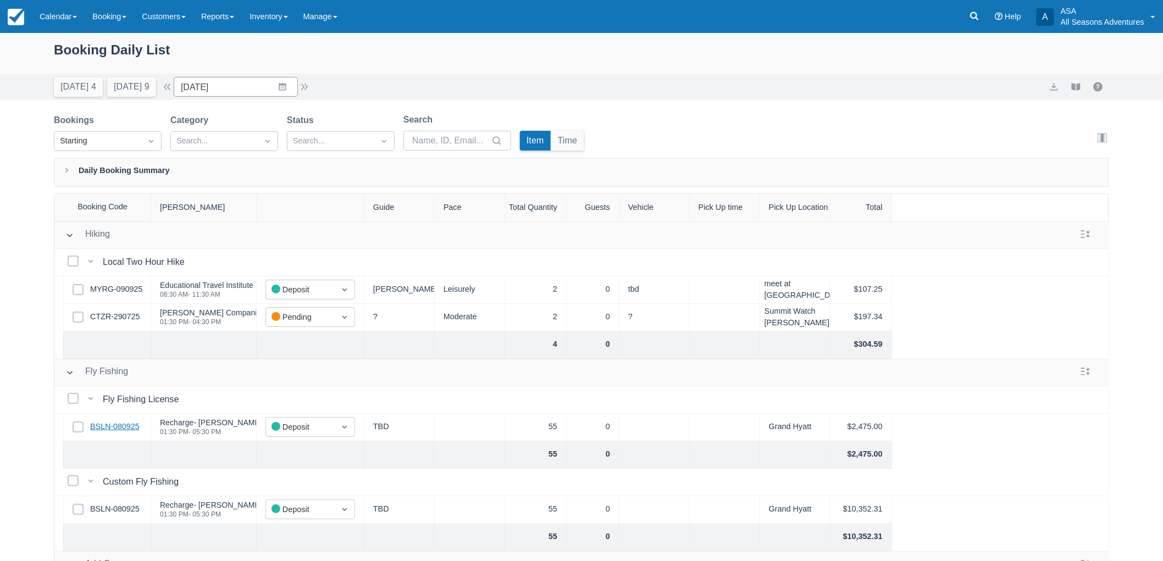
click at [127, 424] on link "BSLN-080925" at bounding box center [114, 427] width 49 height 12
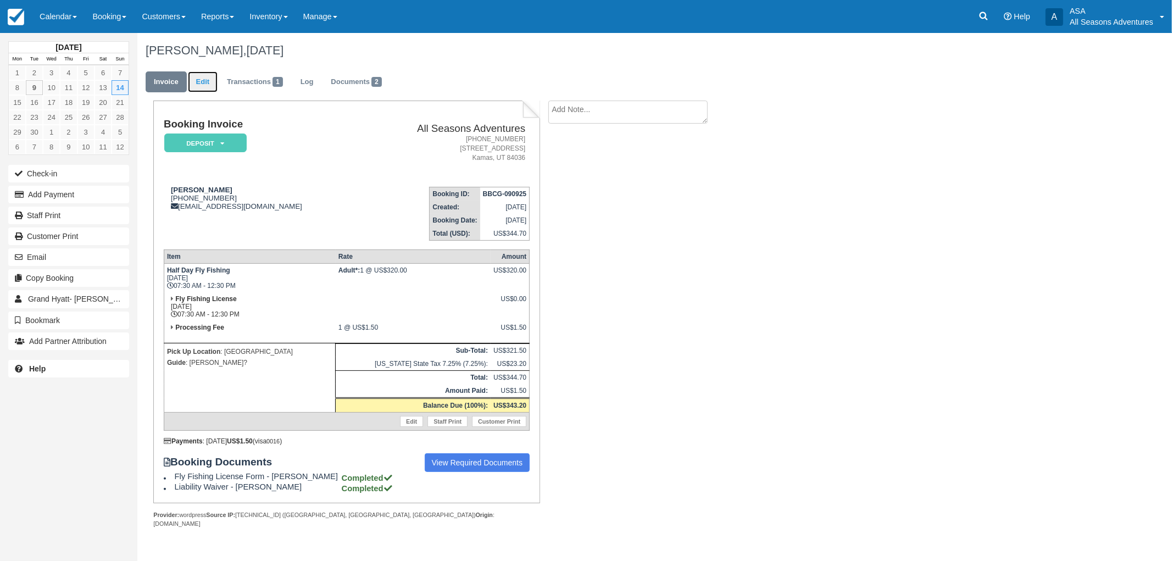
click at [200, 79] on link "Edit" at bounding box center [203, 81] width 30 height 21
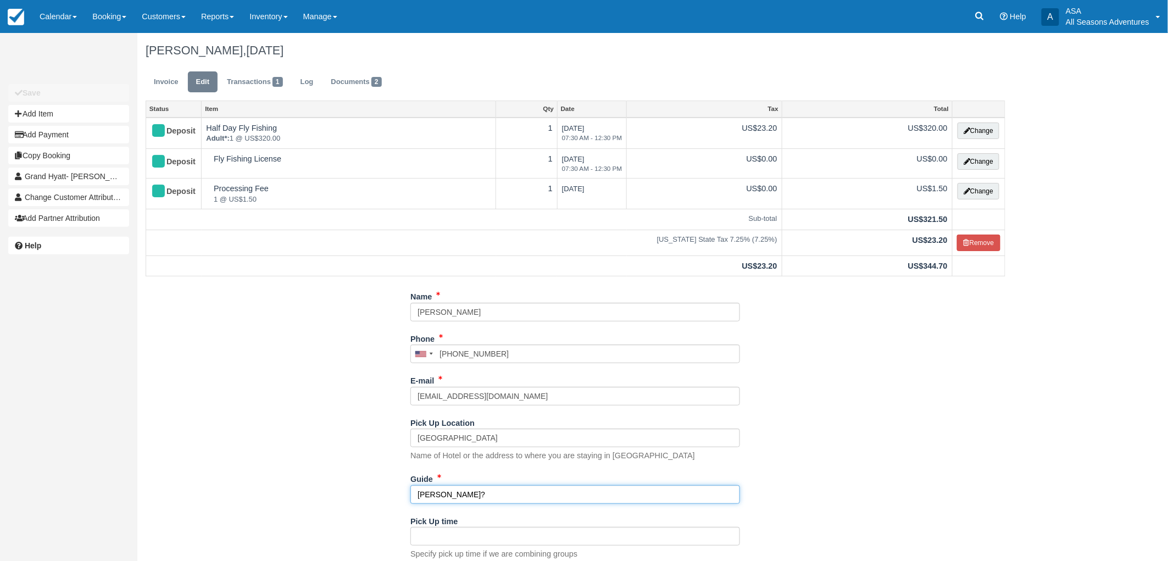
click at [492, 488] on input "Scott?" at bounding box center [575, 494] width 330 height 19
drag, startPoint x: 491, startPoint y: 491, endPoint x: 364, endPoint y: 503, distance: 127.5
click at [364, 503] on div "Name Kurt hughes Phone United States +1 Canada +1 United Kingdom +44 Afghanista…" at bounding box center [575, 441] width 876 height 308
type input "Clark/"
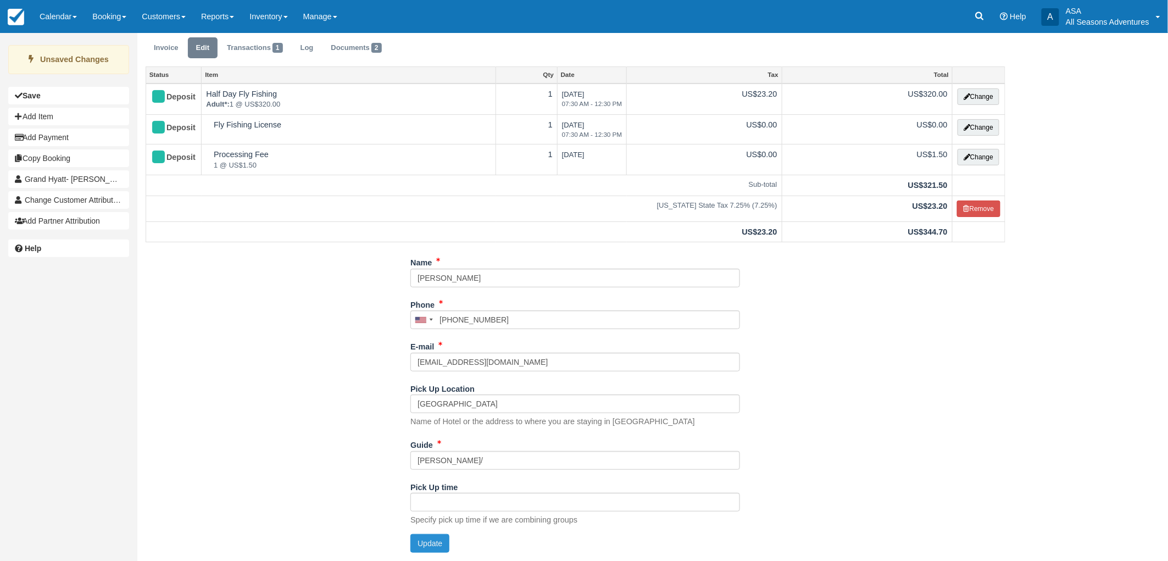
click at [429, 547] on button "Update" at bounding box center [429, 543] width 39 height 19
type input "+16613274257"
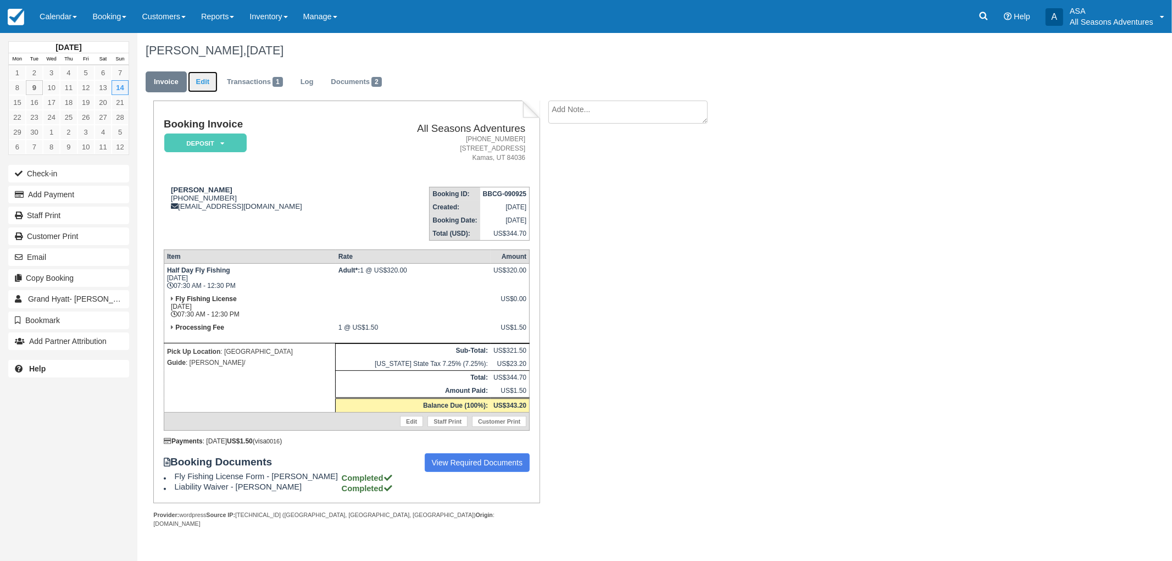
click at [202, 85] on link "Edit" at bounding box center [203, 81] width 30 height 21
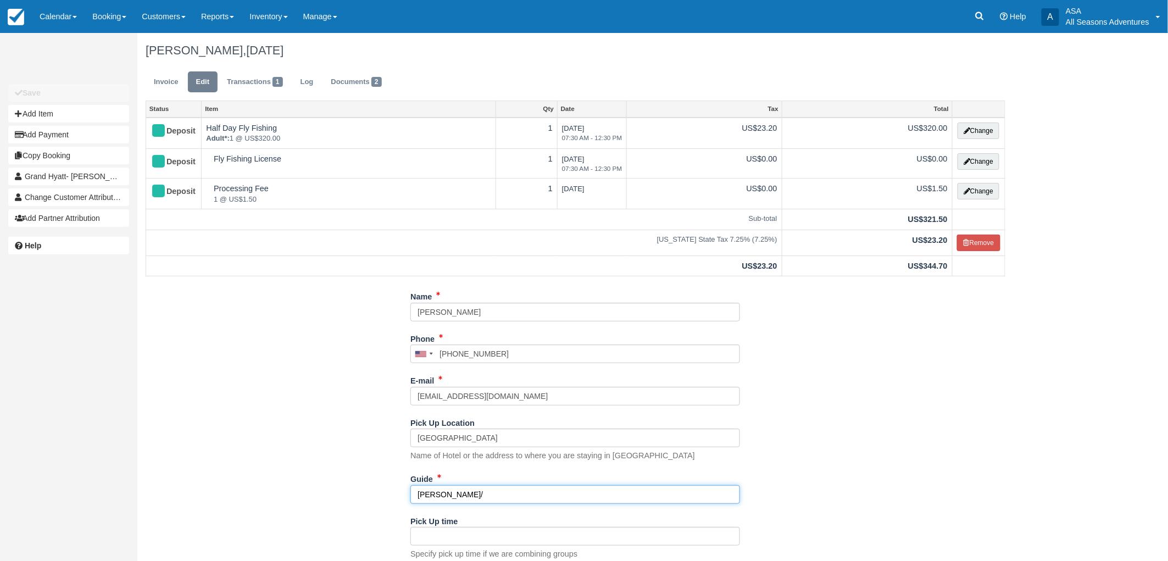
click at [470, 489] on input "Clark/" at bounding box center [575, 494] width 330 height 19
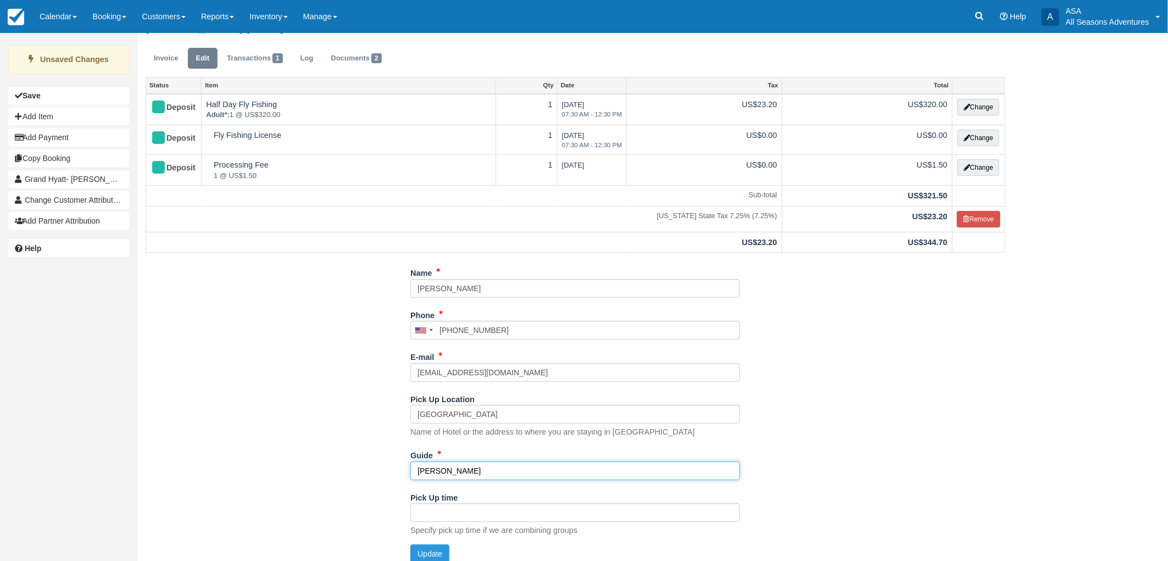
scroll to position [34, 0]
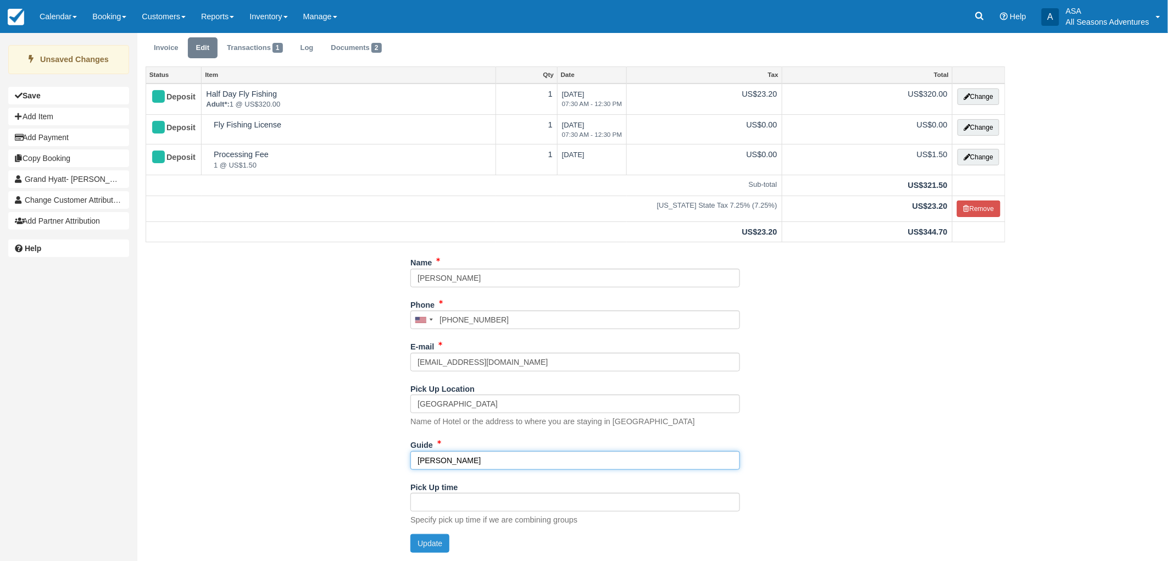
type input "Clark"
click at [418, 542] on button "Update" at bounding box center [429, 543] width 39 height 19
type input "+16613274257"
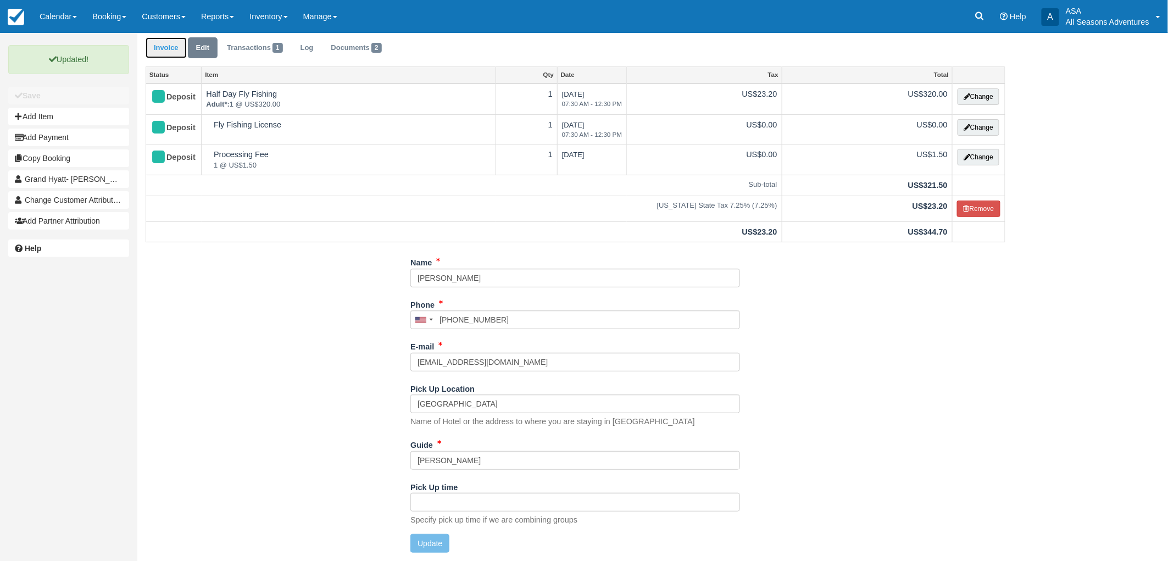
click at [162, 48] on link "Invoice" at bounding box center [166, 47] width 41 height 21
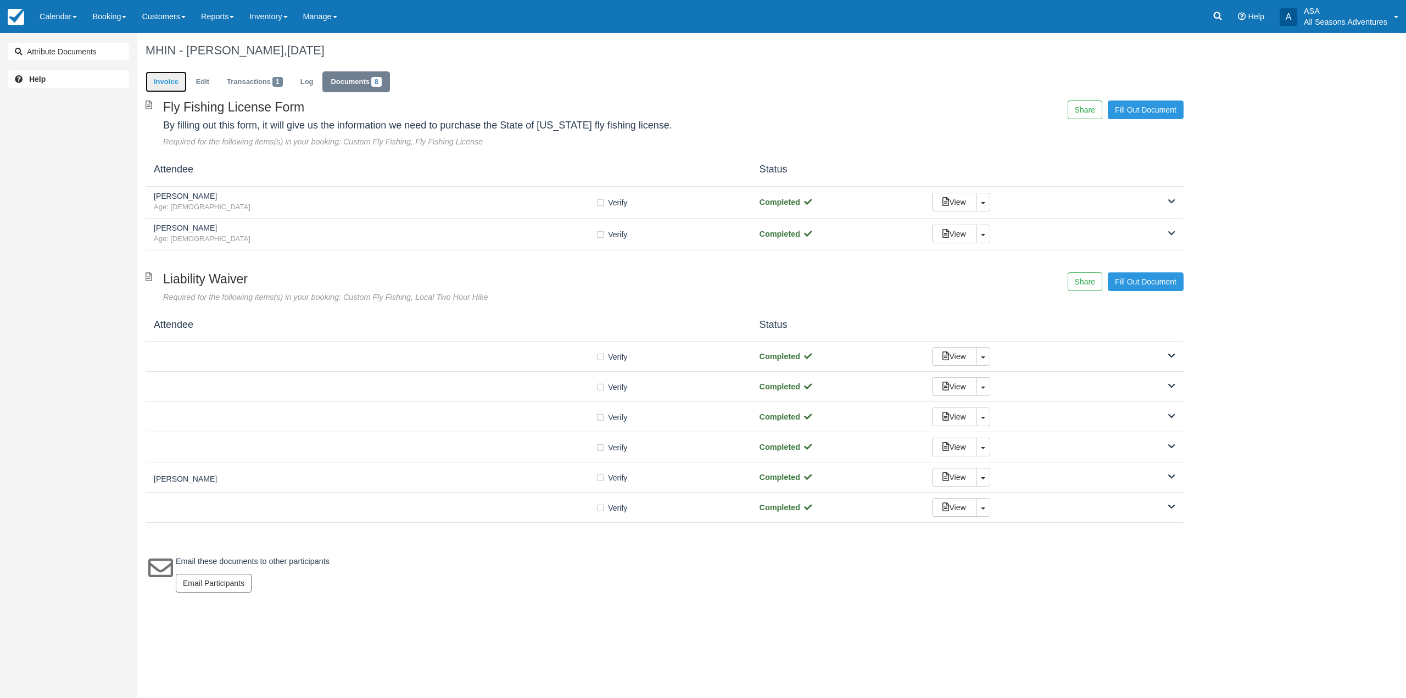
click at [174, 80] on link "Invoice" at bounding box center [166, 81] width 41 height 21
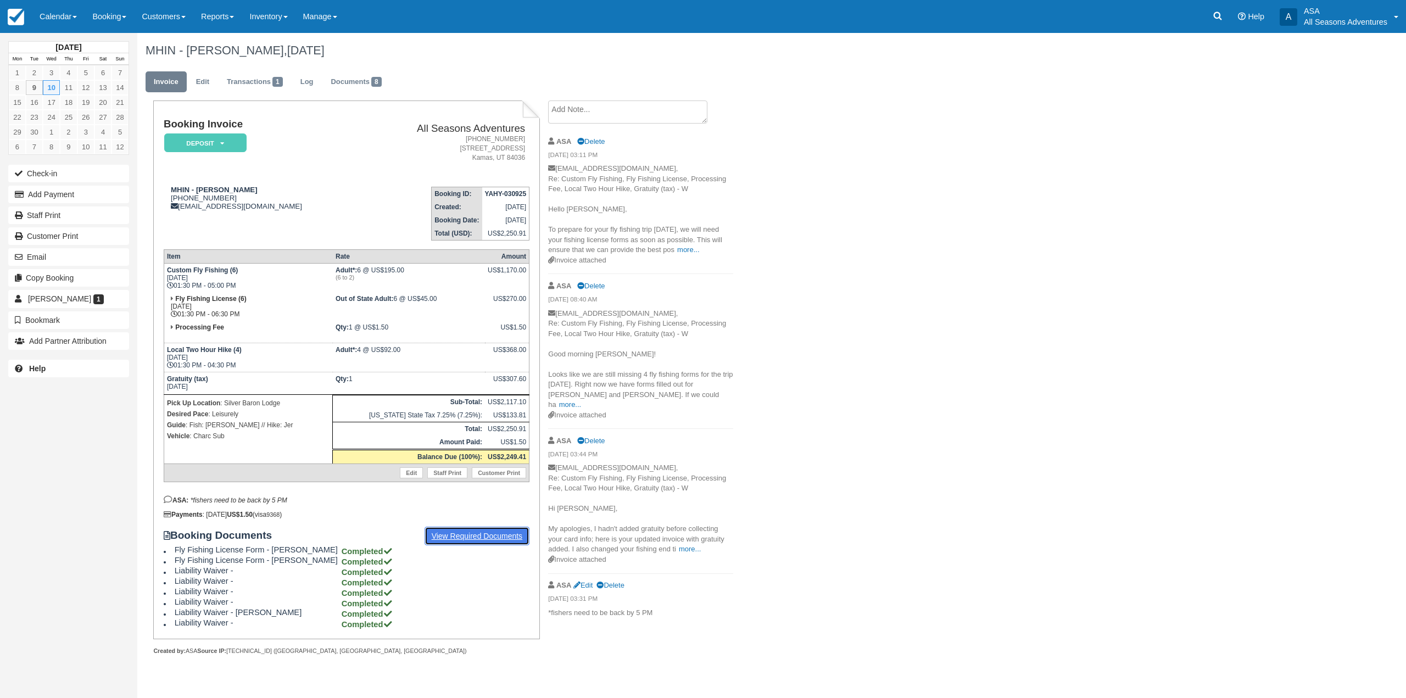
click at [490, 534] on link "View Required Documents" at bounding box center [477, 536] width 105 height 19
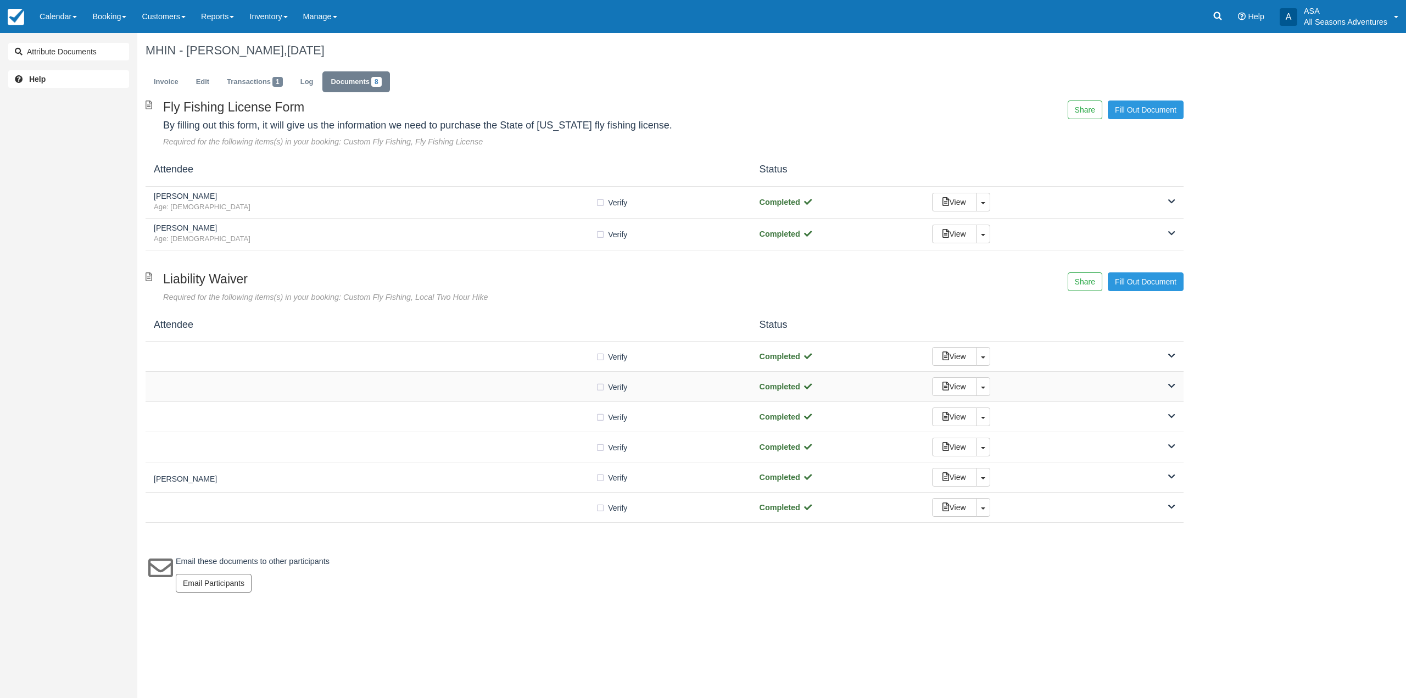
click at [543, 376] on div "Verify Verified Completed View Toggle Dropdown Detach" at bounding box center [665, 387] width 1038 height 30
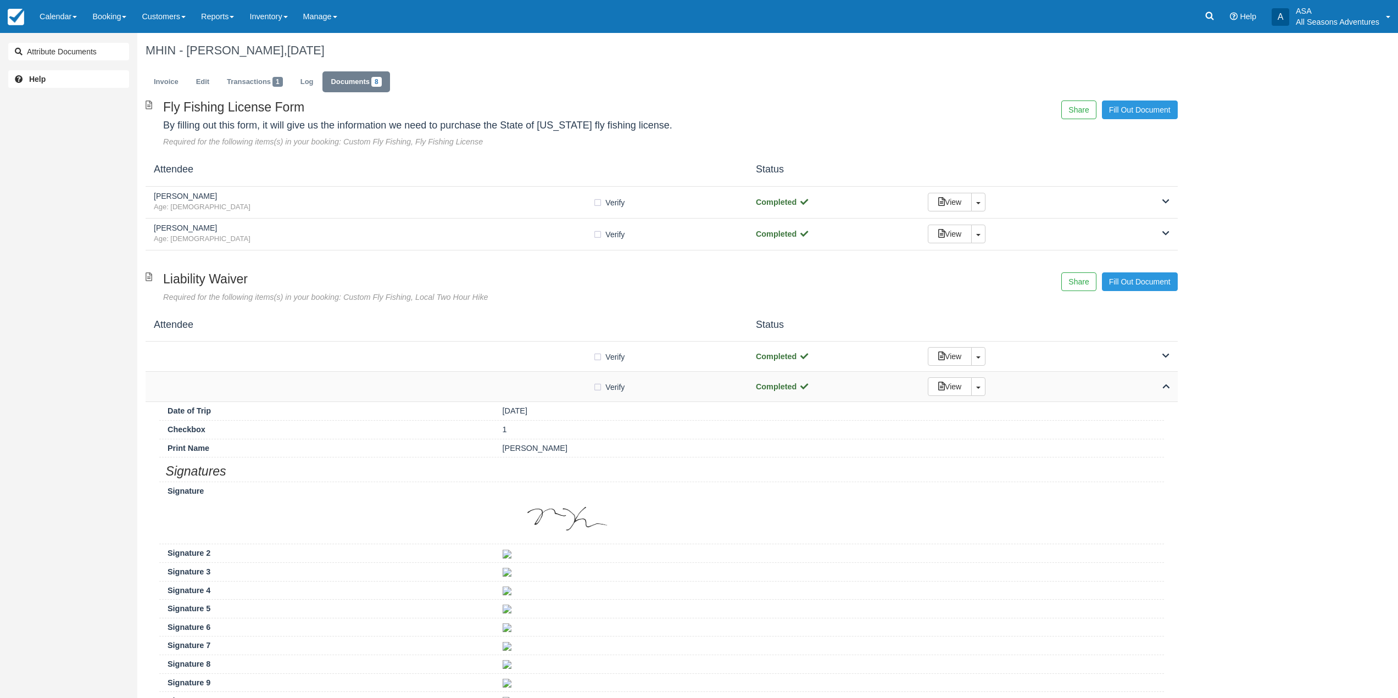
click at [543, 376] on div "Verify Verified Completed View Toggle Dropdown Detach" at bounding box center [662, 387] width 1032 height 30
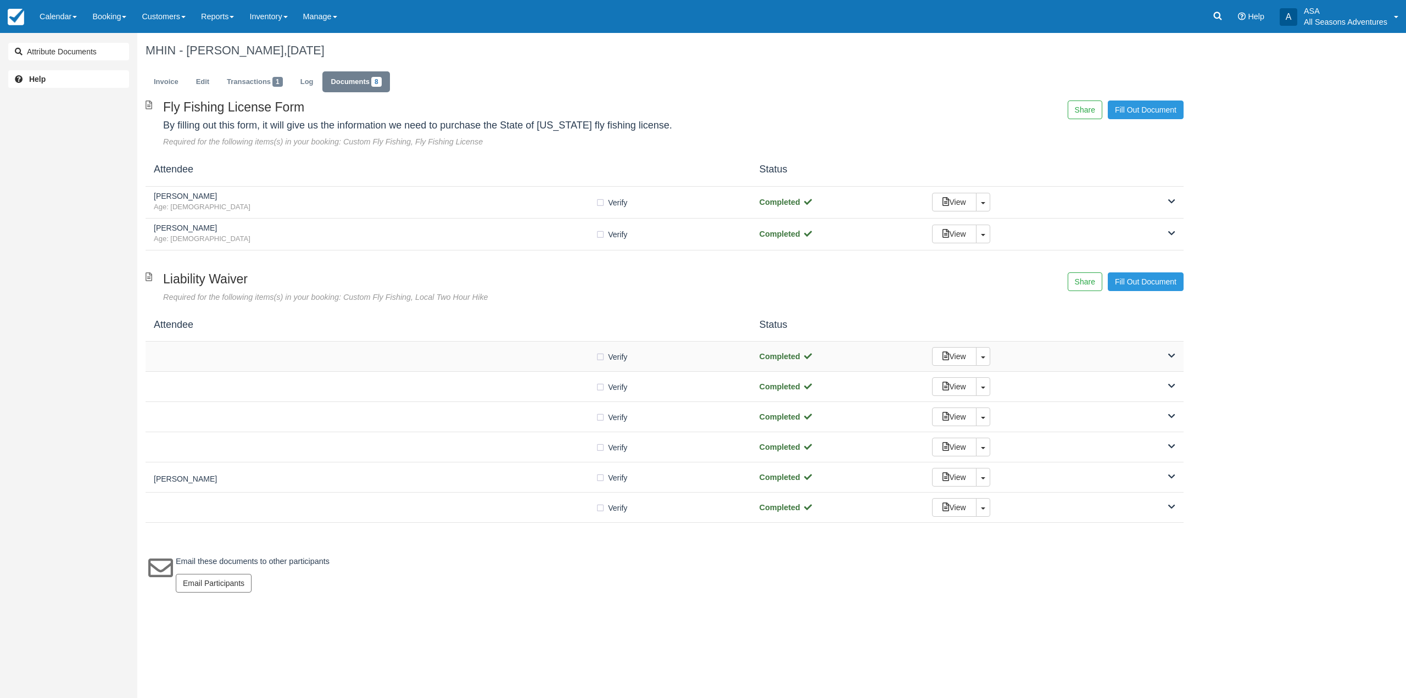
click at [536, 354] on div at bounding box center [375, 356] width 442 height 5
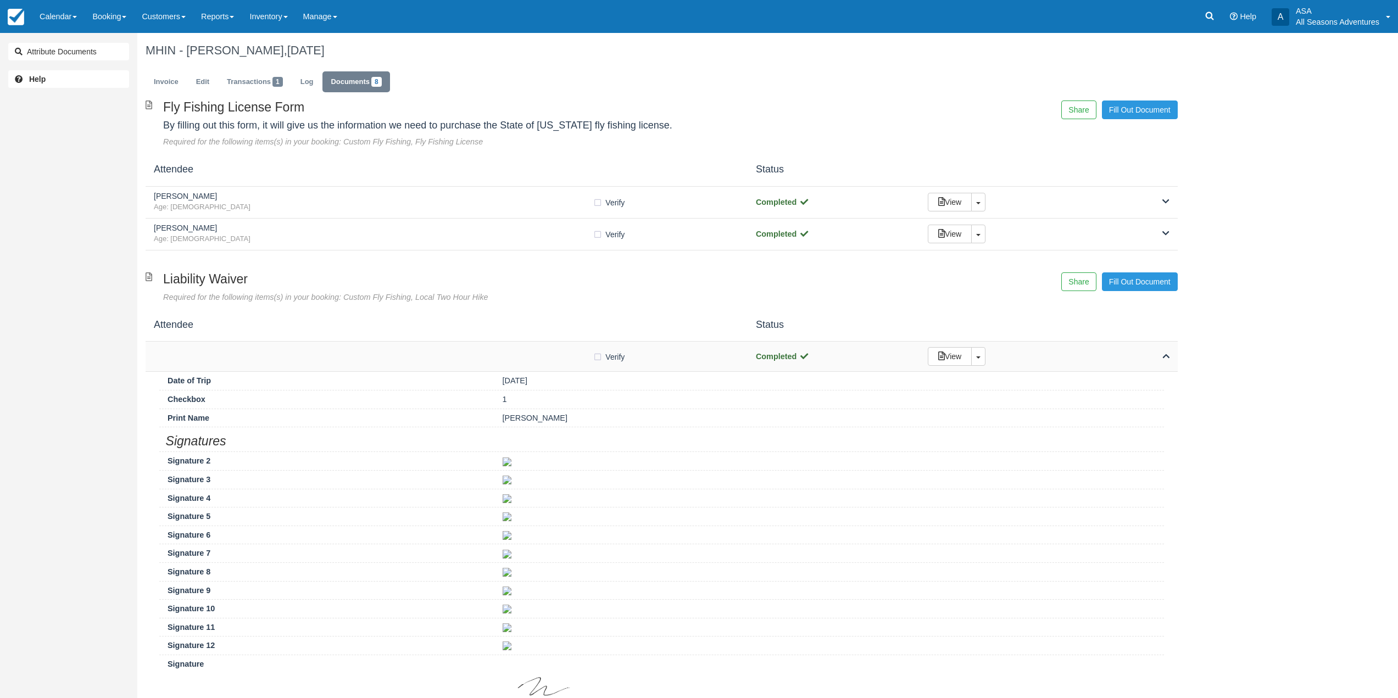
click at [536, 354] on div at bounding box center [373, 356] width 439 height 5
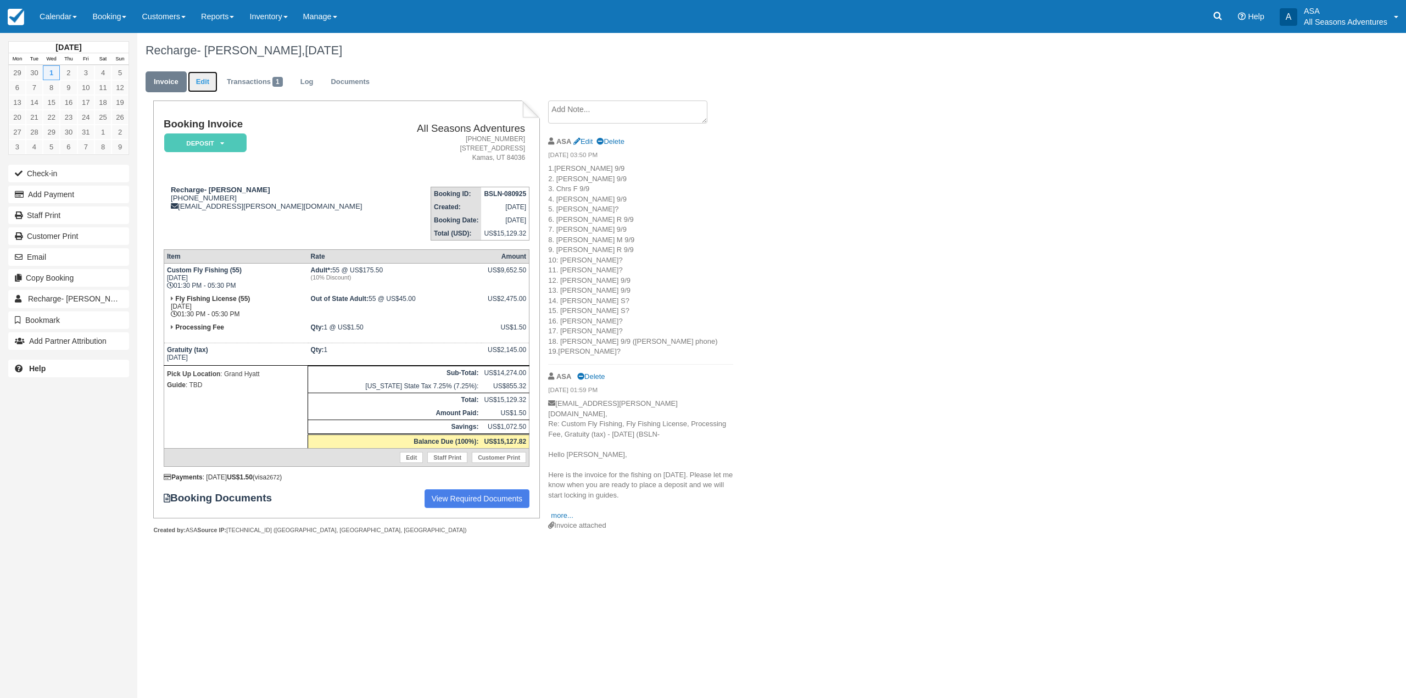
click at [206, 87] on link "Edit" at bounding box center [203, 81] width 30 height 21
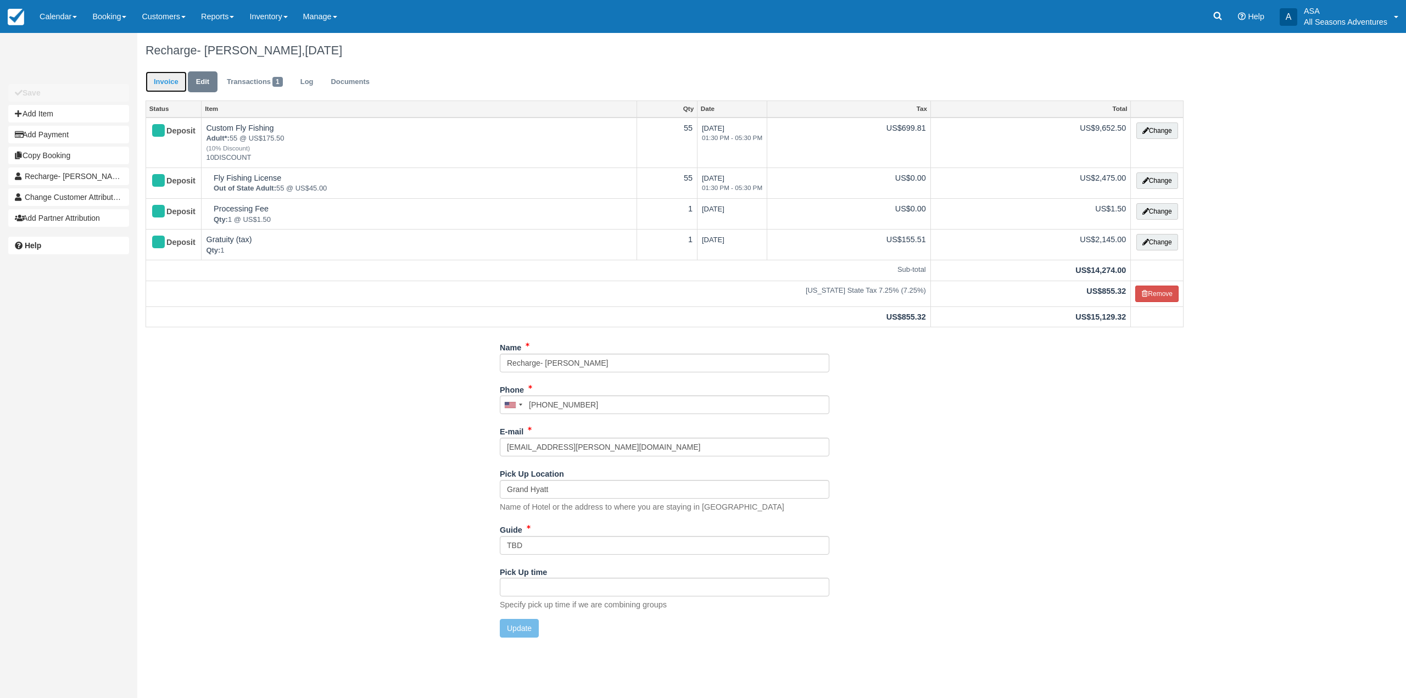
click at [161, 88] on link "Invoice" at bounding box center [166, 81] width 41 height 21
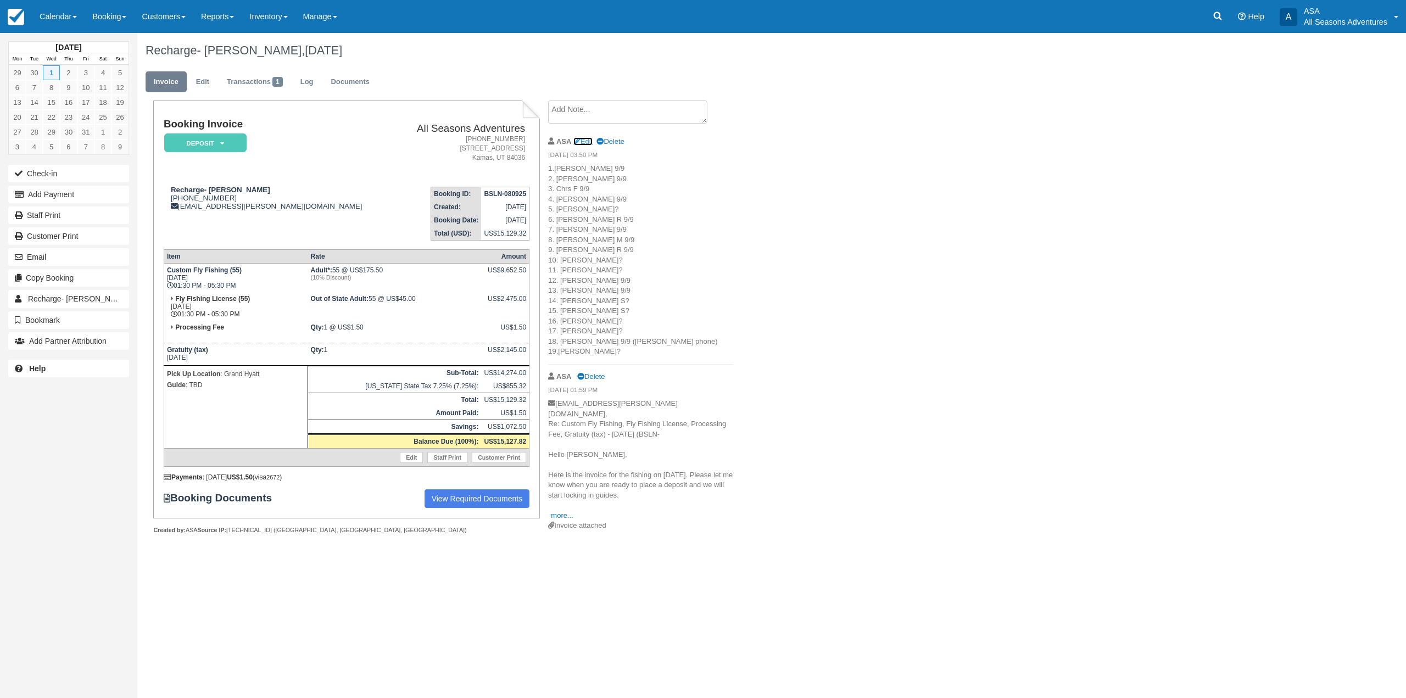
click at [585, 145] on link "Edit" at bounding box center [583, 141] width 19 height 8
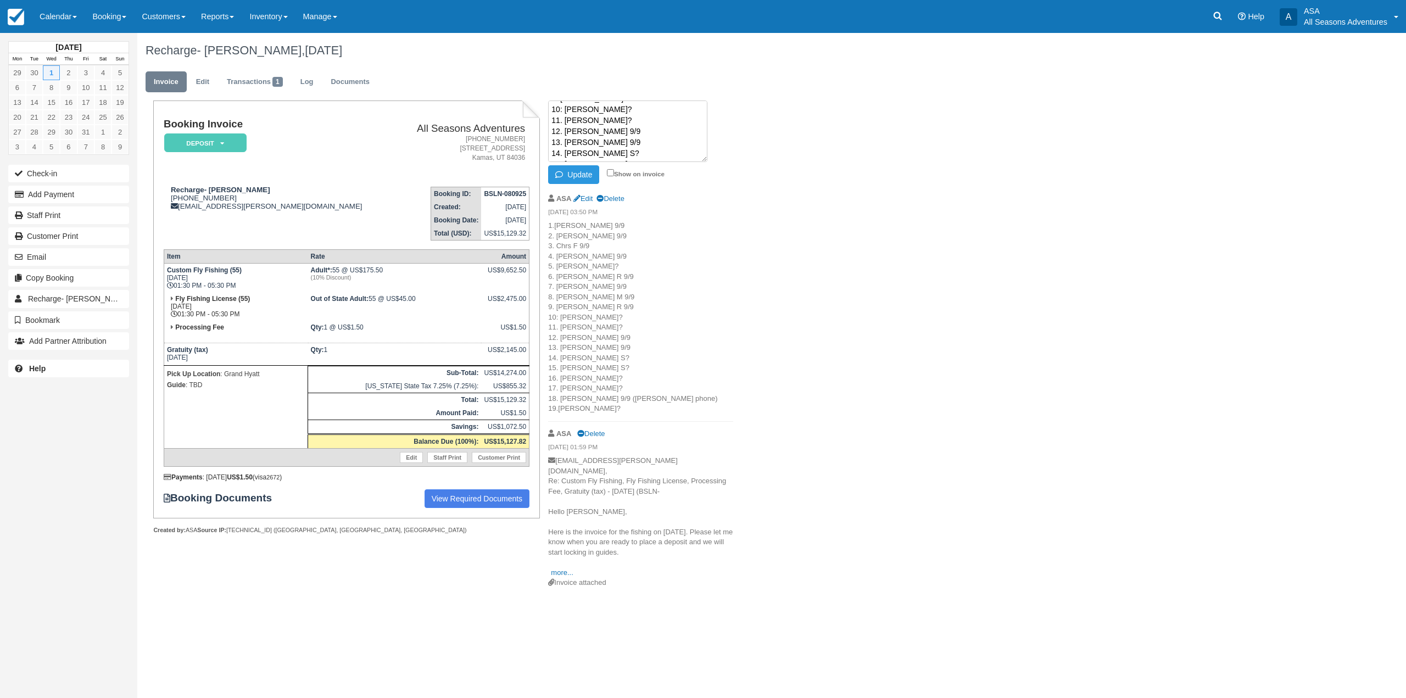
scroll to position [154, 0]
drag, startPoint x: 599, startPoint y: 152, endPoint x: 577, endPoint y: 127, distance: 33.1
click at [577, 127] on textarea "1.[PERSON_NAME] 9/9 2. [PERSON_NAME] 9/9 3. Chrs F 9/9 4. [PERSON_NAME] 9/9 5. …" at bounding box center [627, 132] width 159 height 62
click at [600, 147] on textarea "1.[PERSON_NAME] 9/9 2. [PERSON_NAME] 9/9 3. Chrs F 9/9 4. [PERSON_NAME] 9/9 5. …" at bounding box center [627, 132] width 159 height 62
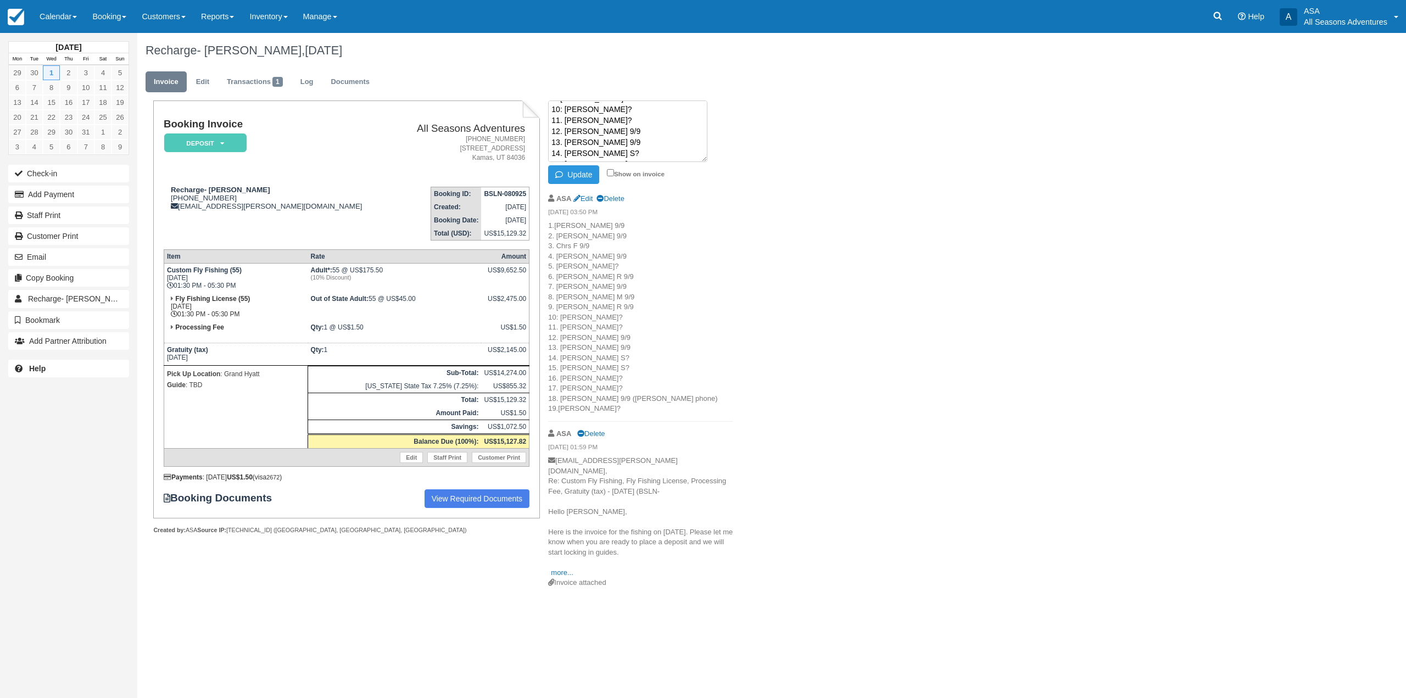
click at [596, 151] on textarea "1.[PERSON_NAME] 9/9 2. [PERSON_NAME] 9/9 3. Chrs F 9/9 4. [PERSON_NAME] 9/9 5. …" at bounding box center [627, 132] width 159 height 62
type textarea "1.[PERSON_NAME] 9/9 2. [PERSON_NAME] 9/9 3. Chrs F 9/9 4. [PERSON_NAME] 9/9 5. …"
click at [577, 176] on button "Update" at bounding box center [573, 174] width 51 height 19
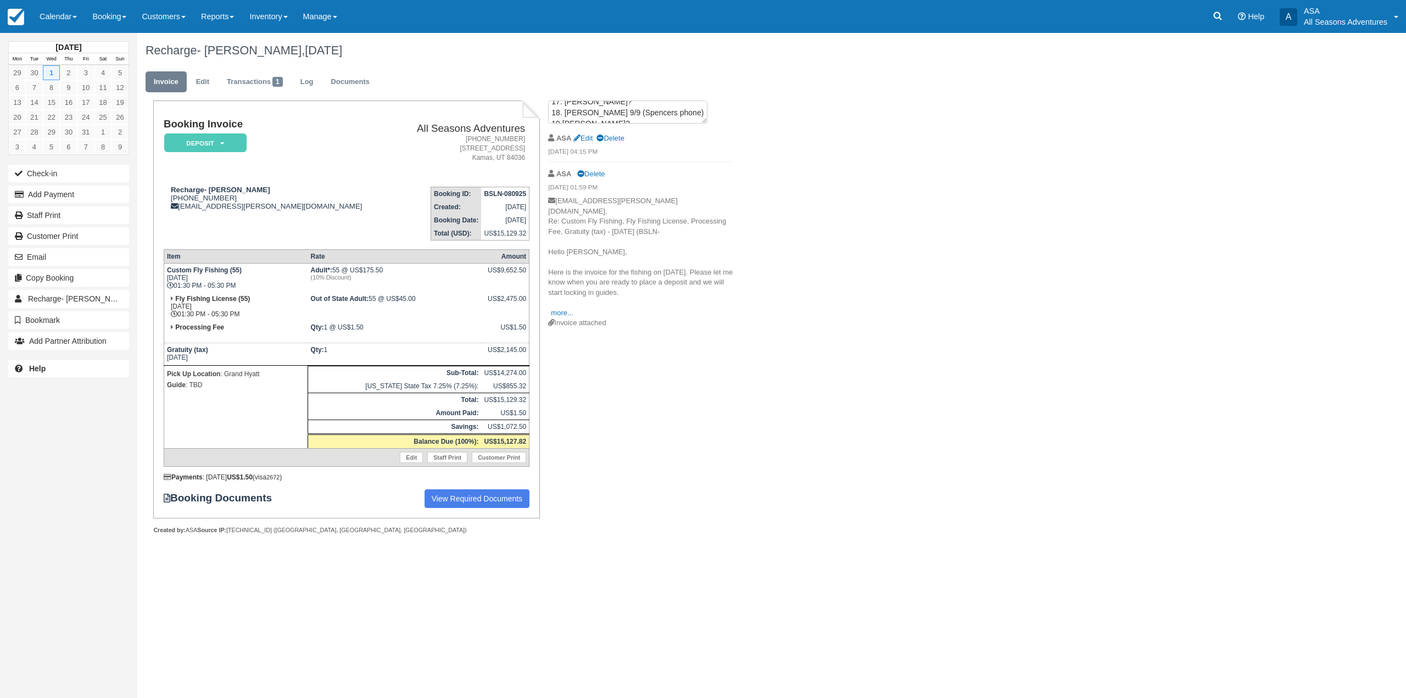
scroll to position [0, 0]
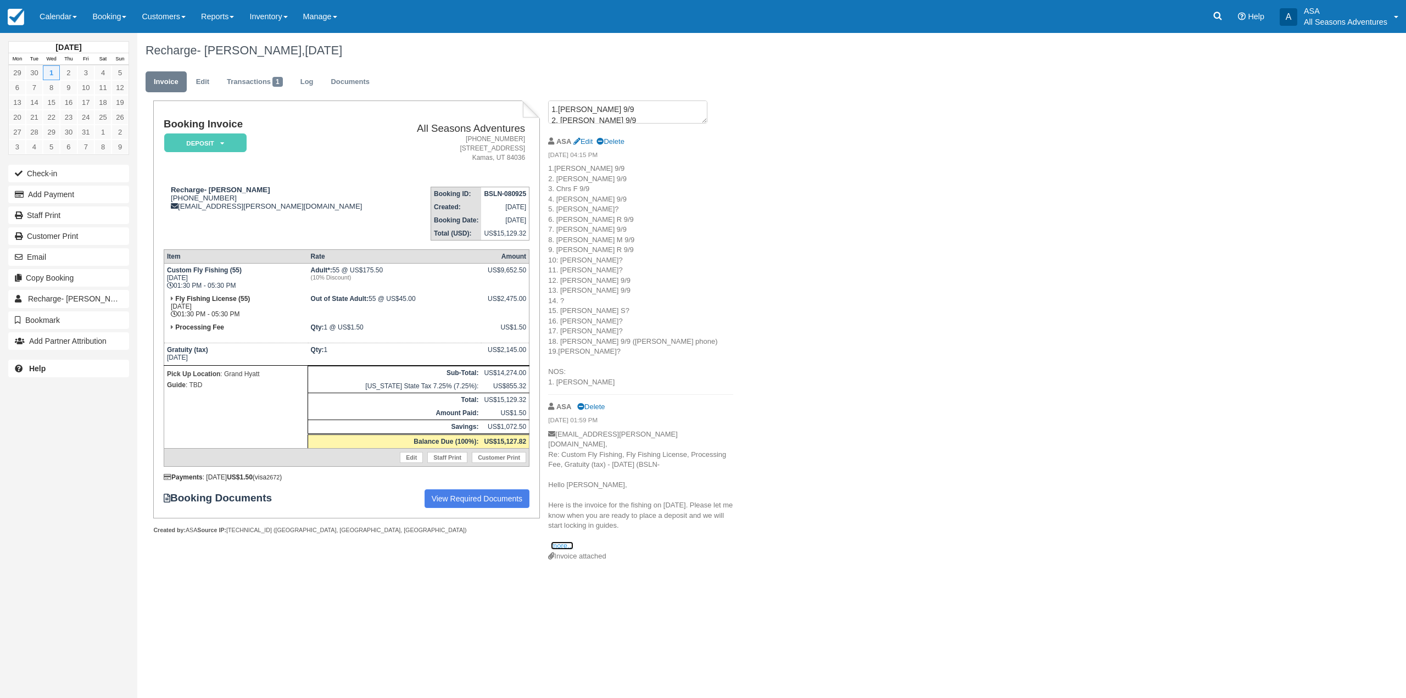
click at [564, 542] on link "more..." at bounding box center [562, 546] width 22 height 8
click at [575, 142] on icon at bounding box center [577, 141] width 7 height 7
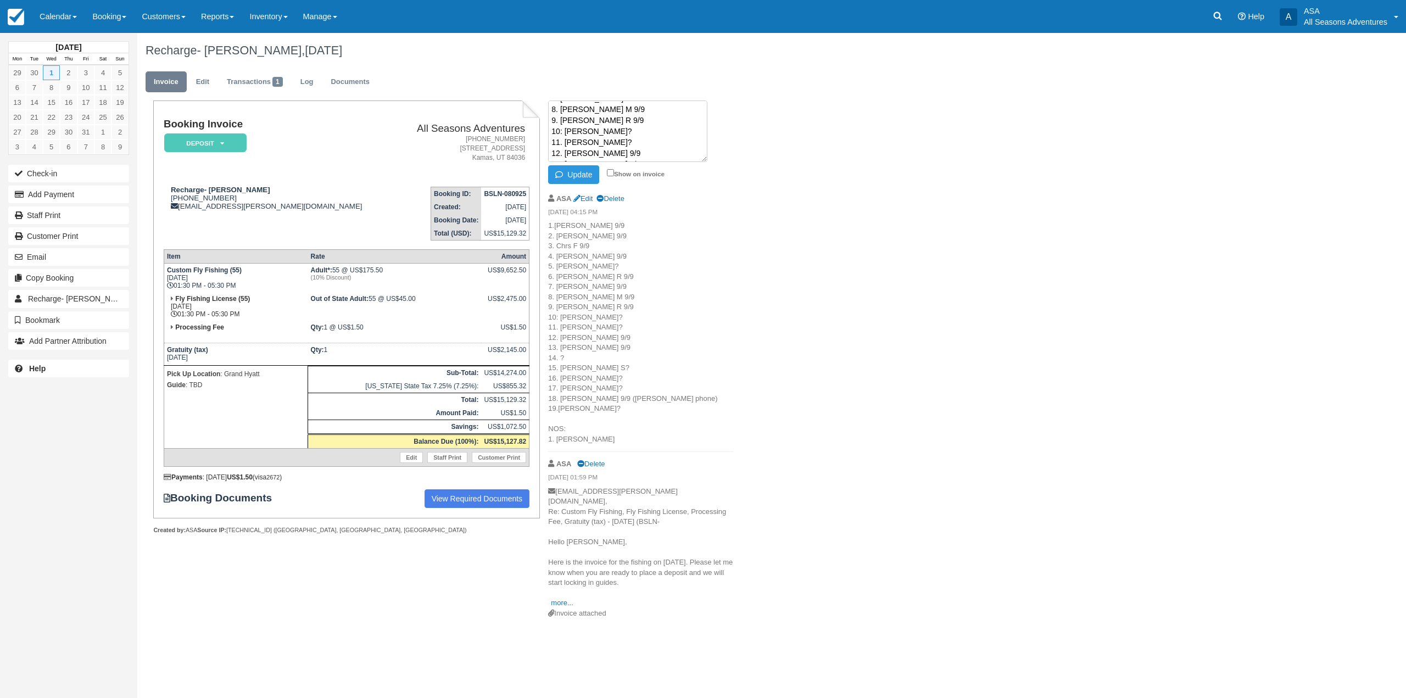
scroll to position [22, 0]
click at [603, 135] on textarea "1.Scott 9/9 2. Clark 9/9 3. Chrs F 9/9 4. Tyler 9/9 5. Sammy? 6. James R 9/9 7.…" at bounding box center [627, 132] width 159 height 62
type textarea "1.Scott 9/9 2. Clark 9/9 3. Chrs F 9/9 4. Tyler 9/9 5. Sammy 9/9 6. James R 9/9…"
click at [566, 180] on button "Update" at bounding box center [573, 174] width 51 height 19
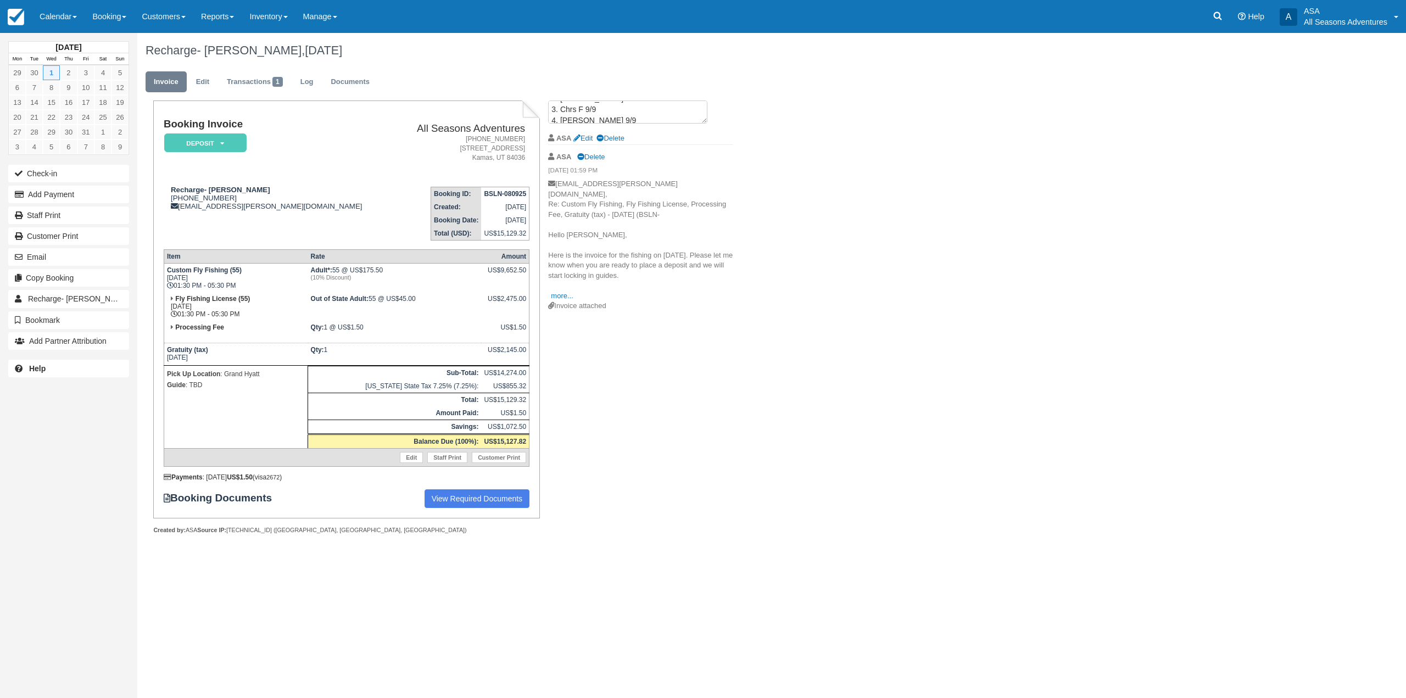
scroll to position [0, 0]
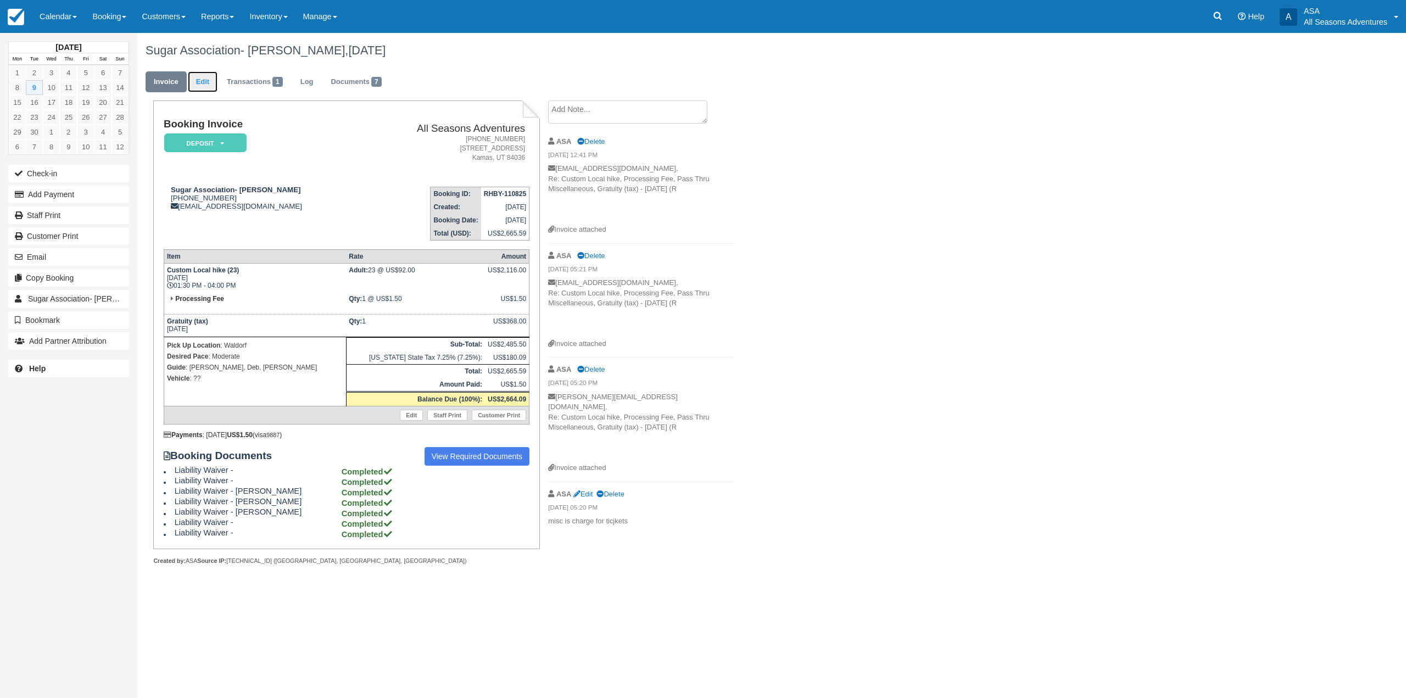
click at [195, 92] on link "Edit" at bounding box center [203, 81] width 30 height 21
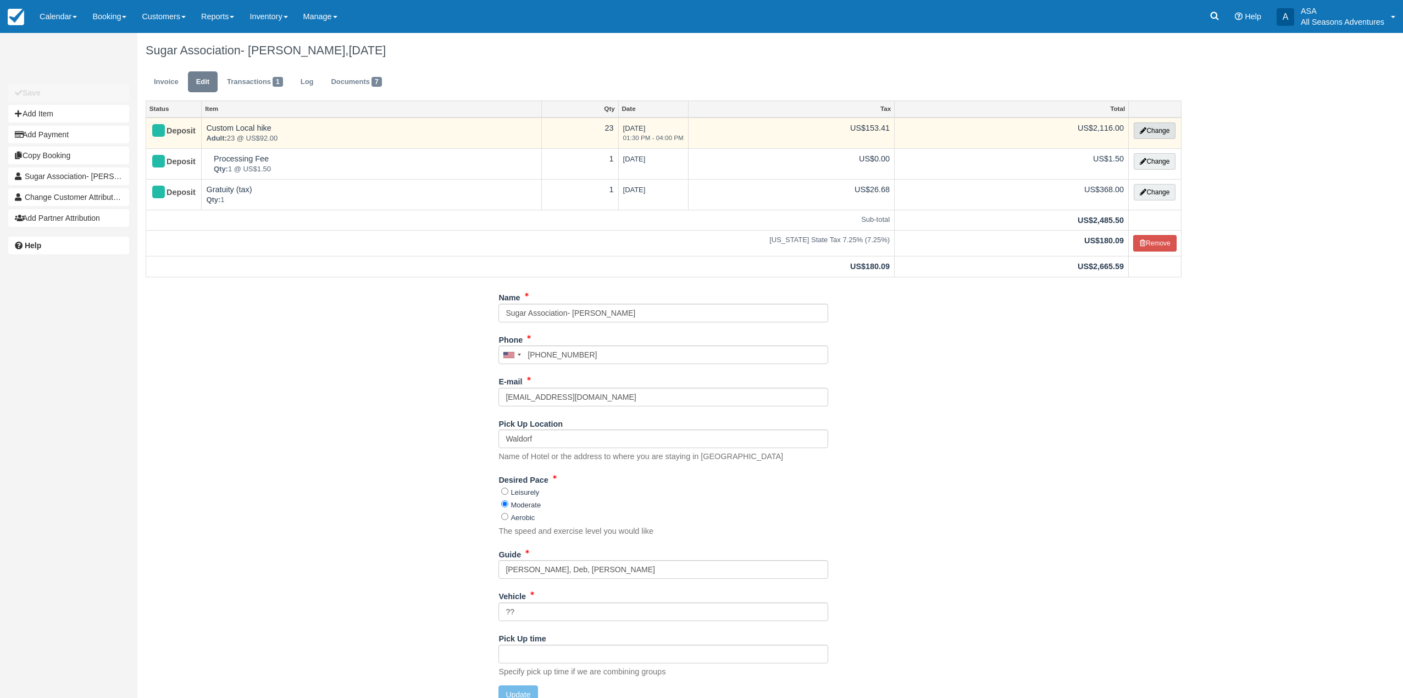
click at [1144, 134] on button "Change" at bounding box center [1154, 131] width 42 height 16
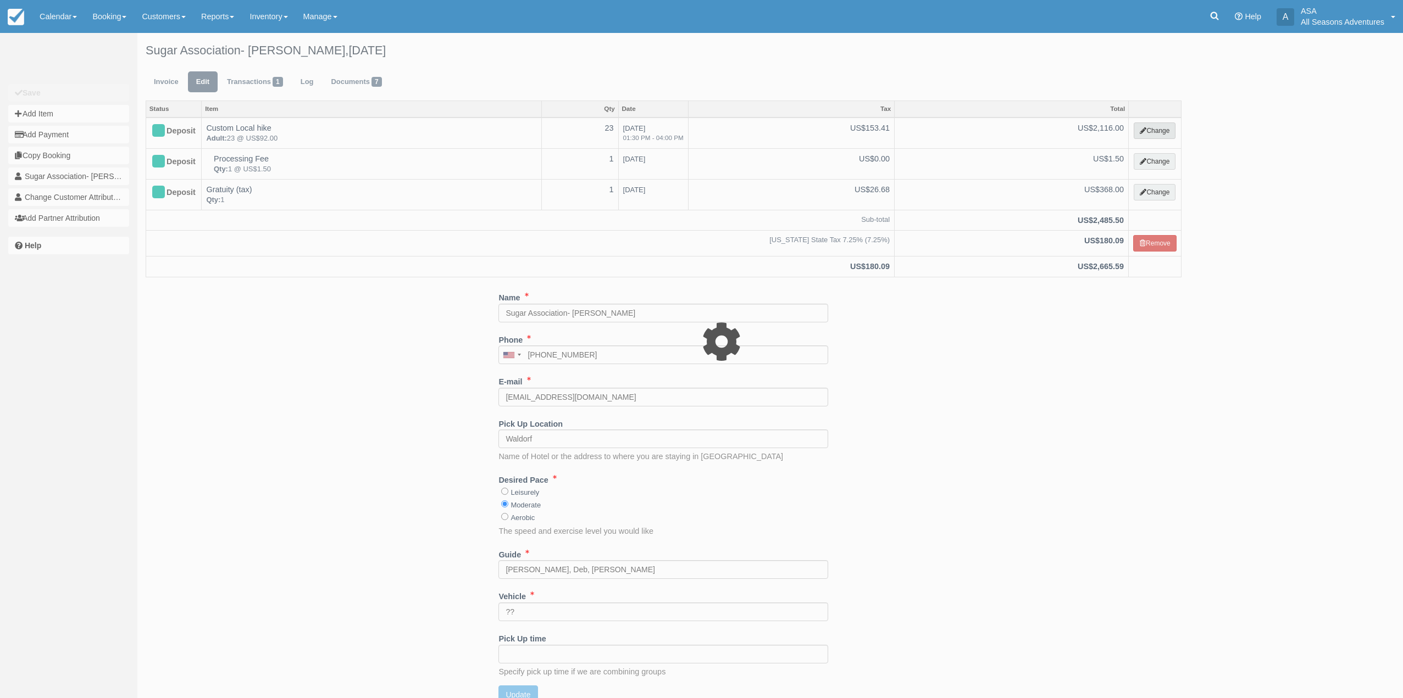
select select "2"
type input "2116.00"
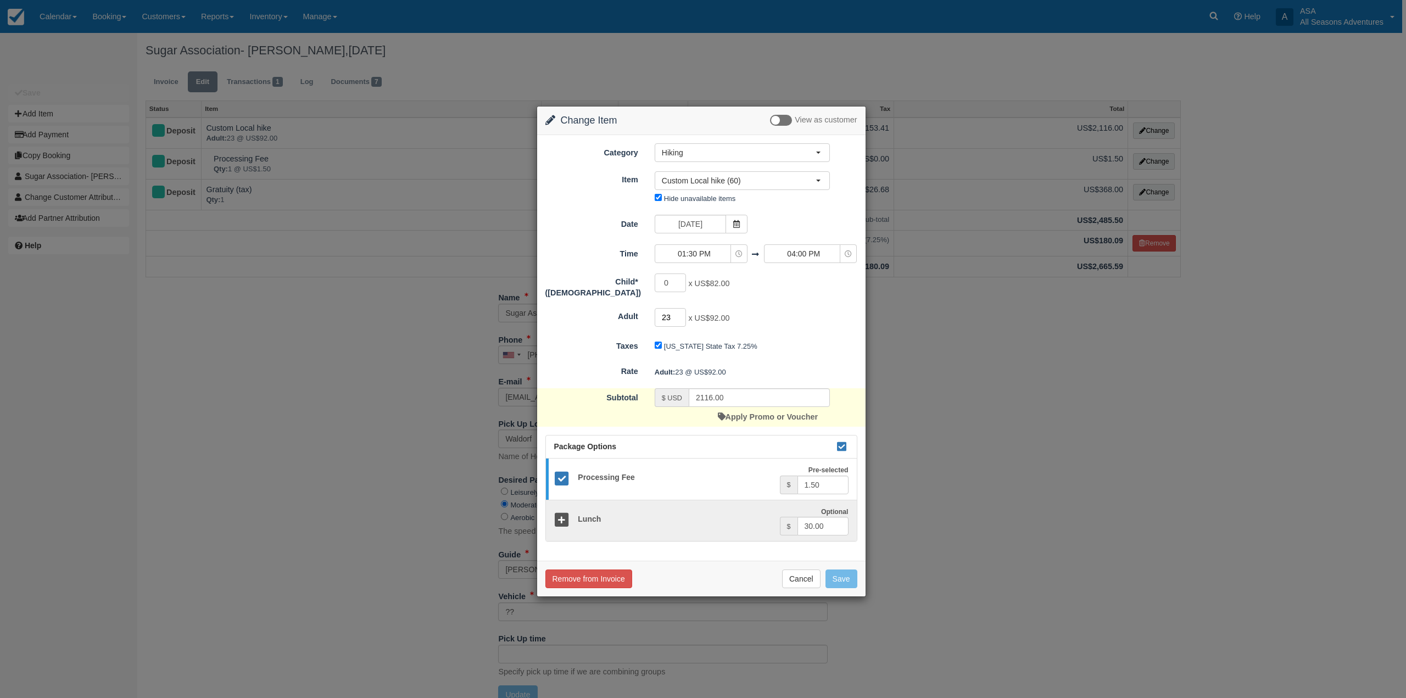
click at [674, 313] on input "23" at bounding box center [671, 317] width 32 height 19
type input "20"
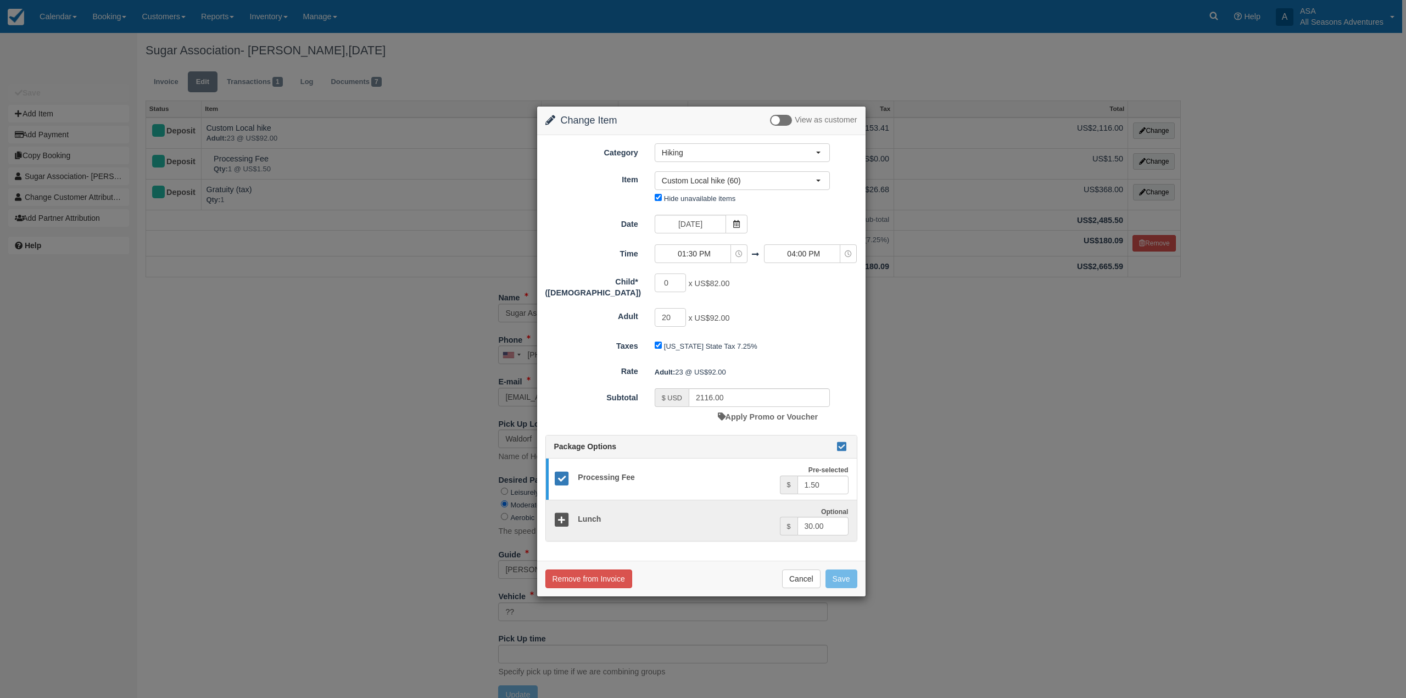
type input "1840.00"
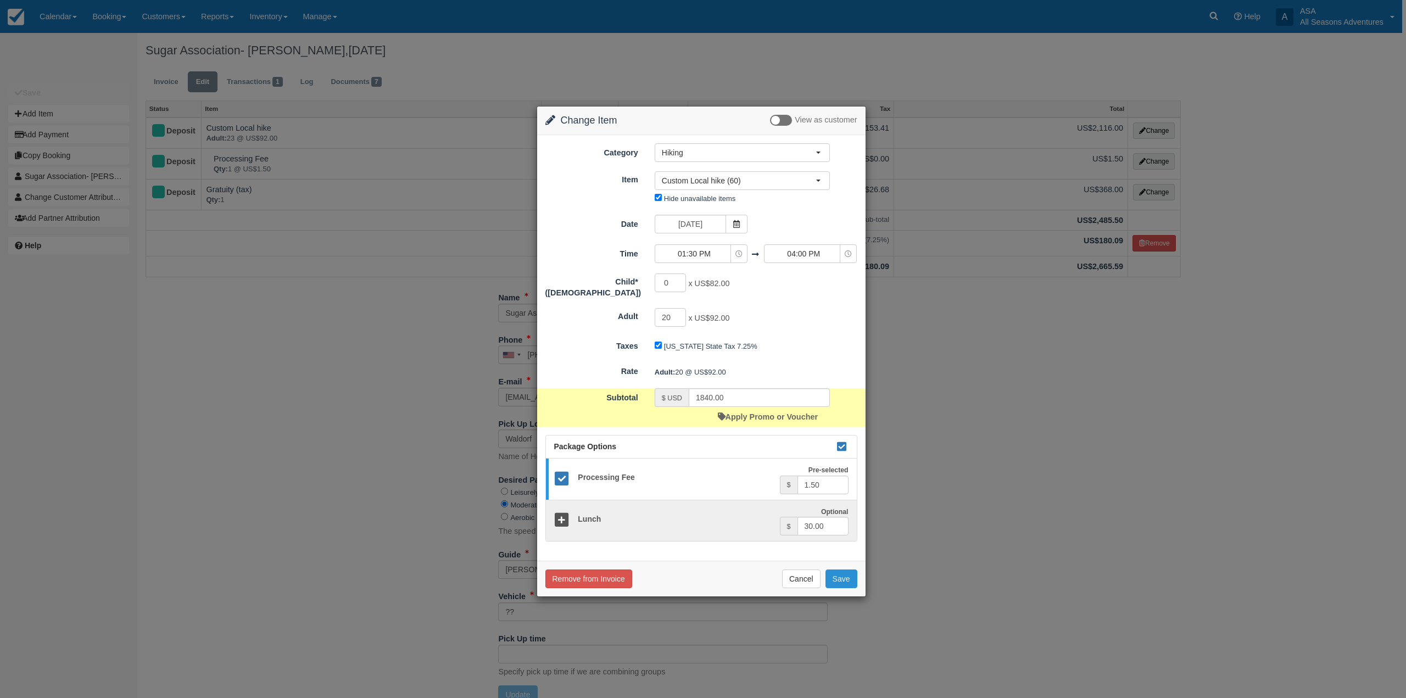
click at [853, 581] on button "Save" at bounding box center [842, 579] width 32 height 19
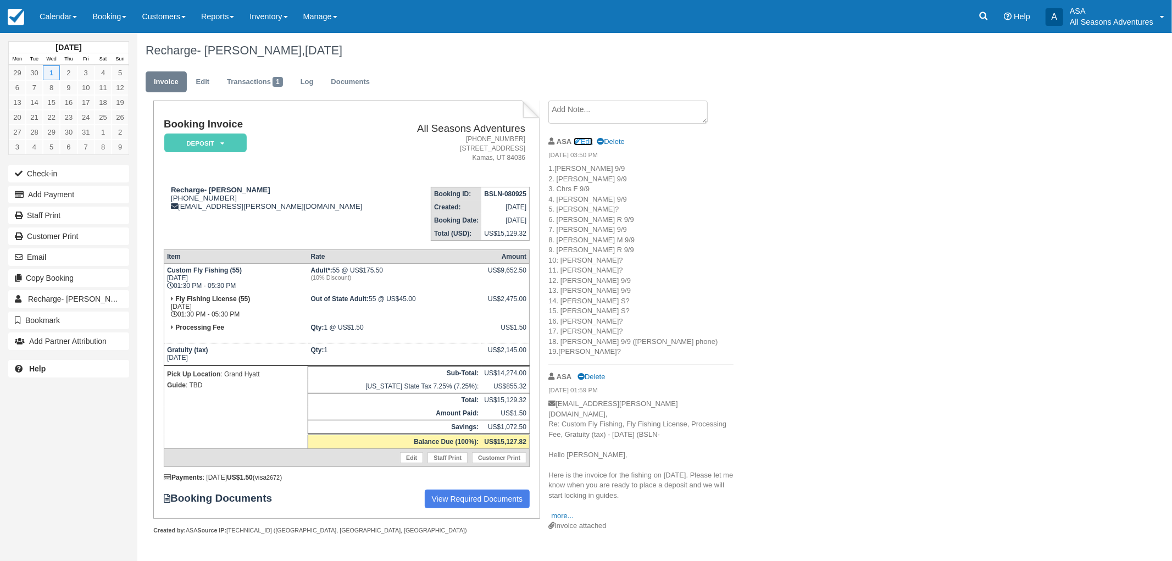
click at [589, 143] on link "Edit" at bounding box center [583, 141] width 19 height 8
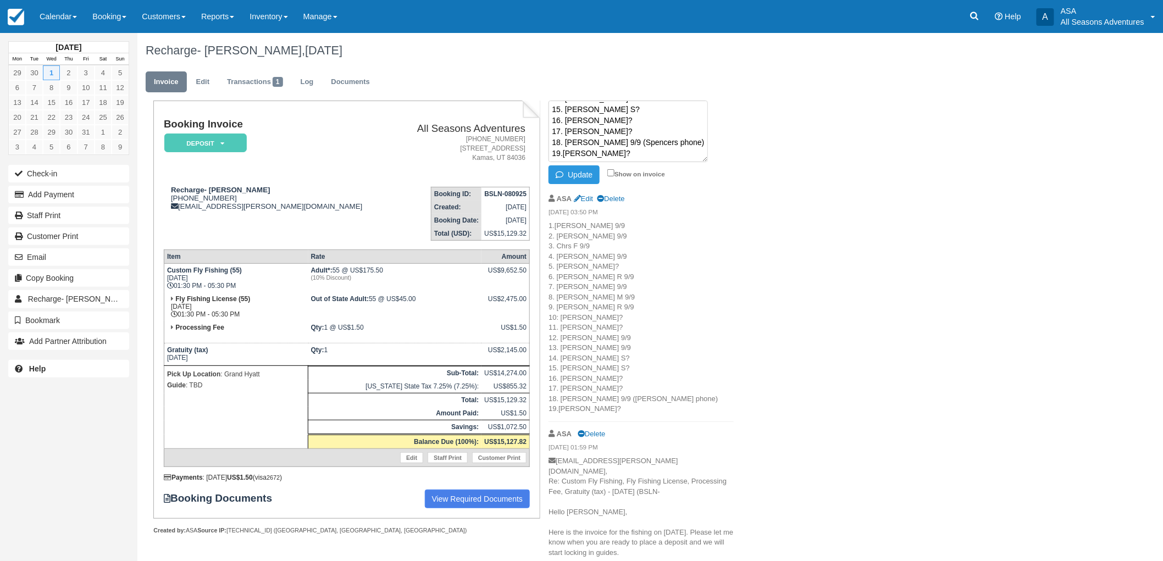
scroll to position [129, 0]
click at [608, 122] on textarea "1.[PERSON_NAME] 9/9 2. [PERSON_NAME] 9/9 3. Chrs F 9/9 4. [PERSON_NAME] 9/9 5. …" at bounding box center [627, 132] width 159 height 62
click at [614, 156] on textarea "1.[PERSON_NAME] 9/9 2. [PERSON_NAME] 9/9 3. Chrs F 9/9 4. [PERSON_NAME] 9/9 5. …" at bounding box center [627, 132] width 159 height 62
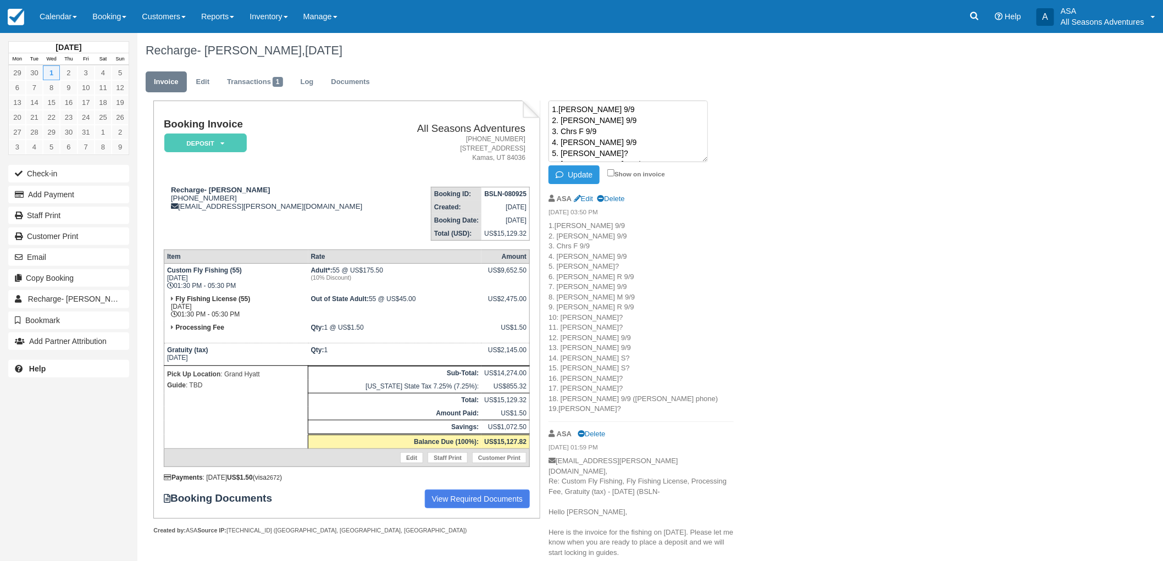
click at [610, 151] on textarea "1.[PERSON_NAME] 9/9 2. [PERSON_NAME] 9/9 3. Chrs F 9/9 4. [PERSON_NAME] 9/9 5. …" at bounding box center [627, 132] width 159 height 62
type textarea "1.[PERSON_NAME] 9/9 2. [PERSON_NAME] 9/9 3. Chrs F 9/9 4. [PERSON_NAME] 9/9 5. …"
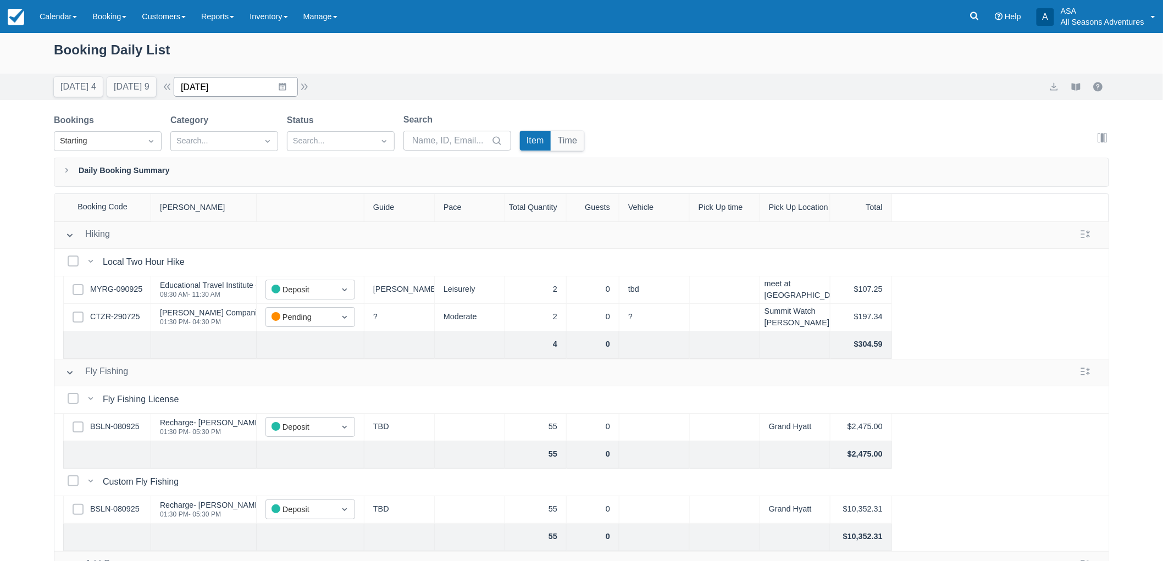
click at [261, 91] on input "10/01/25" at bounding box center [236, 87] width 124 height 20
click at [194, 130] on div "Move backward to switch to the previous month." at bounding box center [196, 132] width 21 height 18
click at [272, 213] on td "17" at bounding box center [261, 213] width 21 height 21
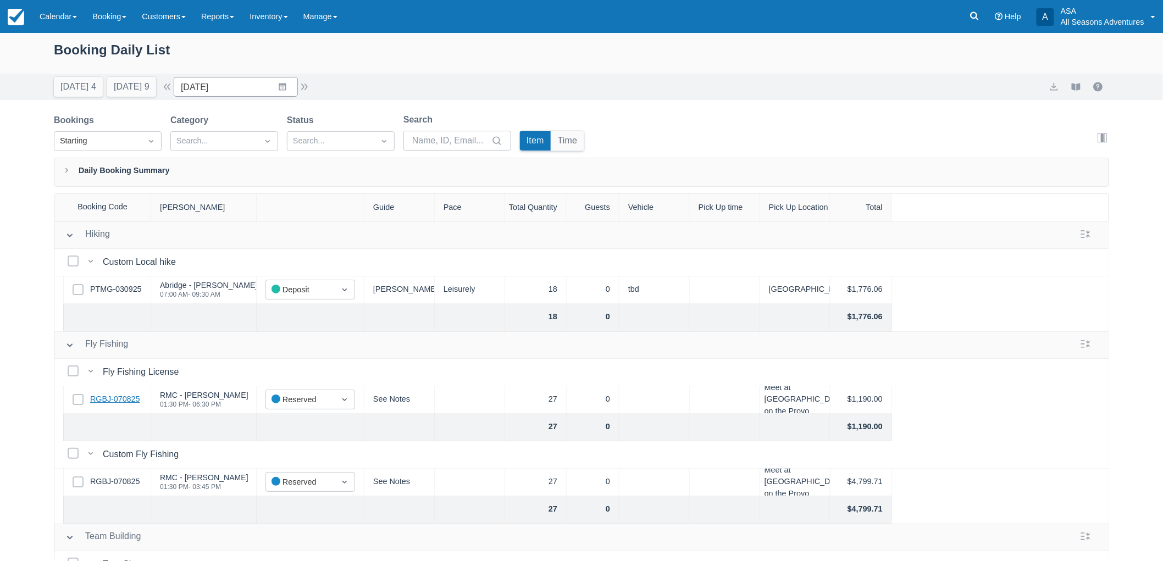
click at [112, 393] on link "RGBJ-070825" at bounding box center [114, 399] width 49 height 12
click at [123, 87] on button "Tomorrow 9" at bounding box center [131, 87] width 49 height 20
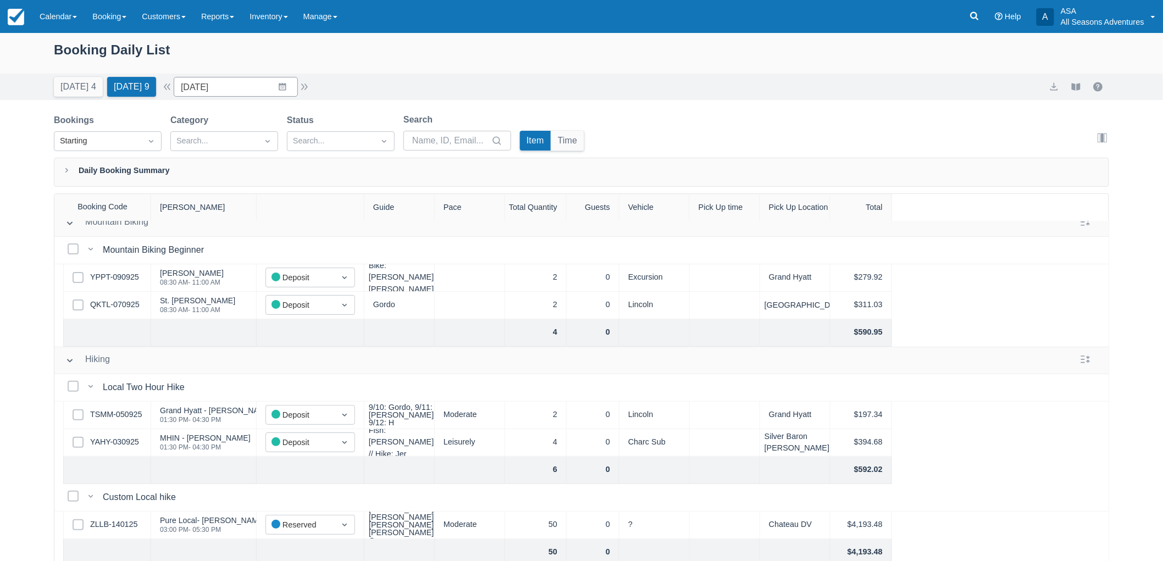
scroll to position [244, 0]
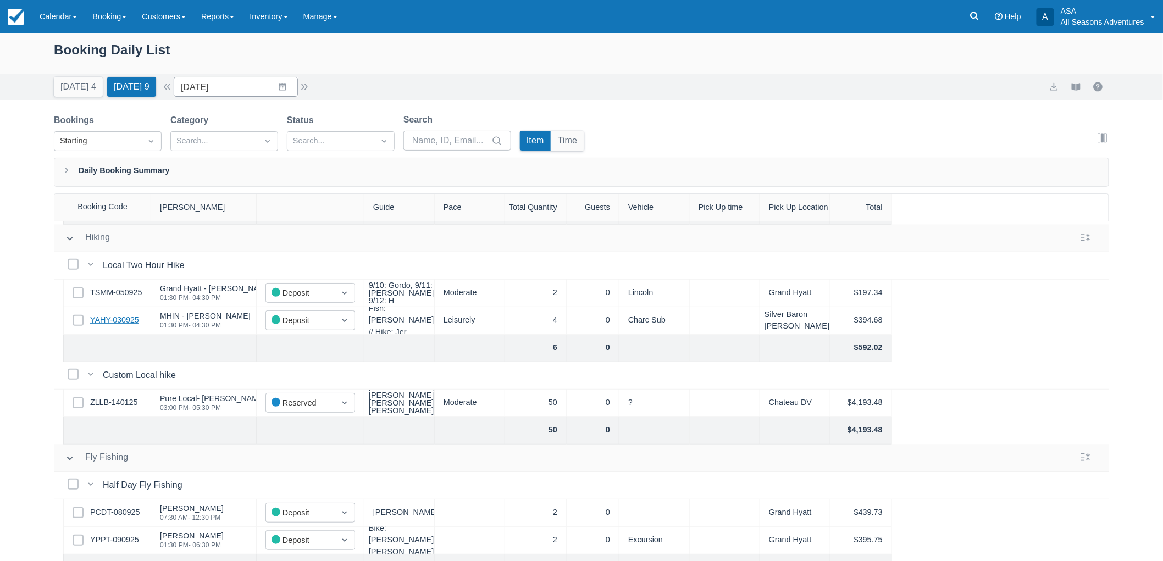
click at [118, 315] on link "YAHY-030925" at bounding box center [114, 320] width 49 height 12
click at [235, 84] on input "09/10/25" at bounding box center [236, 87] width 124 height 20
click at [308, 210] on td "19" at bounding box center [303, 213] width 21 height 21
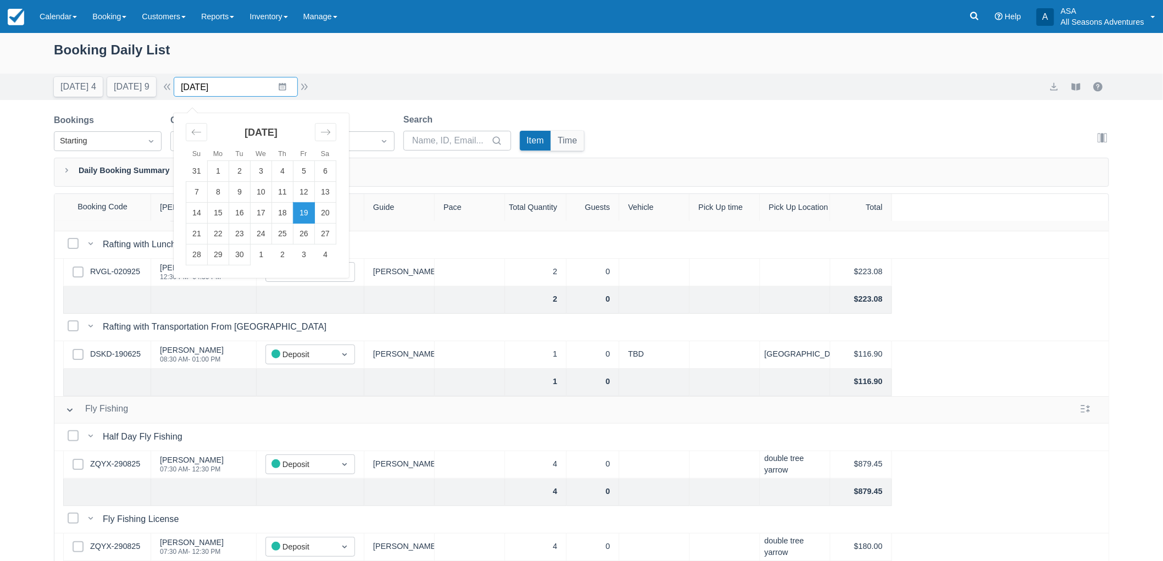
click at [232, 90] on input "09/19/25" at bounding box center [236, 87] width 124 height 20
click at [221, 214] on td "15" at bounding box center [218, 213] width 21 height 21
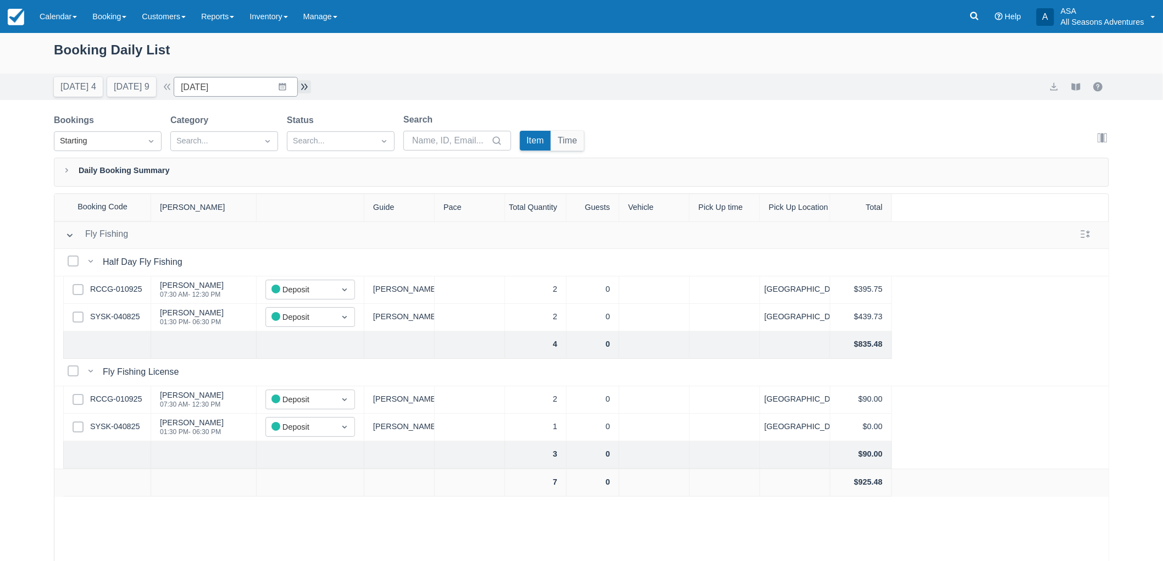
click at [305, 85] on button "button" at bounding box center [304, 86] width 13 height 13
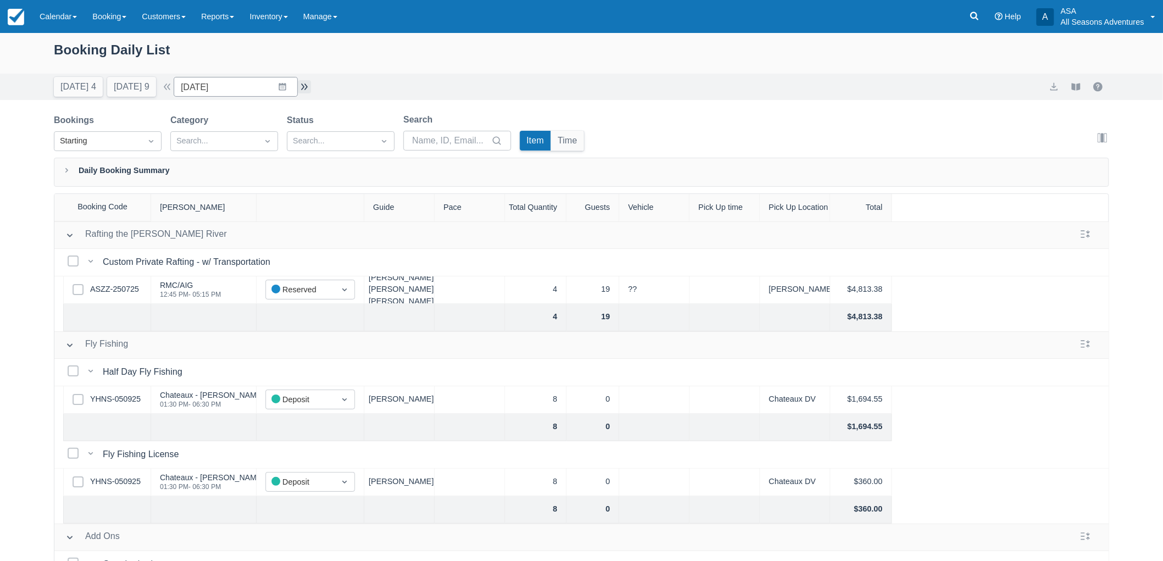
click at [307, 90] on button "button" at bounding box center [304, 86] width 13 height 13
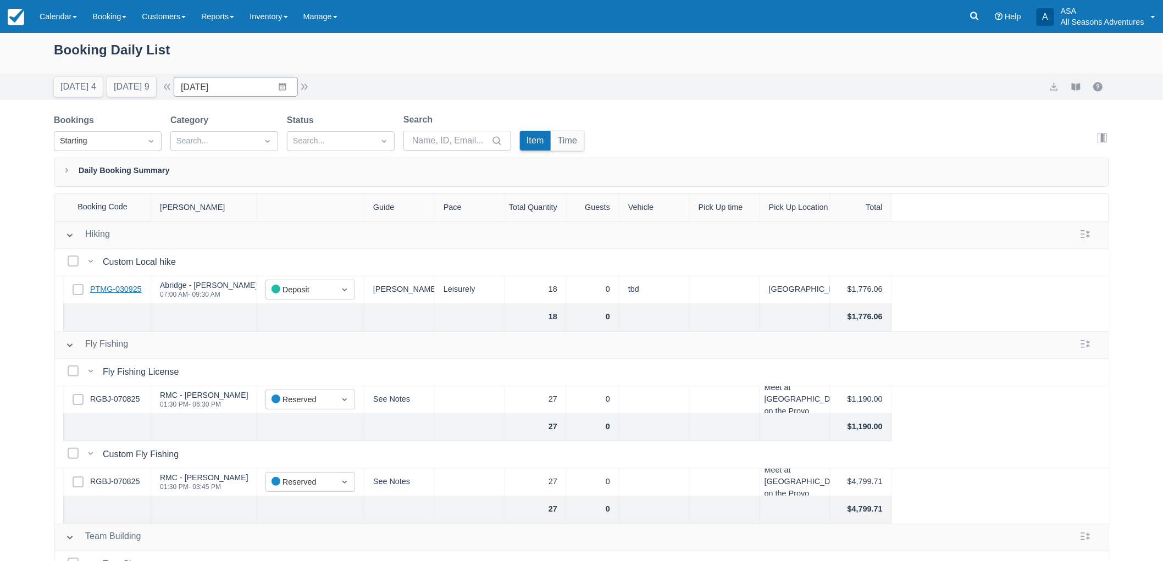
click at [112, 290] on link "PTMG-030925" at bounding box center [116, 289] width 52 height 12
click at [308, 90] on button "button" at bounding box center [304, 86] width 13 height 13
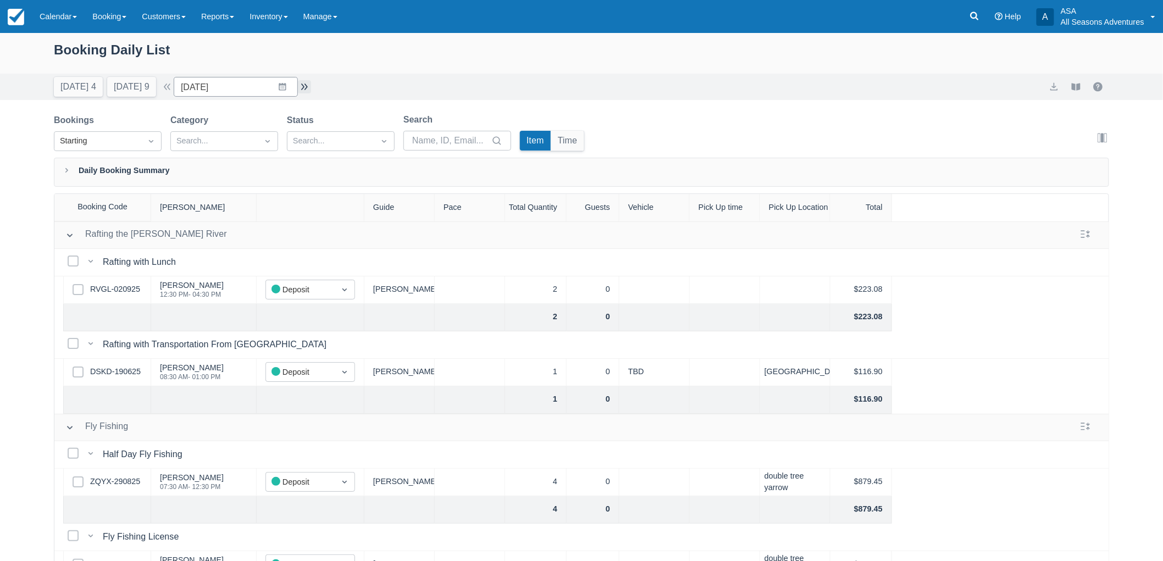
click at [309, 90] on button "button" at bounding box center [304, 86] width 13 height 13
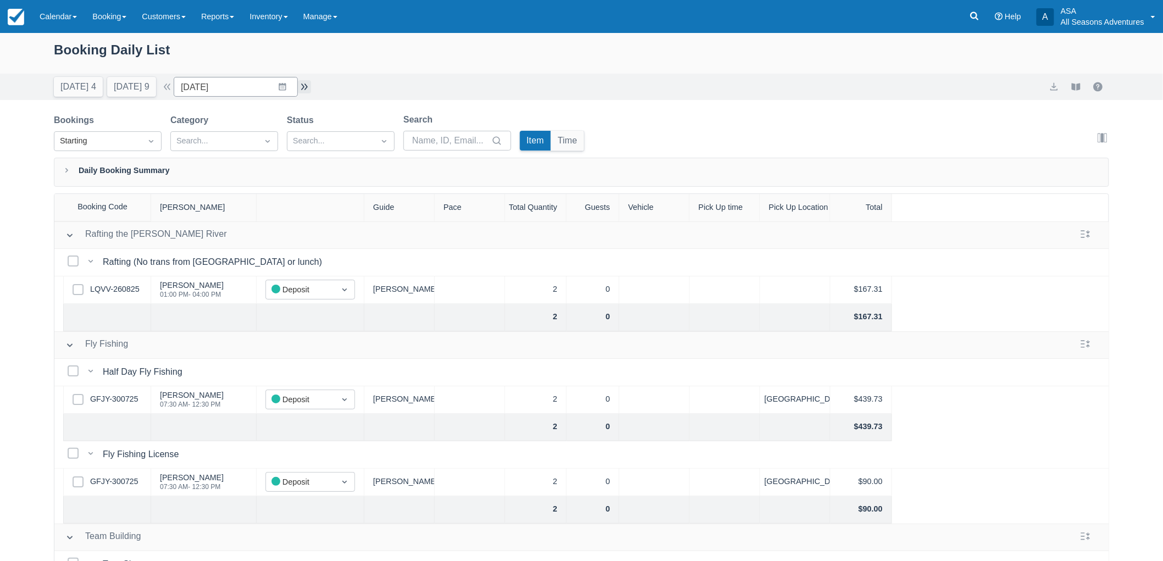
click at [309, 90] on button "button" at bounding box center [304, 86] width 13 height 13
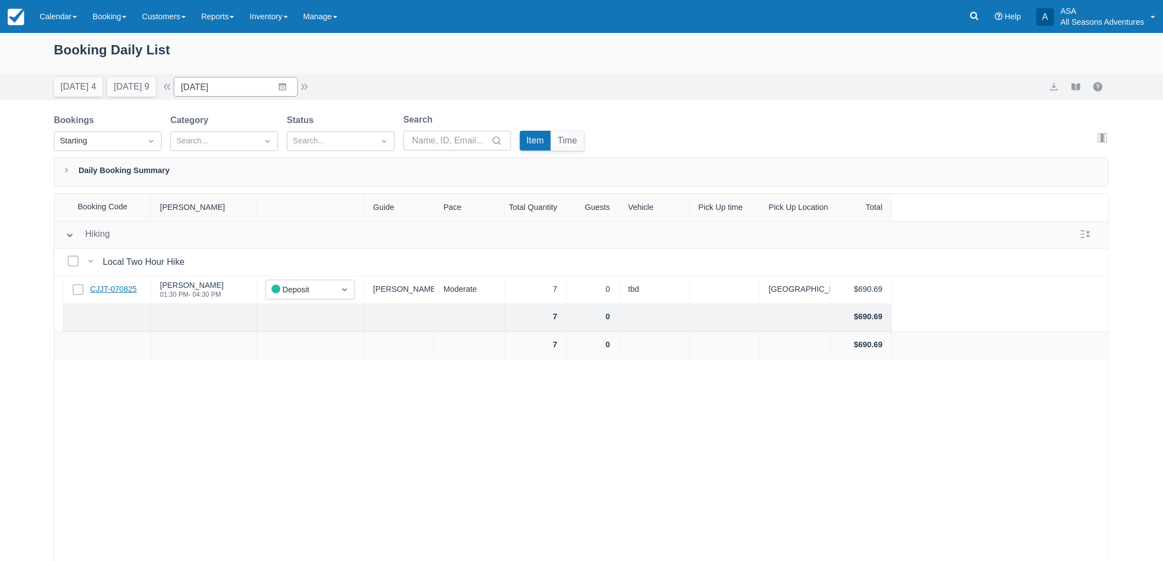
click at [126, 285] on link "CJJT-070825" at bounding box center [113, 289] width 47 height 12
click at [127, 87] on button "Tomorrow 9" at bounding box center [131, 87] width 49 height 20
type input "09/10/25"
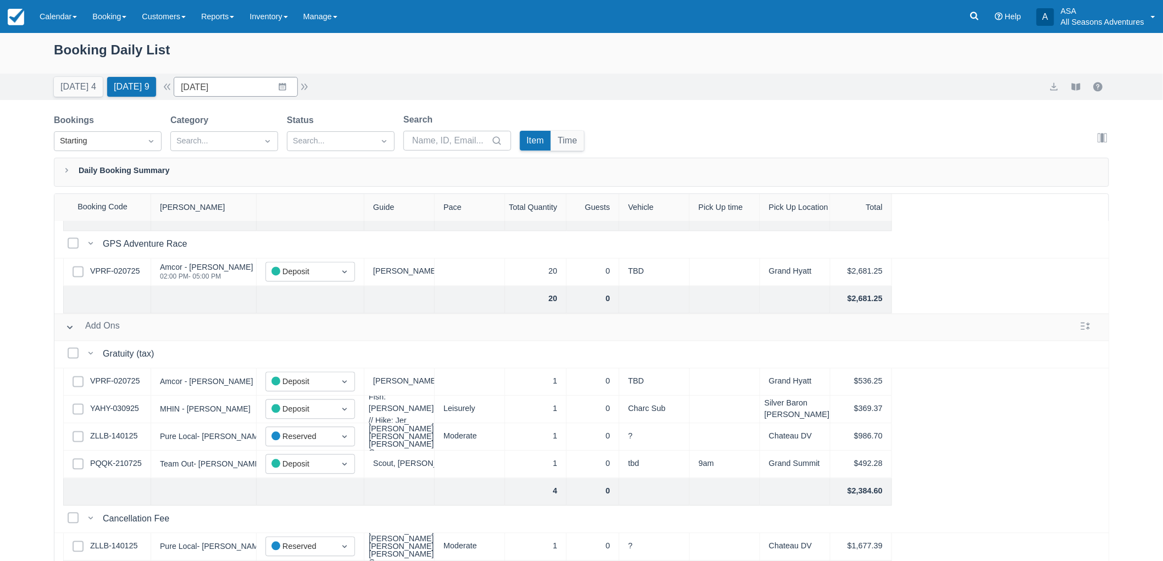
scroll to position [933, 0]
click at [971, 9] on link at bounding box center [973, 16] width 25 height 33
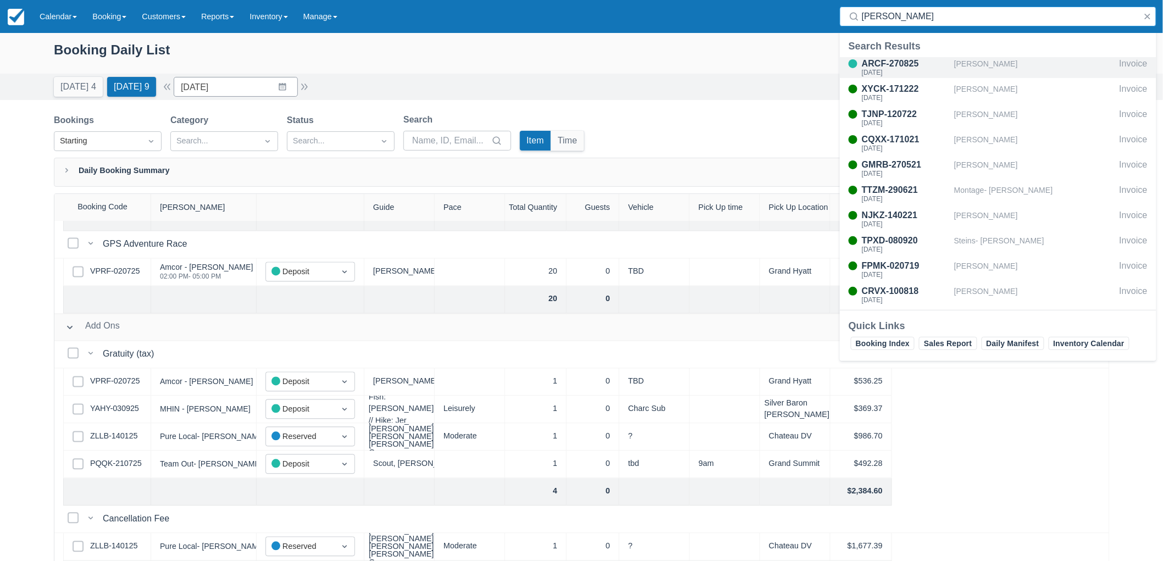
type input "jeff s"
click at [921, 71] on div "Fri Sept 12, 2025" at bounding box center [905, 72] width 88 height 7
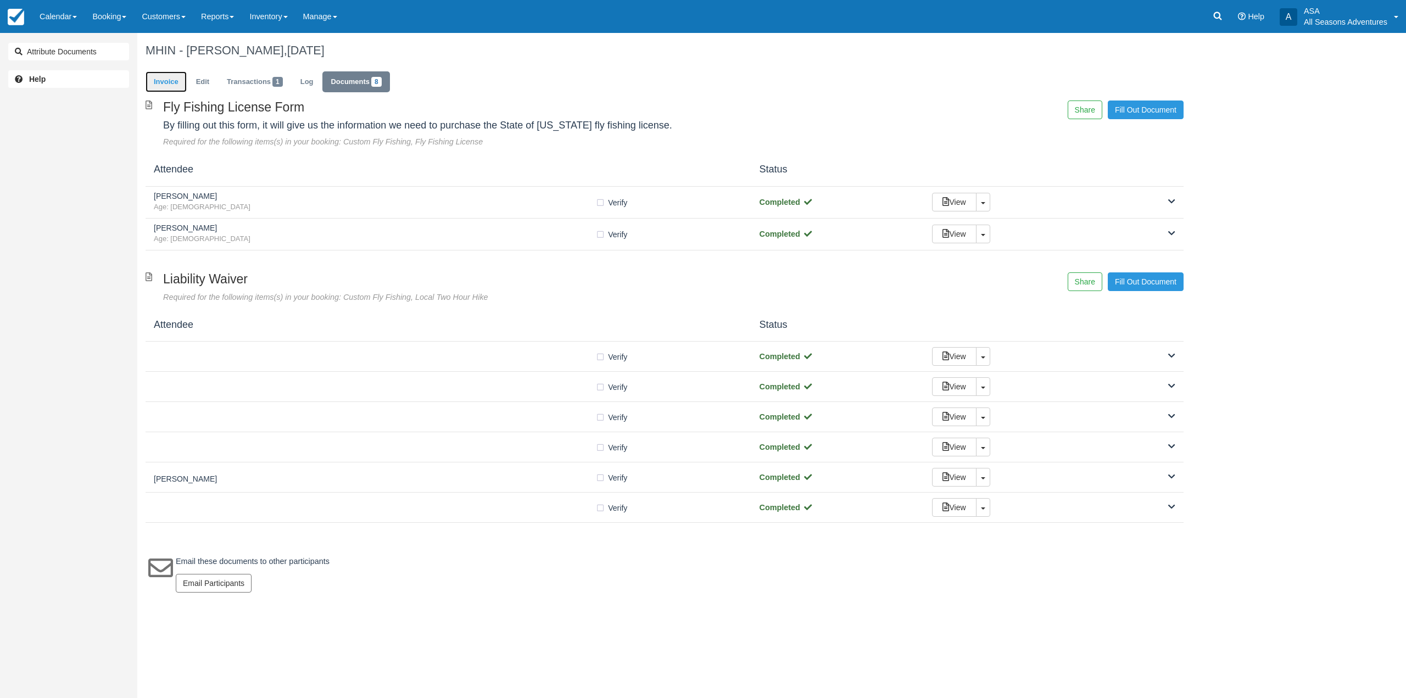
click at [179, 84] on link "Invoice" at bounding box center [166, 81] width 41 height 21
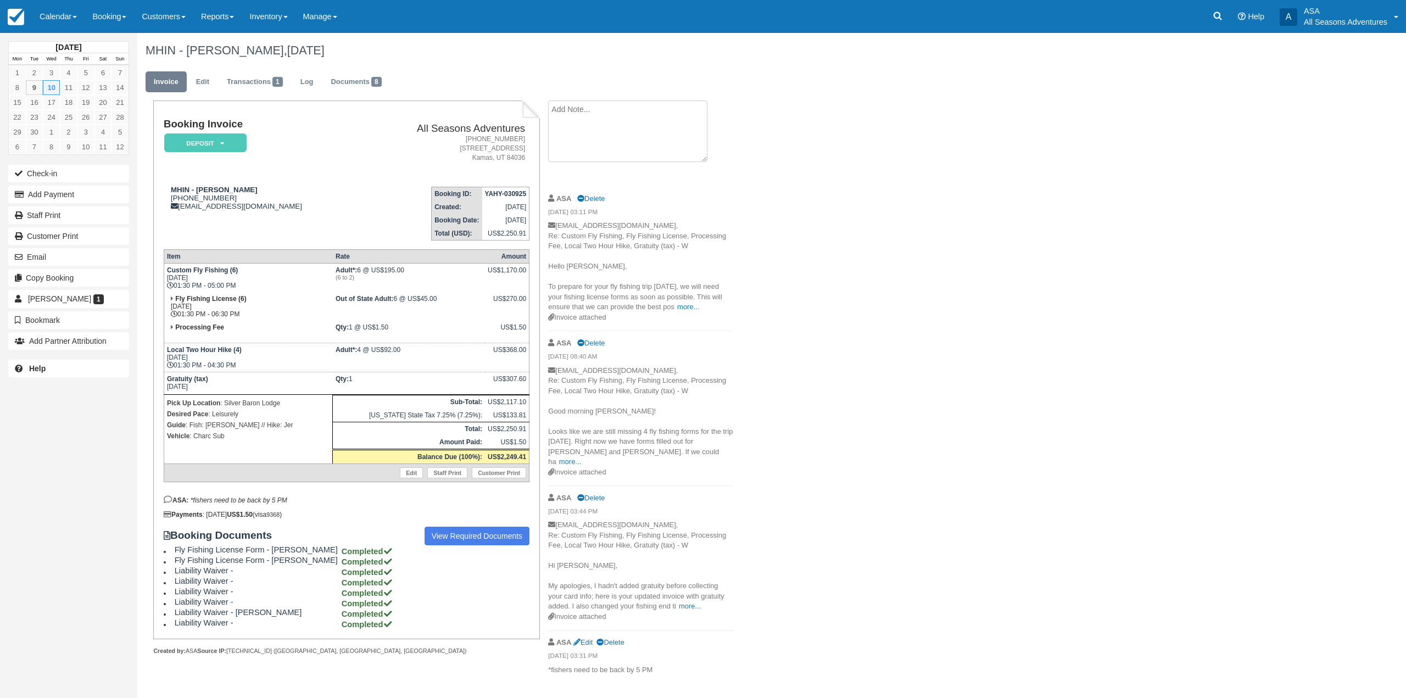
click at [594, 108] on textarea at bounding box center [627, 132] width 159 height 62
click at [456, 535] on link "View Required Documents" at bounding box center [477, 536] width 105 height 19
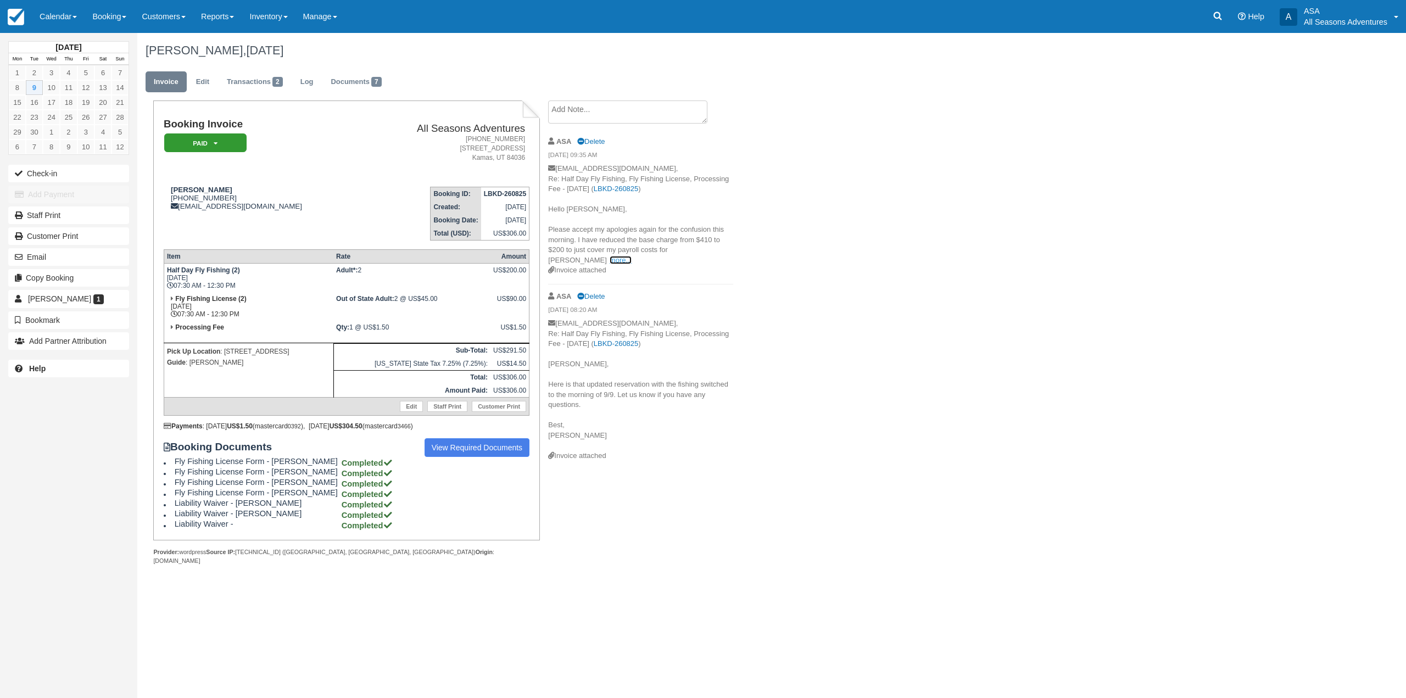
click at [632, 256] on link "more..." at bounding box center [621, 260] width 22 height 8
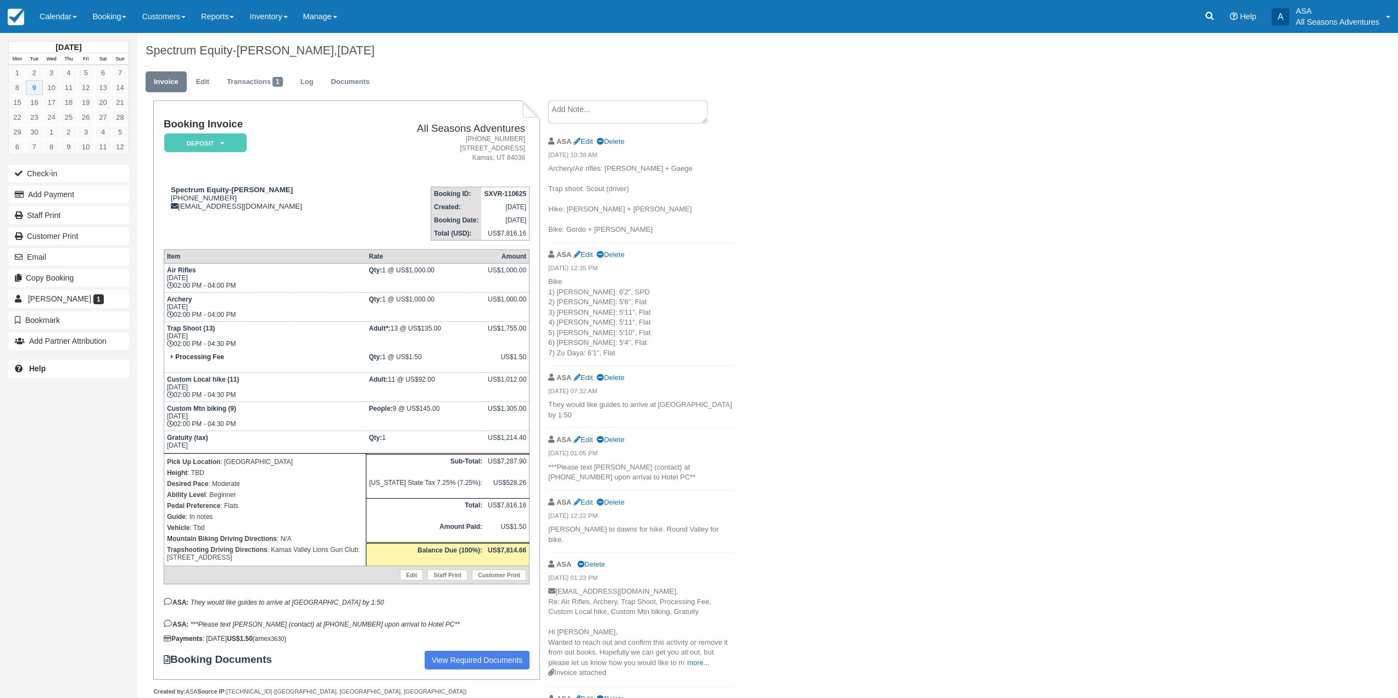
click at [654, 94] on ul "Invoice Edit Transactions 1 Log Documents" at bounding box center [662, 84] width 1032 height 33
click at [655, 107] on textarea at bounding box center [627, 112] width 159 height 23
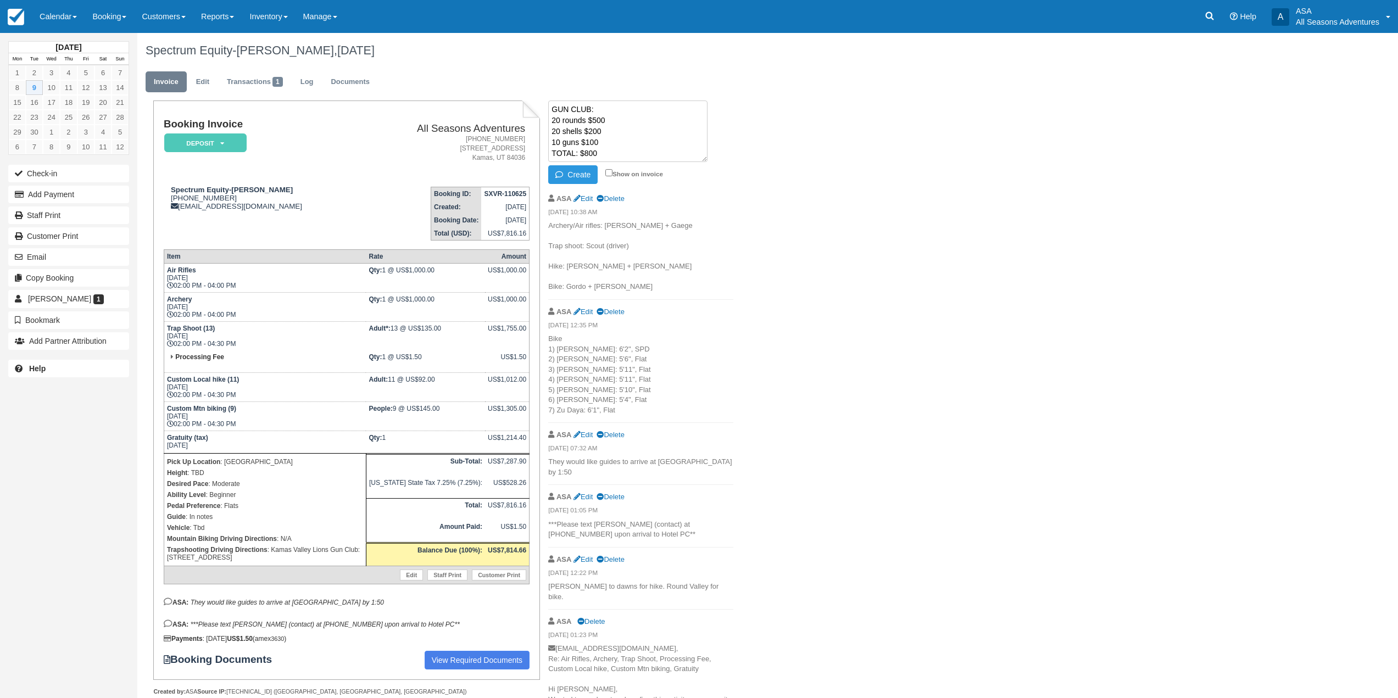
type textarea "GUN CLUB: 20 rounds $500 20 shells $200 10 guns $100 TOTAL: $800"
click at [564, 164] on li "GUN CLUB: 20 rounds $500 20 shells $200 10 guns $100 TOTAL: $800 Create Show on…" at bounding box center [640, 144] width 185 height 86
click at [566, 172] on icon "button" at bounding box center [561, 175] width 12 height 8
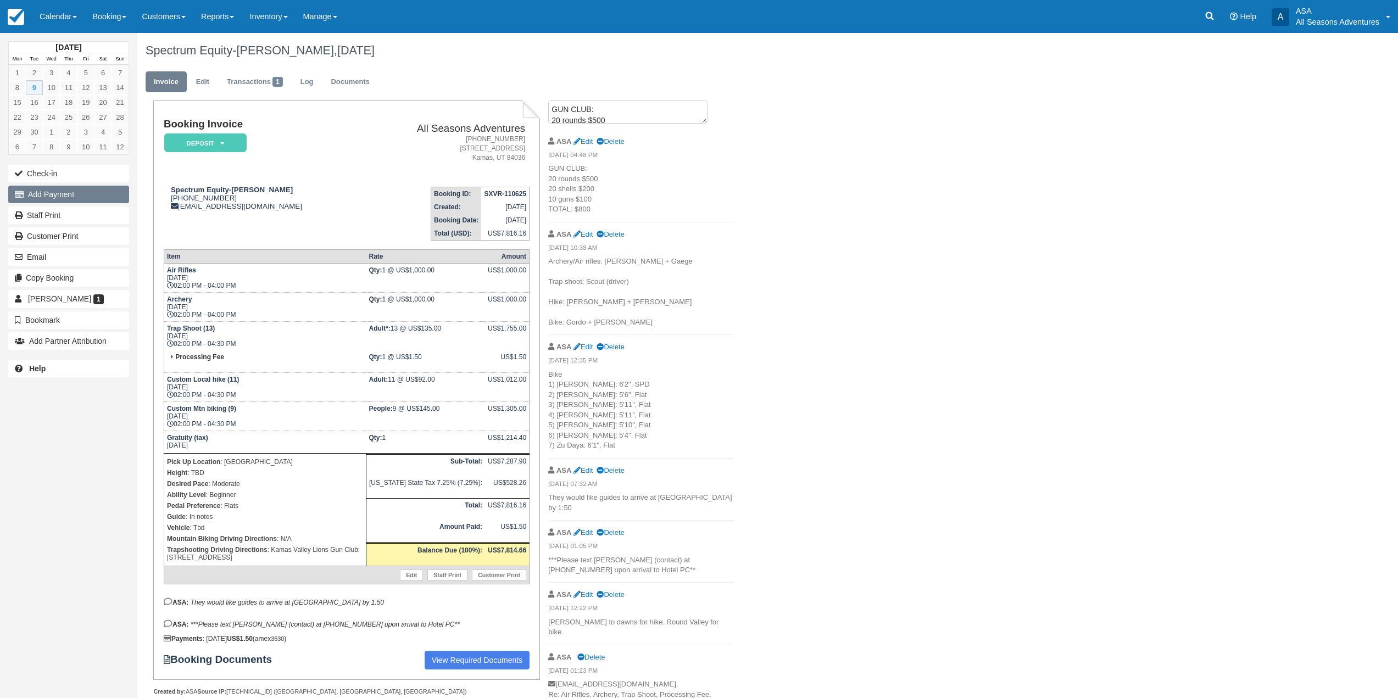
click at [101, 194] on button "Add Payment" at bounding box center [68, 195] width 121 height 18
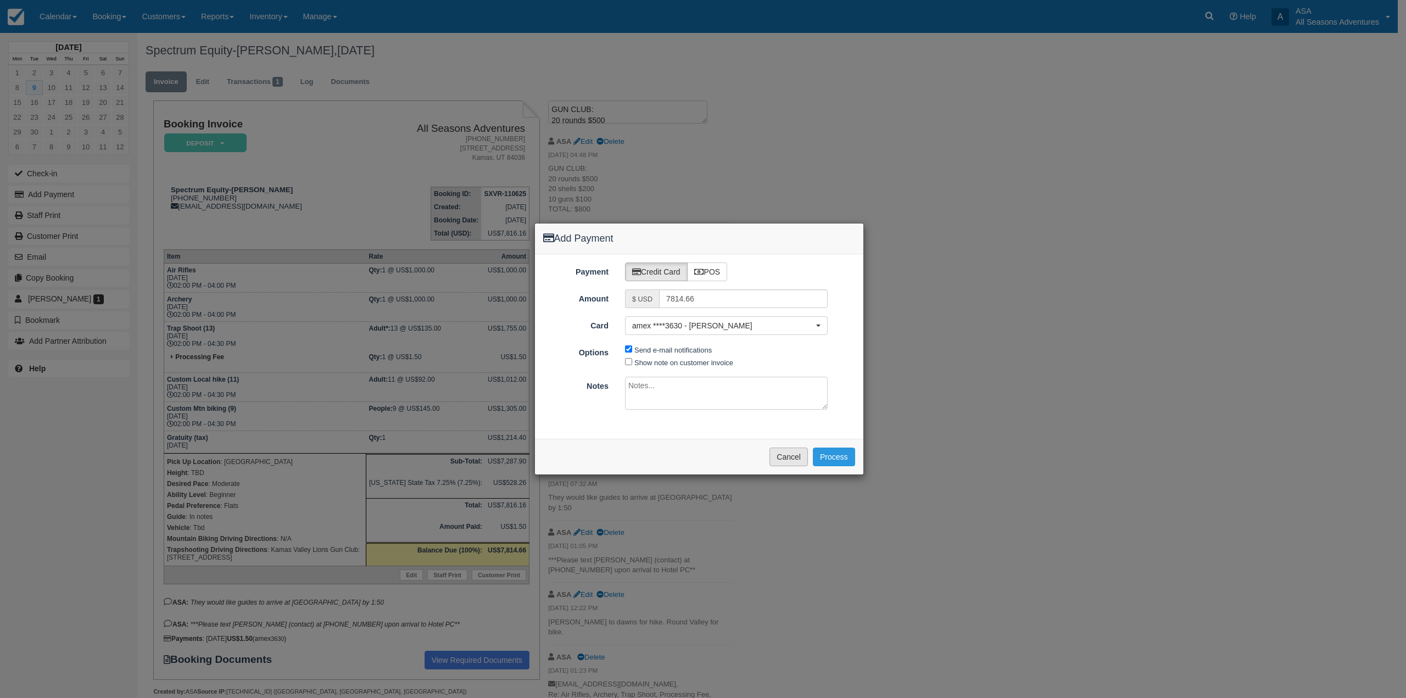
click at [789, 452] on button "Cancel" at bounding box center [789, 457] width 38 height 19
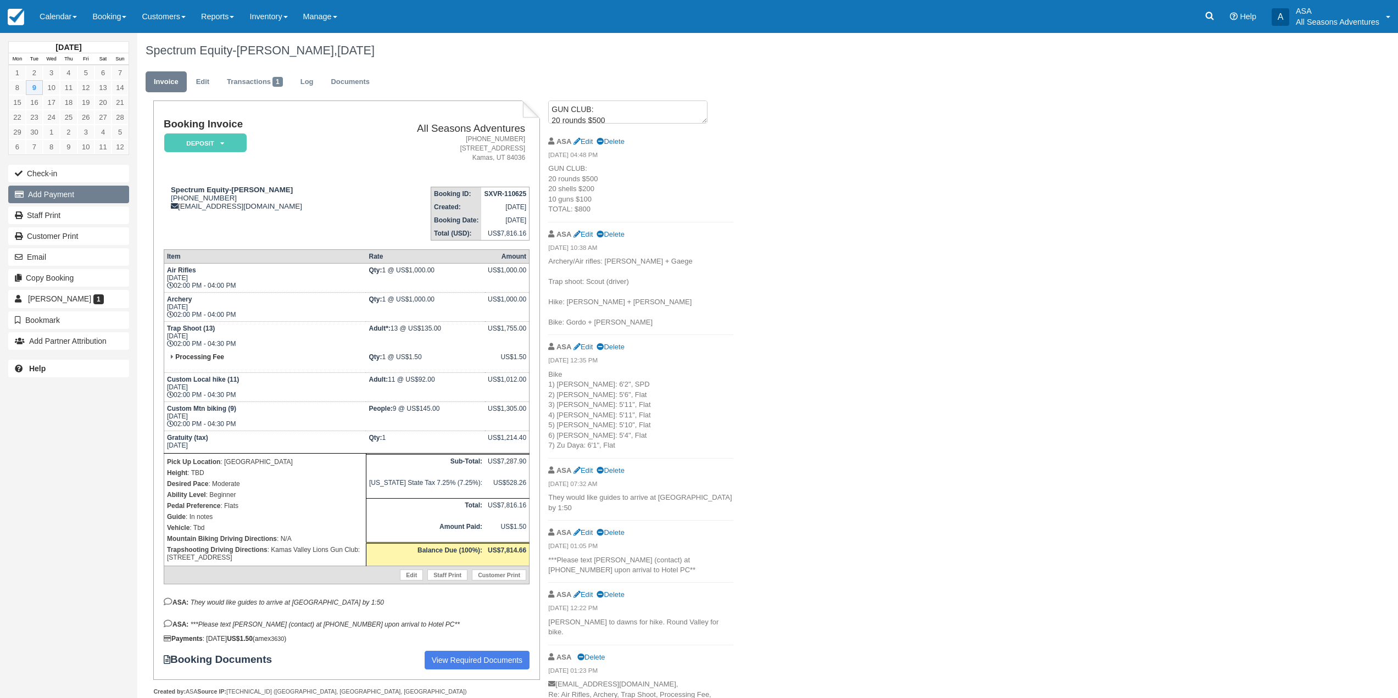
click at [96, 198] on button "Add Payment" at bounding box center [68, 195] width 121 height 18
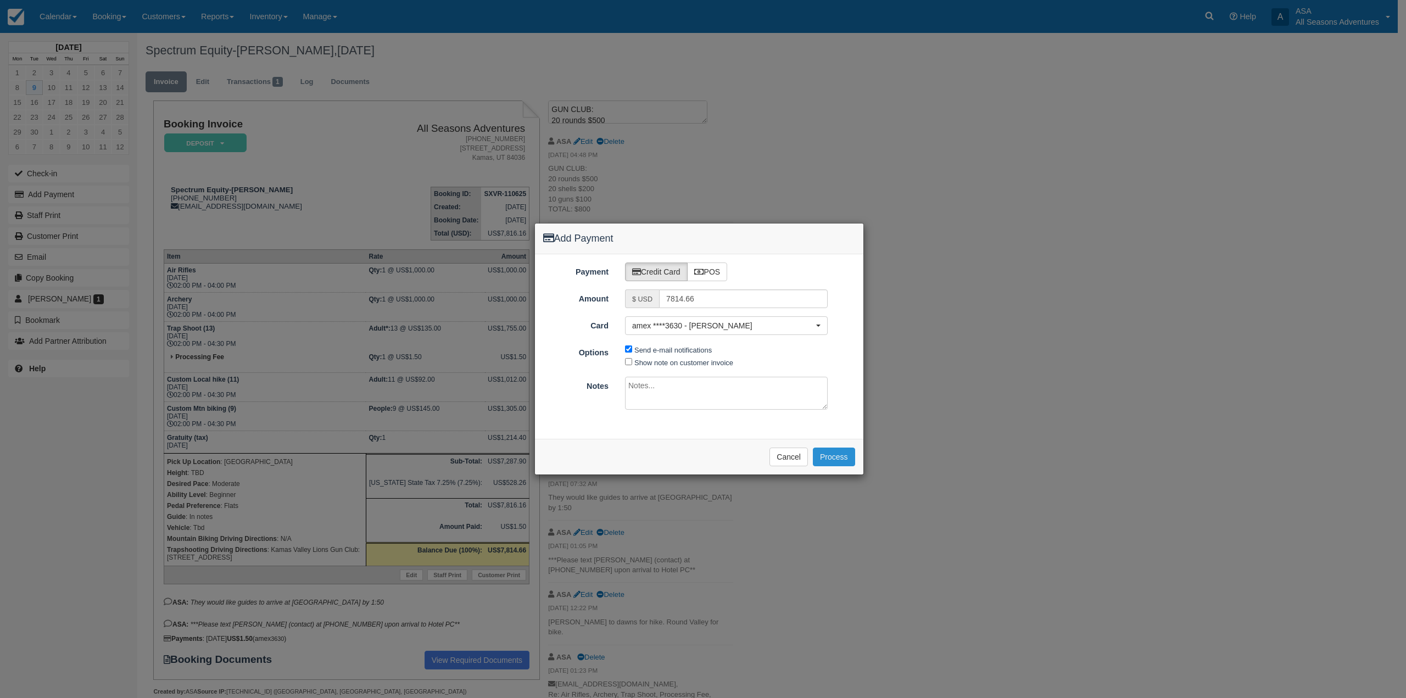
click at [853, 459] on button "Process" at bounding box center [834, 457] width 42 height 19
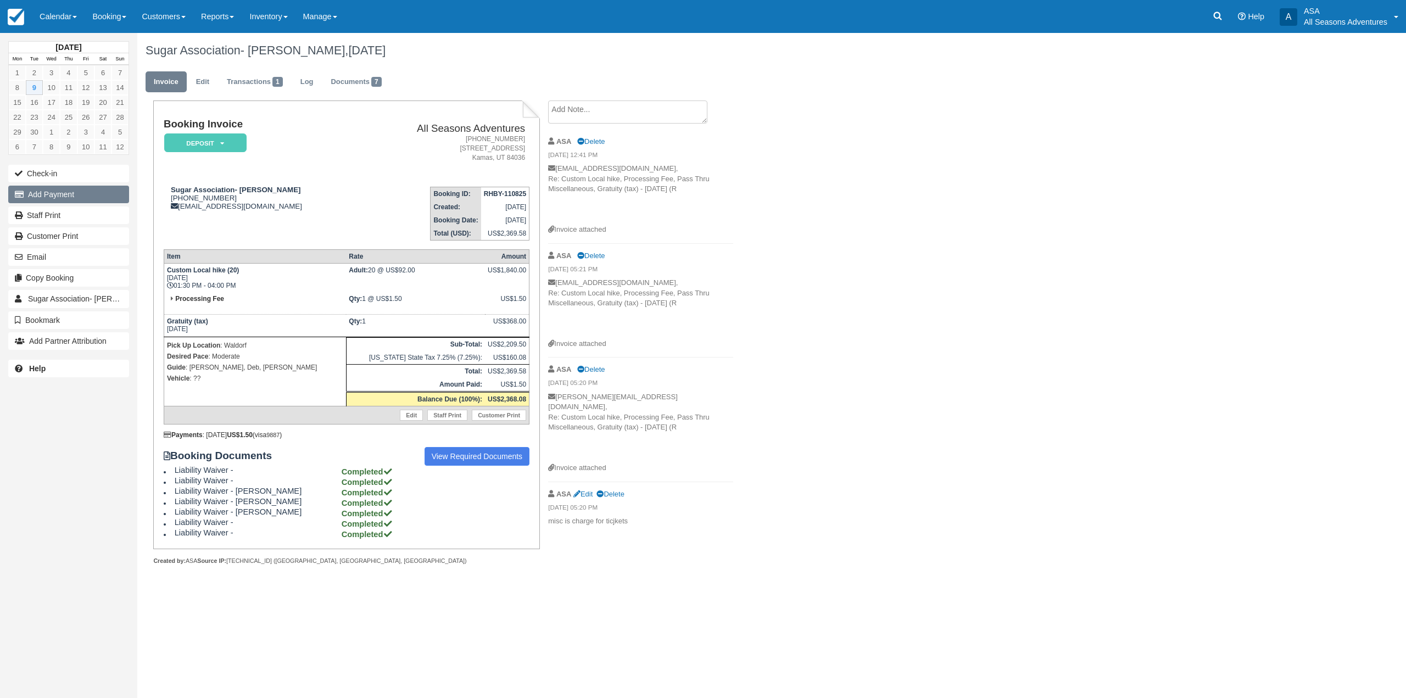
click at [59, 199] on button "Add Payment" at bounding box center [68, 195] width 121 height 18
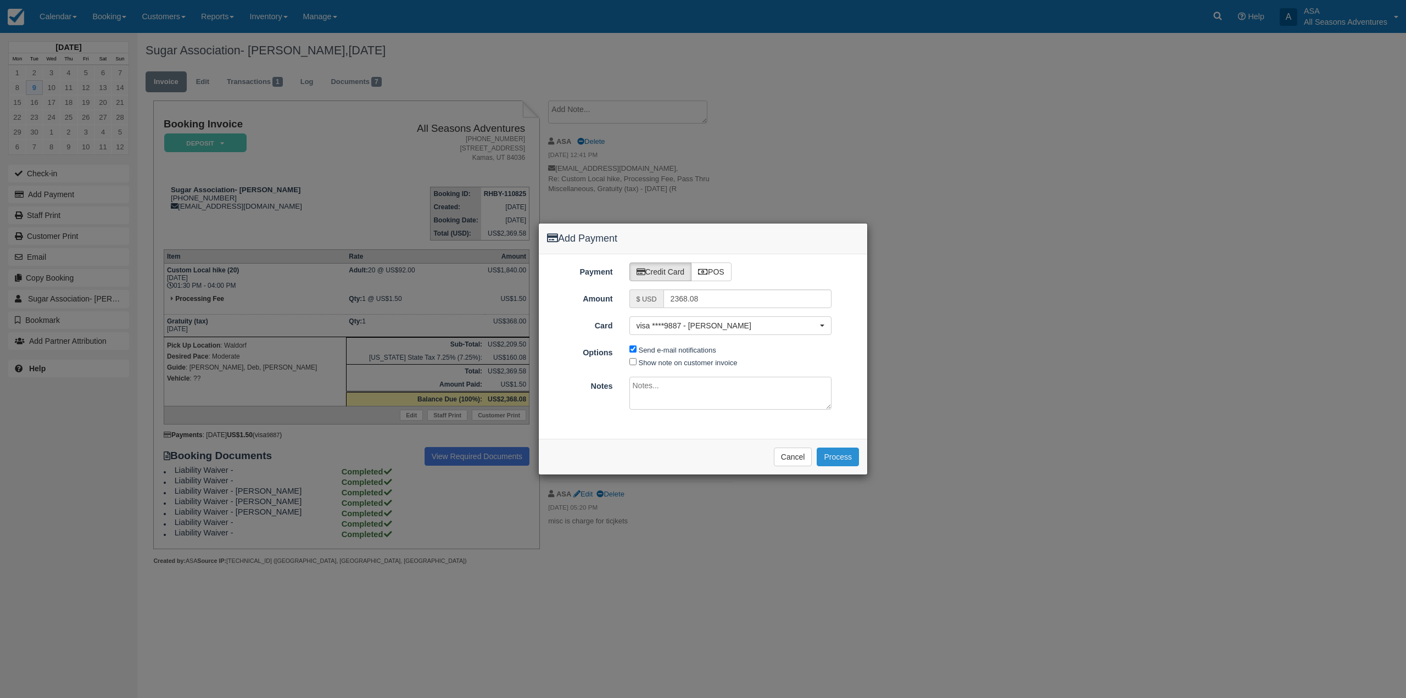
click at [853, 459] on button "Process" at bounding box center [838, 457] width 42 height 19
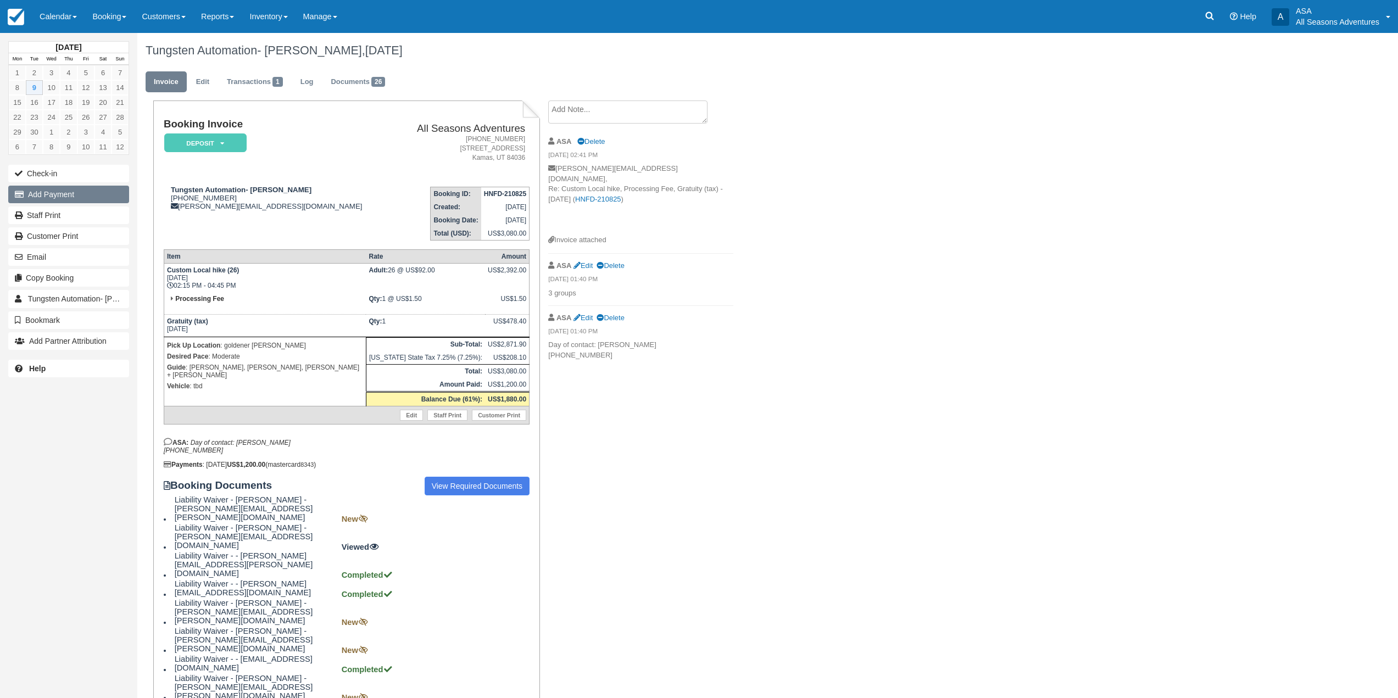
click at [68, 199] on button "Add Payment" at bounding box center [68, 195] width 121 height 18
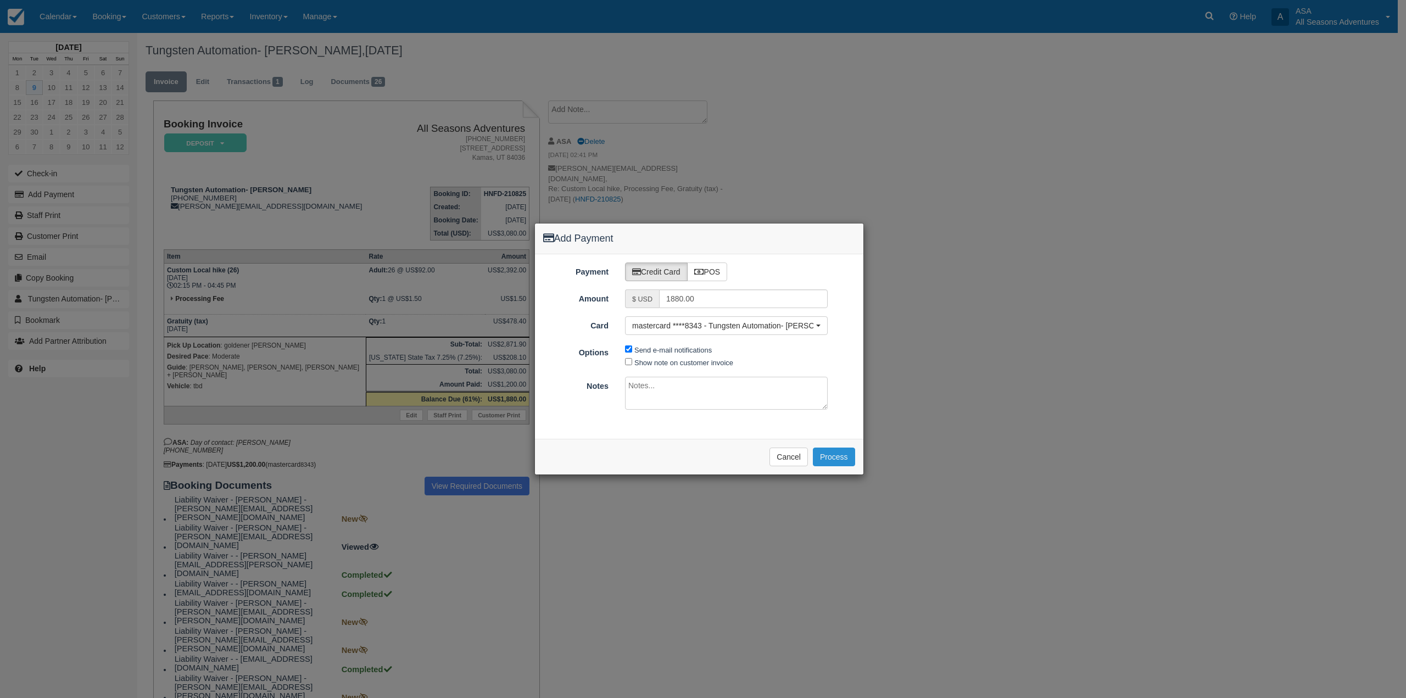
click at [840, 465] on button "Process" at bounding box center [834, 457] width 42 height 19
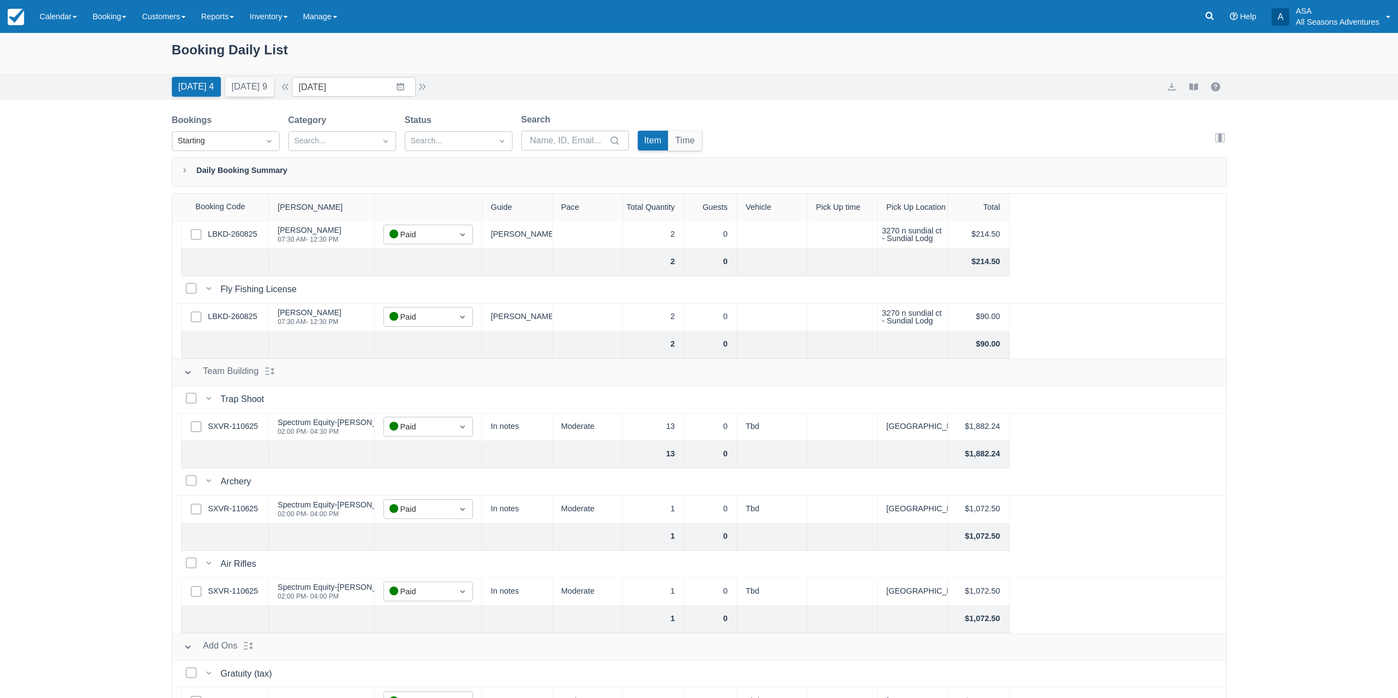
scroll to position [402, 0]
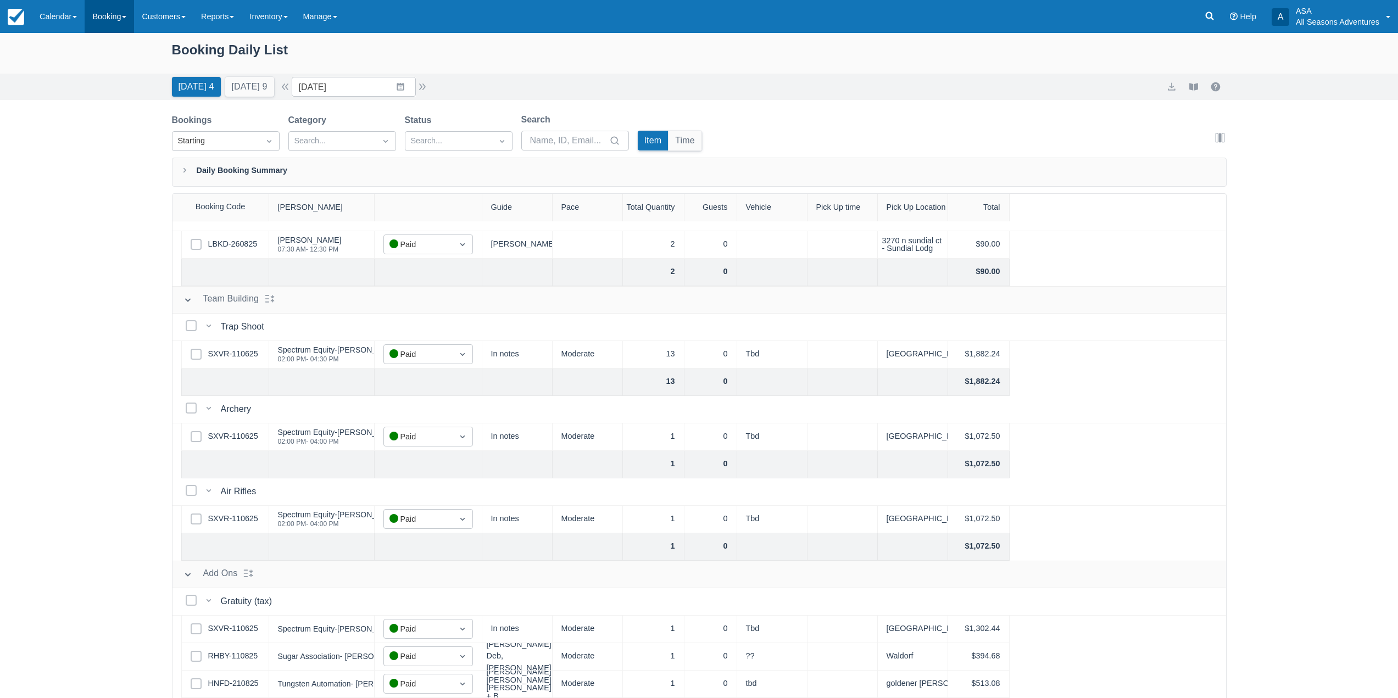
click at [110, 21] on link "Booking" at bounding box center [109, 16] width 49 height 33
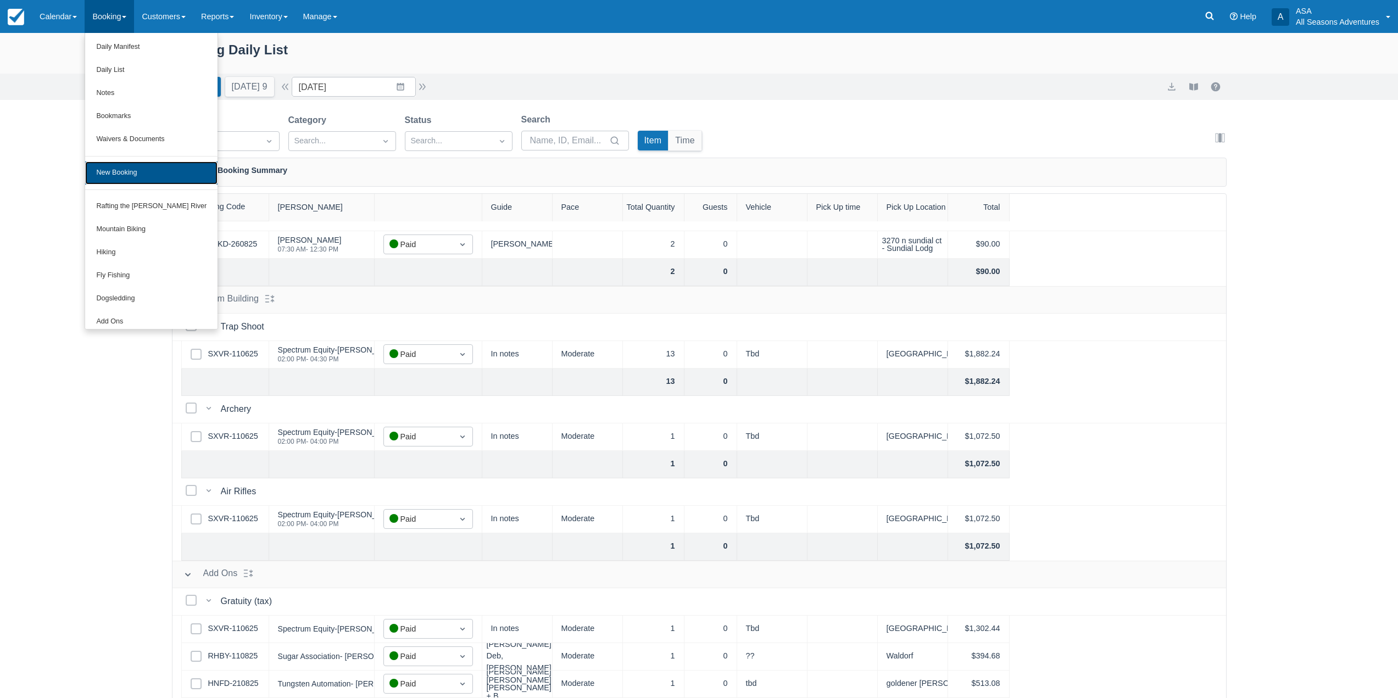
click at [130, 174] on link "New Booking" at bounding box center [151, 173] width 132 height 23
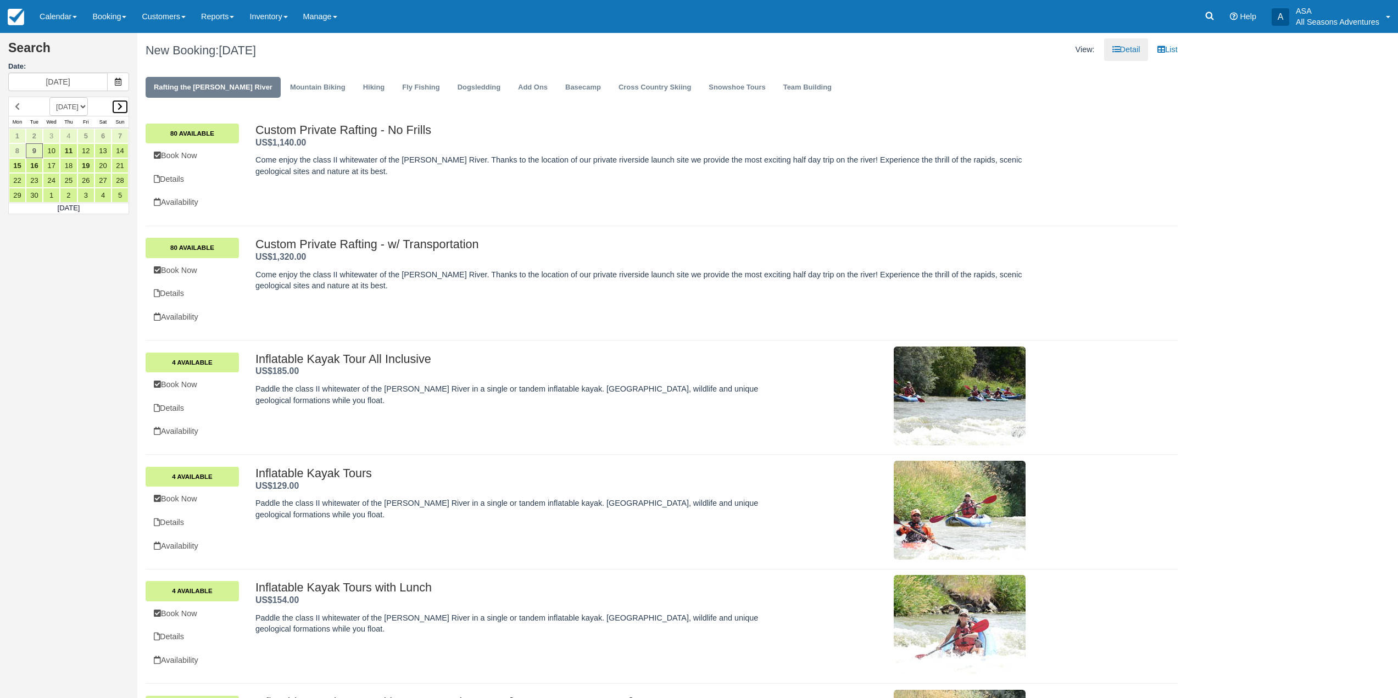
click at [117, 107] on link at bounding box center [120, 106] width 17 height 15
click at [115, 105] on link at bounding box center [120, 106] width 17 height 15
click at [115, 105] on div at bounding box center [68, 156] width 121 height 118
click at [115, 105] on link at bounding box center [120, 106] width 17 height 15
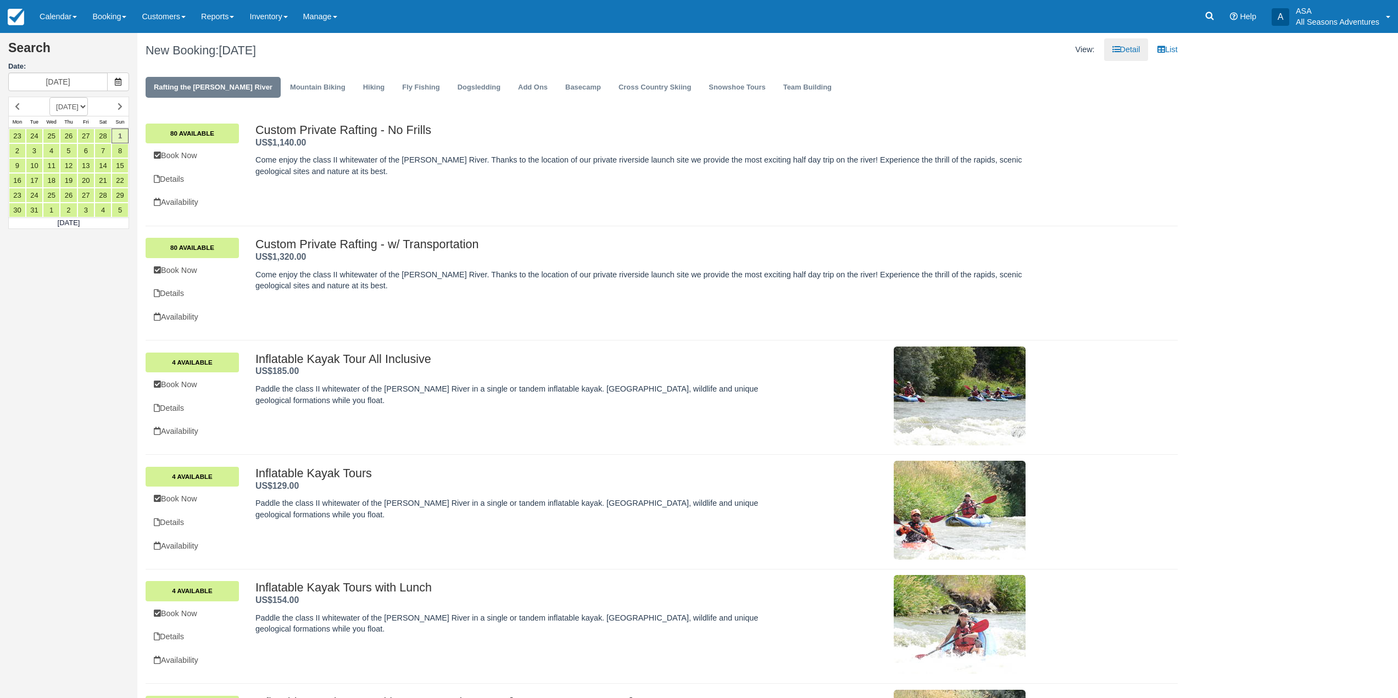
click at [115, 105] on link at bounding box center [120, 106] width 17 height 15
click at [98, 179] on link "25" at bounding box center [102, 180] width 17 height 15
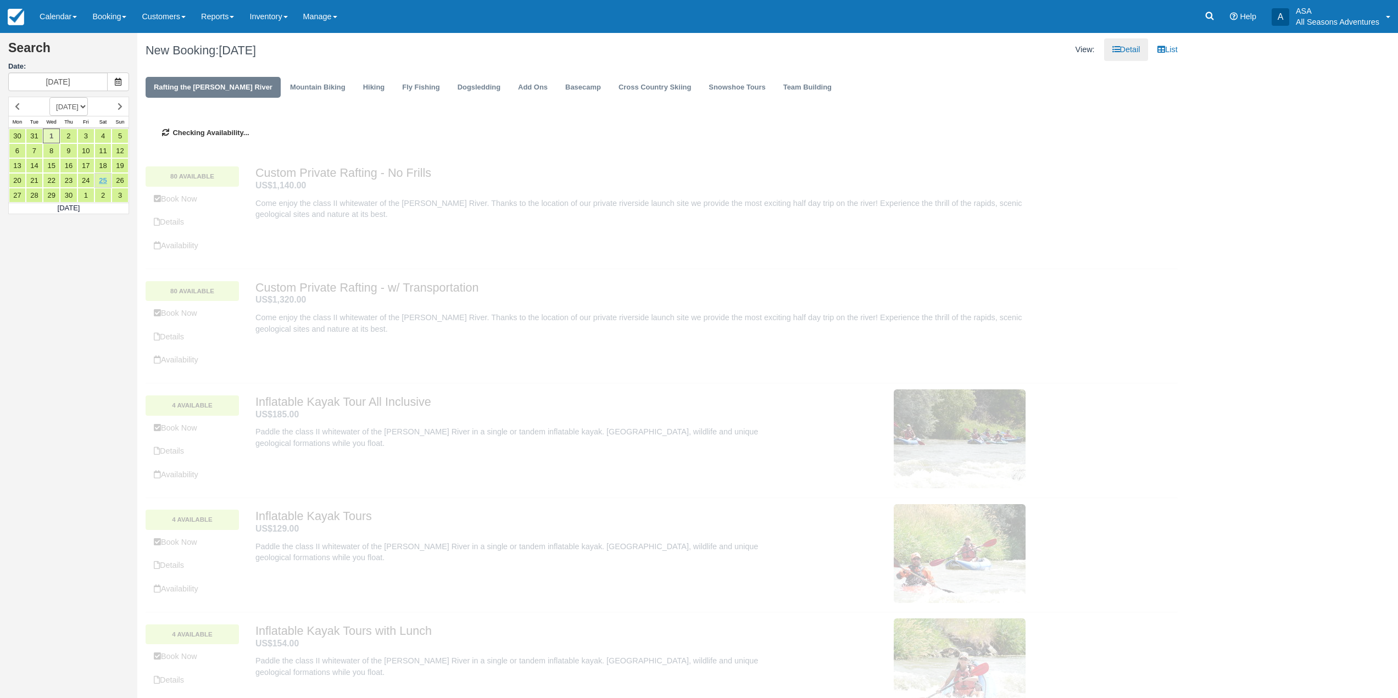
type input "04/25/26"
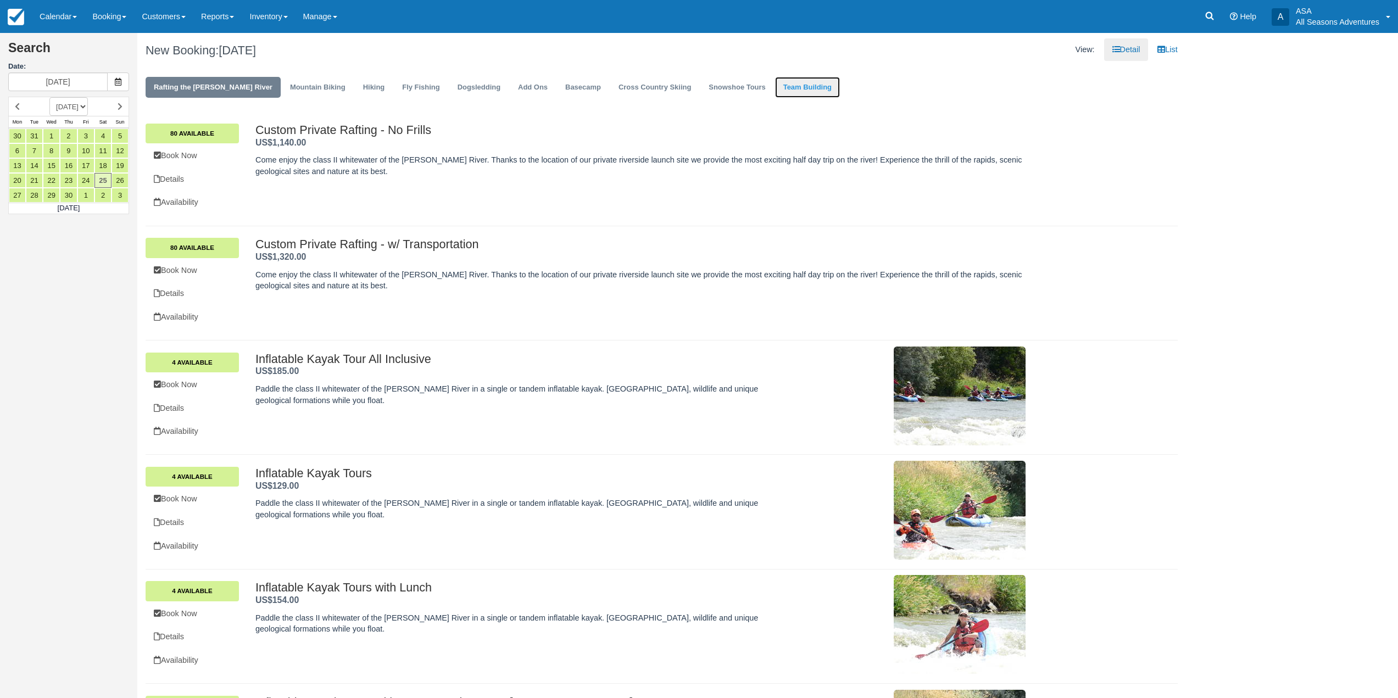
click at [775, 86] on link "Team Building" at bounding box center [807, 87] width 65 height 21
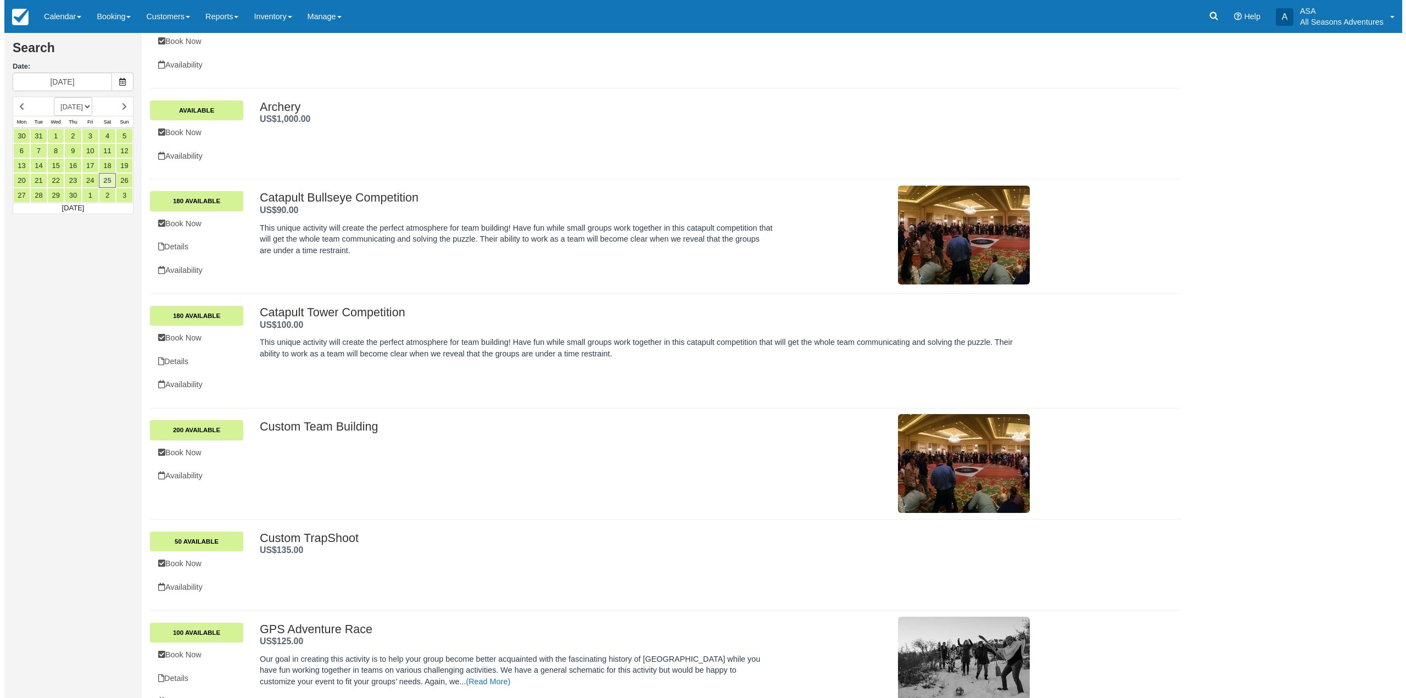
scroll to position [256, 0]
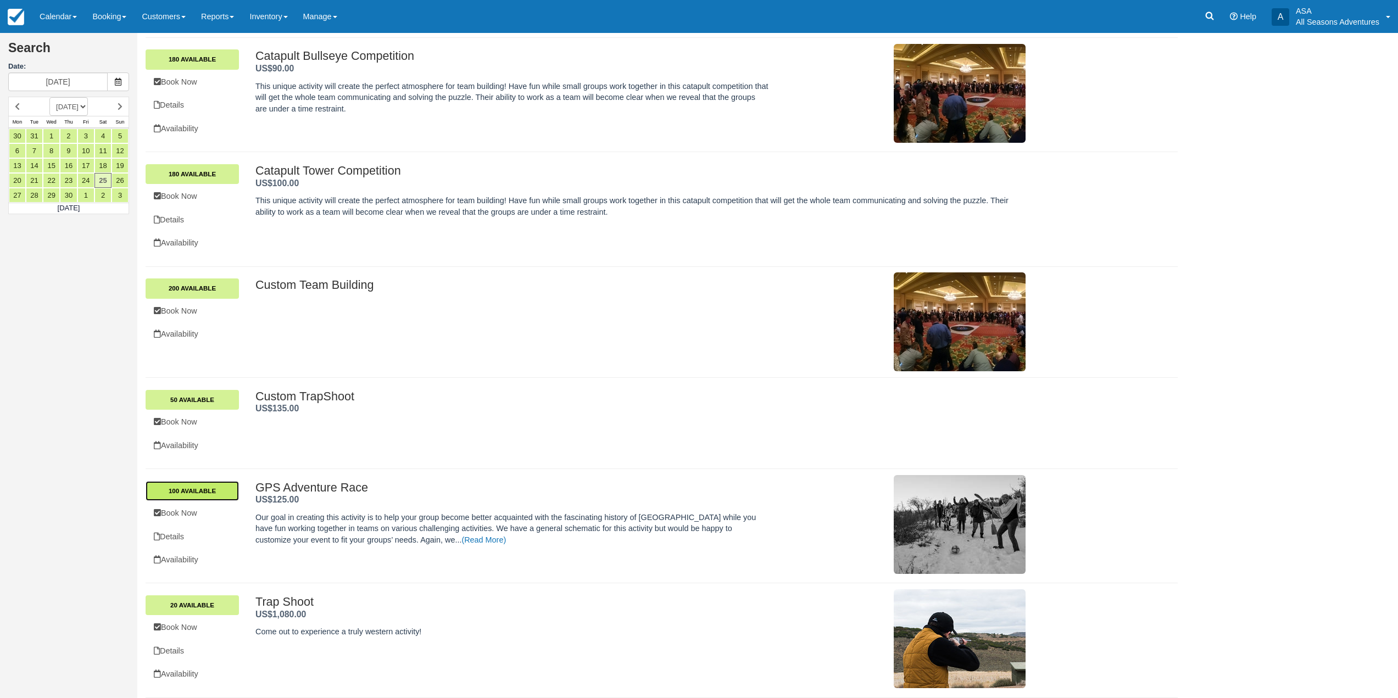
click at [209, 498] on link "100 Available" at bounding box center [192, 491] width 93 height 20
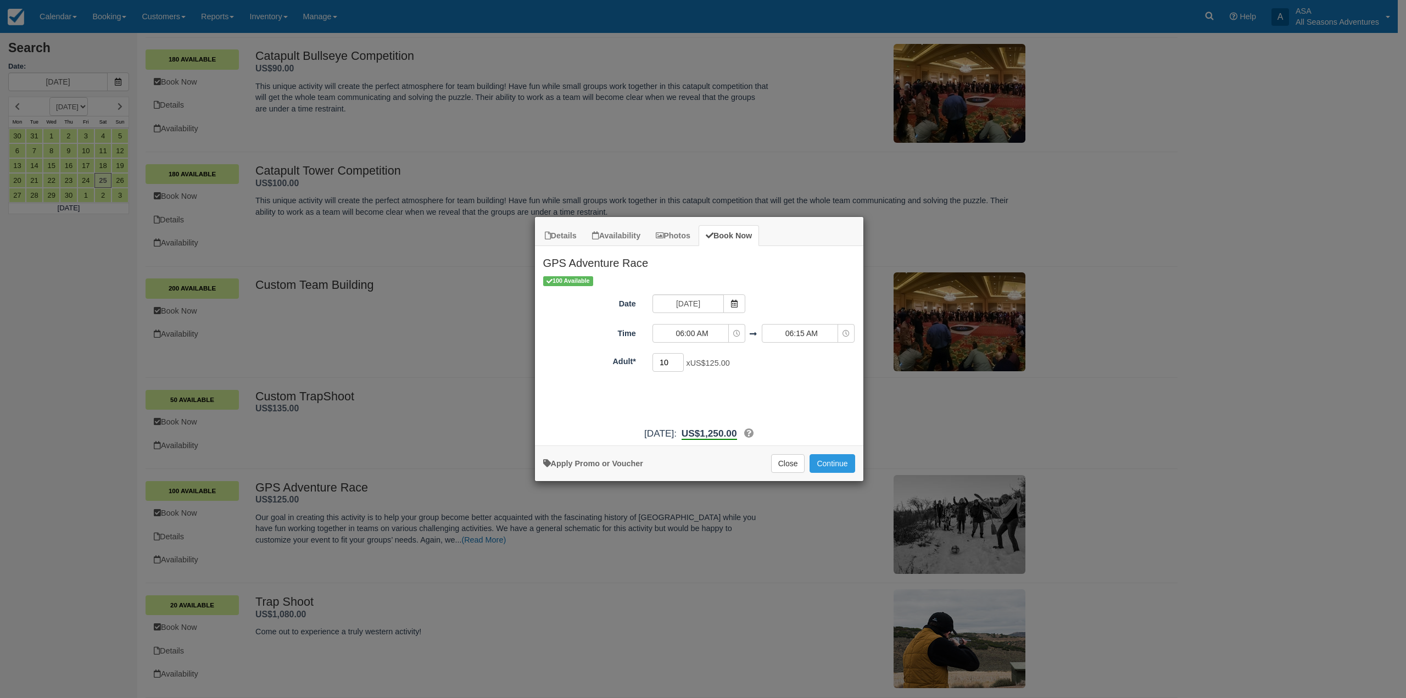
click at [673, 361] on input "10" at bounding box center [669, 362] width 32 height 19
type input "1"
type input "30"
click at [741, 337] on button "06:00 AM" at bounding box center [699, 333] width 93 height 19
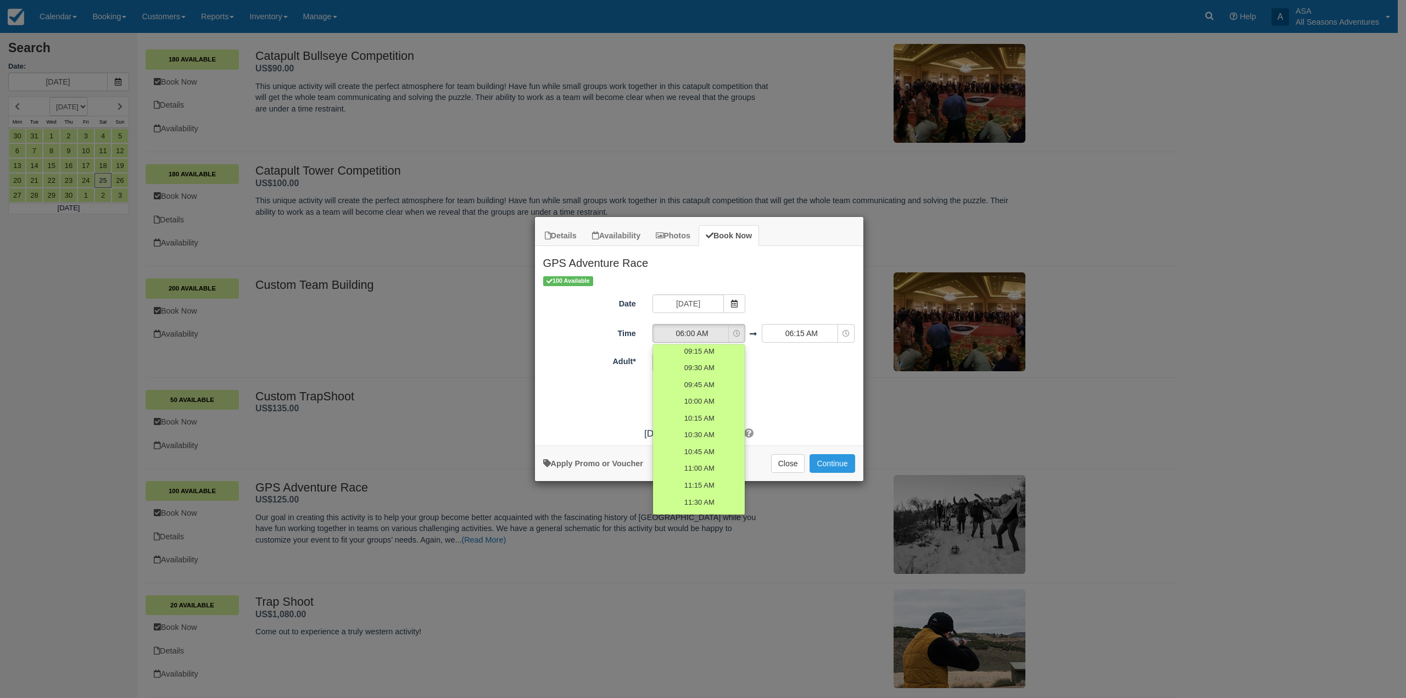
scroll to position [330, 0]
click at [695, 494] on span "01:00 PM" at bounding box center [698, 495] width 31 height 10
select select "13:00"
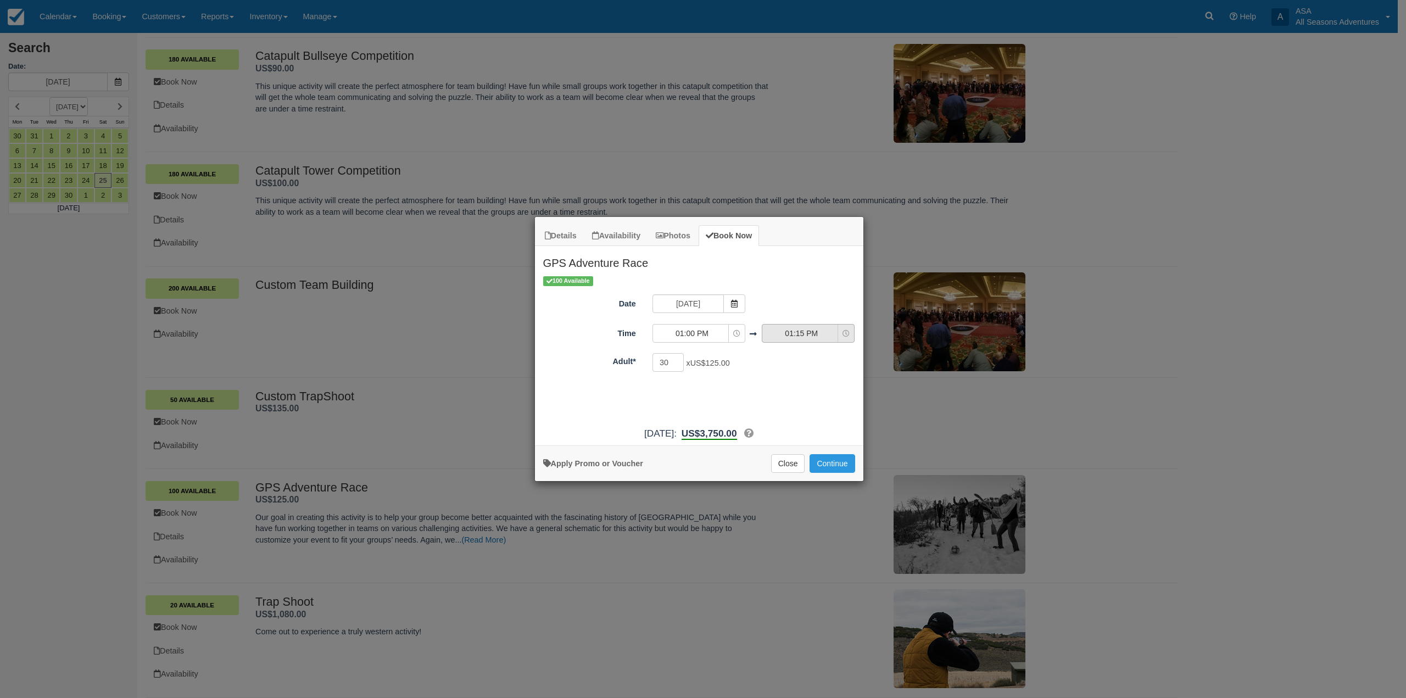
click at [836, 337] on span "01:15 PM" at bounding box center [802, 333] width 78 height 11
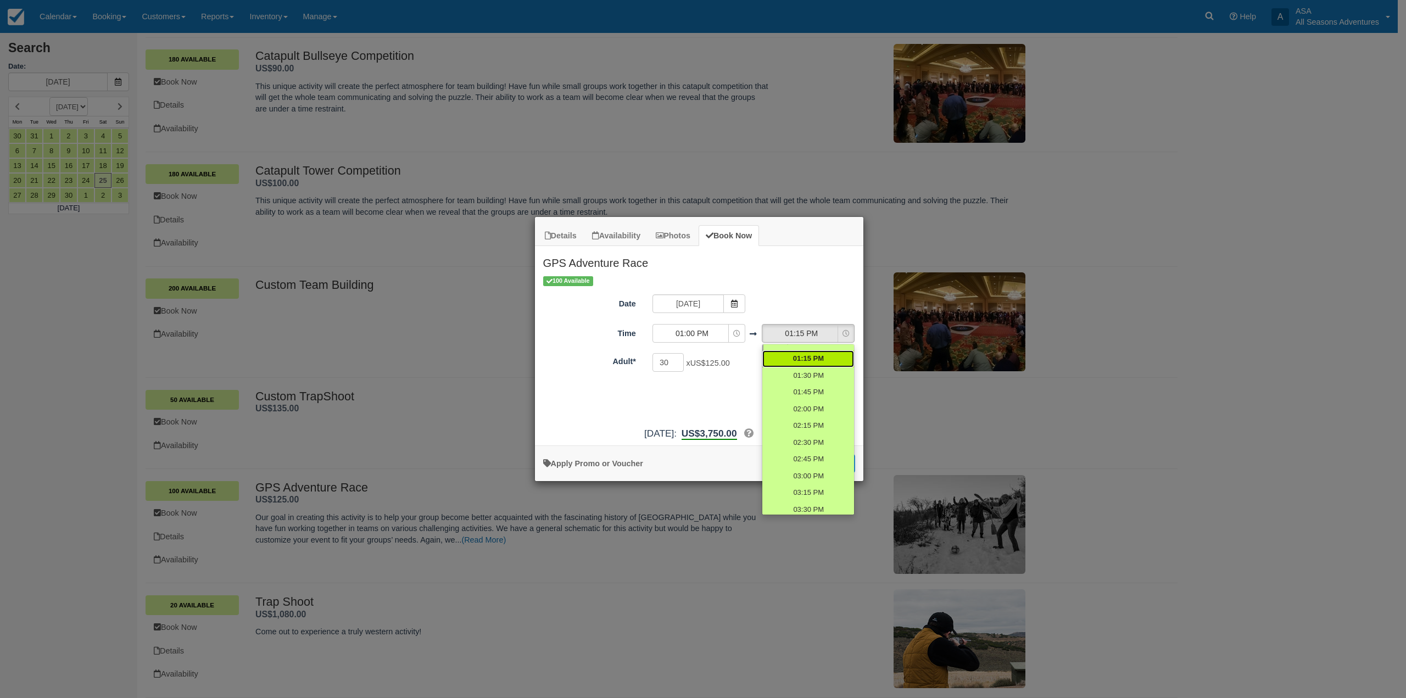
scroll to position [559, 0]
click at [807, 453] on span "04:00 PM" at bounding box center [808, 449] width 31 height 10
select select "16:00"
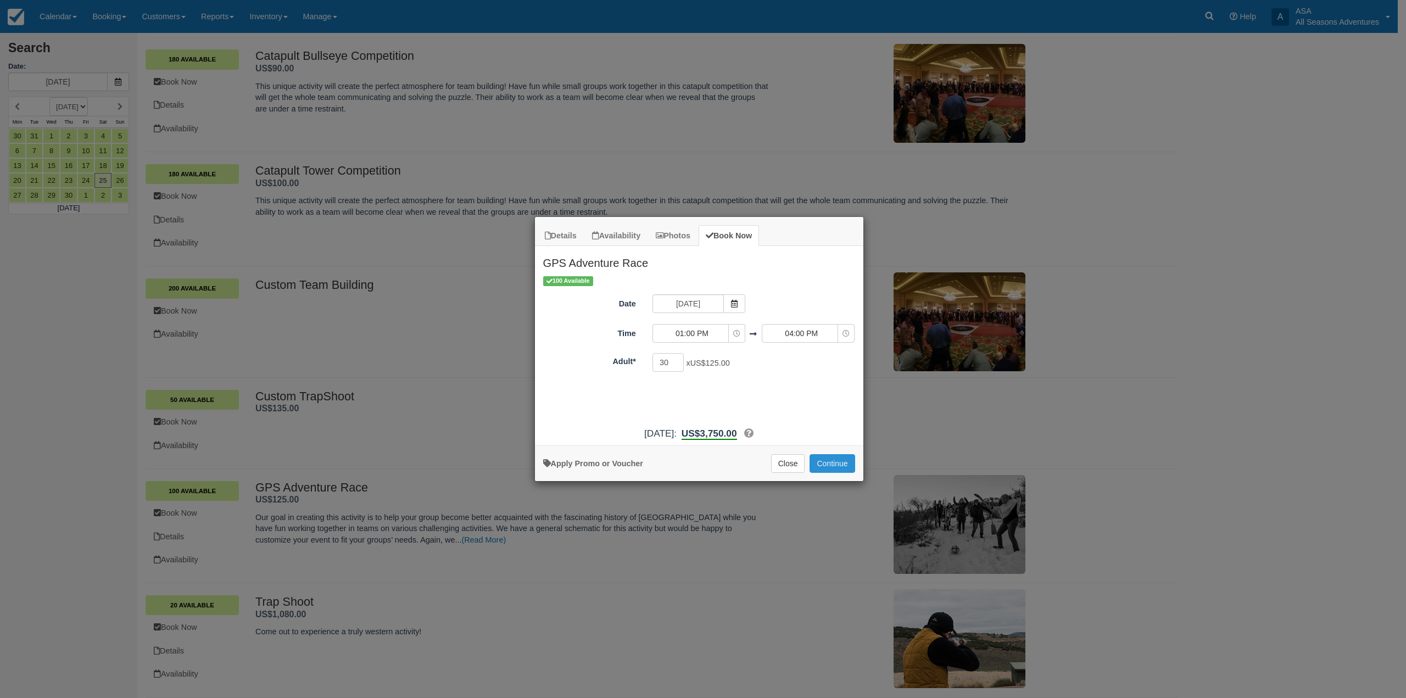
click at [842, 471] on button "Continue" at bounding box center [832, 463] width 45 height 19
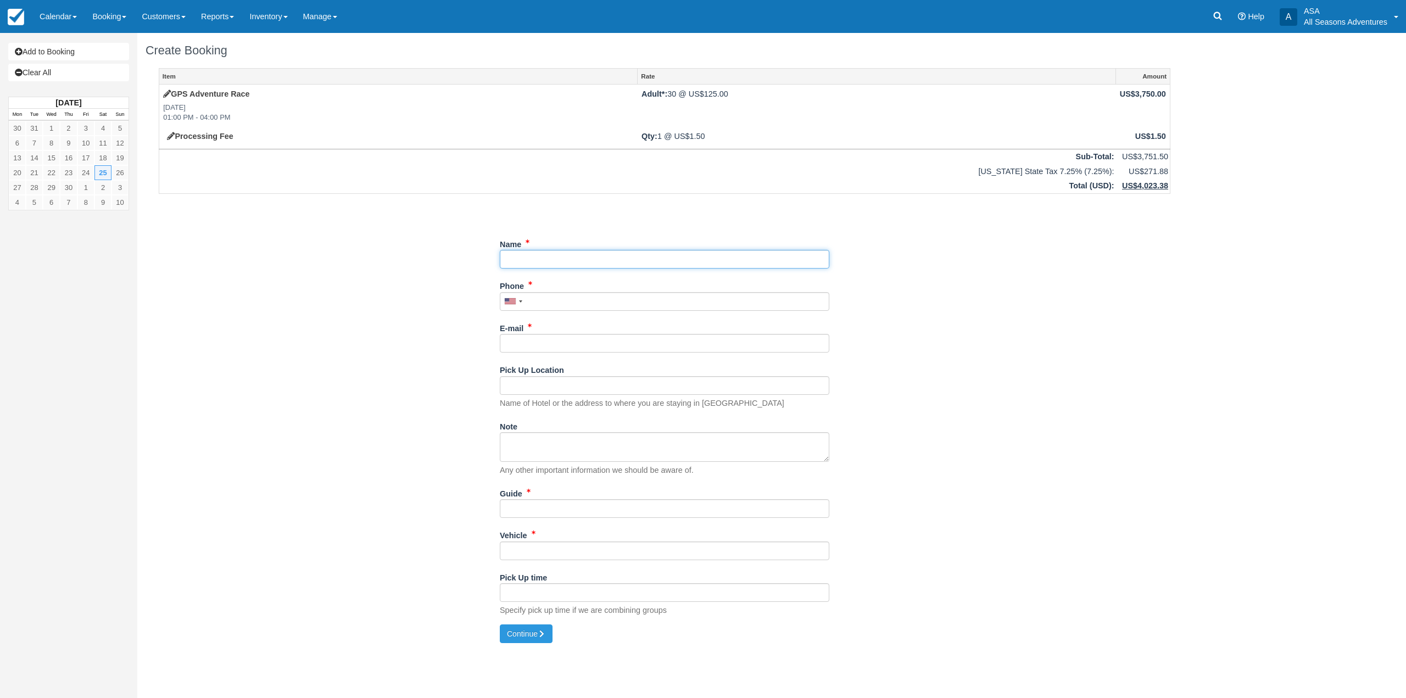
click at [588, 263] on input "Name" at bounding box center [665, 259] width 330 height 19
click at [663, 259] on input "Name" at bounding box center [662, 259] width 330 height 19
click at [724, 271] on div "Name" at bounding box center [662, 256] width 330 height 42
click at [727, 260] on input "Name" at bounding box center [662, 259] width 330 height 19
type input "[GEOGRAPHIC_DATA][US_STATE] [PERSON_NAME] School of Business- [PERSON_NAME]"
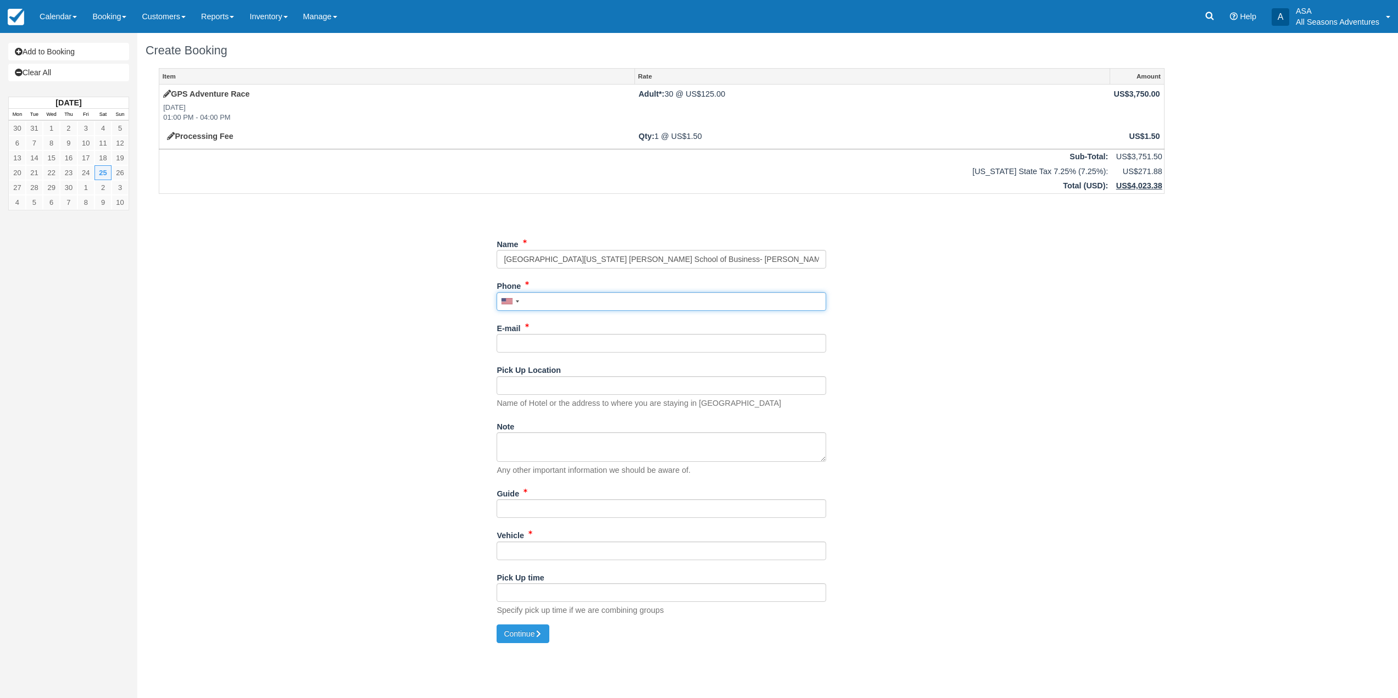
click at [730, 301] on input "Phone" at bounding box center [662, 301] width 330 height 19
type input "[PHONE_NUMBER]"
click at [670, 341] on input "E-mail" at bounding box center [662, 343] width 330 height 19
type input "aisling.murphy@eccles.utah.edu"
click at [601, 449] on textarea "Note" at bounding box center [662, 447] width 330 height 30
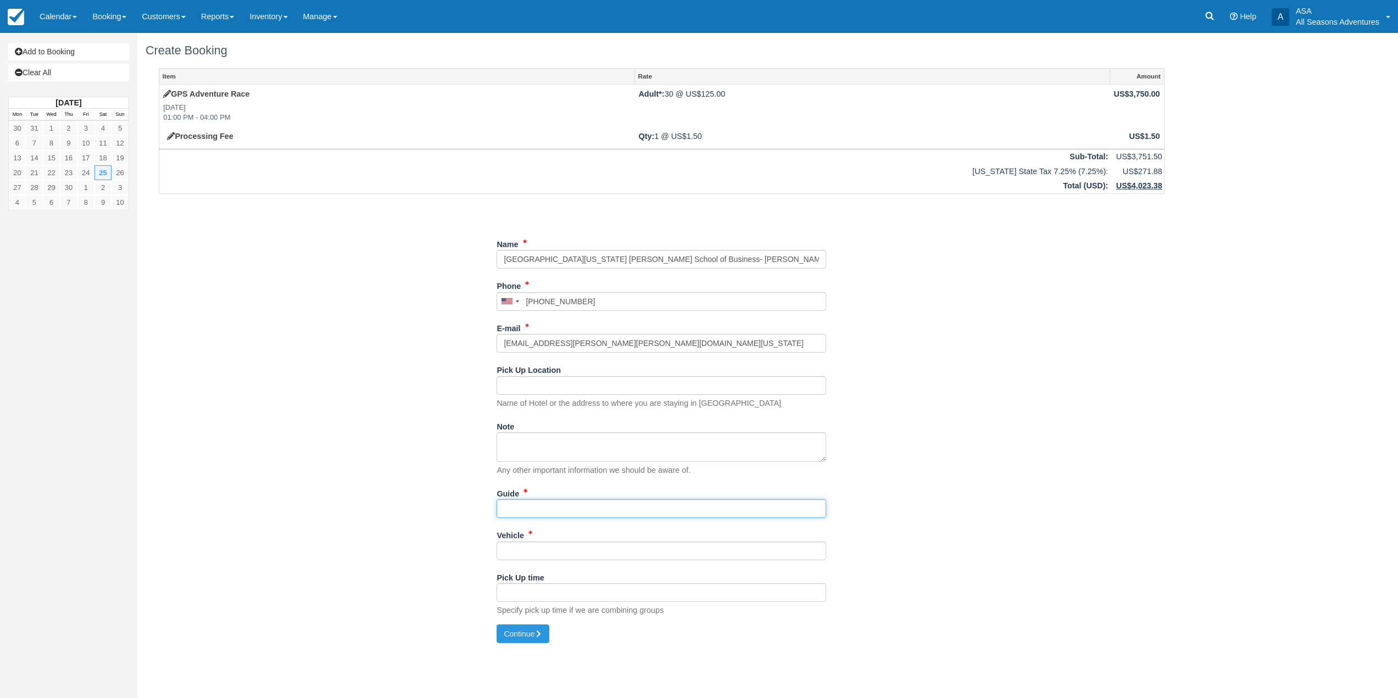
click at [592, 515] on input "Guide" at bounding box center [662, 508] width 330 height 19
type input "tbd"
click at [536, 551] on input "Vehicle" at bounding box center [662, 551] width 330 height 19
type input "tbd"
click at [616, 392] on input "Pick Up Location" at bounding box center [662, 385] width 330 height 19
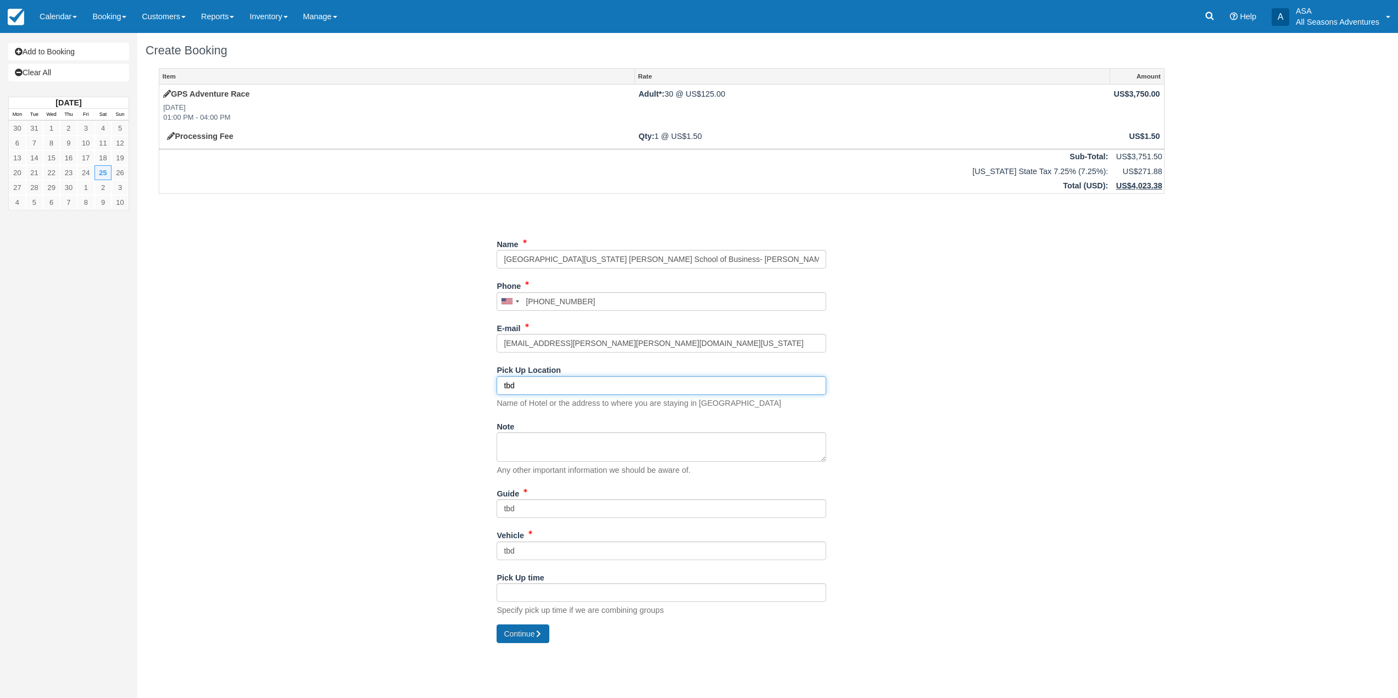
type input "tbd"
click at [546, 634] on button "Continue" at bounding box center [523, 634] width 53 height 19
type input "+18015877273"
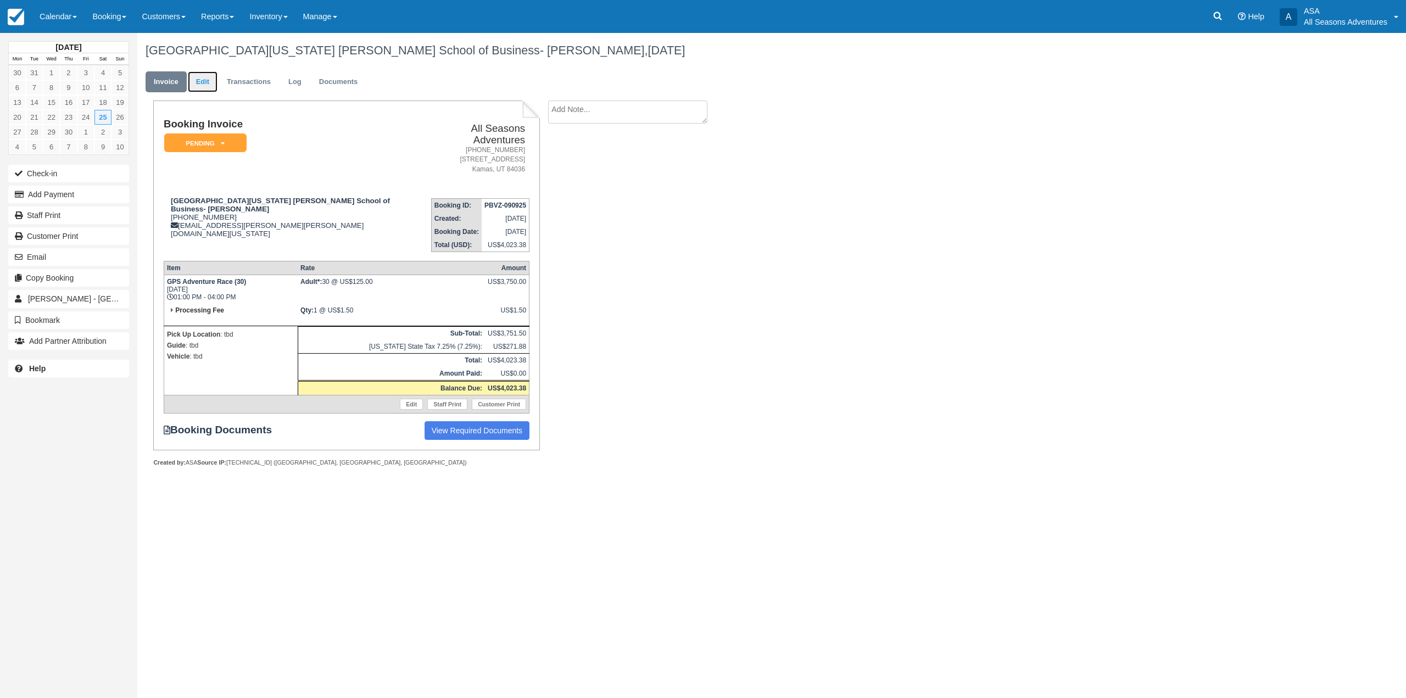
click at [207, 89] on link "Edit" at bounding box center [203, 81] width 30 height 21
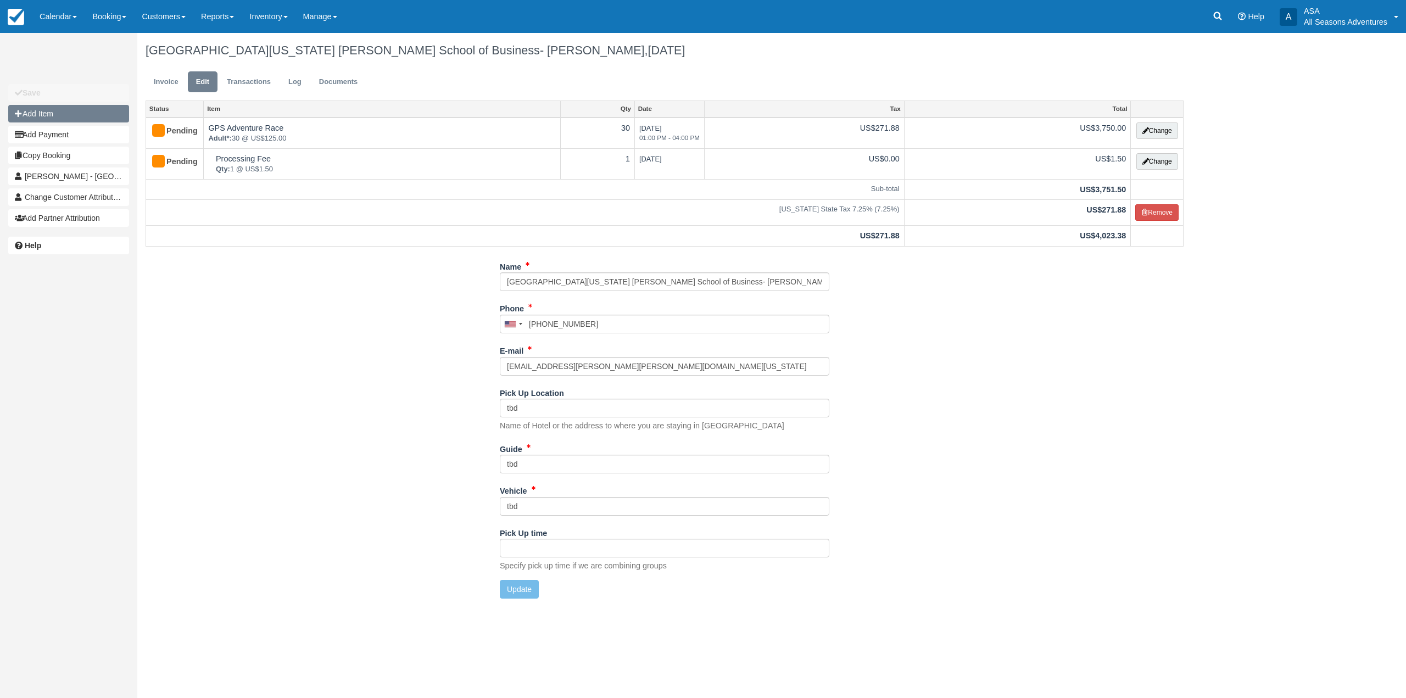
click at [85, 113] on button "Add Item" at bounding box center [68, 114] width 121 height 18
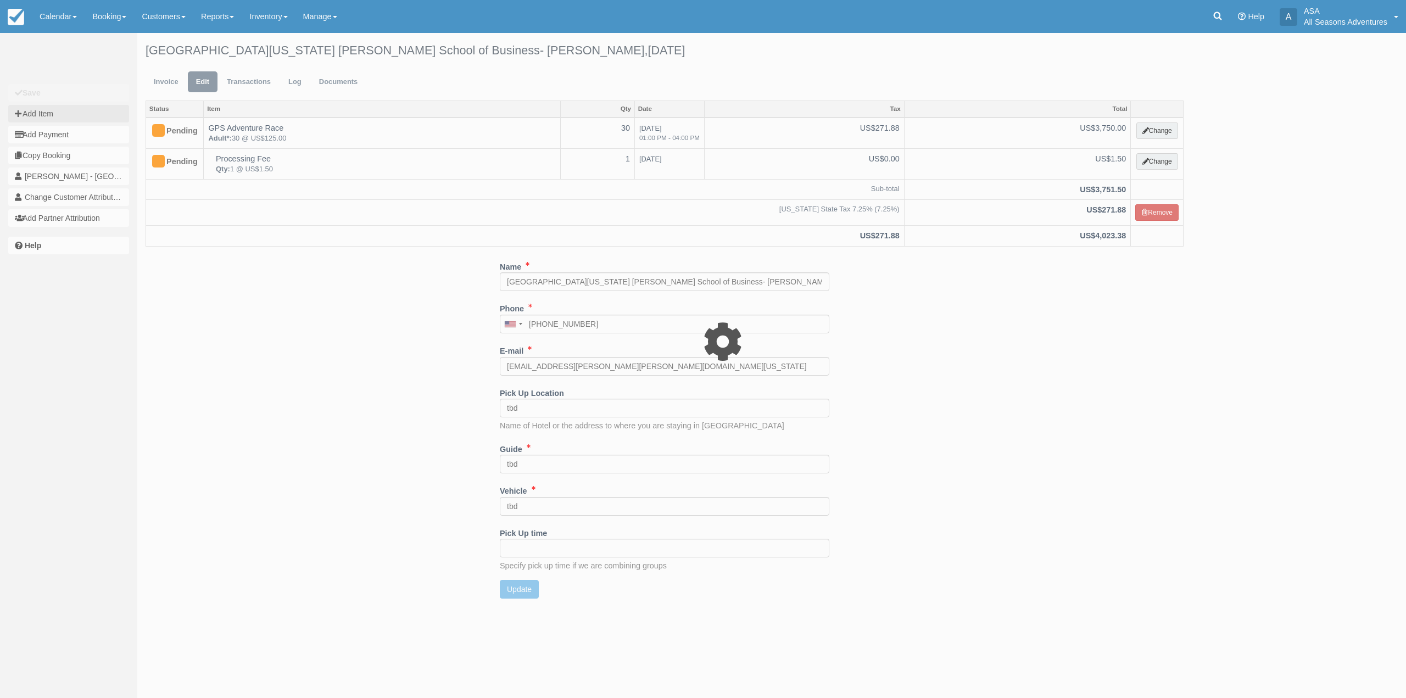
type input "0.00"
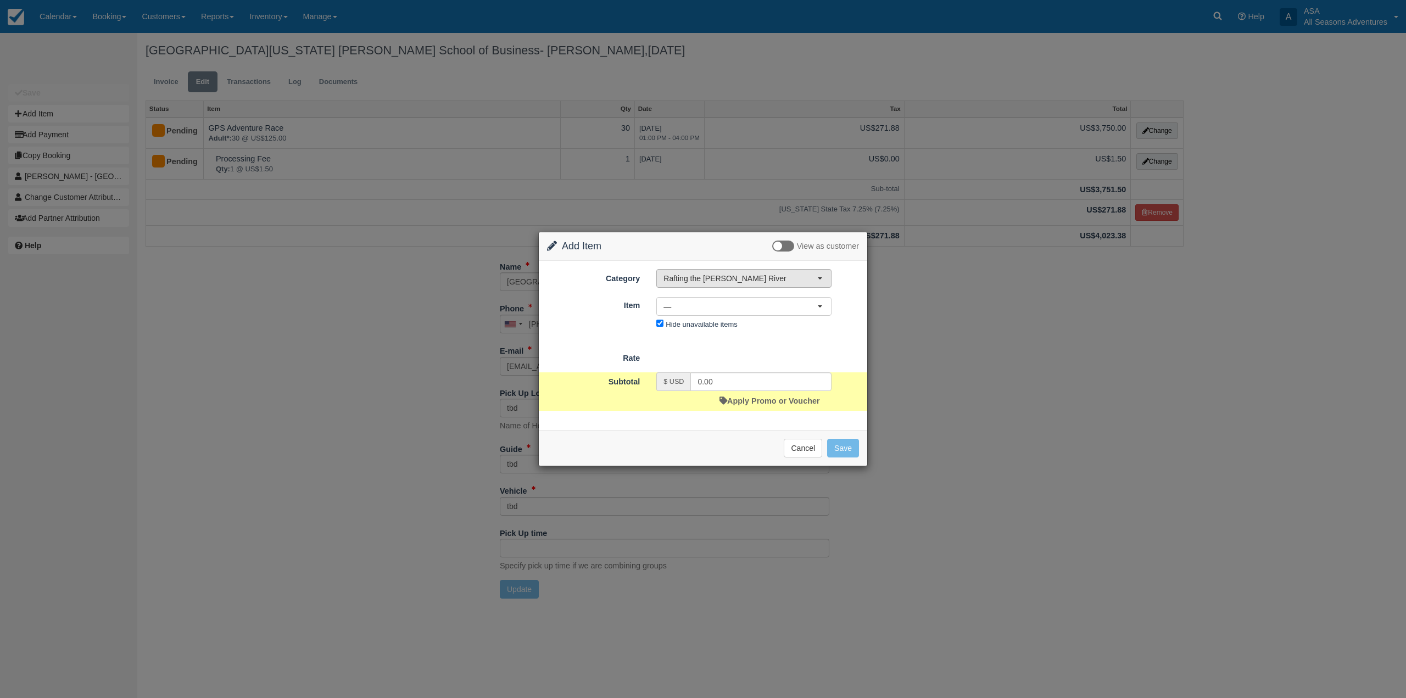
drag, startPoint x: 724, startPoint y: 269, endPoint x: 726, endPoint y: 283, distance: 14.4
click at [724, 270] on div "Category Rafting the [PERSON_NAME] River Rafting the [PERSON_NAME] River Mounta…" at bounding box center [703, 345] width 329 height 169
click at [726, 283] on span "Rafting the [PERSON_NAME] River" at bounding box center [741, 278] width 154 height 11
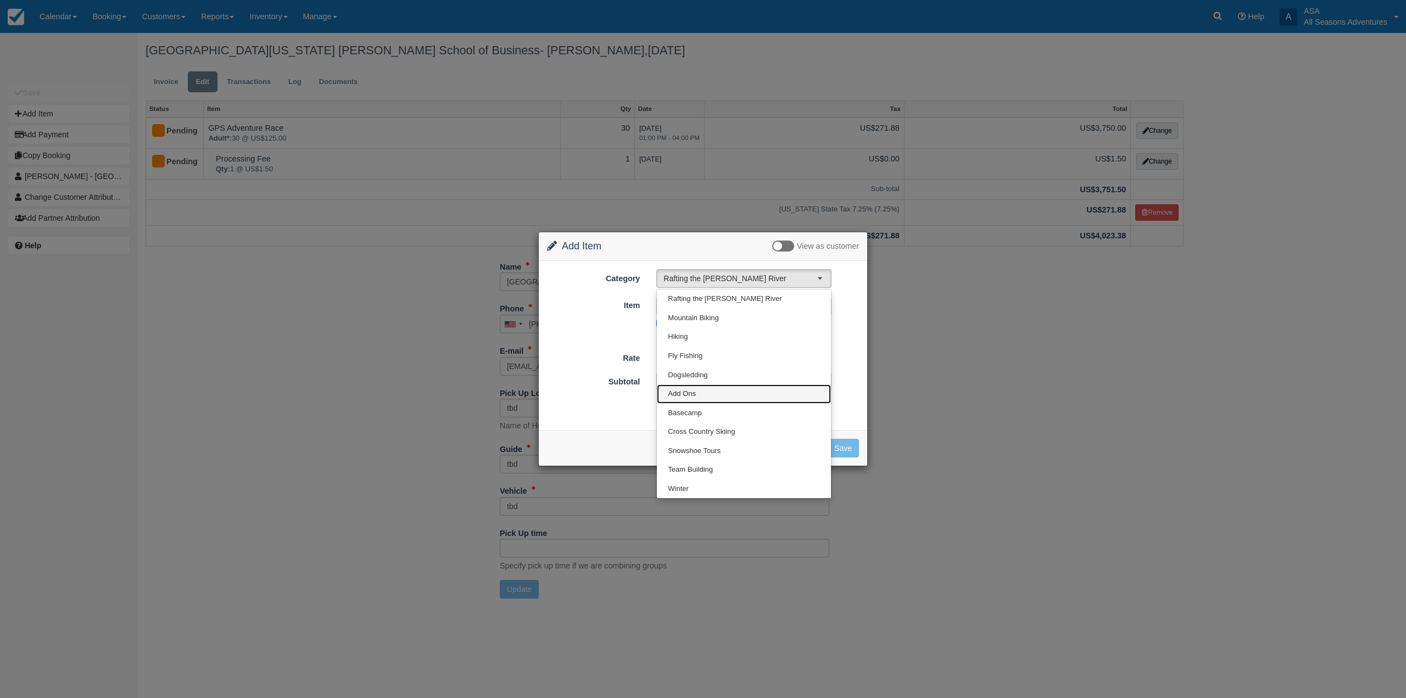
click at [703, 401] on link "Add Ons" at bounding box center [744, 394] width 174 height 19
select select "13"
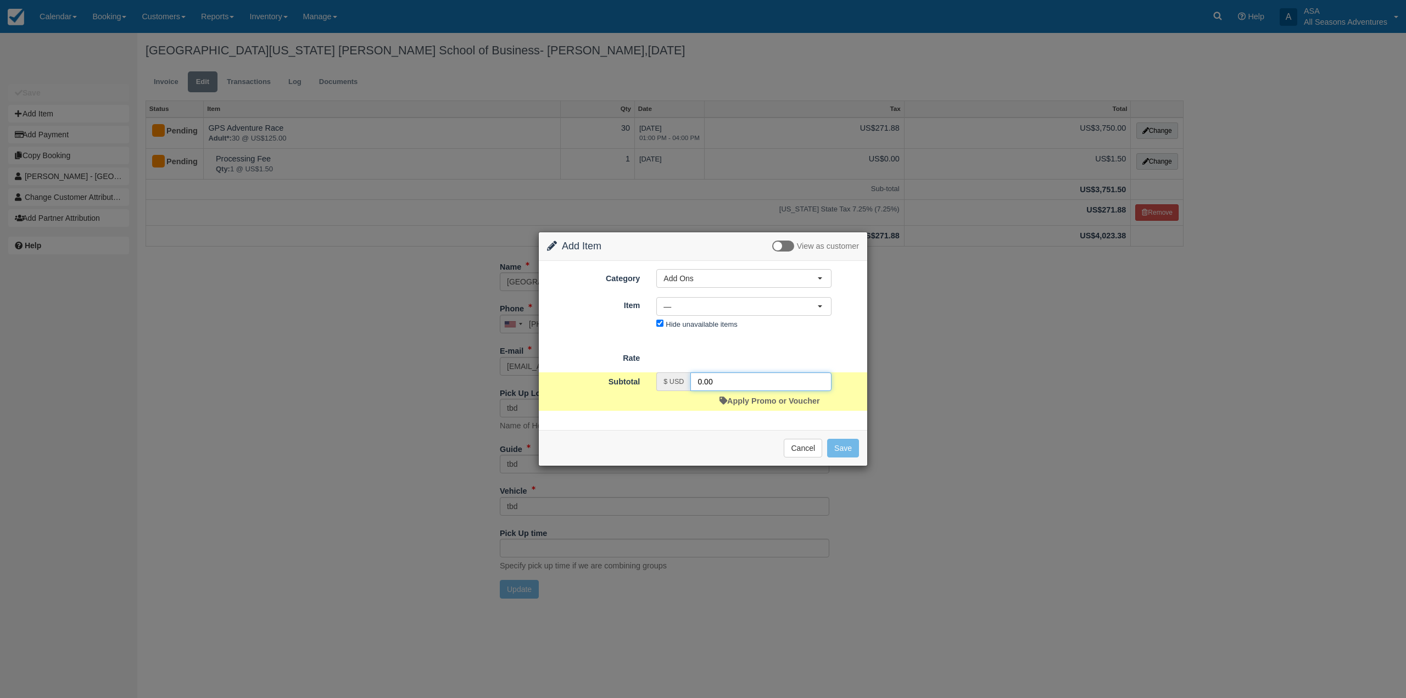
click at [702, 380] on input "0.00" at bounding box center [761, 381] width 141 height 19
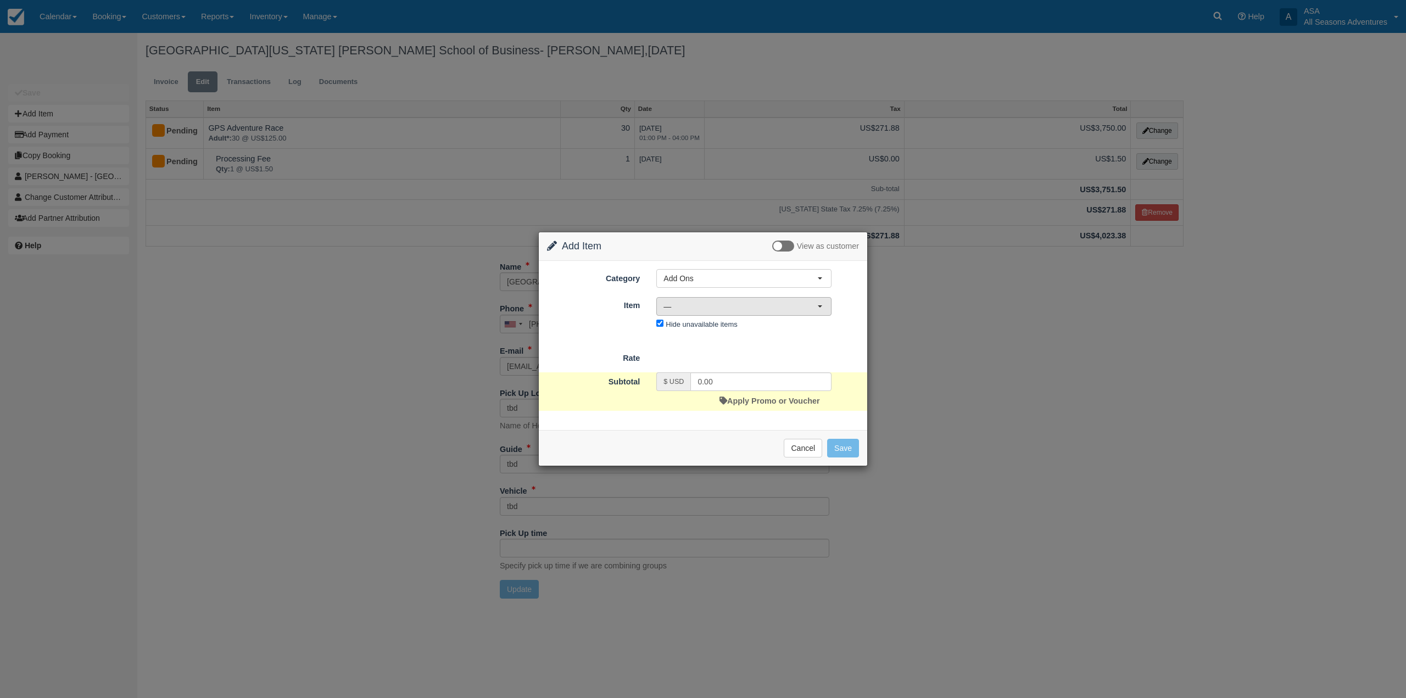
click at [721, 307] on span "—" at bounding box center [741, 306] width 154 height 11
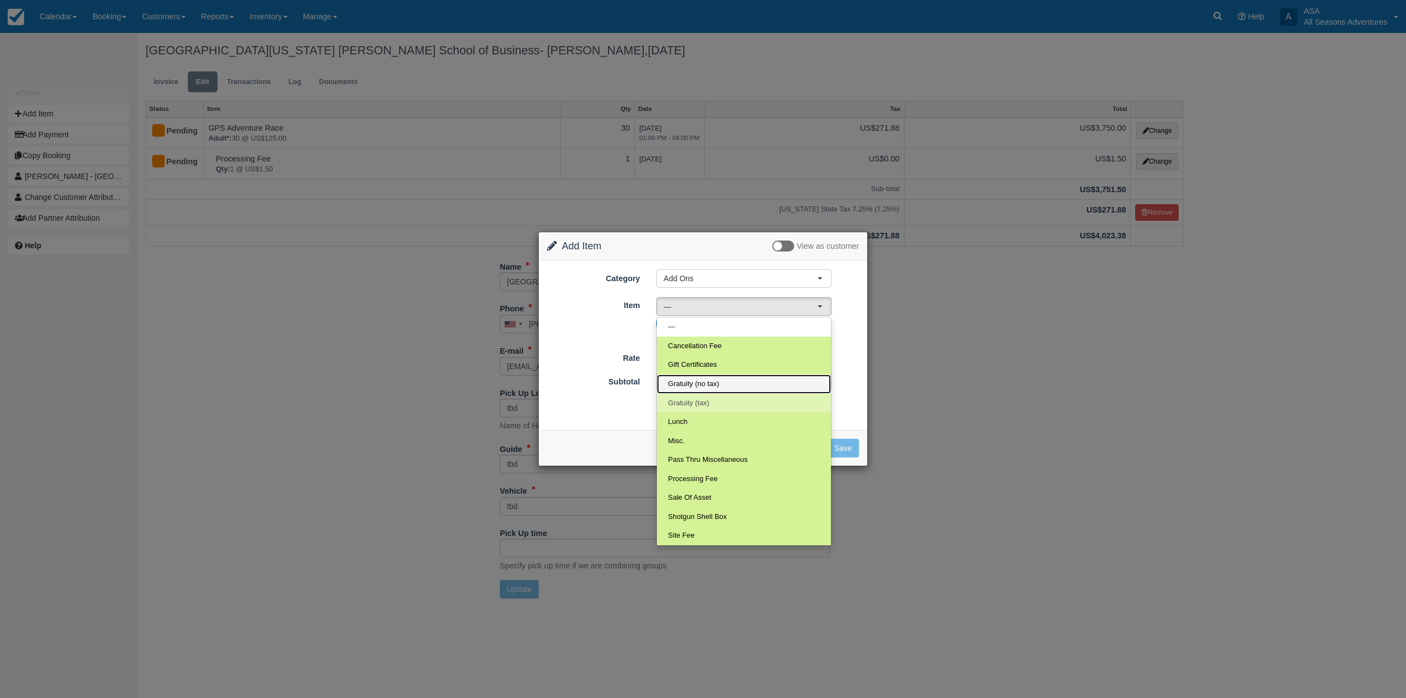
drag, startPoint x: 736, startPoint y: 383, endPoint x: 737, endPoint y: 403, distance: 19.8
click at [737, 403] on ul "— Cancellation Fee Gift Certificates Gratuity (no tax) Gratuity (tax) Lunch Mis…" at bounding box center [744, 432] width 174 height 228
click at [737, 403] on link "Apply Promo or Voucher" at bounding box center [770, 401] width 100 height 9
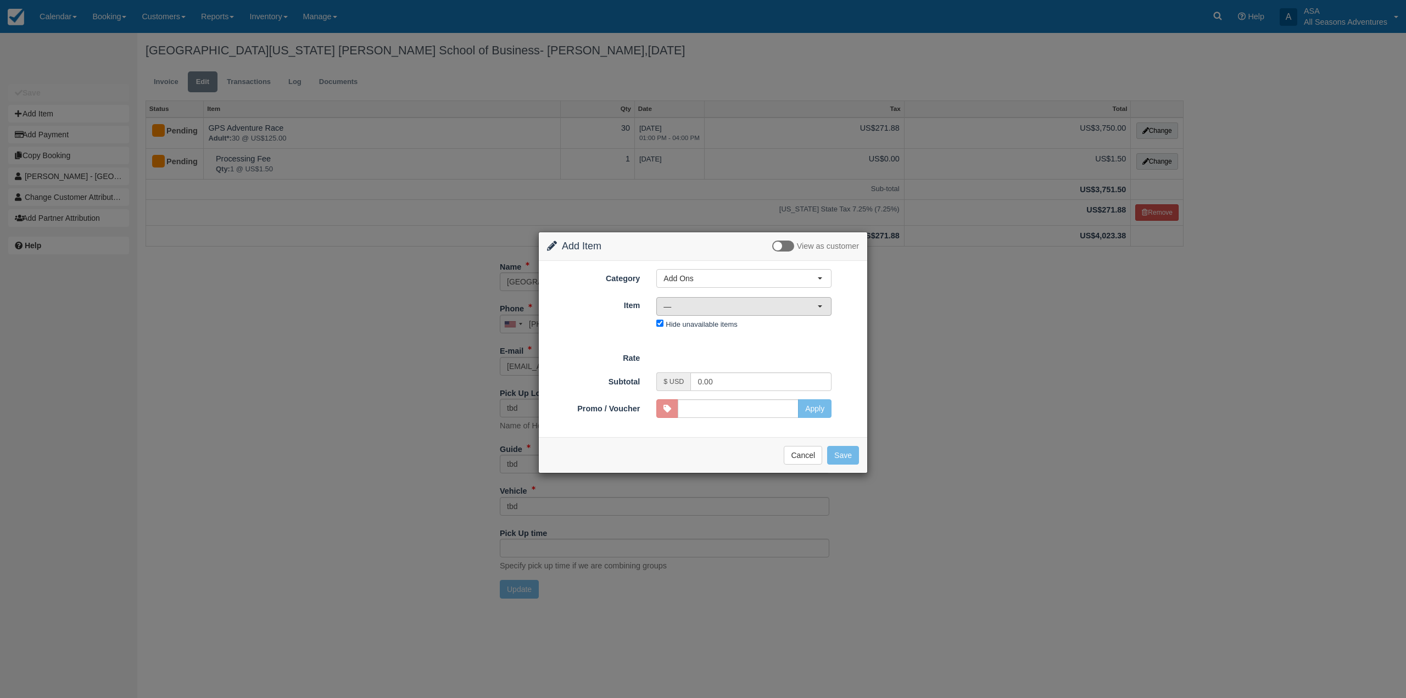
click at [735, 308] on span "—" at bounding box center [741, 306] width 154 height 11
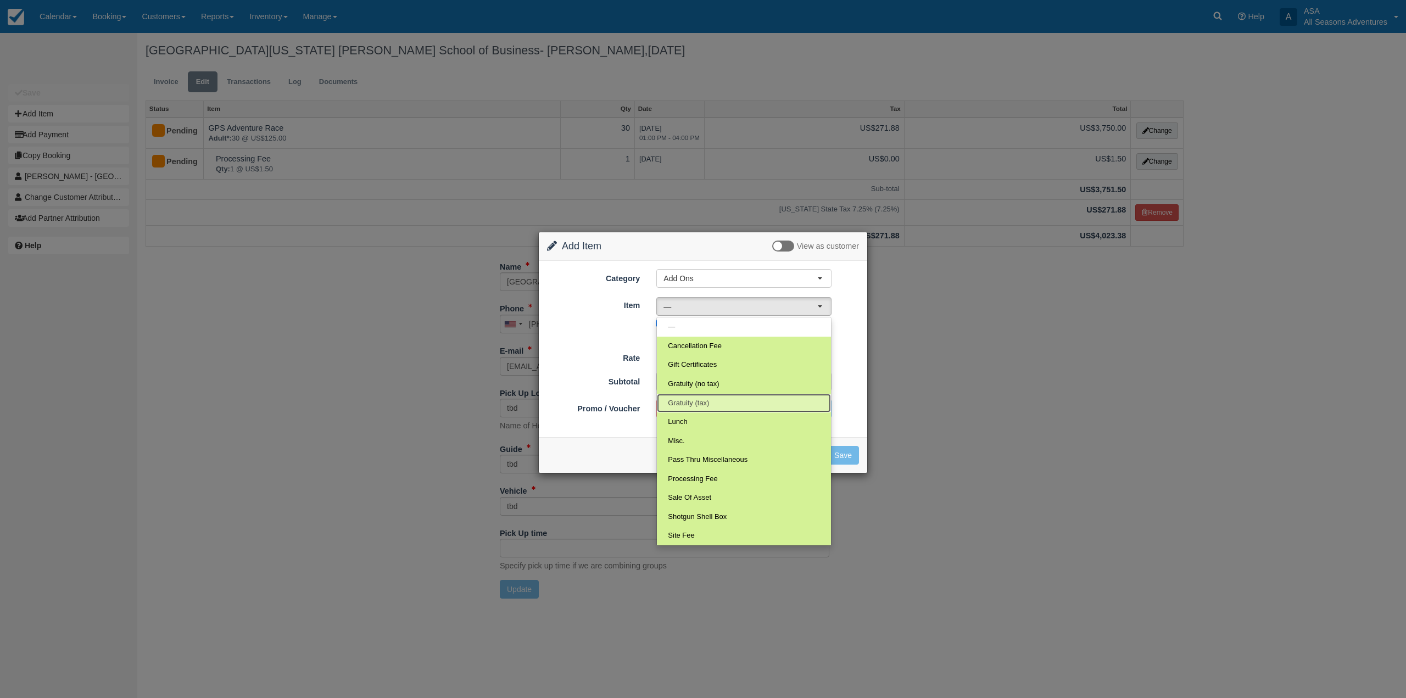
click at [725, 397] on link "Gratuity (tax)" at bounding box center [744, 403] width 174 height 19
select select "68"
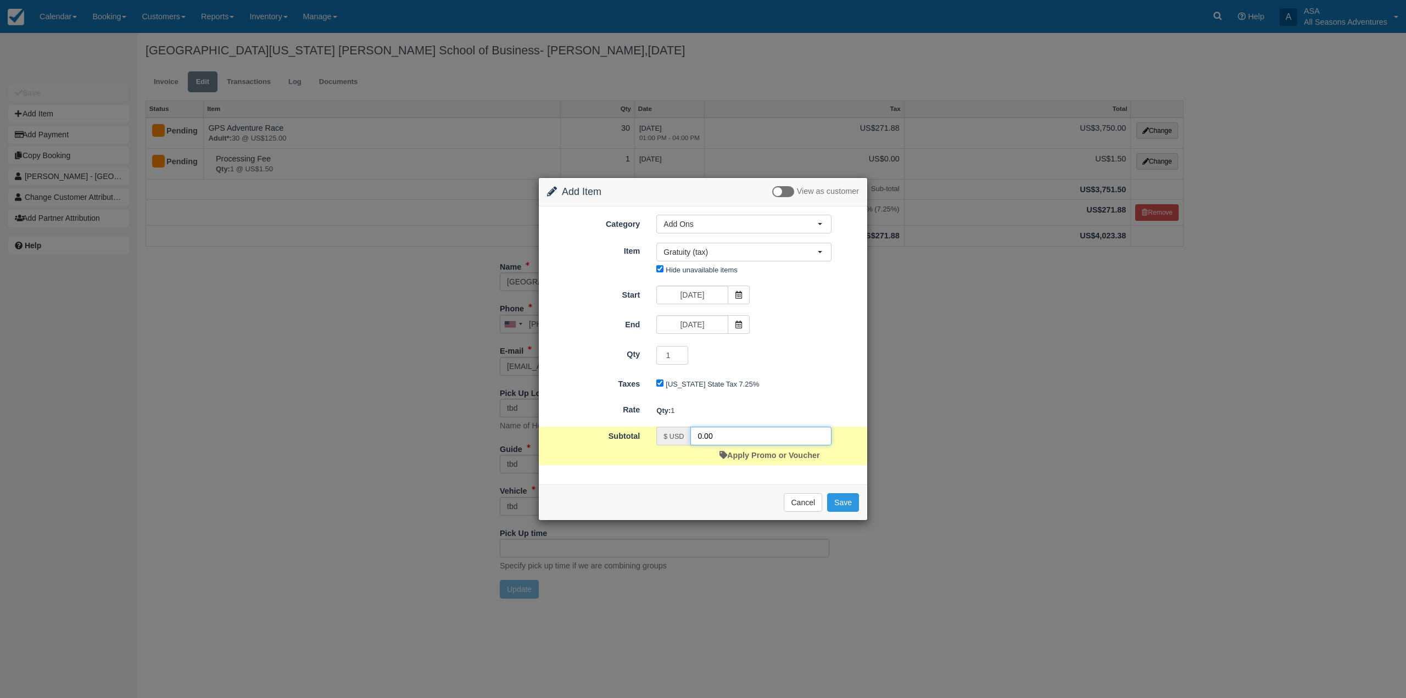
click at [702, 436] on input "0.00" at bounding box center [761, 436] width 141 height 19
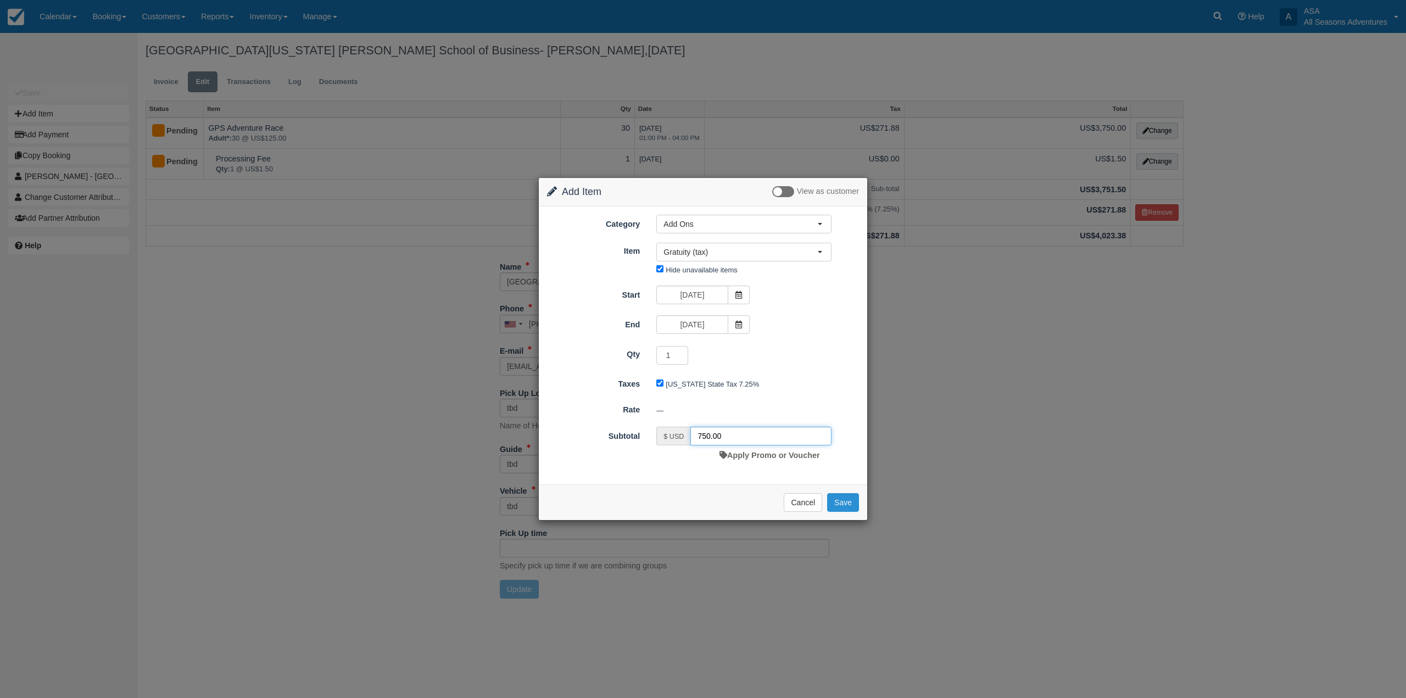
type input "750.00"
click at [840, 505] on button "Save" at bounding box center [843, 502] width 32 height 19
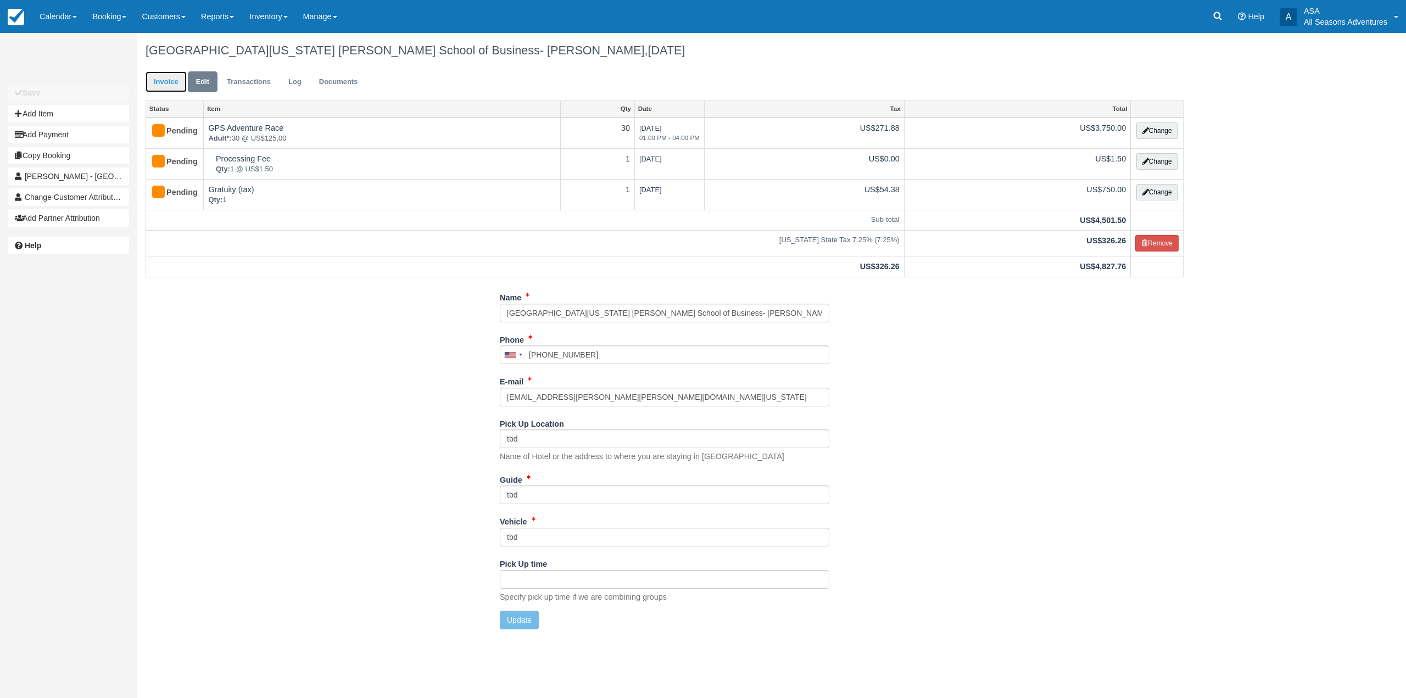
click at [175, 89] on link "Invoice" at bounding box center [166, 81] width 41 height 21
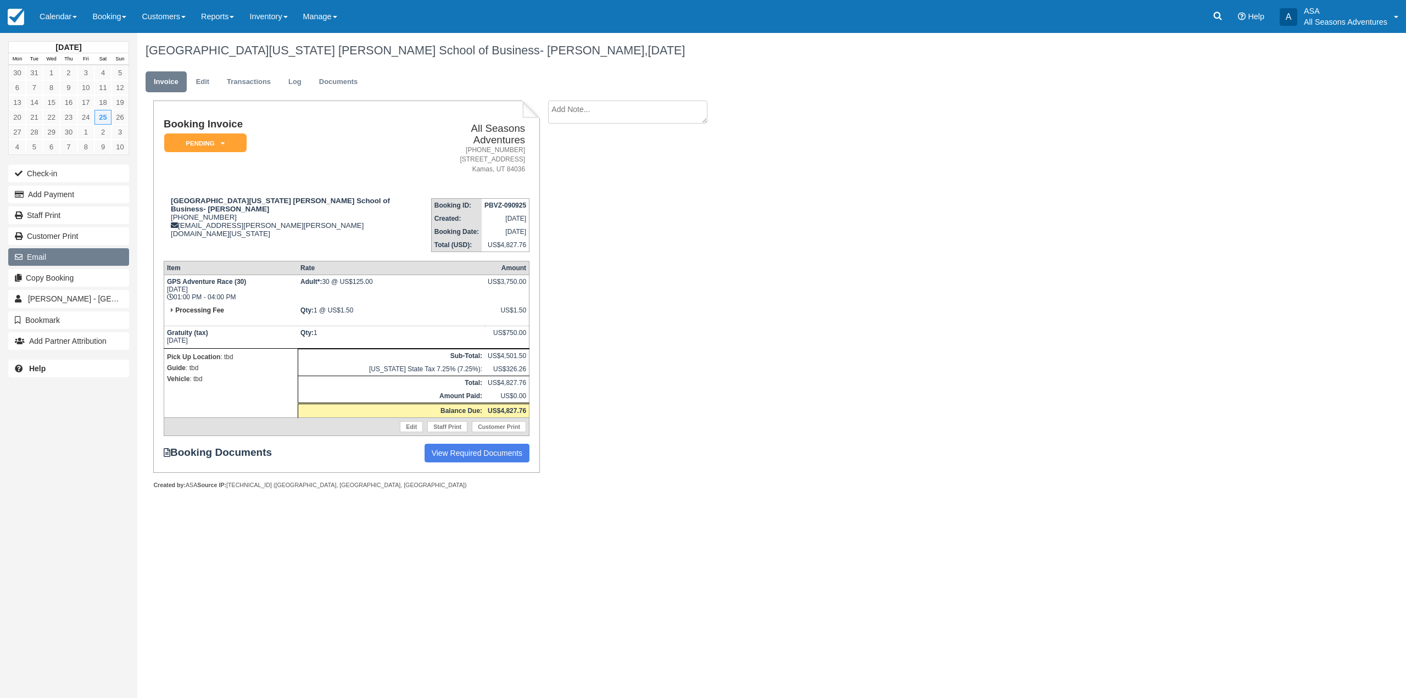
click at [26, 262] on button "Email" at bounding box center [68, 257] width 121 height 18
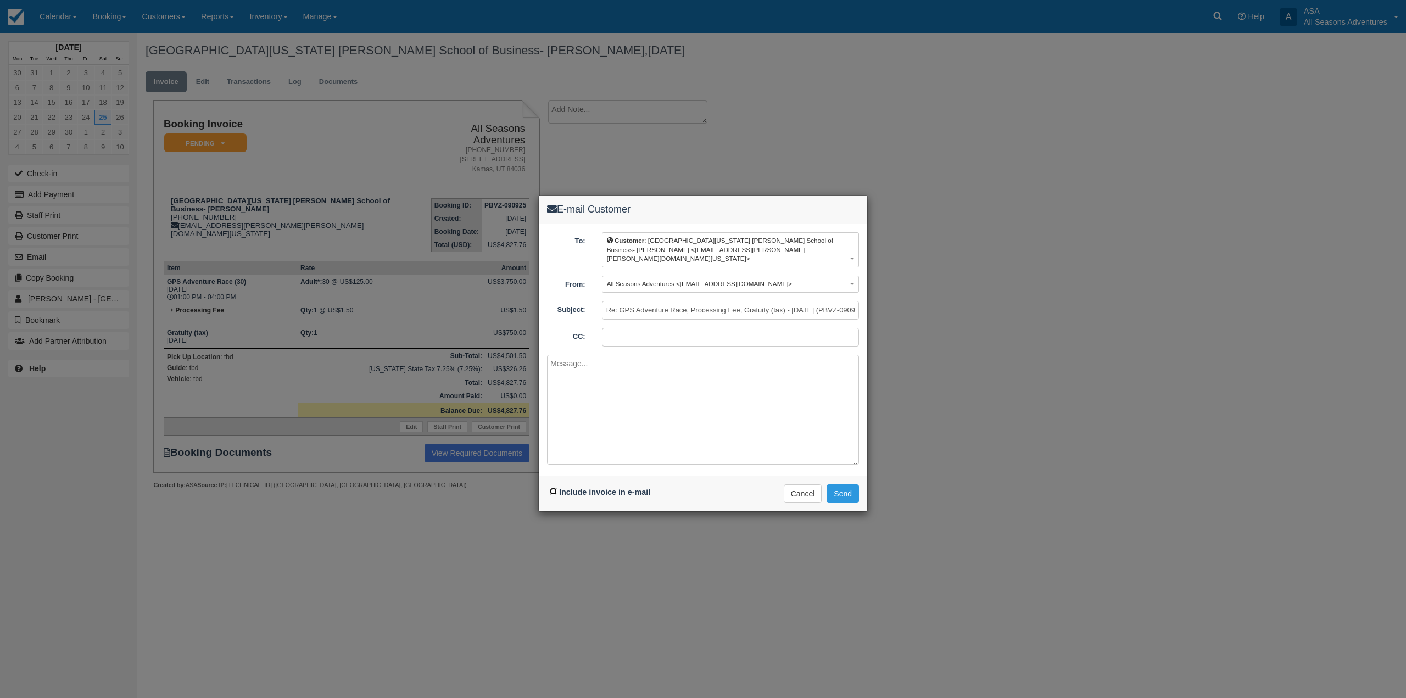
click at [555, 488] on input "Include invoice in e-mail" at bounding box center [553, 491] width 7 height 7
checkbox input "true"
click at [628, 433] on textarea at bounding box center [703, 410] width 312 height 110
click at [719, 386] on textarea "Hi Aisling, Here is your pending reservation for 4/25 GPS Race. I have also add…" at bounding box center [703, 410] width 312 height 110
click at [763, 392] on textarea "Hi Aisling, Here is your pending reservation for 4/25 GPS Race. I have also add…" at bounding box center [703, 410] width 312 height 110
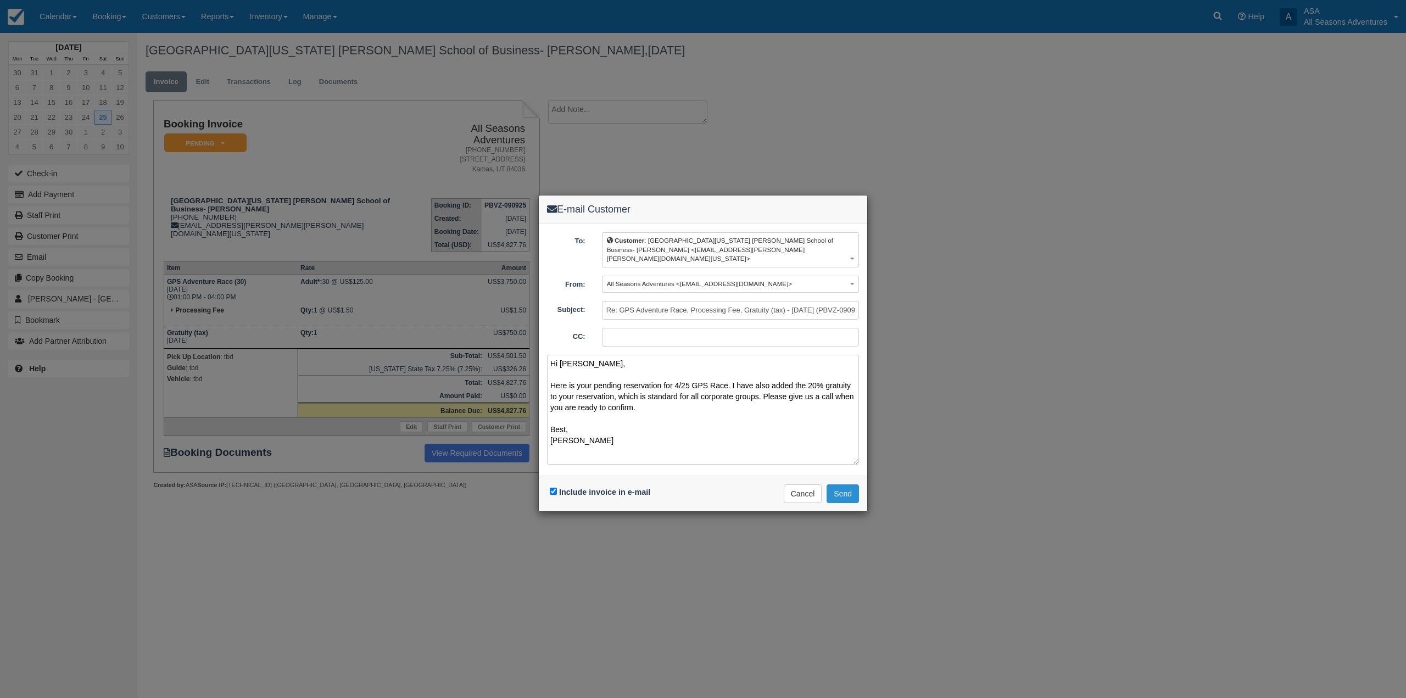
type textarea "Hi Aisling, Here is your pending reservation for 4/25 GPS Race. I have also add…"
click at [847, 486] on button "Send" at bounding box center [843, 494] width 32 height 19
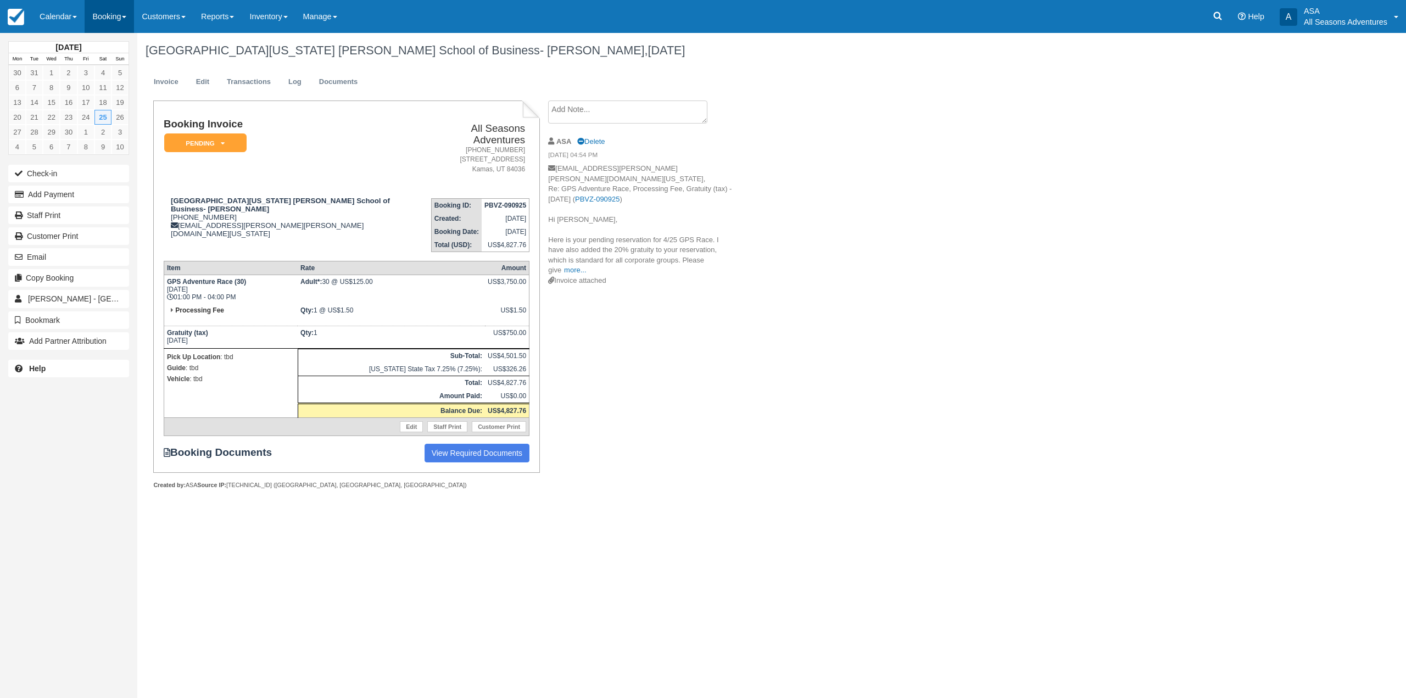
click at [116, 19] on link "Booking" at bounding box center [109, 16] width 49 height 33
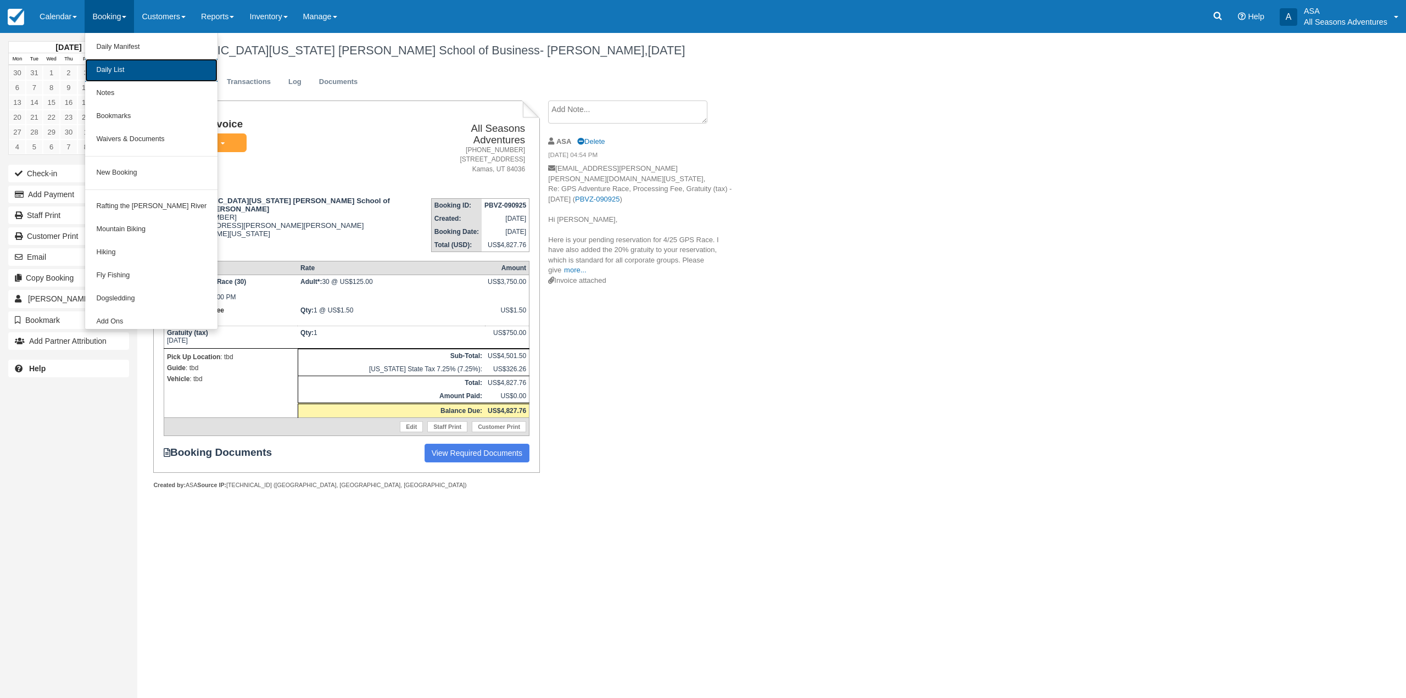
click at [115, 76] on link "Daily List" at bounding box center [151, 70] width 132 height 23
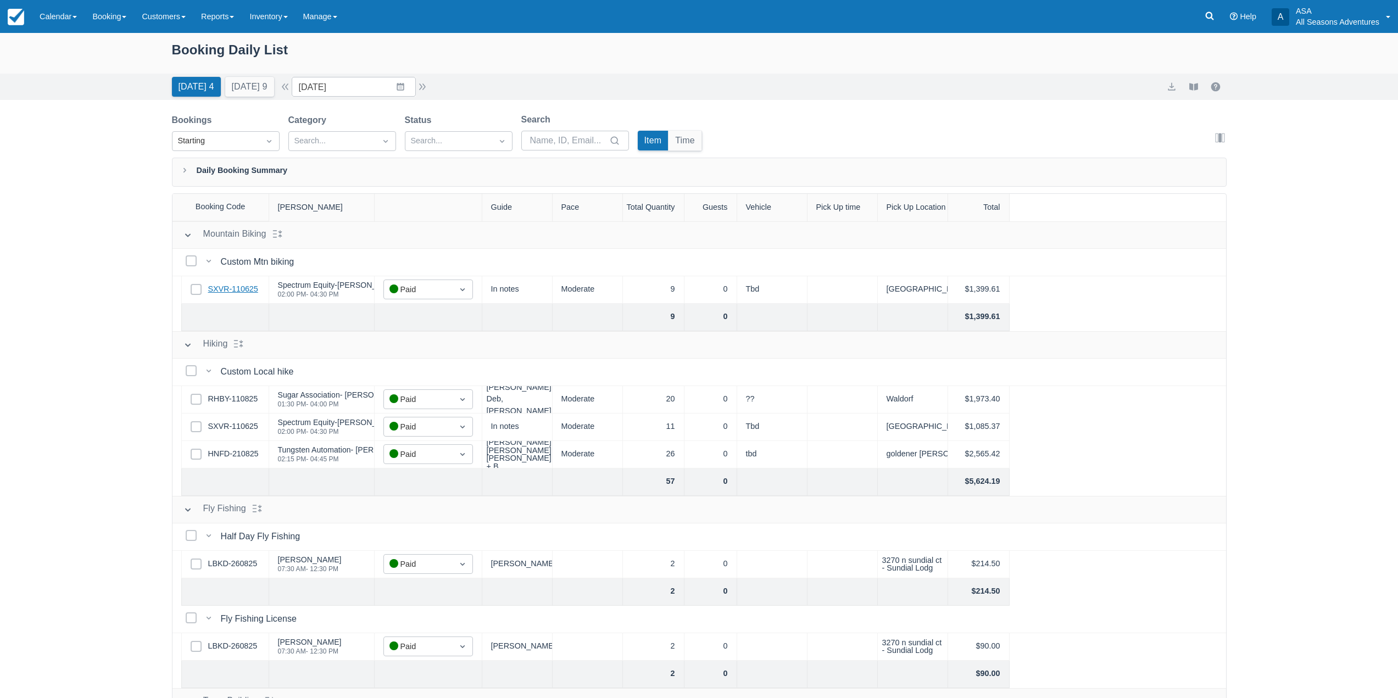
click at [243, 291] on link "SXVR-110625" at bounding box center [233, 289] width 50 height 12
click at [252, 388] on div "Select Row RHBY-110825" at bounding box center [225, 399] width 88 height 27
click at [238, 393] on link "RHBY-110825" at bounding box center [233, 399] width 50 height 12
click at [241, 458] on link "HNFD-210825" at bounding box center [233, 454] width 51 height 12
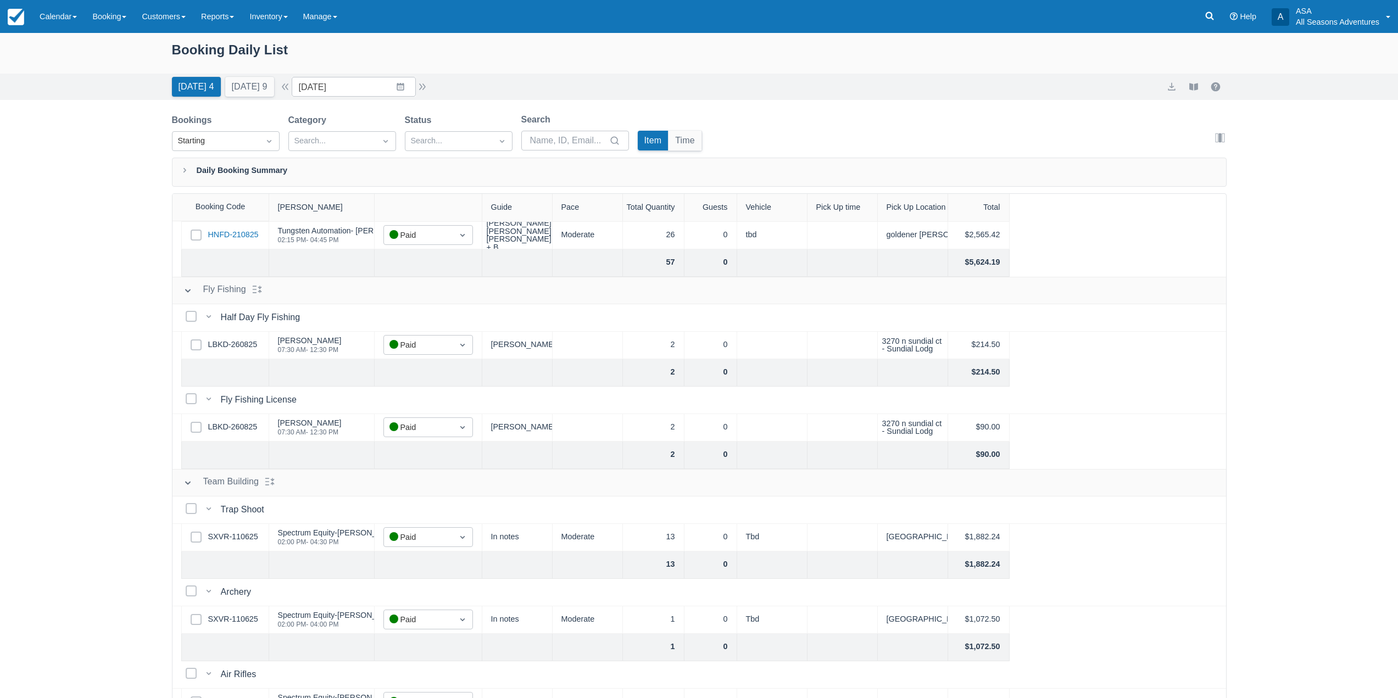
scroll to position [220, 0]
click at [223, 343] on link "LBKD-260825" at bounding box center [232, 344] width 49 height 12
click at [246, 338] on link "LBKD-260825" at bounding box center [232, 344] width 49 height 12
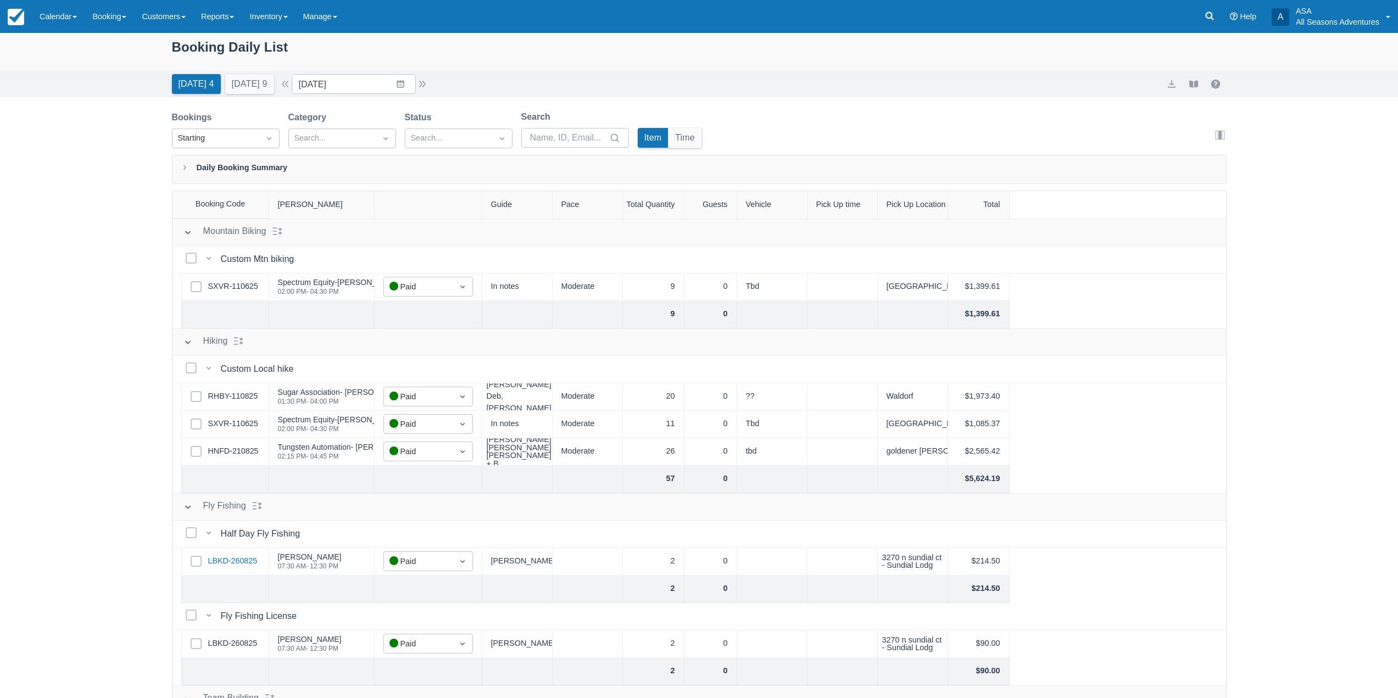
scroll to position [0, 0]
click at [114, 16] on link "Booking" at bounding box center [109, 16] width 49 height 33
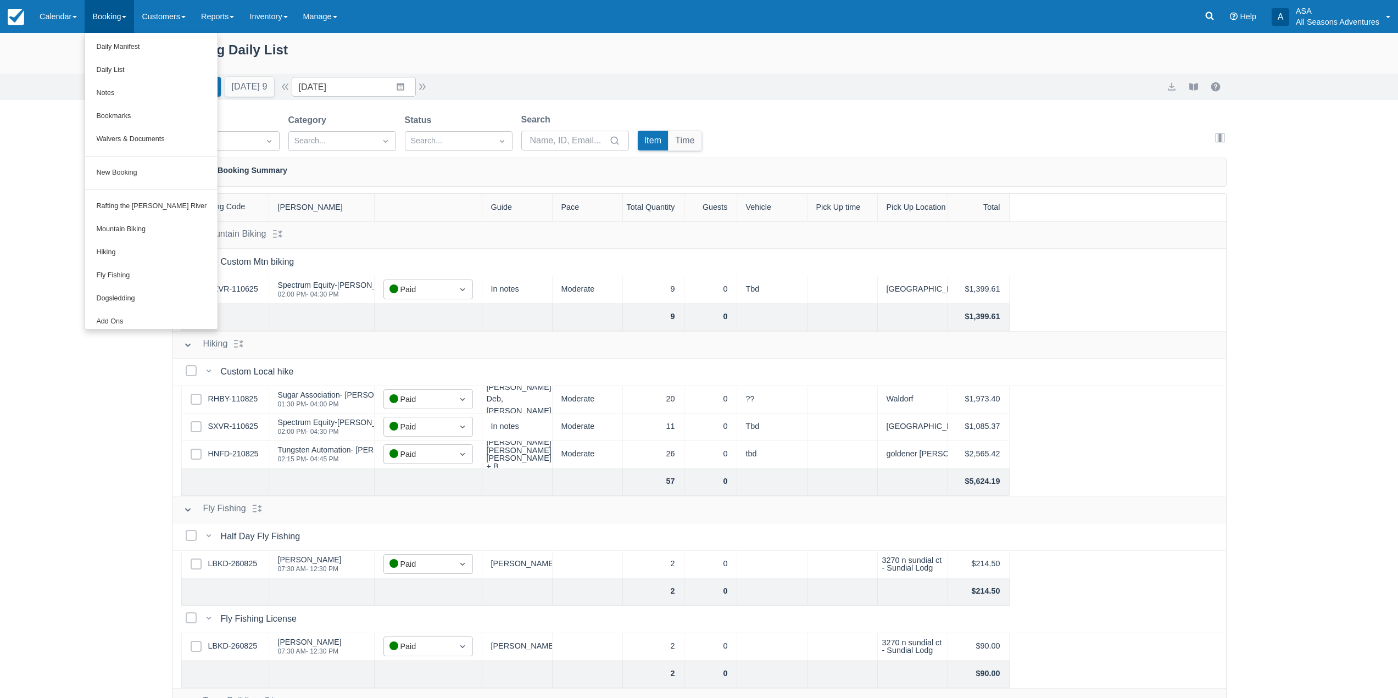
click at [401, 74] on div "Today 4 Tomorrow 9 Date 09/09/25 Navigate forward to interact with the calendar…" at bounding box center [699, 87] width 1398 height 26
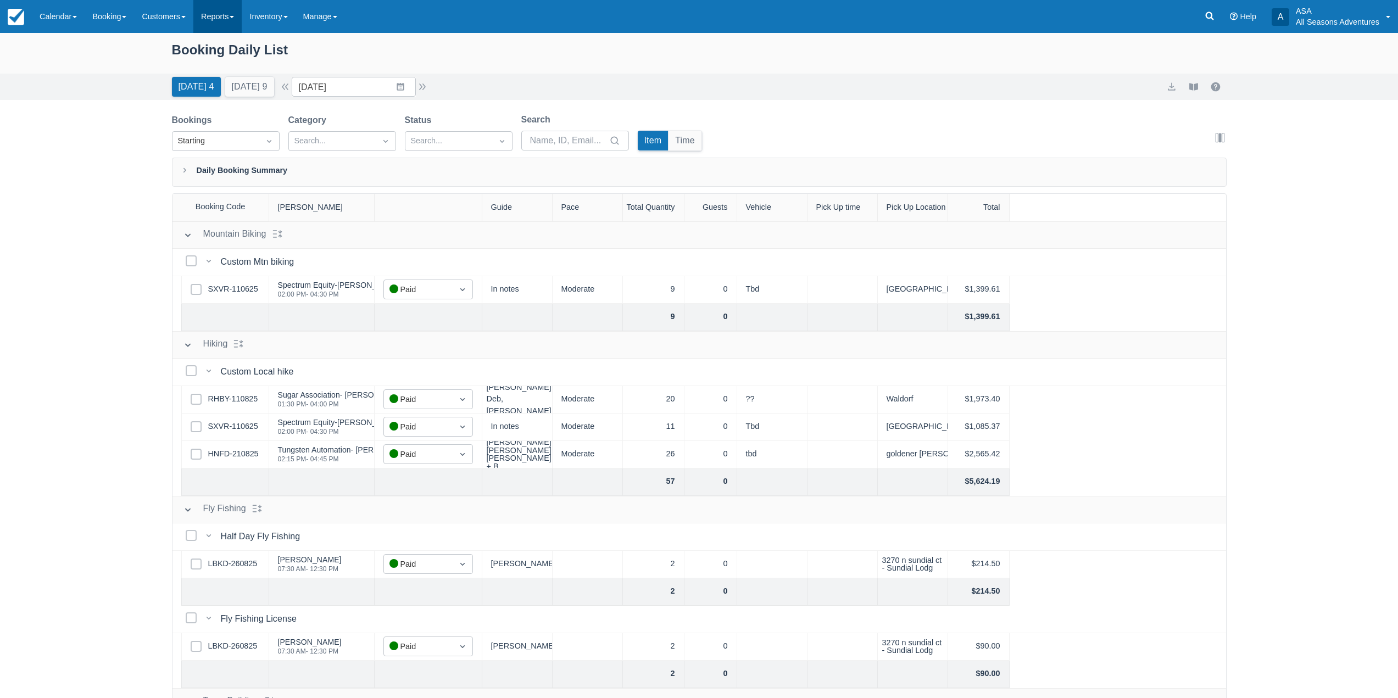
click at [231, 24] on link "Reports" at bounding box center [217, 16] width 48 height 33
click at [231, 91] on link "Transactions" at bounding box center [237, 93] width 87 height 23
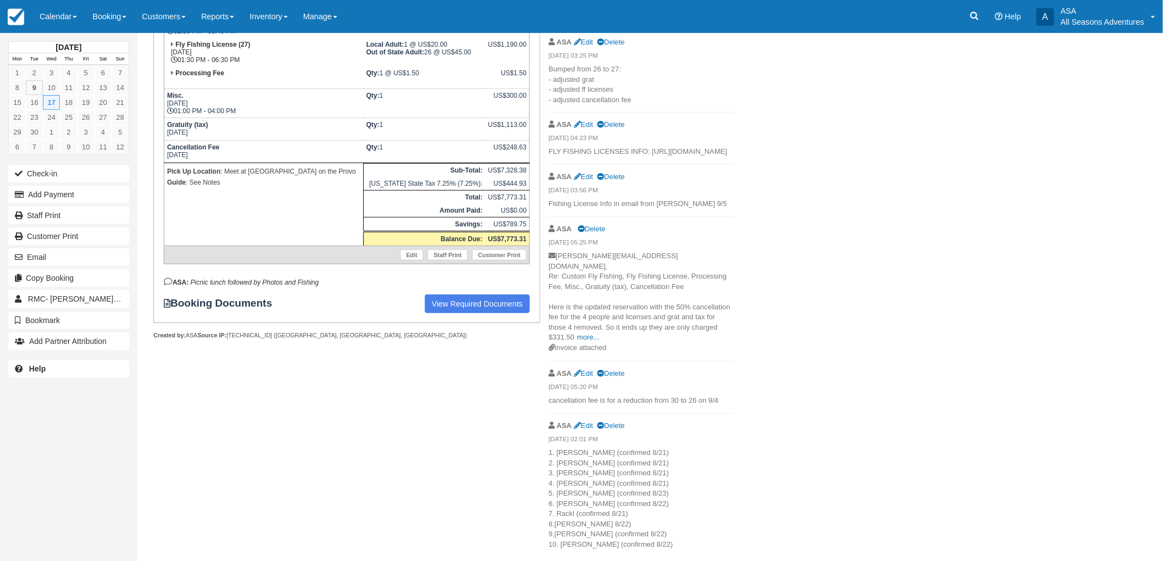
scroll to position [363, 0]
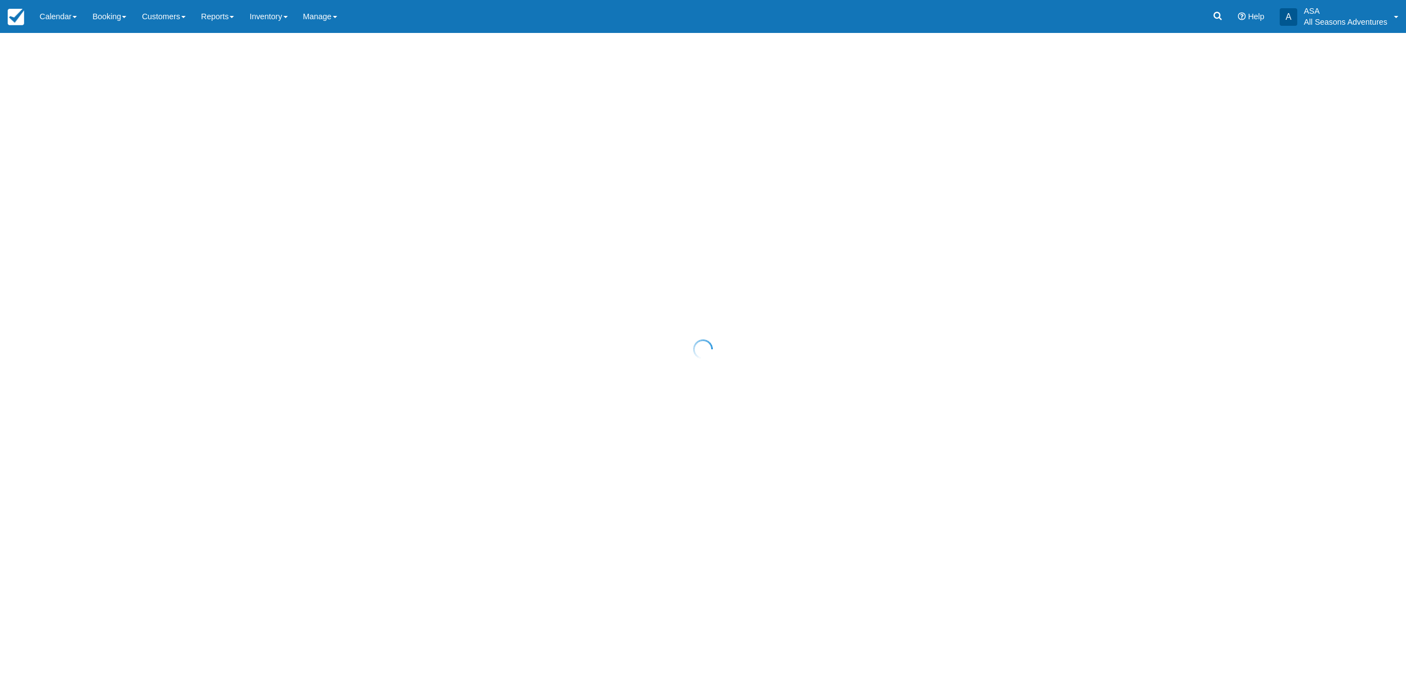
select select "10"
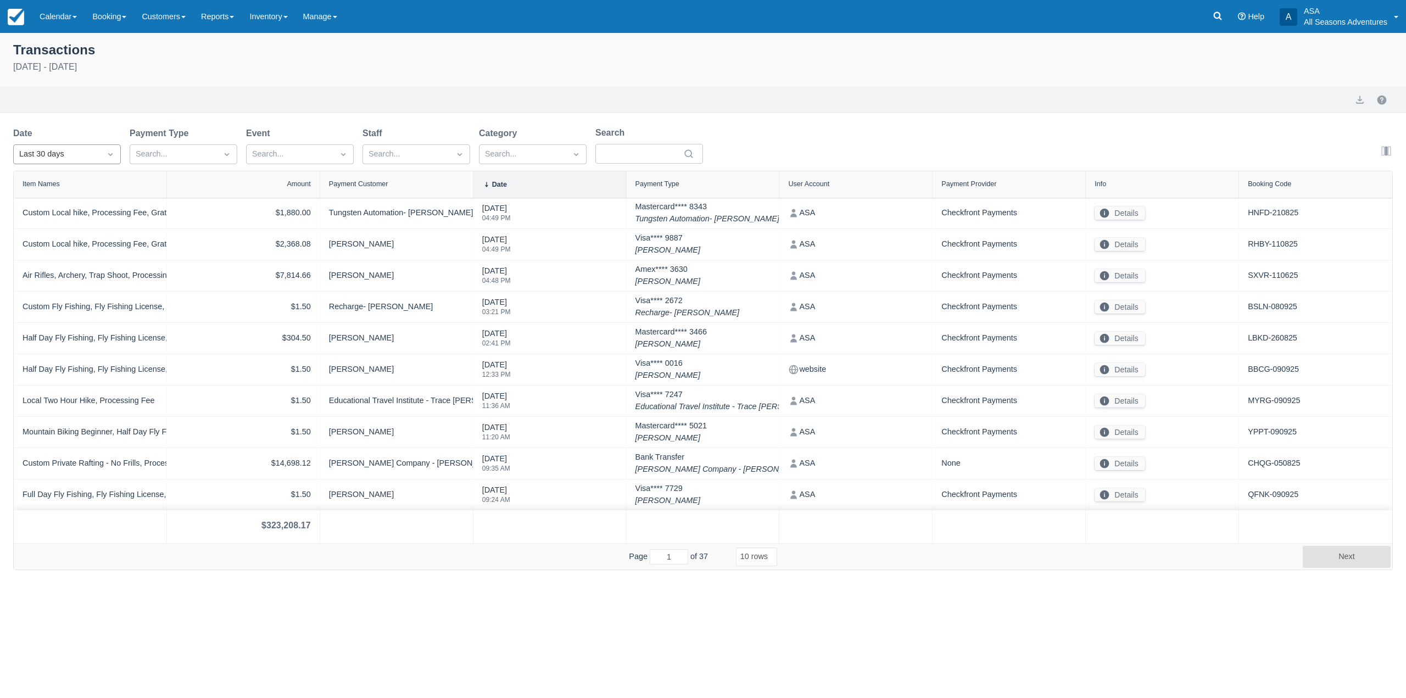
click at [82, 157] on div "Last 30 days" at bounding box center [57, 154] width 76 height 12
click at [84, 202] on div "[DATE]" at bounding box center [67, 202] width 108 height 21
click at [1350, 101] on div at bounding box center [1360, 99] width 22 height 13
click at [1356, 100] on button "export" at bounding box center [1360, 99] width 13 height 13
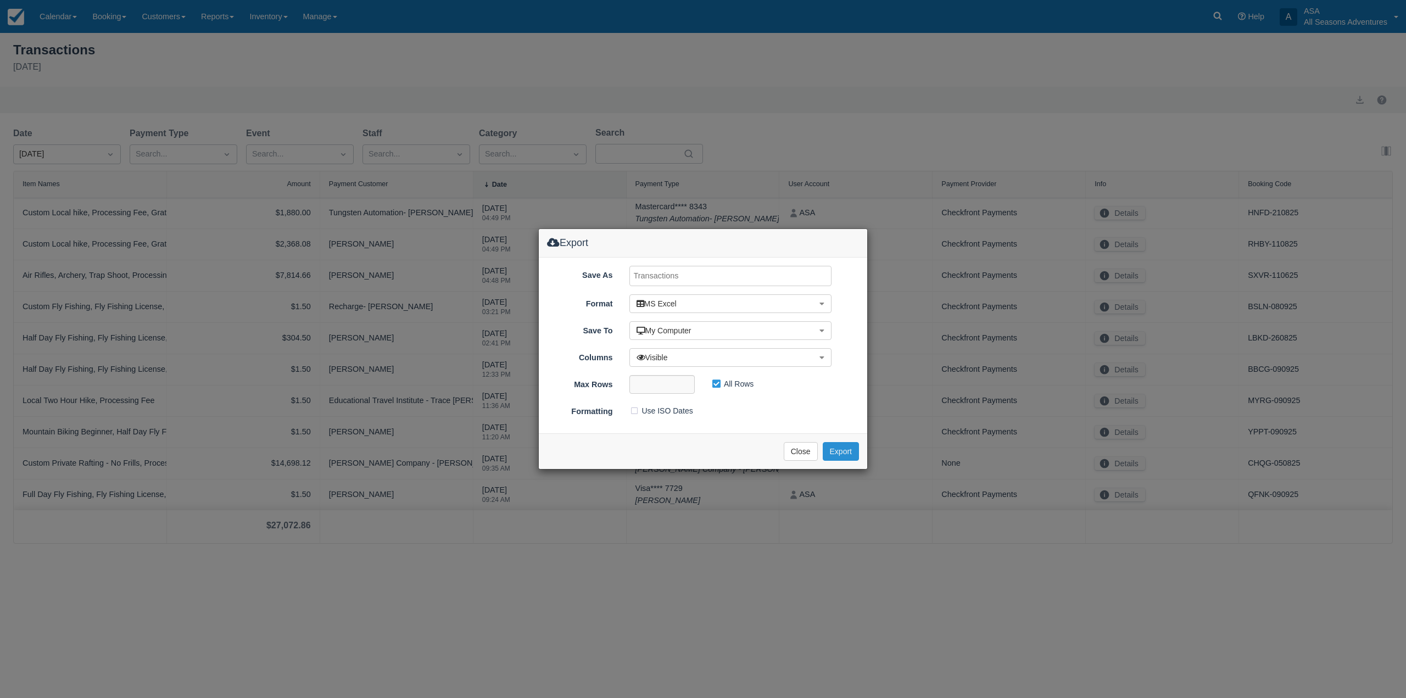
click at [832, 453] on button "Export" at bounding box center [841, 451] width 36 height 19
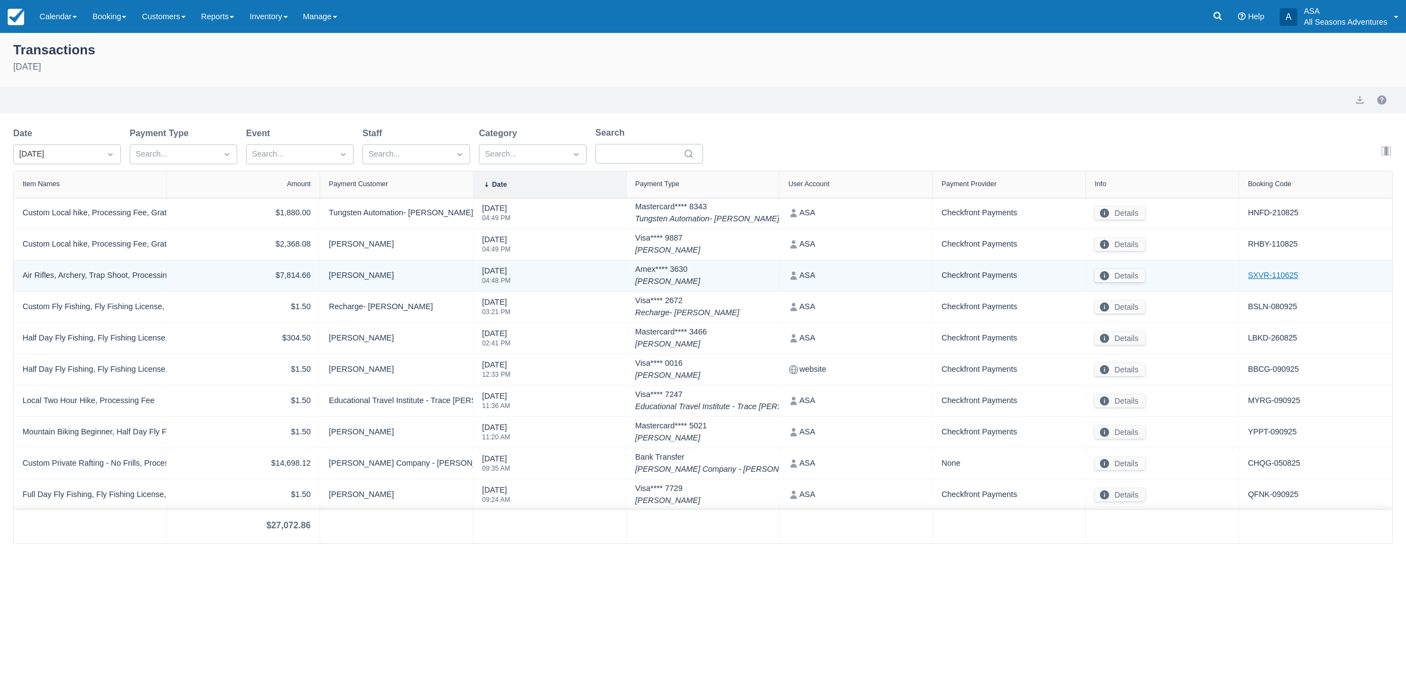
click at [1286, 279] on link "SXVR-110625" at bounding box center [1273, 276] width 50 height 12
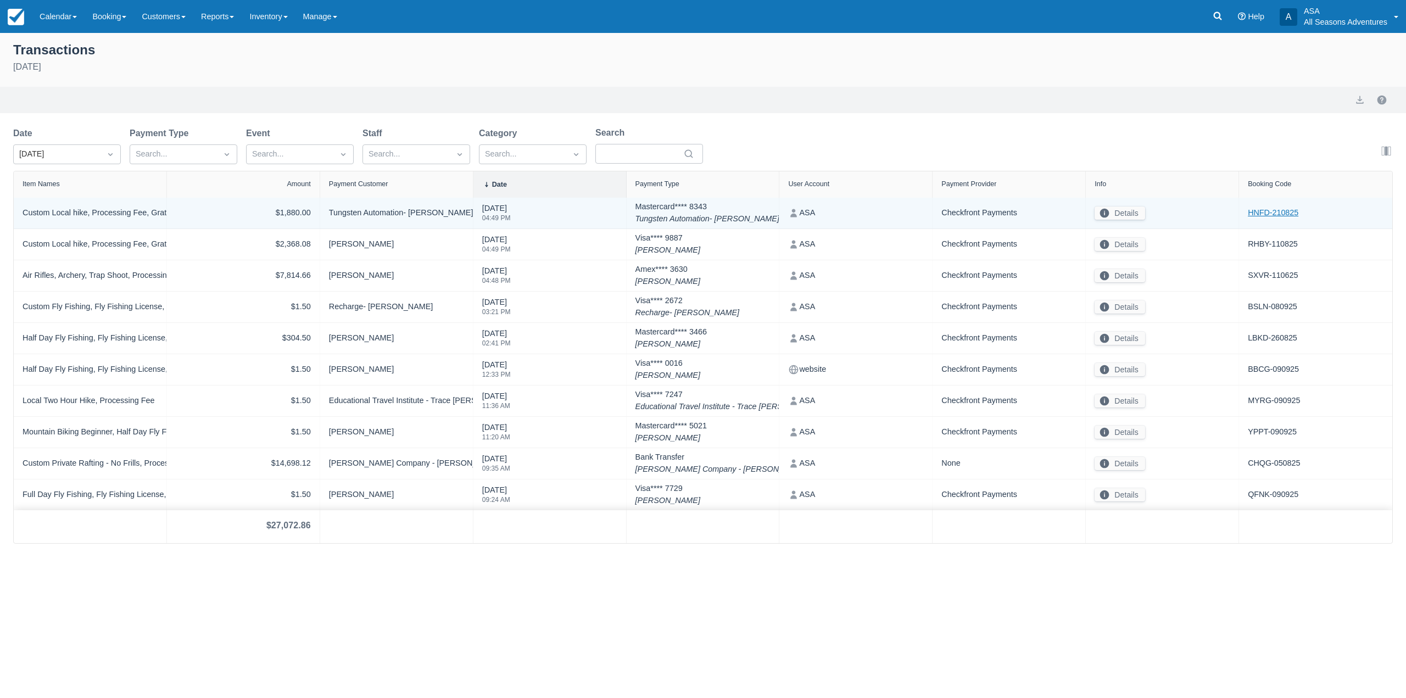
click at [1278, 213] on link "HNFD-210825" at bounding box center [1273, 213] width 51 height 12
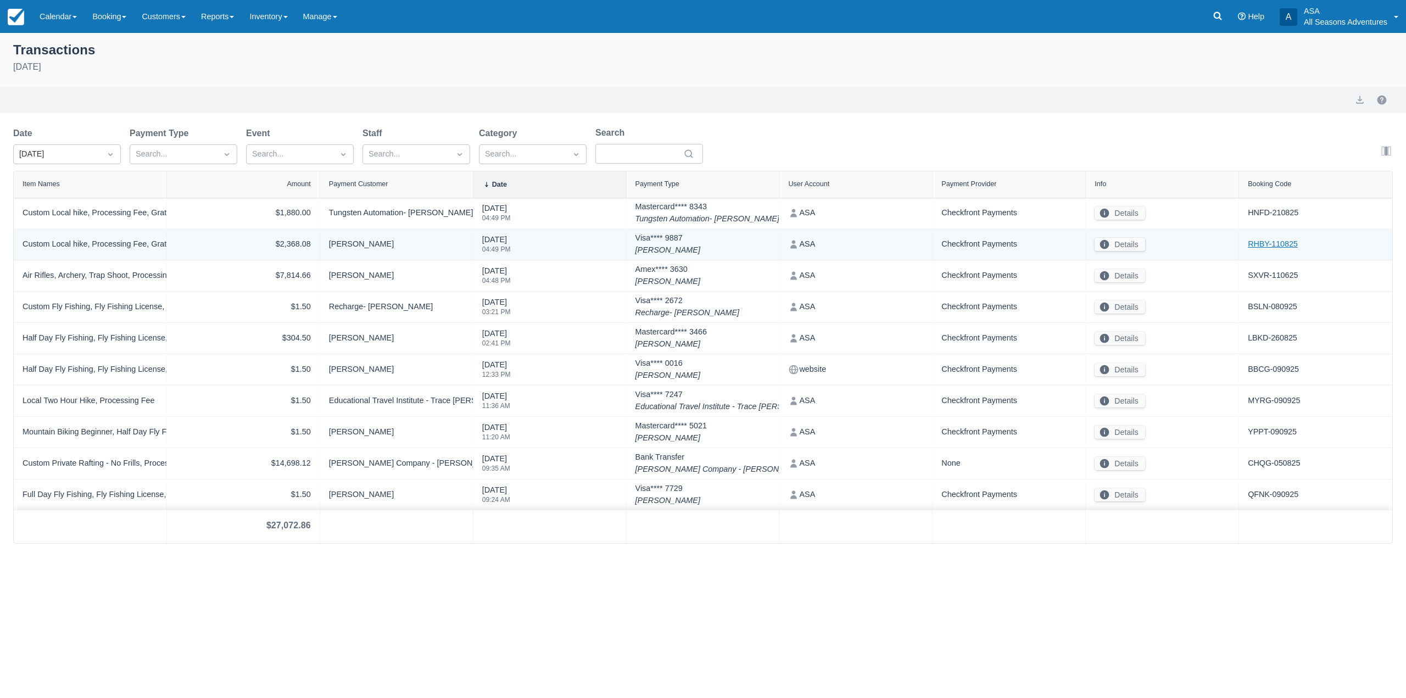
click at [1259, 249] on link "RHBY-110825" at bounding box center [1273, 244] width 50 height 12
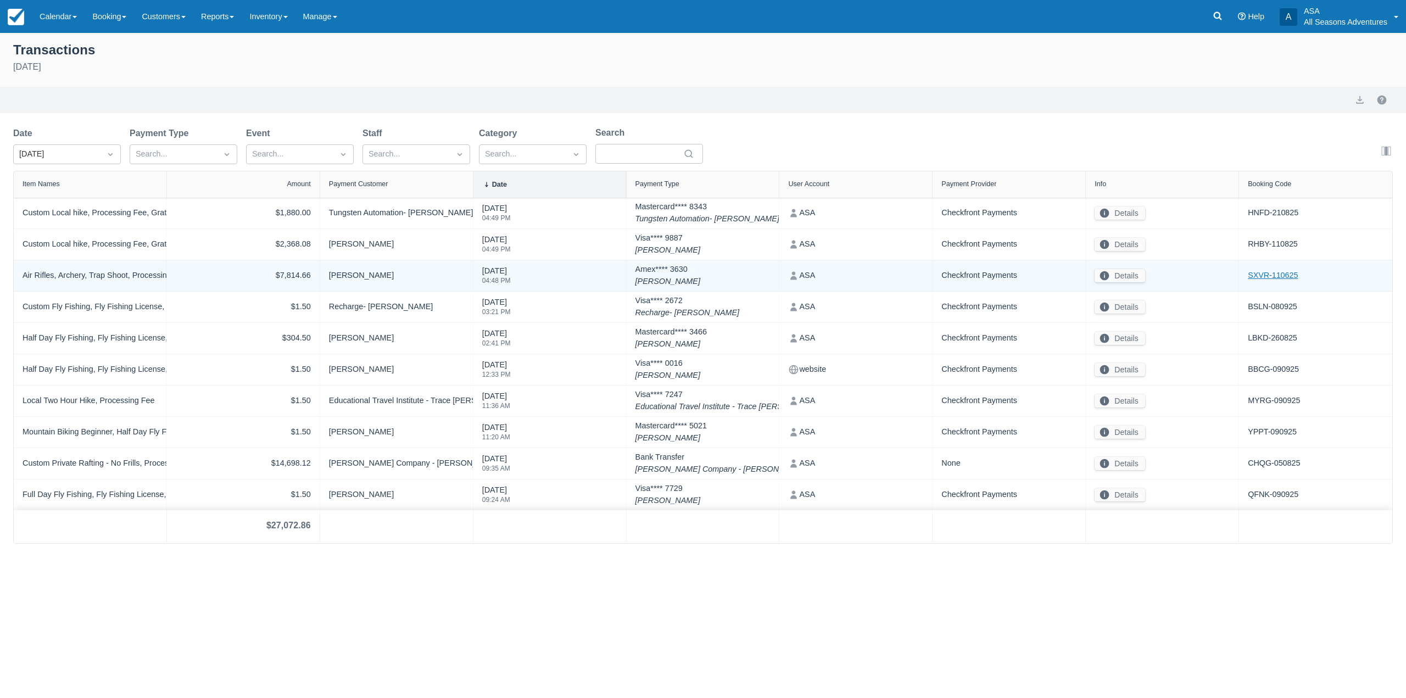
click at [1275, 278] on link "SXVR-110625" at bounding box center [1273, 276] width 50 height 12
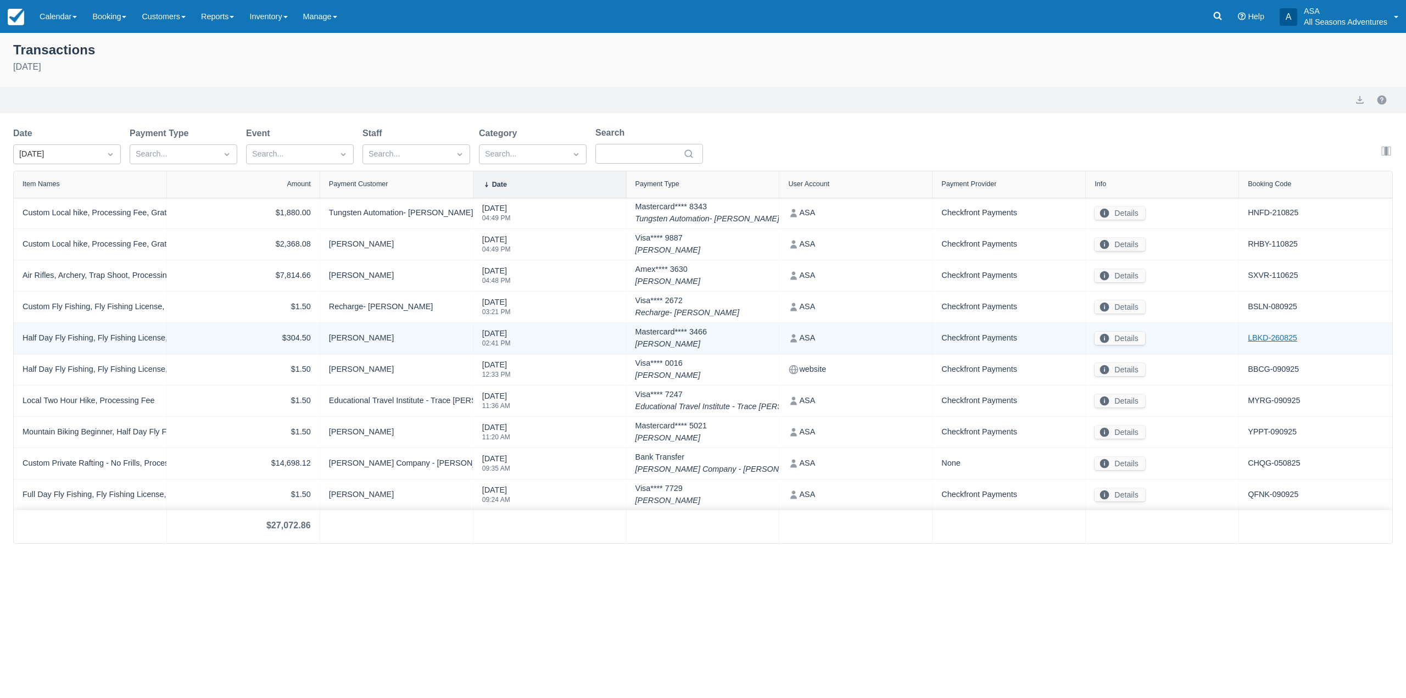
click at [1263, 340] on link "LBKD-260825" at bounding box center [1272, 338] width 49 height 12
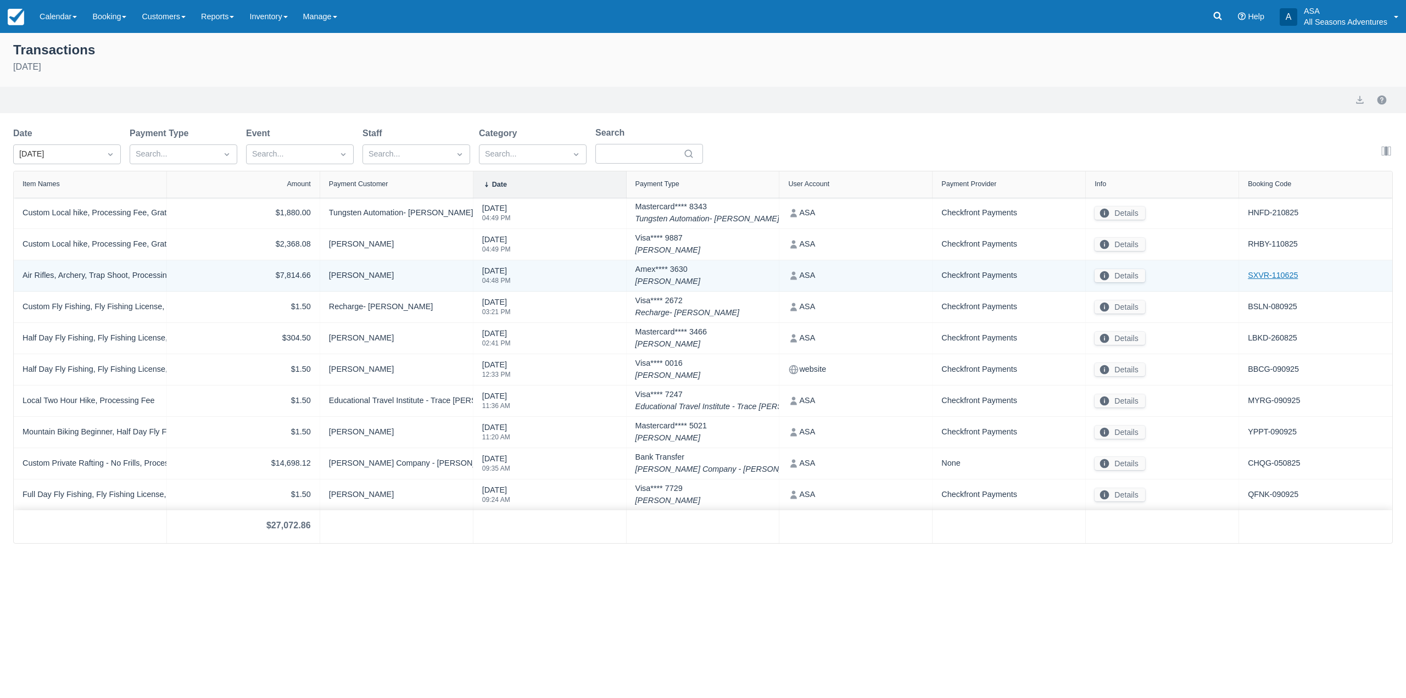
click at [1276, 276] on link "SXVR-110625" at bounding box center [1273, 276] width 50 height 12
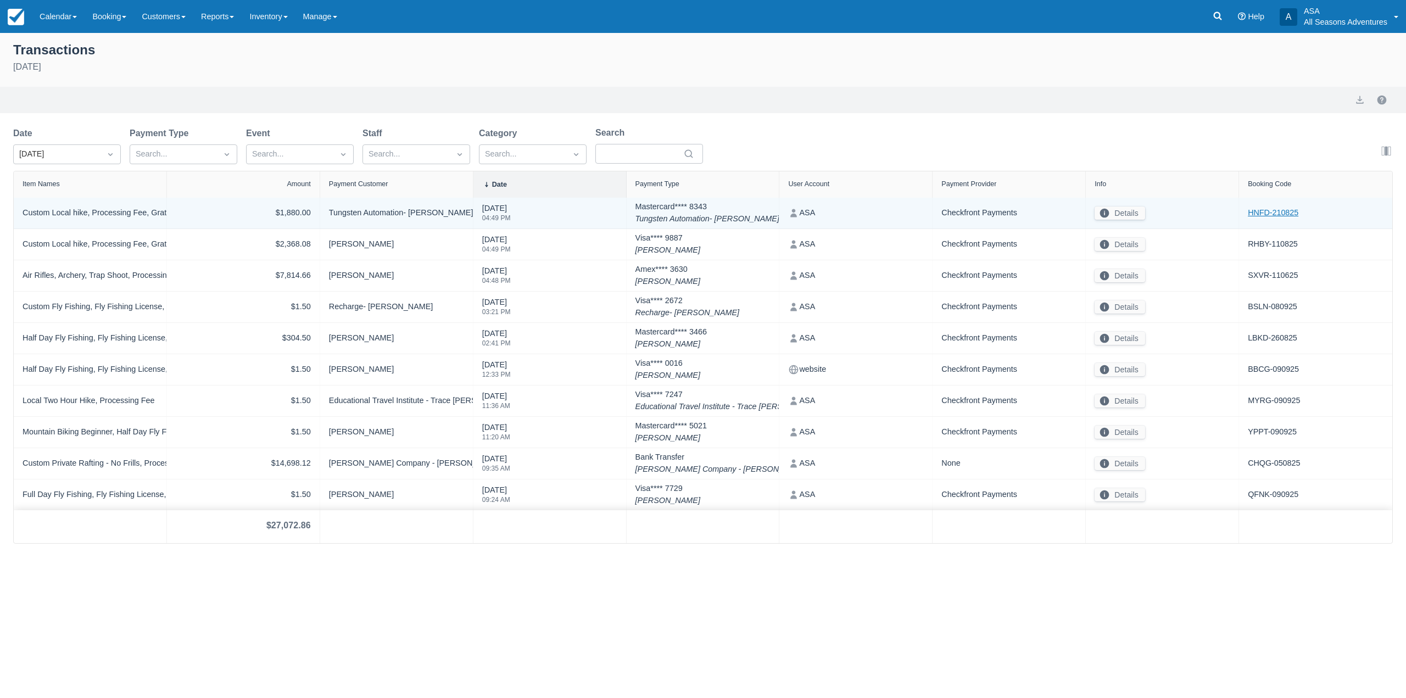
click at [1277, 216] on link "HNFD-210825" at bounding box center [1273, 213] width 51 height 12
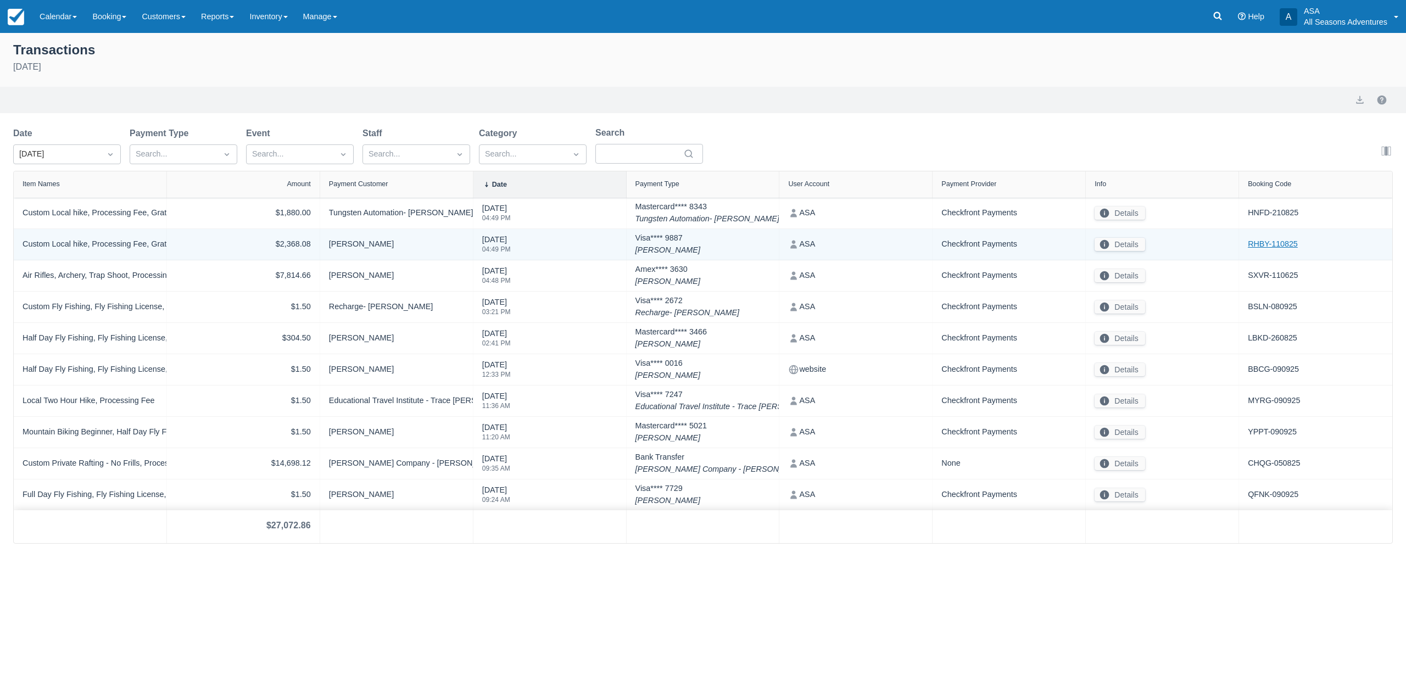
click at [1294, 242] on link "RHBY-110825" at bounding box center [1273, 244] width 50 height 12
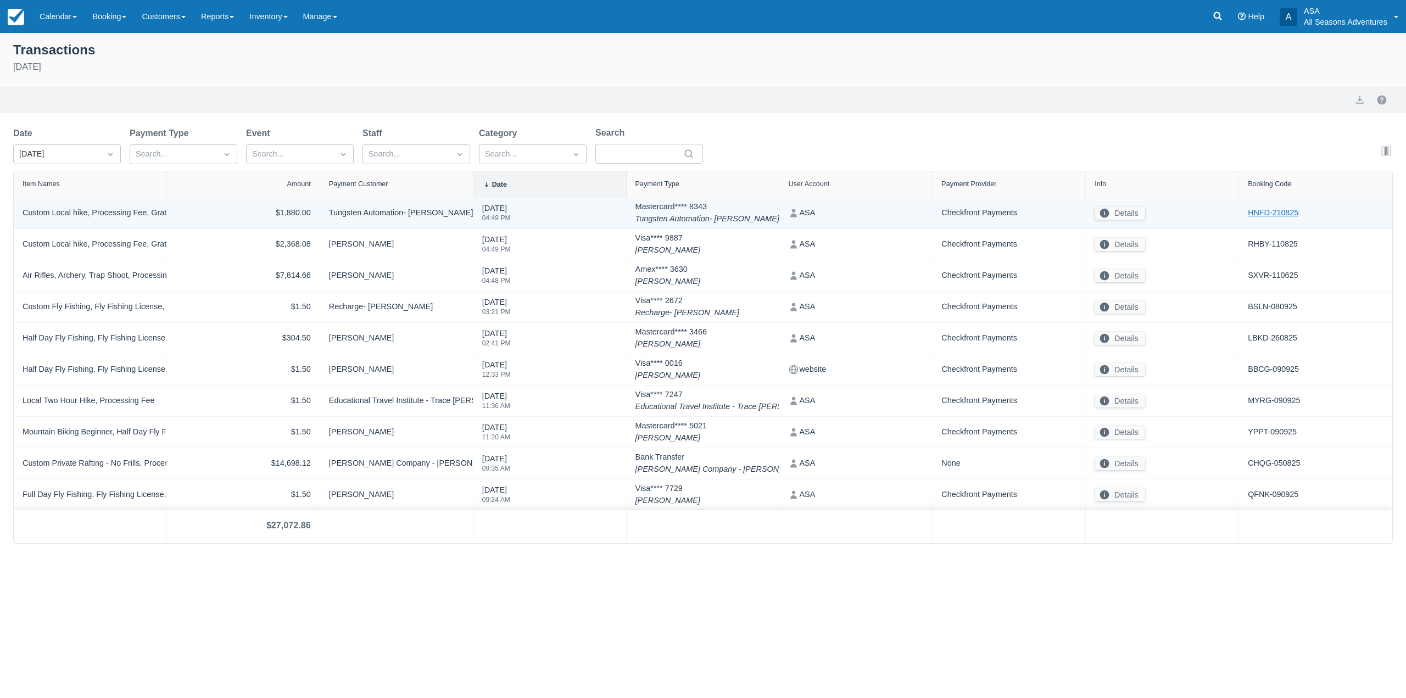
click at [1293, 216] on link "HNFD-210825" at bounding box center [1273, 213] width 51 height 12
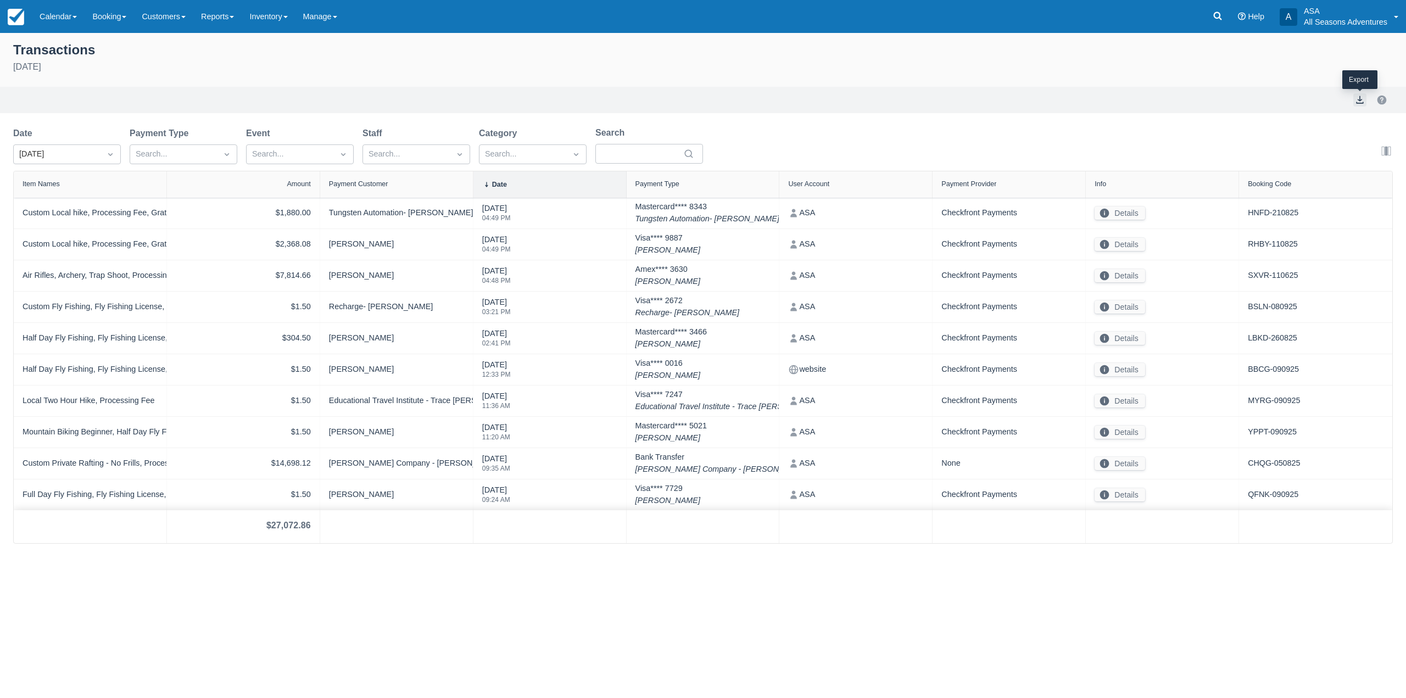
click at [1366, 94] on button "export" at bounding box center [1360, 99] width 13 height 13
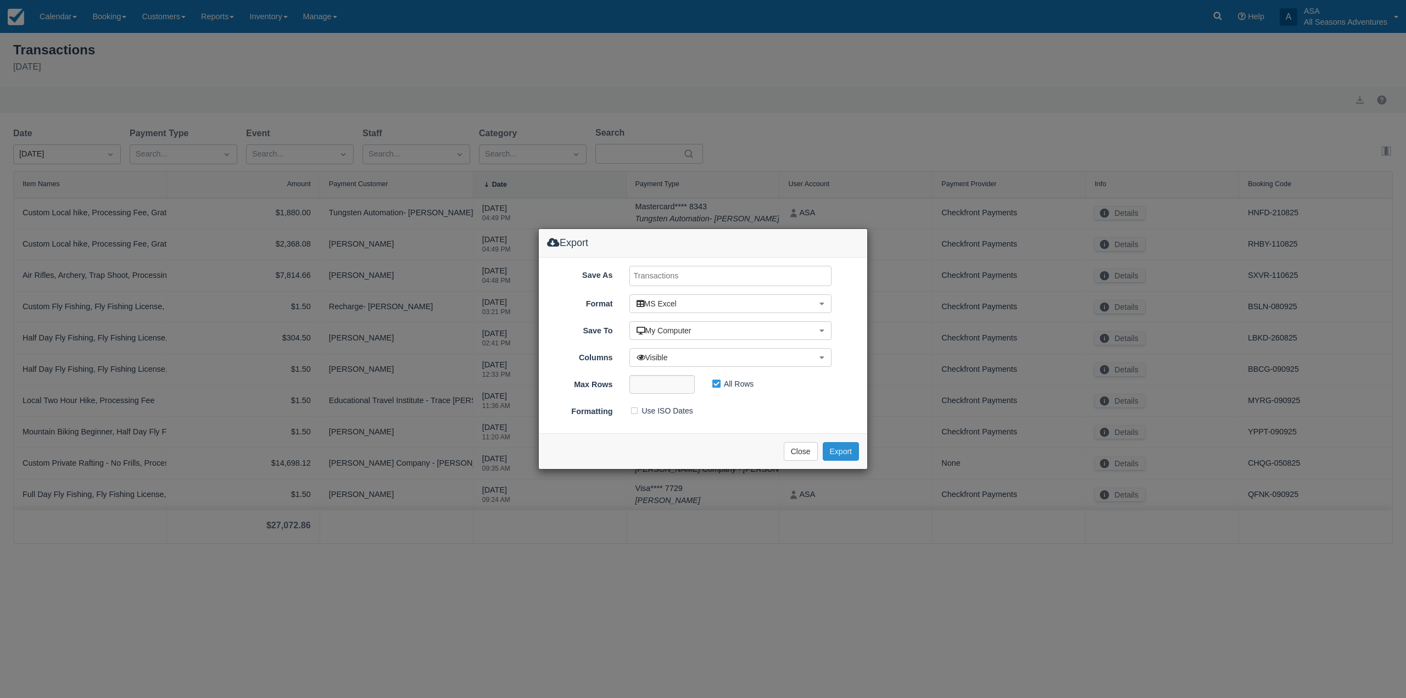
click at [843, 451] on button "Export" at bounding box center [841, 451] width 36 height 19
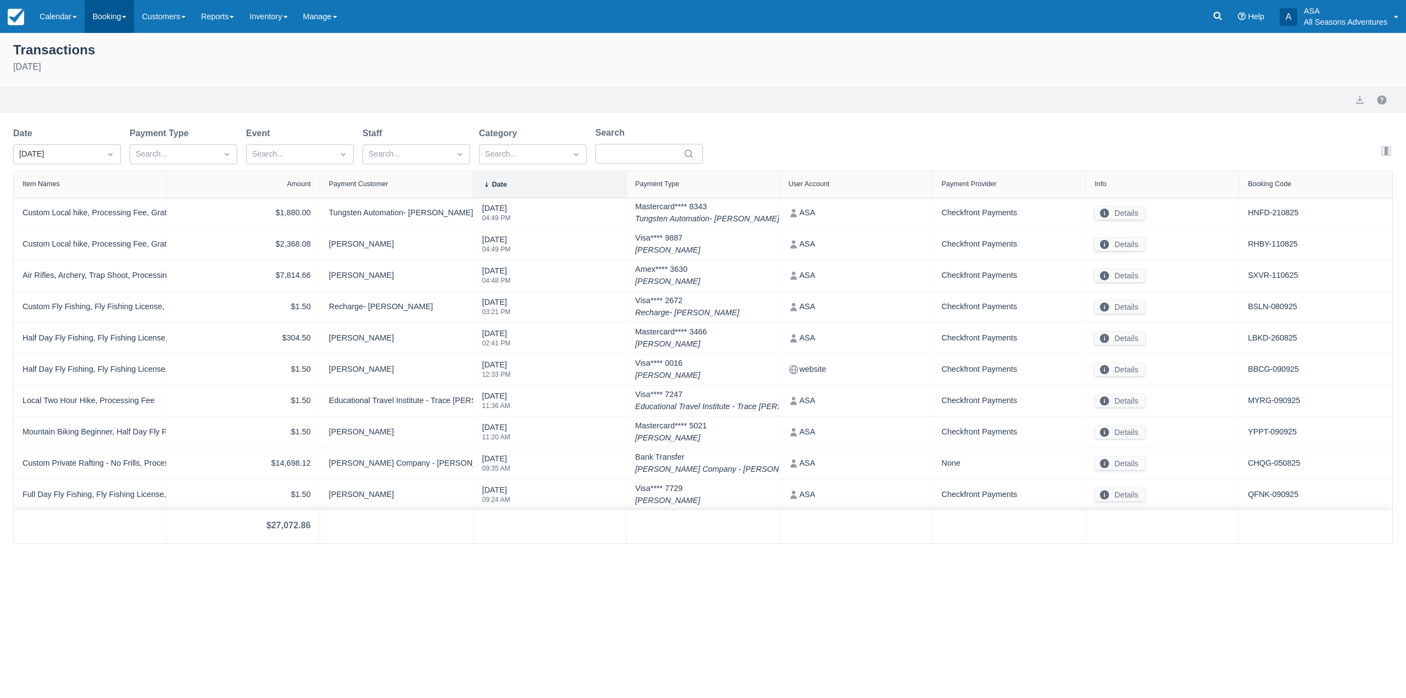
click at [118, 16] on link "Booking" at bounding box center [109, 16] width 49 height 33
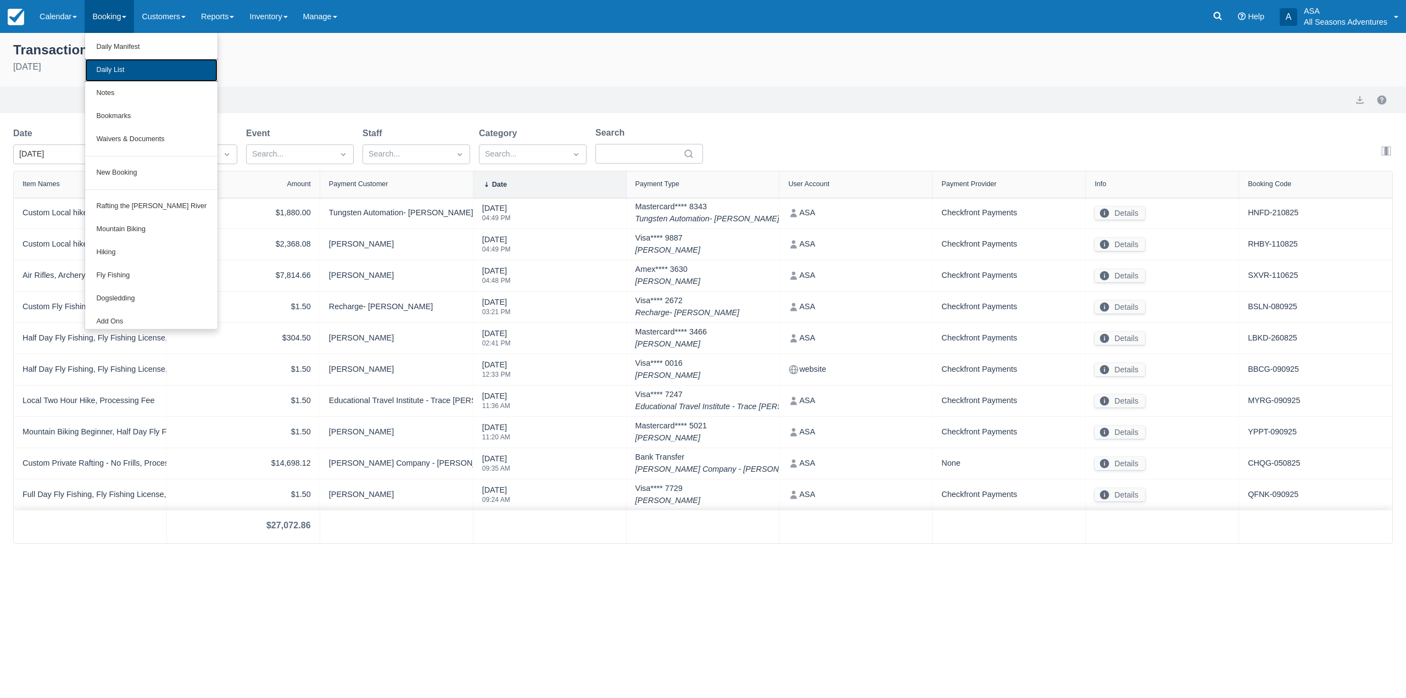
click at [120, 76] on link "Daily List" at bounding box center [151, 70] width 132 height 23
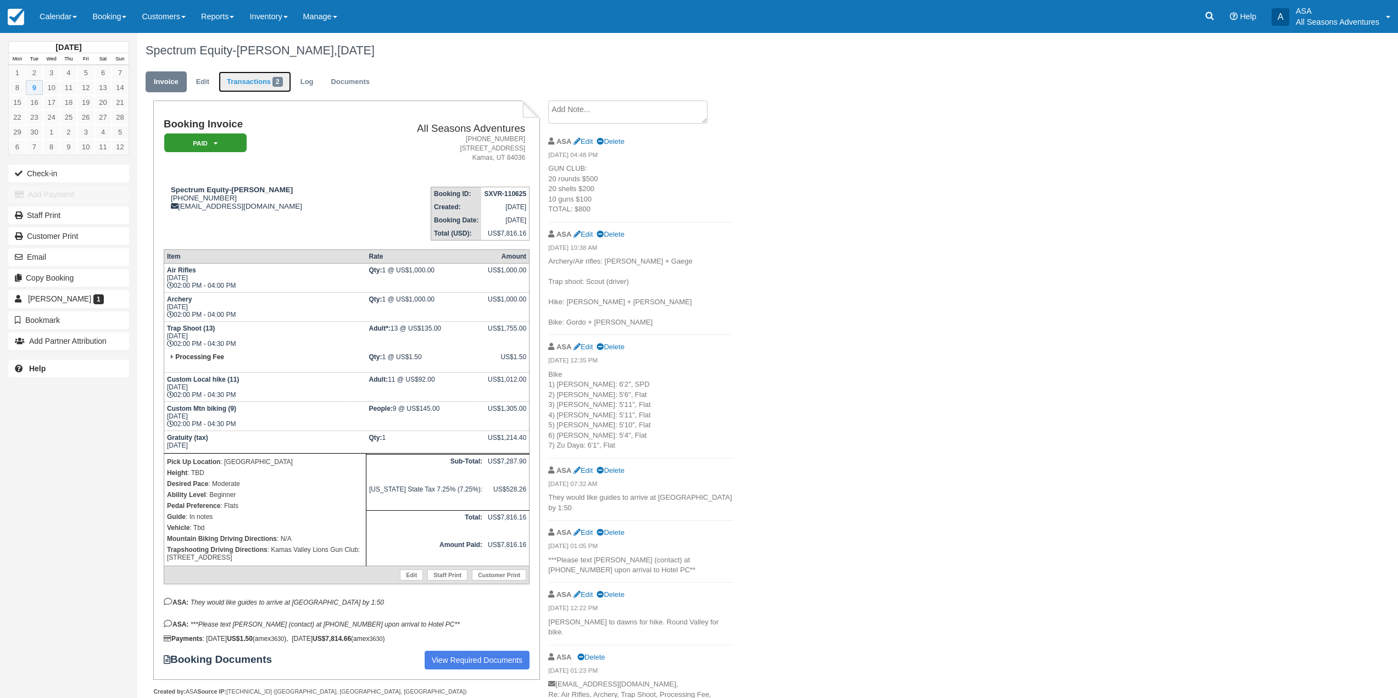
click at [255, 81] on link "Transactions 2" at bounding box center [255, 81] width 73 height 21
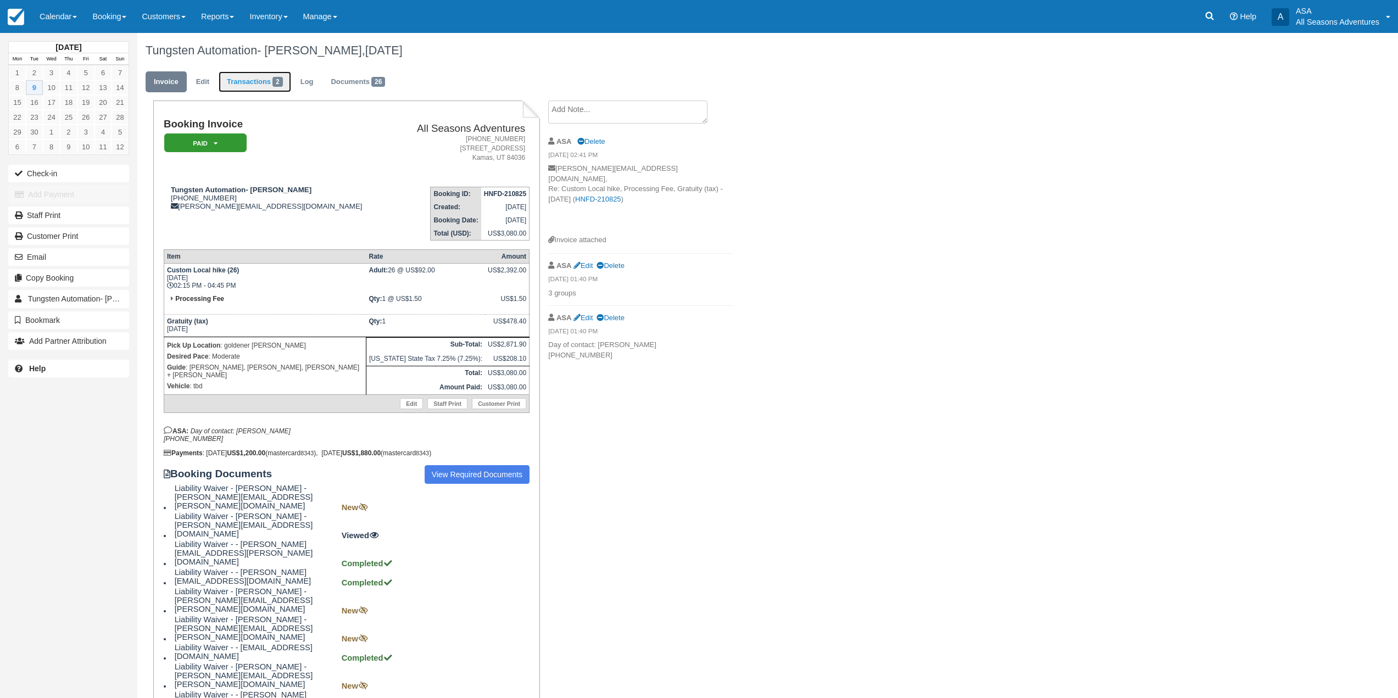
click at [264, 87] on link "Transactions 2" at bounding box center [255, 81] width 73 height 21
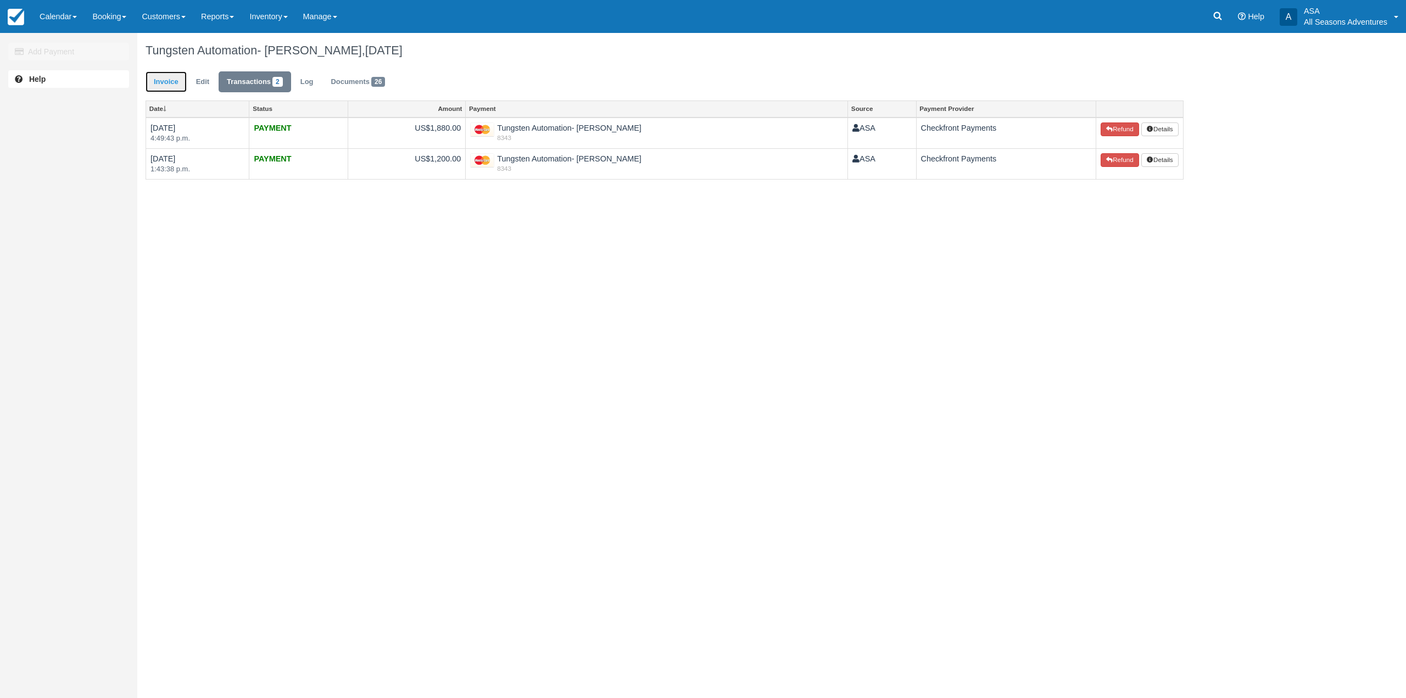
click at [170, 77] on link "Invoice" at bounding box center [166, 81] width 41 height 21
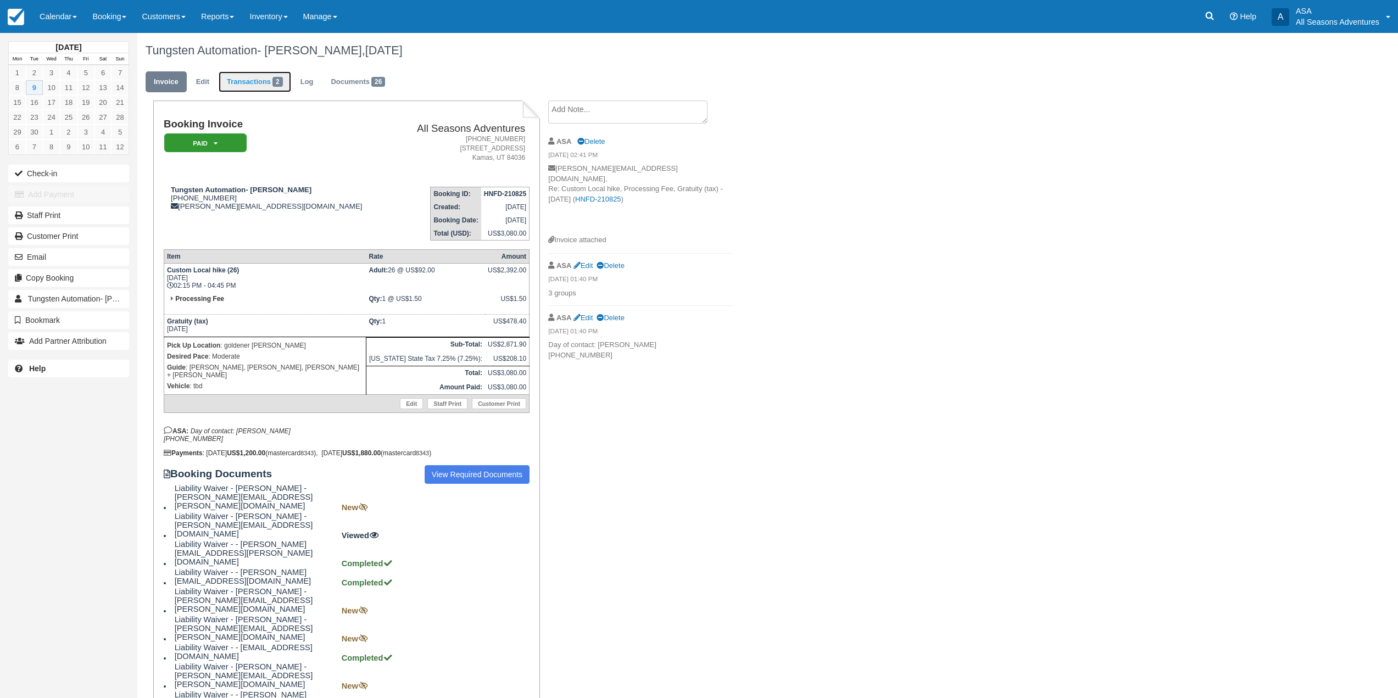
click at [258, 87] on link "Transactions 2" at bounding box center [255, 81] width 73 height 21
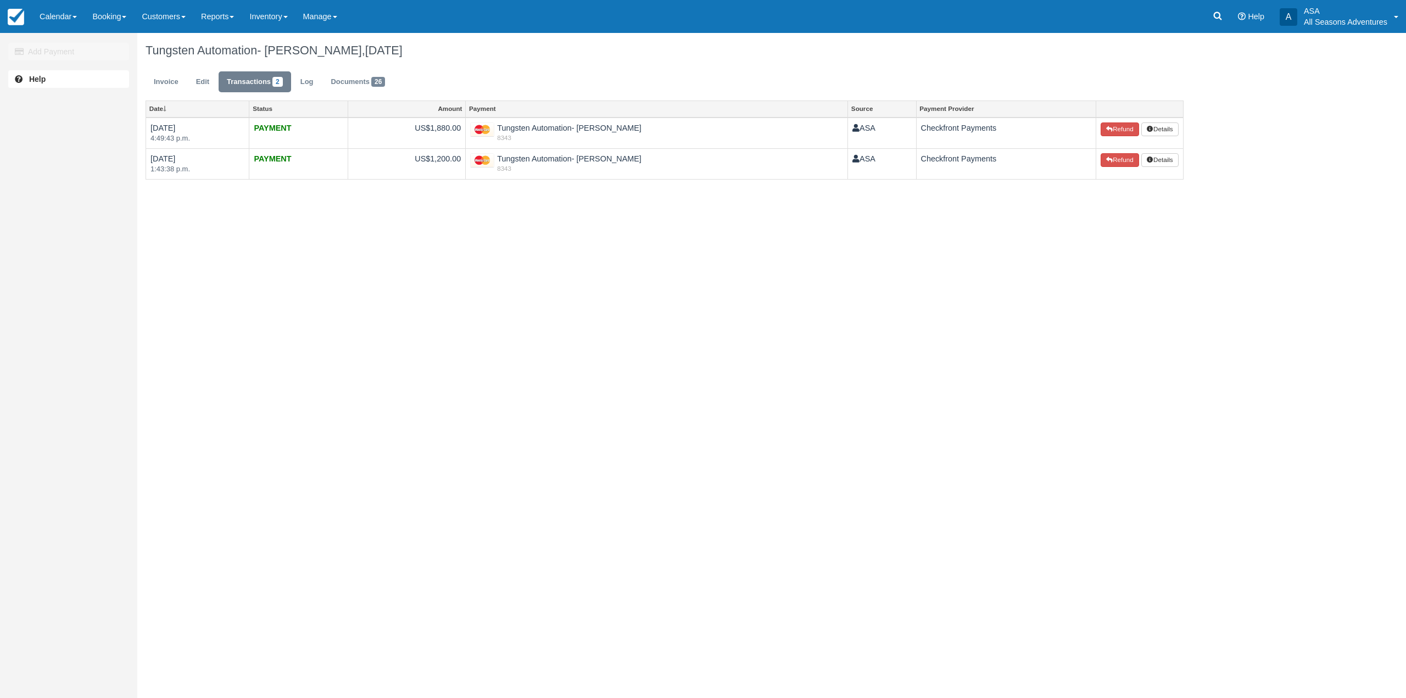
click at [456, 45] on h1 "Tungsten Automation- [PERSON_NAME], [DATE]" at bounding box center [665, 50] width 1038 height 13
click at [163, 80] on link "Invoice" at bounding box center [166, 81] width 41 height 21
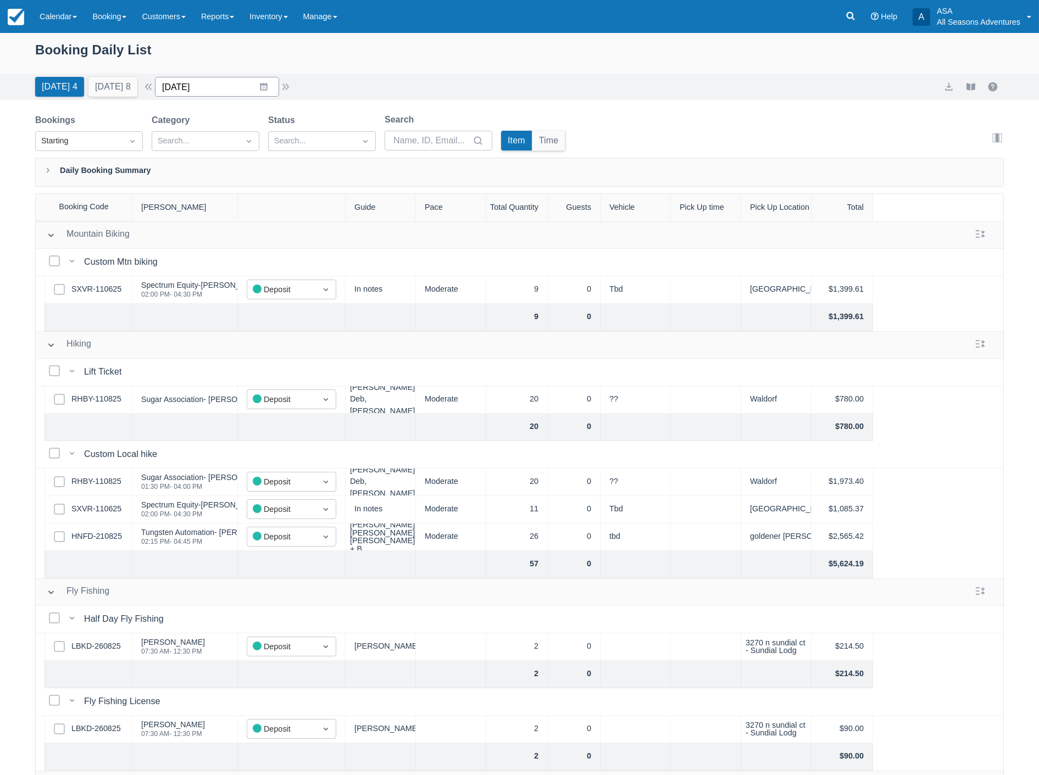
click at [223, 87] on input "[DATE]" at bounding box center [217, 87] width 124 height 20
click at [227, 190] on td "9" at bounding box center [220, 192] width 21 height 21
click at [107, 536] on link "HNFD-210825" at bounding box center [96, 537] width 51 height 12
click at [210, 88] on input "[DATE]" at bounding box center [217, 87] width 124 height 20
click at [207, 90] on input "[DATE]" at bounding box center [217, 87] width 124 height 20
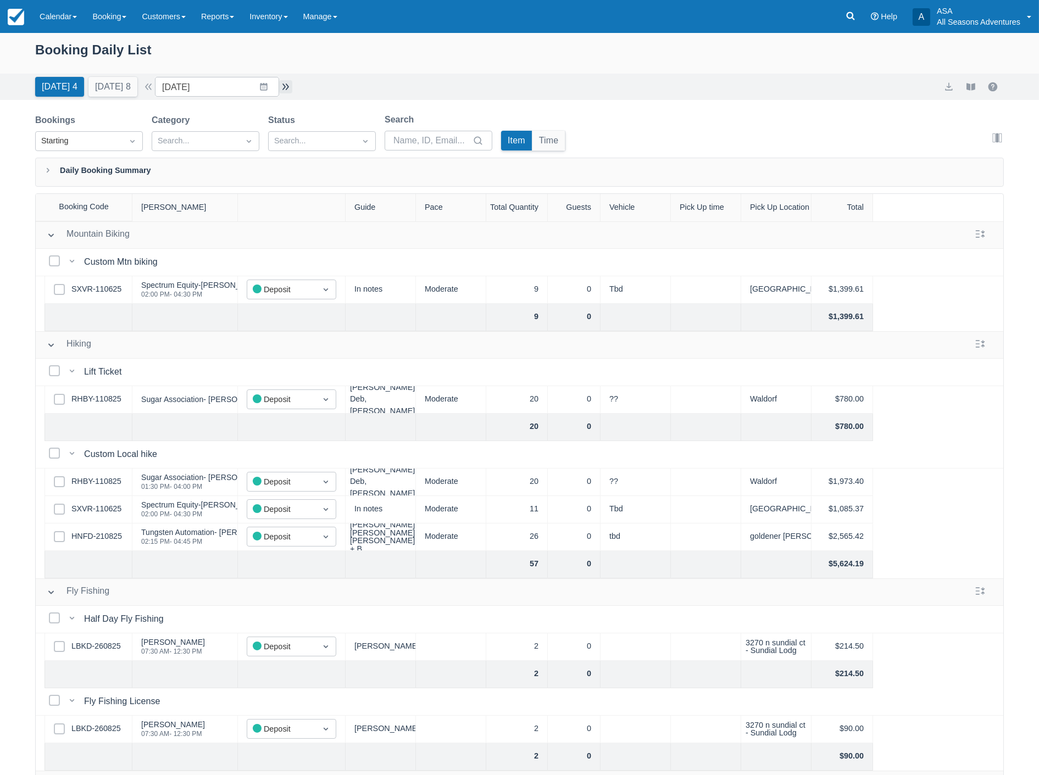
click at [291, 88] on button "button" at bounding box center [285, 86] width 13 height 13
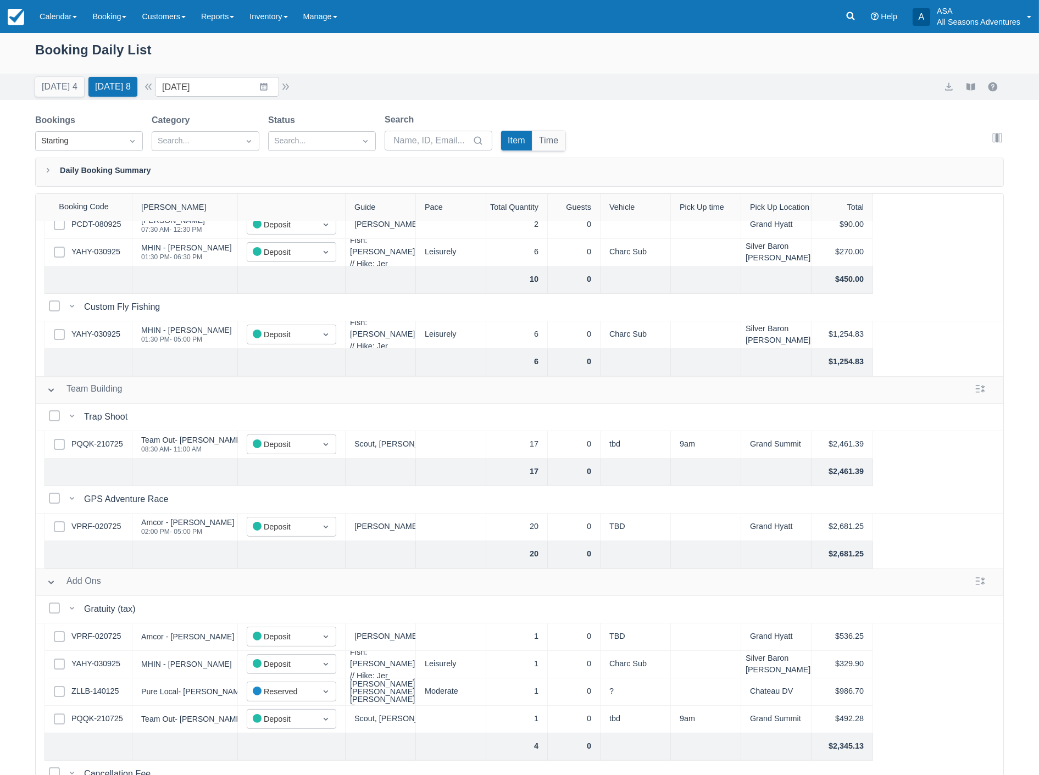
scroll to position [671, 0]
click at [287, 87] on button "button" at bounding box center [285, 86] width 13 height 13
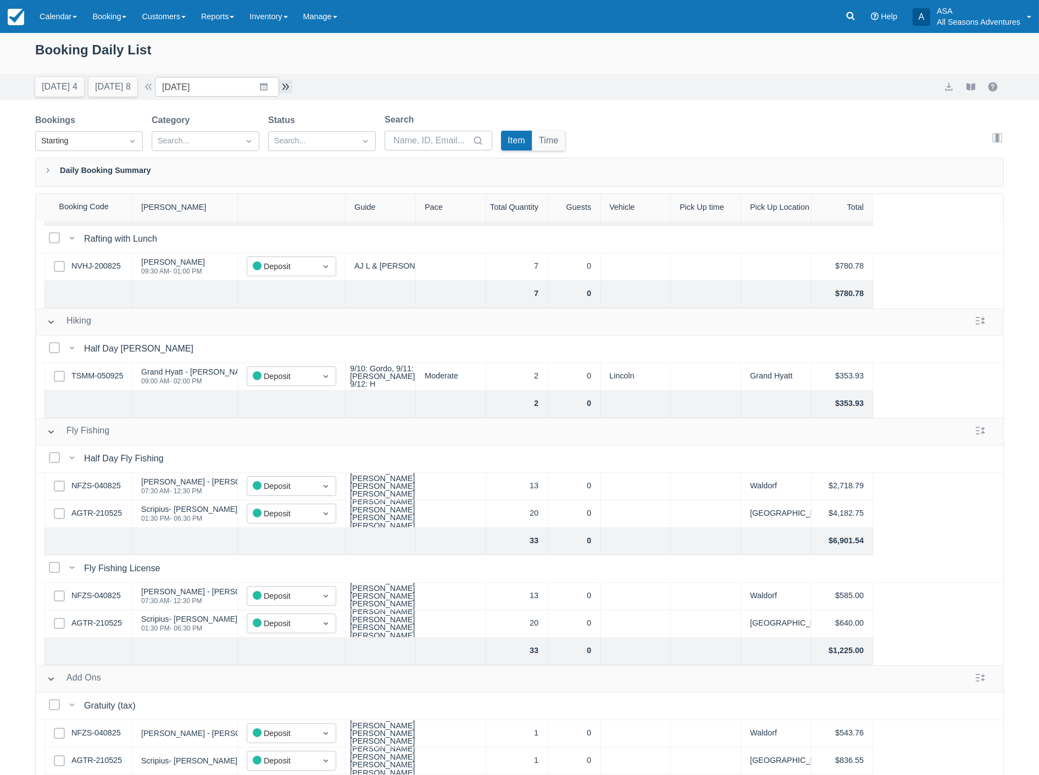
click at [290, 85] on button "button" at bounding box center [285, 86] width 13 height 13
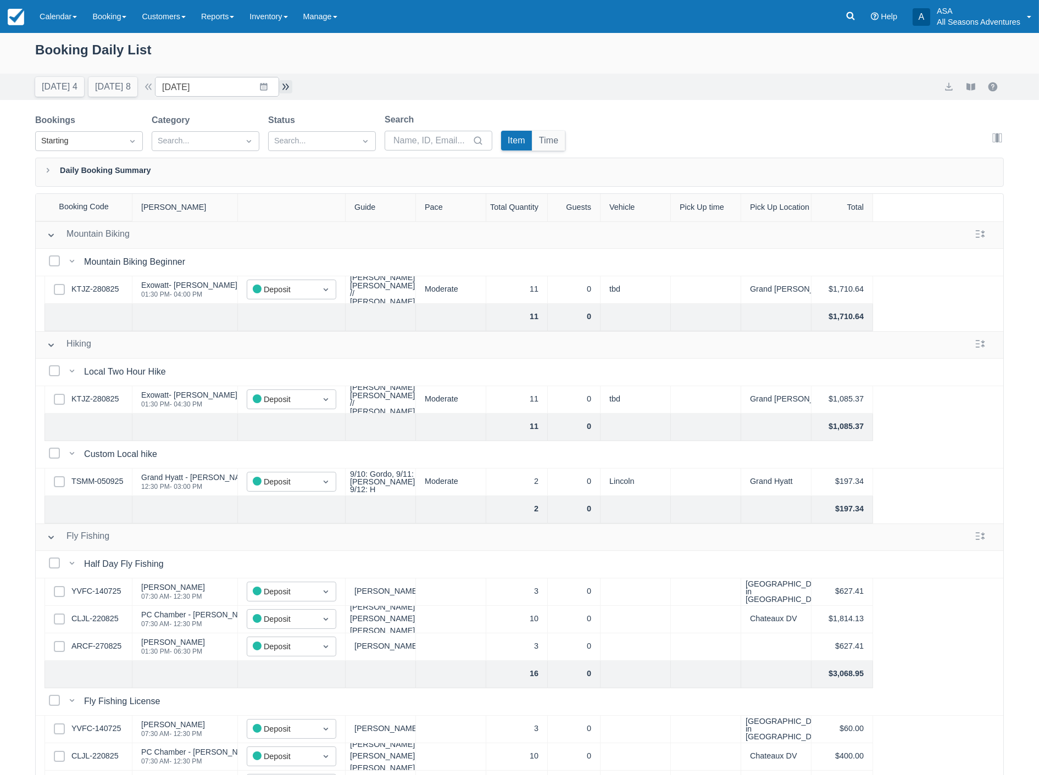
click at [292, 88] on button "button" at bounding box center [285, 86] width 13 height 13
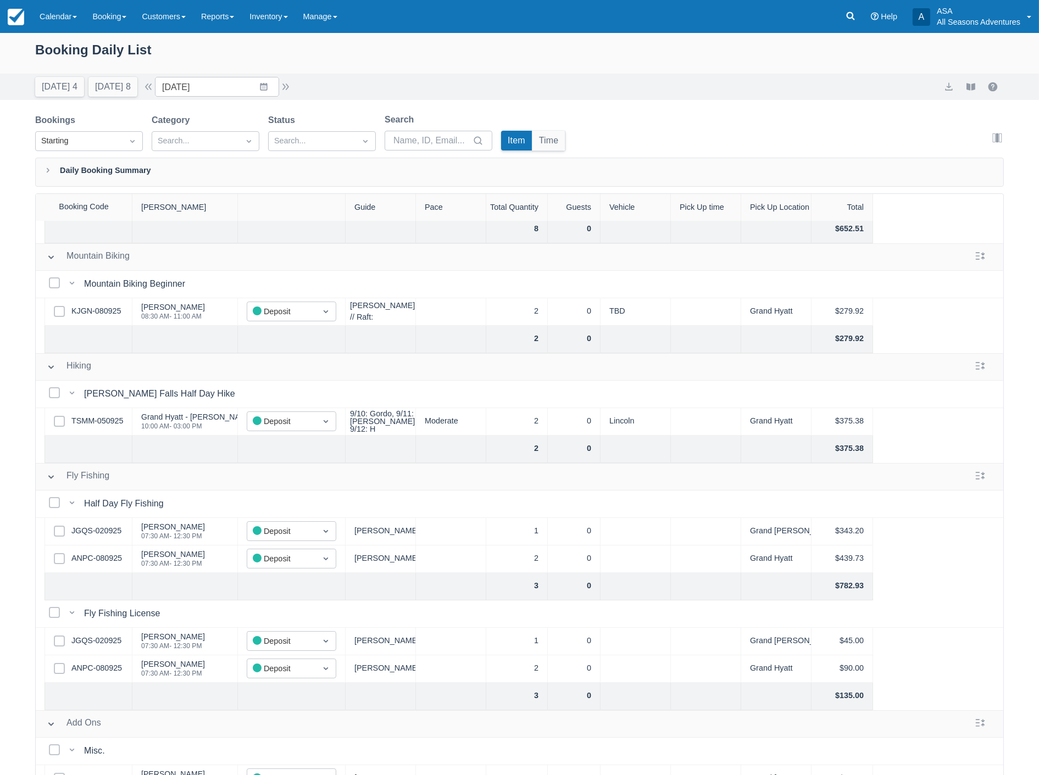
scroll to position [142, 0]
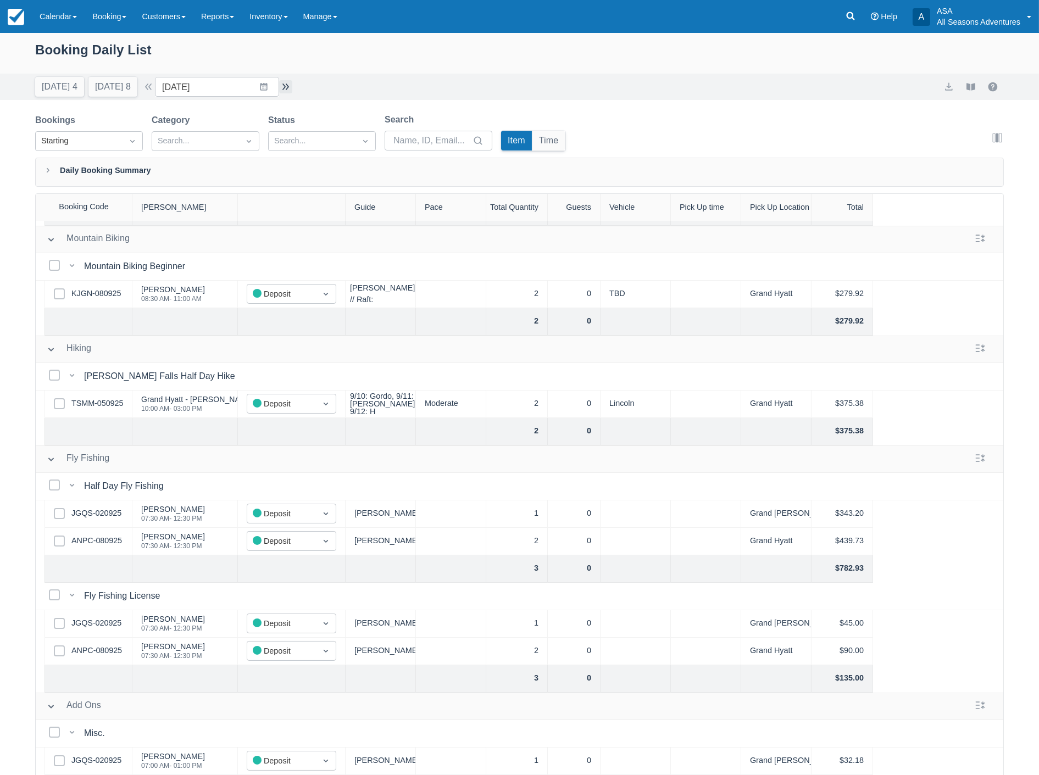
click at [287, 86] on button "button" at bounding box center [285, 86] width 13 height 13
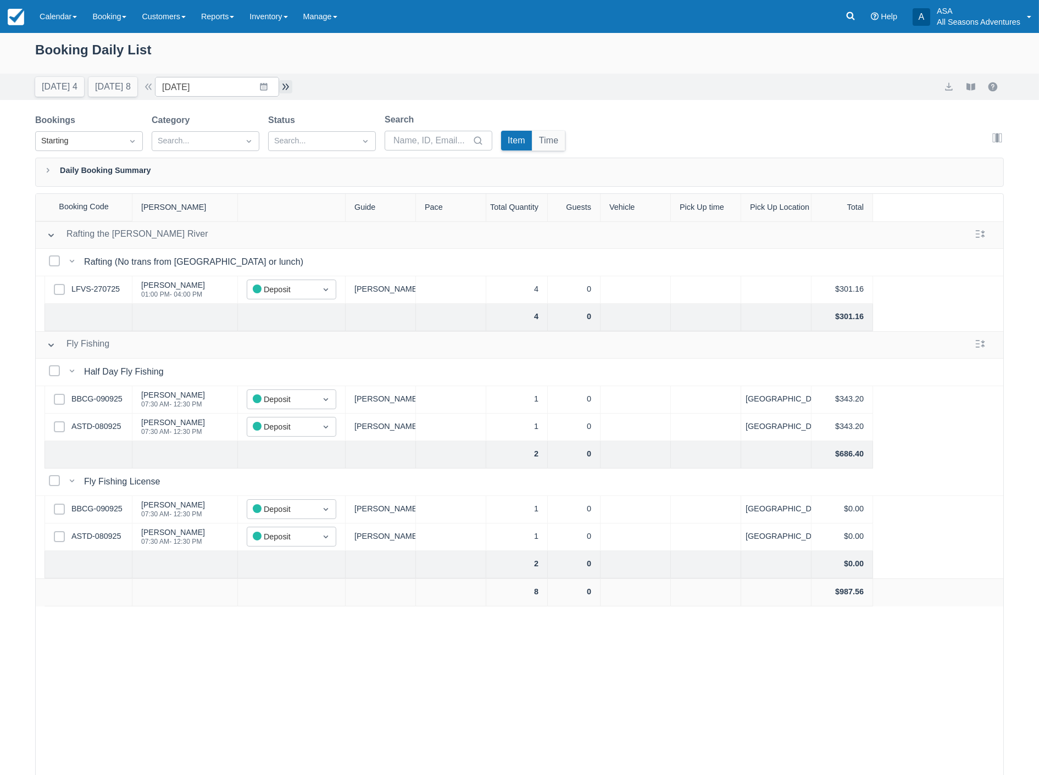
click at [287, 86] on button "button" at bounding box center [285, 86] width 13 height 13
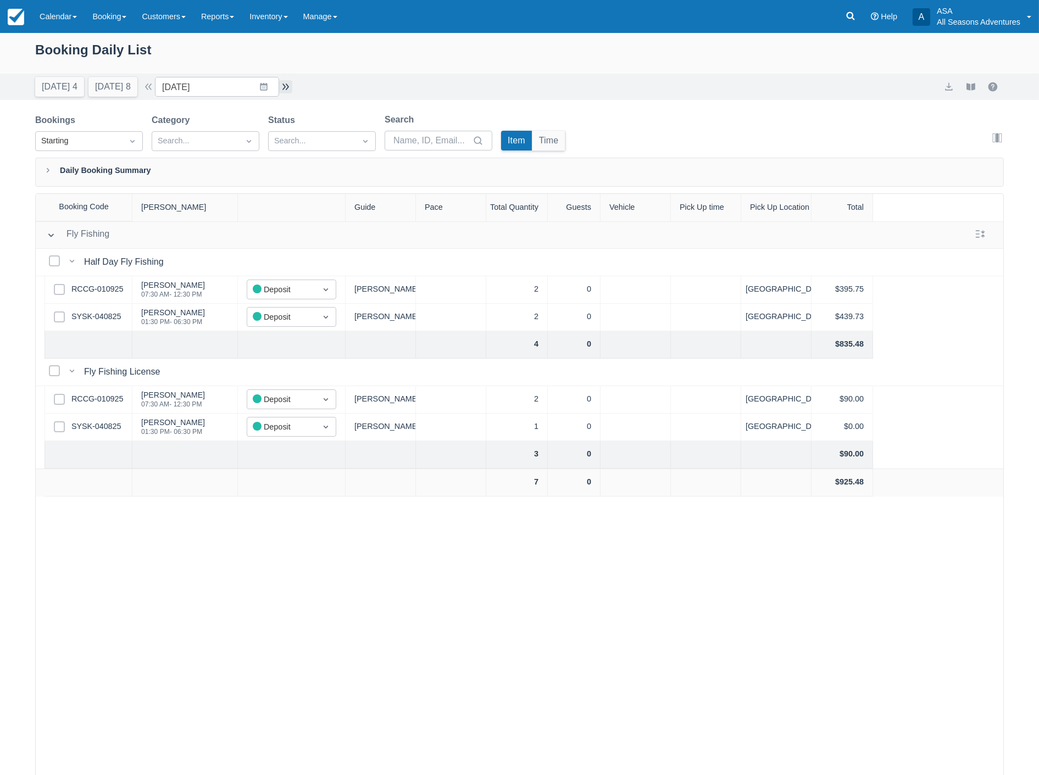
click at [287, 86] on button "button" at bounding box center [285, 86] width 13 height 13
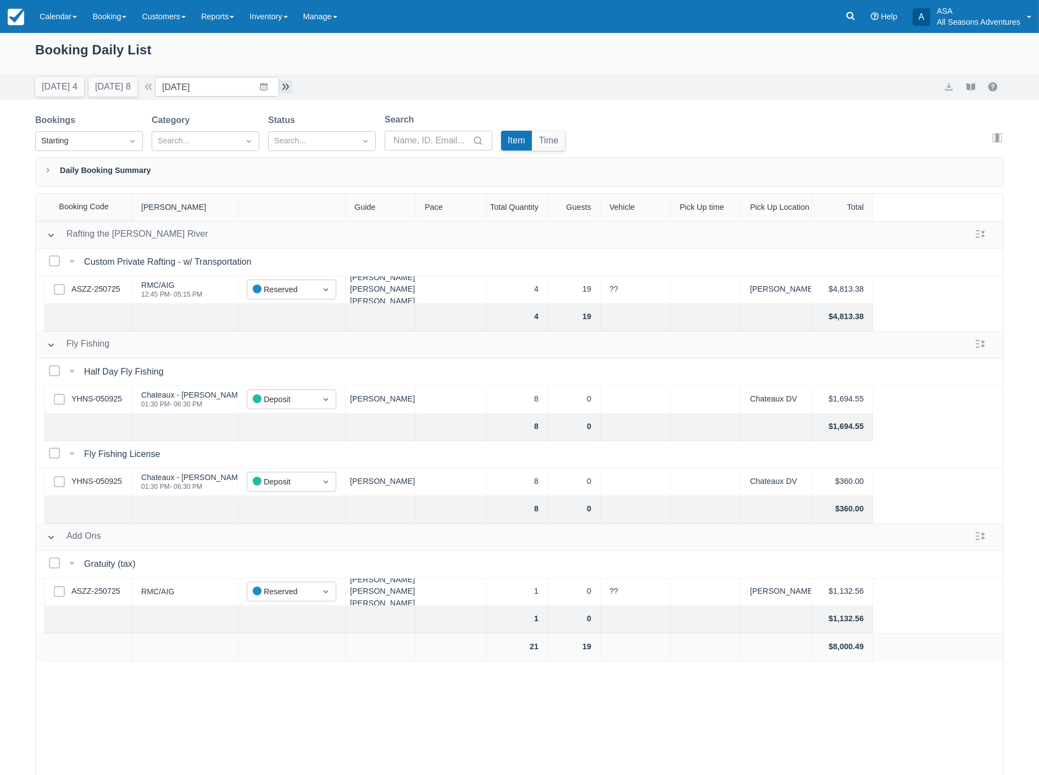
click at [287, 86] on button "button" at bounding box center [285, 86] width 13 height 13
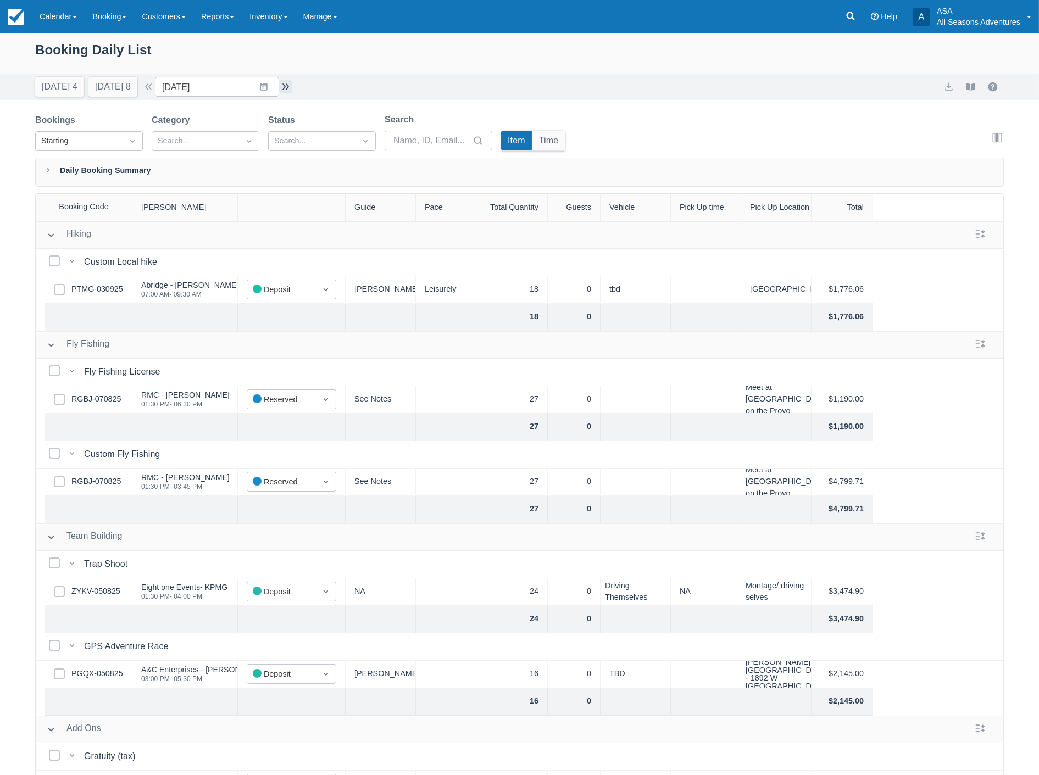
click at [290, 88] on button "button" at bounding box center [285, 86] width 13 height 13
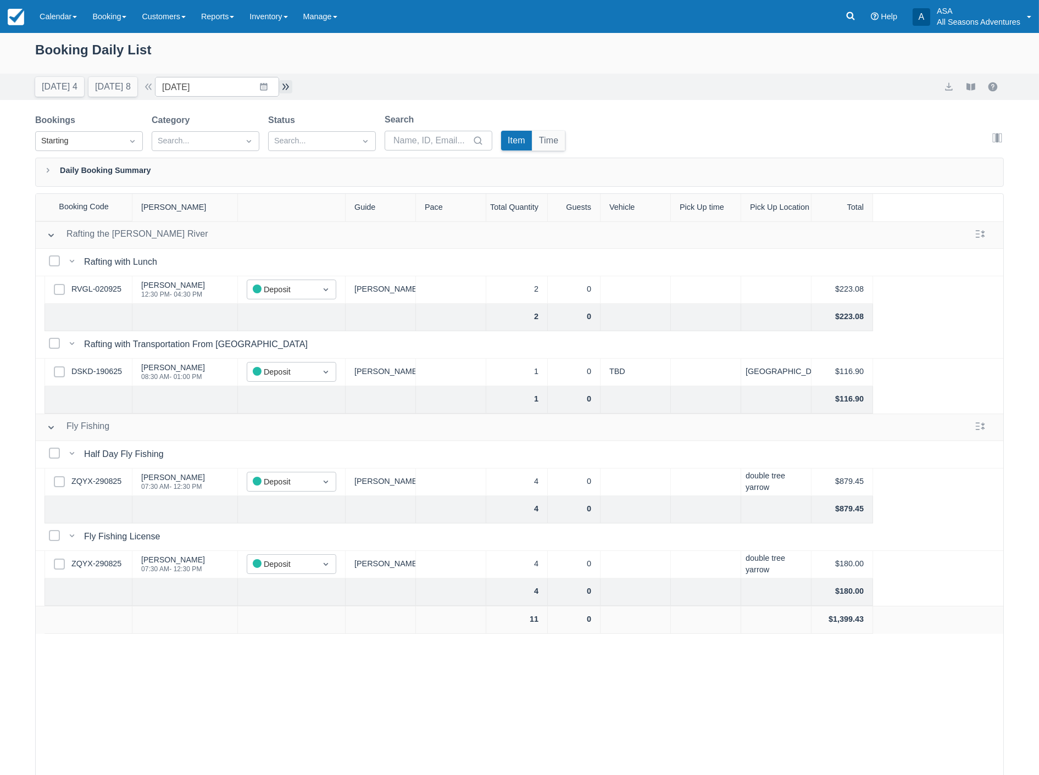
click at [290, 88] on button "button" at bounding box center [285, 86] width 13 height 13
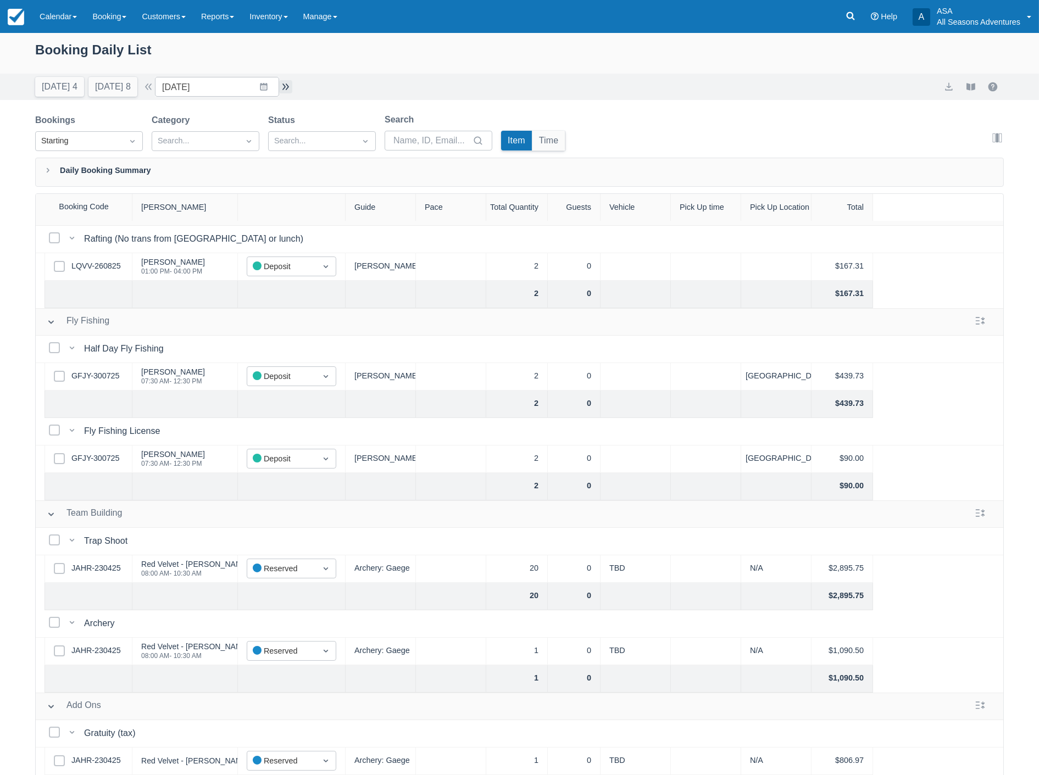
click at [288, 88] on button "button" at bounding box center [285, 86] width 13 height 13
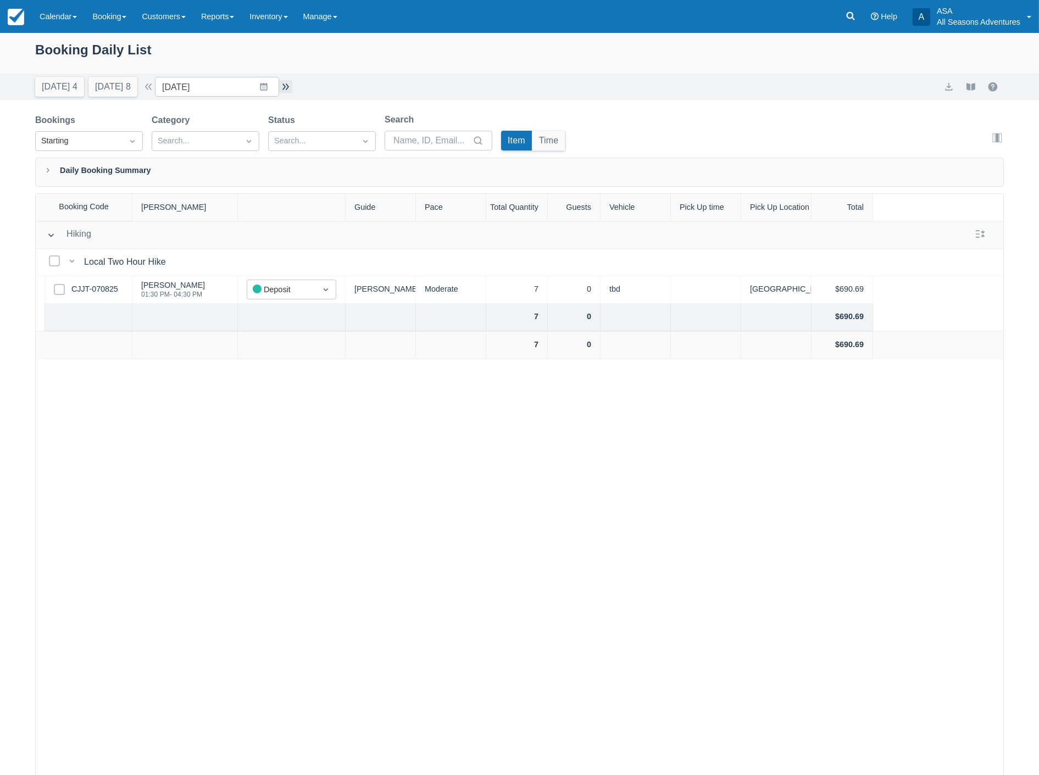
click at [288, 88] on button "button" at bounding box center [285, 86] width 13 height 13
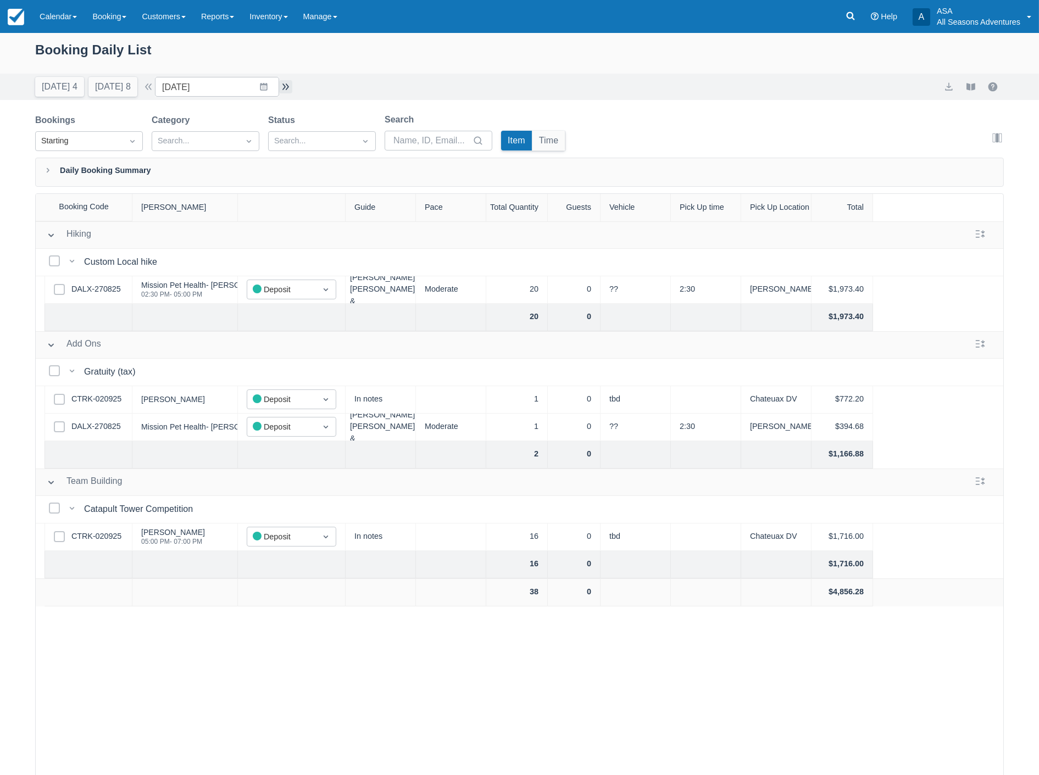
click at [288, 88] on button "button" at bounding box center [285, 86] width 13 height 13
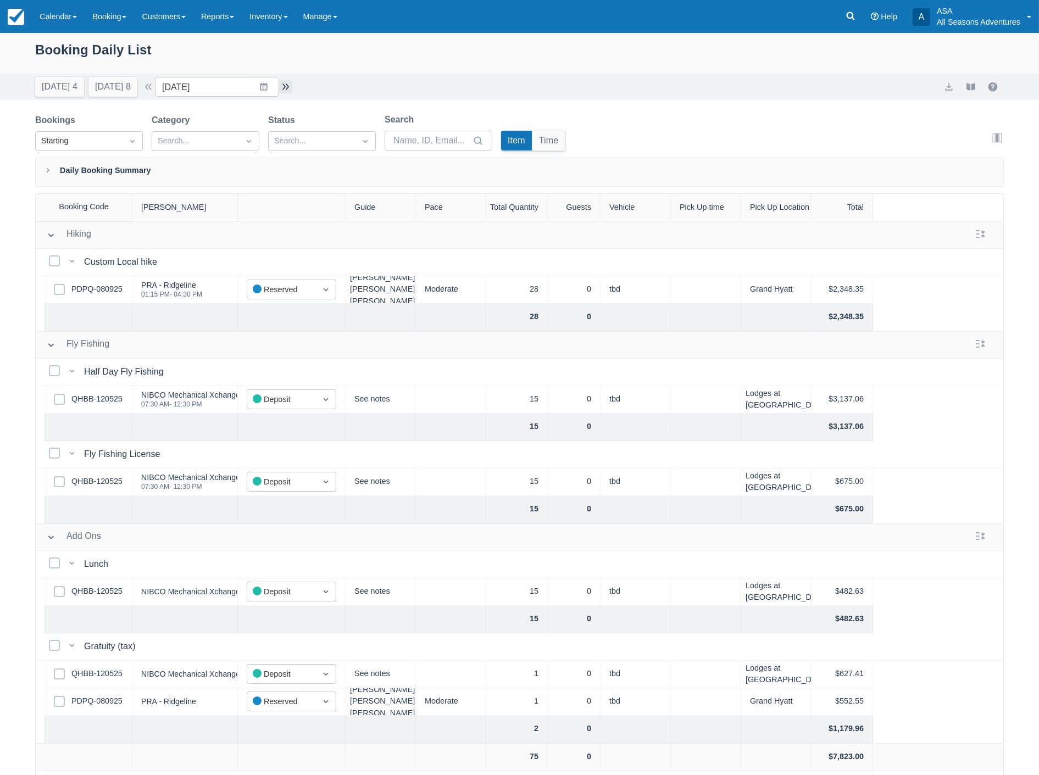
click at [290, 85] on button "button" at bounding box center [285, 86] width 13 height 13
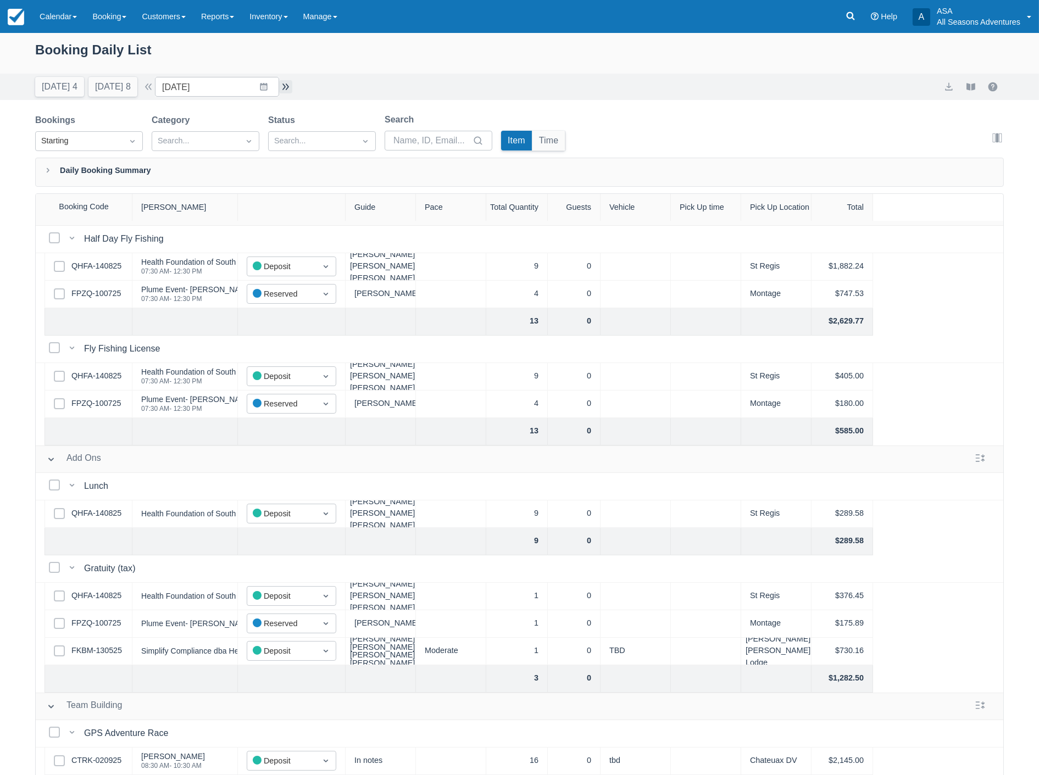
click at [287, 82] on button "button" at bounding box center [285, 86] width 13 height 13
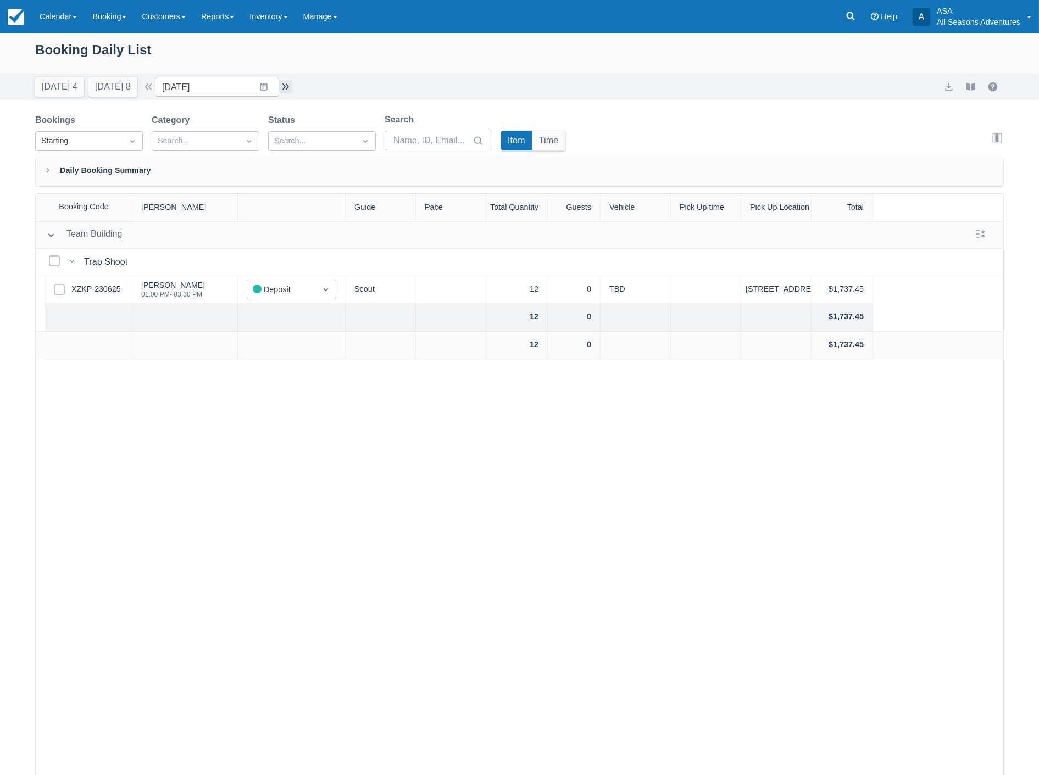
click at [291, 90] on button "button" at bounding box center [285, 86] width 13 height 13
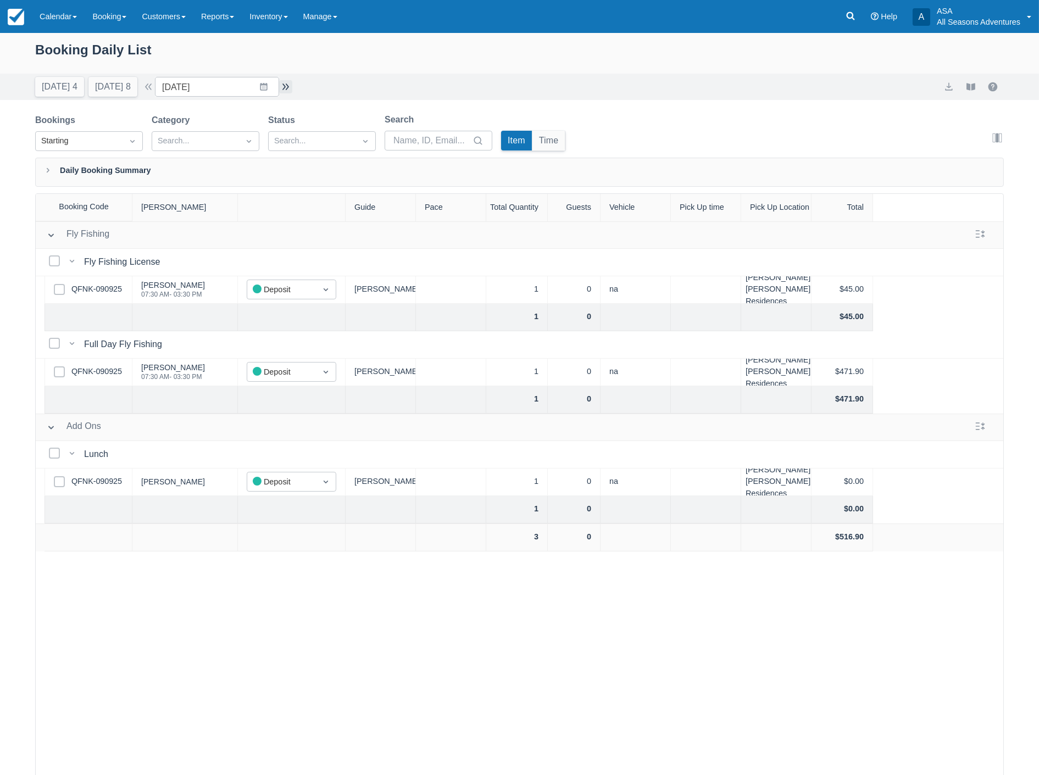
click at [291, 88] on button "button" at bounding box center [285, 86] width 13 height 13
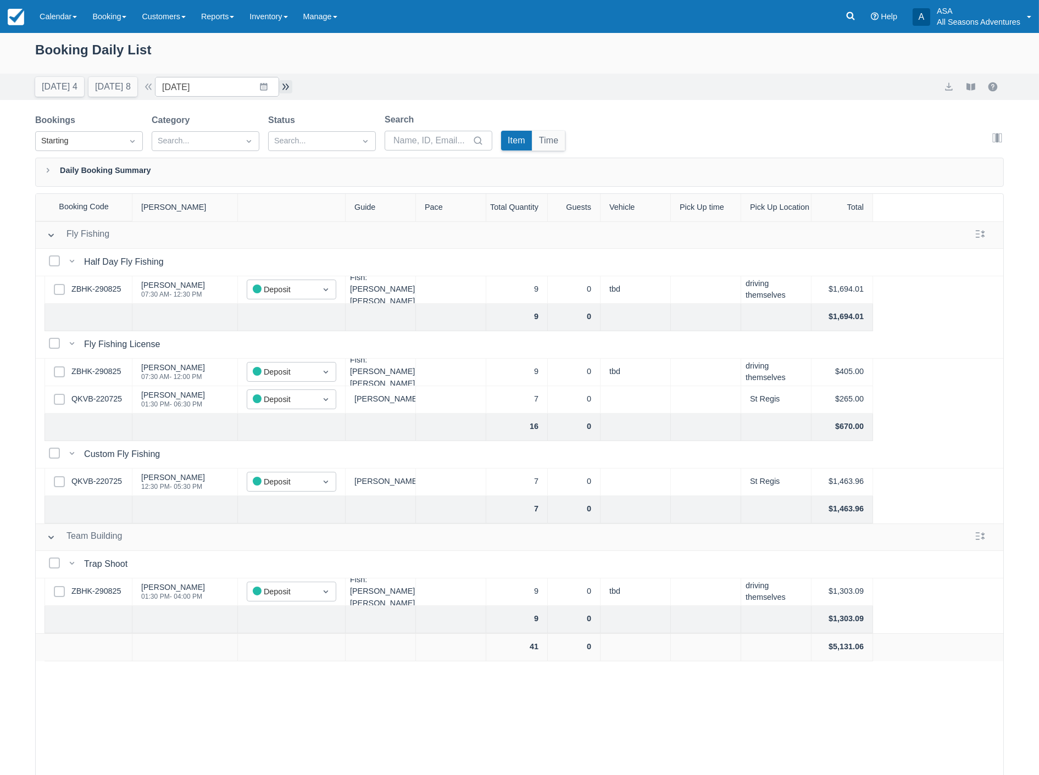
click at [287, 85] on button "button" at bounding box center [285, 86] width 13 height 13
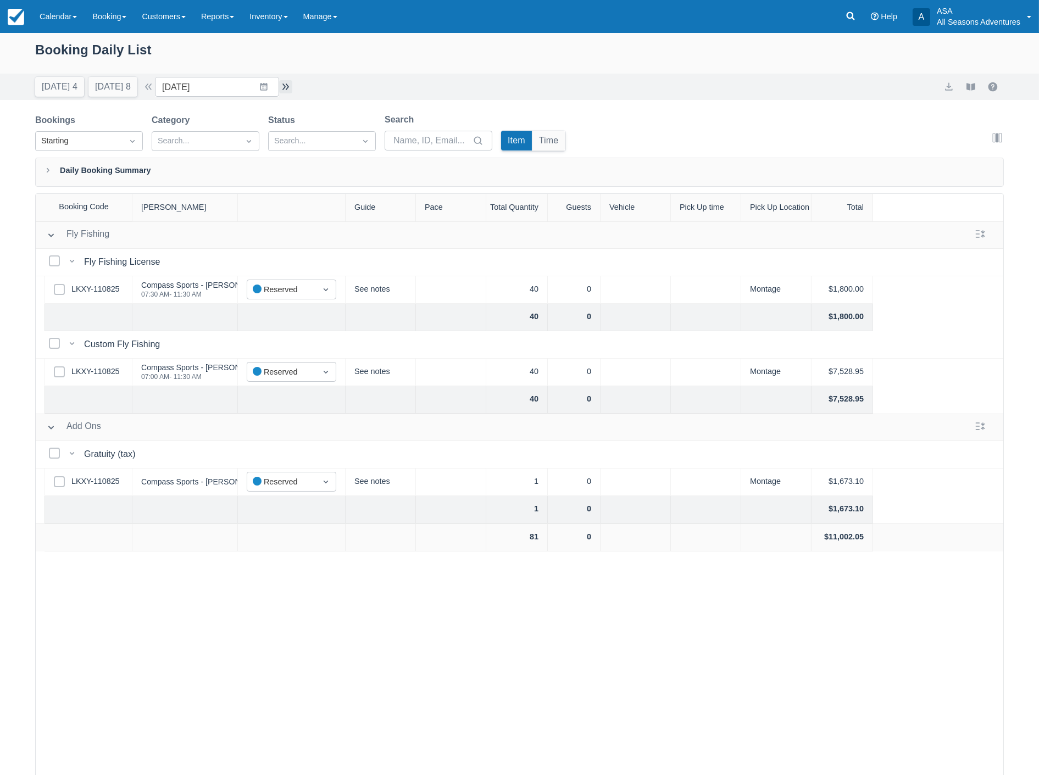
click at [287, 85] on button "button" at bounding box center [285, 86] width 13 height 13
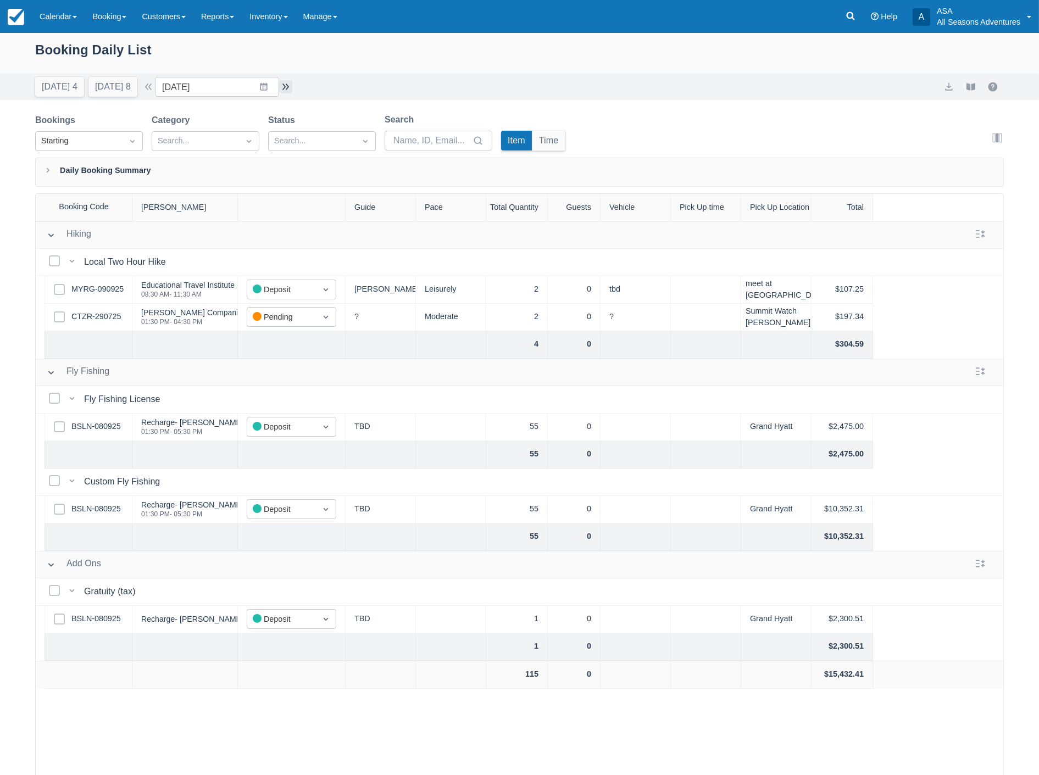
click at [291, 89] on button "button" at bounding box center [285, 86] width 13 height 13
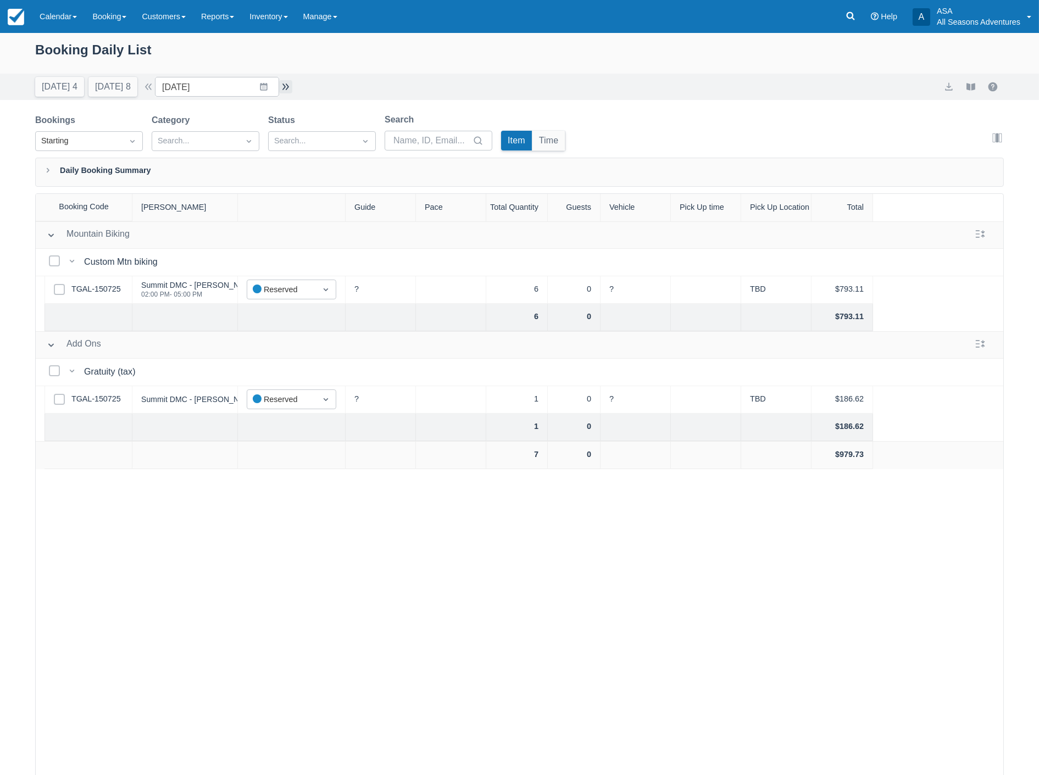
click at [291, 89] on button "button" at bounding box center [285, 86] width 13 height 13
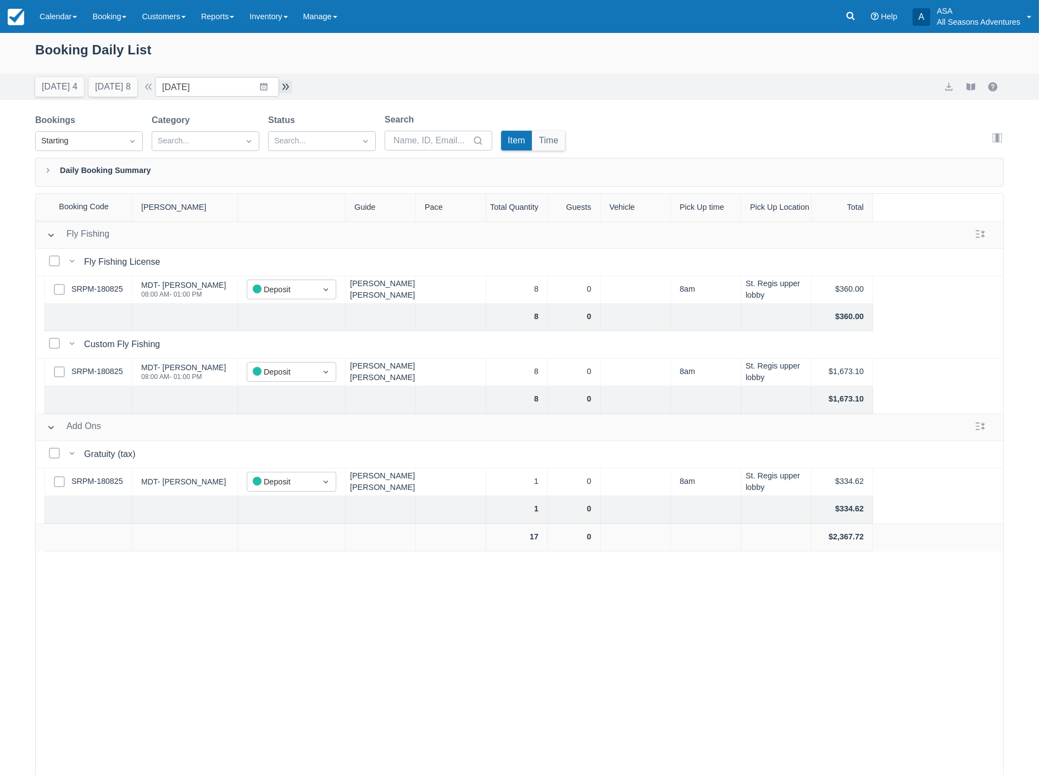
click at [291, 89] on button "button" at bounding box center [285, 86] width 13 height 13
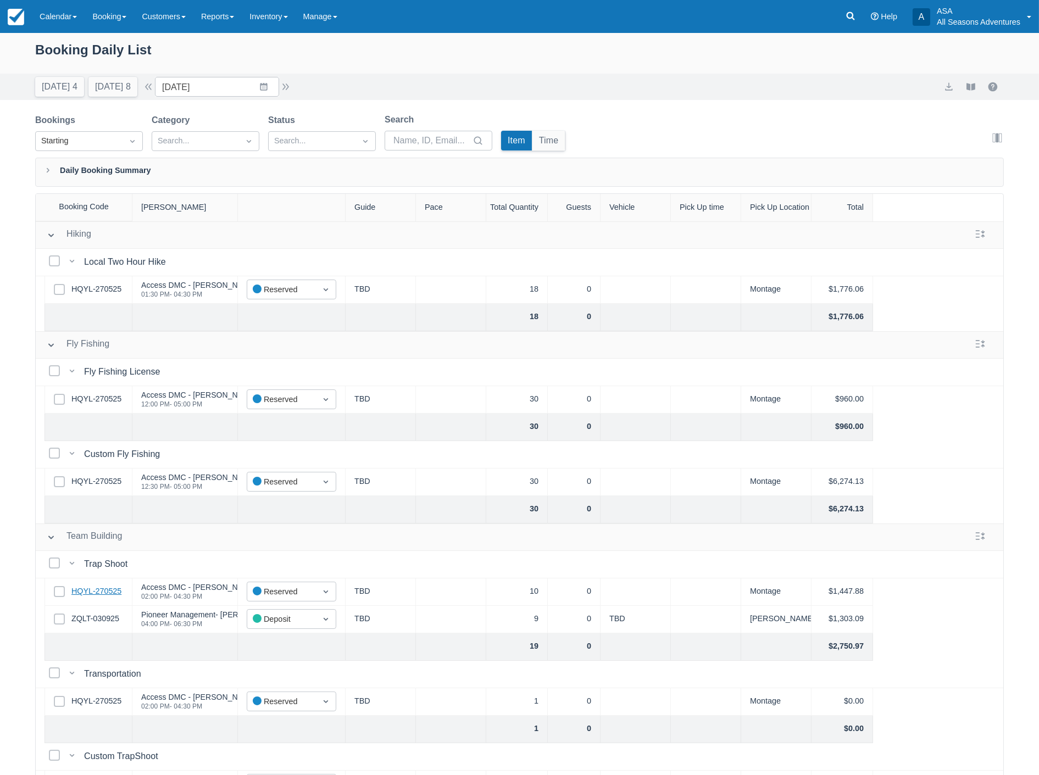
click at [108, 593] on link "HQYL-270525" at bounding box center [96, 592] width 50 height 12
click at [292, 84] on button "button" at bounding box center [285, 86] width 13 height 13
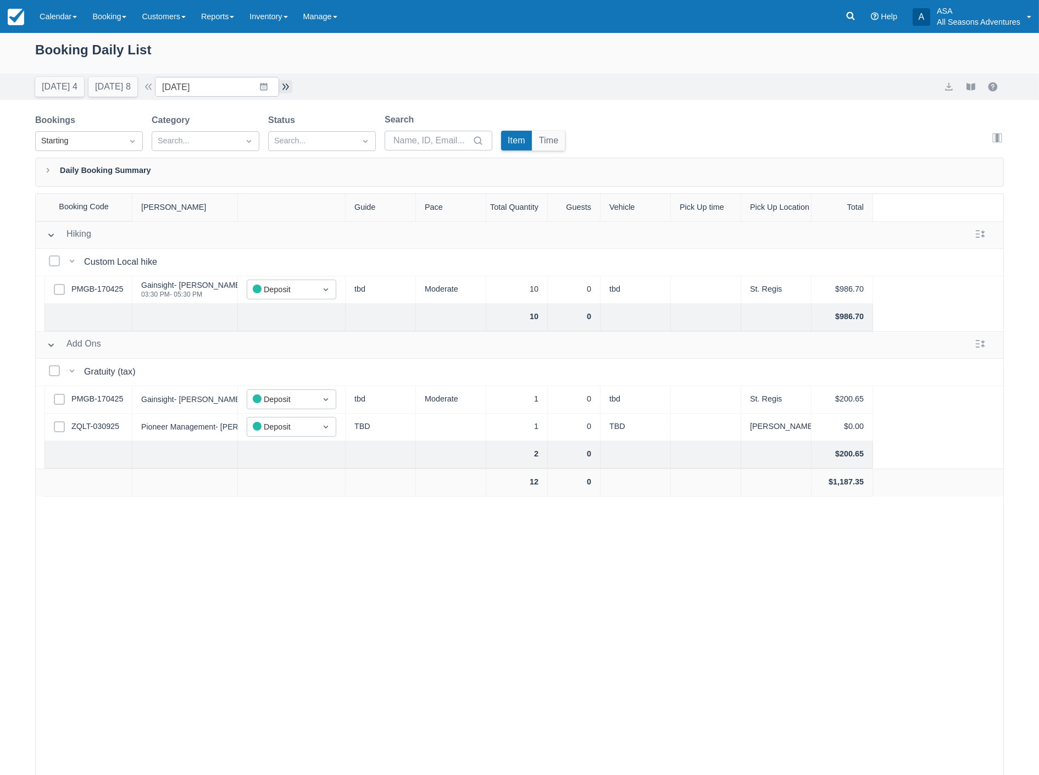
click at [292, 84] on button "button" at bounding box center [285, 86] width 13 height 13
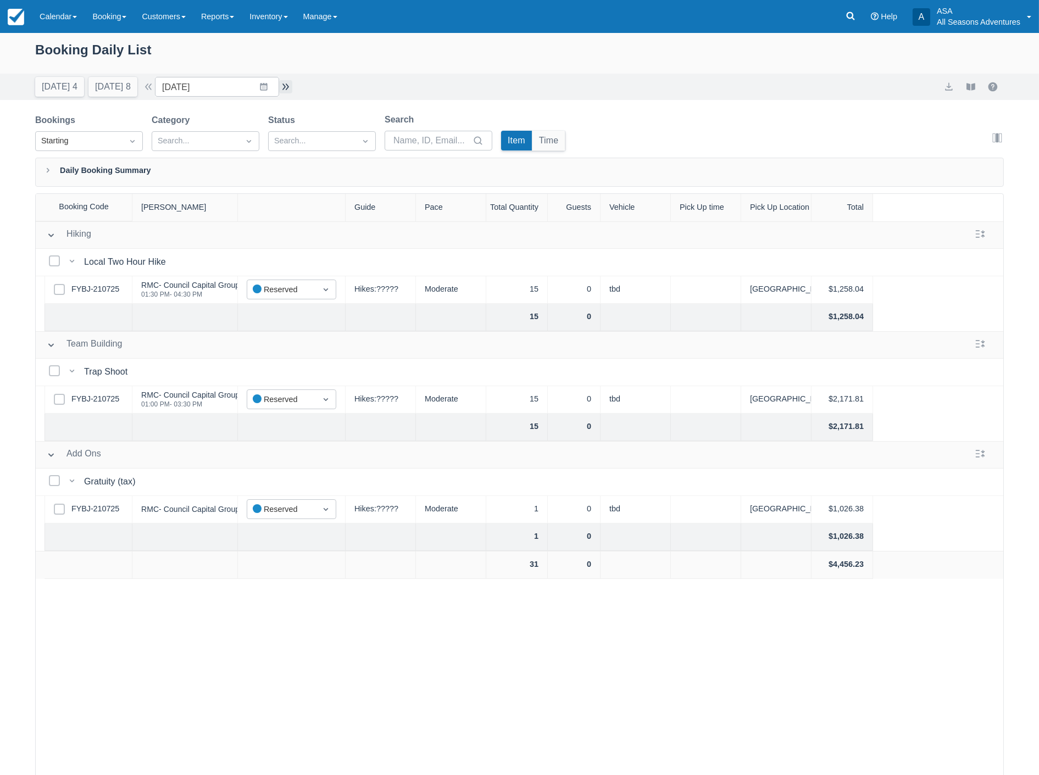
click at [288, 84] on button "button" at bounding box center [285, 86] width 13 height 13
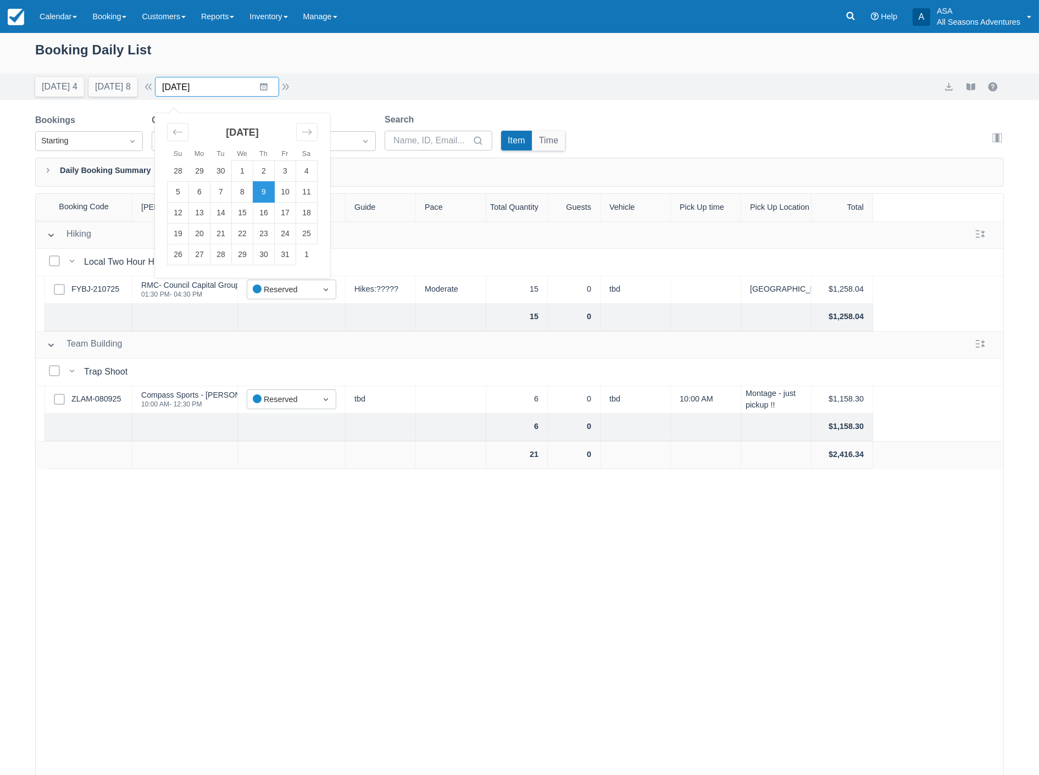
click at [216, 84] on input "10/09/25" at bounding box center [217, 87] width 124 height 20
click at [291, 191] on td "10" at bounding box center [285, 192] width 21 height 21
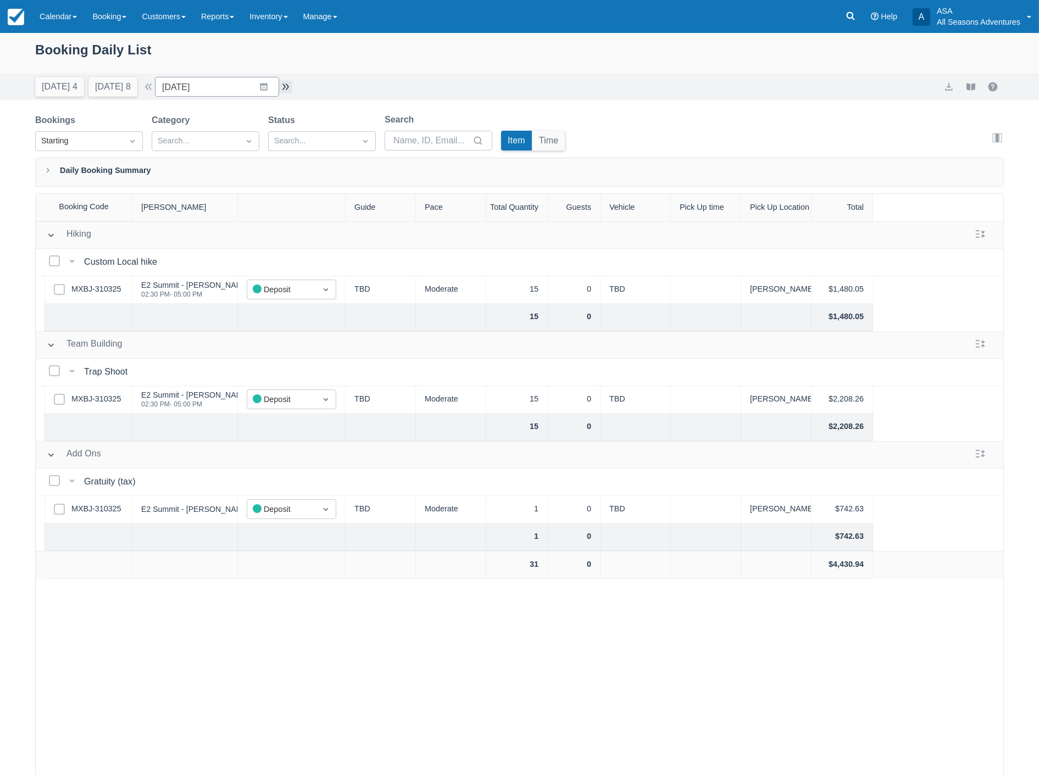
click at [286, 83] on button "button" at bounding box center [285, 86] width 13 height 13
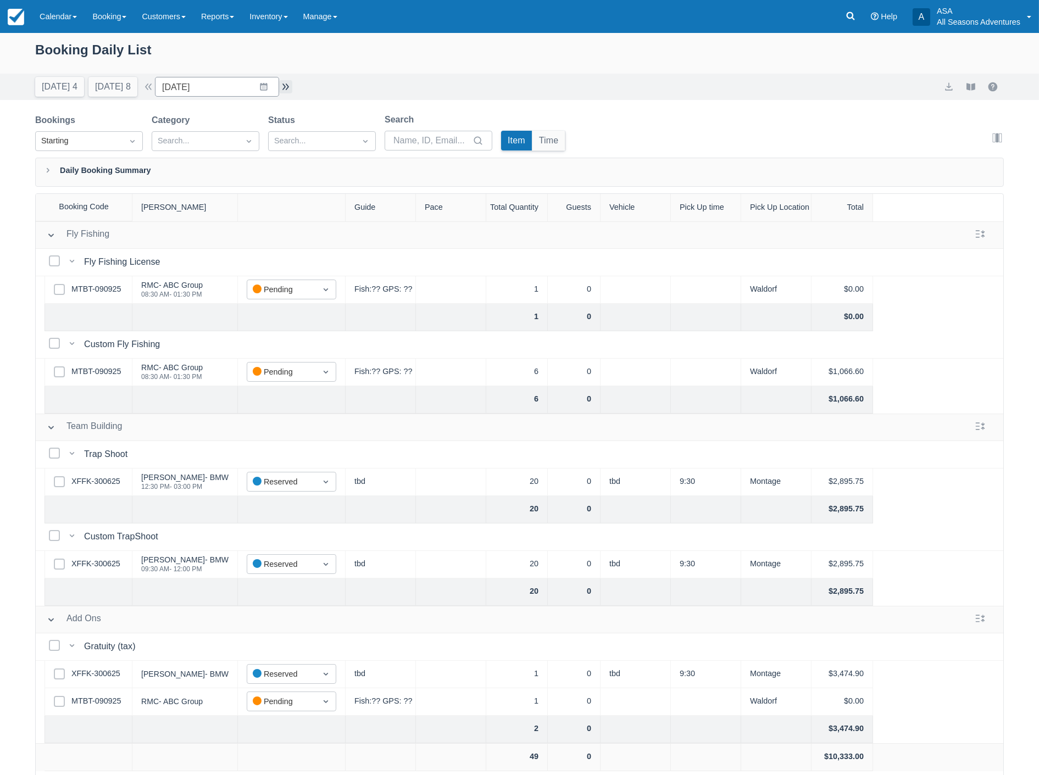
click at [291, 87] on button "button" at bounding box center [285, 86] width 13 height 13
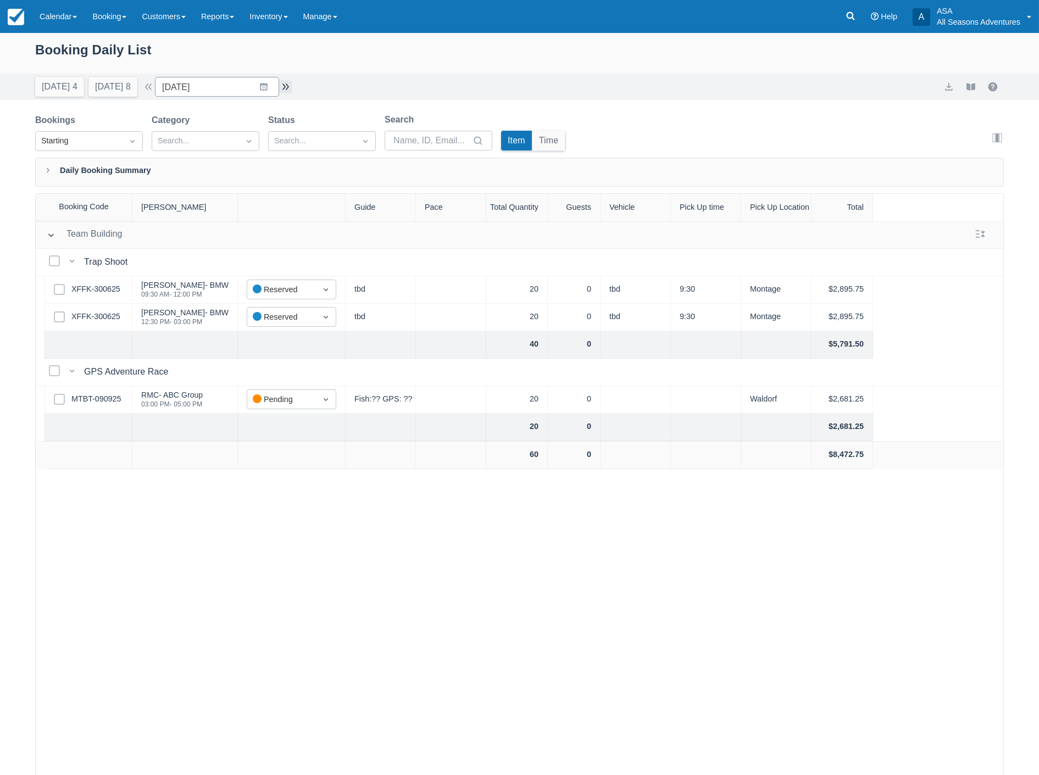
click at [292, 85] on button "button" at bounding box center [285, 86] width 13 height 13
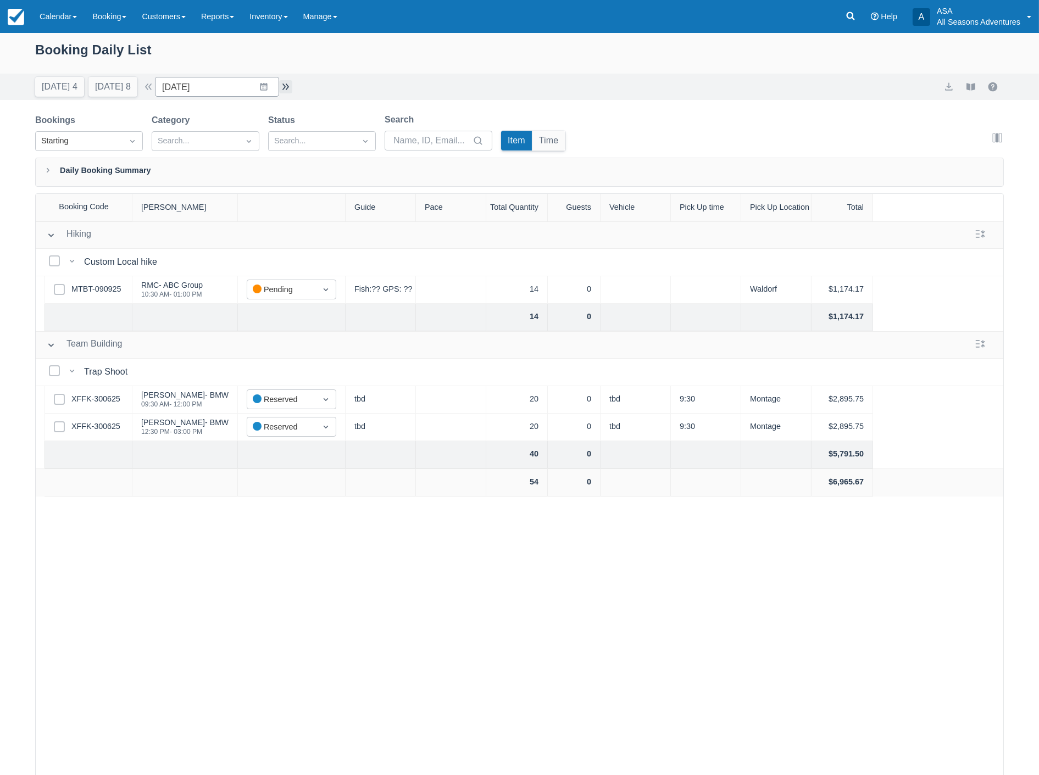
click at [289, 86] on button "button" at bounding box center [285, 86] width 13 height 13
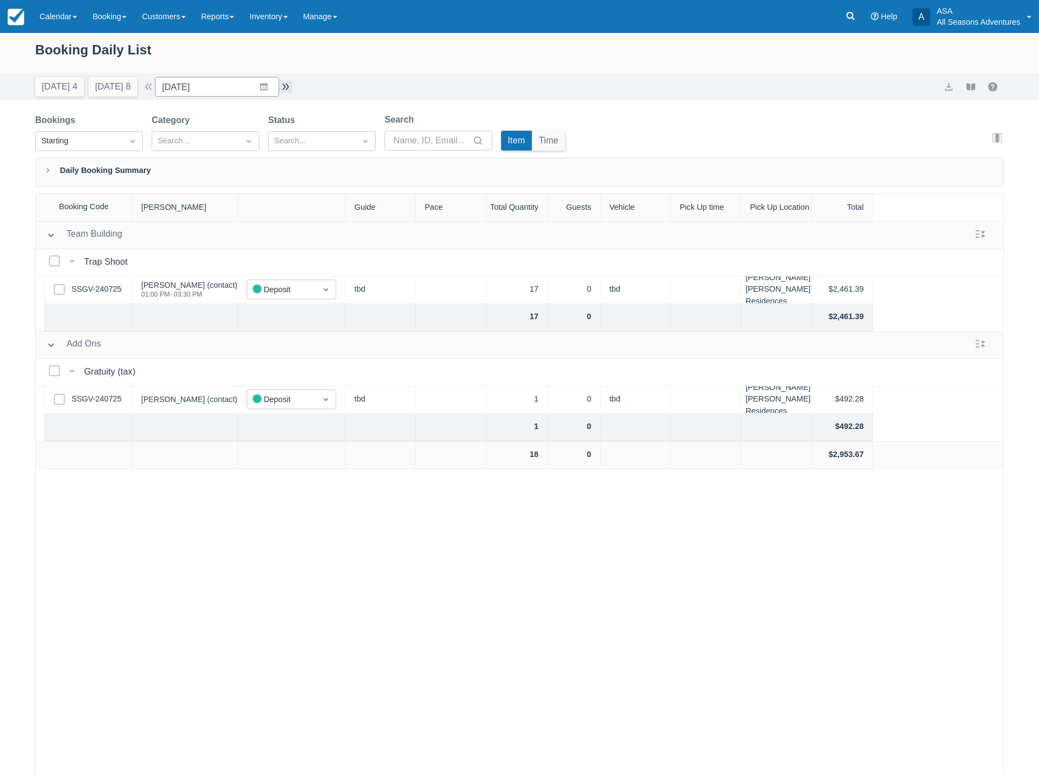
click at [290, 87] on button "button" at bounding box center [285, 86] width 13 height 13
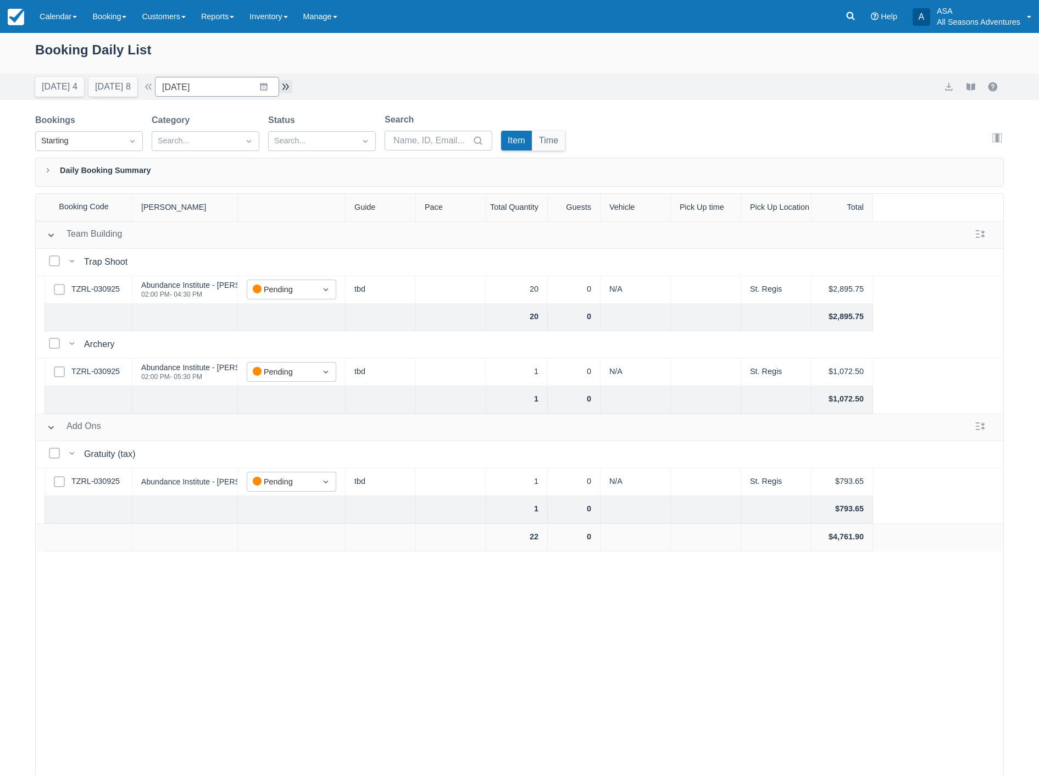
click at [288, 88] on button "button" at bounding box center [285, 86] width 13 height 13
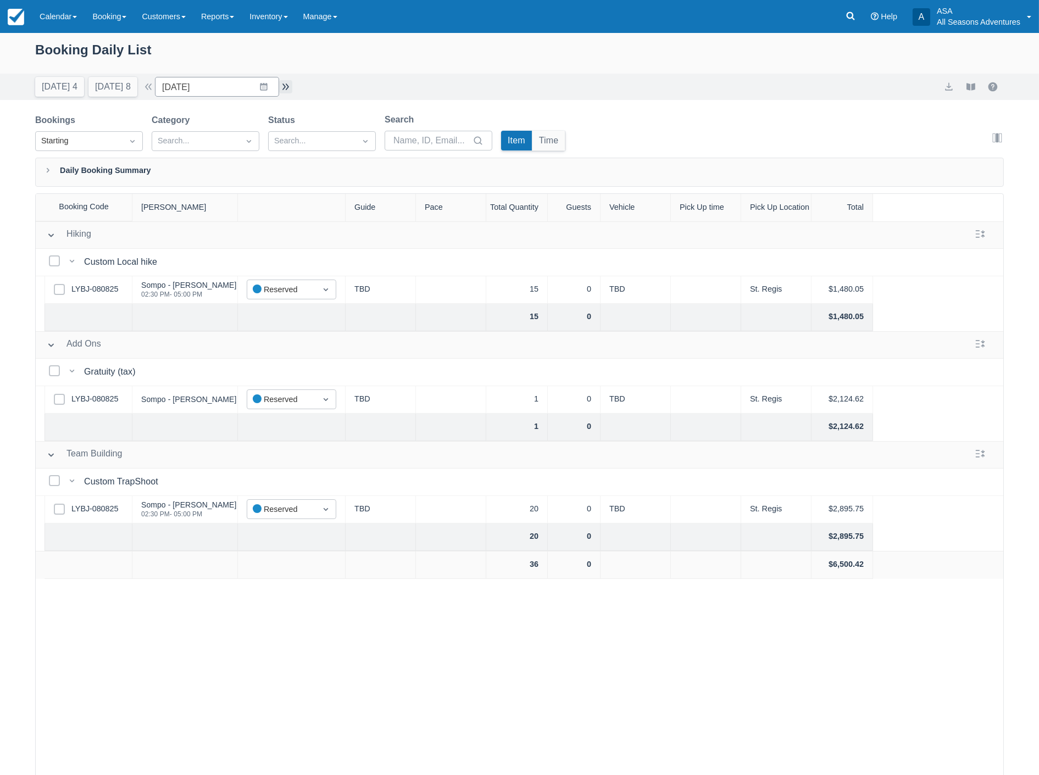
click at [286, 87] on button "button" at bounding box center [285, 86] width 13 height 13
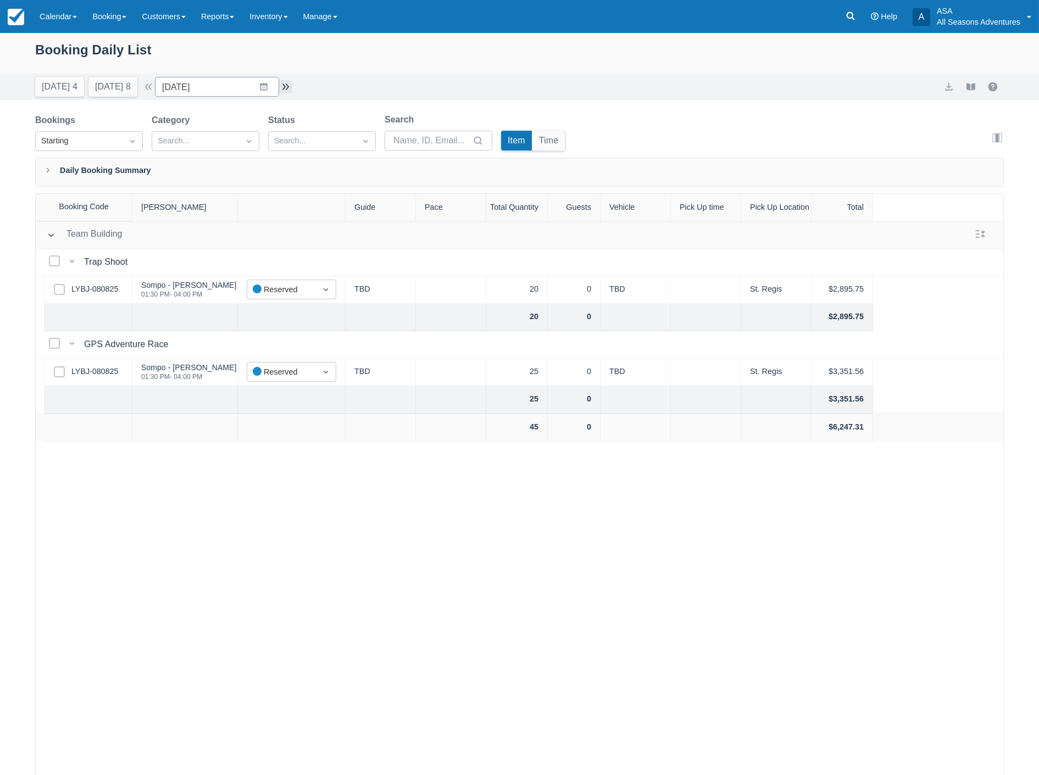
click at [289, 85] on button "button" at bounding box center [285, 86] width 13 height 13
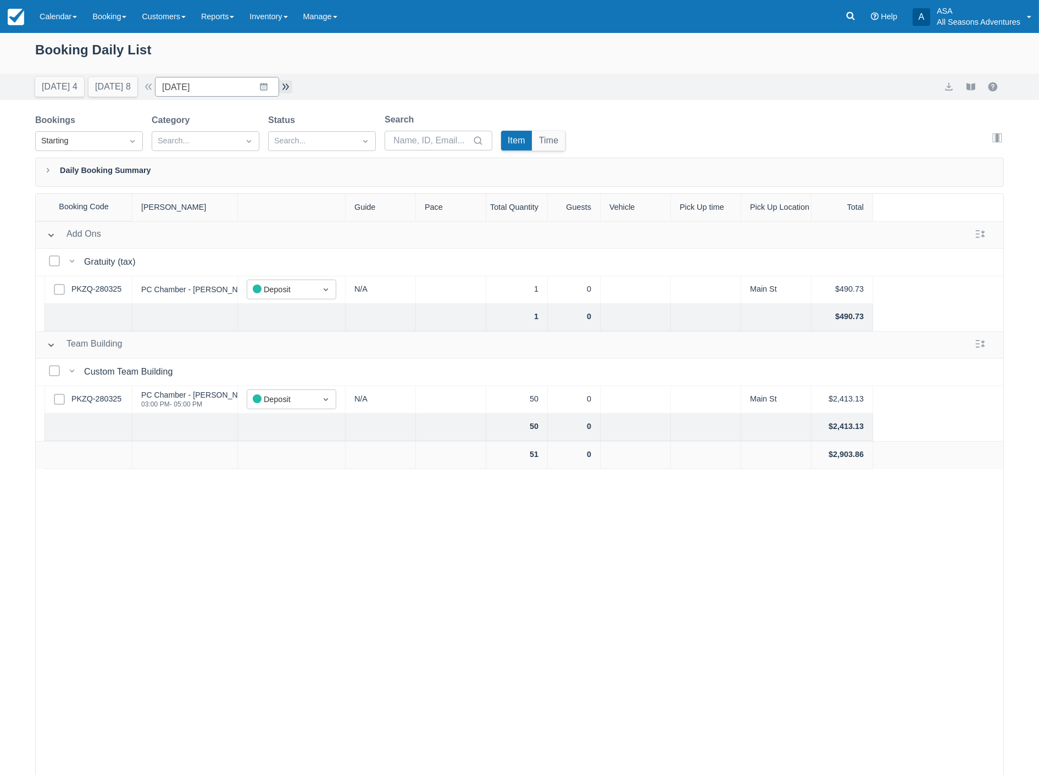
click at [288, 85] on button "button" at bounding box center [285, 86] width 13 height 13
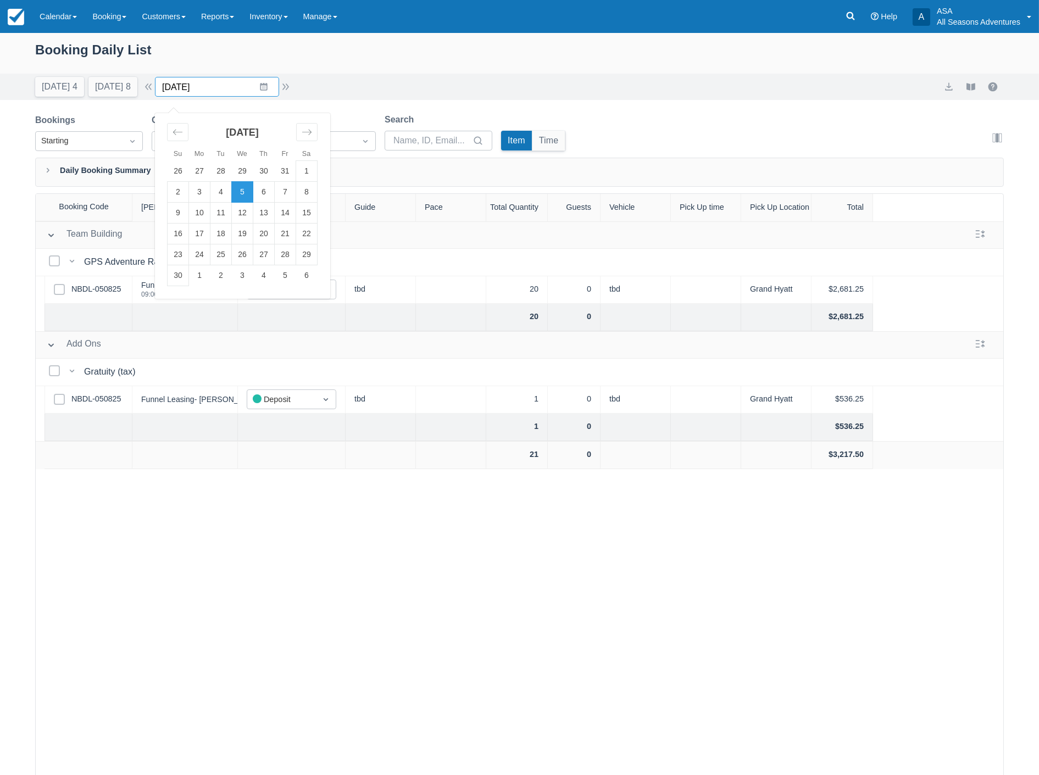
click at [218, 88] on input "11/05/25" at bounding box center [217, 87] width 124 height 20
click at [183, 130] on icon "Move backward to switch to the previous month." at bounding box center [178, 132] width 10 height 10
click at [292, 193] on td "12" at bounding box center [285, 192] width 21 height 21
type input "09/12/25"
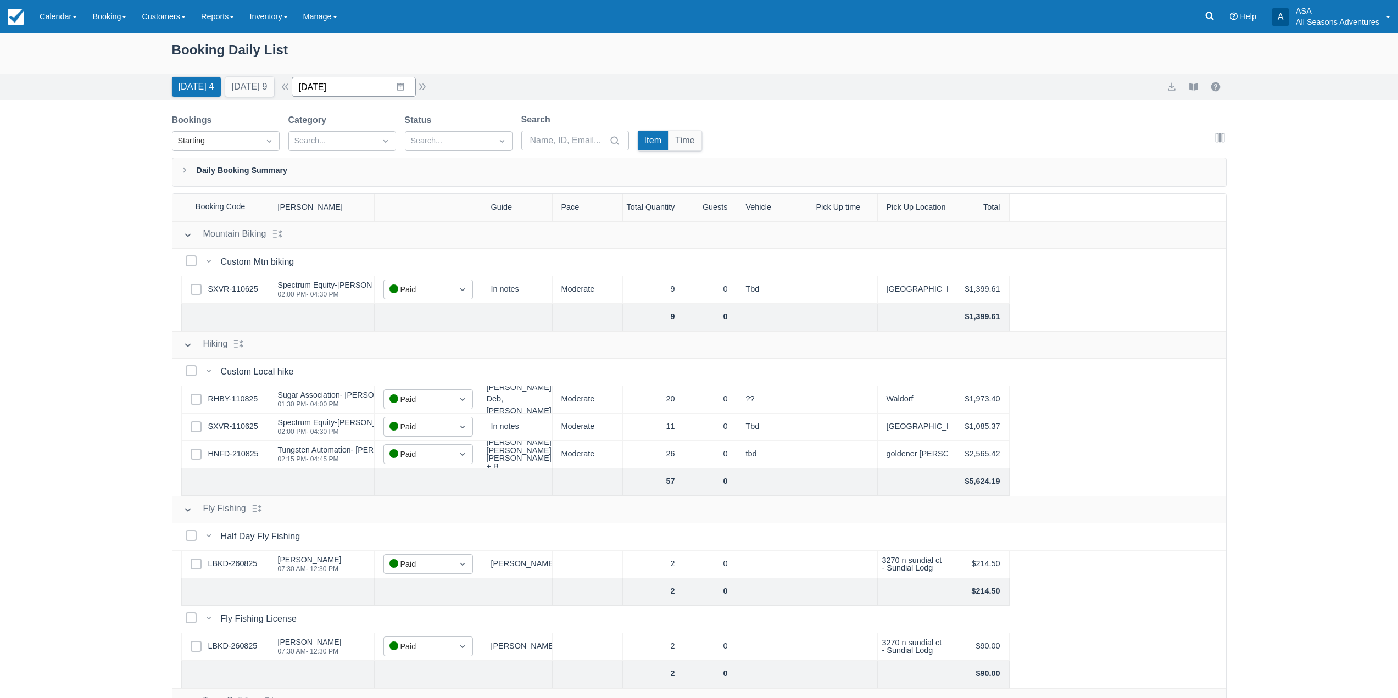
click at [412, 90] on input "[DATE]" at bounding box center [354, 87] width 124 height 20
click at [382, 246] on td "1" at bounding box center [378, 254] width 21 height 21
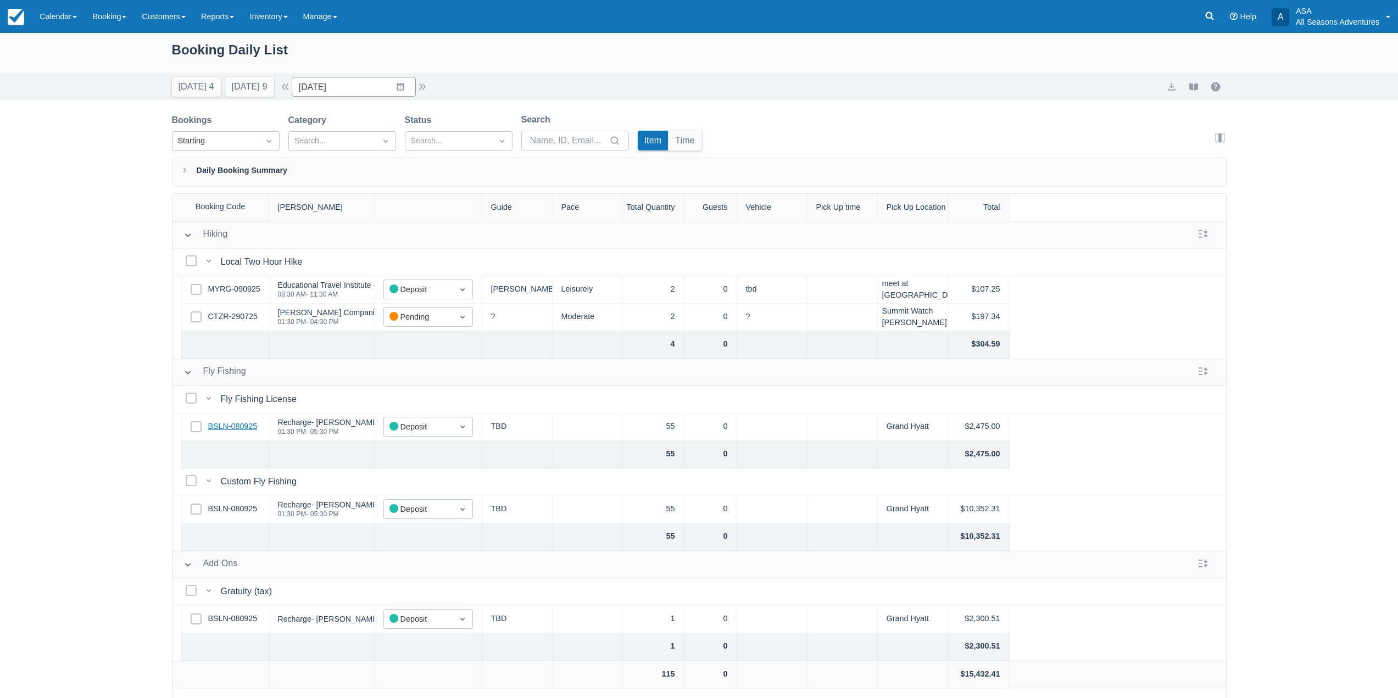
click at [233, 425] on link "BSLN-080925" at bounding box center [232, 427] width 49 height 12
click at [253, 98] on div "[DATE] 4 [DATE] 9 Date [DATE] Navigate forward to interact with the calendar an…" at bounding box center [699, 87] width 1398 height 26
click at [254, 86] on button "[DATE] 9" at bounding box center [249, 87] width 49 height 20
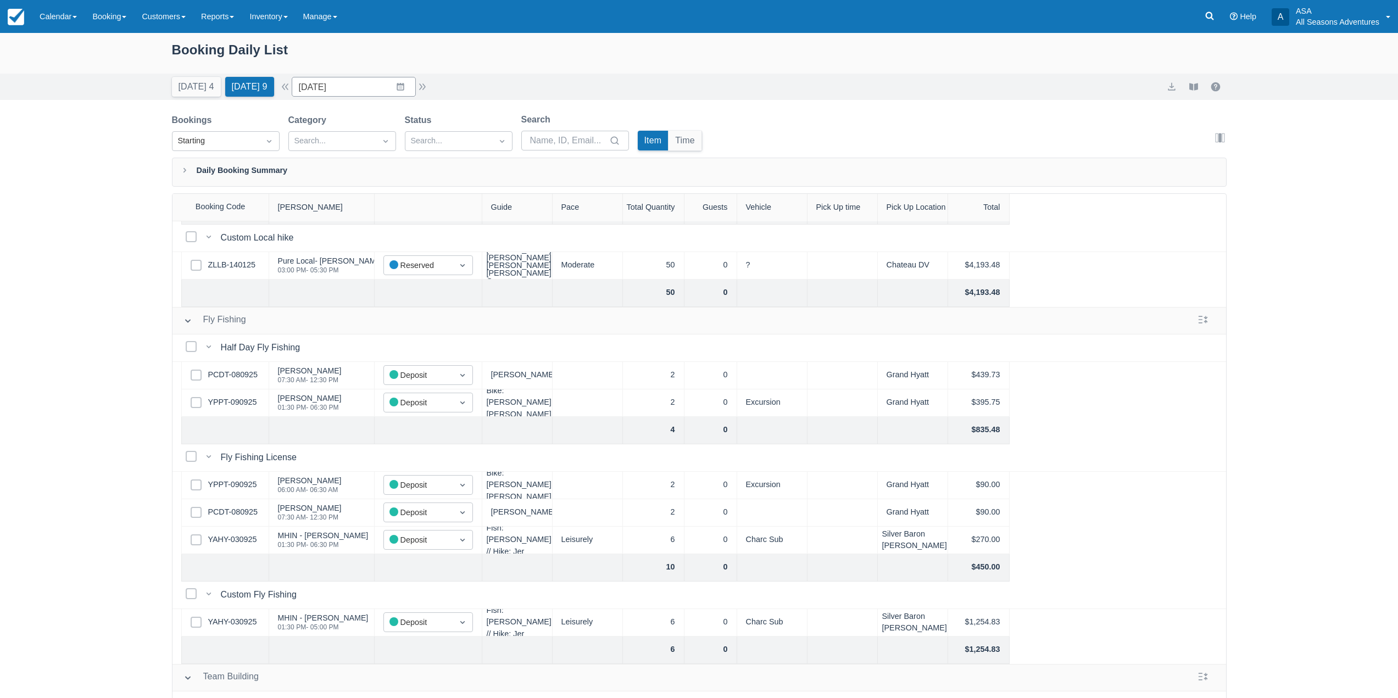
scroll to position [385, 0]
click at [252, 537] on link "YAHY-030925" at bounding box center [232, 537] width 49 height 12
click at [416, 86] on input "[DATE]" at bounding box center [354, 87] width 124 height 20
click at [230, 539] on link "YAHY-030925" at bounding box center [232, 537] width 49 height 12
click at [426, 87] on button "button" at bounding box center [422, 86] width 13 height 13
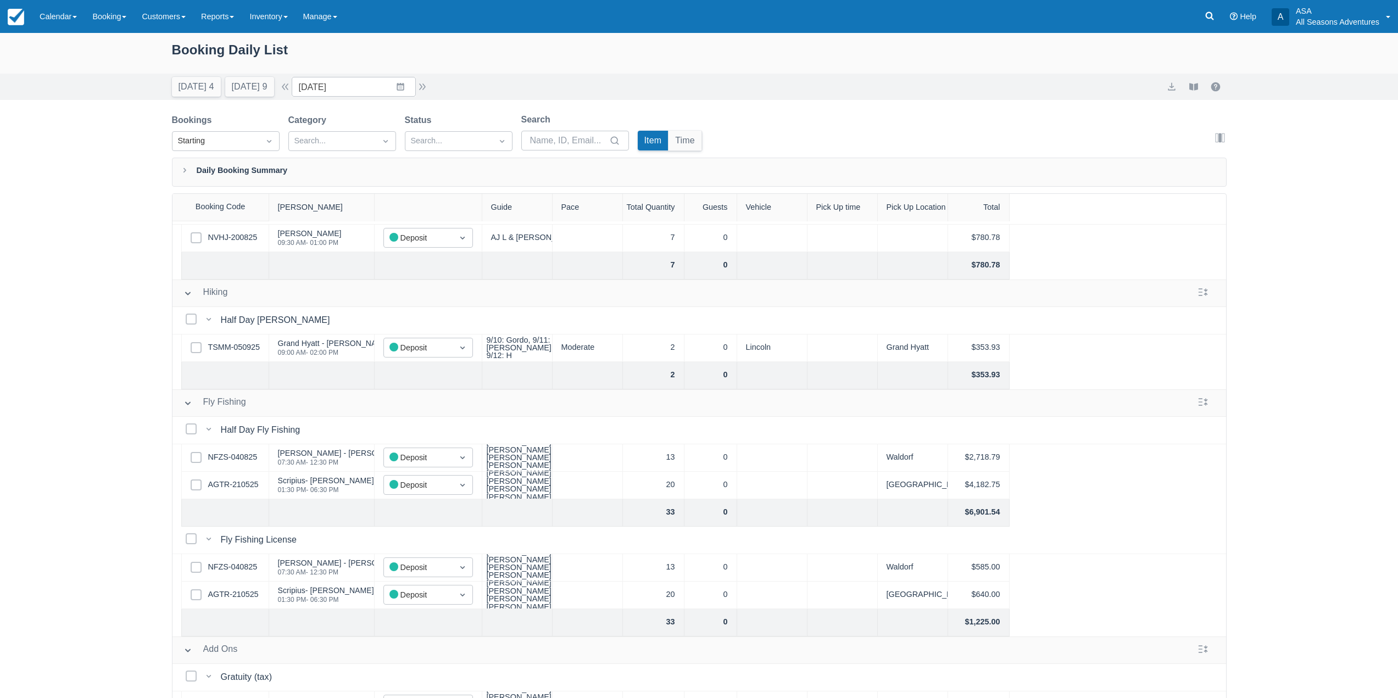
scroll to position [81, 0]
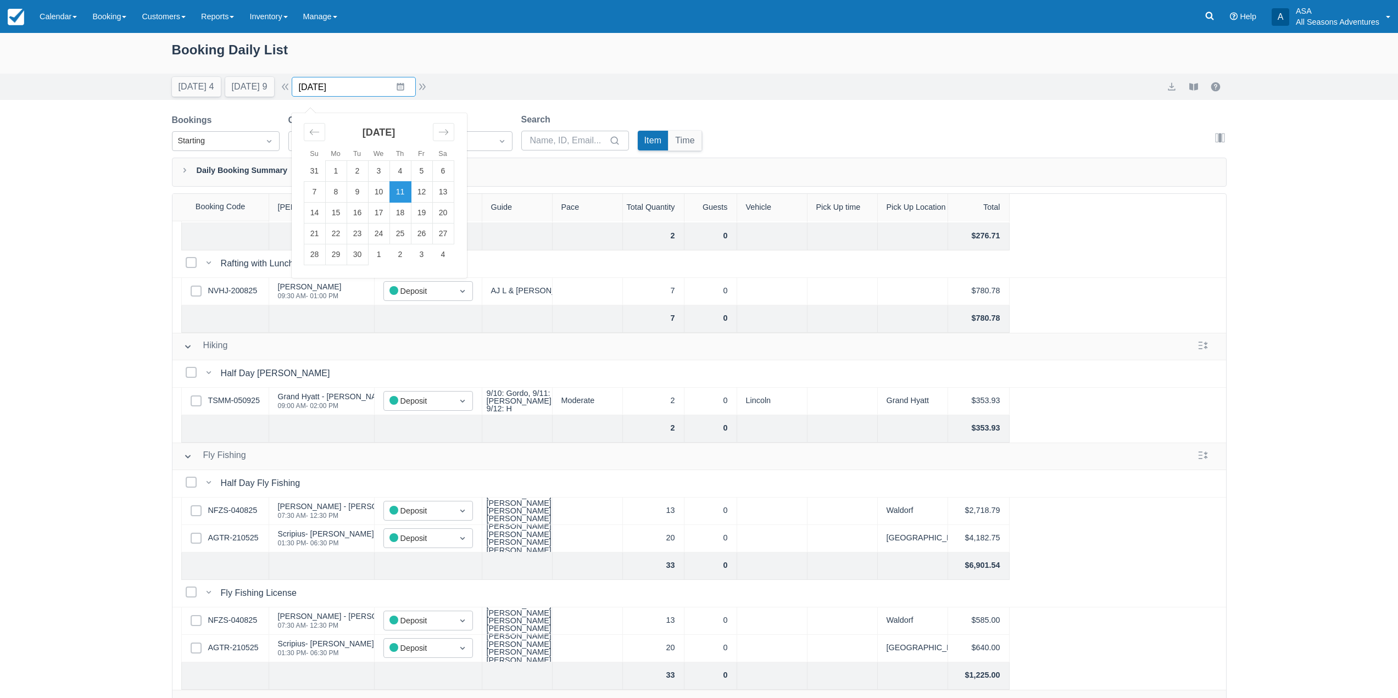
click at [412, 83] on input "[DATE]" at bounding box center [354, 87] width 124 height 20
click at [427, 193] on td "12" at bounding box center [421, 192] width 21 height 21
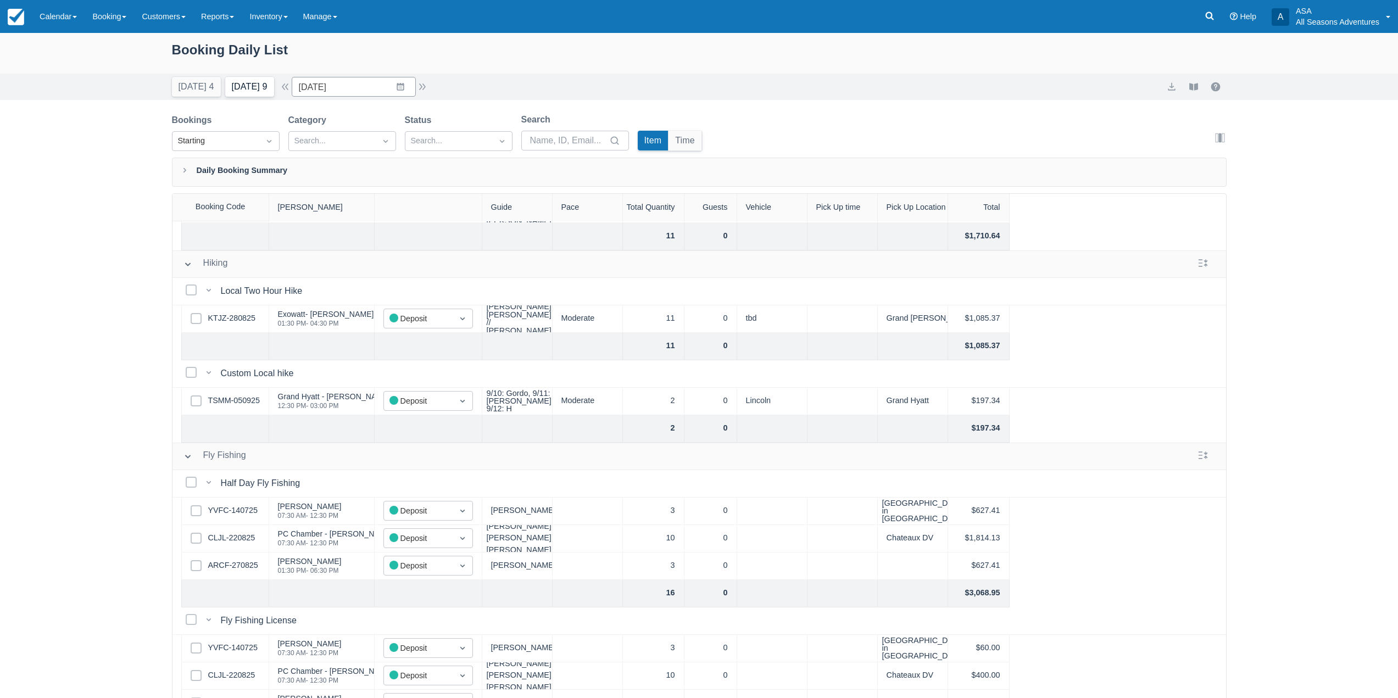
click at [264, 84] on button "[DATE] 9" at bounding box center [249, 87] width 49 height 20
type input "[DATE]"
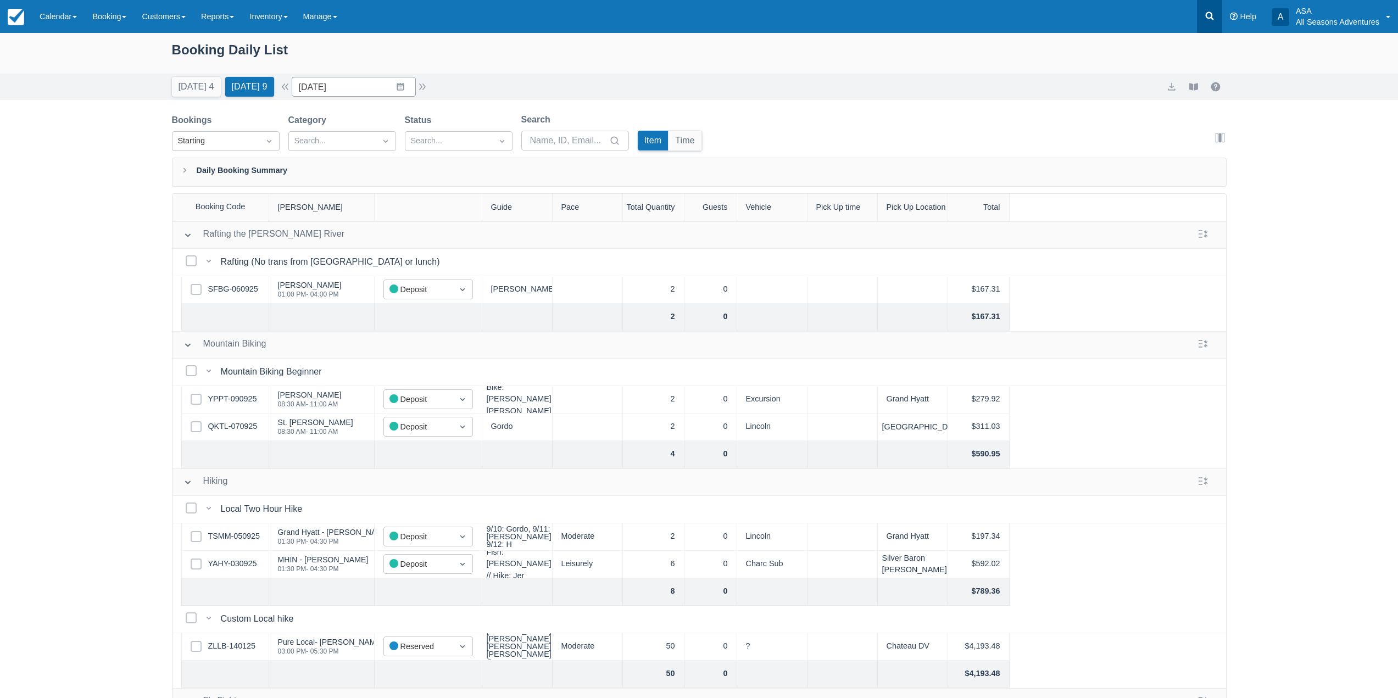
click at [1203, 10] on link at bounding box center [1209, 16] width 25 height 33
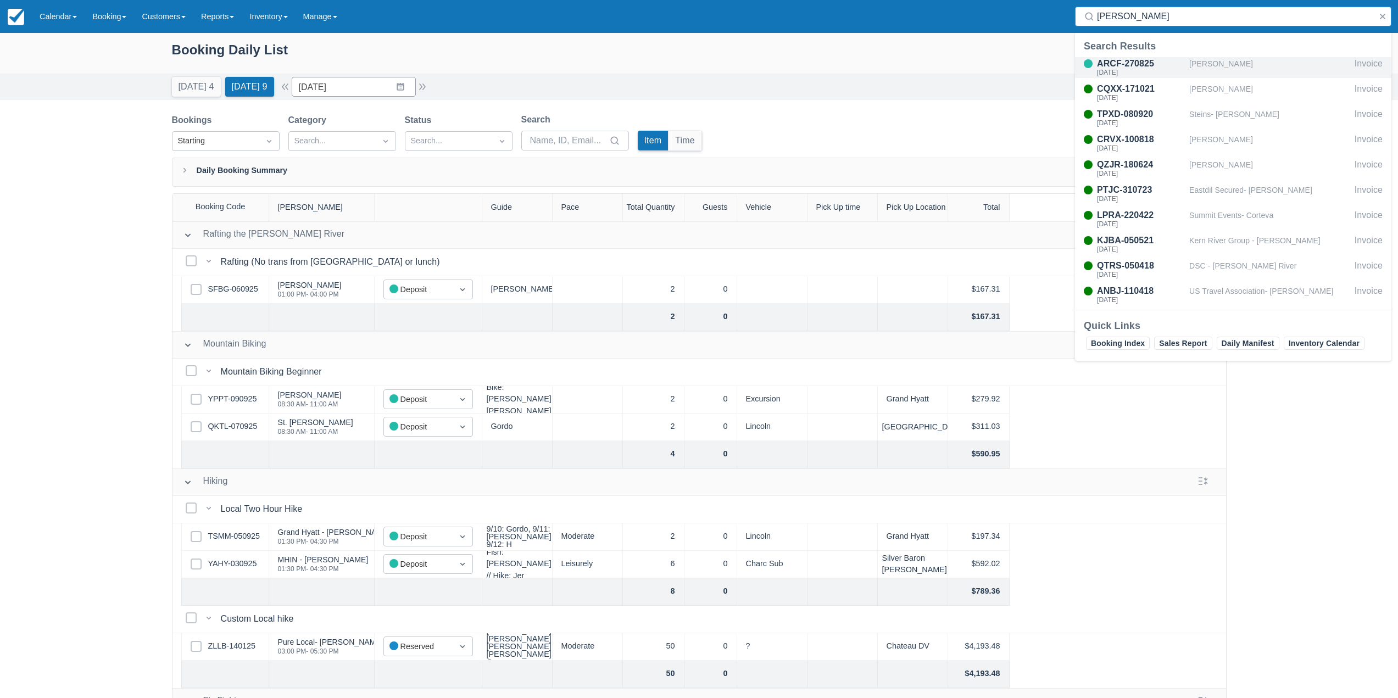
type input "[PERSON_NAME]"
click at [1187, 74] on div "ARCF-270825 [DATE]" at bounding box center [1132, 67] width 114 height 21
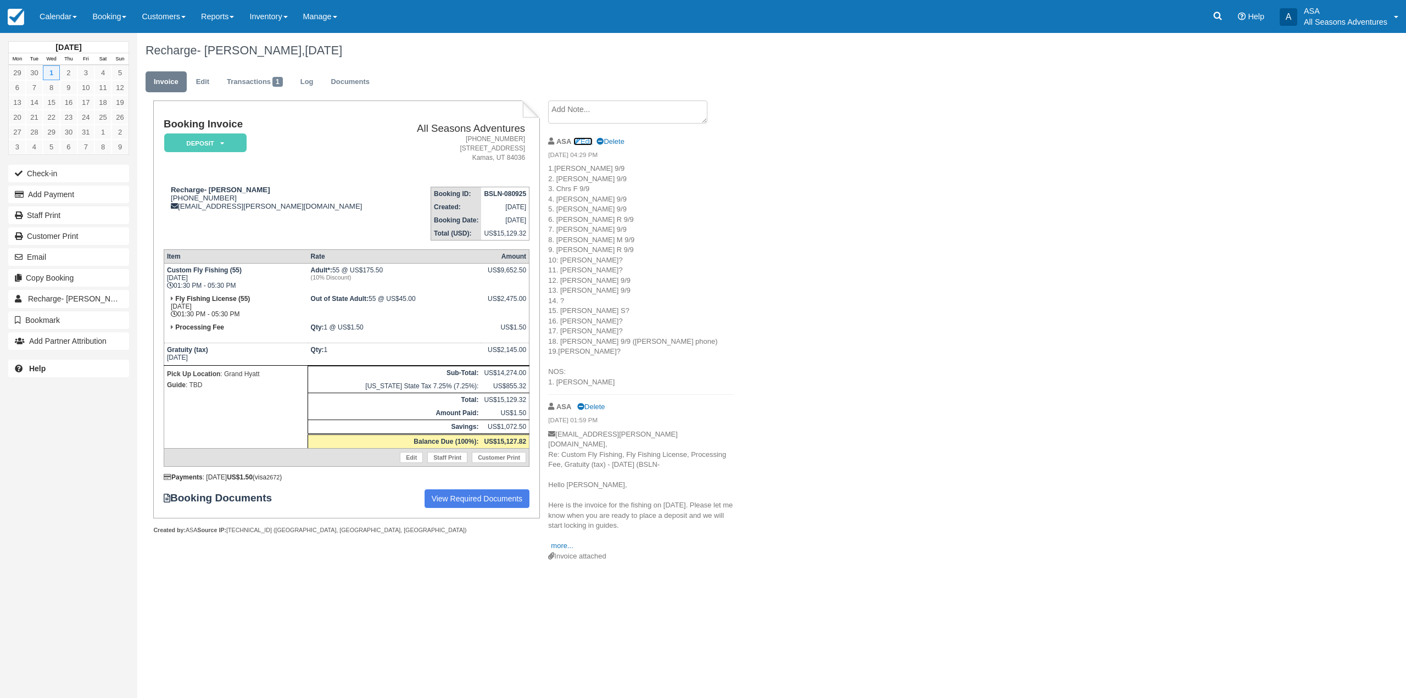
click at [590, 141] on link "Edit" at bounding box center [583, 141] width 19 height 8
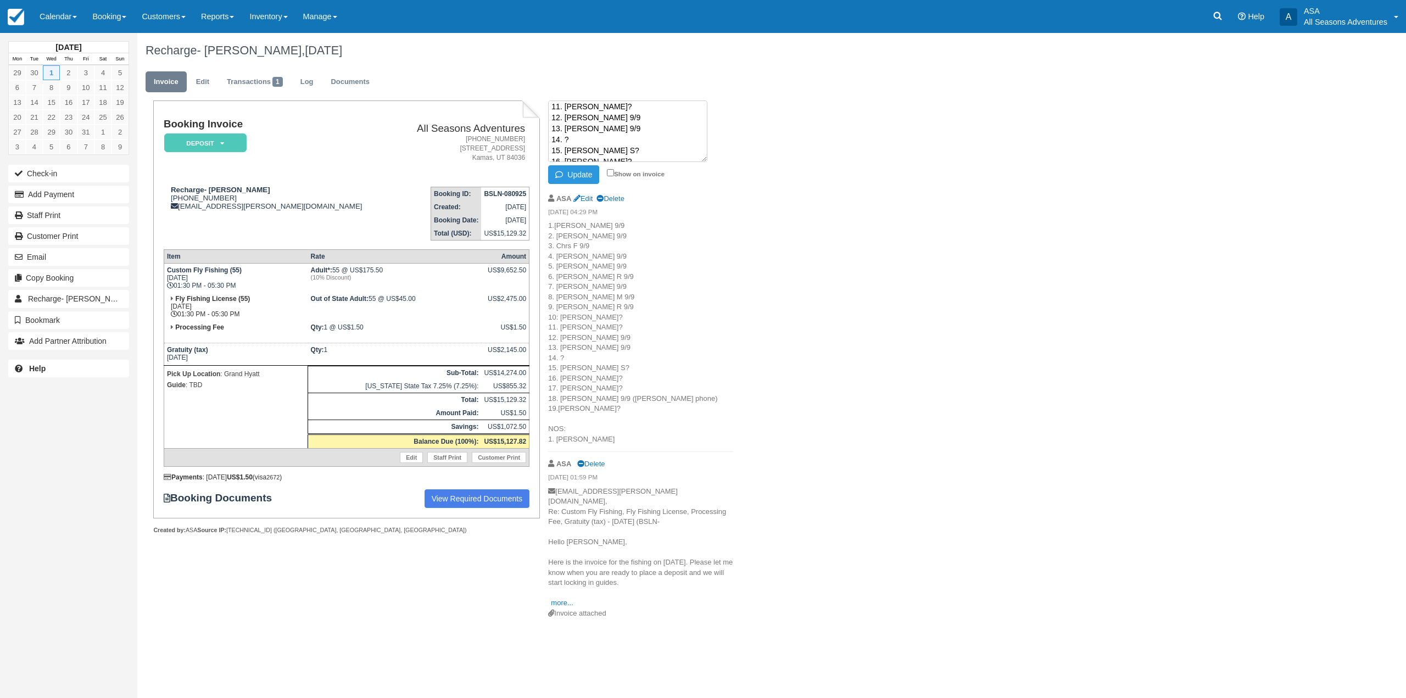
scroll to position [132, 0]
click at [596, 150] on textarea "1.[PERSON_NAME] 9/9 2. [PERSON_NAME] 9/9 3. Chrs F 9/9 4. [PERSON_NAME] 9/9 5. …" at bounding box center [627, 132] width 159 height 62
type textarea "1.[PERSON_NAME] 9/9 2. [PERSON_NAME] 9/9 3. Chrs F 9/9 4. [PERSON_NAME] 9/9 5. …"
click at [575, 167] on button "Update" at bounding box center [573, 174] width 51 height 19
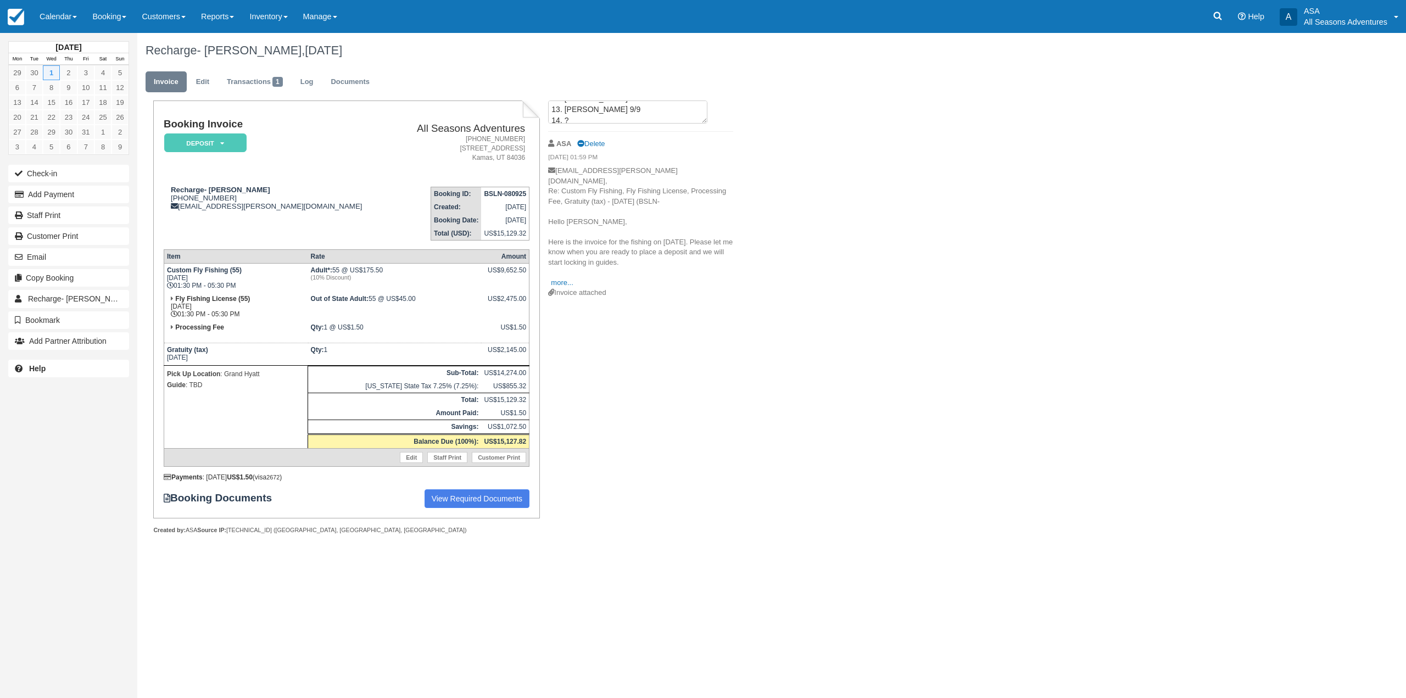
scroll to position [0, 0]
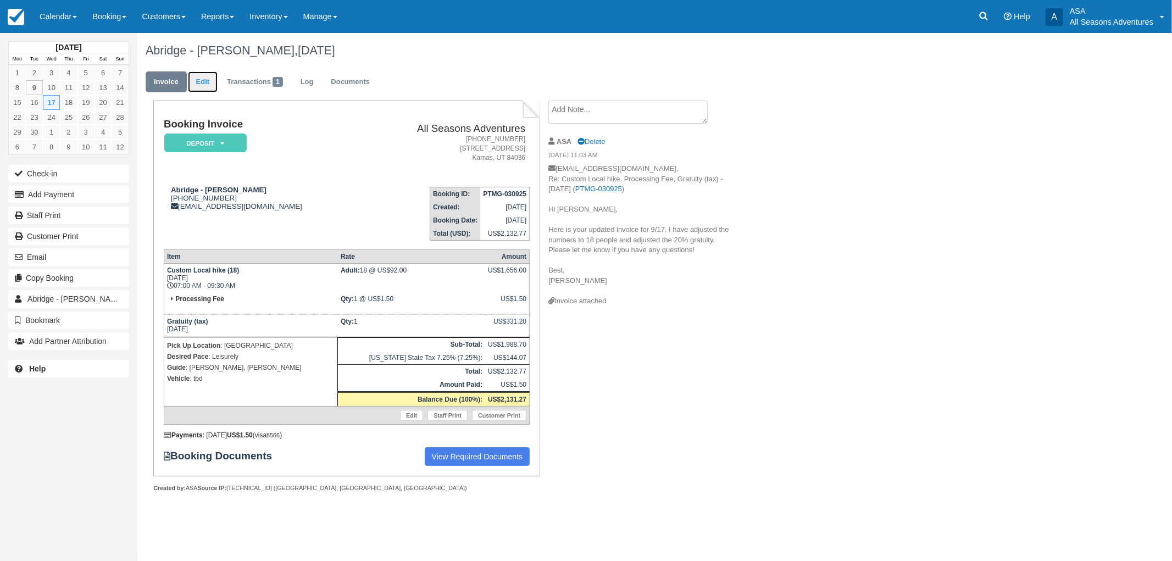
click at [198, 82] on link "Edit" at bounding box center [203, 81] width 30 height 21
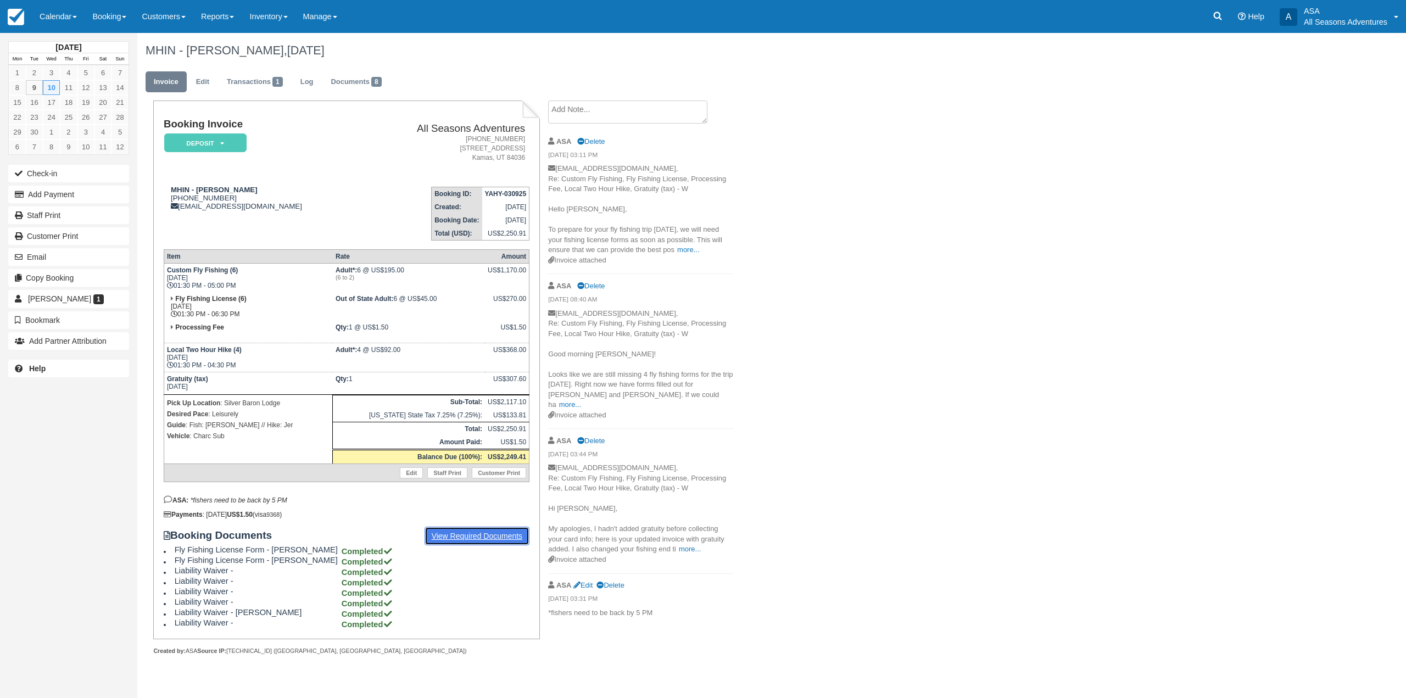
click at [448, 540] on link "View Required Documents" at bounding box center [477, 536] width 105 height 19
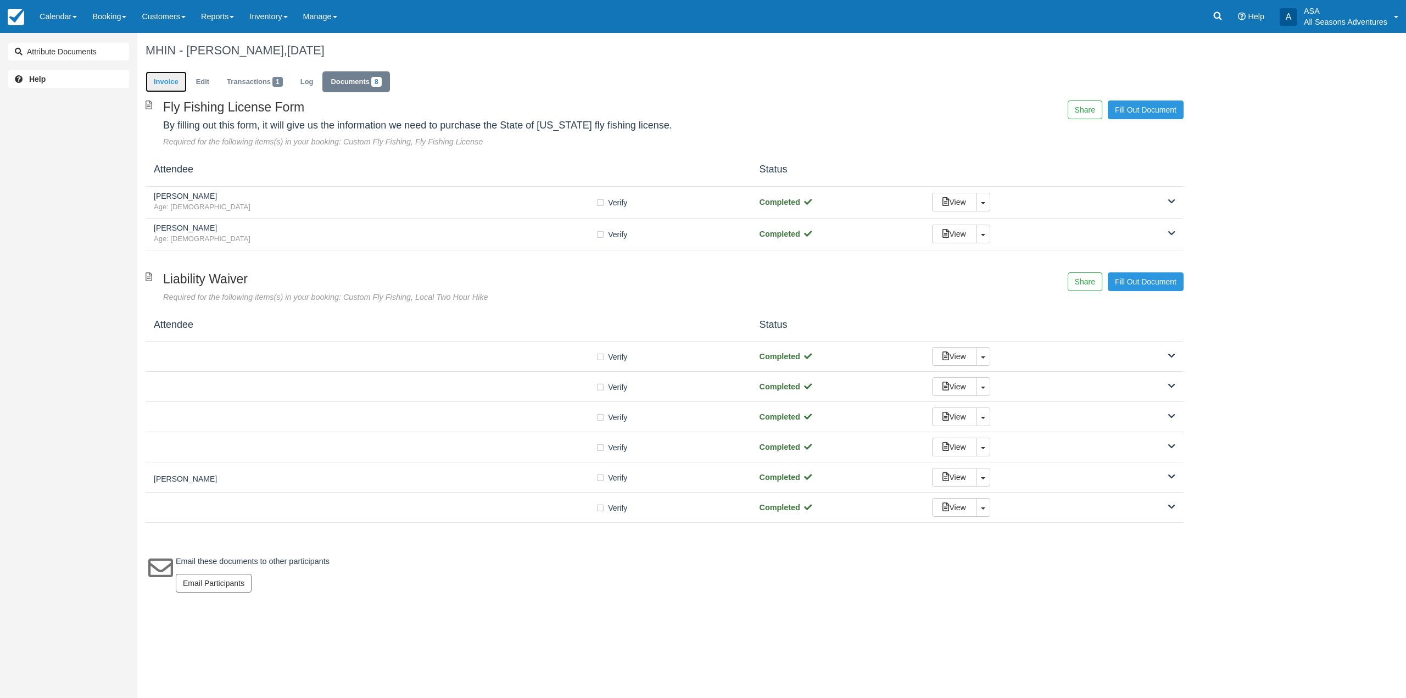
click at [159, 80] on link "Invoice" at bounding box center [166, 81] width 41 height 21
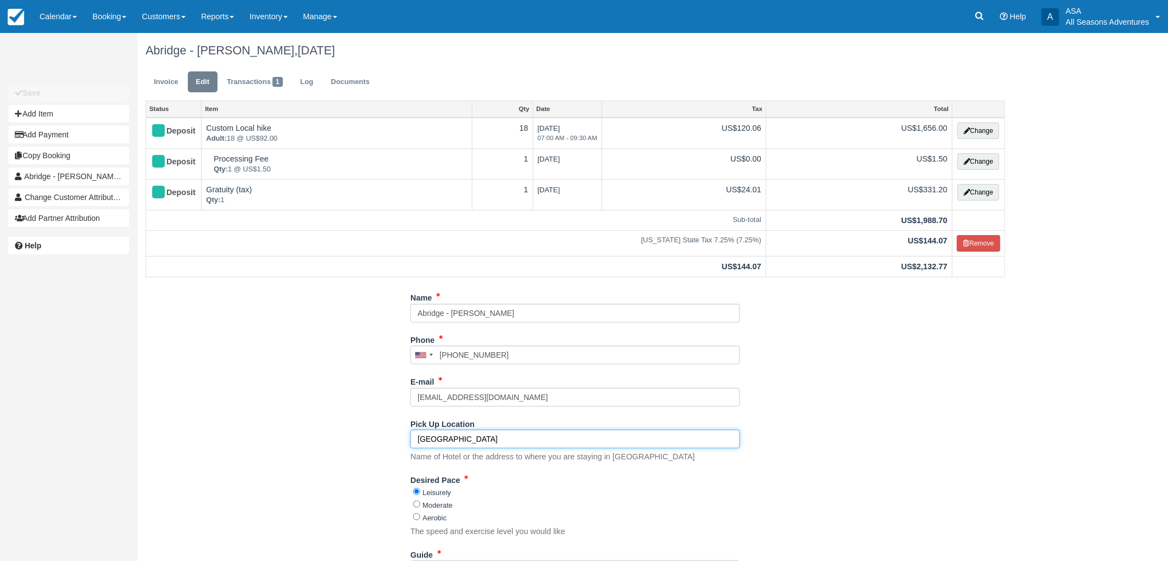
click at [522, 436] on input "[GEOGRAPHIC_DATA]" at bounding box center [575, 439] width 330 height 19
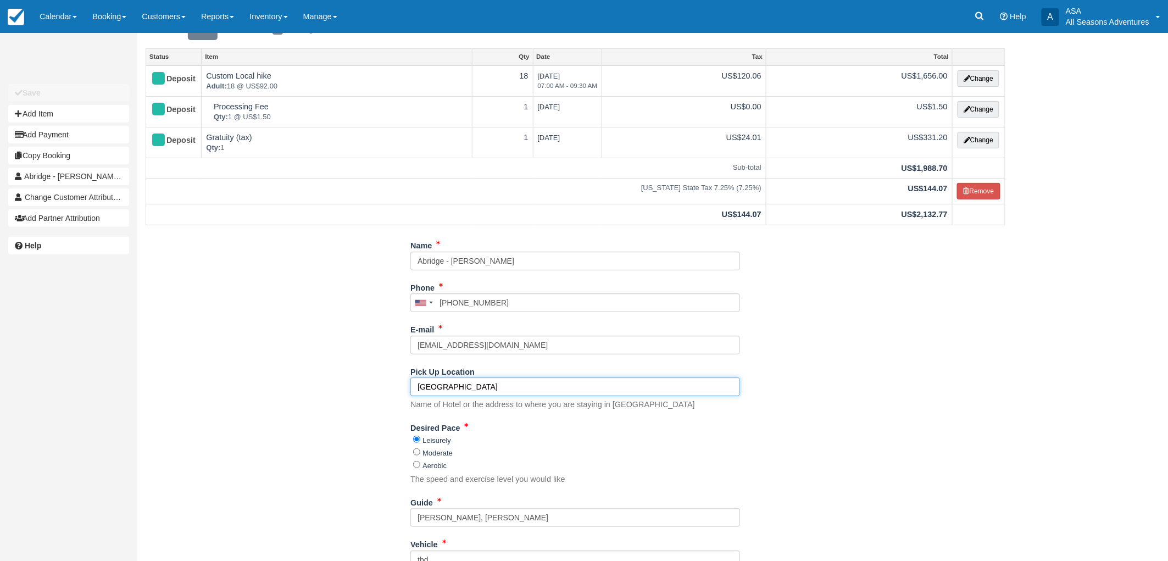
scroll to position [122, 0]
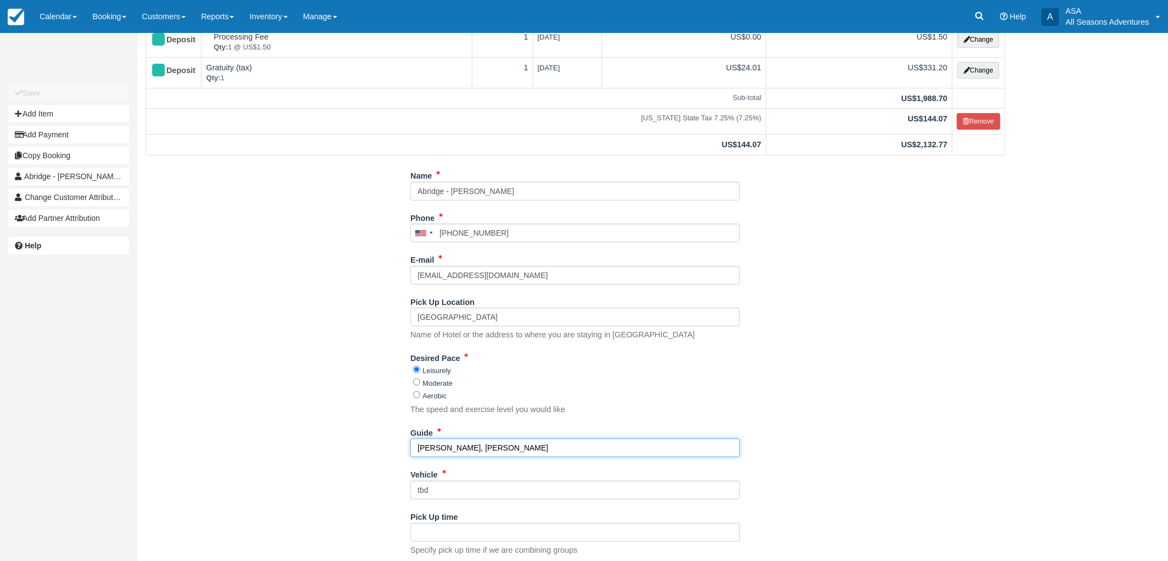
click at [522, 452] on input "[PERSON_NAME], [PERSON_NAME]" at bounding box center [575, 447] width 330 height 19
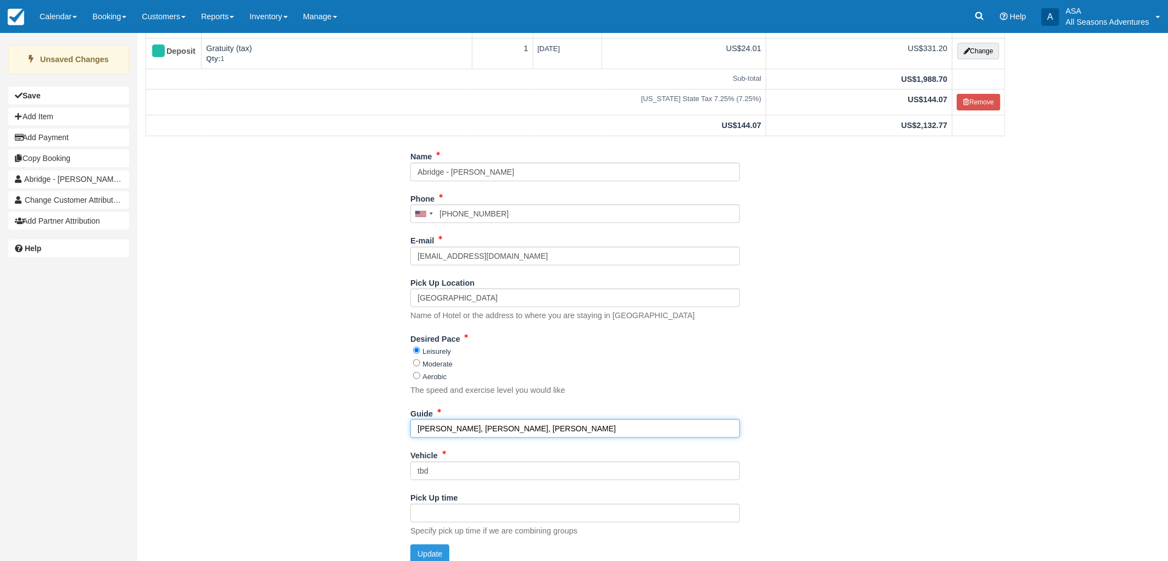
scroll to position [152, 0]
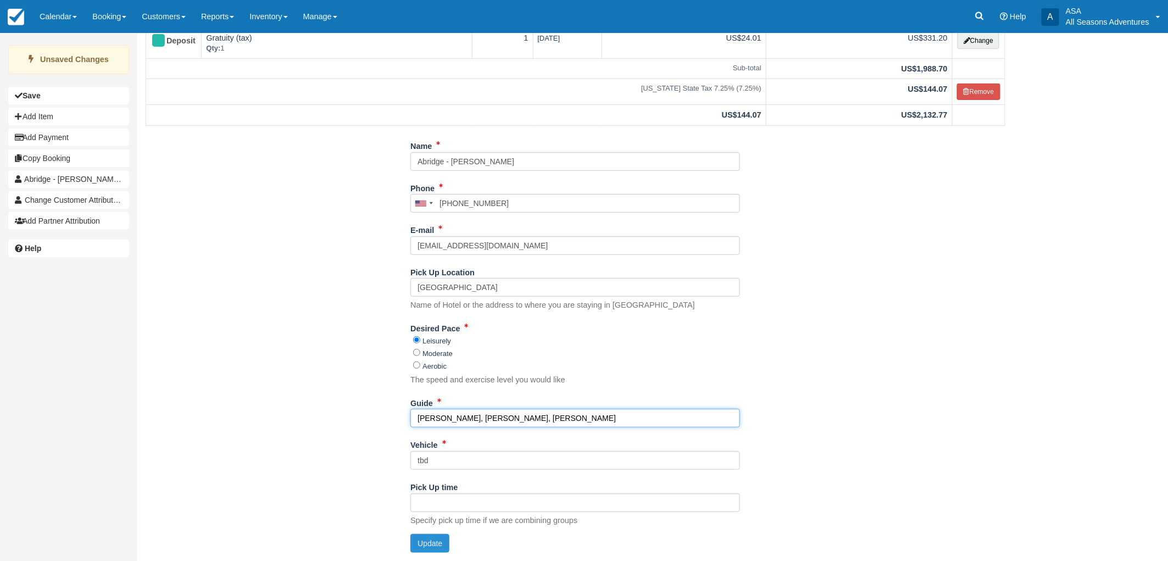
type input "[PERSON_NAME], [PERSON_NAME], [PERSON_NAME]"
click at [414, 545] on button "Update" at bounding box center [429, 543] width 39 height 19
type input "[PHONE_NUMBER]"
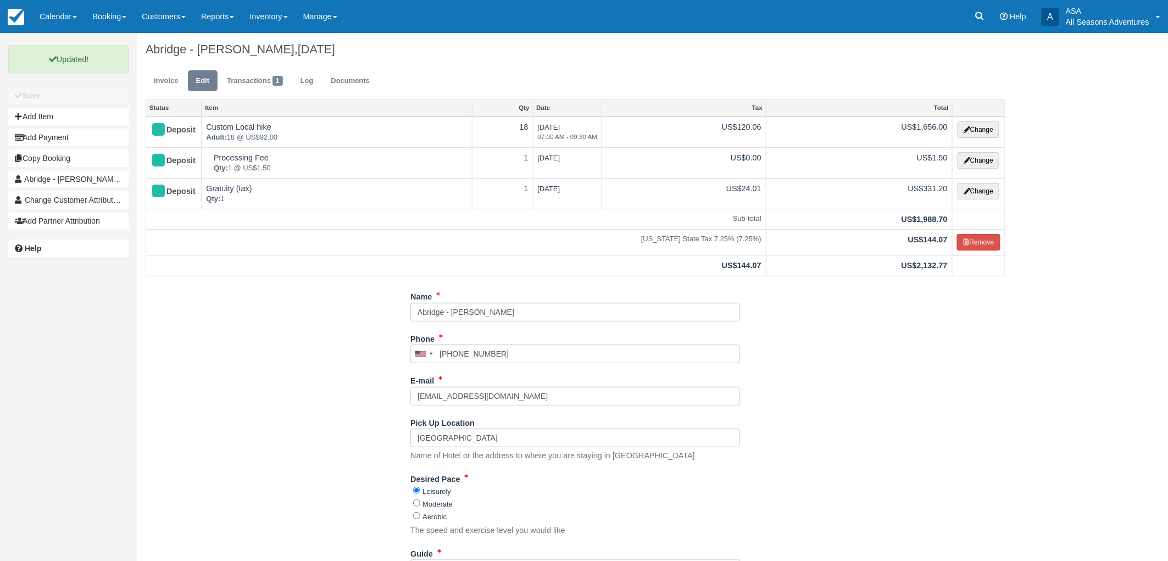
scroll to position [0, 0]
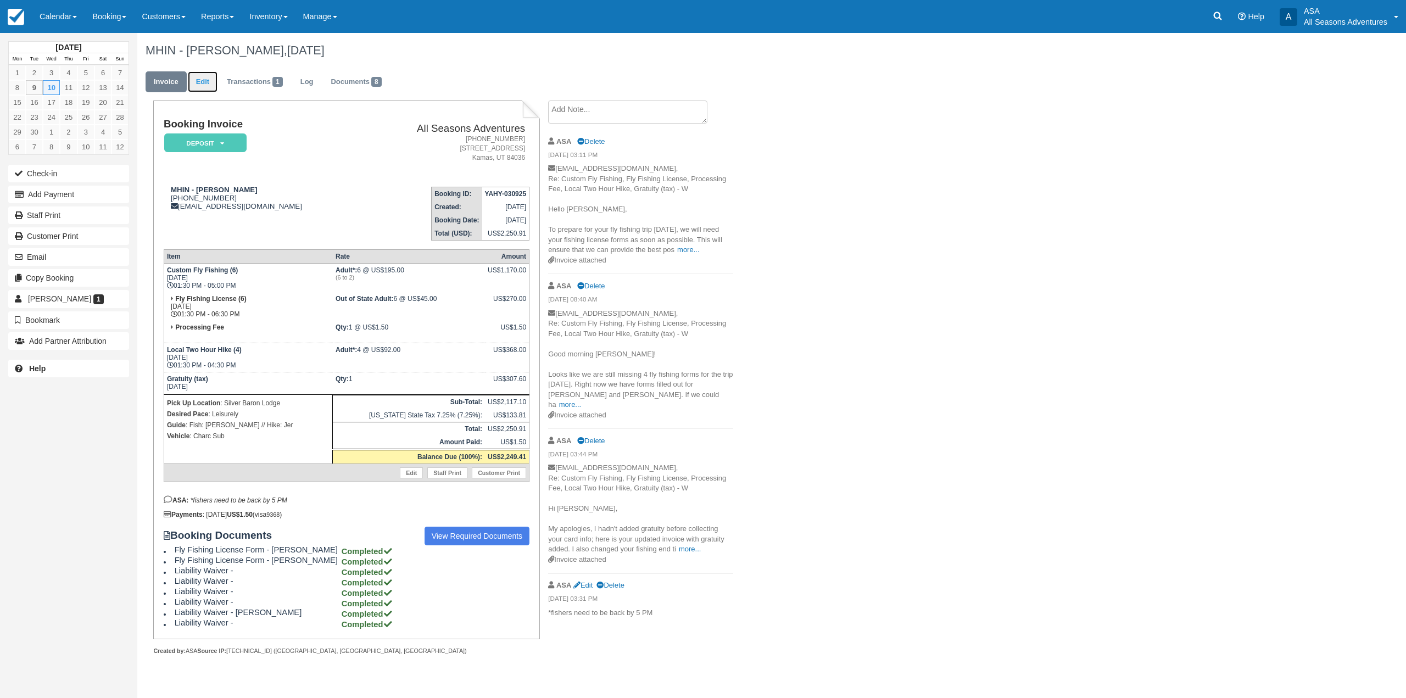
click at [202, 83] on link "Edit" at bounding box center [203, 81] width 30 height 21
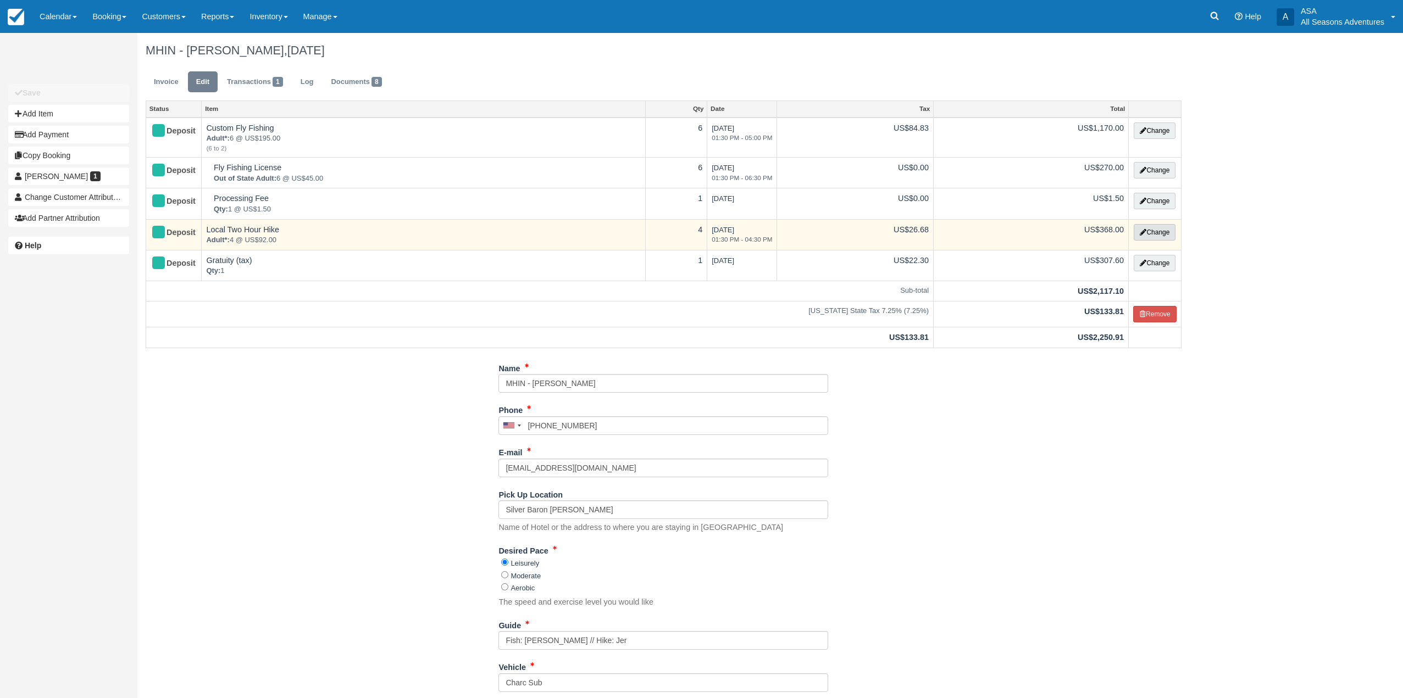
click at [1145, 235] on button "Change" at bounding box center [1154, 232] width 42 height 16
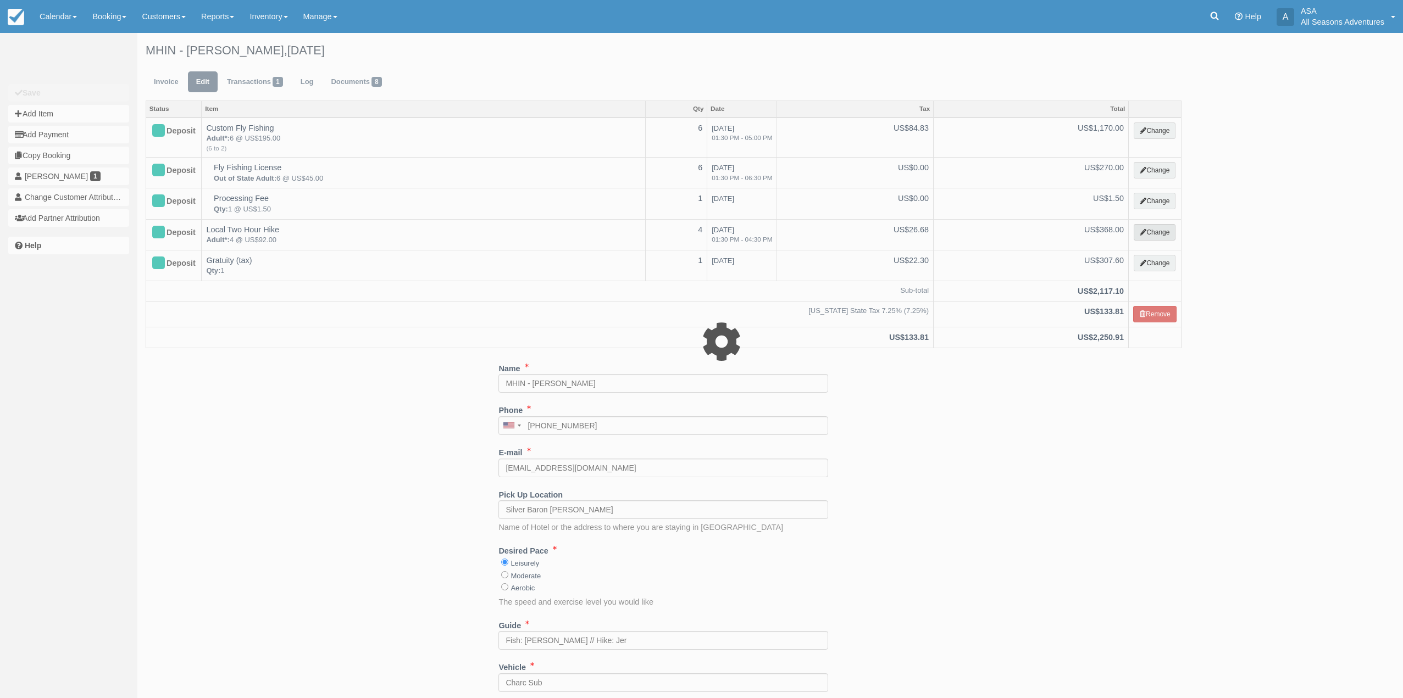
select select "2"
type input "368.00"
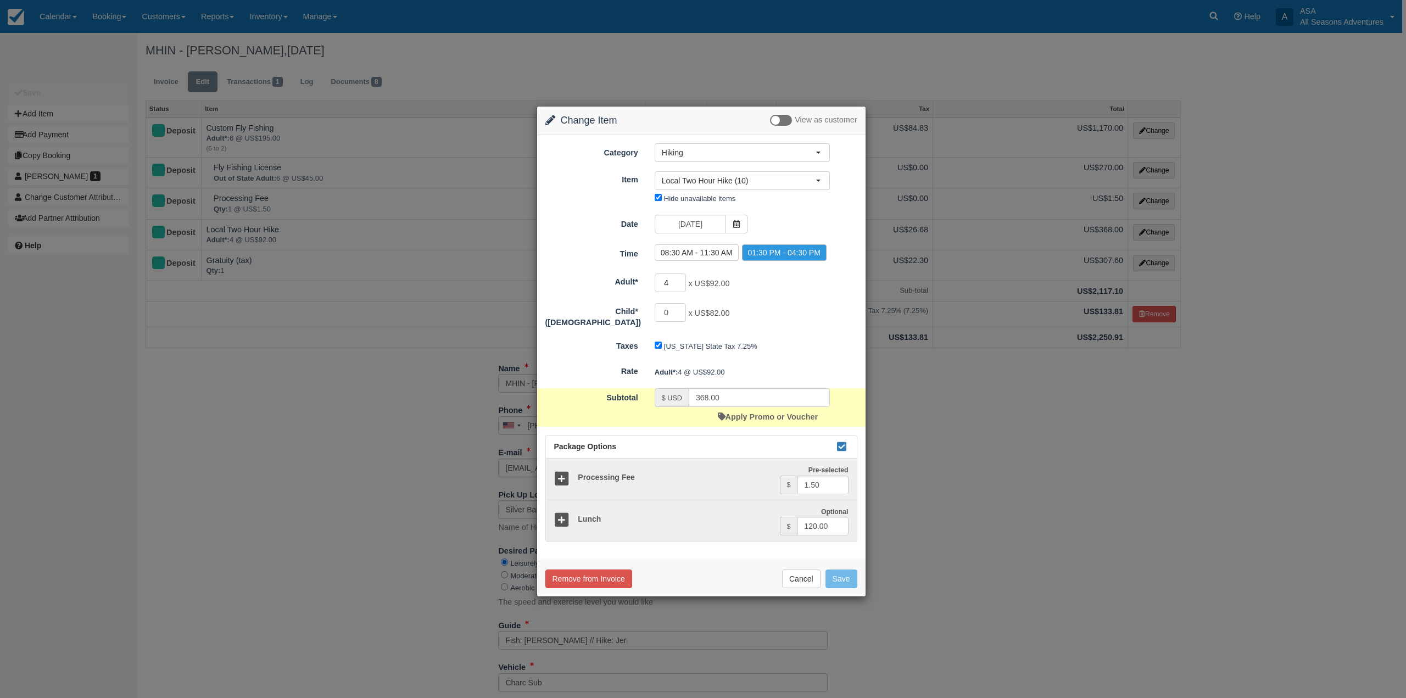
click at [675, 290] on input "4" at bounding box center [671, 283] width 32 height 19
type input "4"
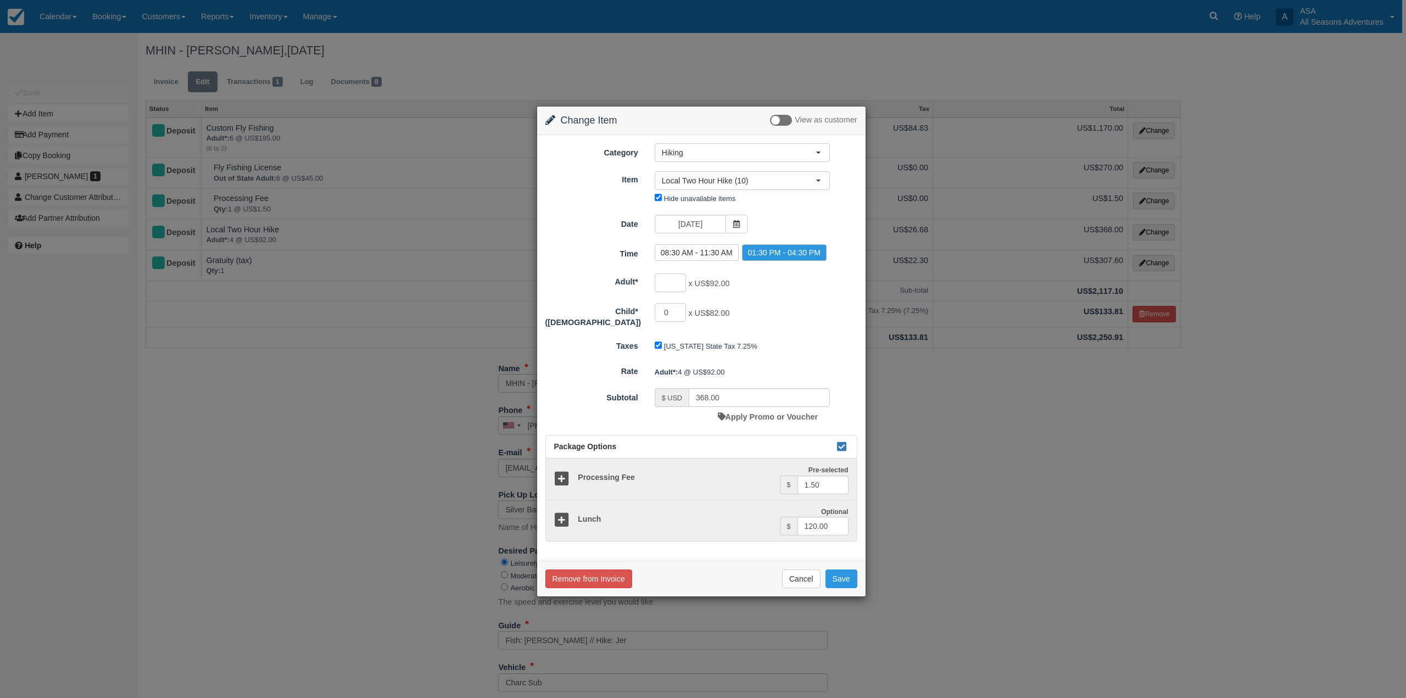
type input "6"
type input "552.00"
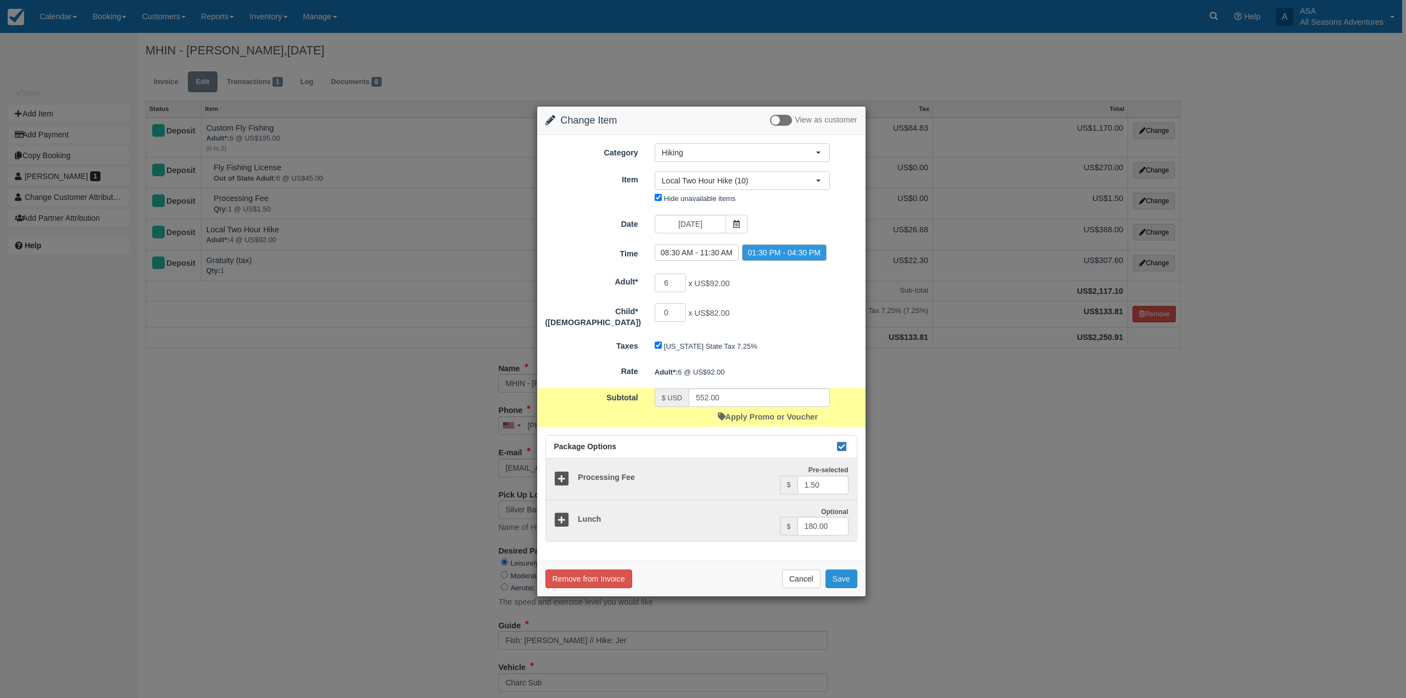
click at [846, 574] on button "Save" at bounding box center [842, 579] width 32 height 19
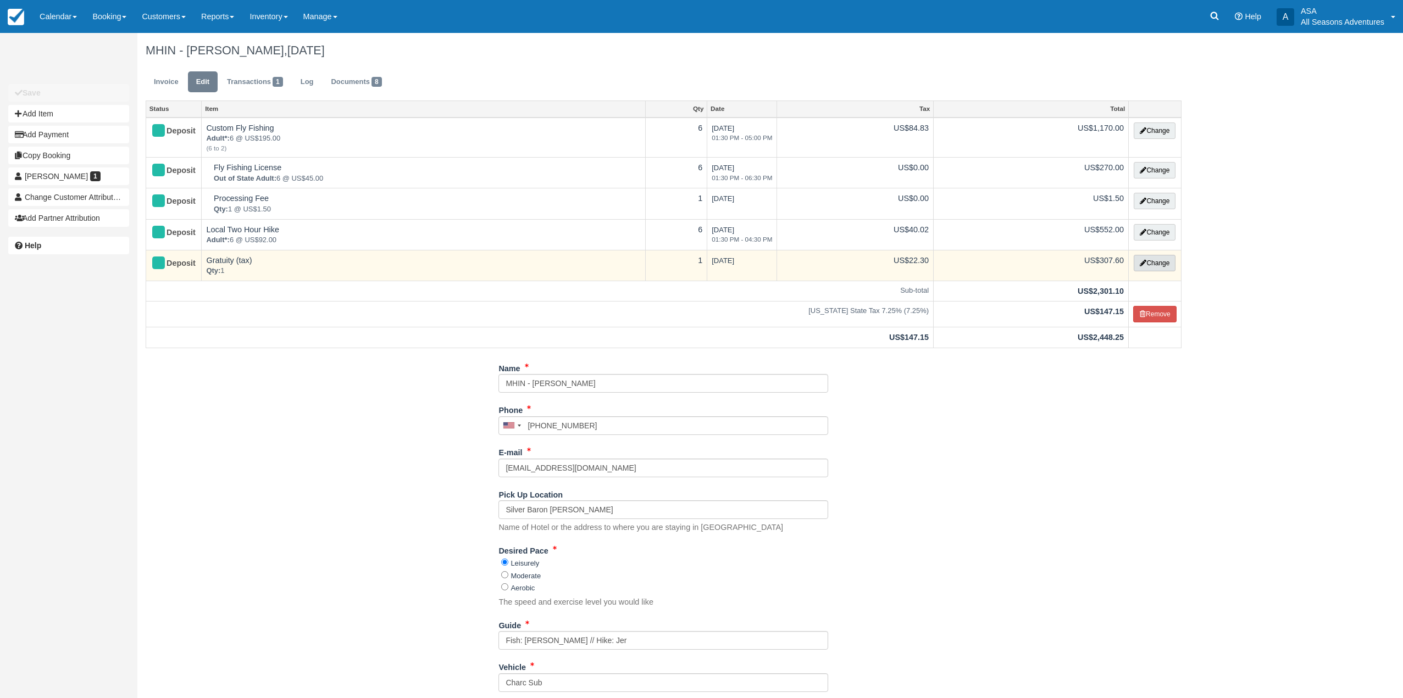
click at [1148, 261] on button "Change" at bounding box center [1154, 263] width 42 height 16
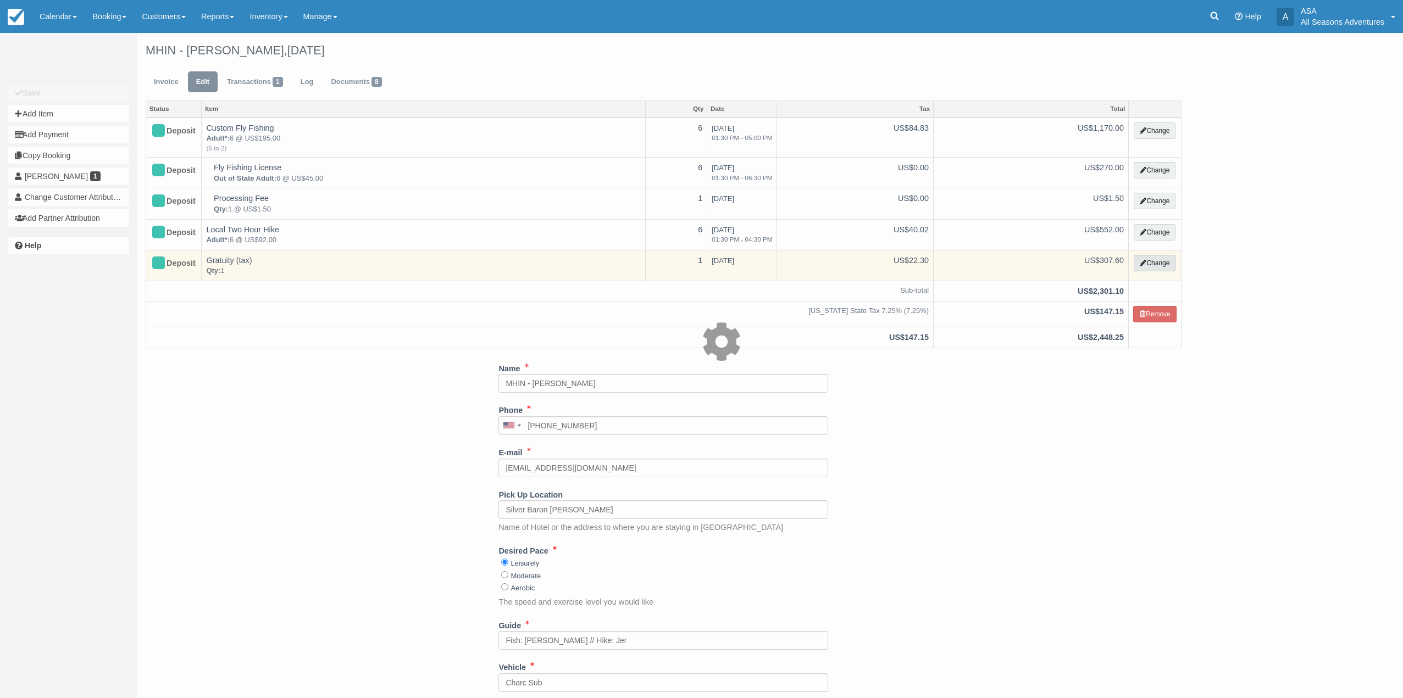
select select "13"
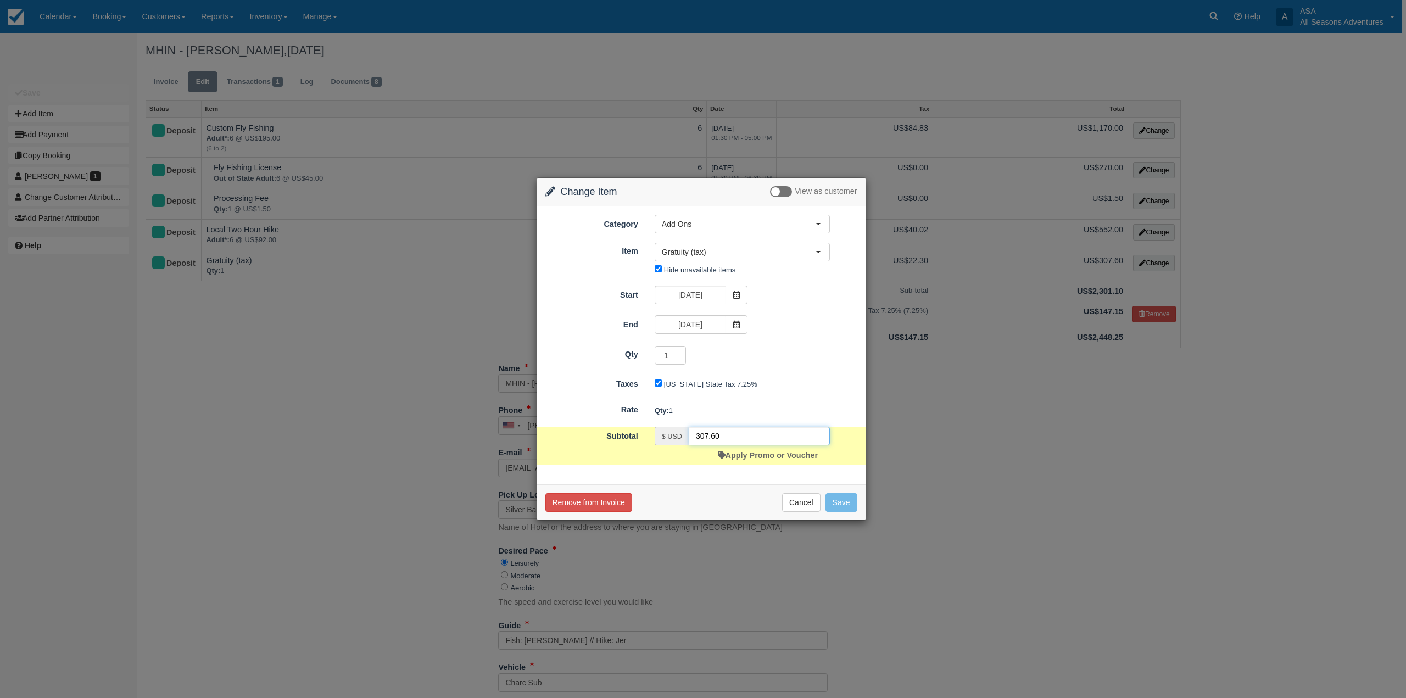
click at [736, 440] on input "307.60" at bounding box center [759, 436] width 141 height 19
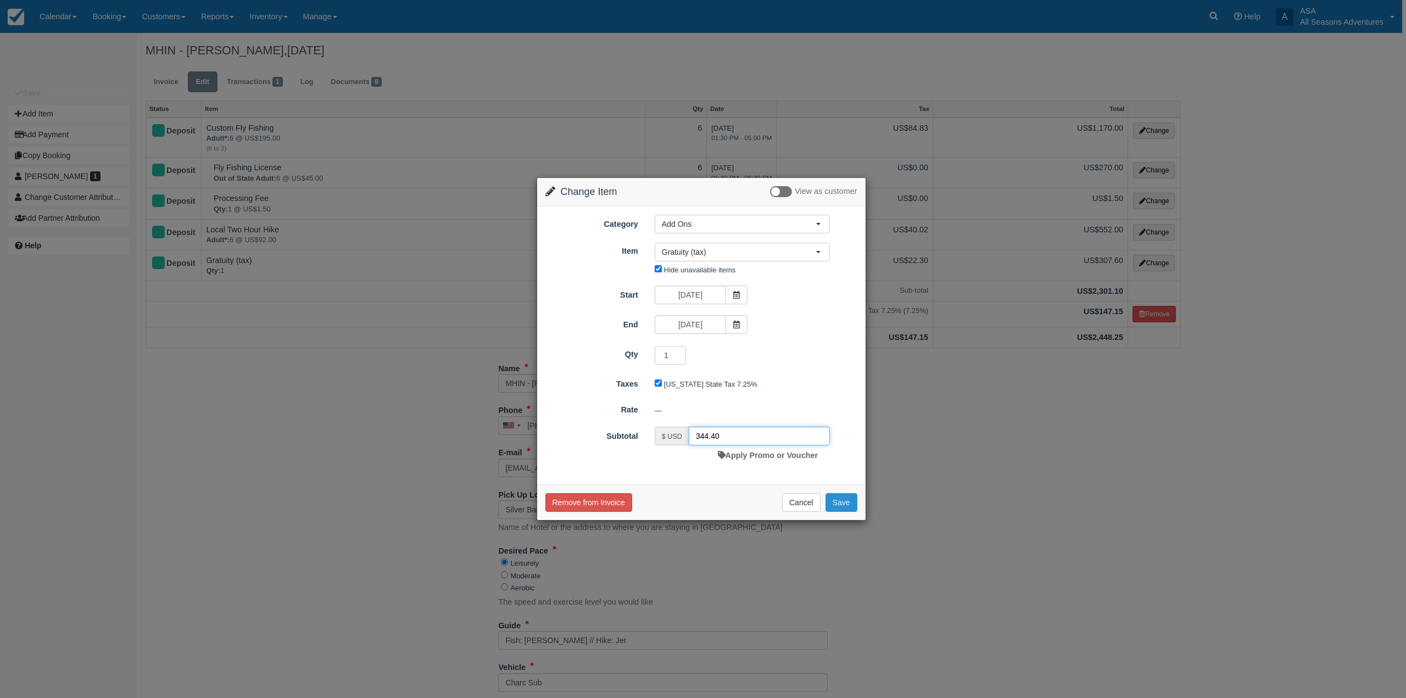
type input "344.40"
click at [843, 508] on button "Save" at bounding box center [842, 502] width 32 height 19
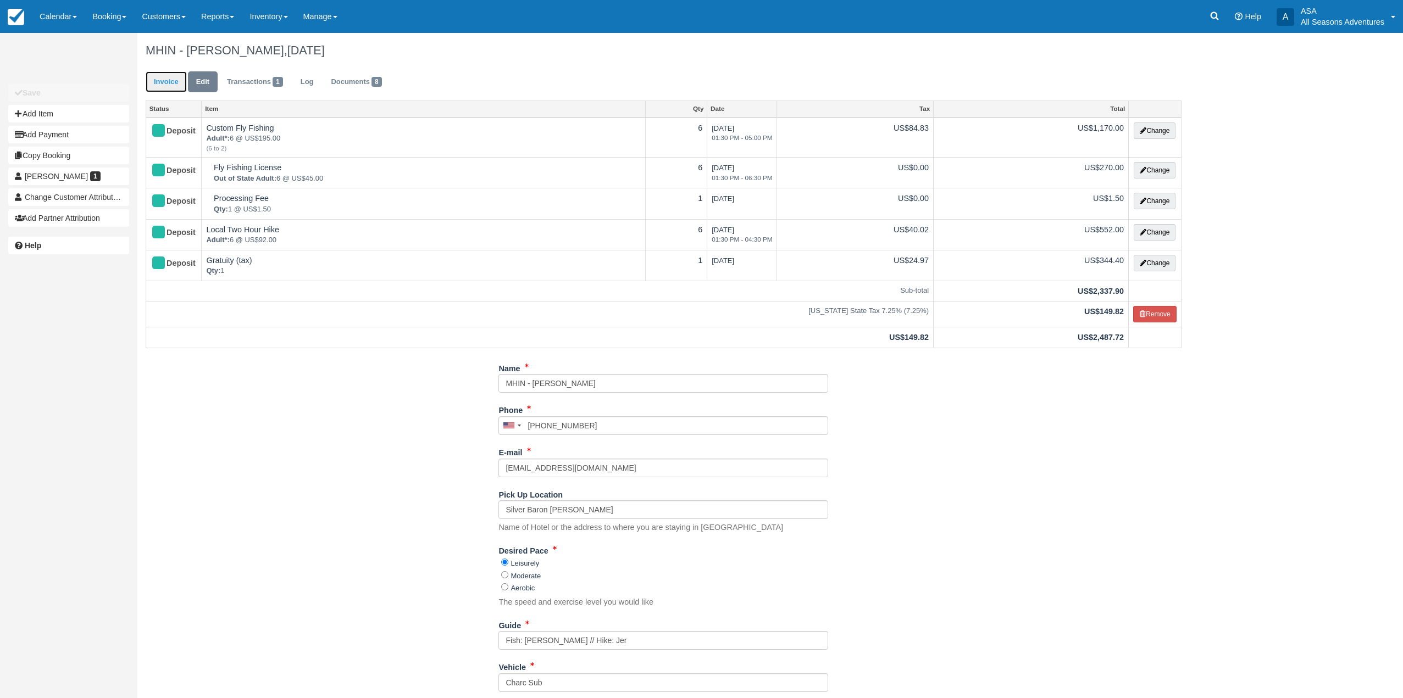
click at [153, 78] on link "Invoice" at bounding box center [166, 81] width 41 height 21
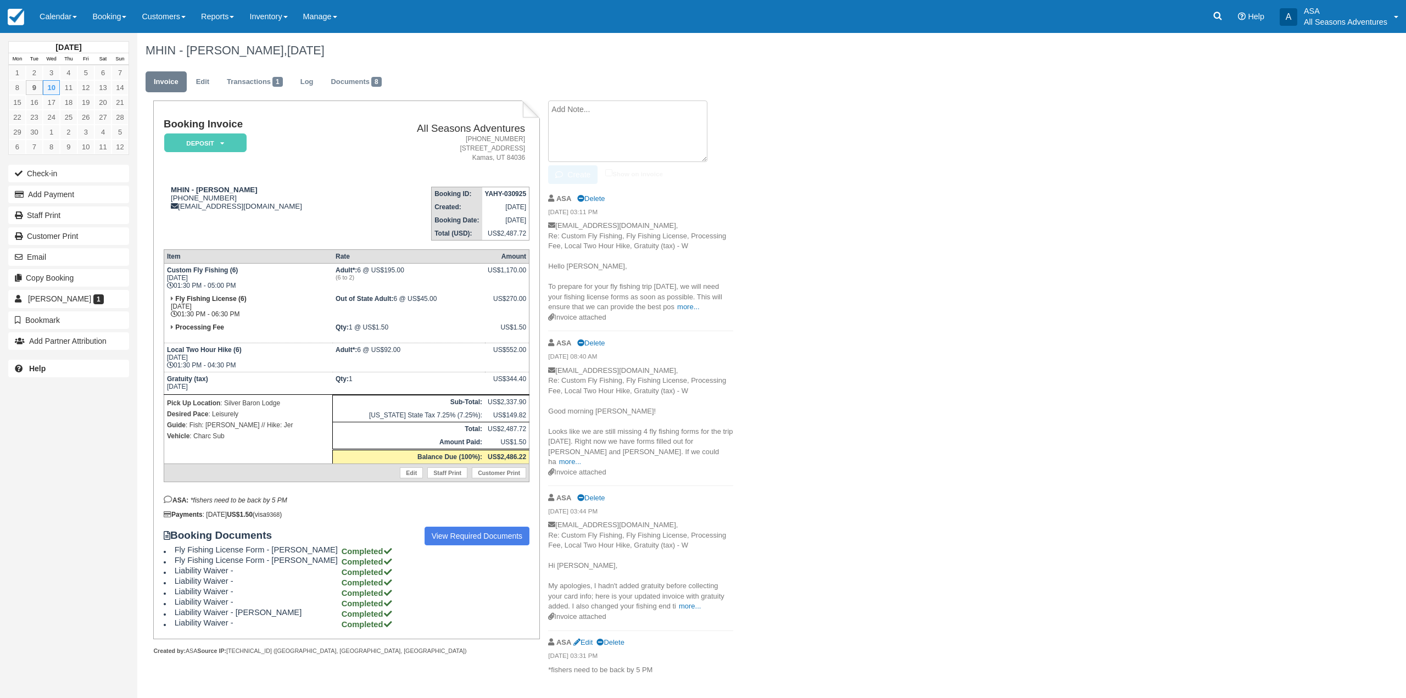
click at [664, 111] on textarea at bounding box center [627, 132] width 159 height 62
type textarea "**ONLY 4 FLY FISHERS AS OF 9/9**"
click at [580, 169] on button "Create" at bounding box center [572, 174] width 49 height 19
click at [437, 541] on link "View Required Documents" at bounding box center [477, 536] width 105 height 19
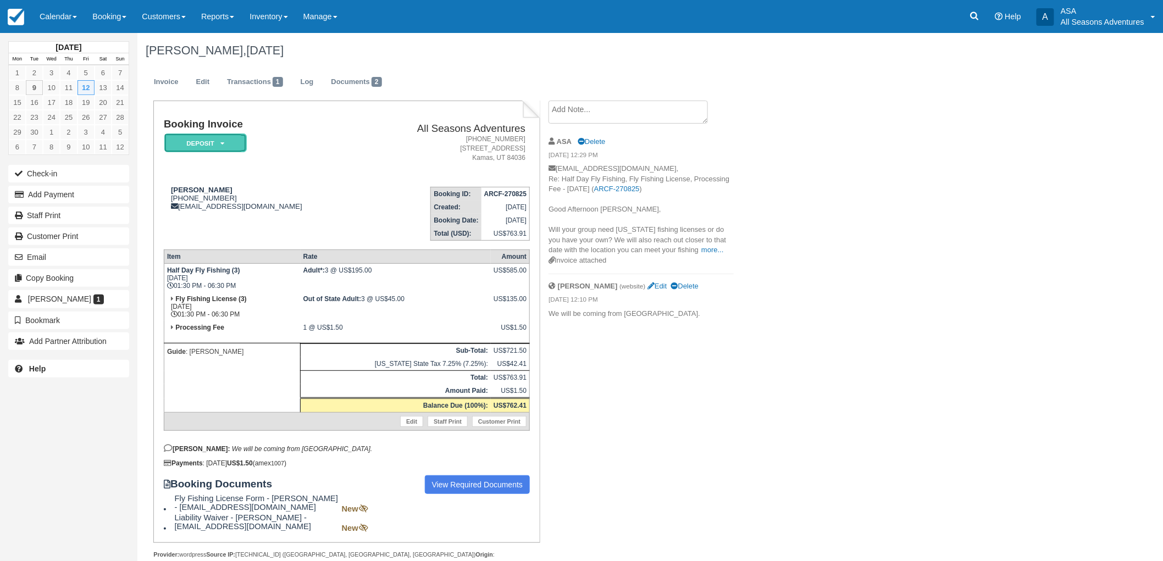
click at [215, 141] on em "Deposit" at bounding box center [205, 143] width 82 height 19
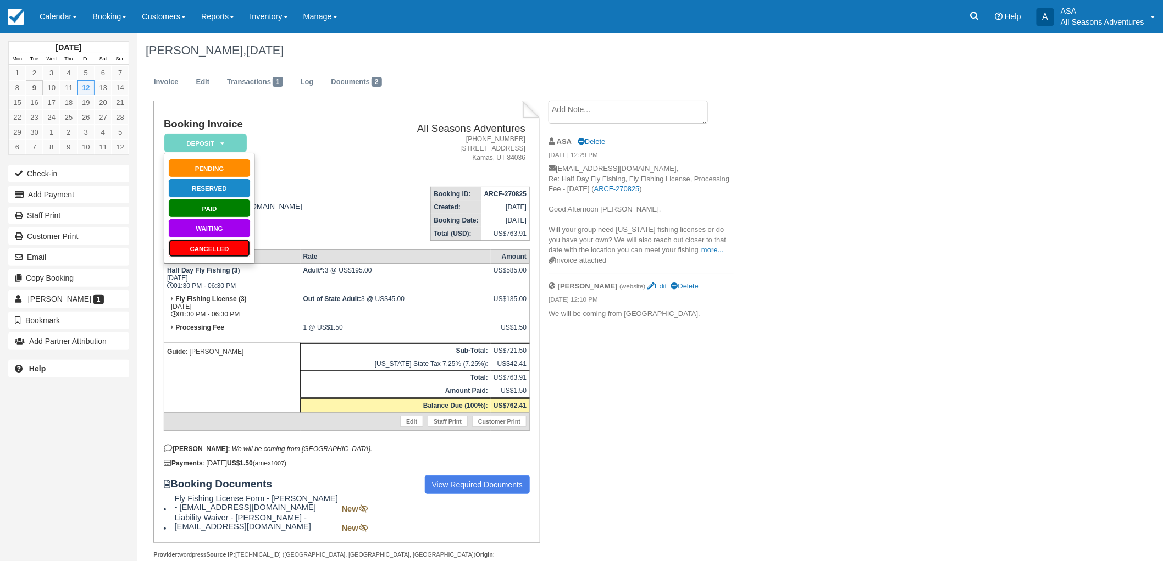
click at [221, 251] on link "Cancelled" at bounding box center [209, 248] width 82 height 19
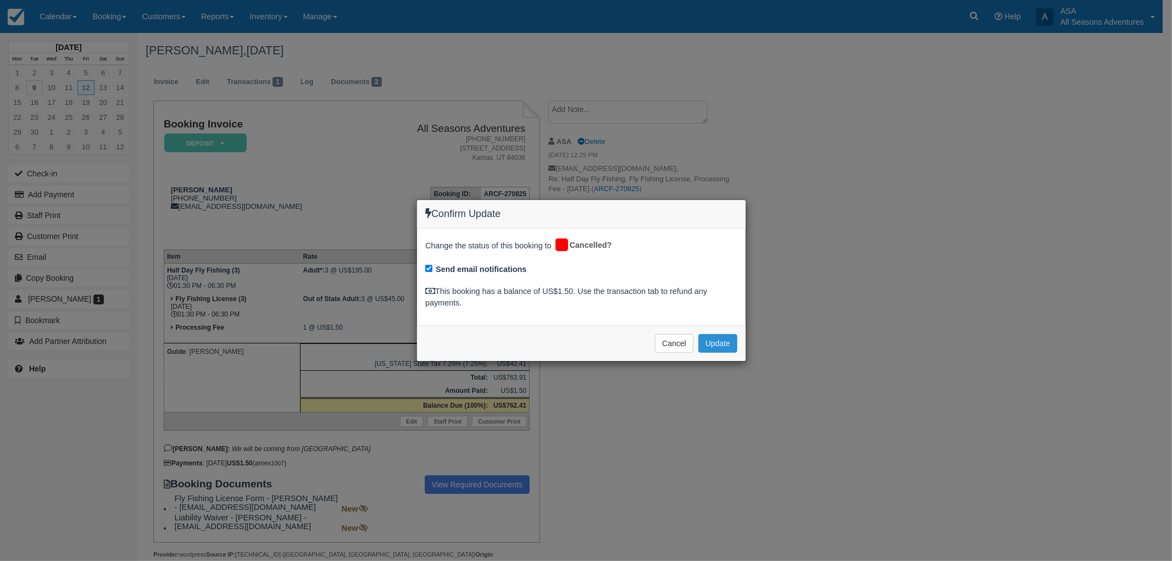
click at [711, 346] on button "Update" at bounding box center [717, 343] width 39 height 19
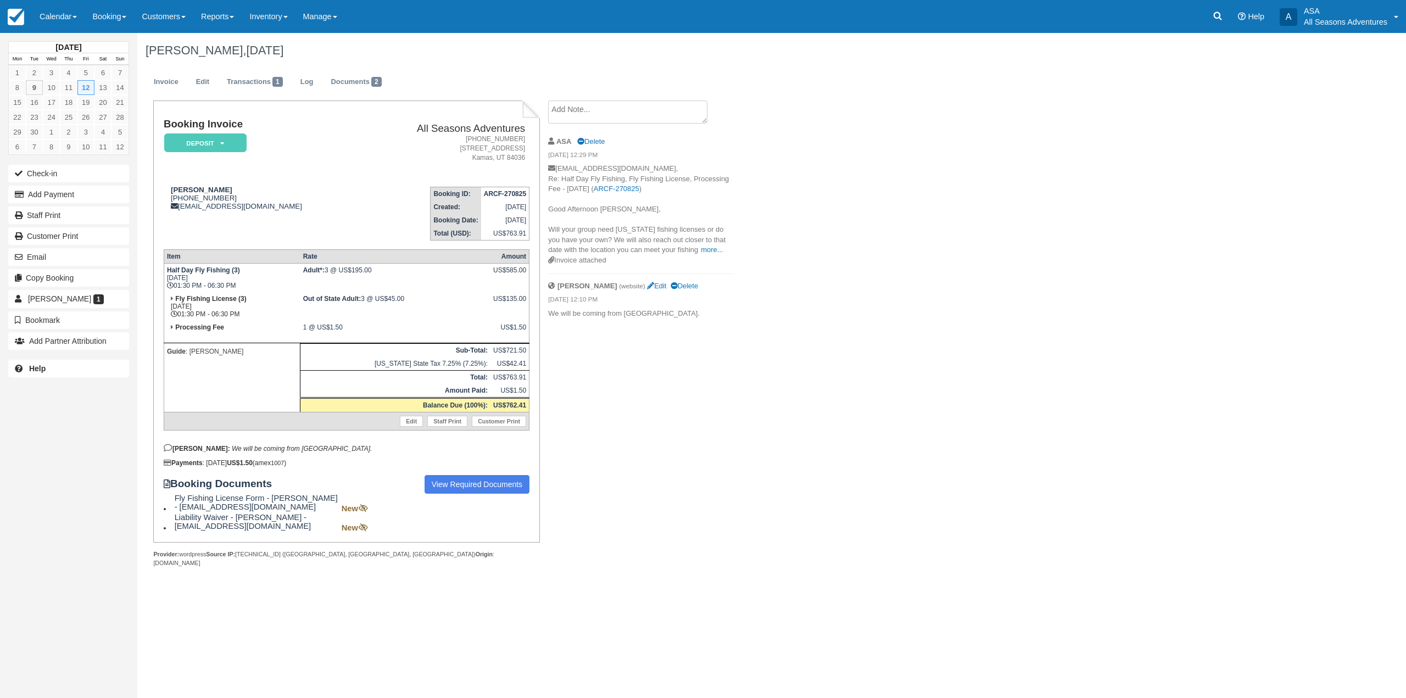
click at [693, 255] on p "[EMAIL_ADDRESS][DOMAIN_NAME], Re: Half Day Fly Fishing, Fly Fishing License, Pr…" at bounding box center [640, 210] width 185 height 92
click at [701, 249] on link "more..." at bounding box center [712, 250] width 22 height 8
